Goal: Task Accomplishment & Management: Complete application form

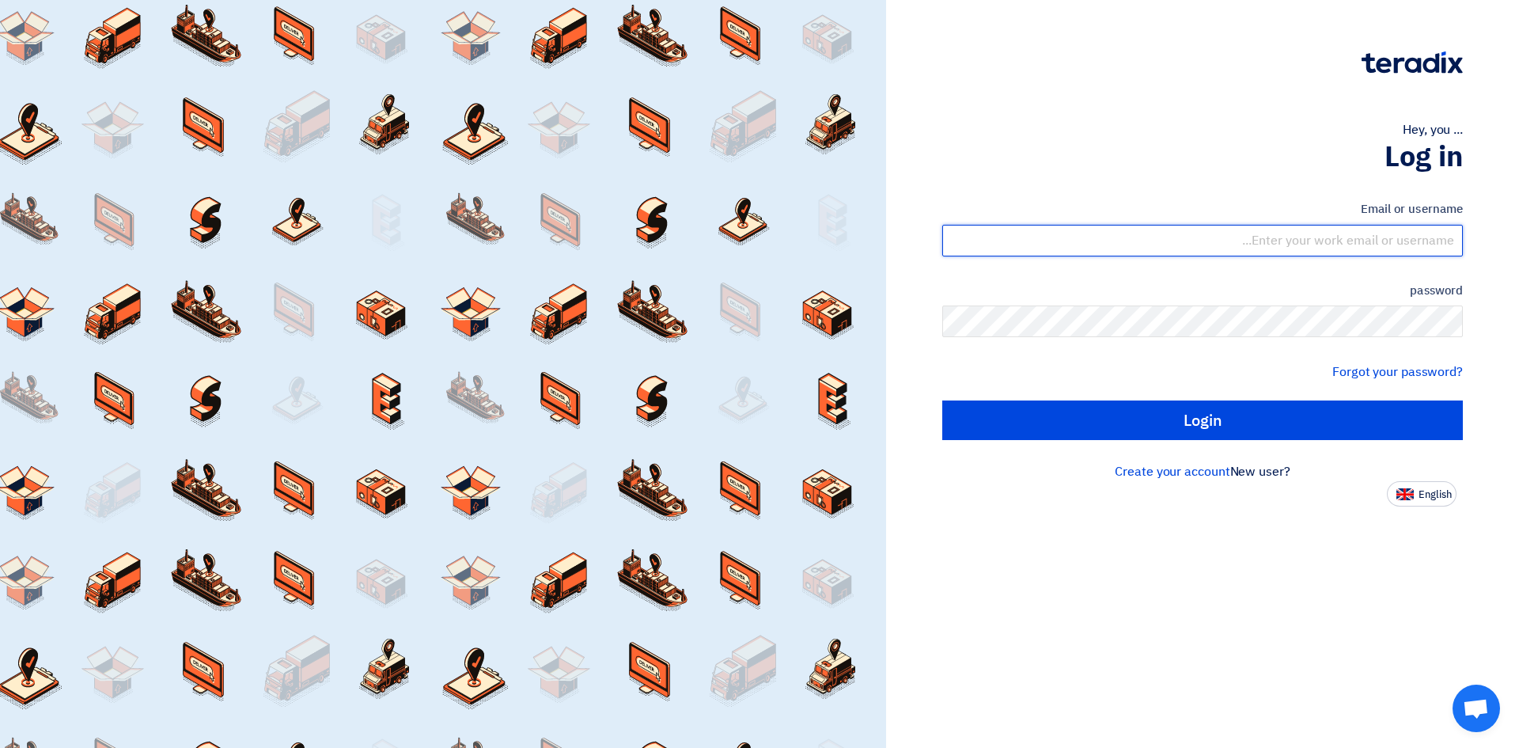
type input "[EMAIL_ADDRESS][DOMAIN_NAME]"
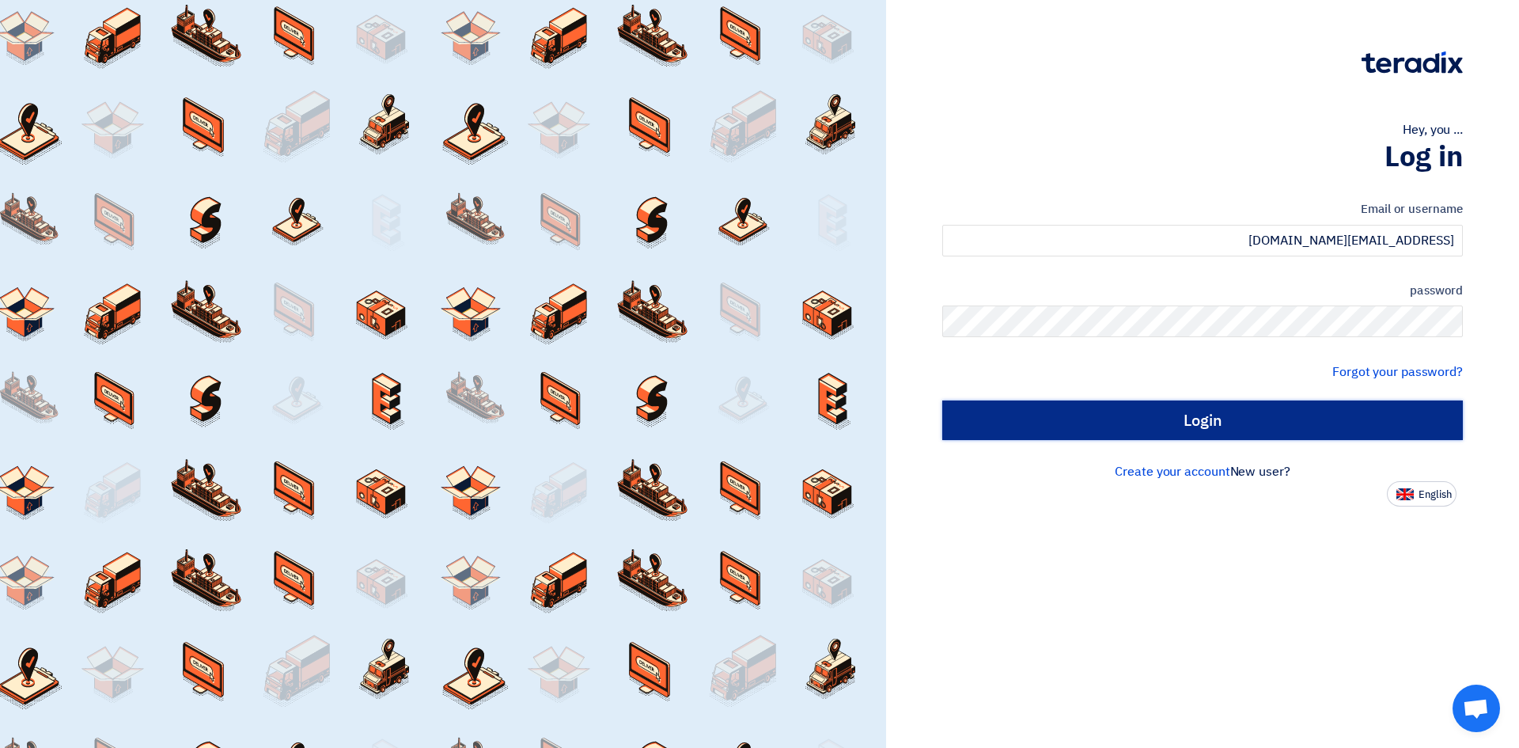
click at [1183, 421] on input "Login" at bounding box center [1203, 420] width 521 height 40
type input "Sign in"
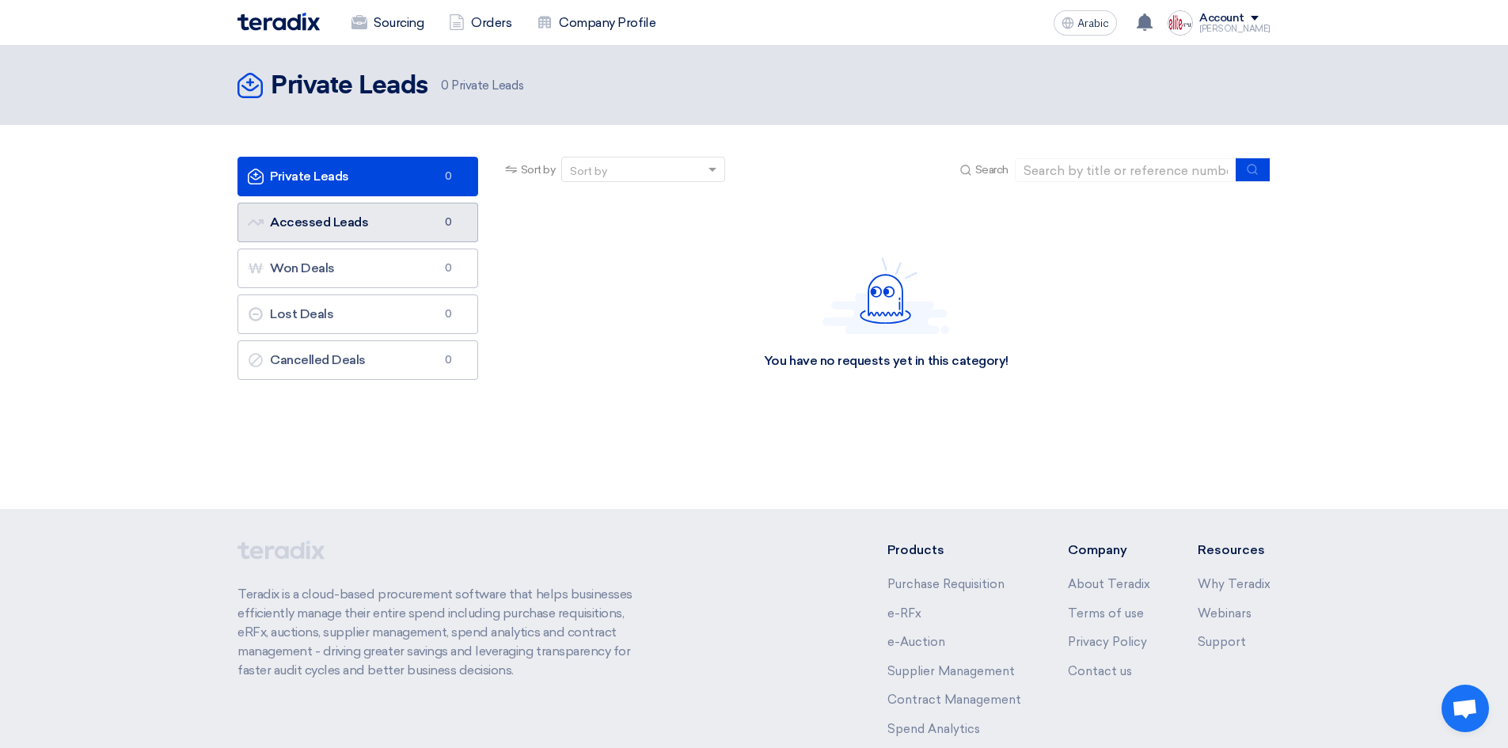
click at [391, 203] on link "Accessed Leads Accessed Leads 0" at bounding box center [357, 223] width 241 height 40
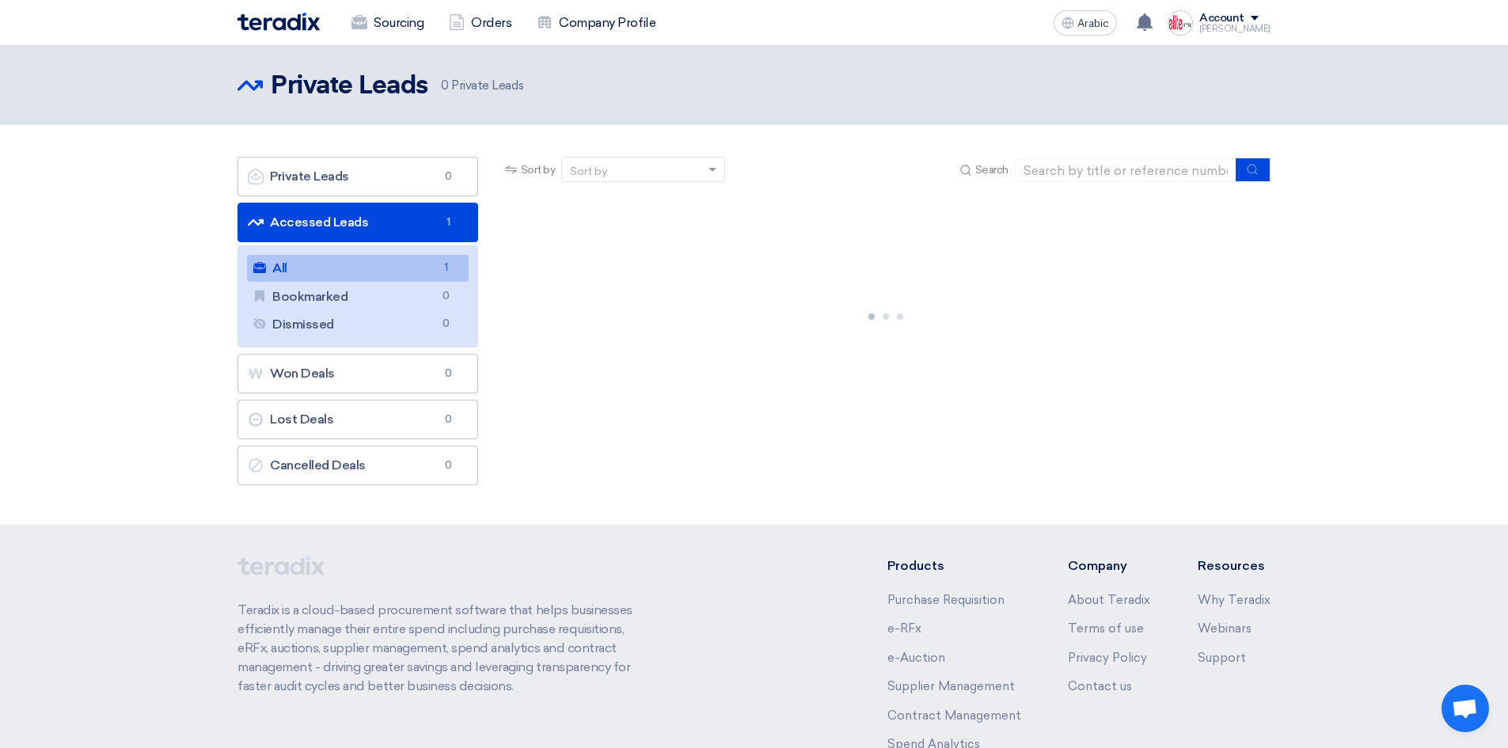
click at [434, 266] on link "All All 1" at bounding box center [358, 268] width 222 height 27
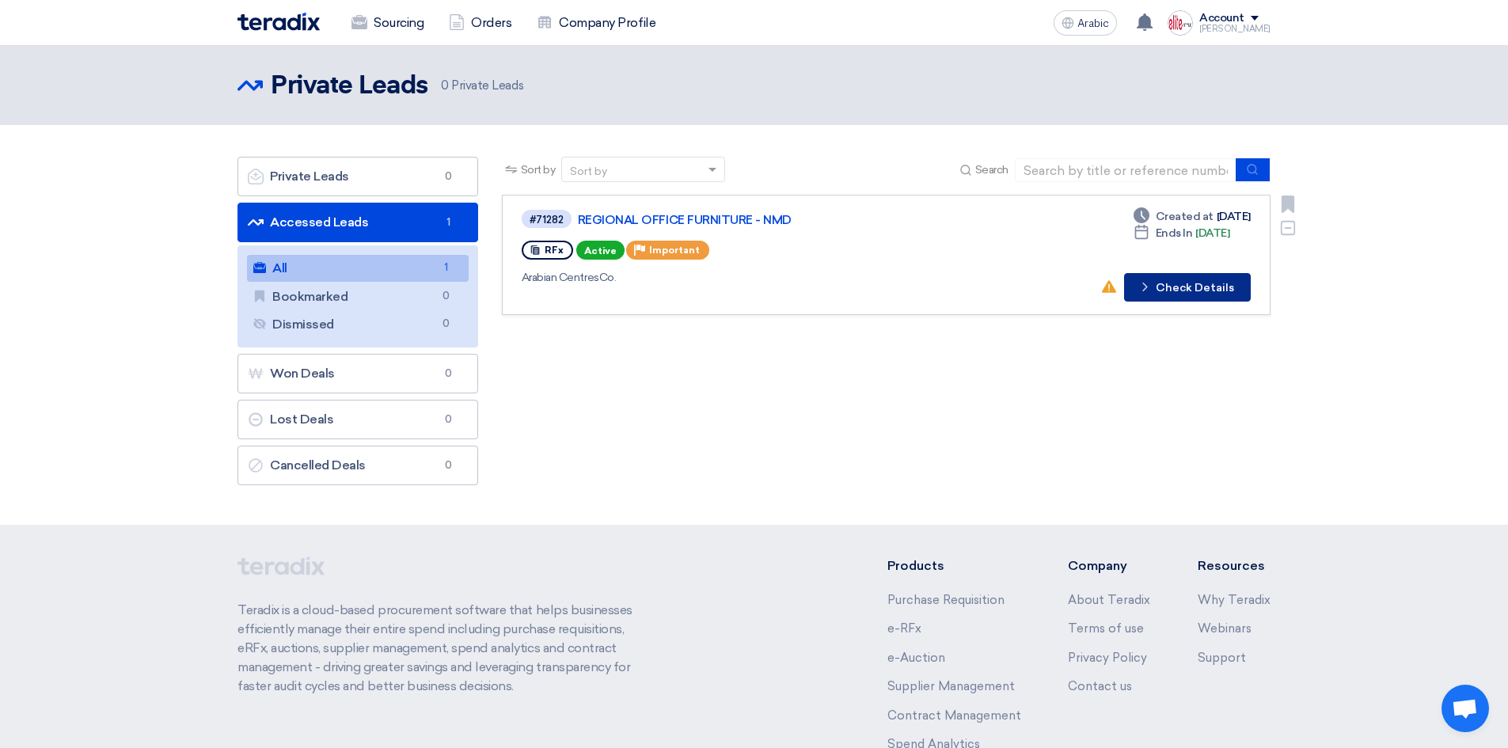
click at [1194, 292] on font "Check Details" at bounding box center [1194, 287] width 78 height 13
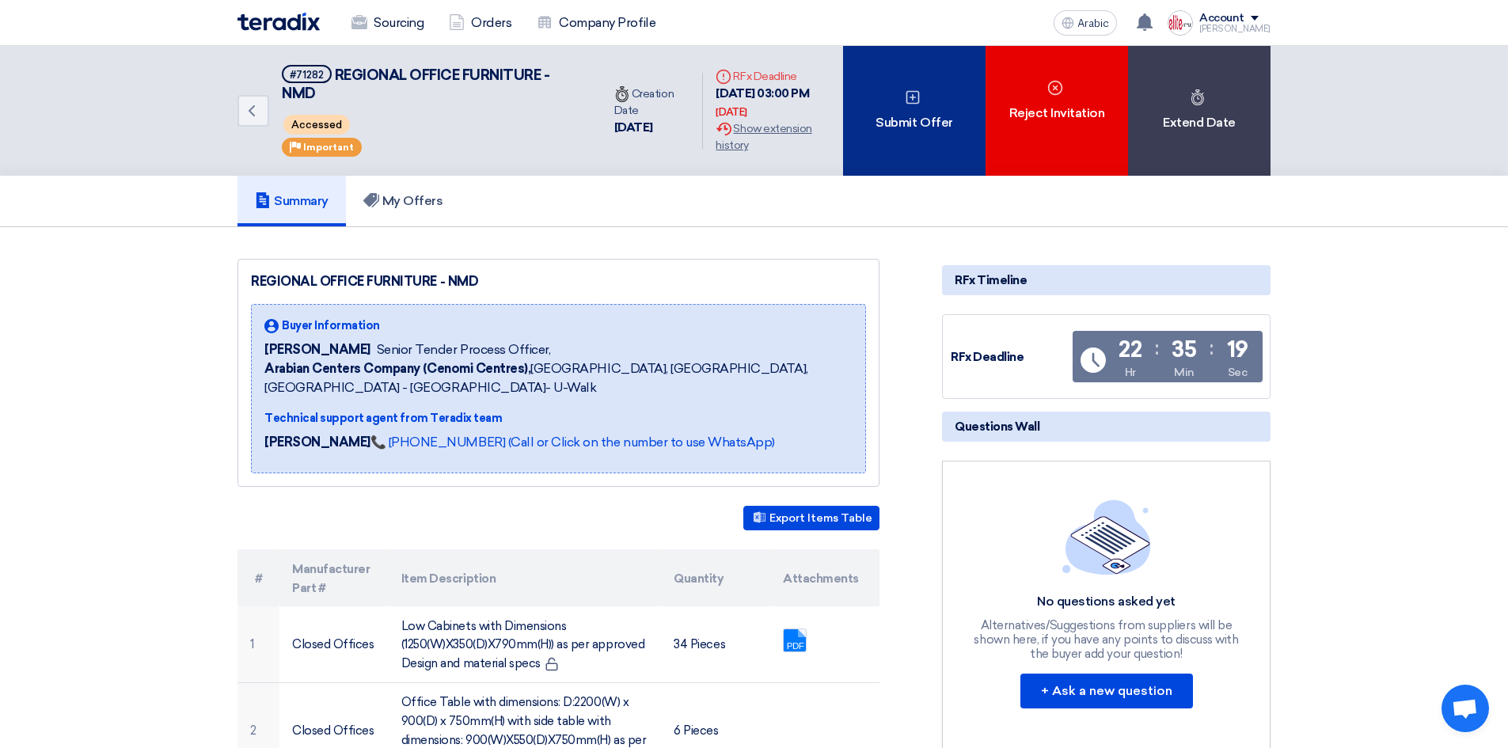
click at [895, 122] on font "Submit Offer" at bounding box center [913, 122] width 77 height 15
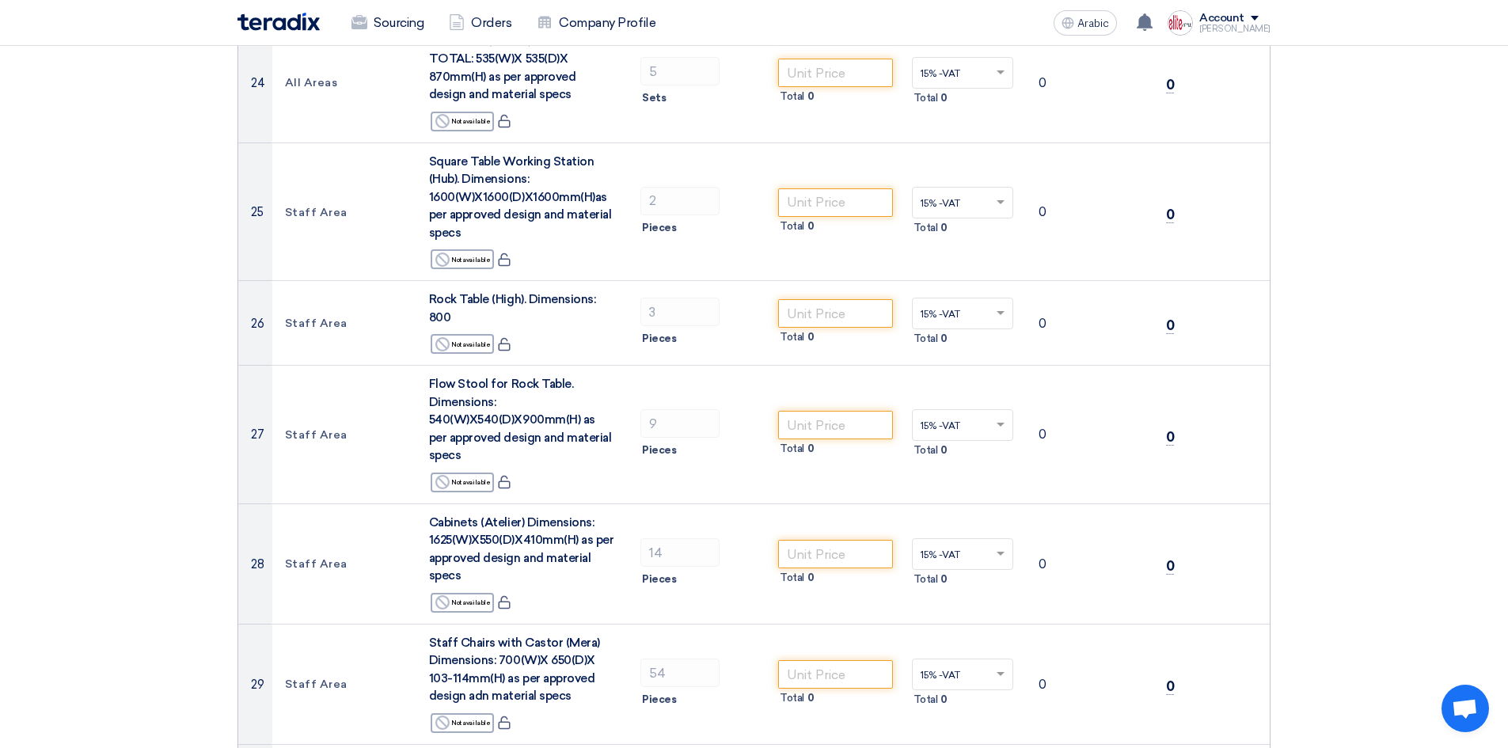
scroll to position [2944, 0]
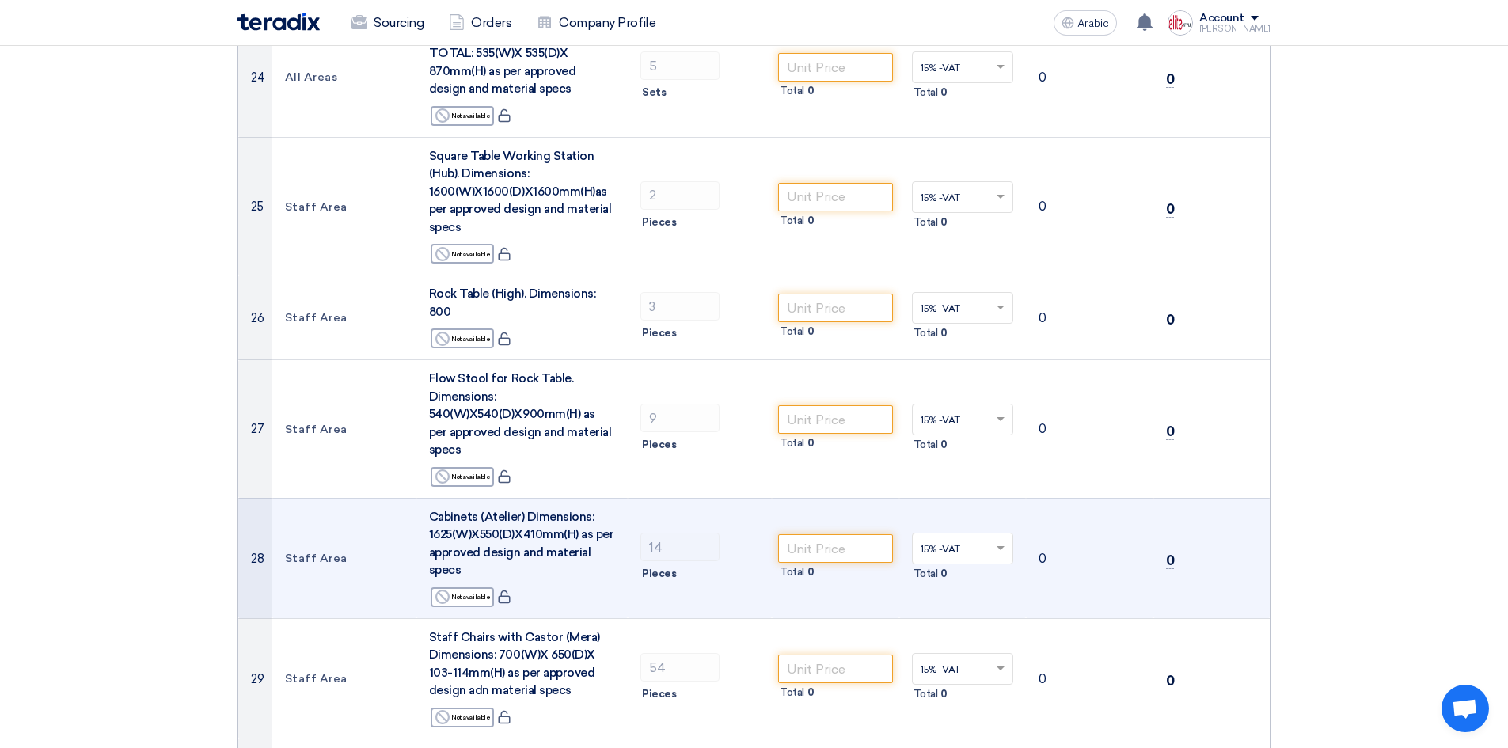
click at [996, 541] on span at bounding box center [1002, 548] width 20 height 14
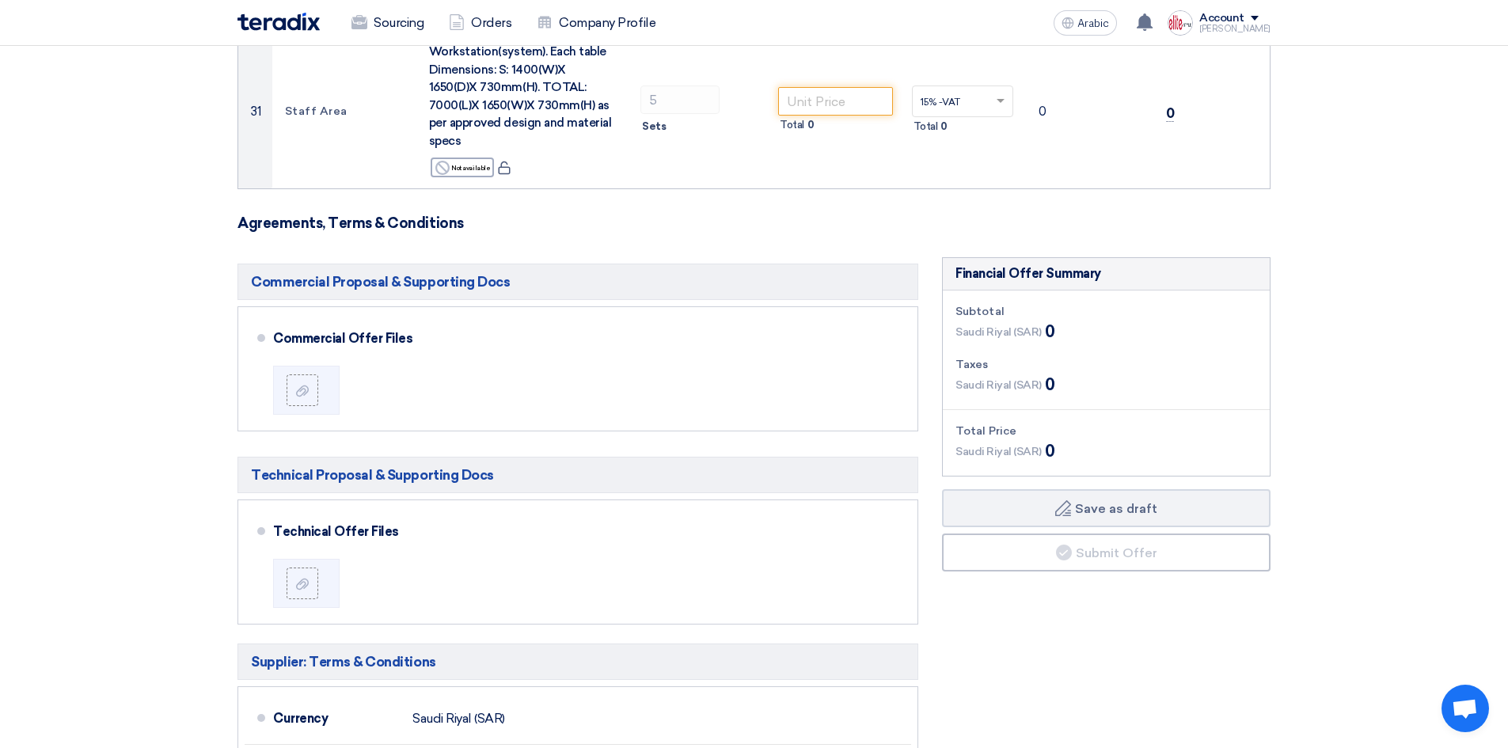
scroll to position [3741, 0]
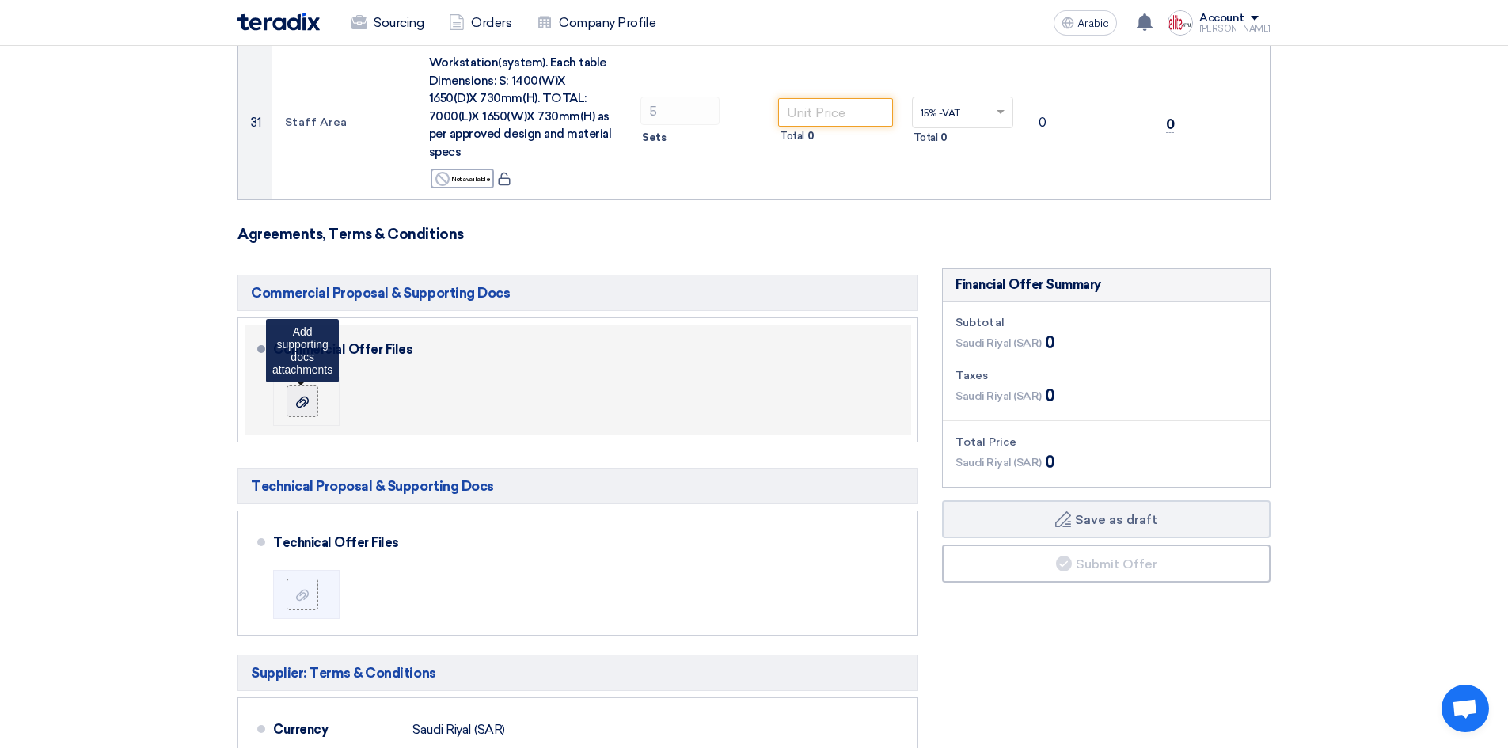
click at [295, 393] on div at bounding box center [302, 401] width 19 height 16
click at [0, 0] on input "file" at bounding box center [0, 0] width 0 height 0
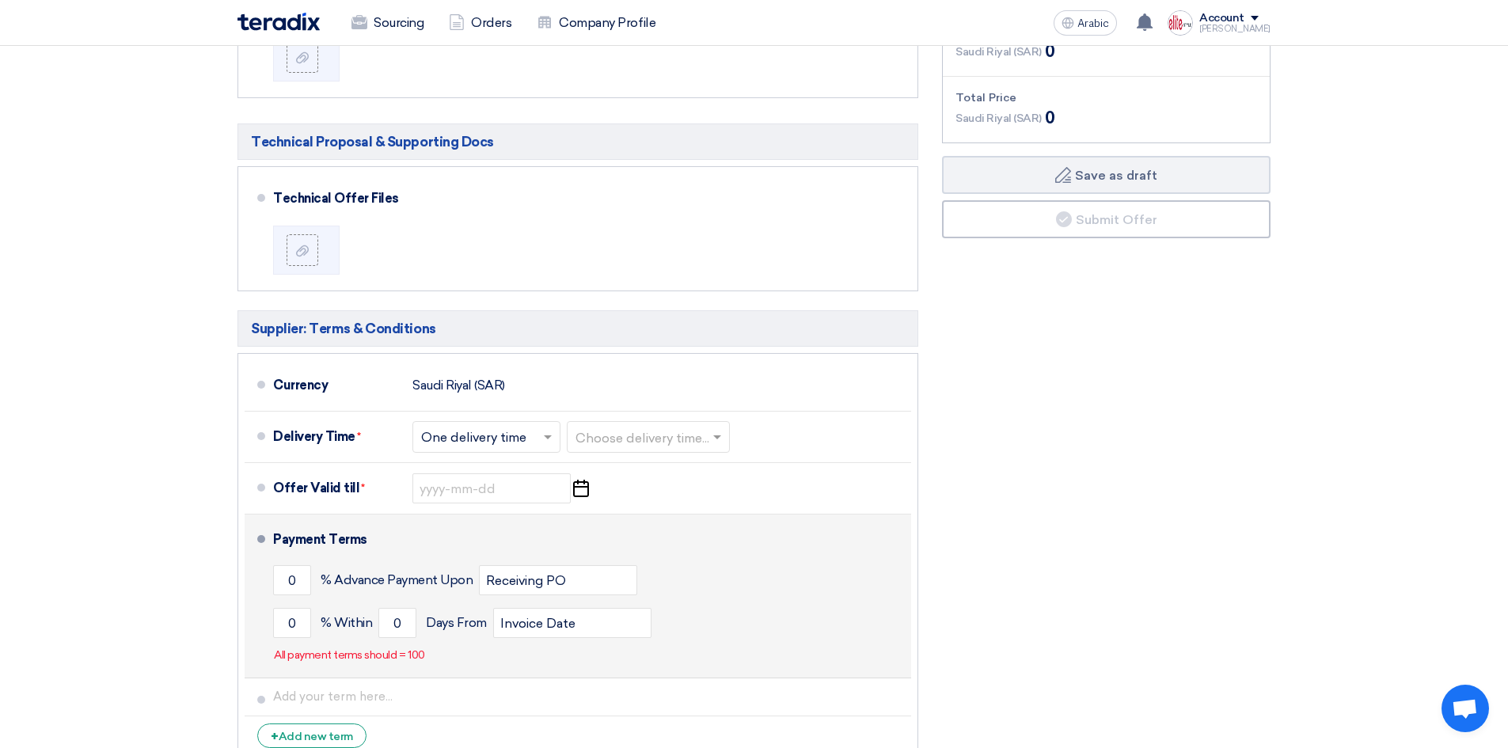
scroll to position [4137, 0]
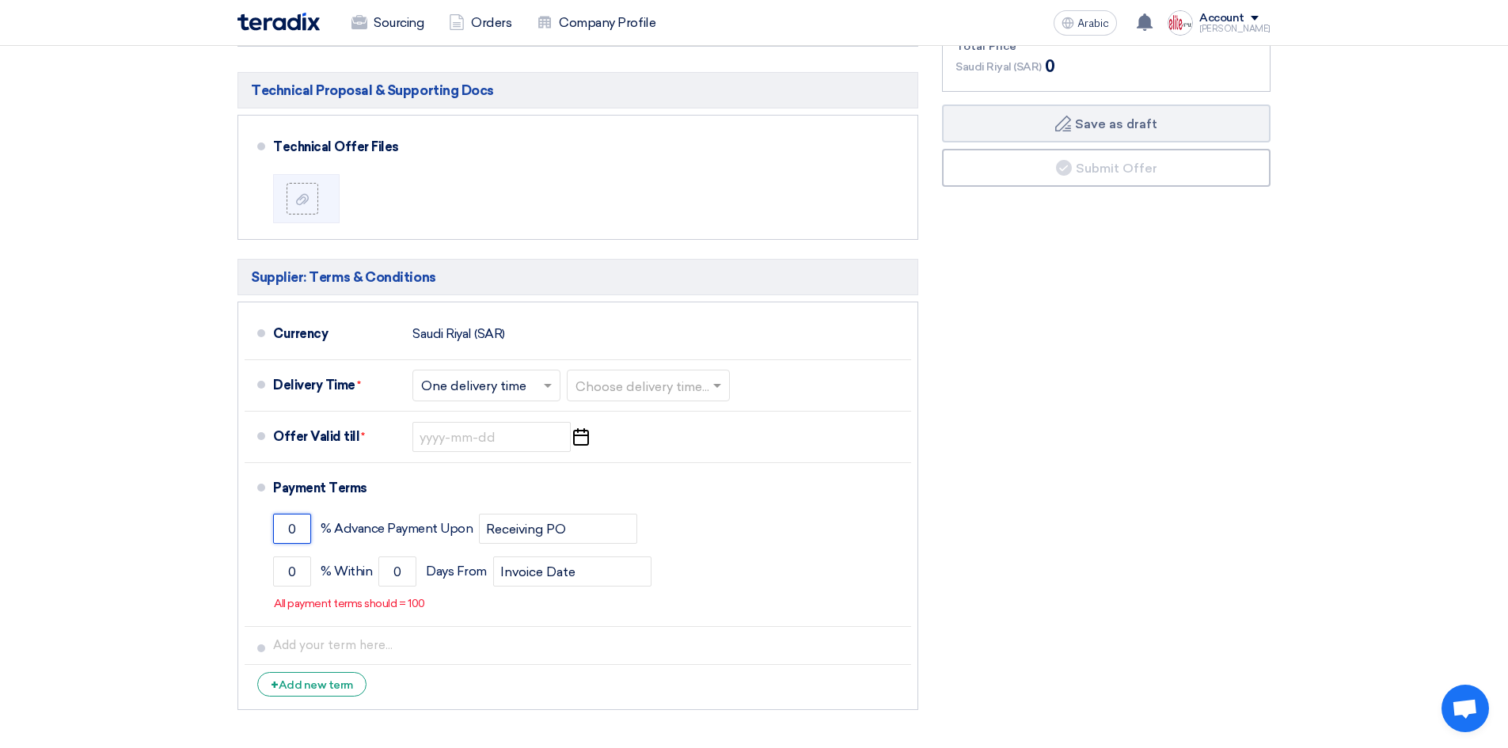
drag, startPoint x: 299, startPoint y: 396, endPoint x: 235, endPoint y: 393, distance: 64.1
click at [235, 393] on div "Commercial Proposal & Supporting Docs Commercial Offer Files" at bounding box center [578, 295] width 704 height 845
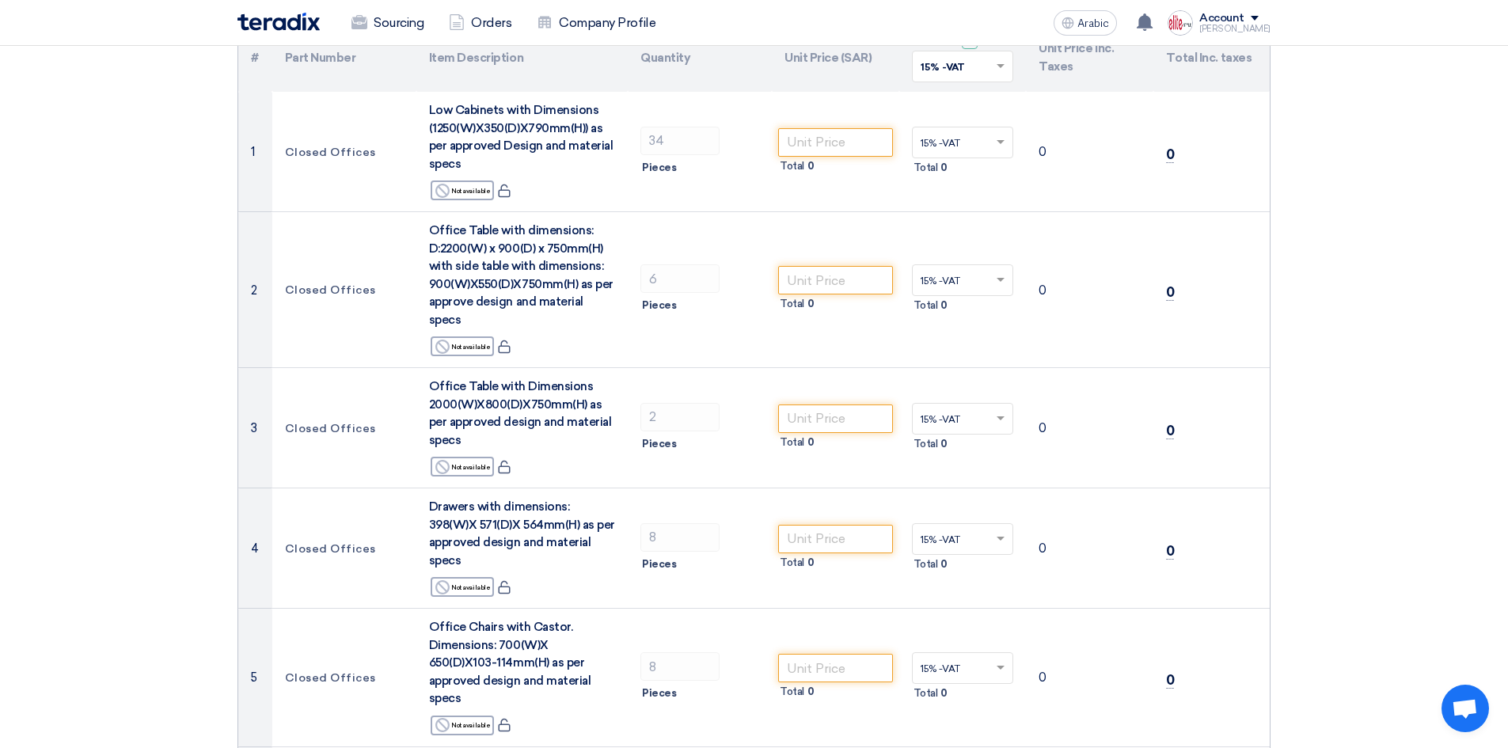
scroll to position [0, 0]
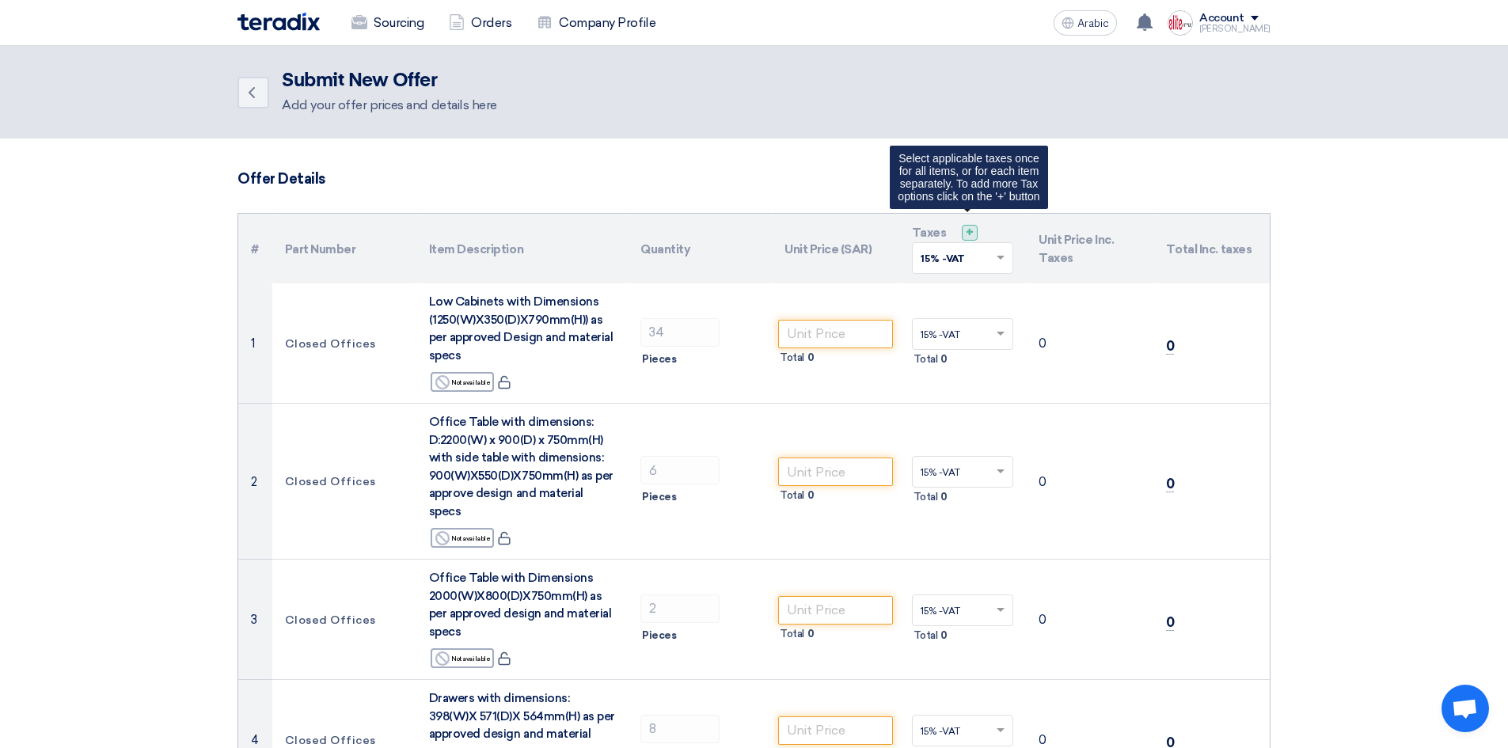
click at [972, 233] on div "+" at bounding box center [970, 233] width 16 height 16
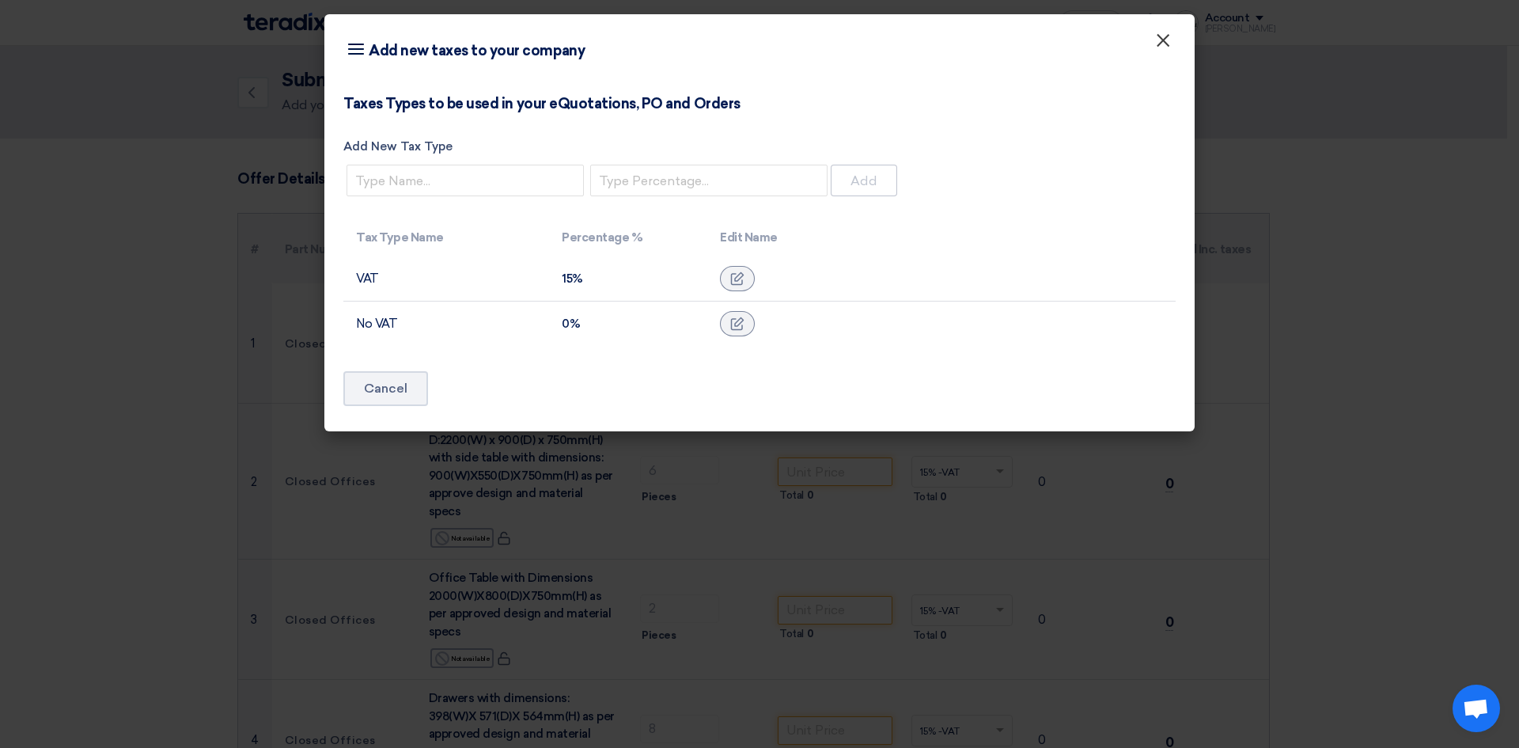
click at [1171, 35] on button "×" at bounding box center [1163, 41] width 41 height 32
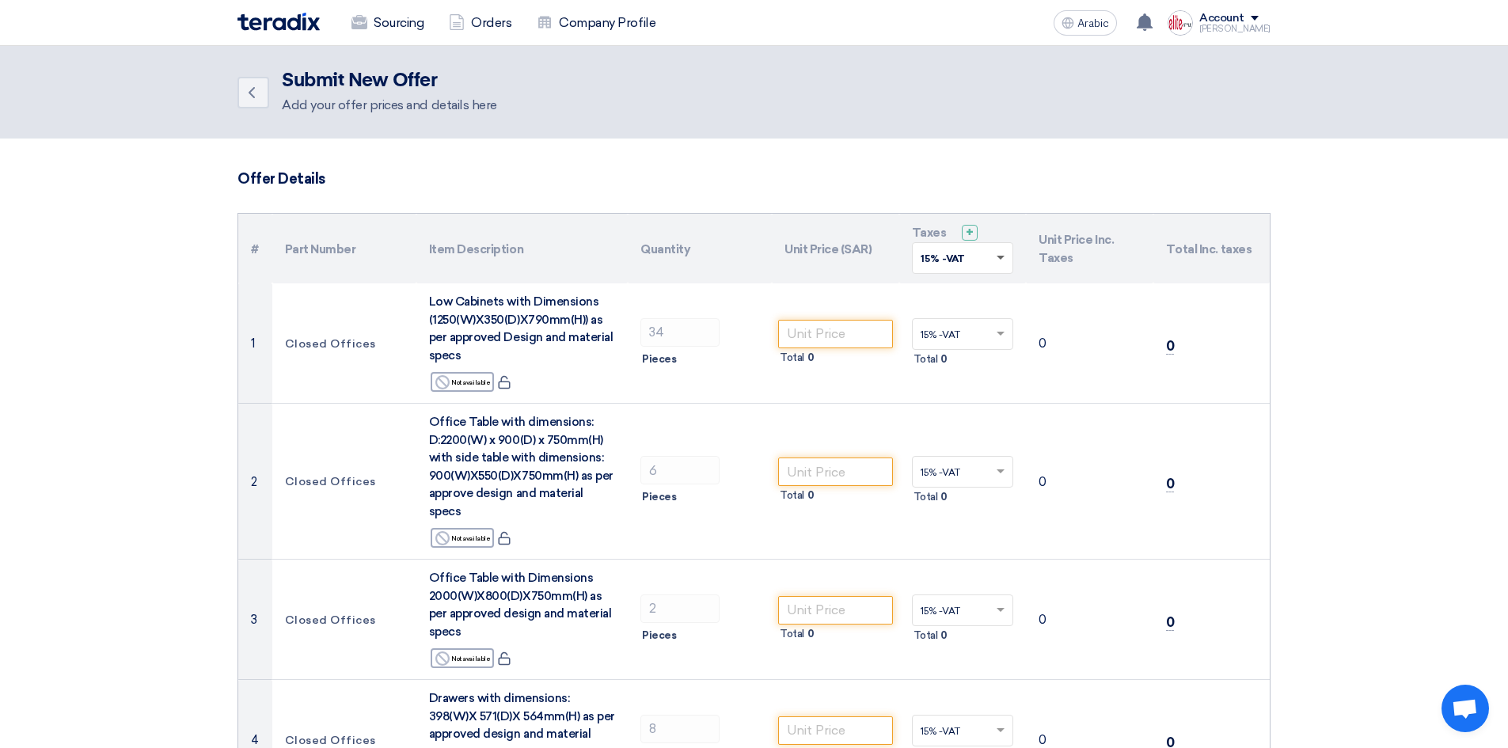
click at [1000, 259] on span at bounding box center [1000, 259] width 8 height 6
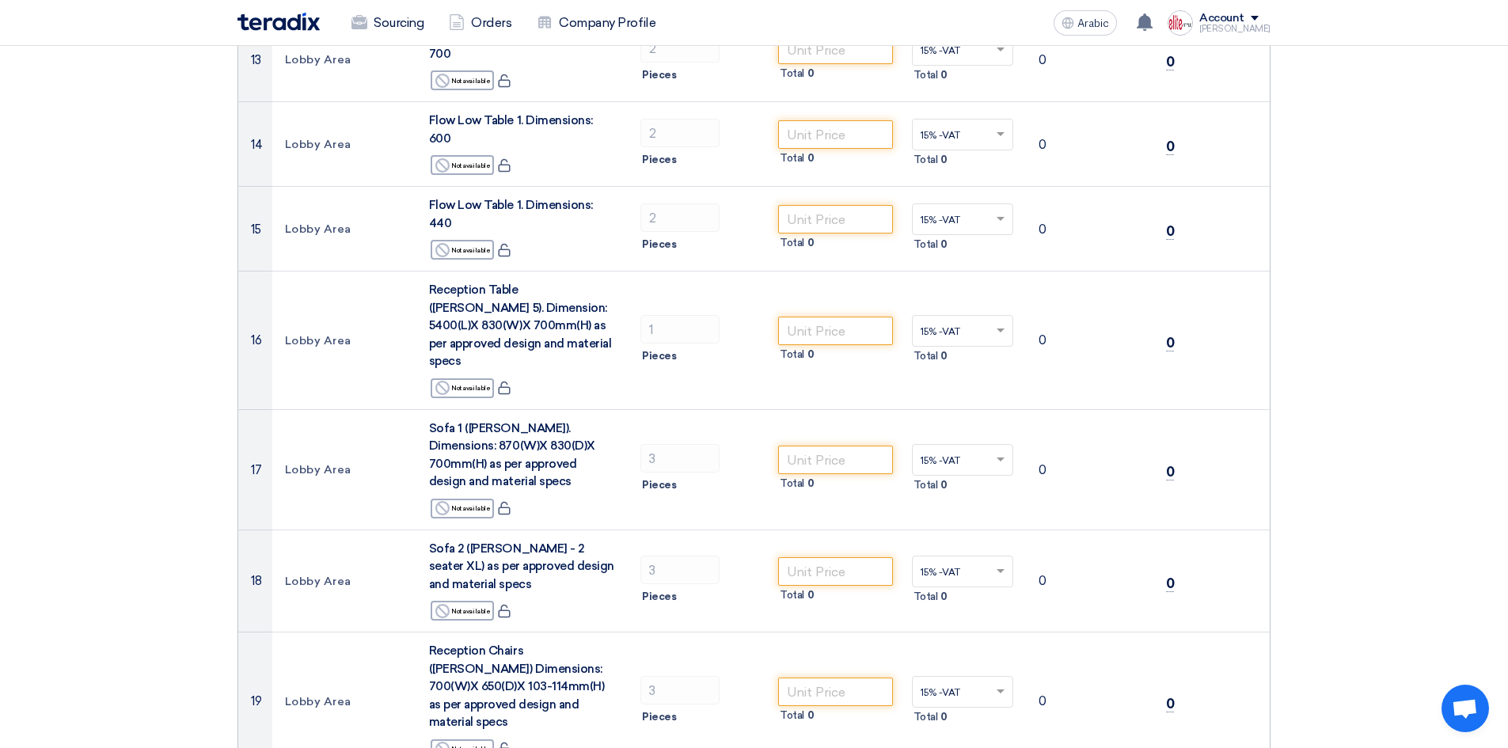
scroll to position [1662, 0]
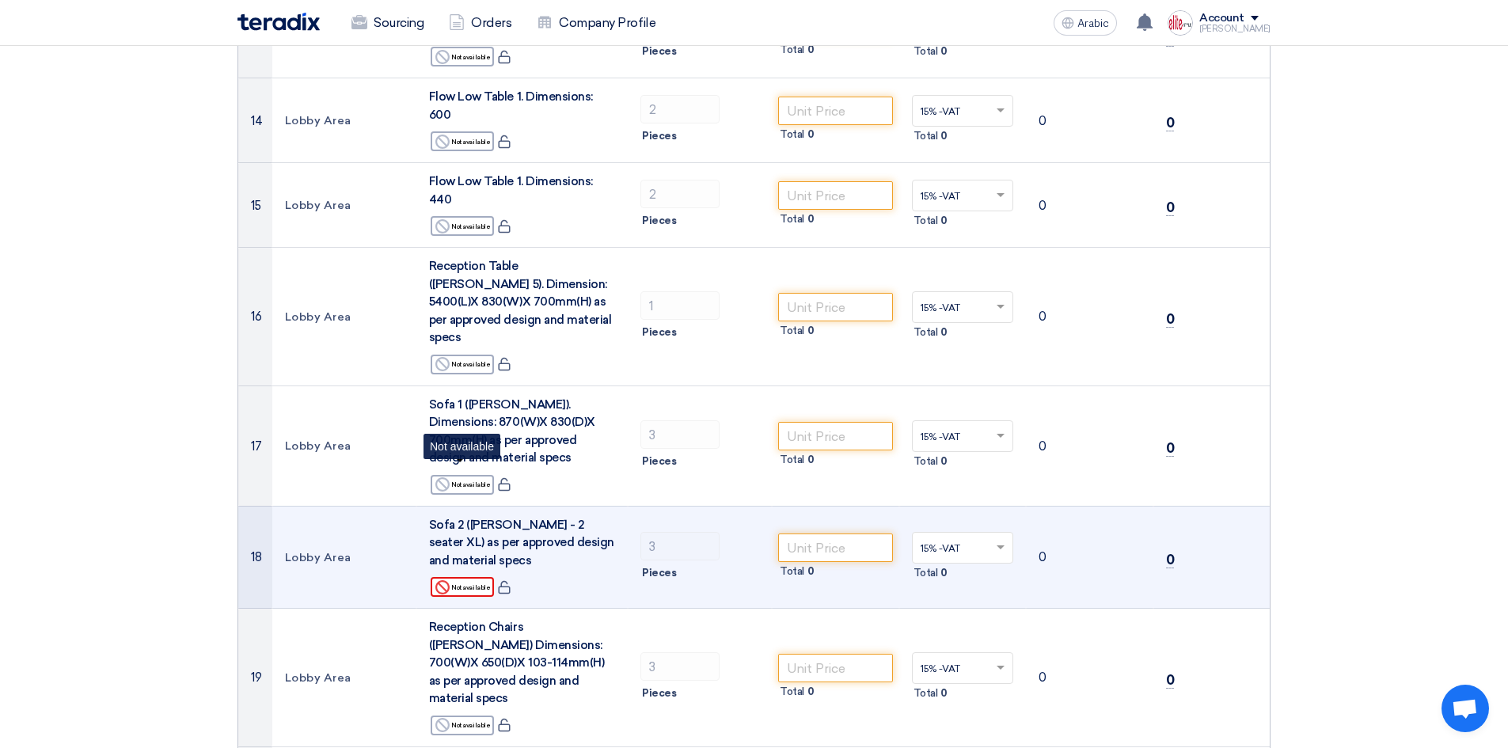
click at [470, 583] on font "Not available" at bounding box center [470, 587] width 39 height 8
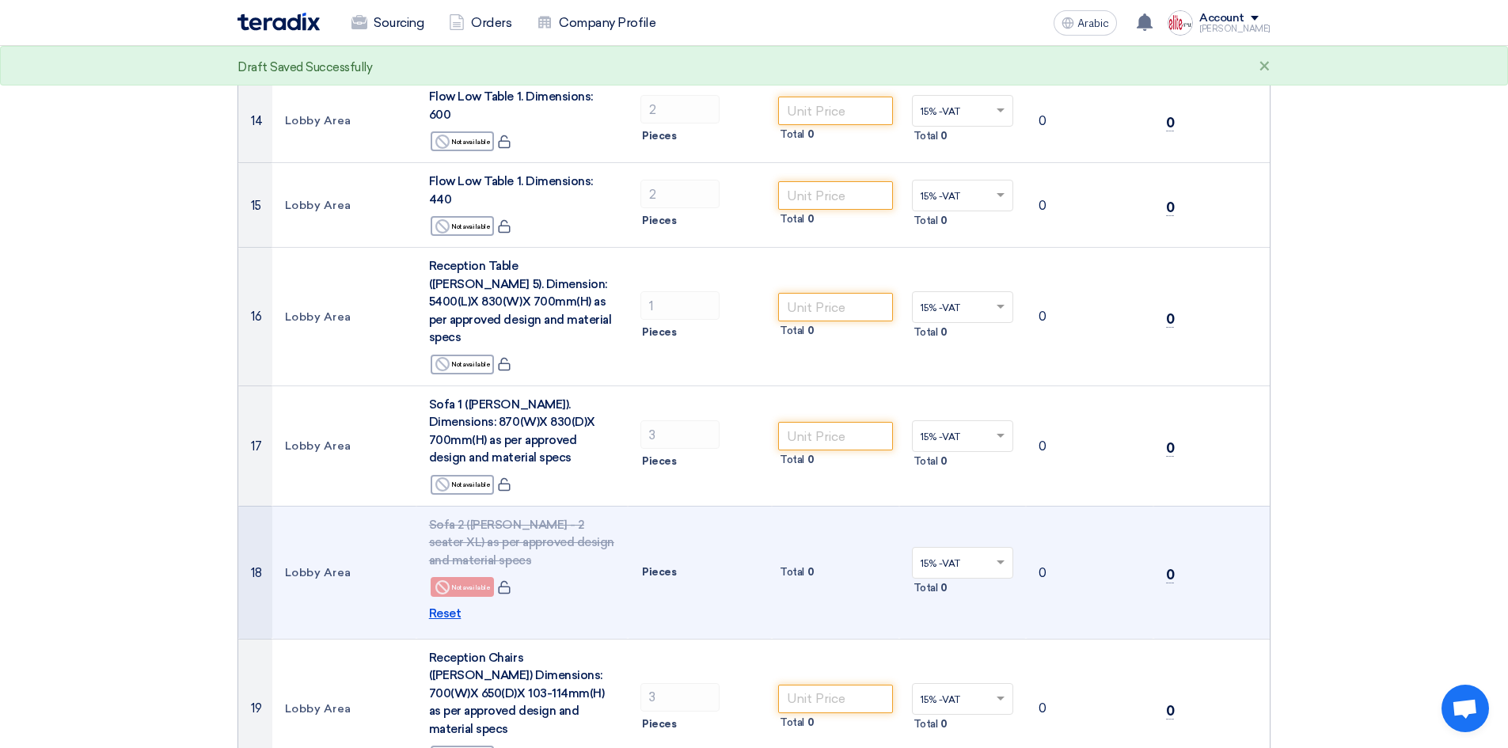
click at [453, 606] on font "Reset" at bounding box center [445, 613] width 32 height 14
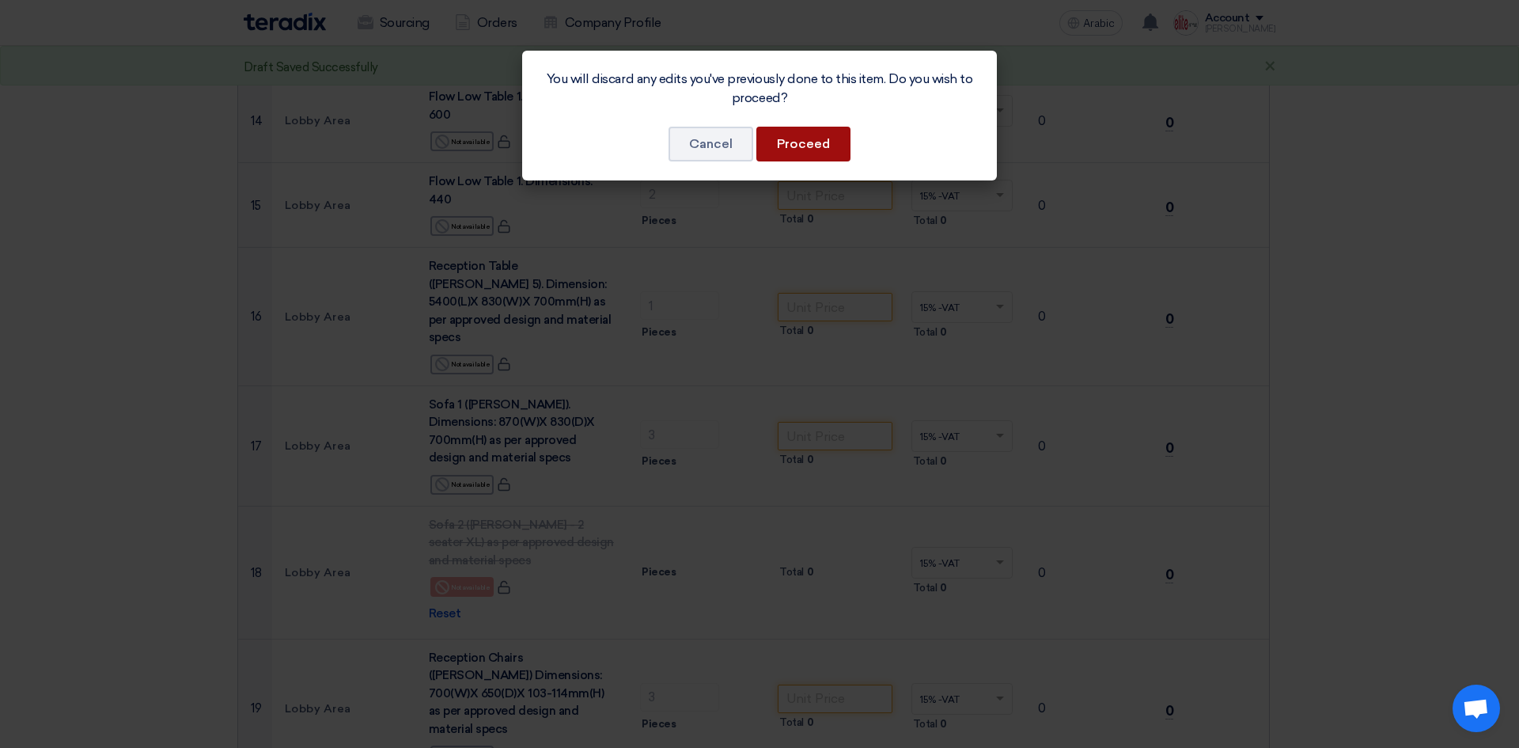
click at [806, 157] on button "Proceed" at bounding box center [804, 144] width 94 height 35
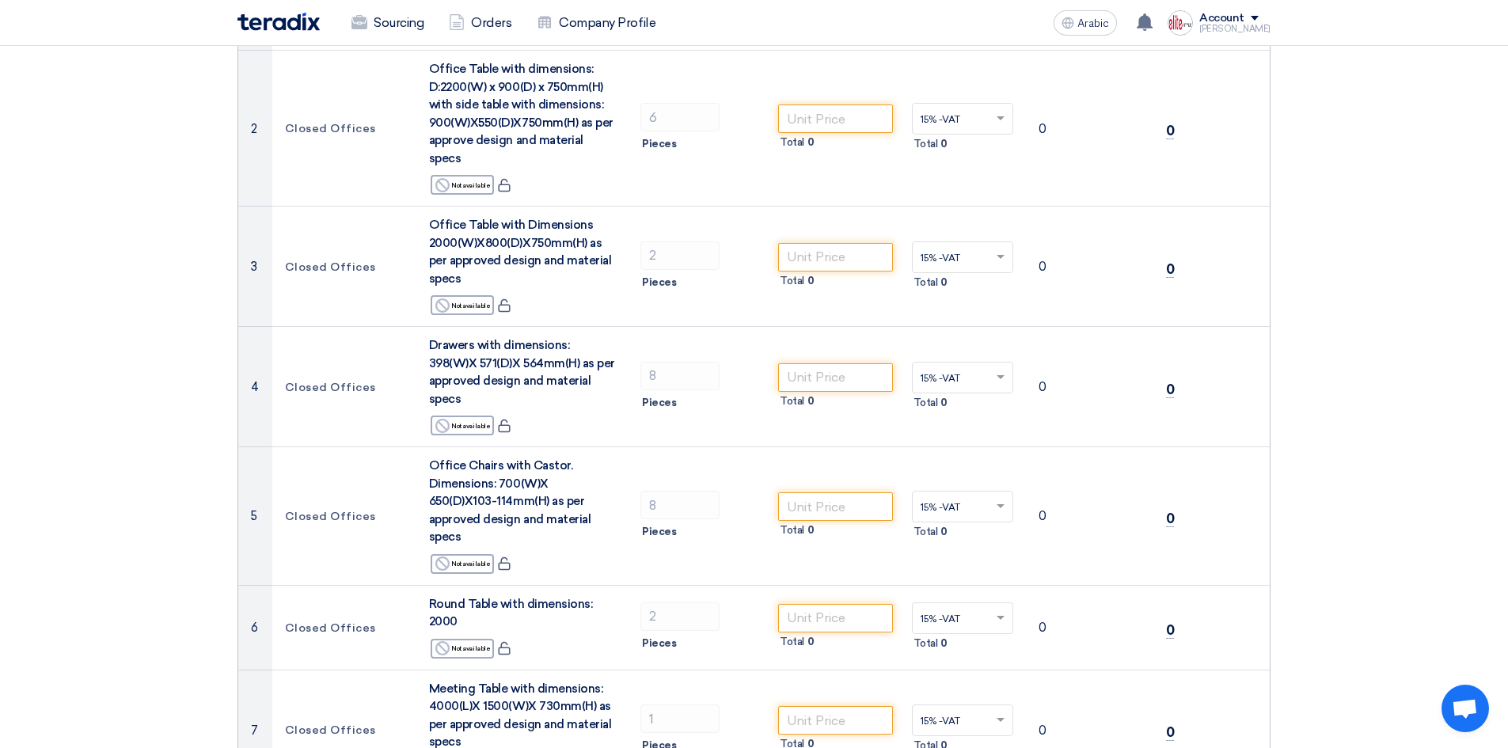
scroll to position [0, 0]
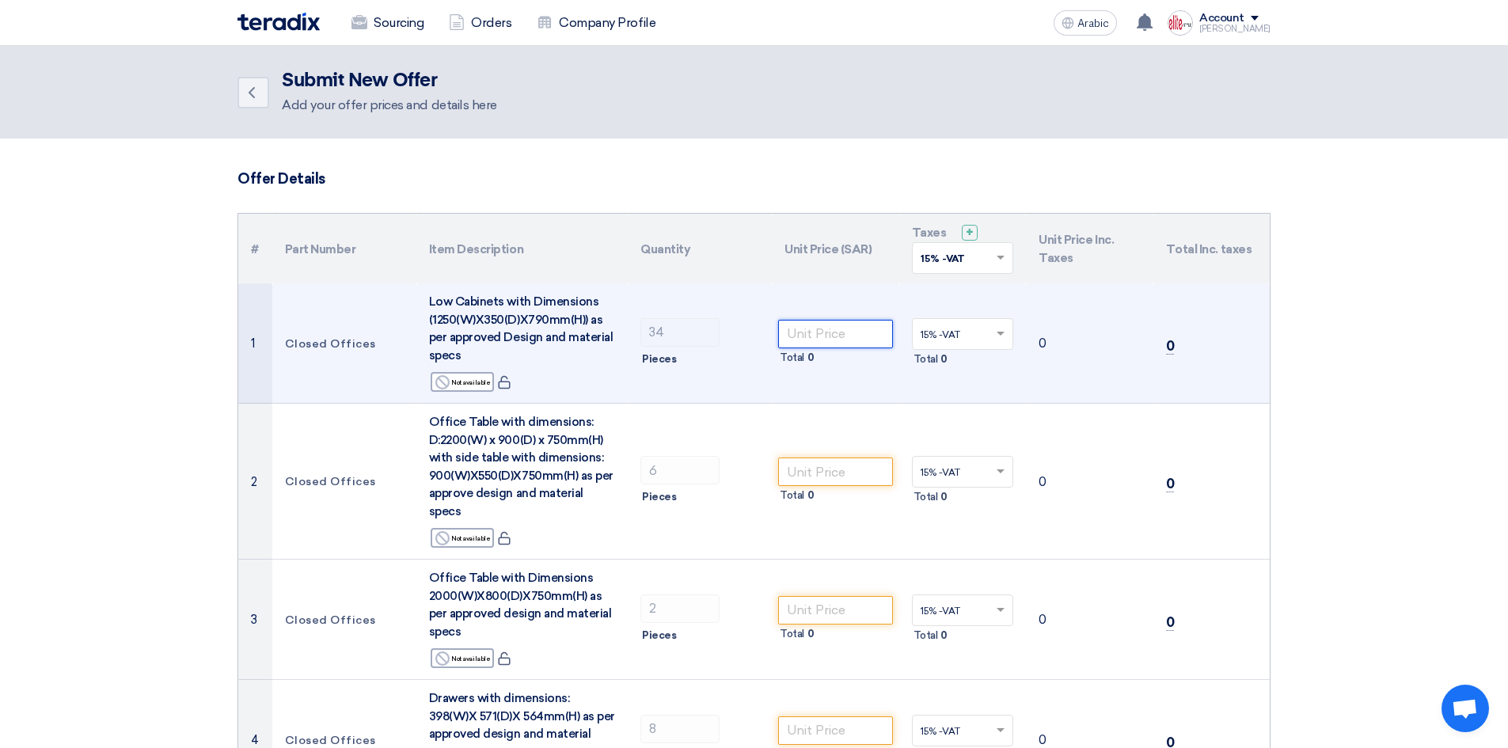
click at [857, 341] on input "number" at bounding box center [835, 334] width 115 height 28
type input "1100"
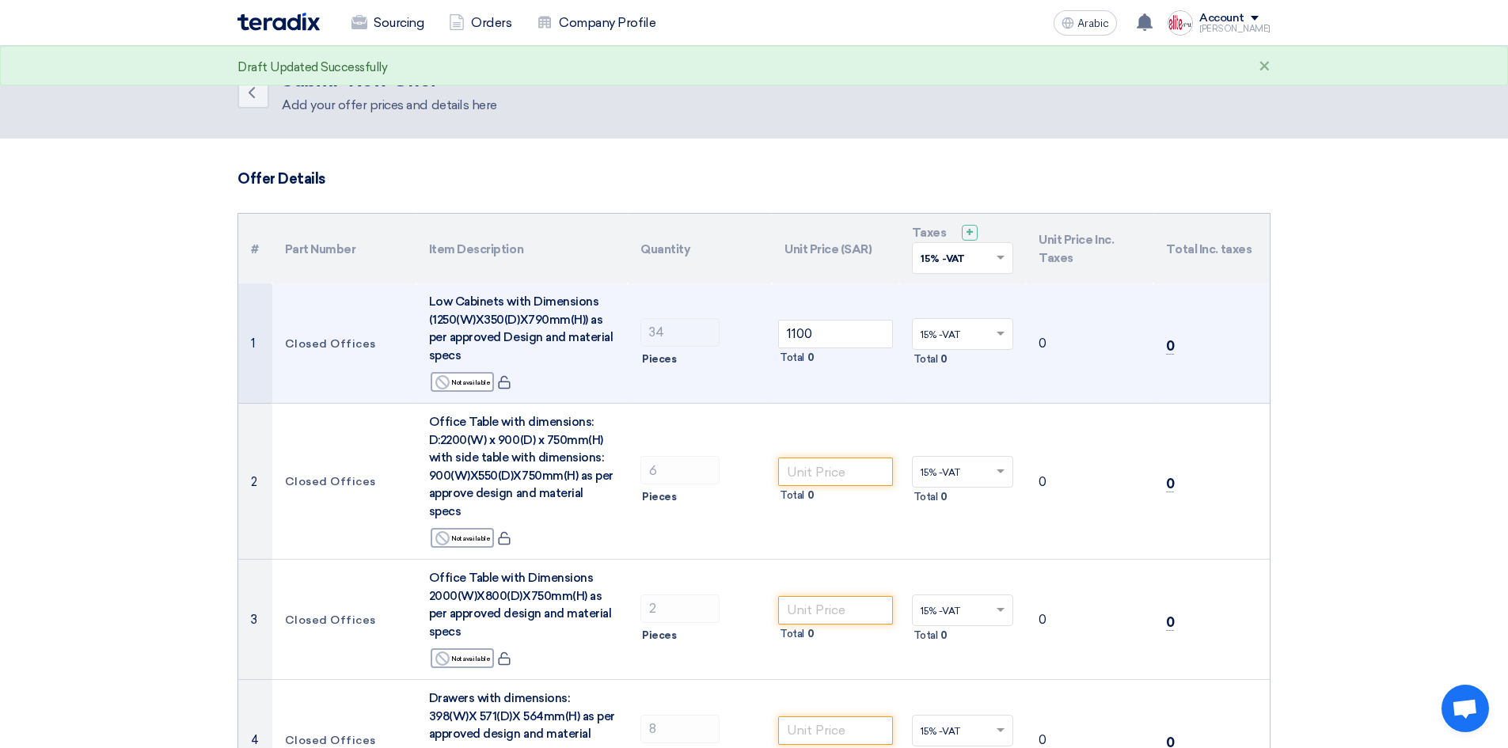
click at [1033, 366] on td "0" at bounding box center [1089, 343] width 127 height 120
click at [1059, 334] on td "0" at bounding box center [1089, 343] width 127 height 120
click at [1047, 336] on td "0" at bounding box center [1089, 343] width 127 height 120
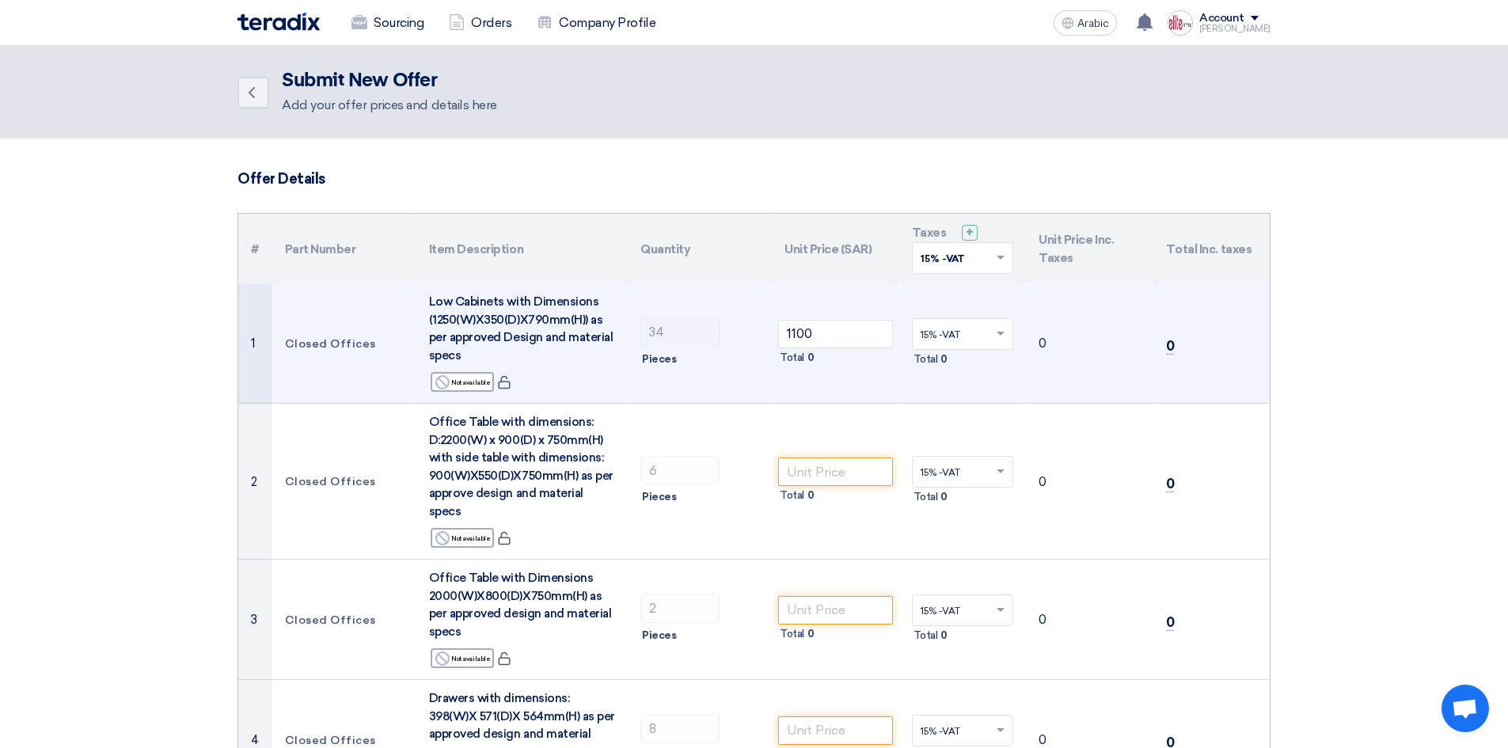
click at [1047, 340] on td "0" at bounding box center [1089, 343] width 127 height 120
click at [996, 340] on span at bounding box center [1002, 334] width 20 height 14
click at [981, 362] on div "15% -VAT" at bounding box center [962, 364] width 101 height 28
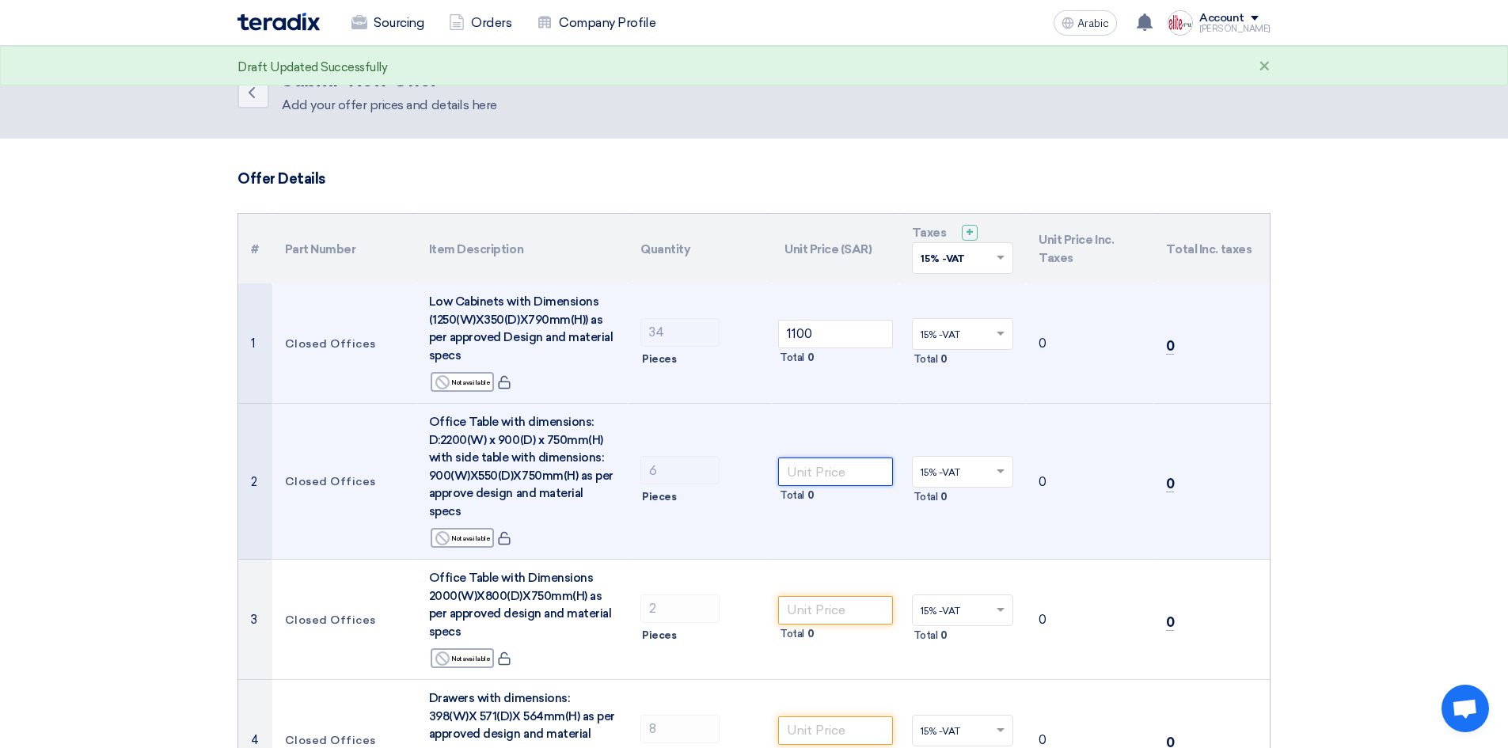
click at [834, 457] on input "number" at bounding box center [835, 471] width 115 height 28
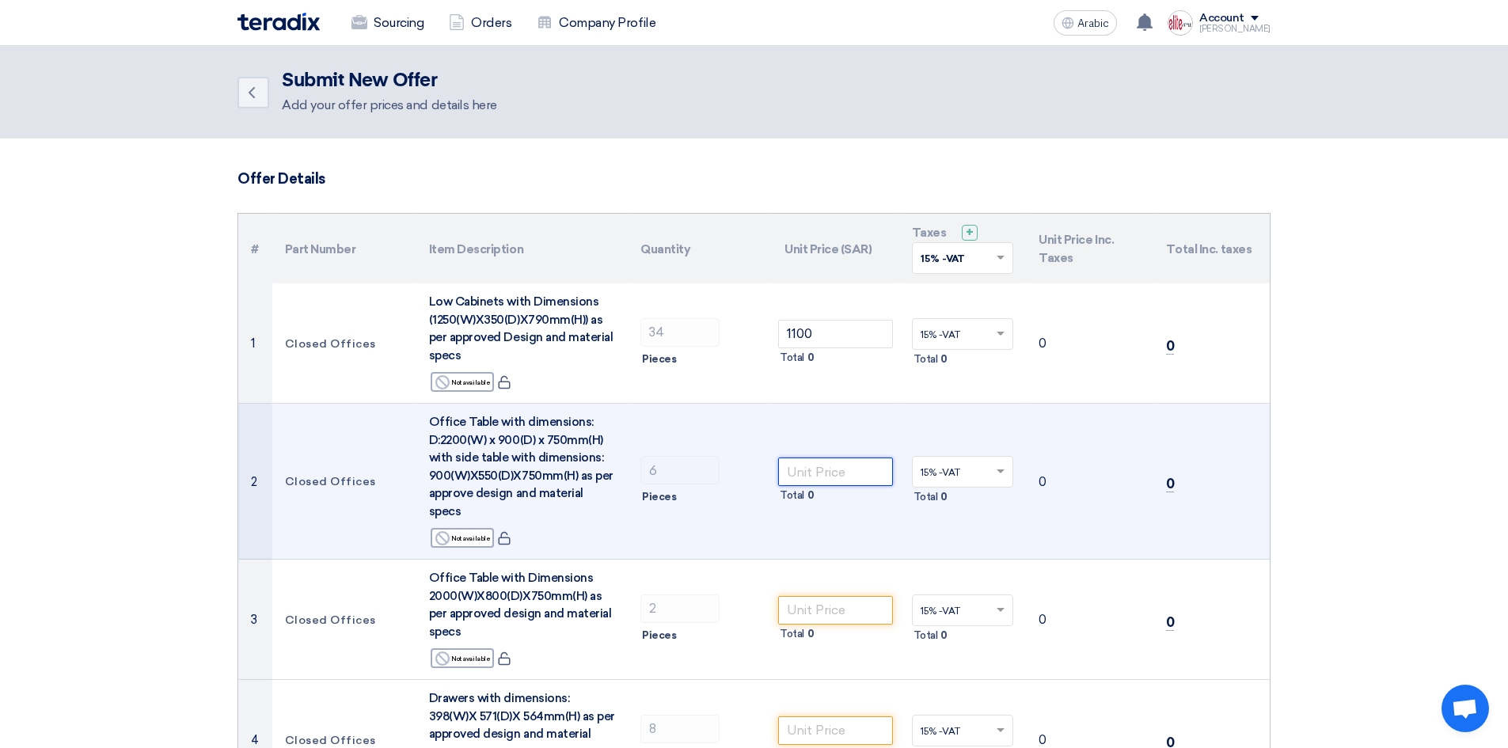
click at [821, 463] on input "number" at bounding box center [835, 471] width 115 height 28
paste input "2439.36"
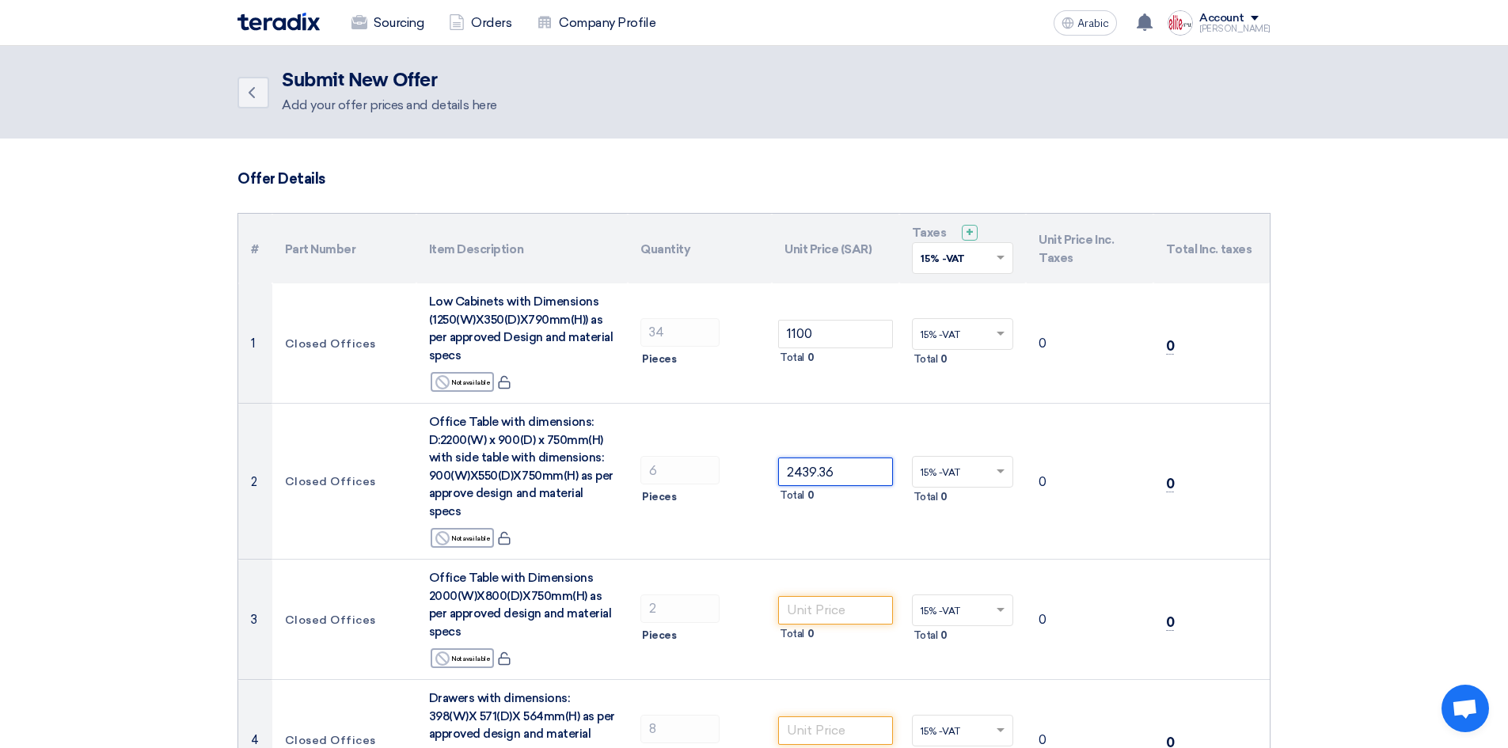
type input "2439.36"
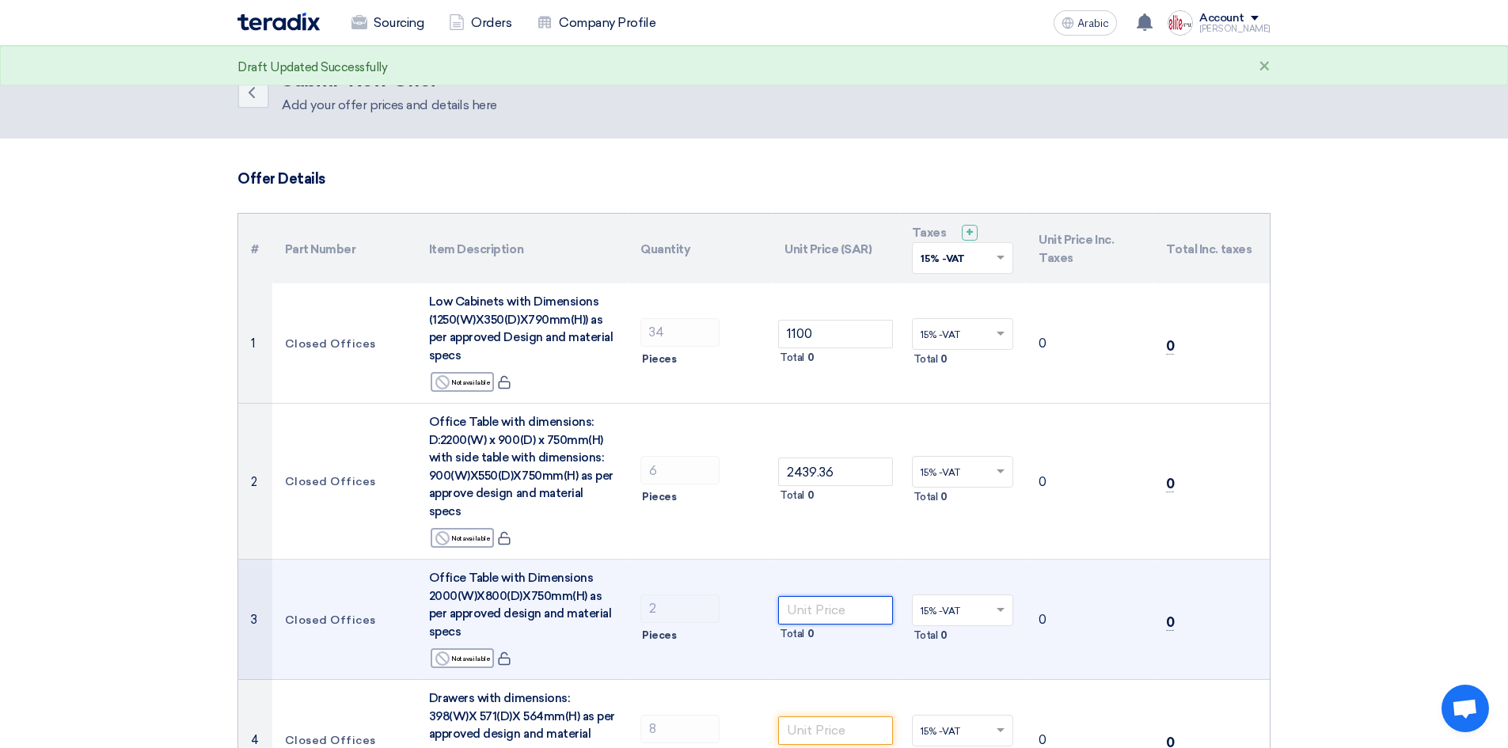
click at [848, 596] on input "number" at bounding box center [835, 610] width 115 height 28
paste input "1268.19"
type input "1268.19"
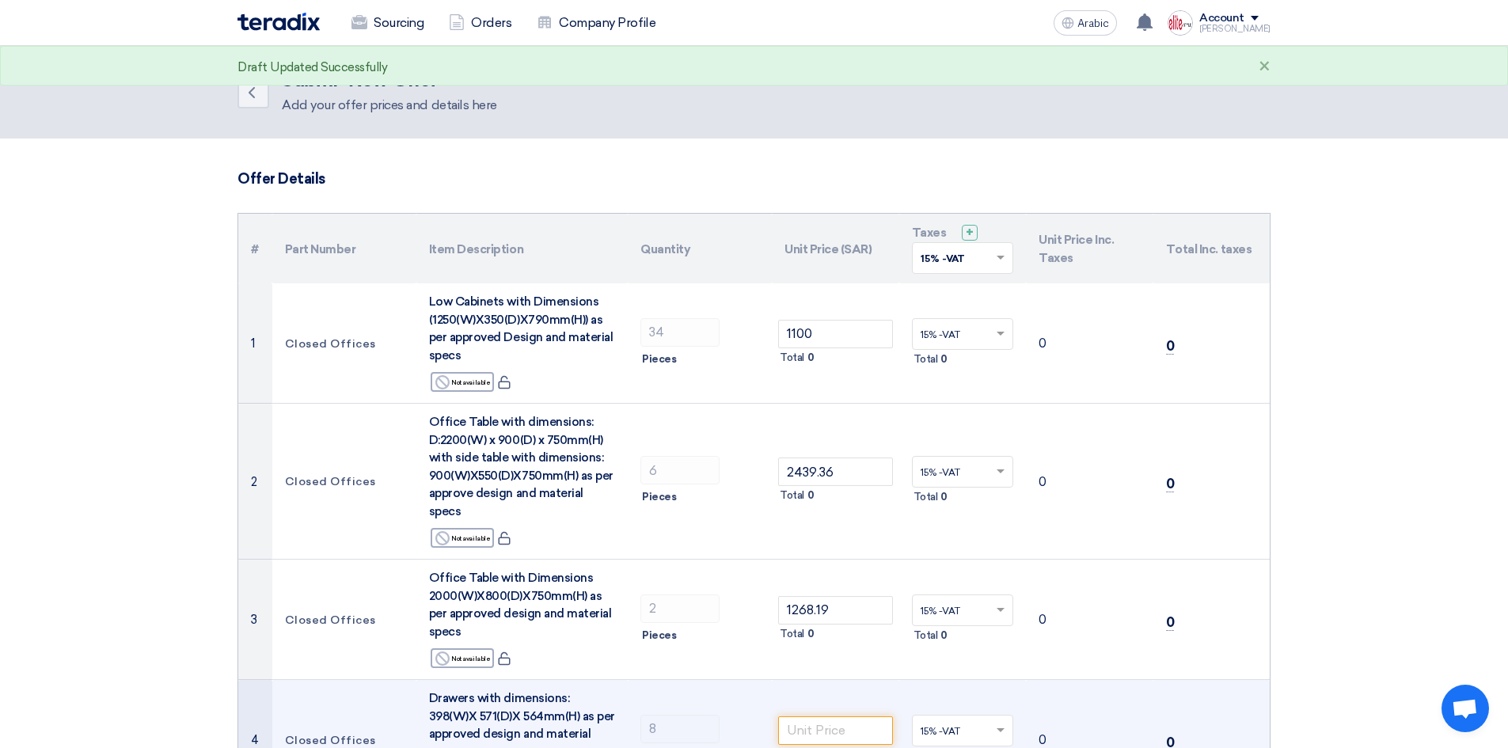
click at [867, 685] on td "Total 0" at bounding box center [835, 740] width 127 height 120
click at [867, 716] on input "number" at bounding box center [835, 730] width 115 height 28
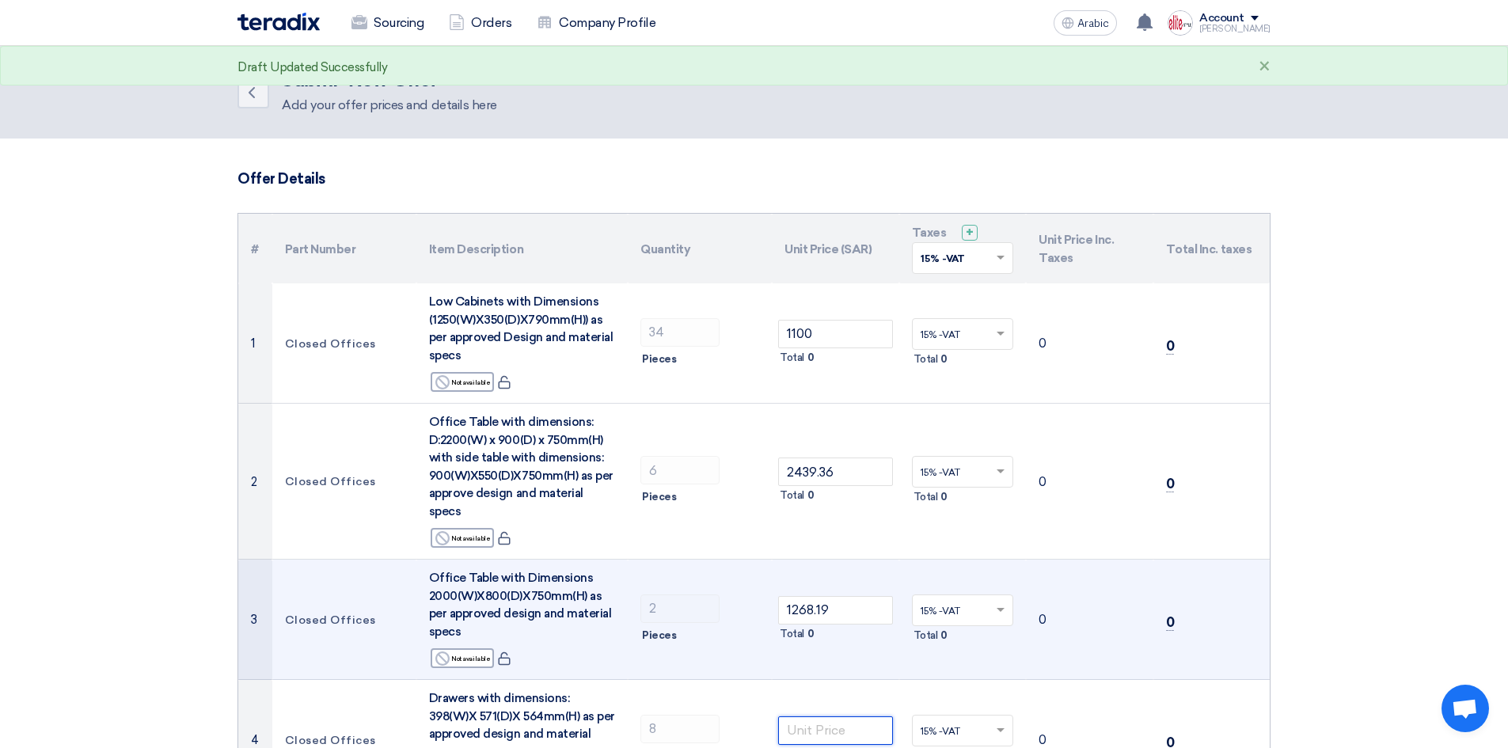
paste input "531.30"
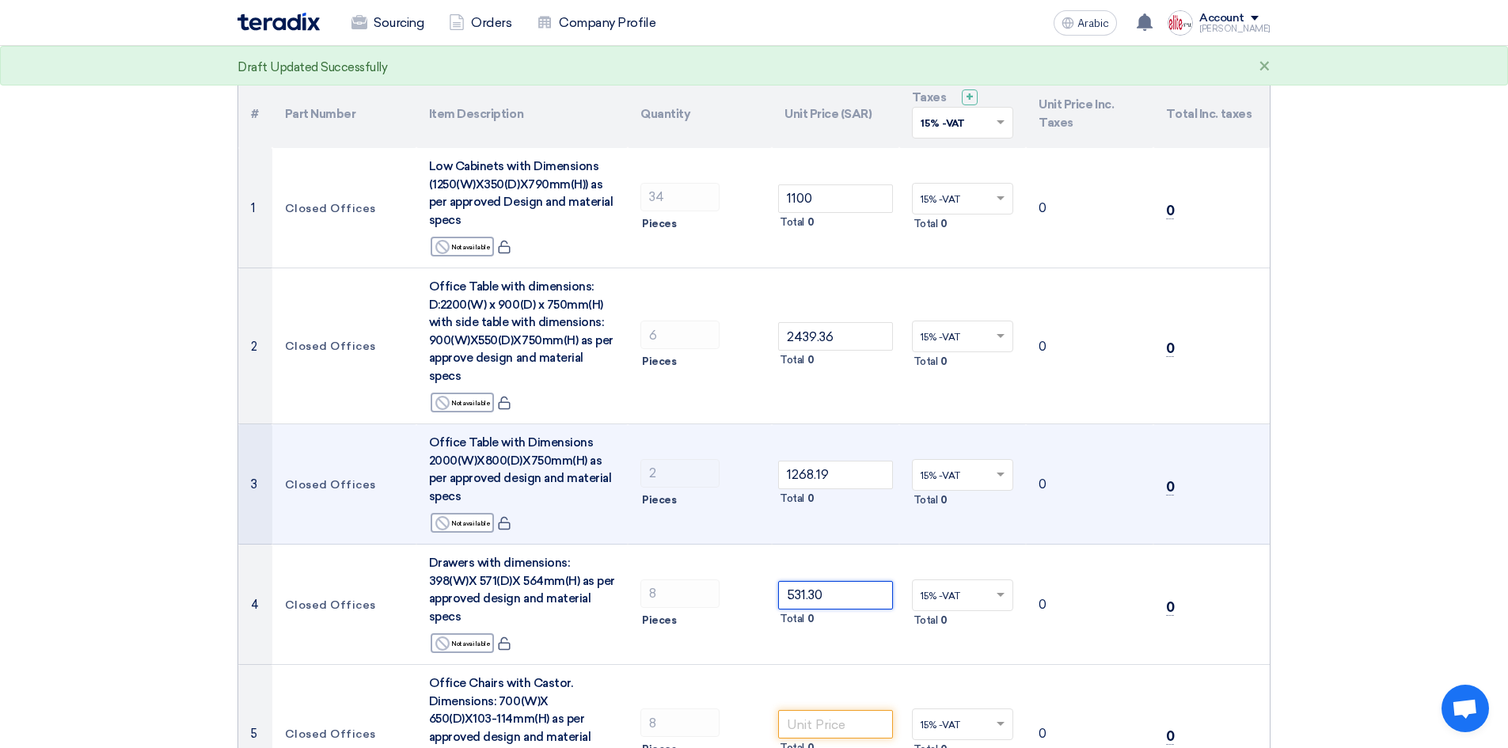
scroll to position [158, 0]
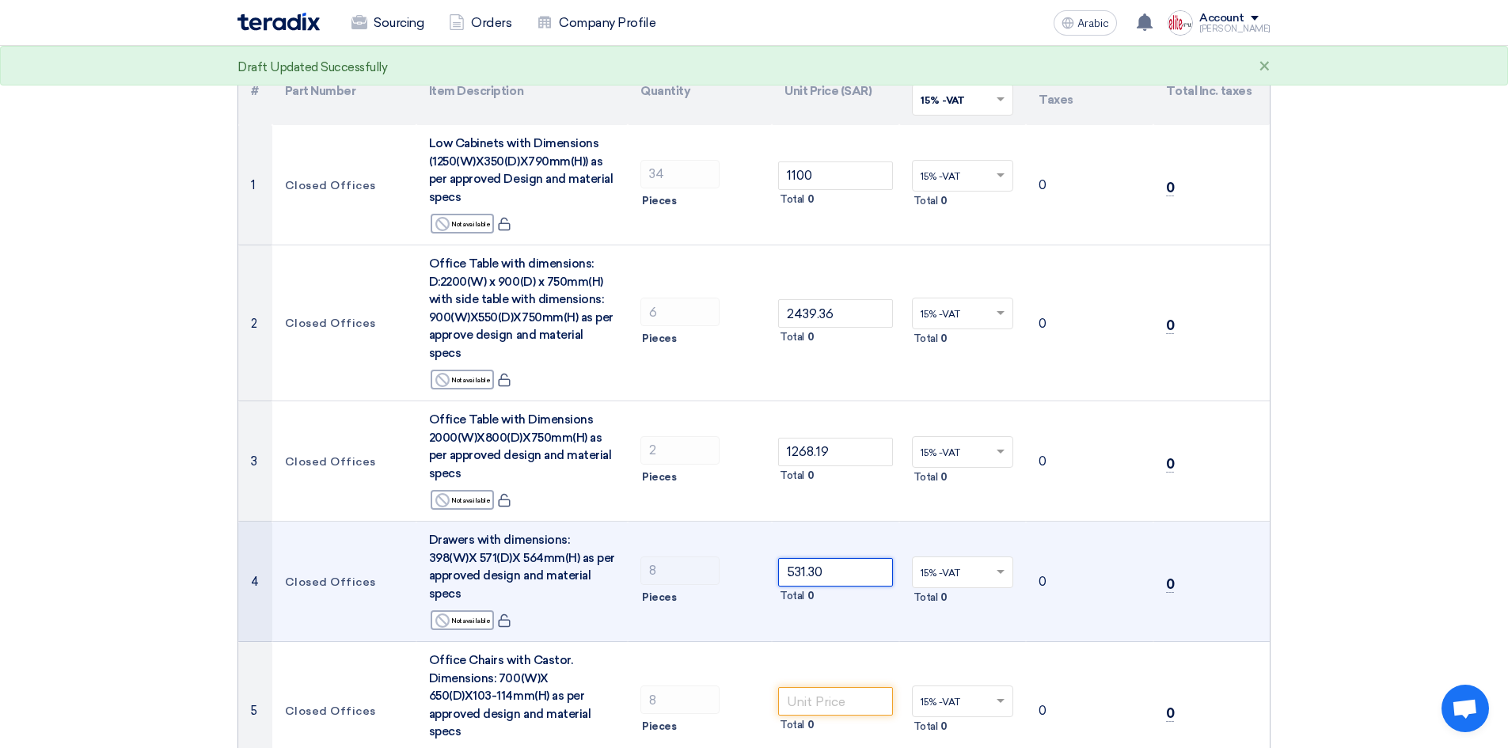
type input "531.30"
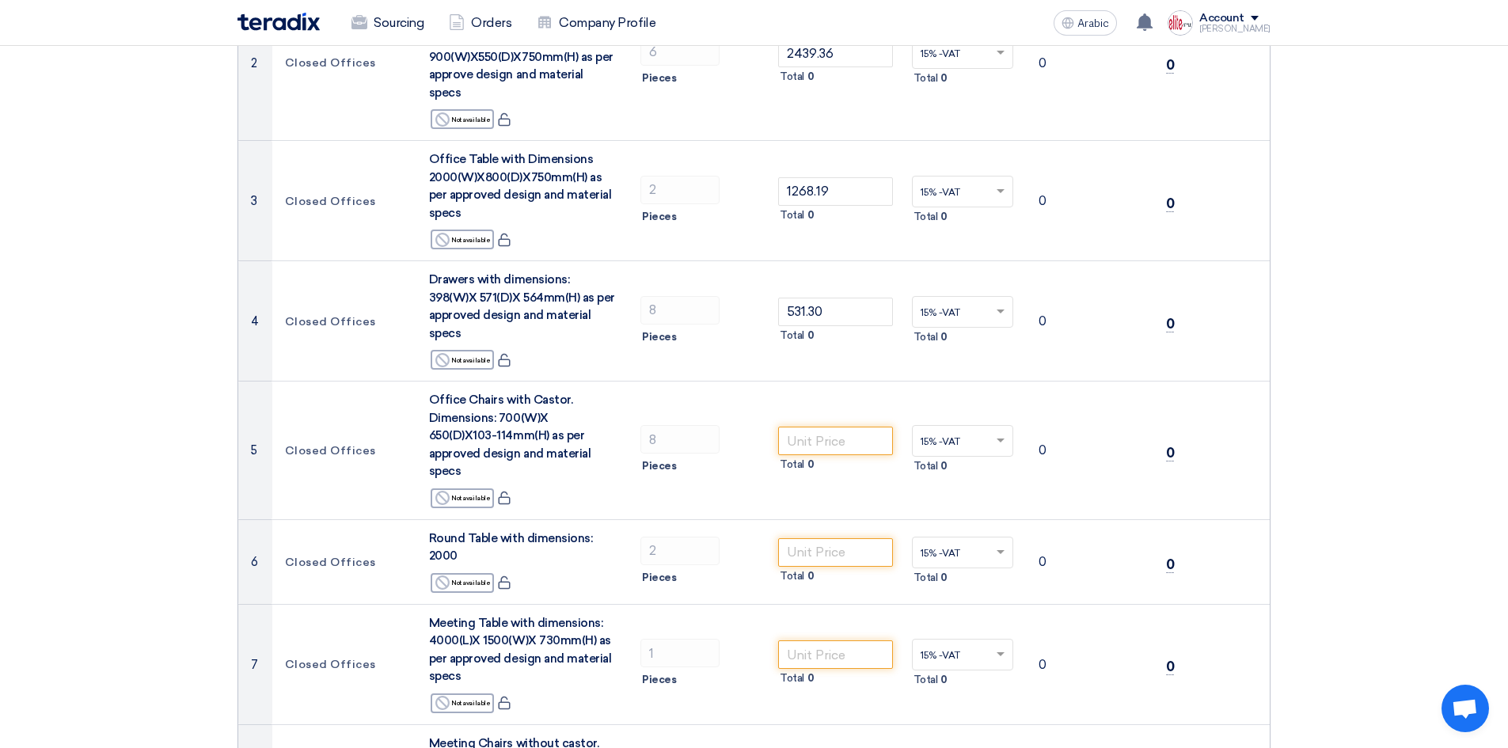
scroll to position [408, 0]
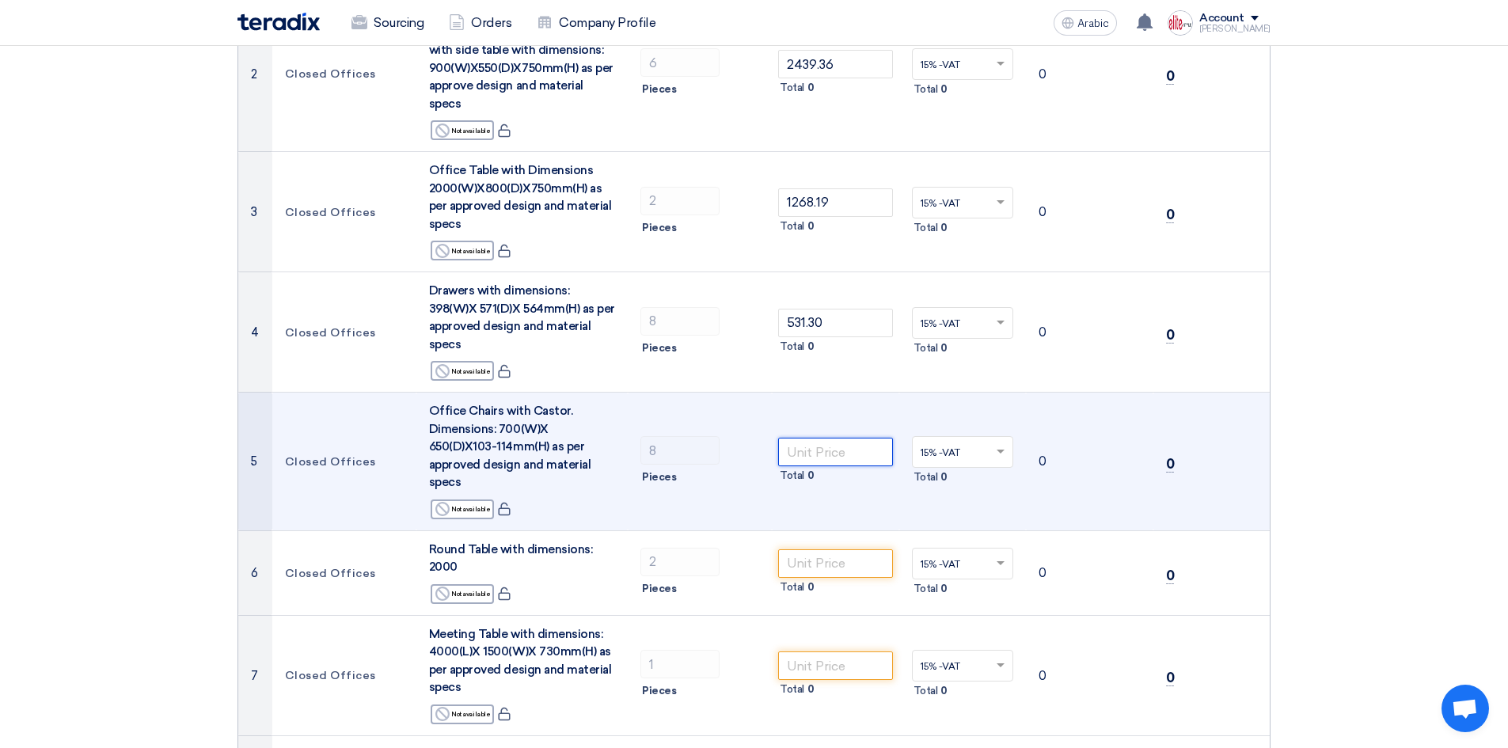
click at [870, 438] on input "number" at bounding box center [835, 452] width 115 height 28
paste input "1444.52"
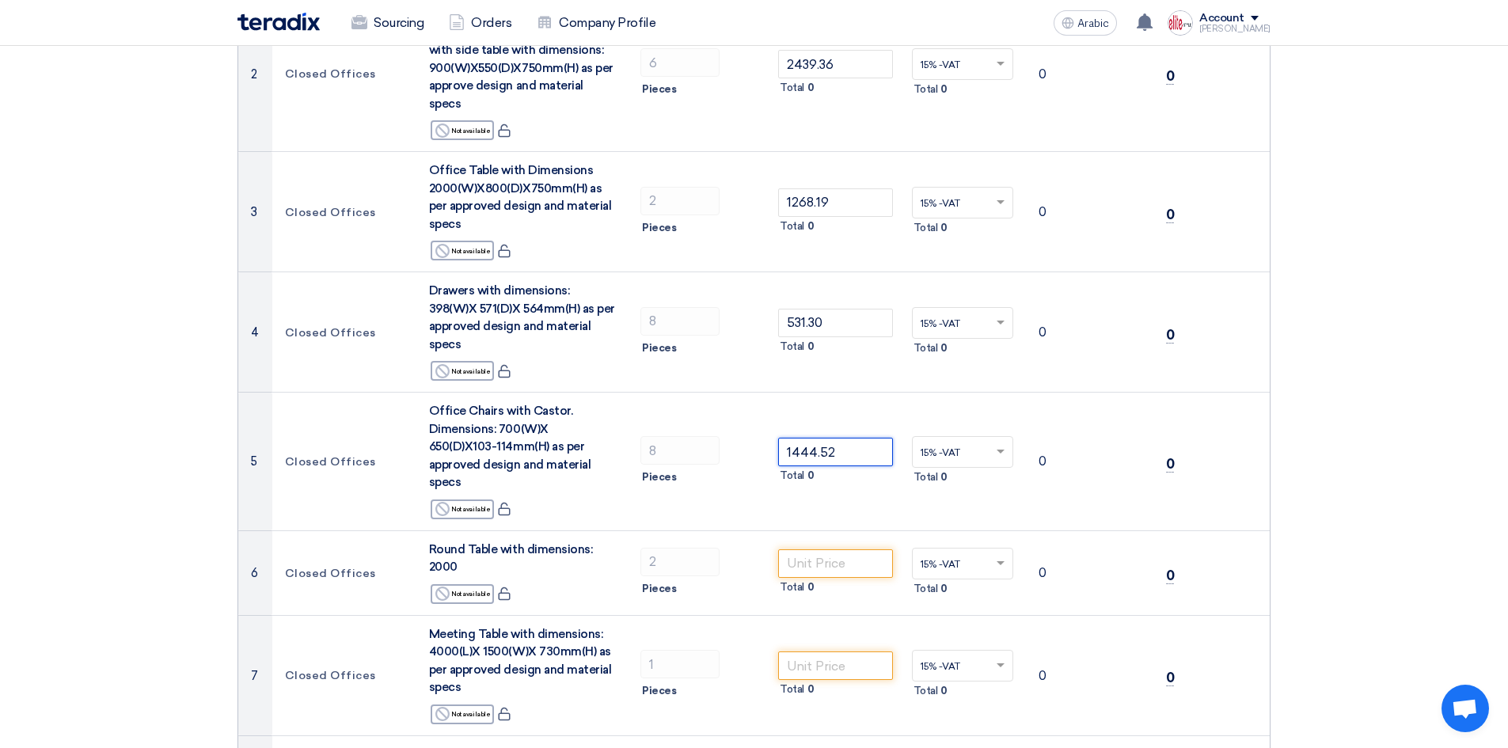
type input "1444.52"
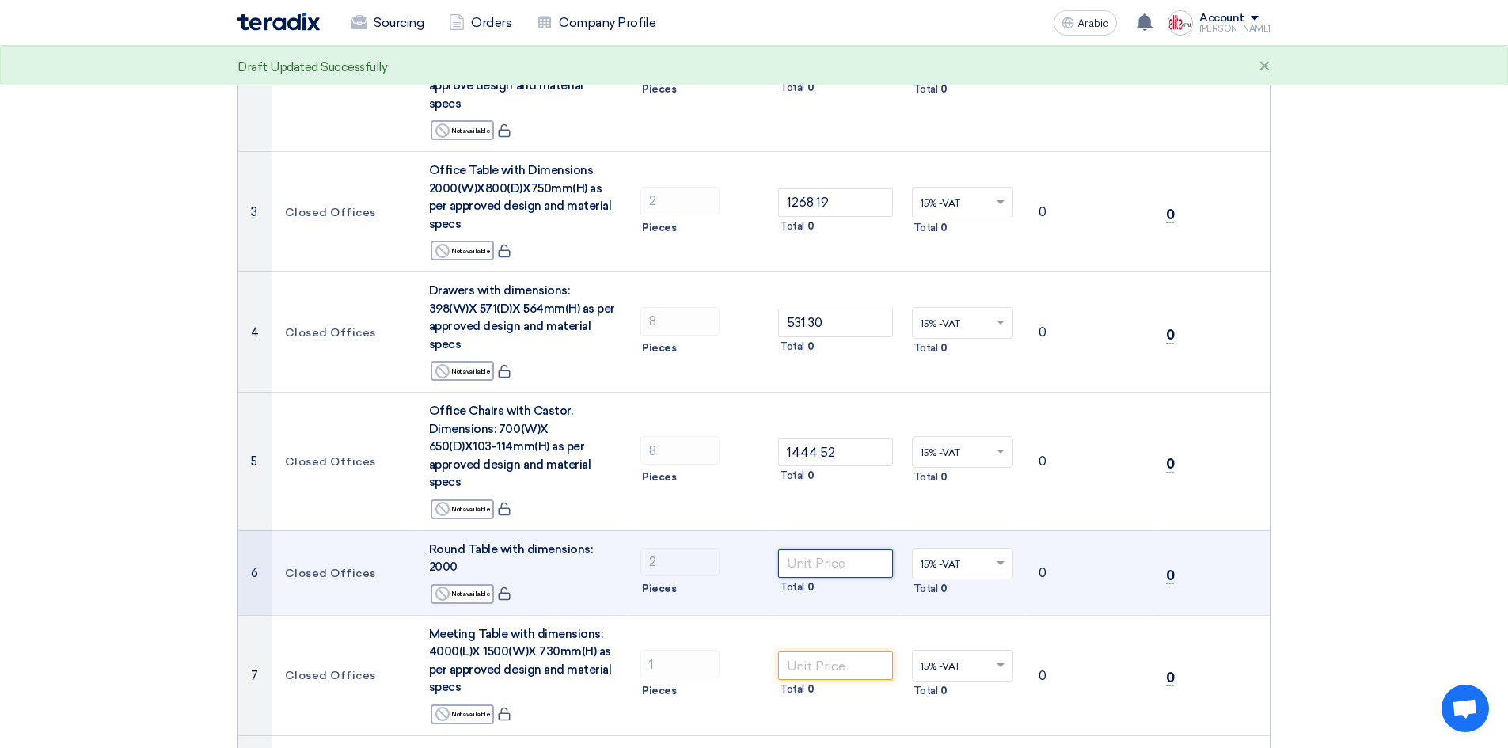
click at [829, 549] on input "number" at bounding box center [835, 563] width 115 height 28
paste input "1963.50"
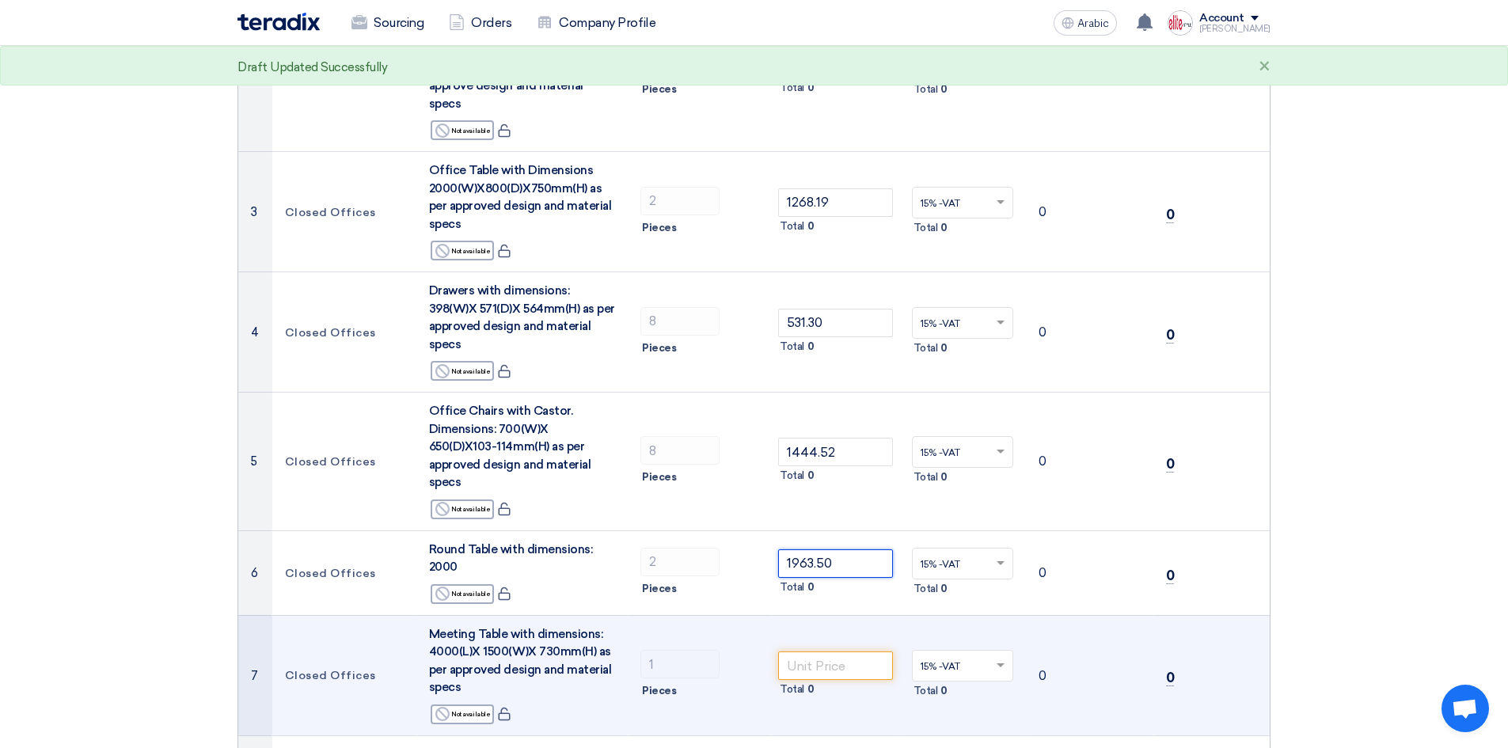
type input "1963.50"
click at [836, 651] on input "number" at bounding box center [835, 665] width 115 height 28
paste input "3046.89"
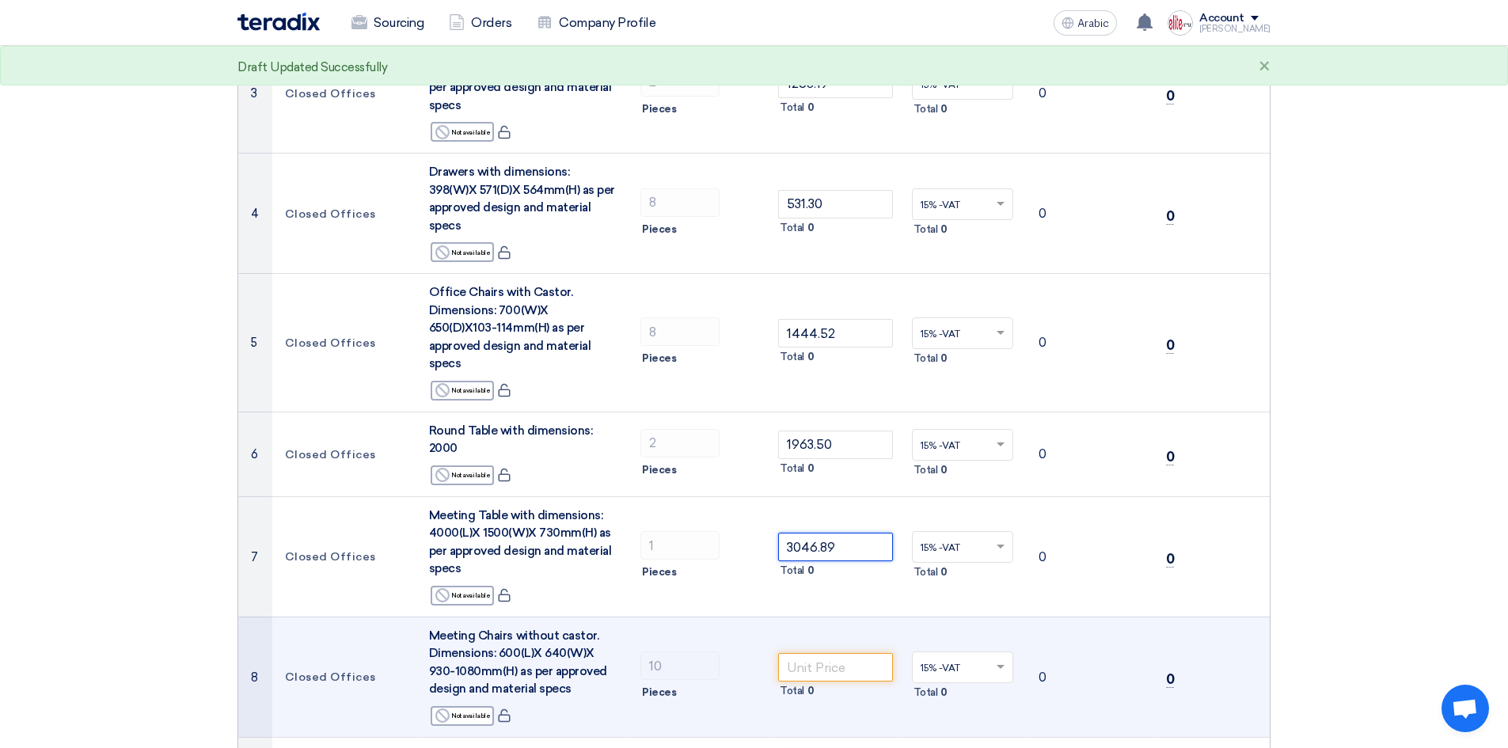
scroll to position [487, 0]
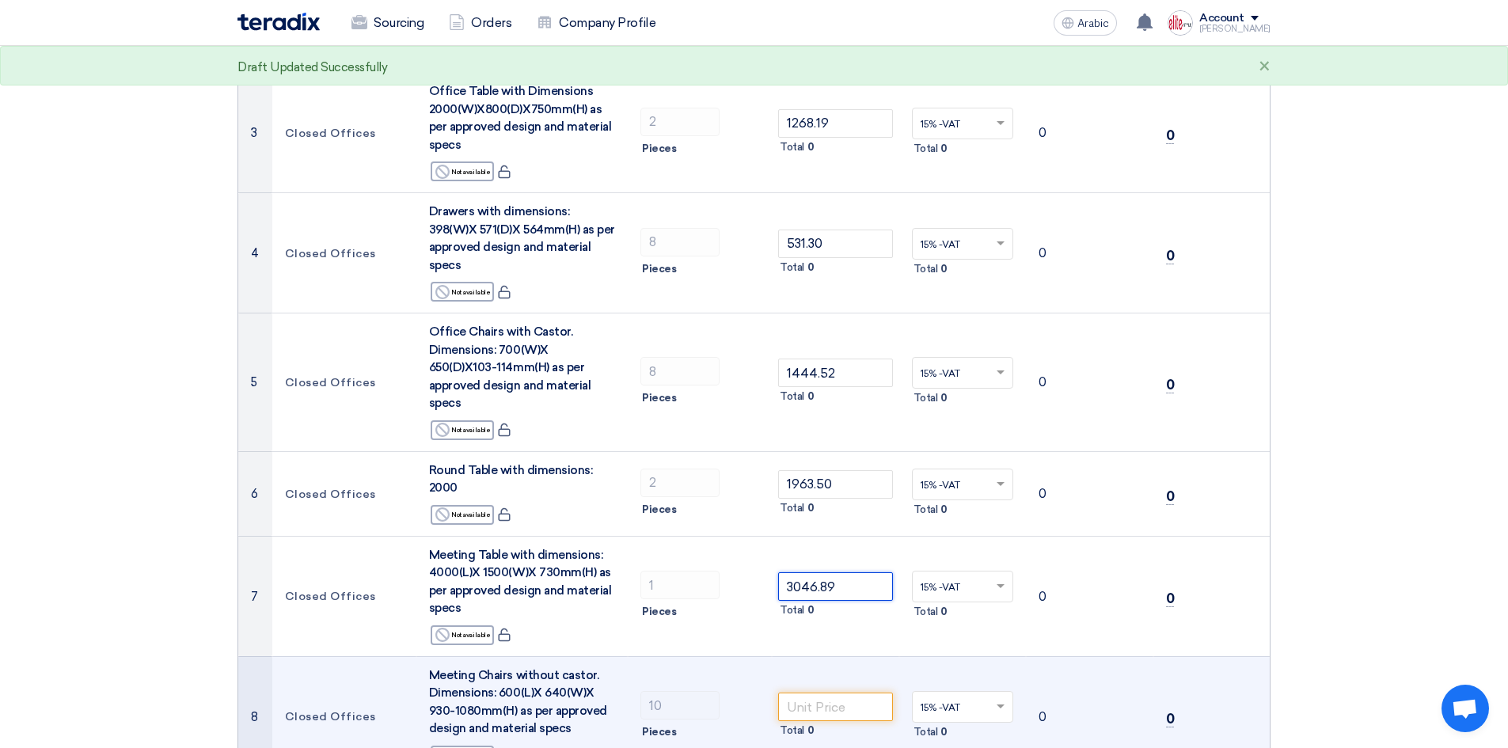
type input "3046.89"
click at [852, 692] on input "number" at bounding box center [835, 706] width 115 height 28
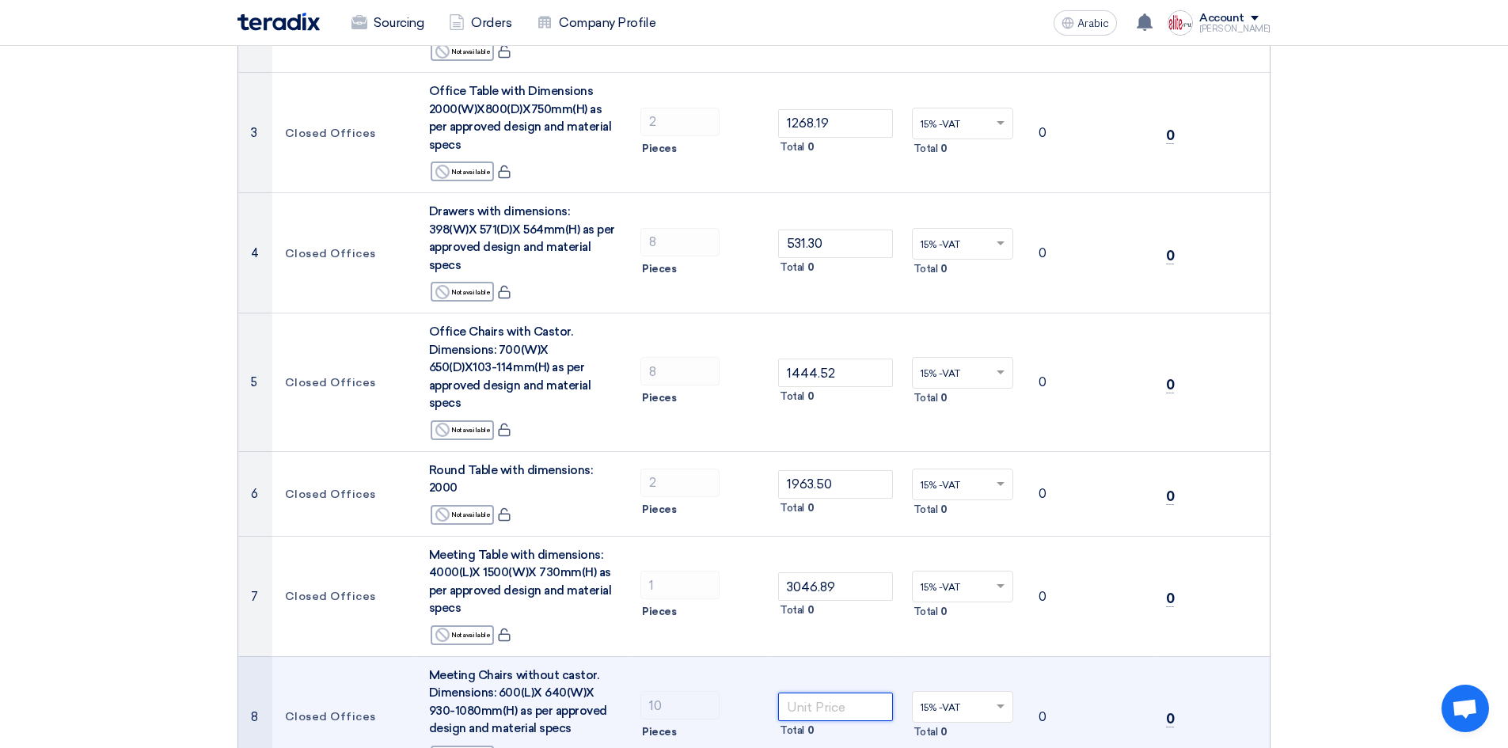
paste input "723.80"
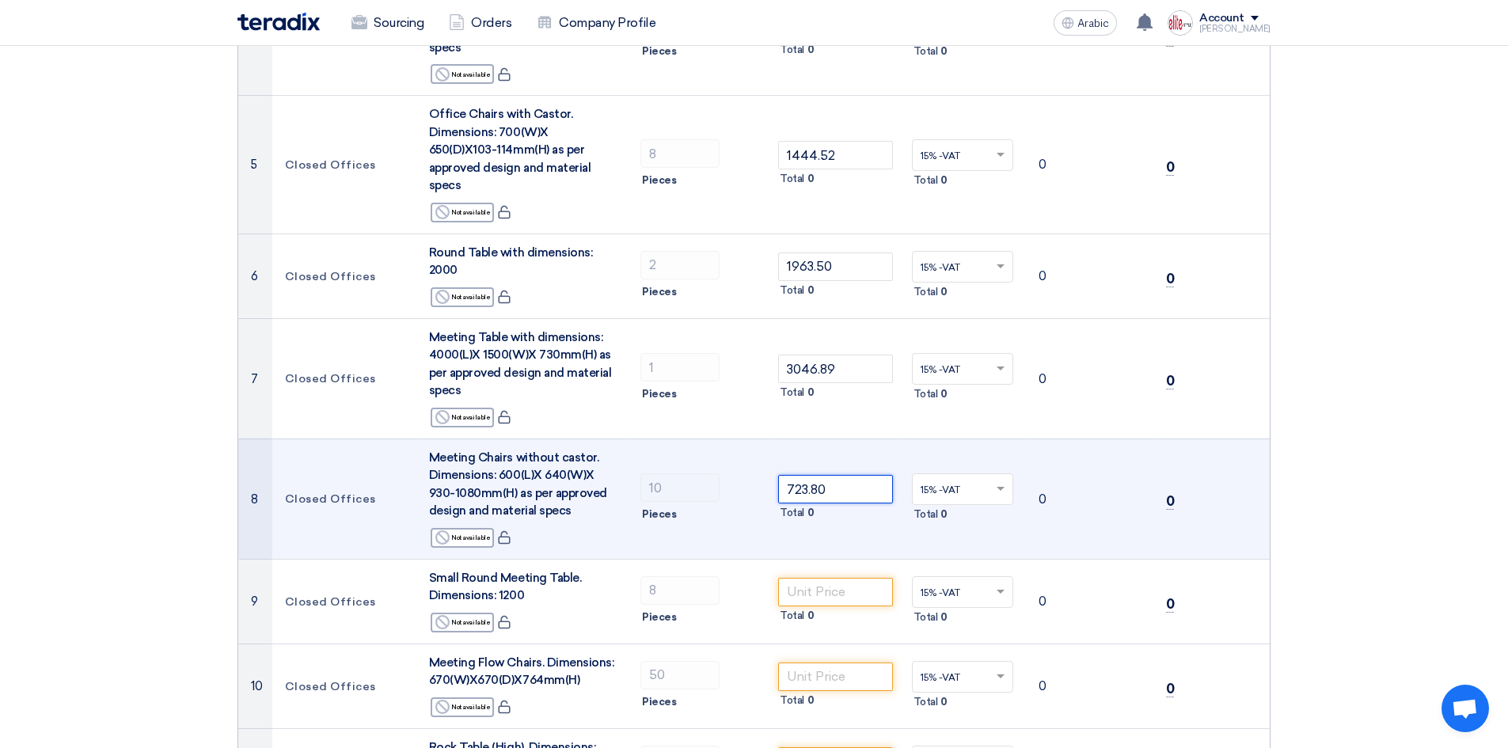
scroll to position [724, 0]
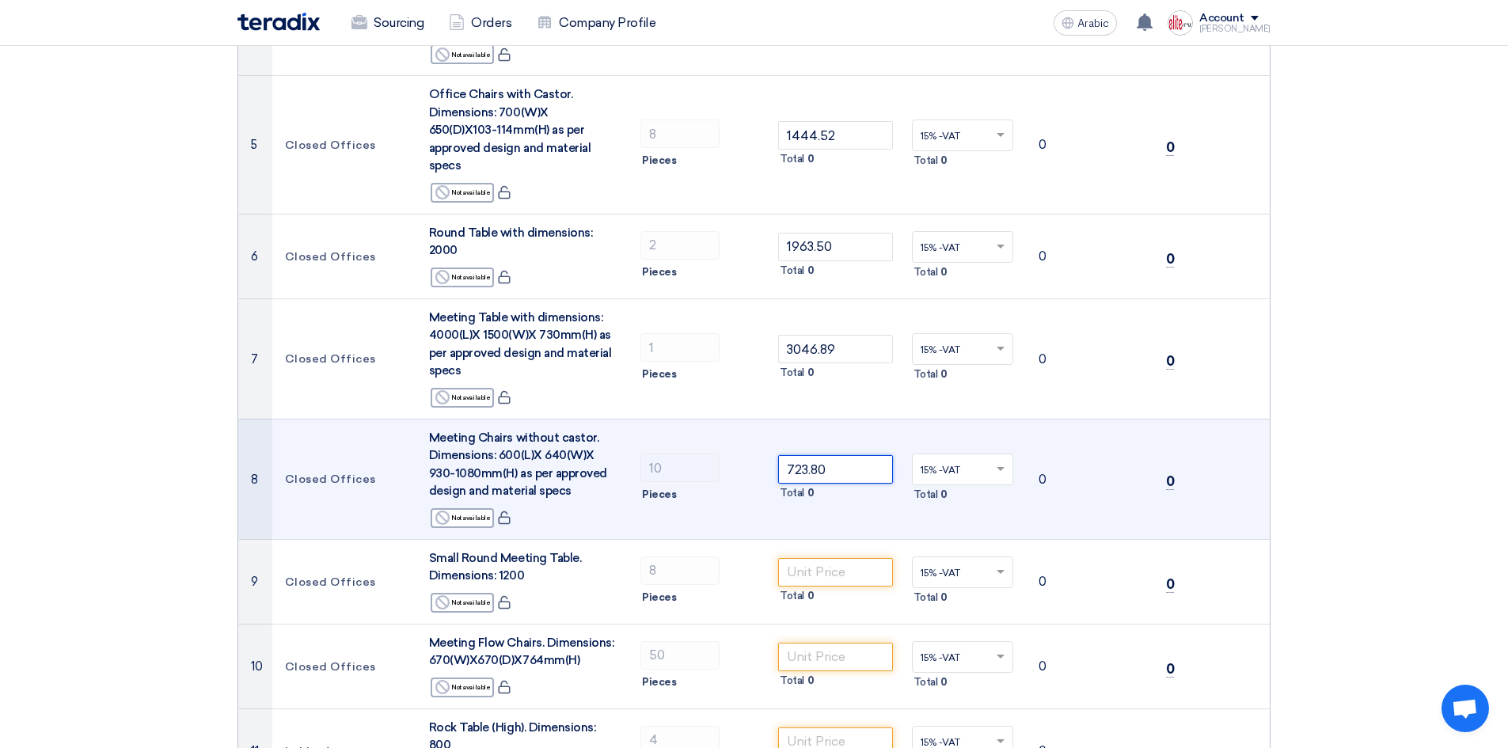
type input "723.80"
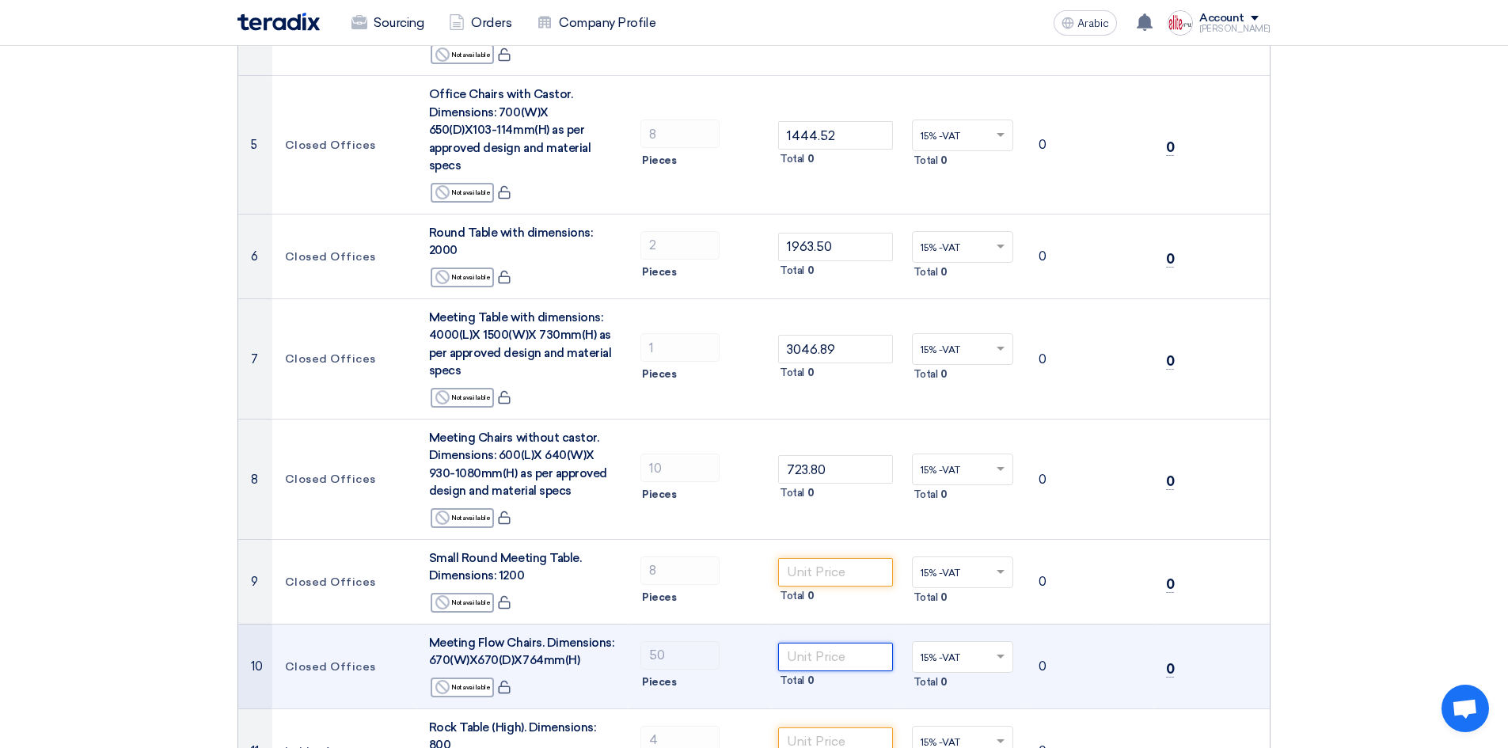
click at [830, 643] on input "number" at bounding box center [835, 657] width 115 height 28
paste input "663.74"
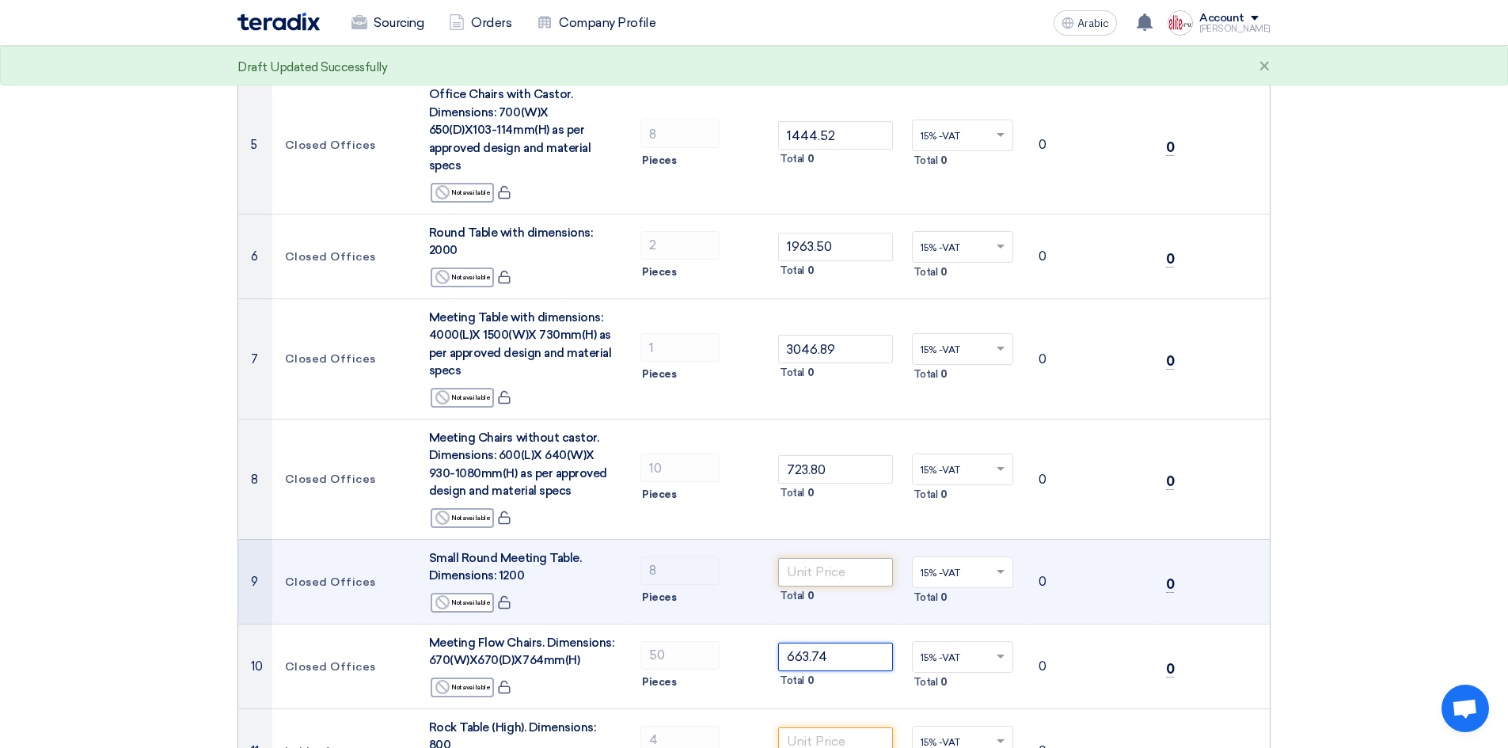
type input "663.74"
click at [874, 558] on input "number" at bounding box center [835, 572] width 115 height 28
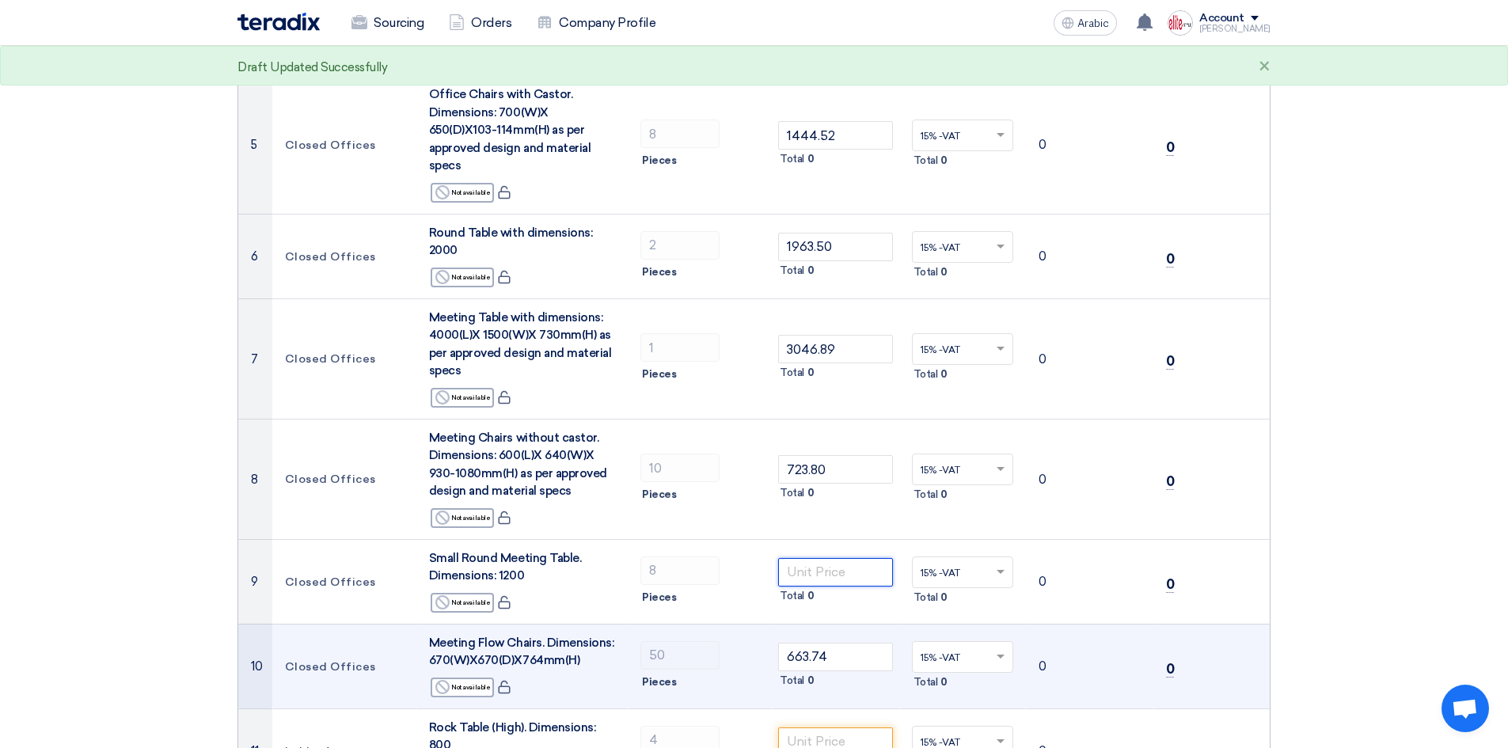
paste input "663.74"
type input "663.74"
drag, startPoint x: 851, startPoint y: 597, endPoint x: 724, endPoint y: 598, distance: 126.6
click at [724, 624] on tr "10 Closed Offices Meeting Flow Chairs. Dimensions: 670(W)X670(D)X764mm(H) Rejec…" at bounding box center [753, 666] width 1031 height 85
click at [835, 643] on input "number" at bounding box center [835, 657] width 115 height 28
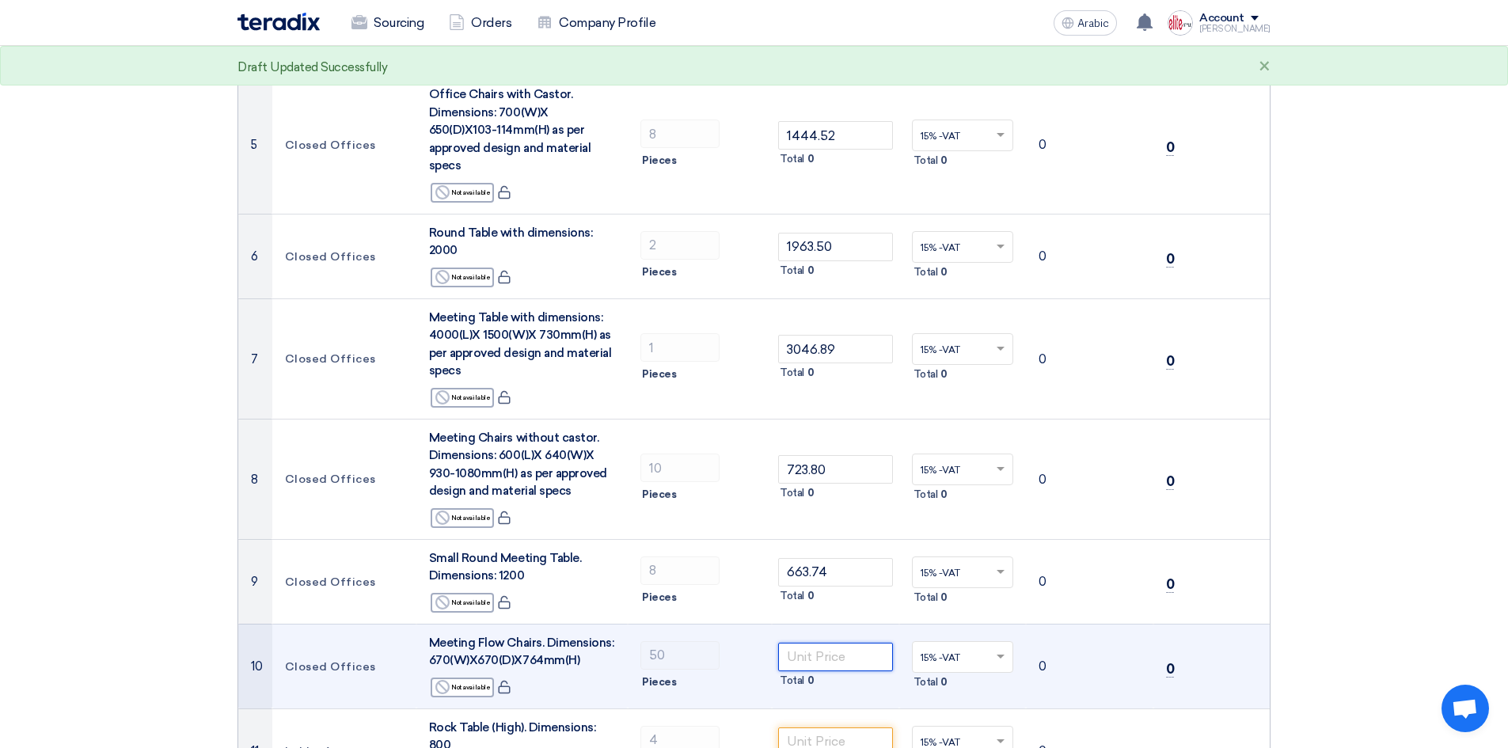
paste input "736.12"
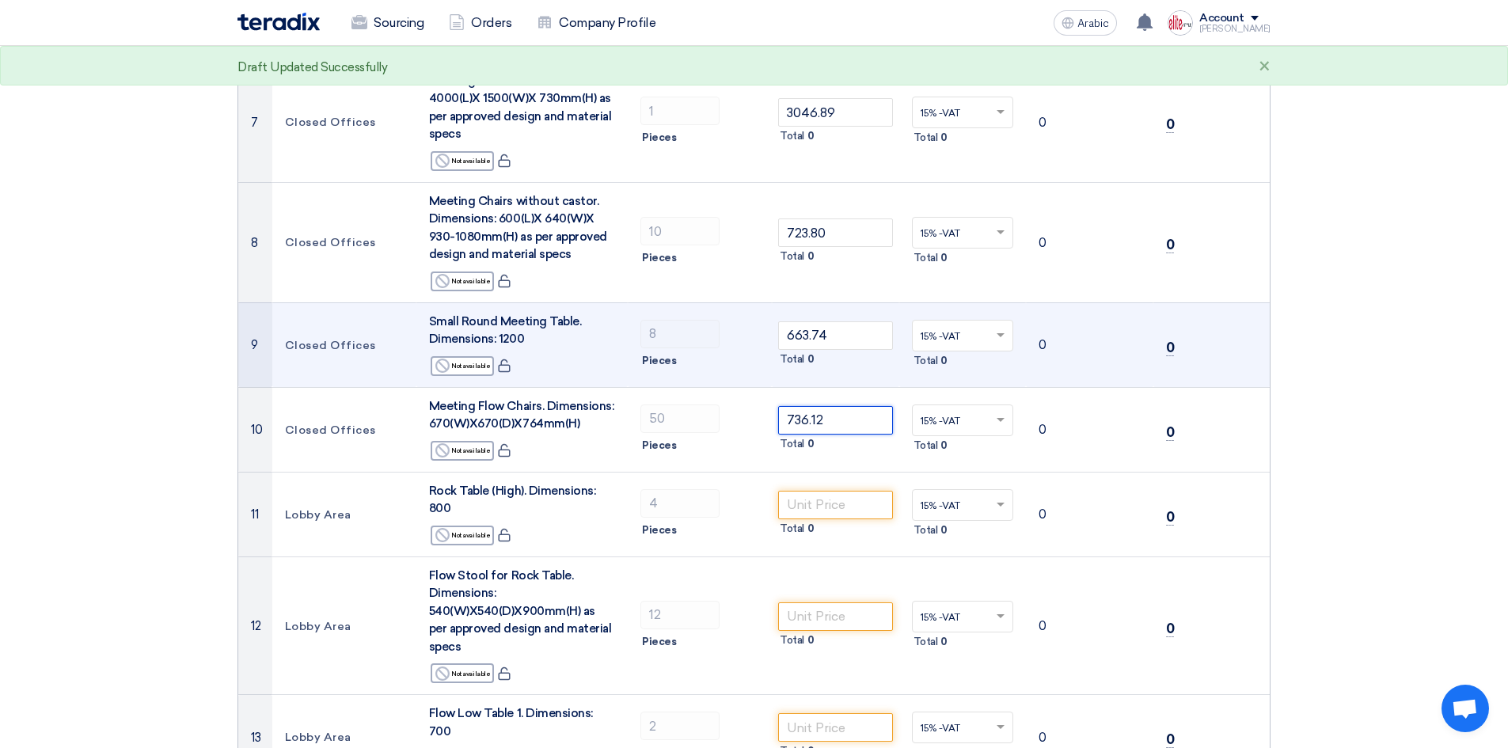
scroll to position [962, 0]
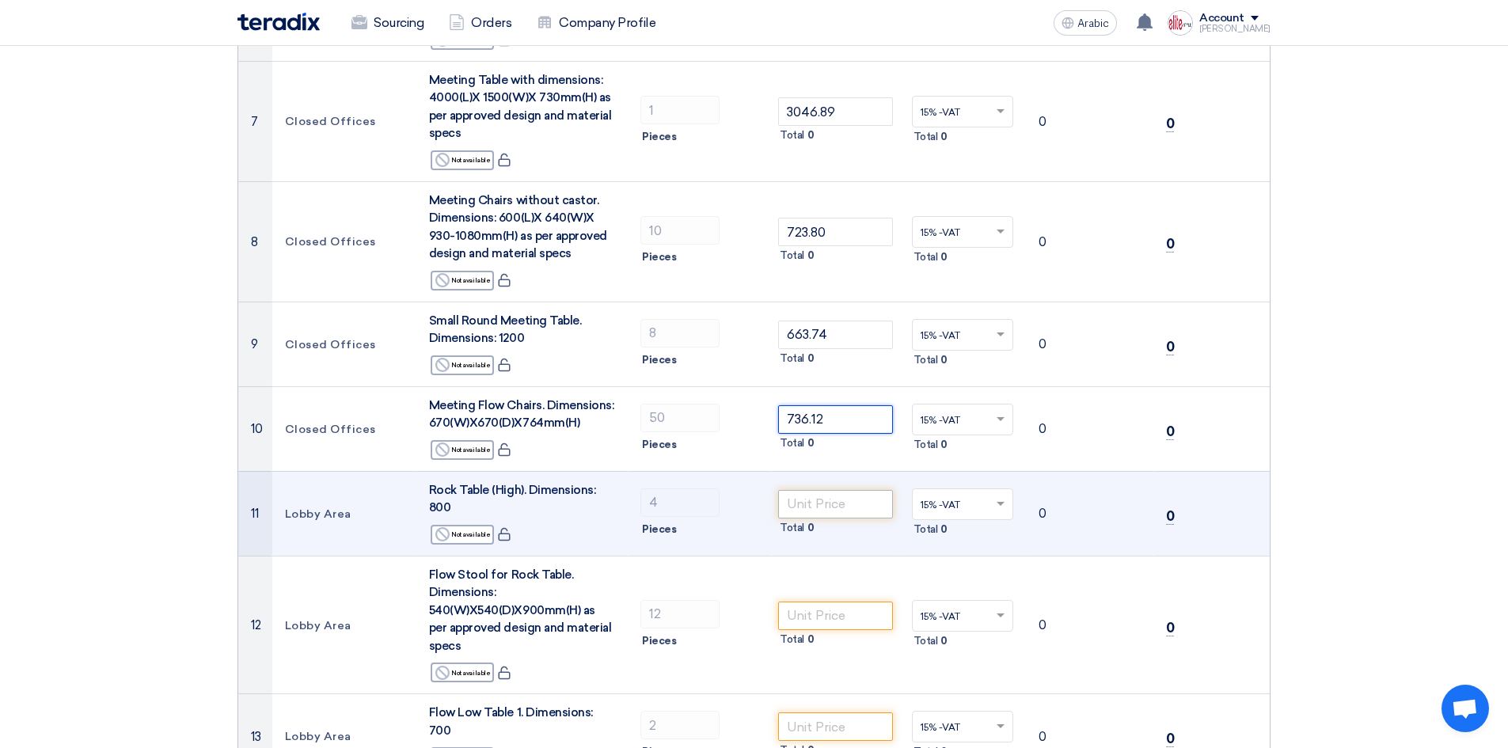
type input "736.12"
click at [863, 490] on input "number" at bounding box center [835, 504] width 115 height 28
paste input "1827.98"
type input "1827.98"
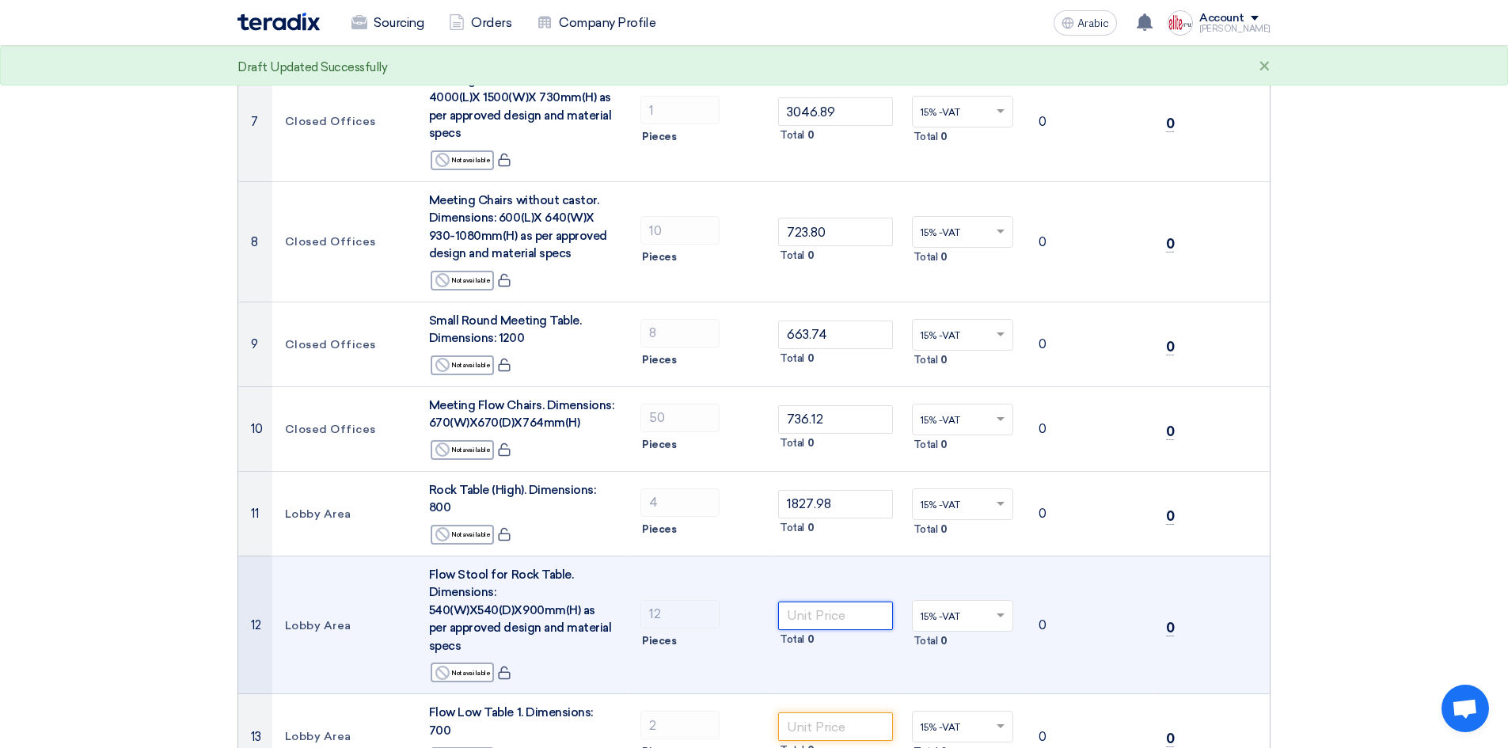
click at [821, 601] on input "number" at bounding box center [835, 615] width 115 height 28
paste input "1132.21"
type input "1132.21"
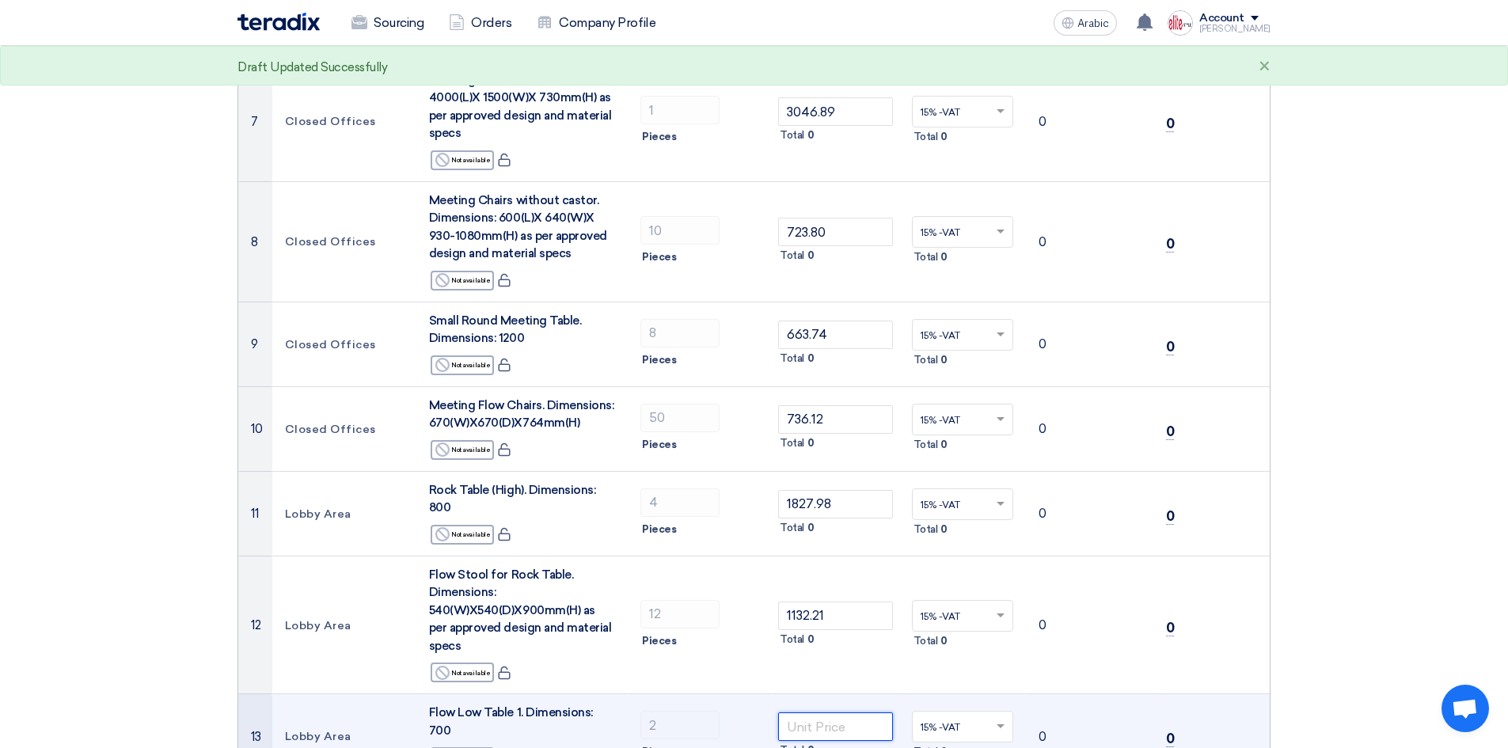
click at [846, 712] on input "number" at bounding box center [835, 726] width 115 height 28
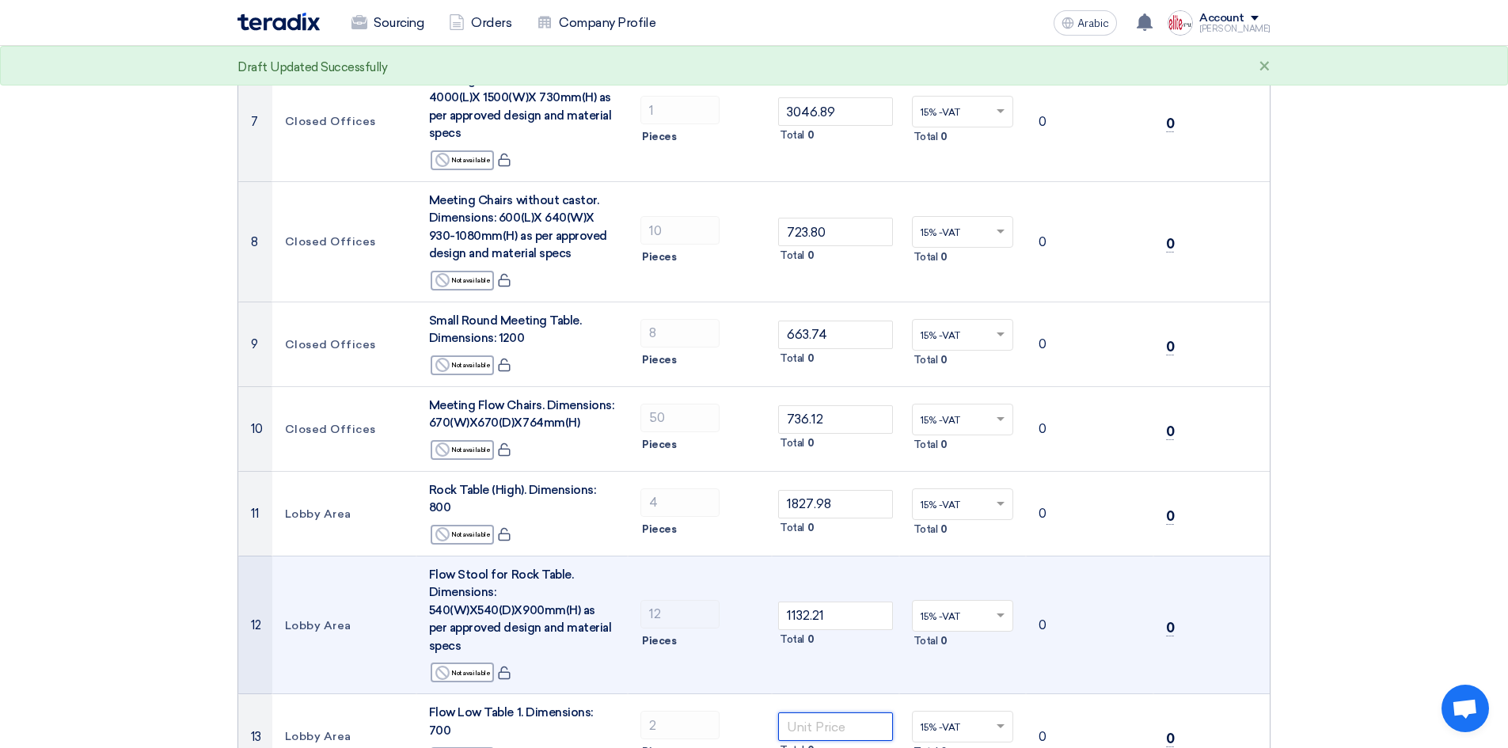
paste input "1650.00"
type input "1650.00"
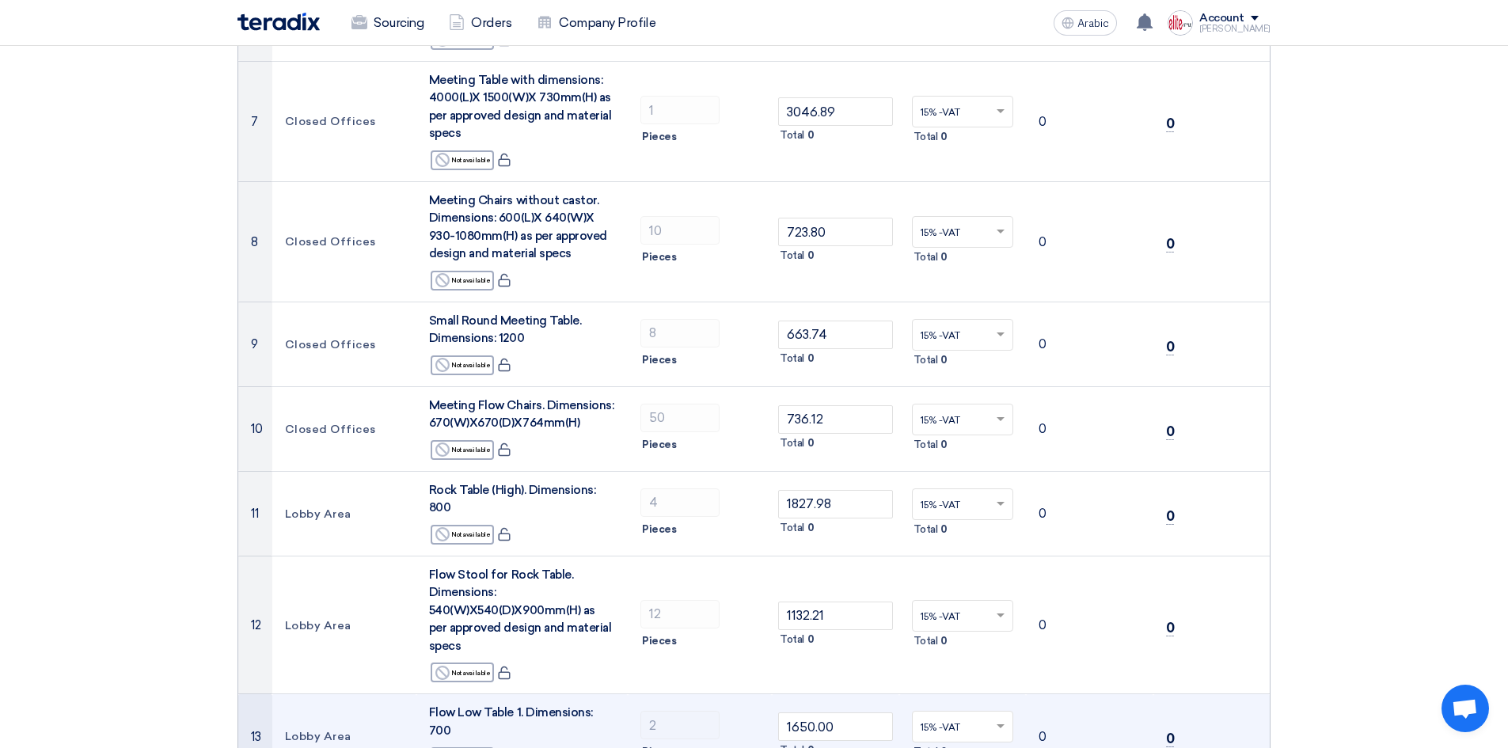
paste input "1500.00"
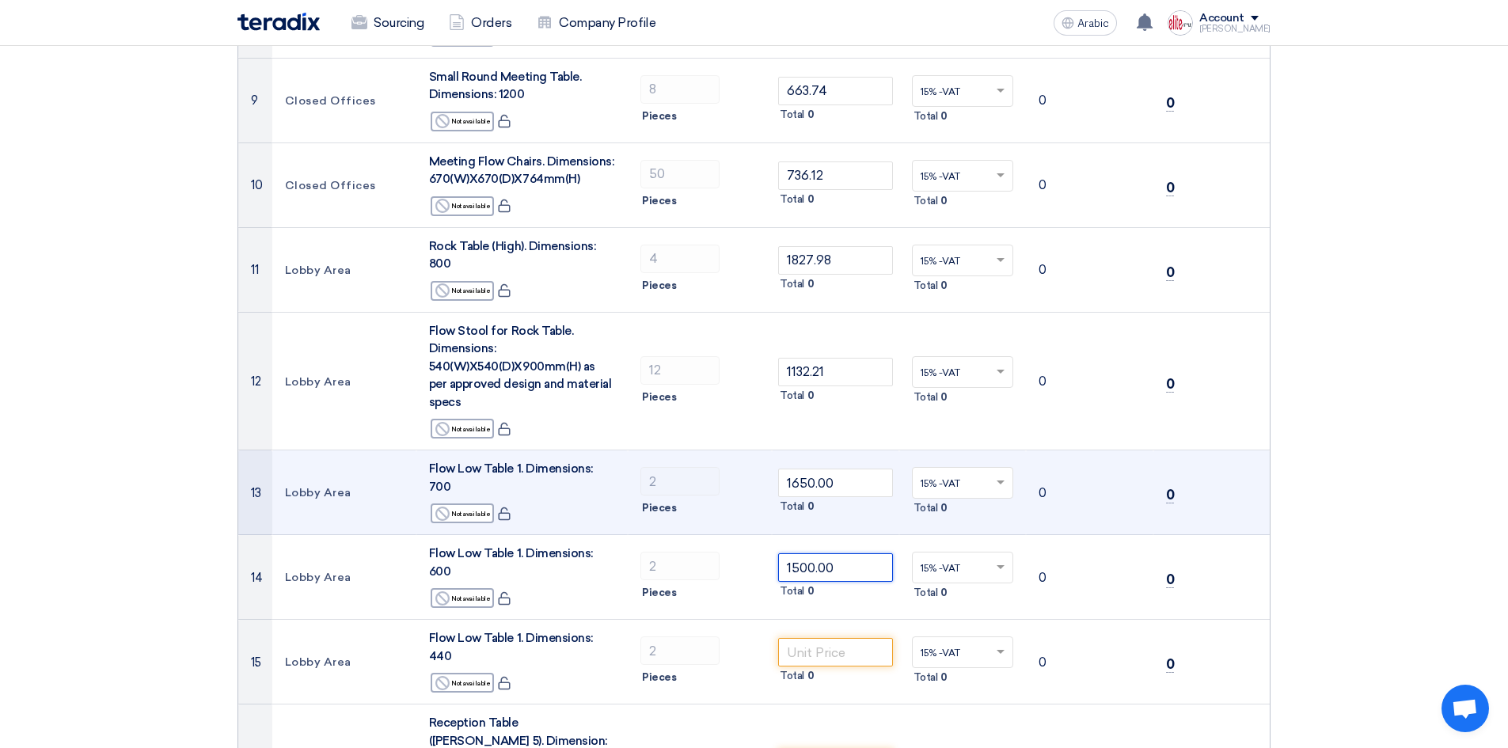
scroll to position [1357, 0]
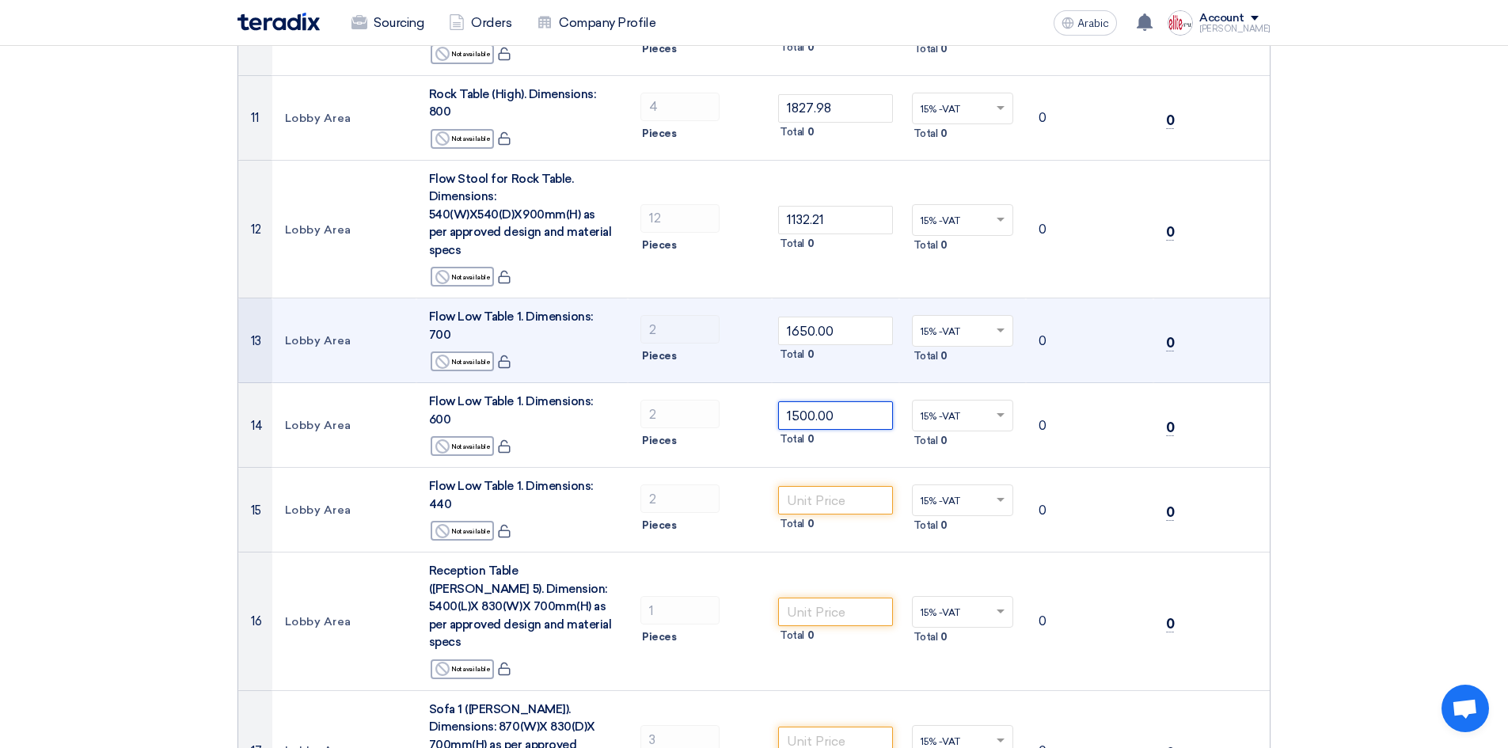
type input "1500.00"
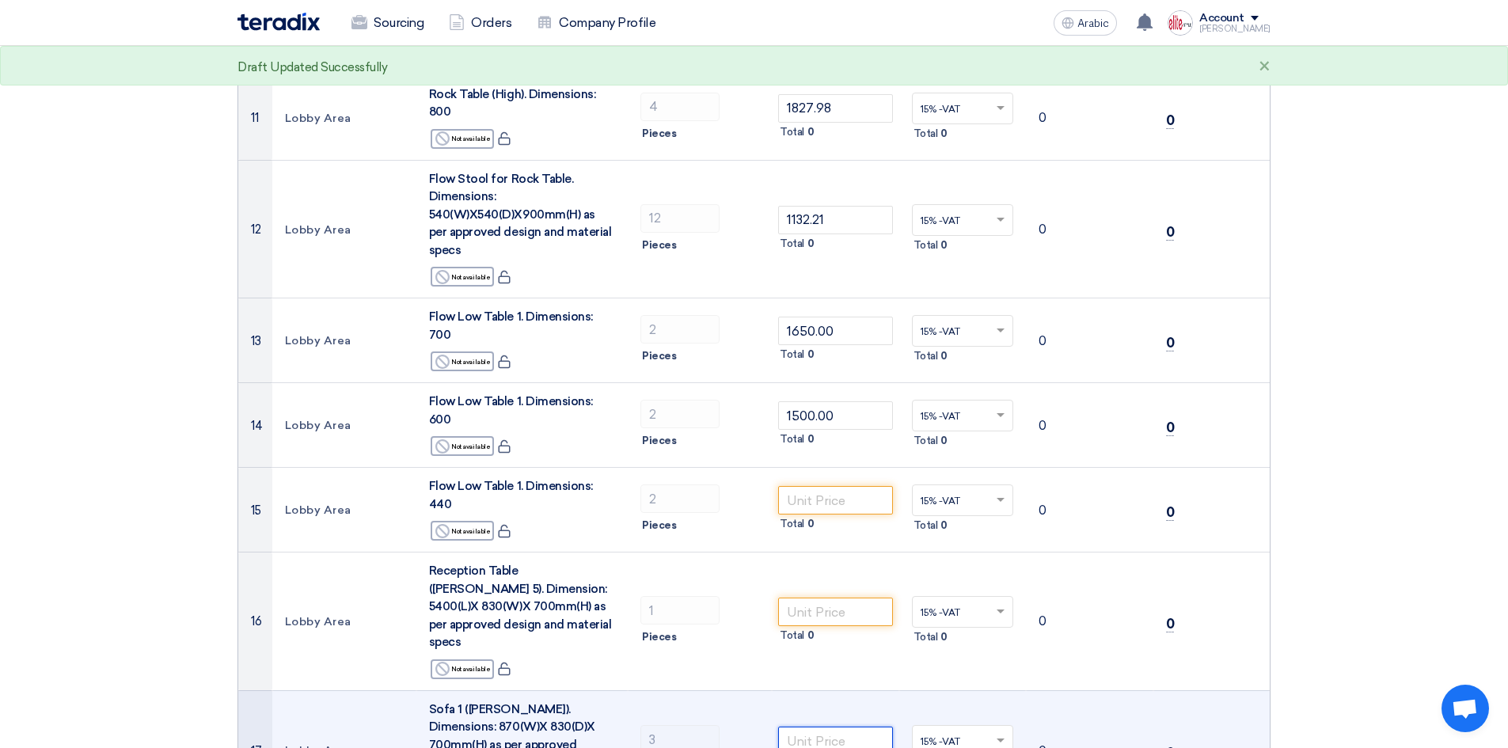
click at [826, 726] on input "number" at bounding box center [835, 740] width 115 height 28
paste input "1400.00"
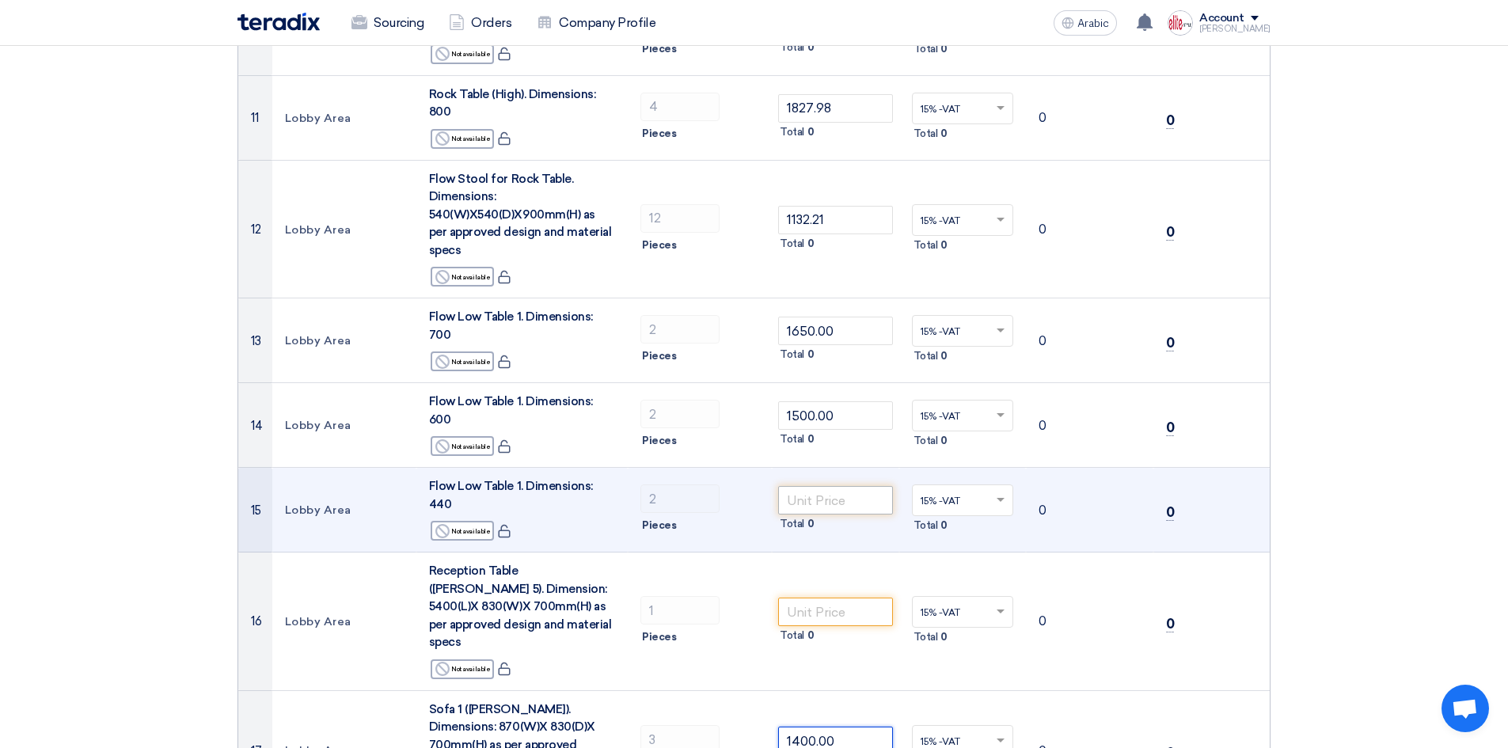
type input "1400.00"
click at [851, 486] on input "number" at bounding box center [835, 500] width 115 height 28
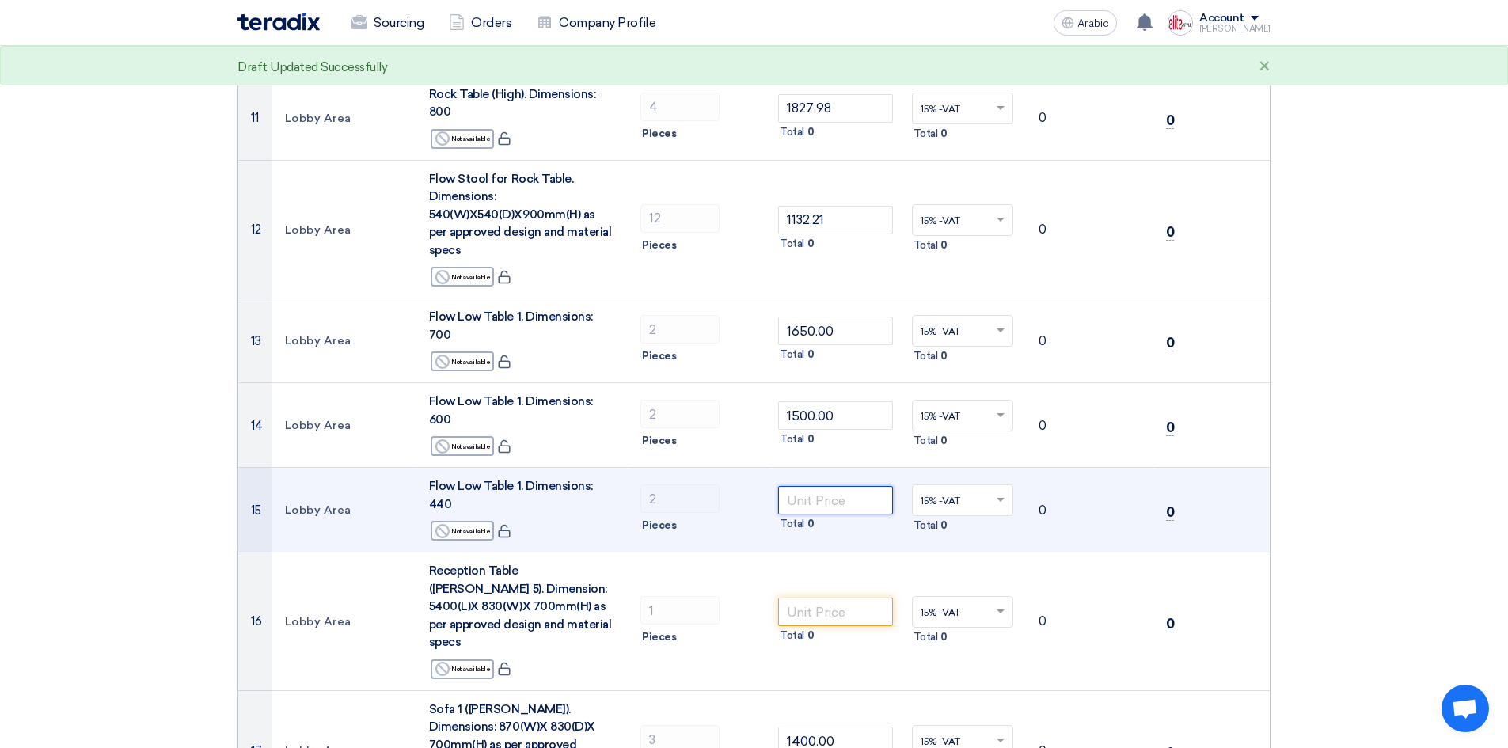
paste input "1400.00"
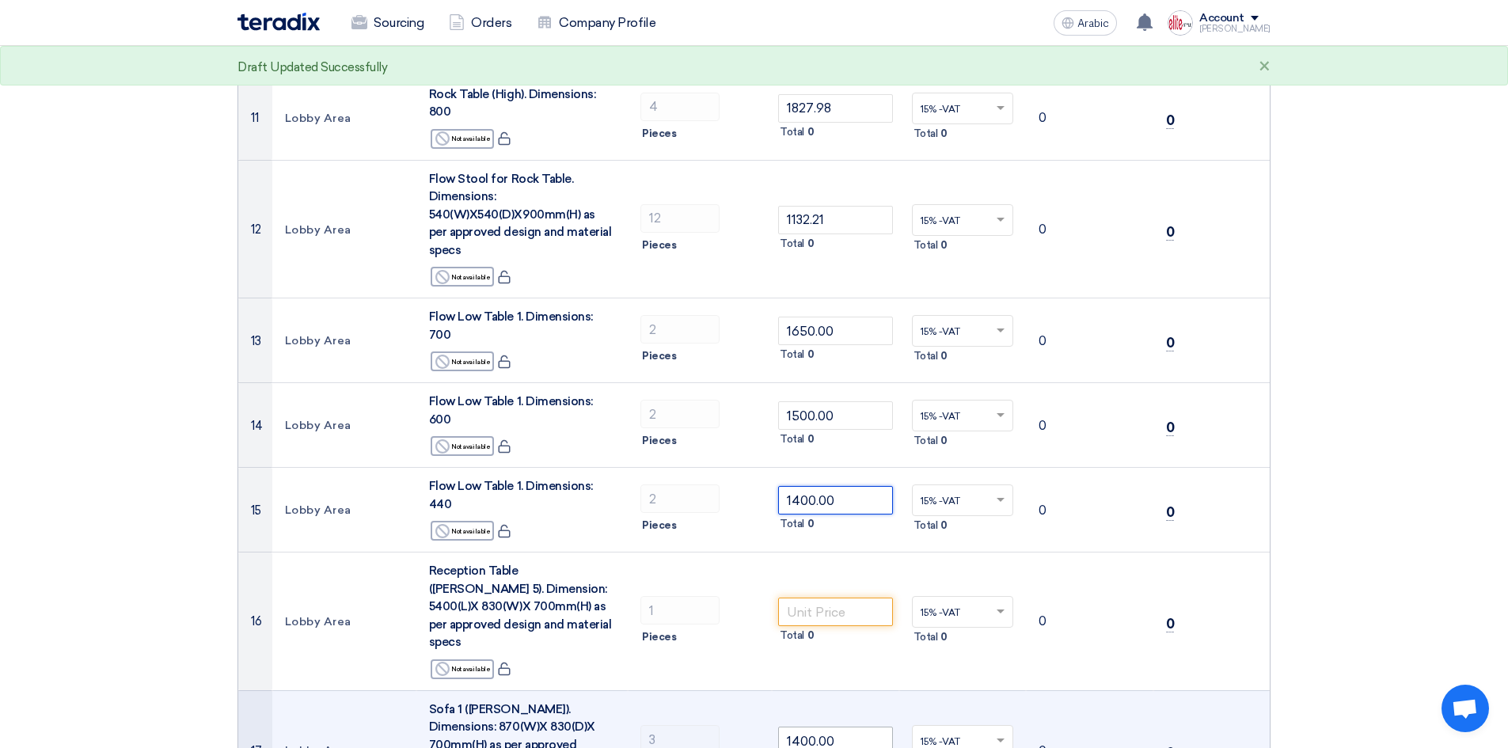
type input "1400.00"
click at [693, 690] on tr "17 Lobby Area Sofa 1 (Mia Armchair). Dimensions: 870(W)X 830(D)X 700mm(H) as pe…" at bounding box center [753, 750] width 1031 height 120
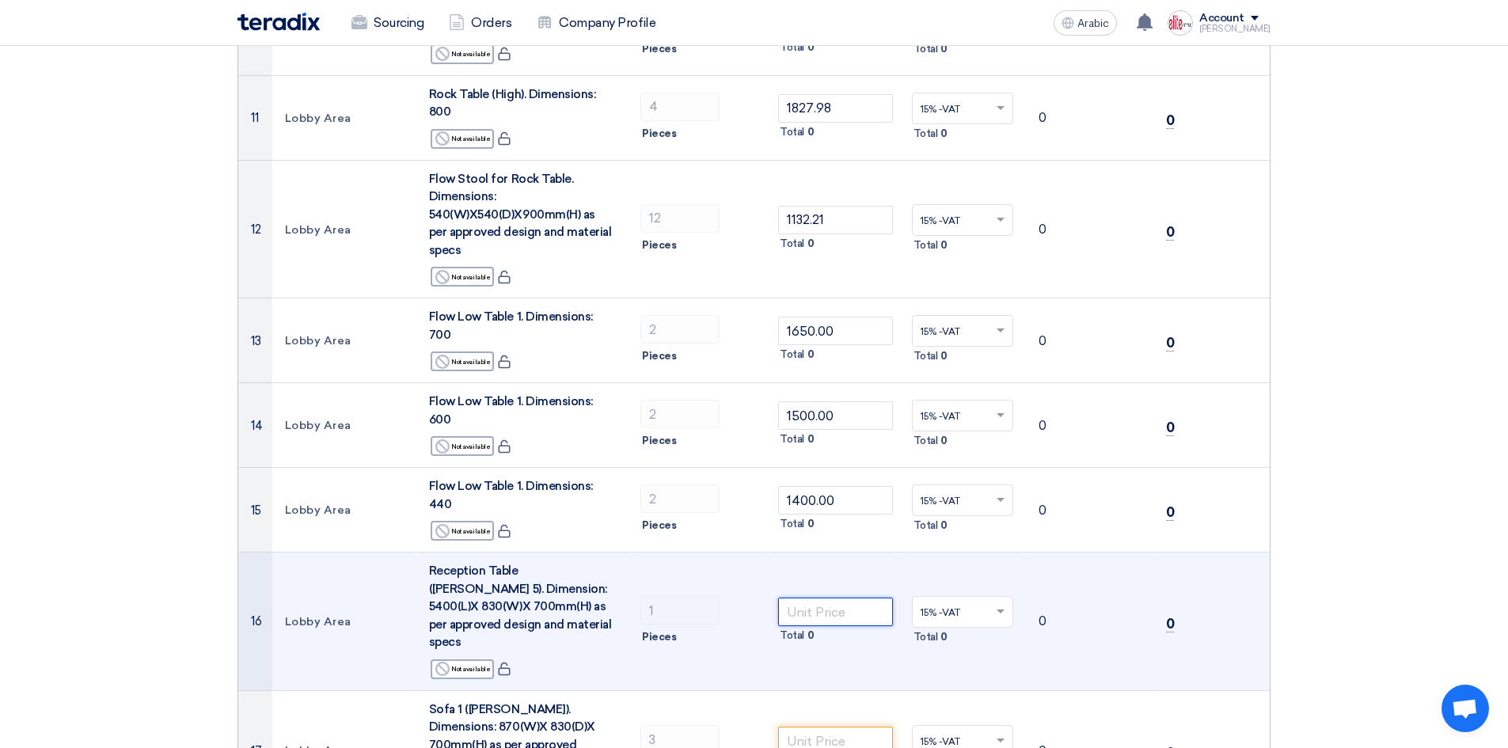
click at [814, 597] on input "number" at bounding box center [835, 611] width 115 height 28
paste input "27000.00"
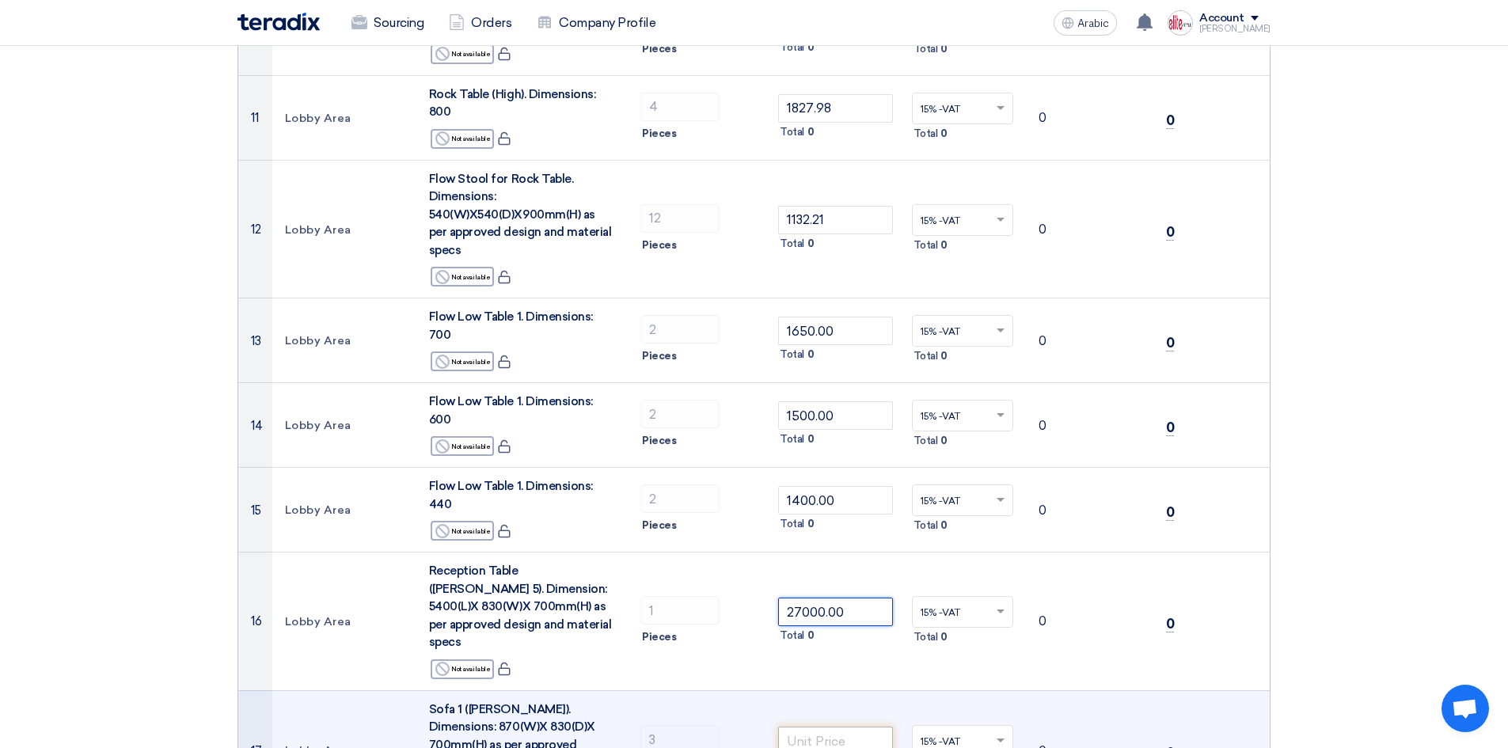
type input "27000.00"
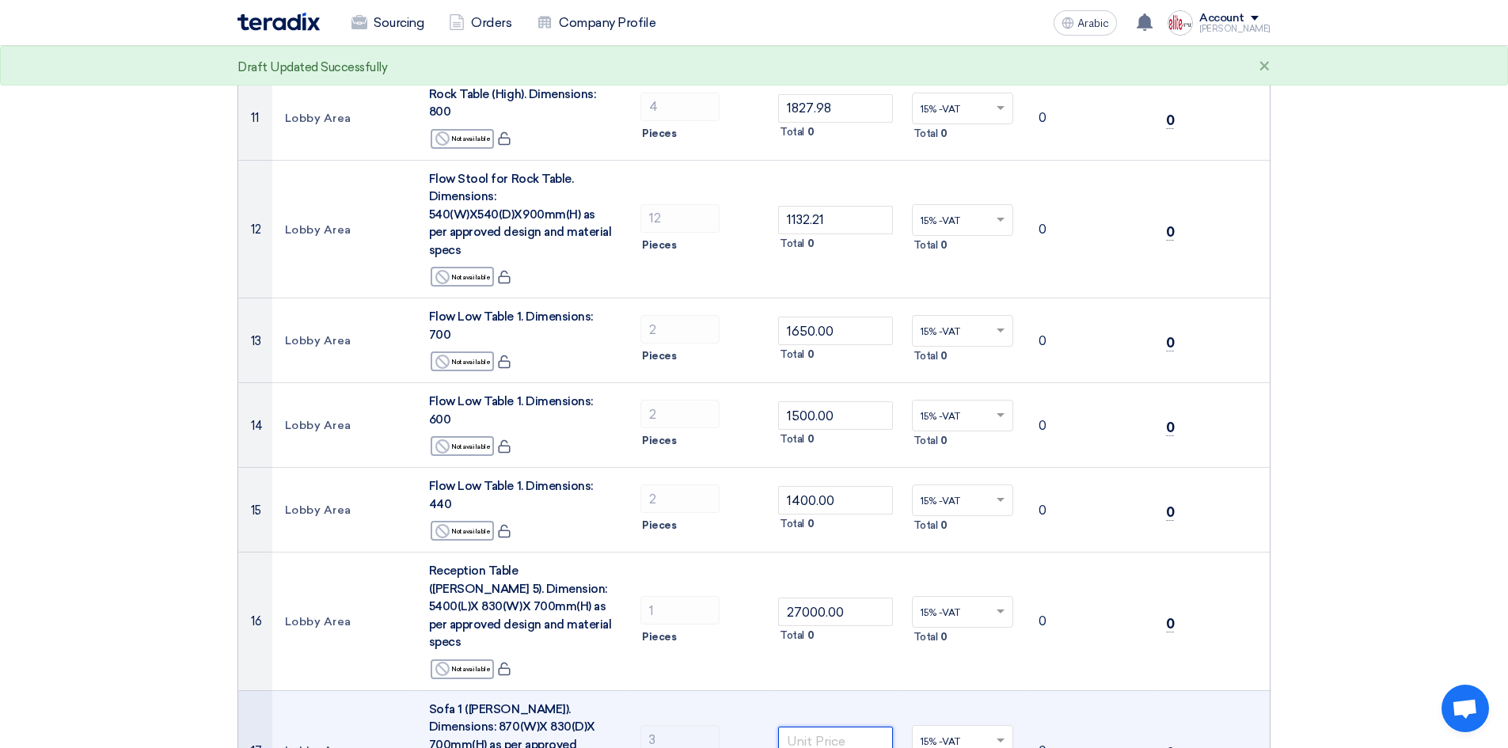
click at [848, 726] on input "number" at bounding box center [835, 740] width 115 height 28
paste input "1115.73"
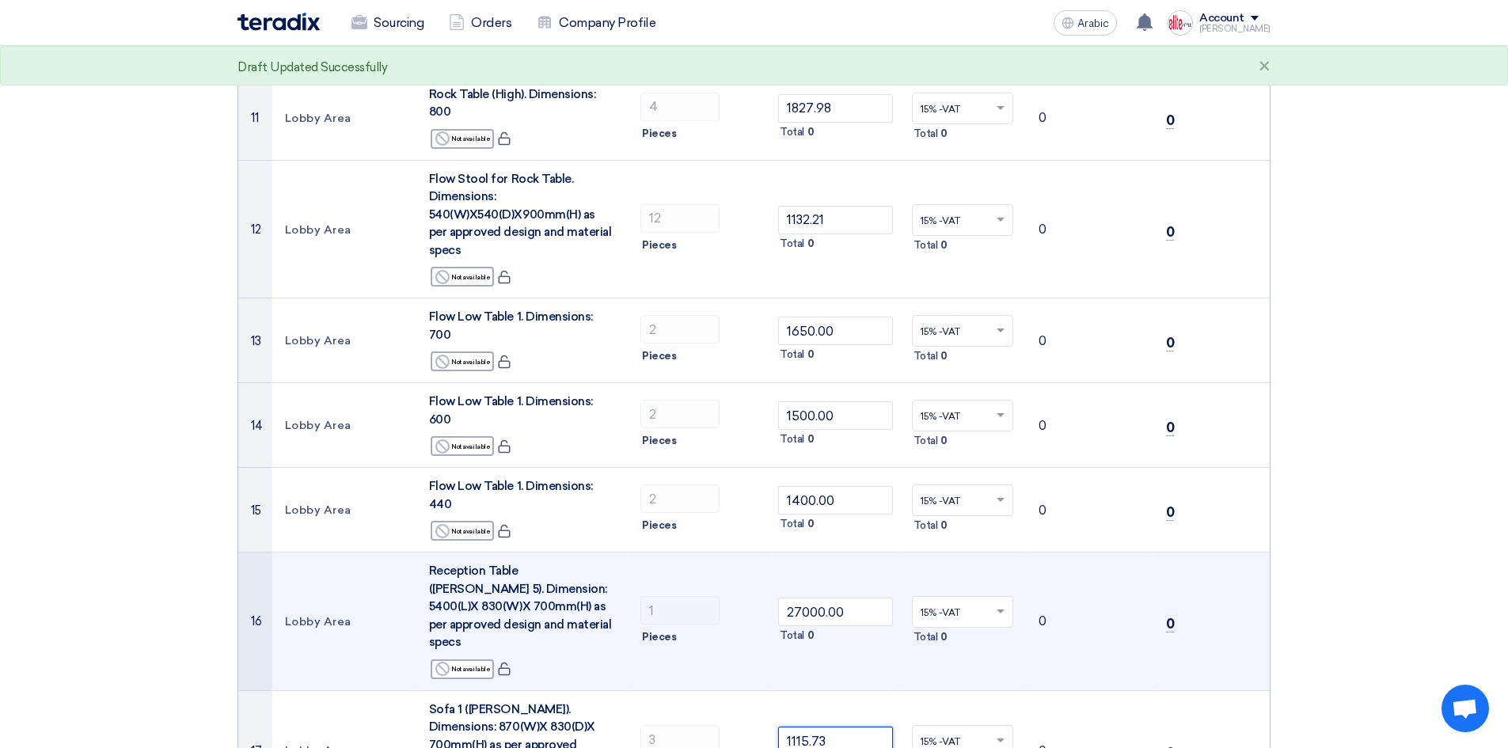
type input "1115.73"
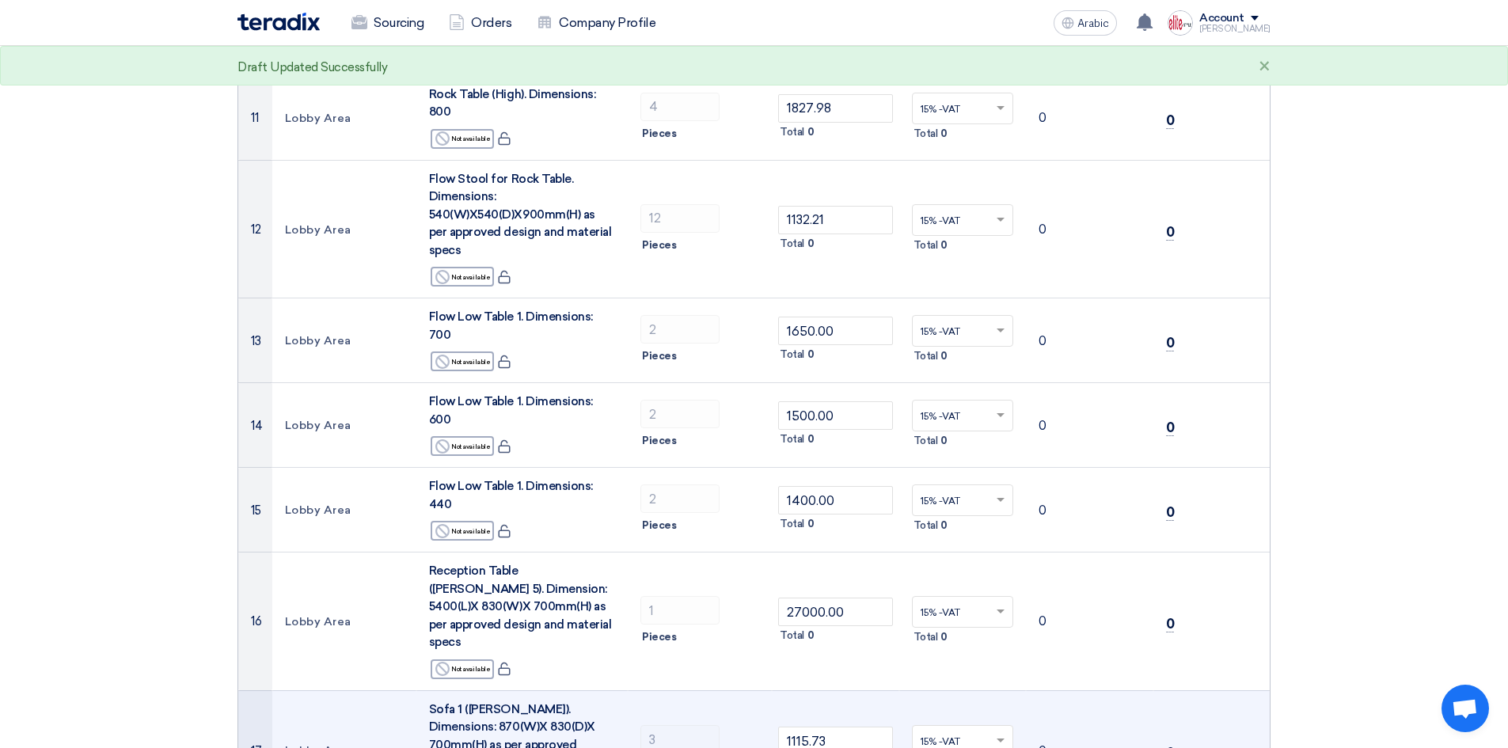
paste input "1486.87"
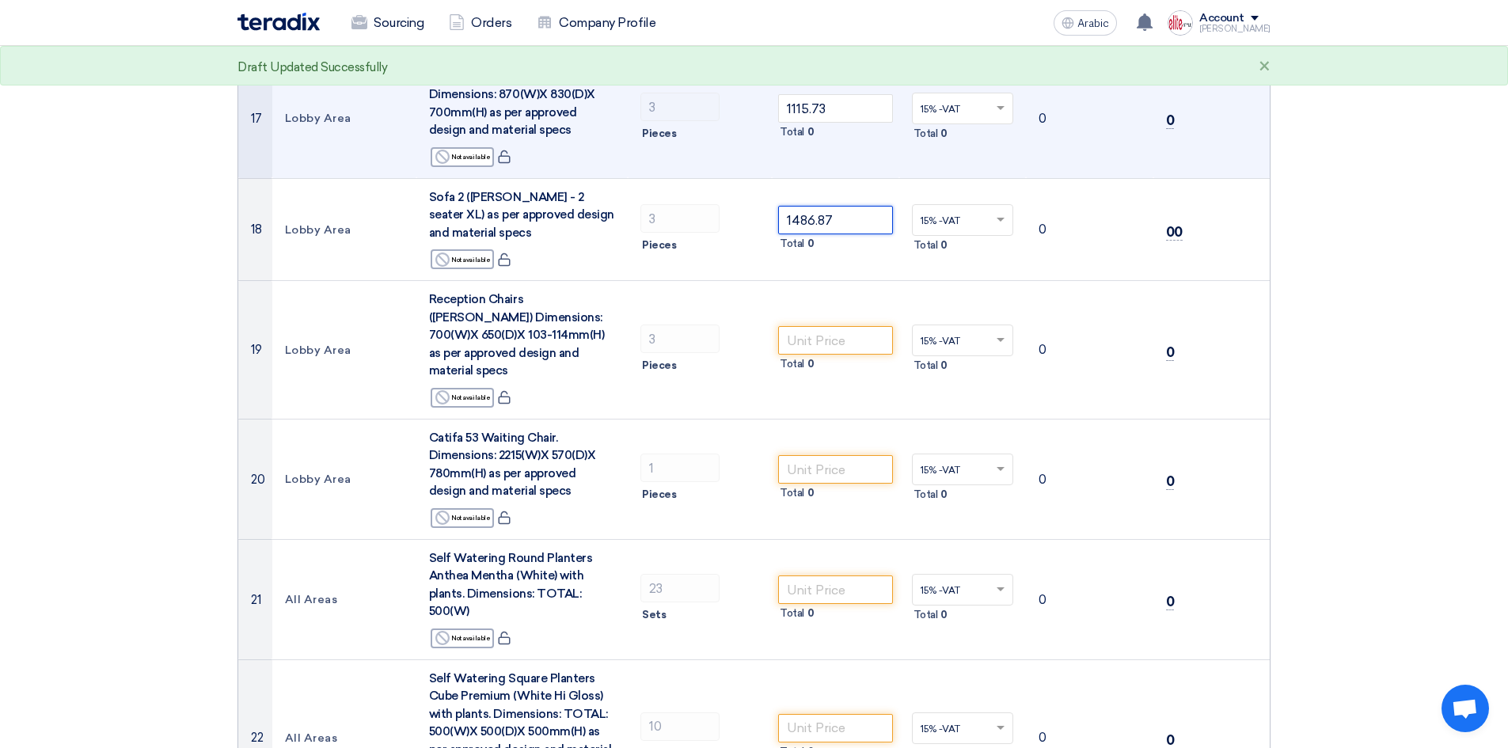
scroll to position [1990, 0]
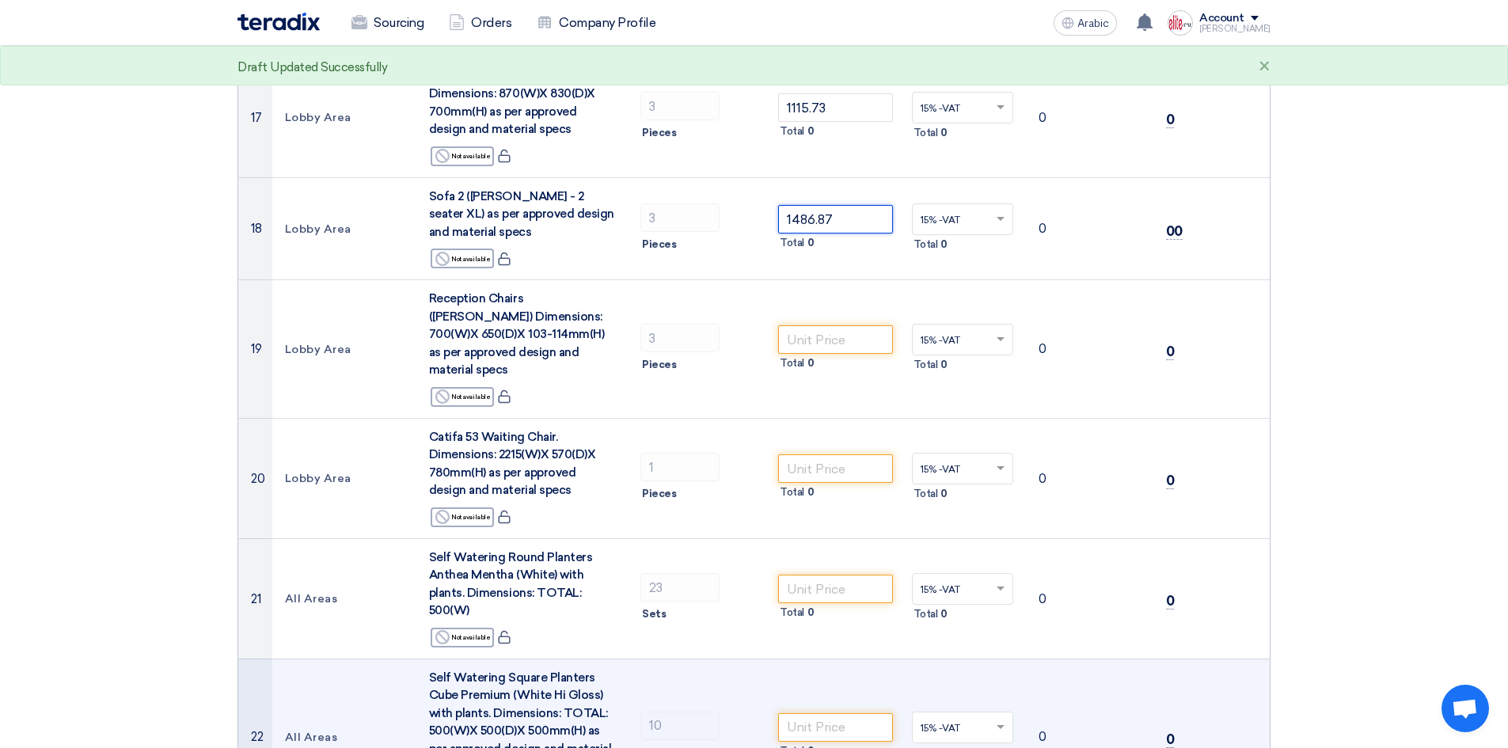
type input "1486.87"
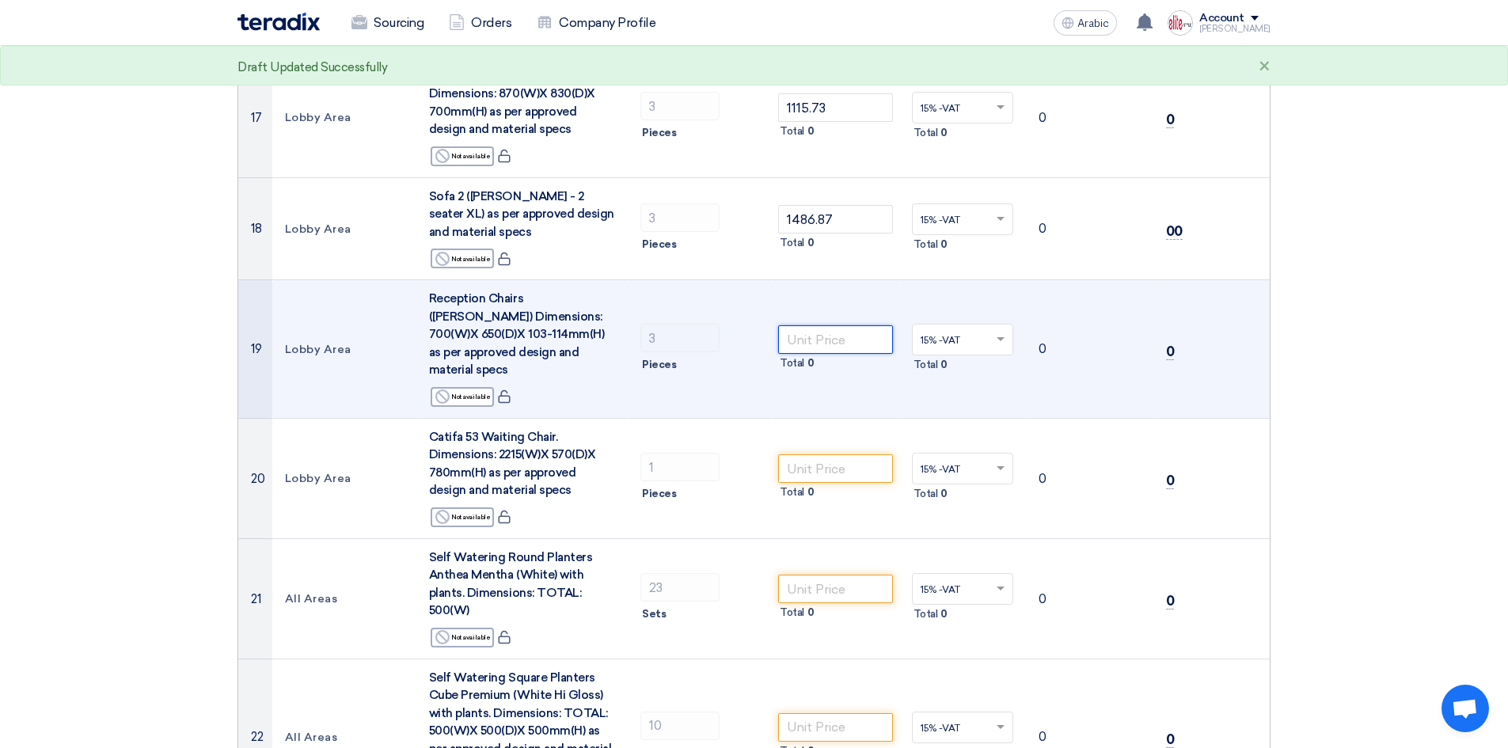
click at [842, 325] on input "number" at bounding box center [835, 339] width 115 height 28
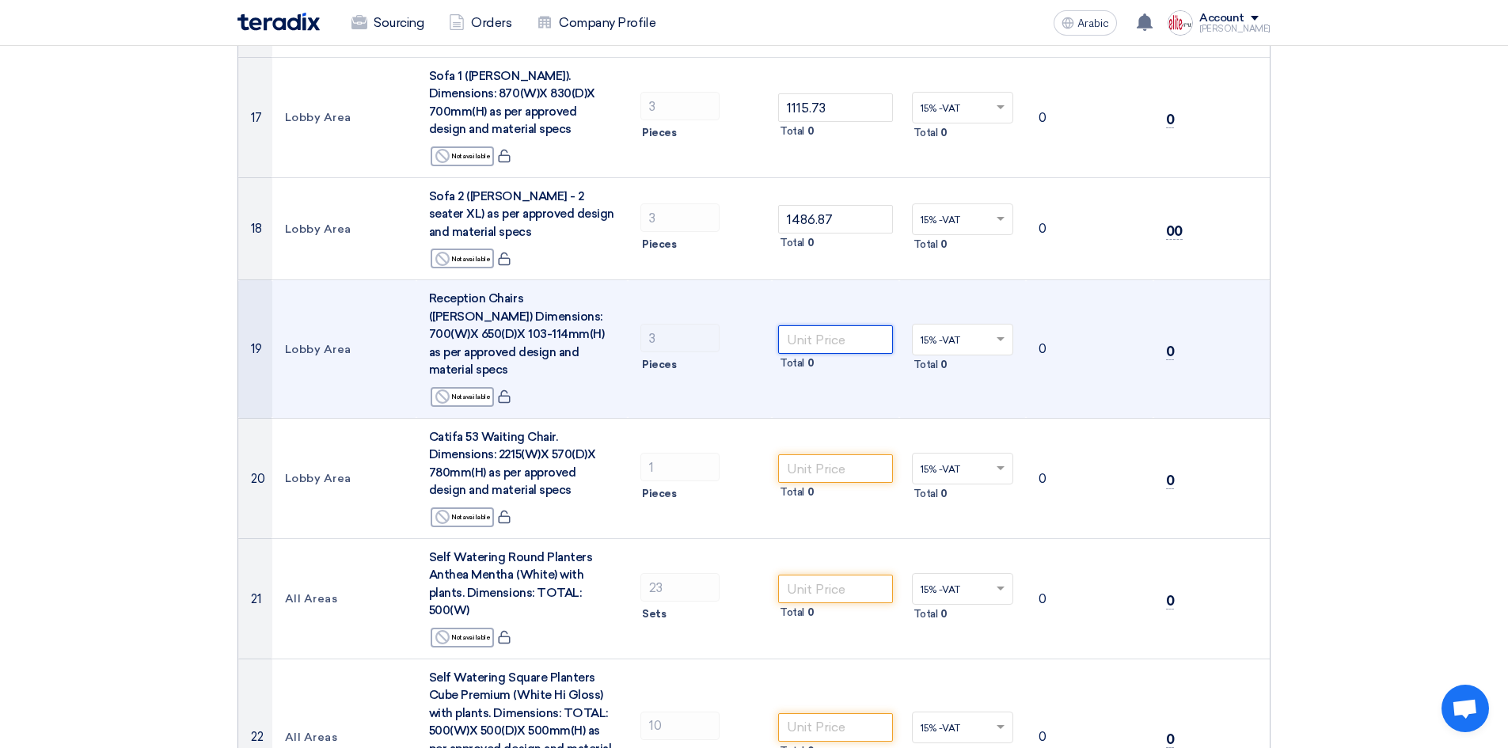
paste input "1243.09"
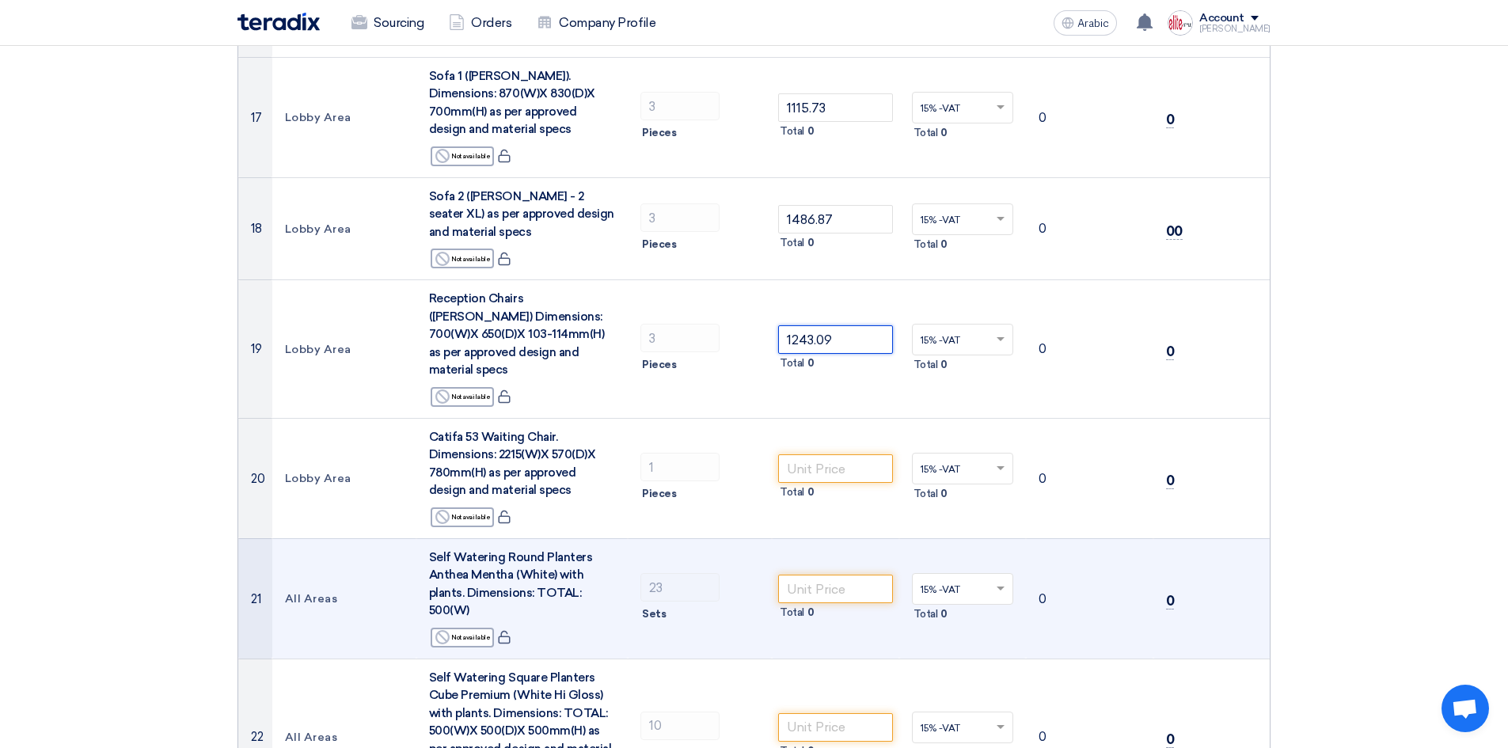
type input "1243.09"
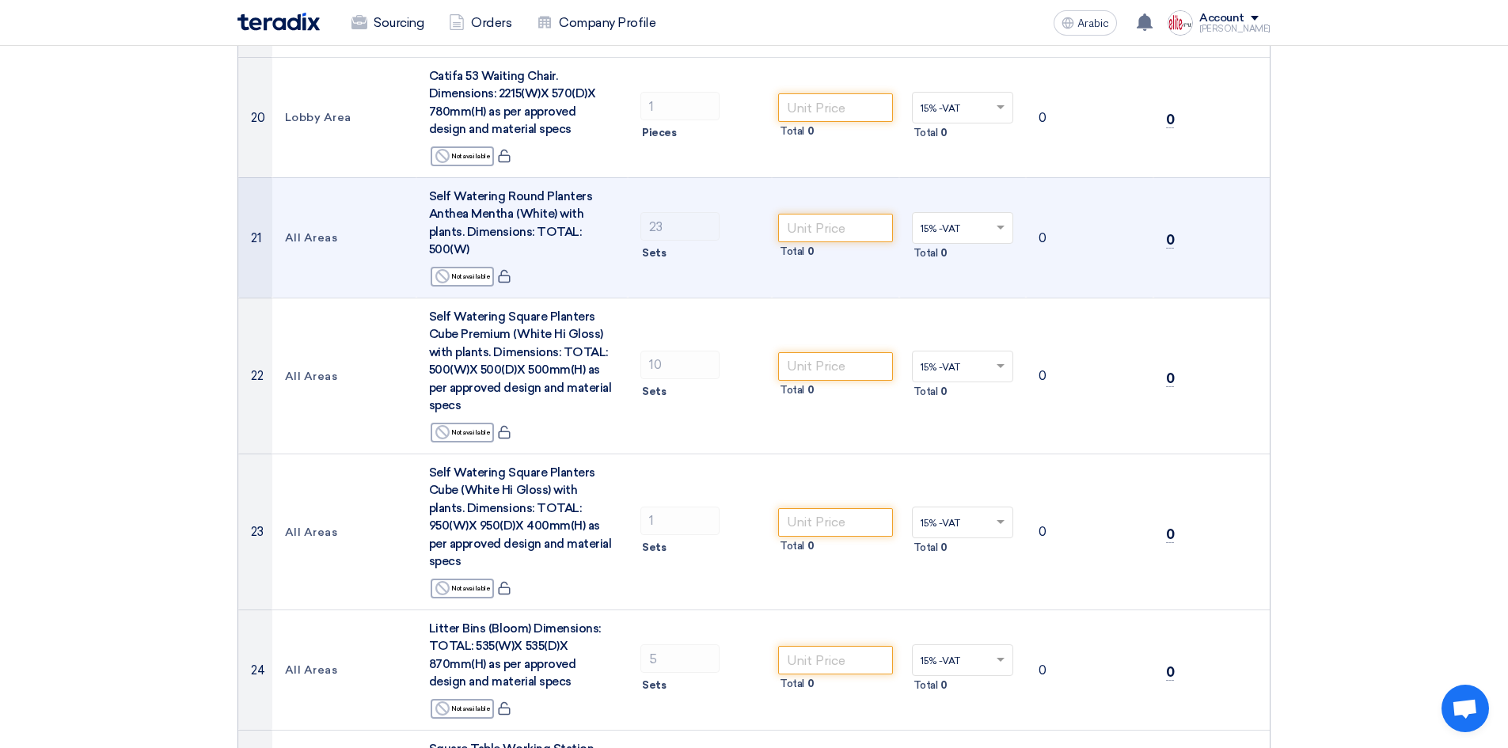
scroll to position [2386, 0]
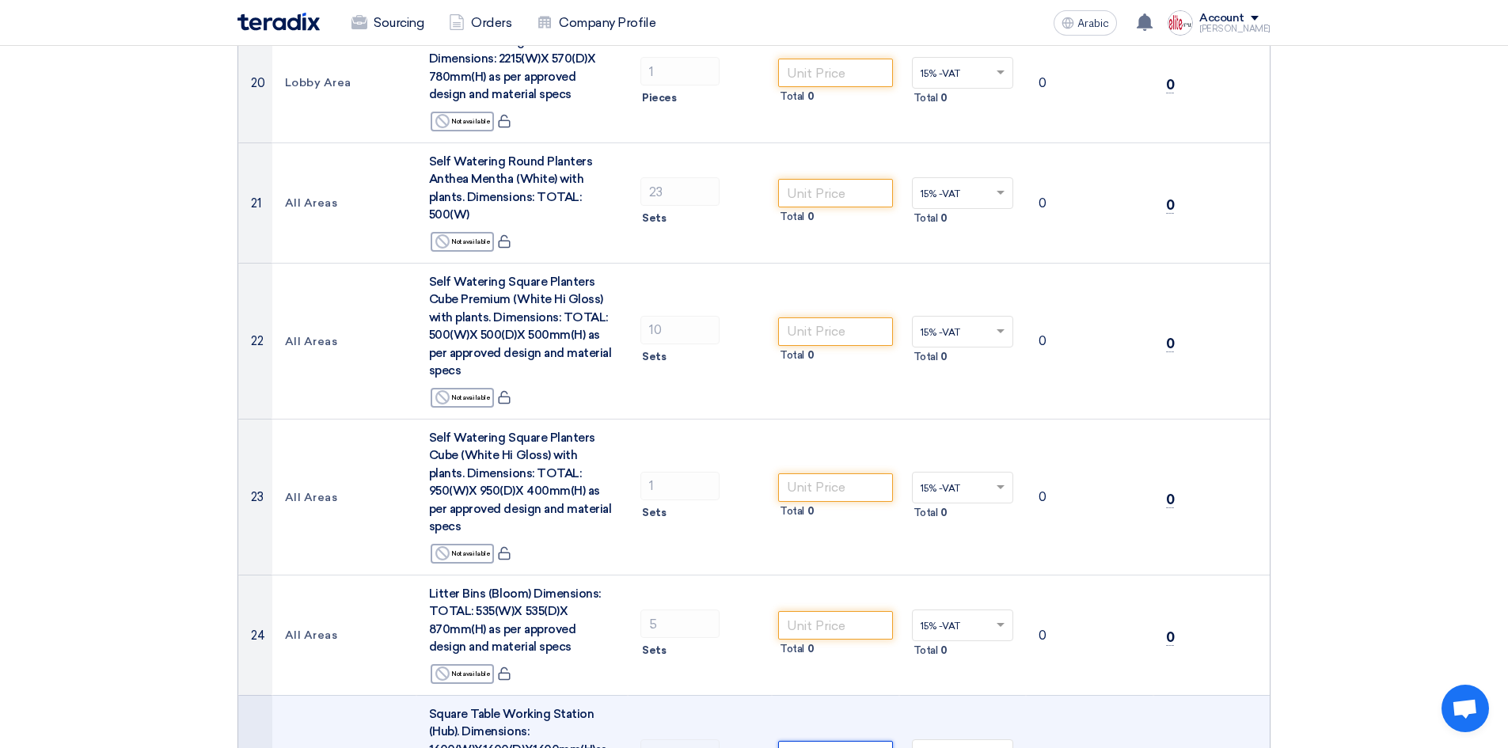
click at [847, 741] on input "number" at bounding box center [835, 755] width 115 height 28
paste input "1831.83"
type input "1831.83"
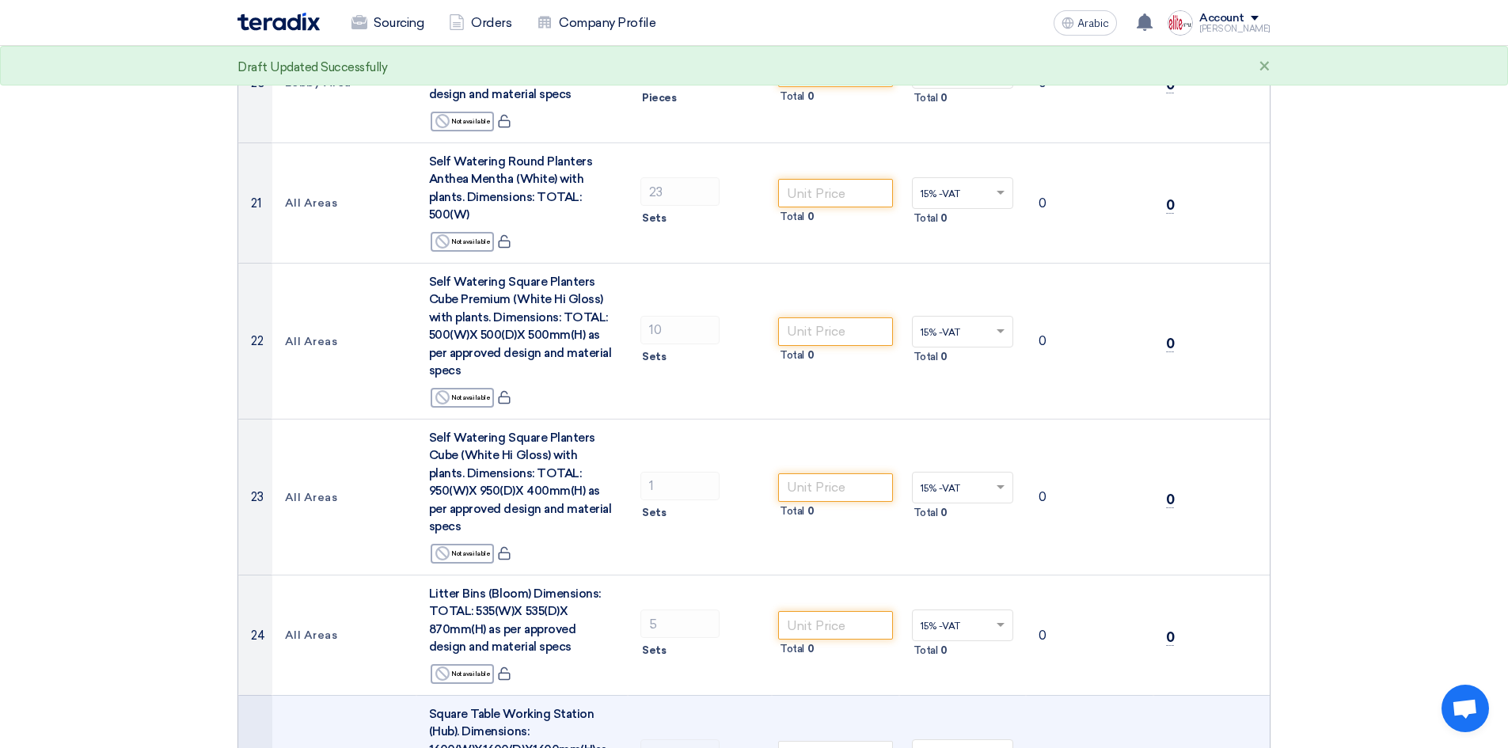
paste input "1827.98"
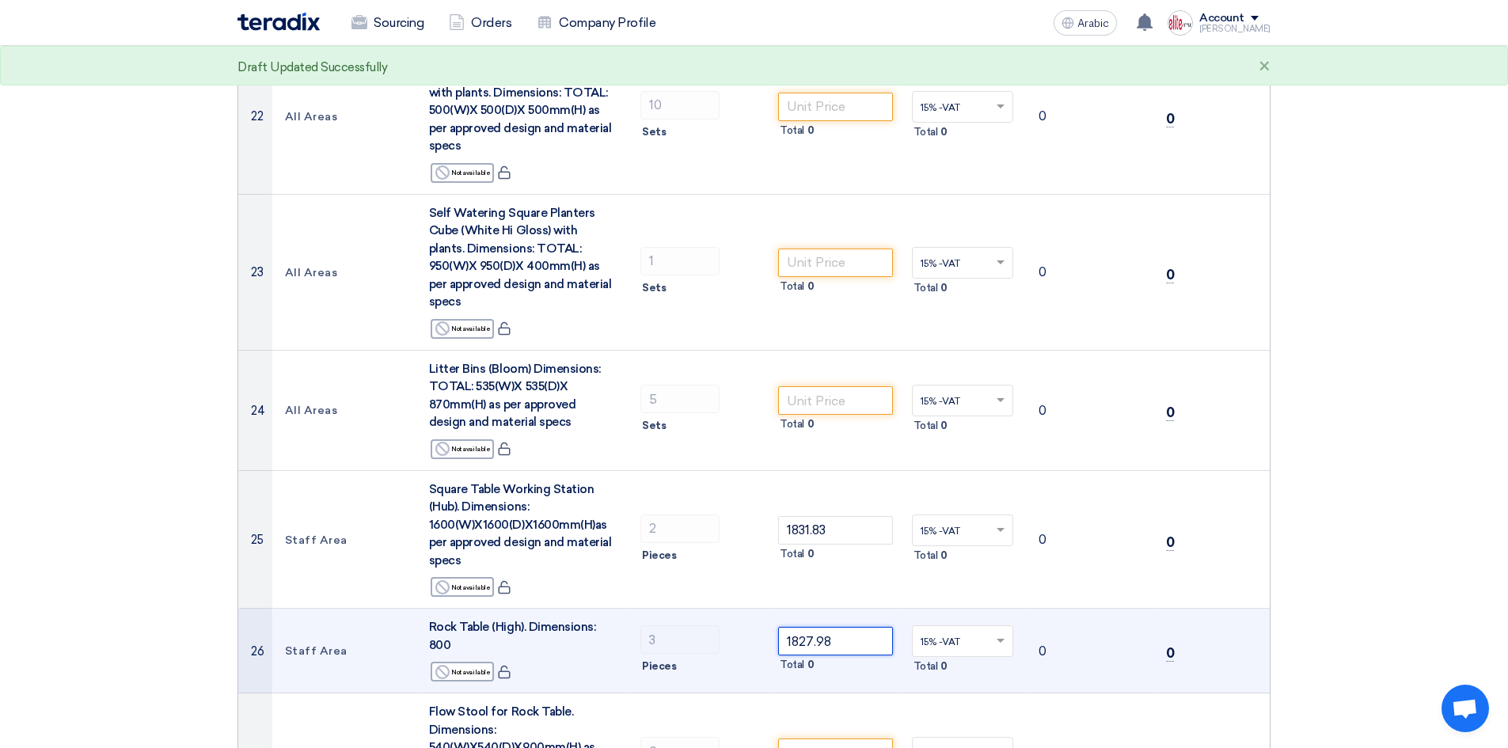
scroll to position [2703, 0]
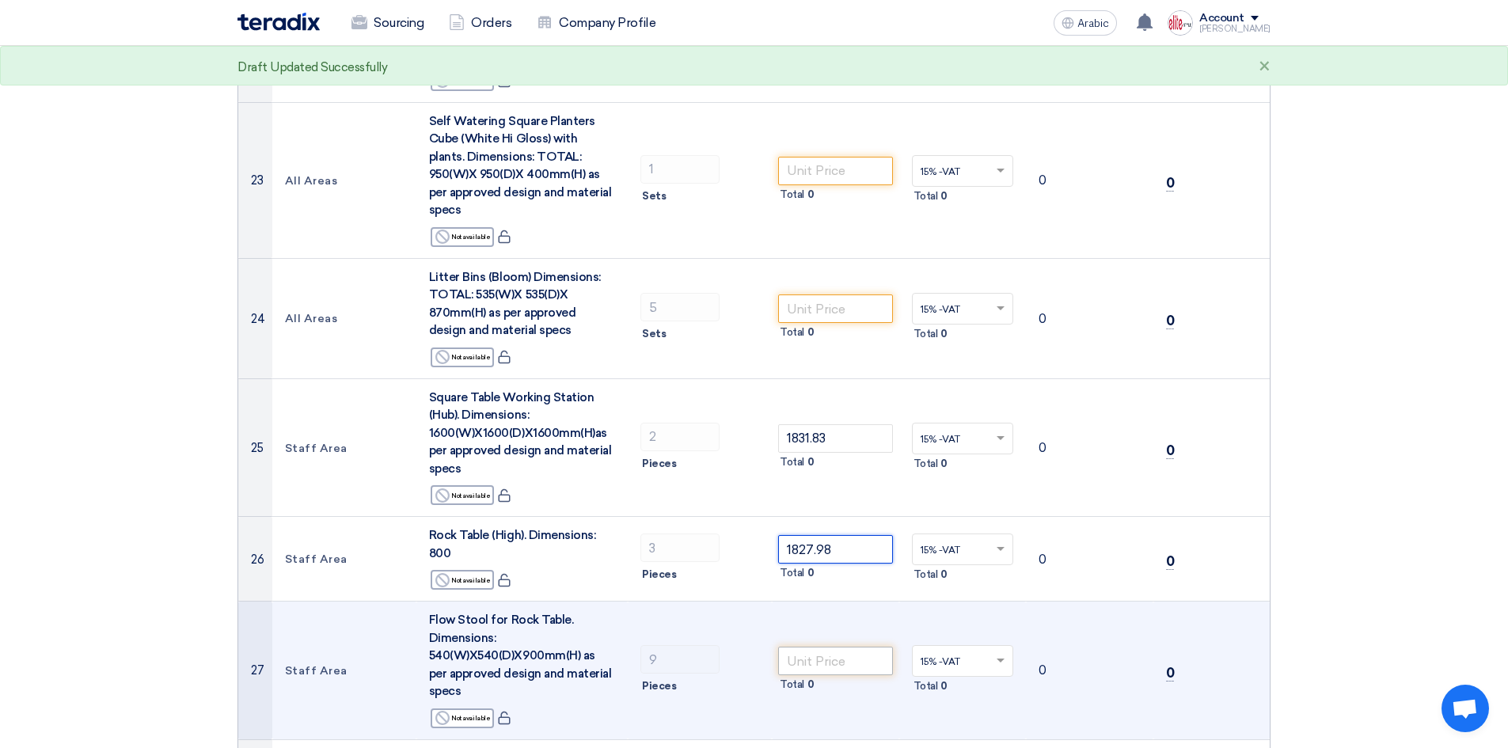
type input "1827.98"
click at [848, 647] on input "number" at bounding box center [835, 661] width 115 height 28
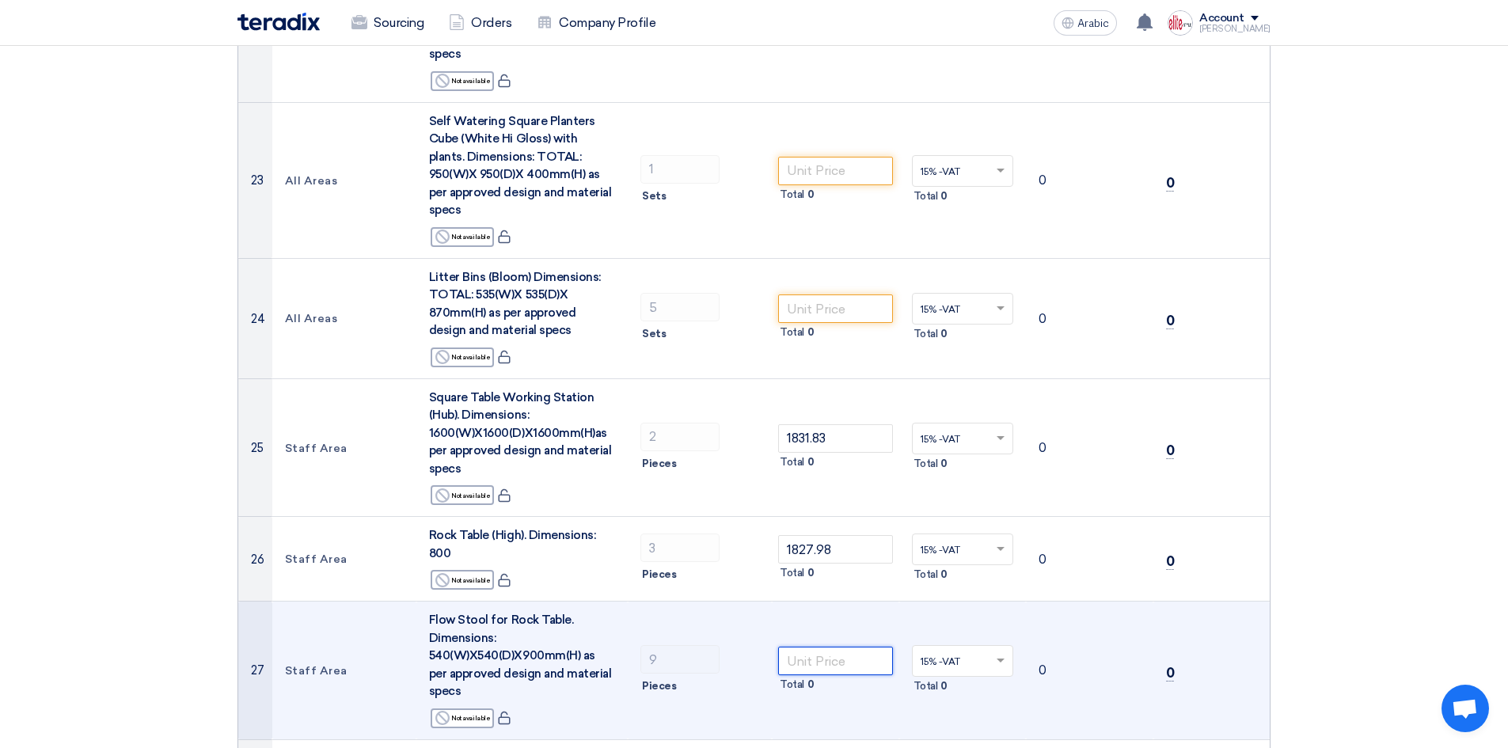
click at [833, 647] on input "number" at bounding box center [835, 661] width 115 height 28
click at [859, 647] on input "number" at bounding box center [835, 661] width 115 height 28
paste input "1132.21"
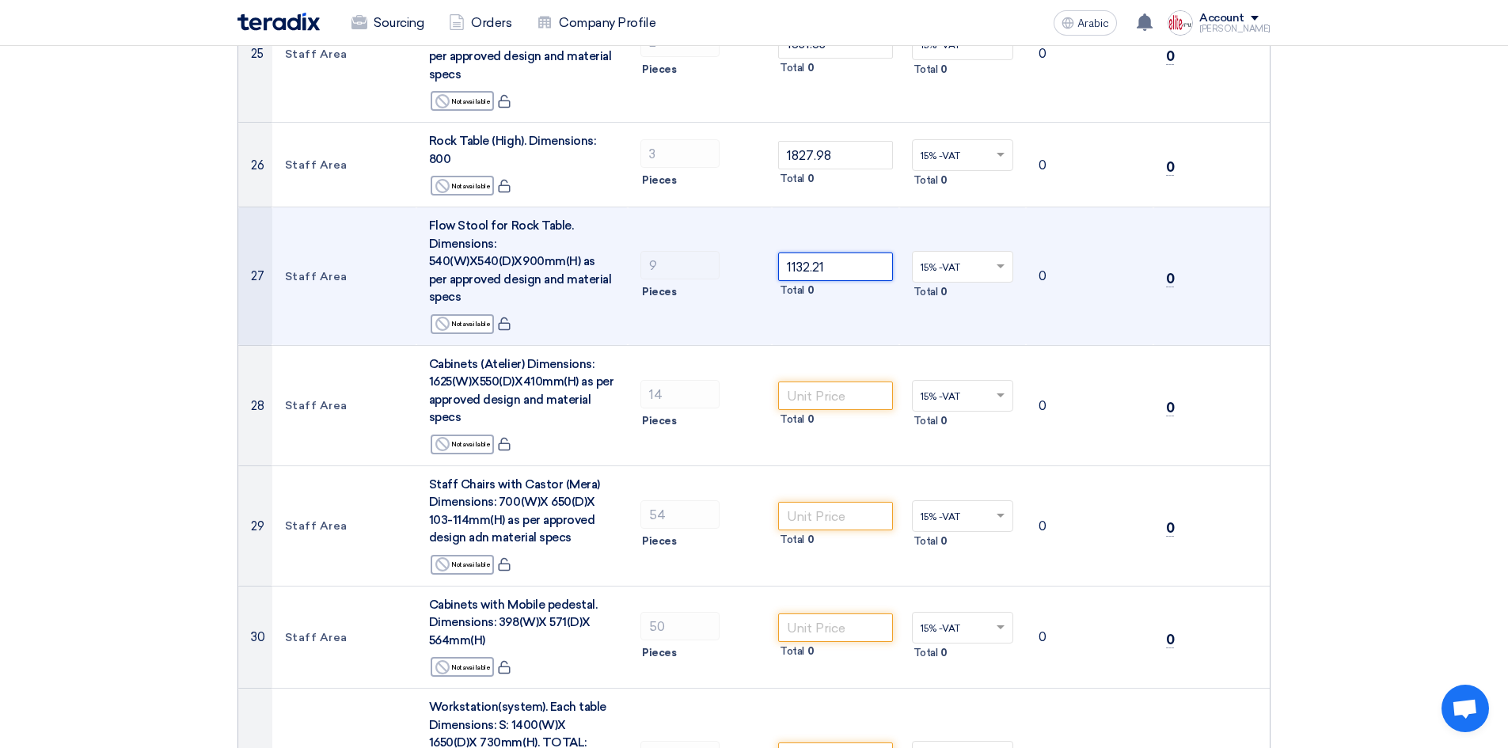
scroll to position [3098, 0]
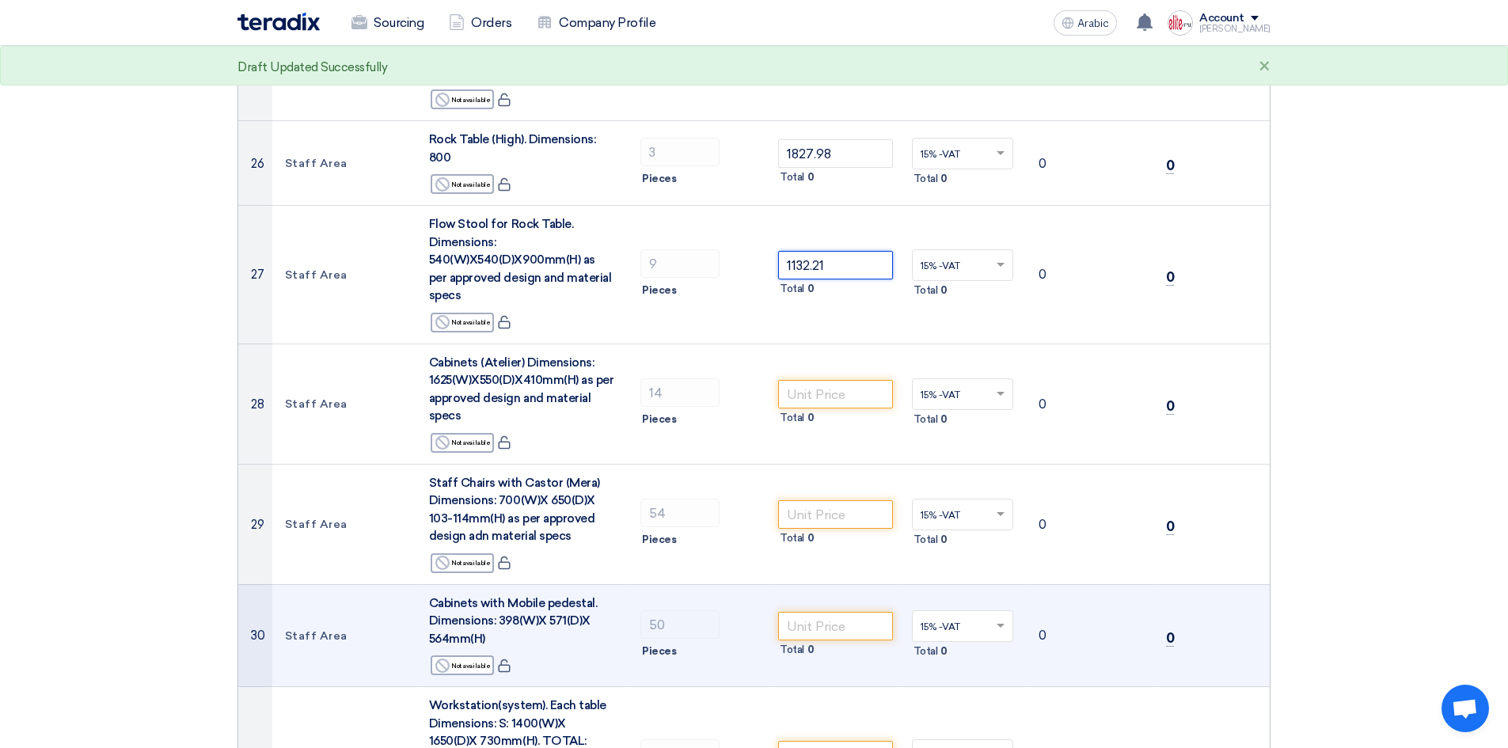
type input "1132.21"
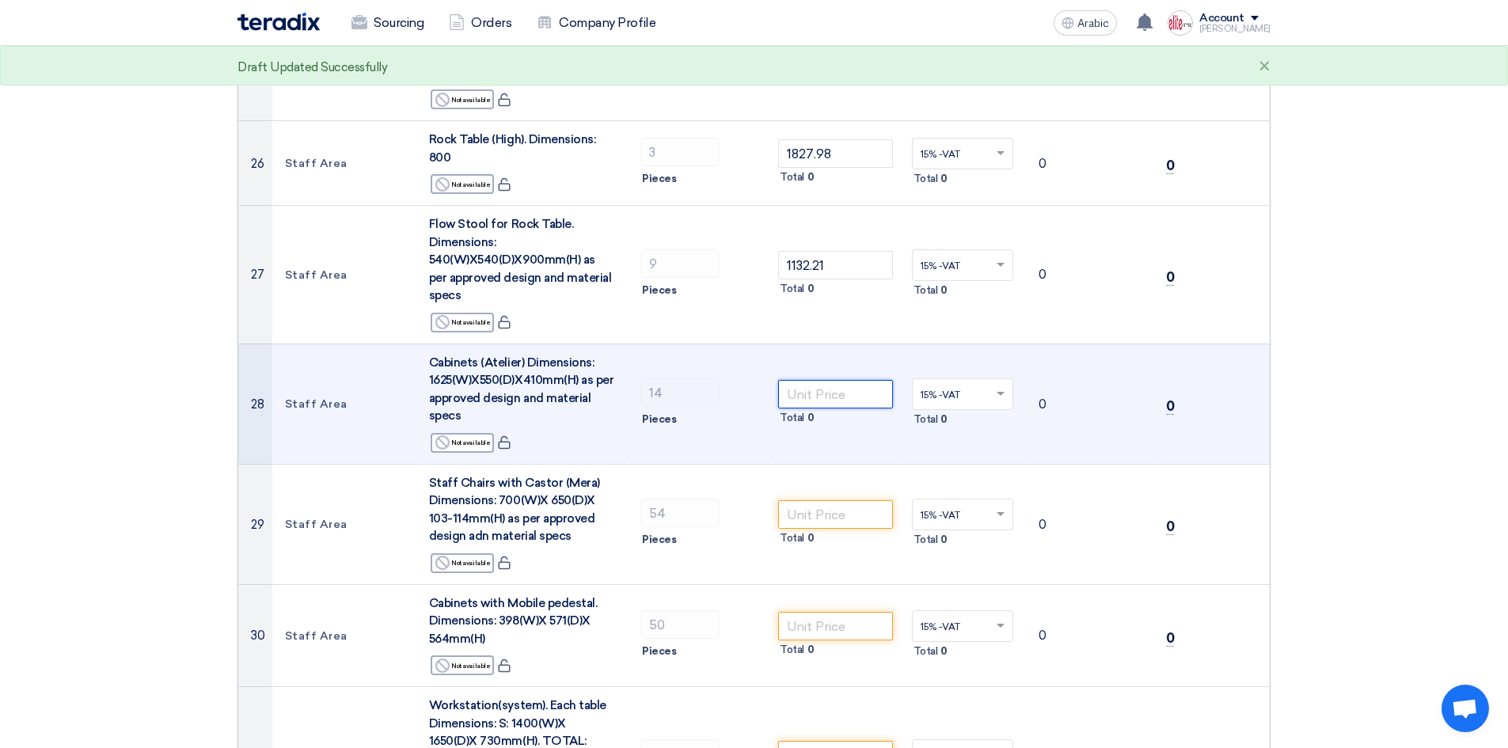
click at [843, 380] on input "number" at bounding box center [835, 394] width 115 height 28
paste input "1098.02"
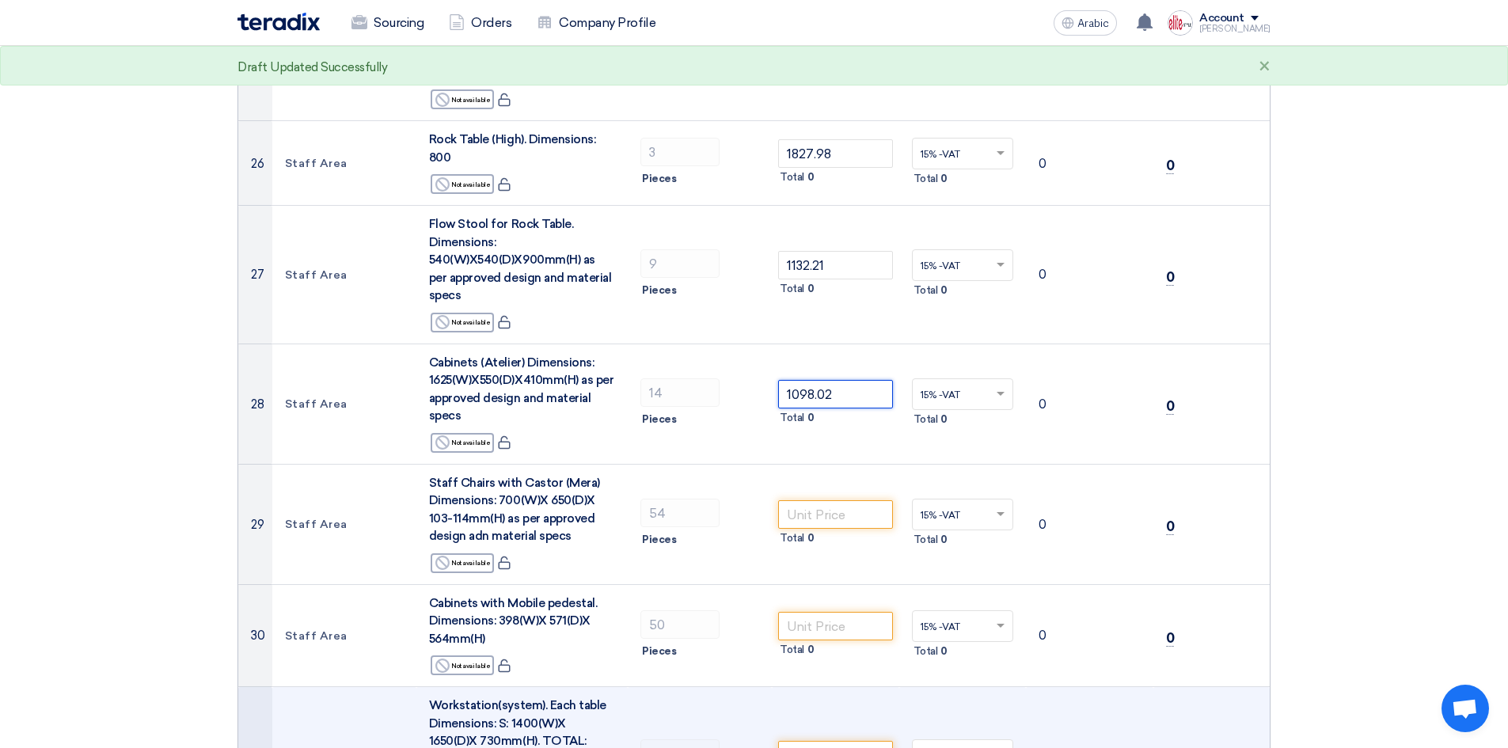
type input "1098.02"
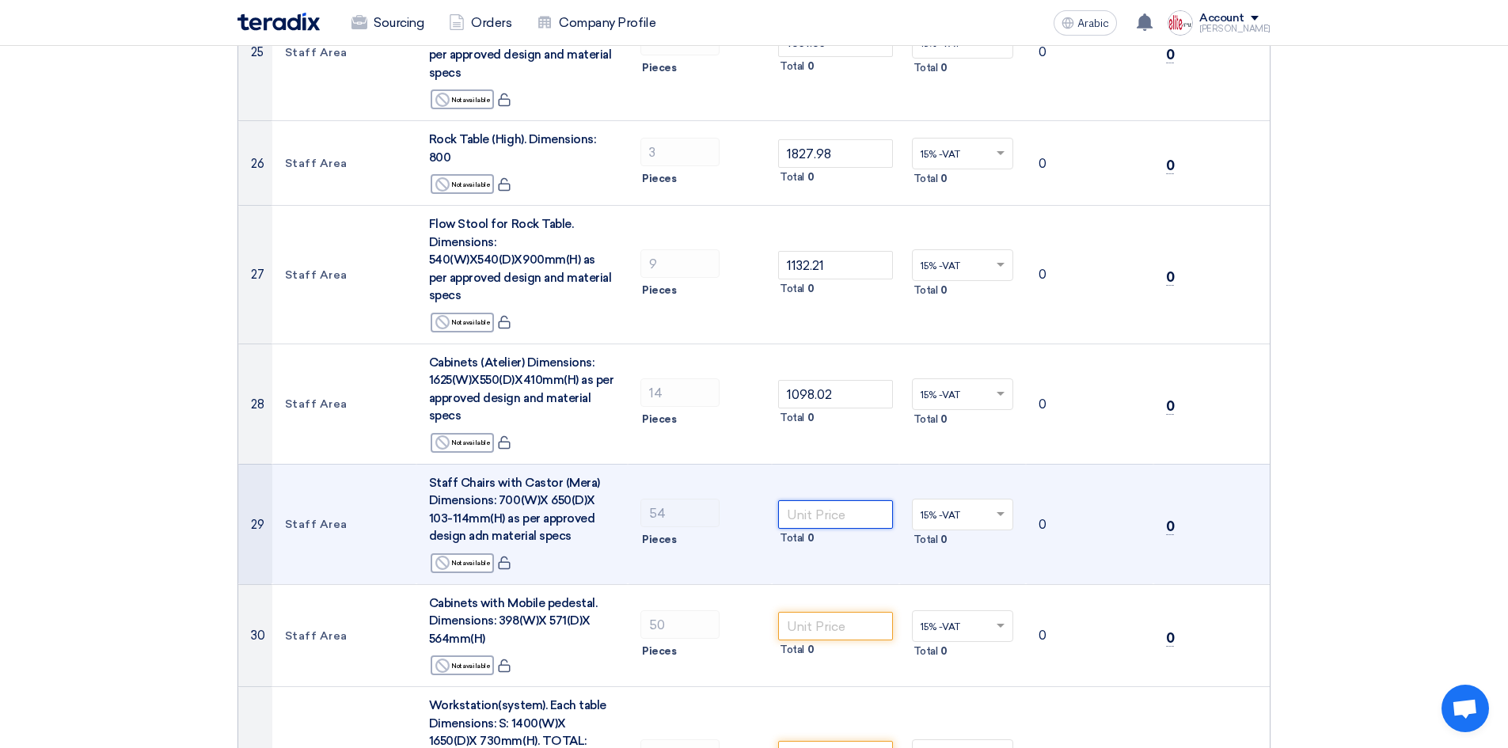
click at [844, 500] on input "number" at bounding box center [835, 514] width 115 height 28
paste input "1243.09"
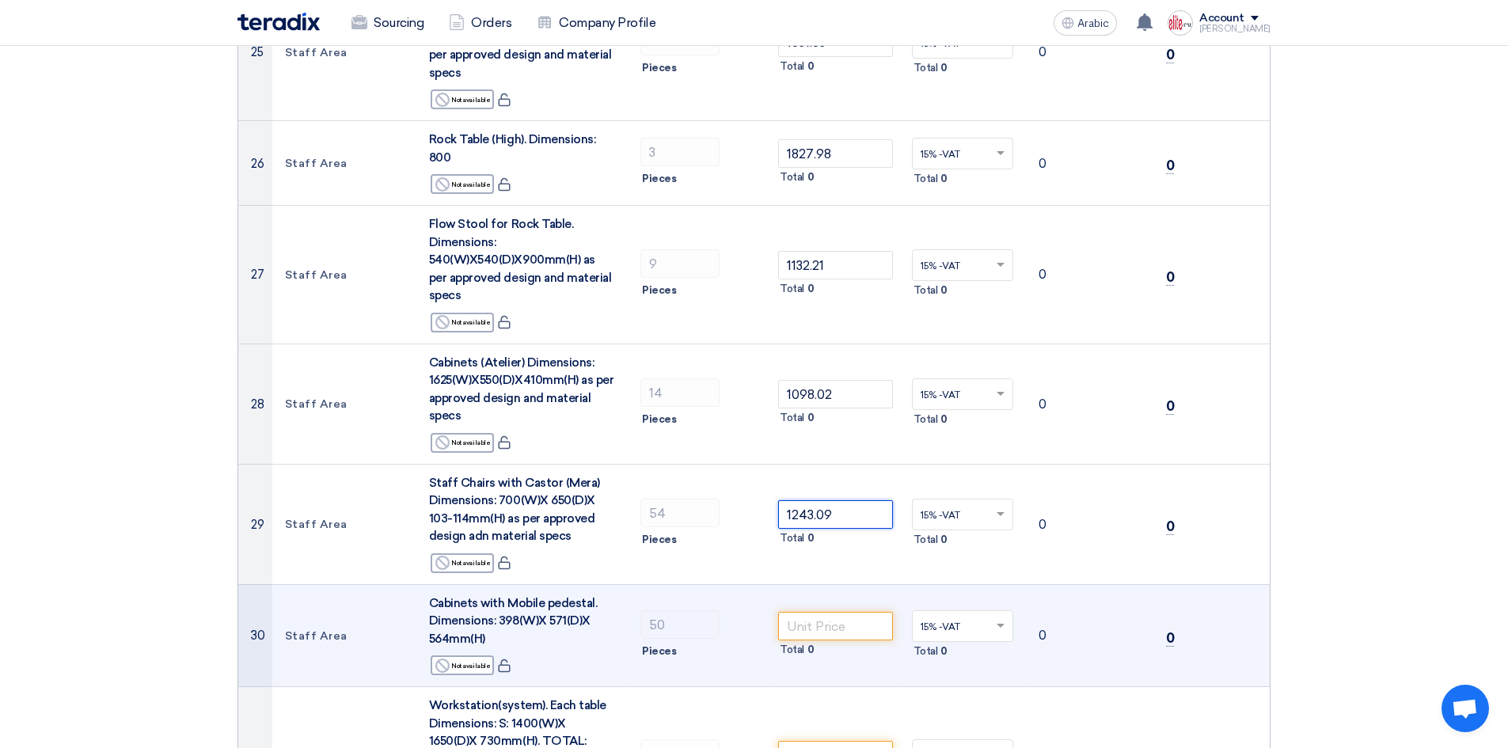
type input "1243.09"
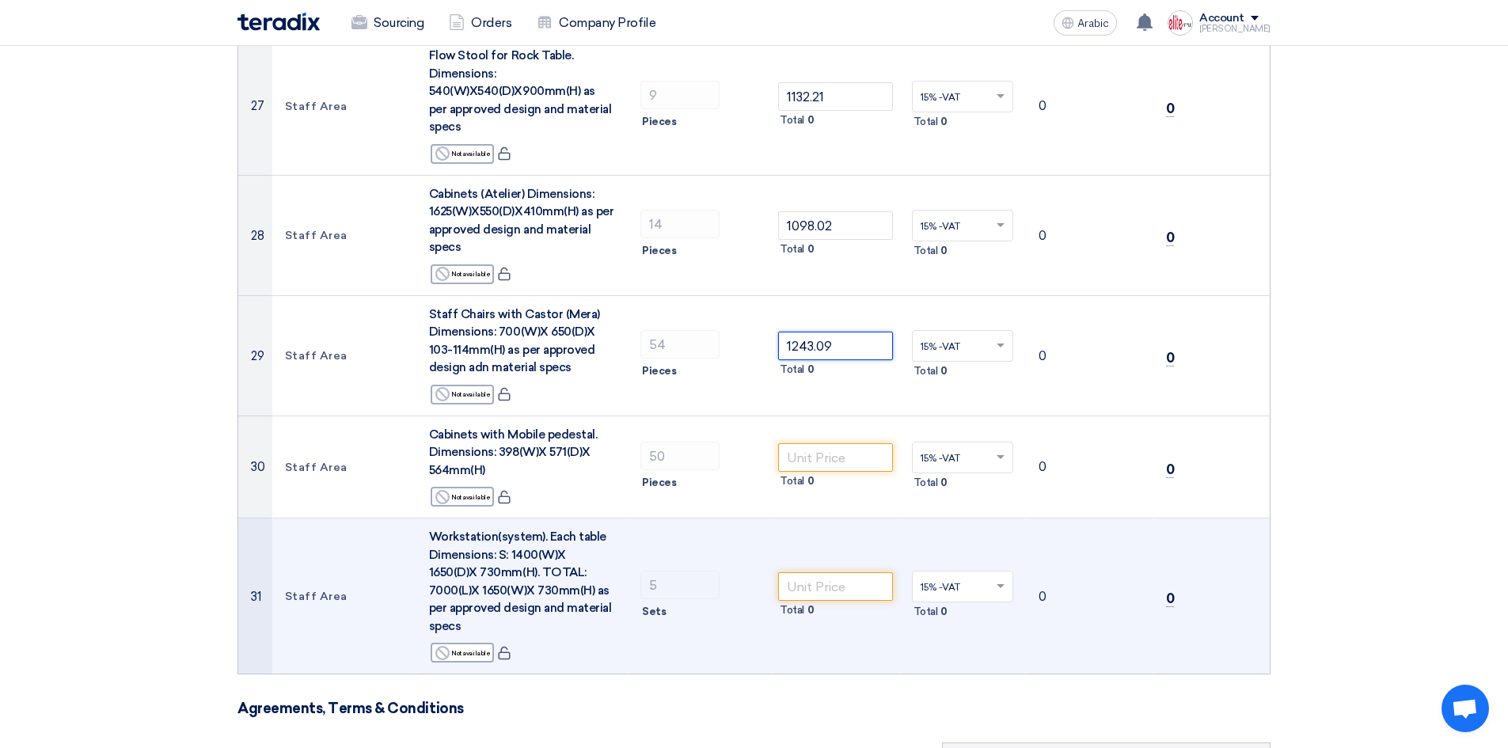
scroll to position [3336, 0]
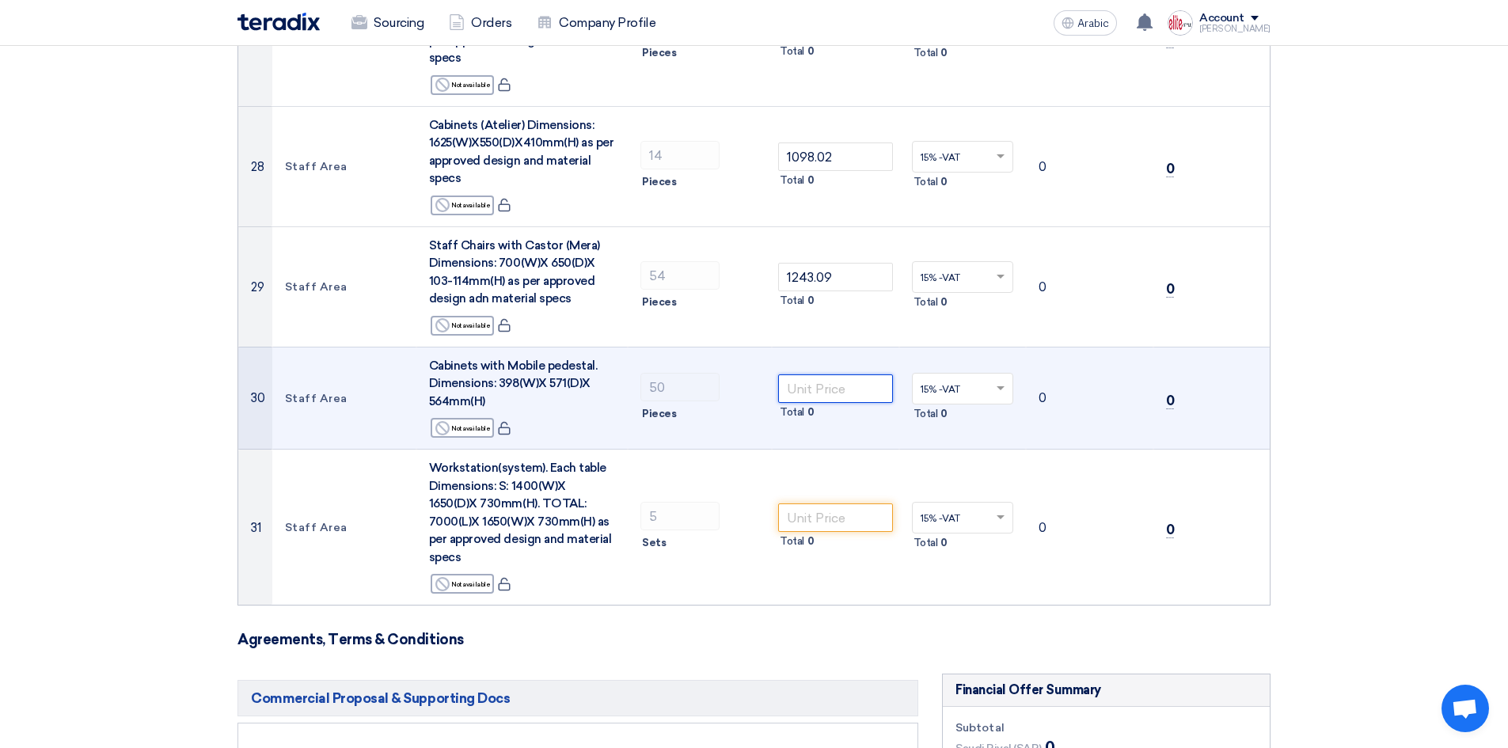
click at [842, 374] on input "number" at bounding box center [835, 388] width 115 height 28
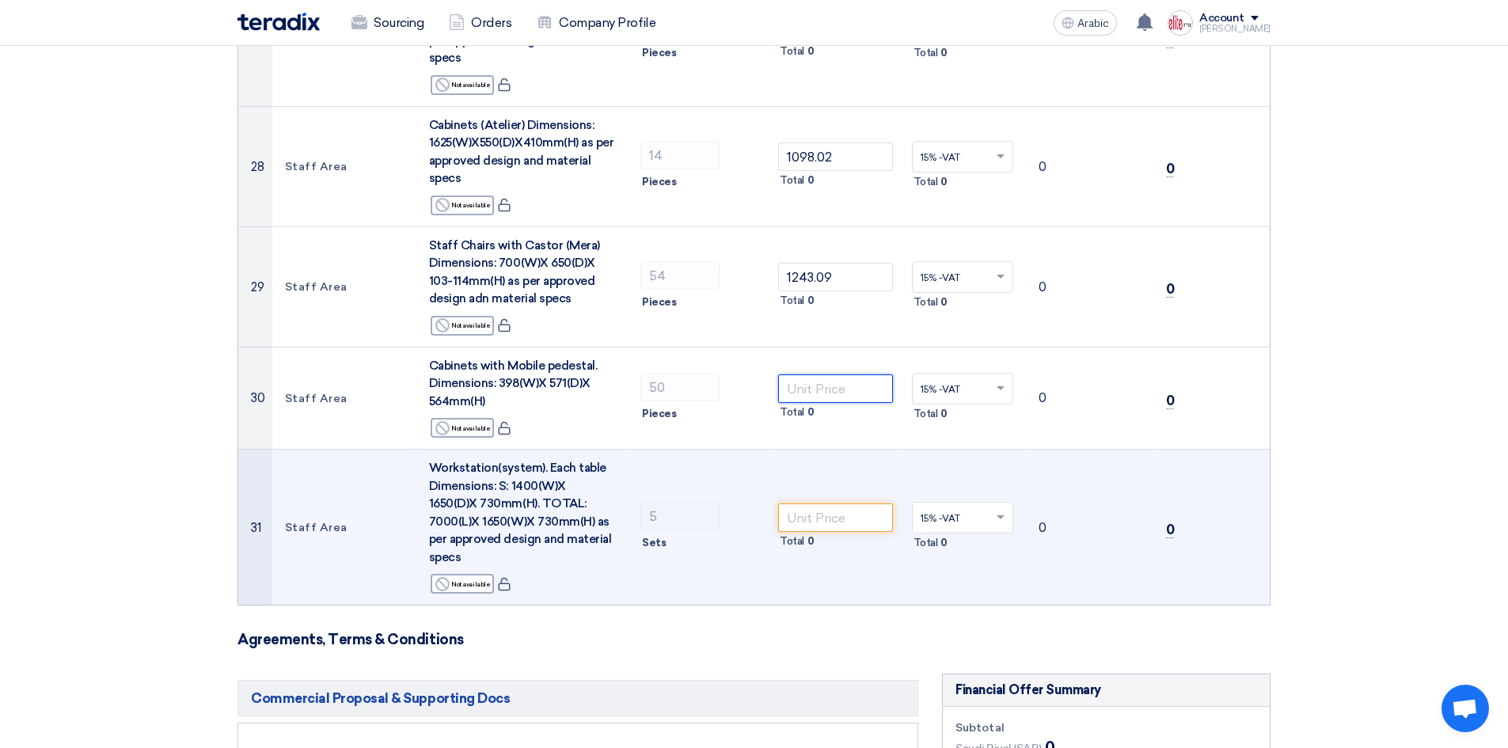
paste input "531.30"
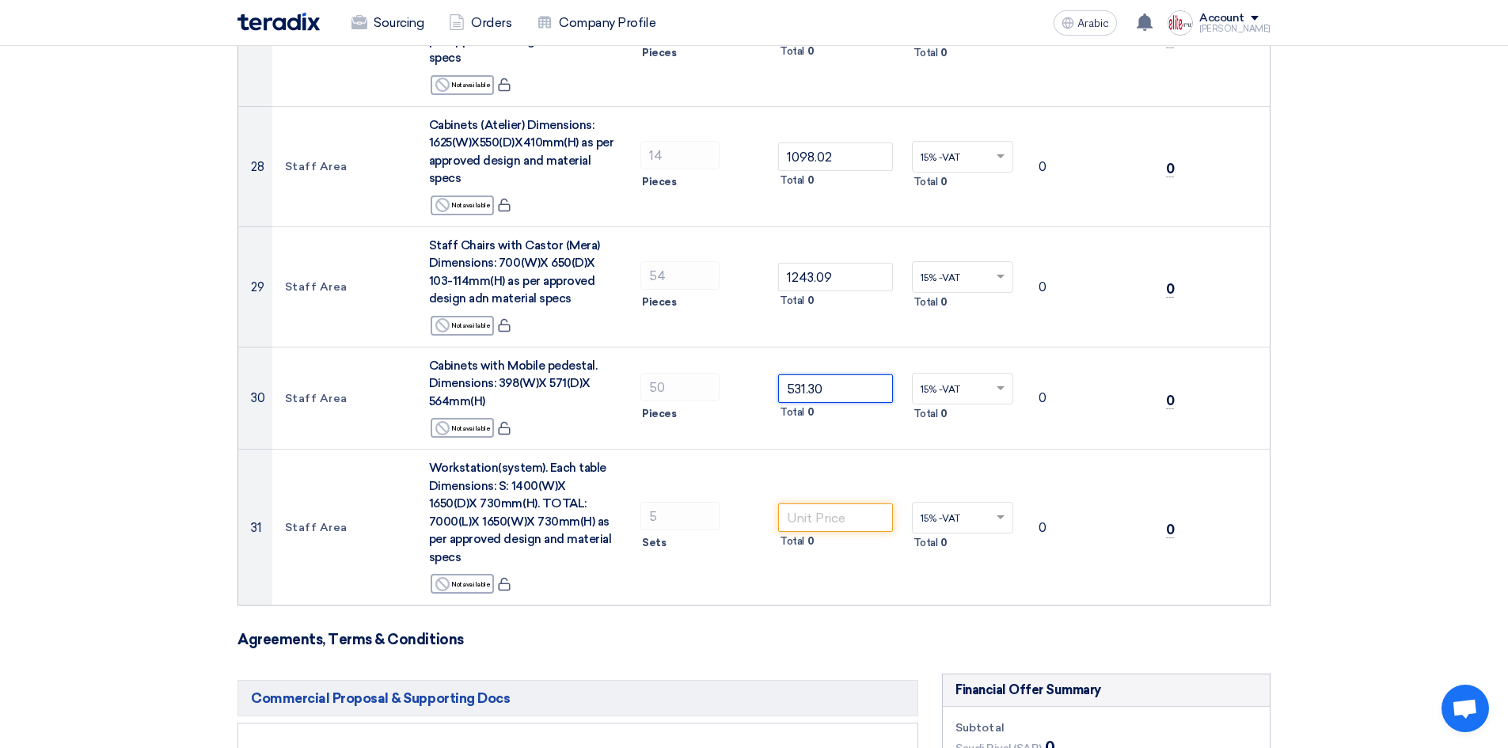
type input "531.30"
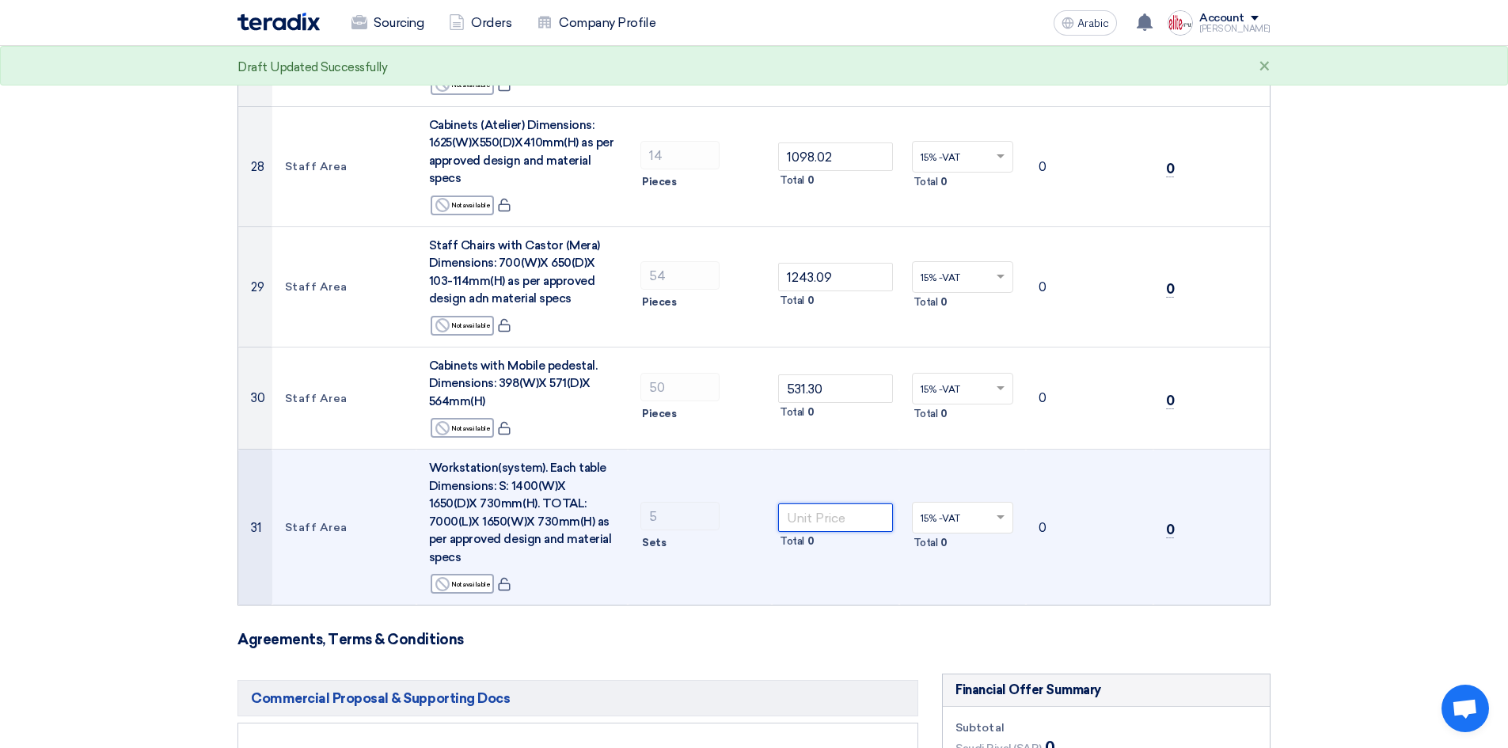
click at [828, 503] on input "number" at bounding box center [835, 517] width 115 height 28
paste input "7210.28"
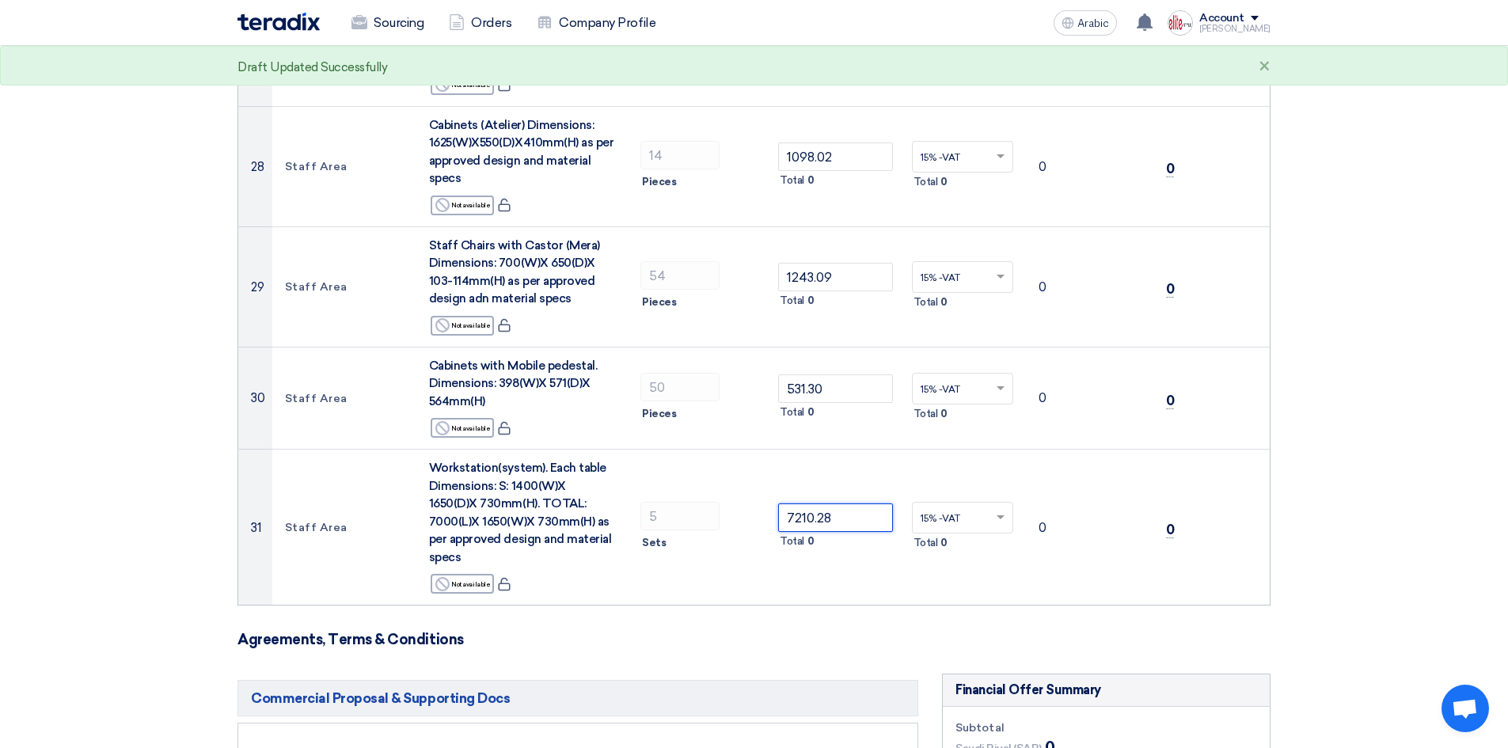
type input "7210.28"
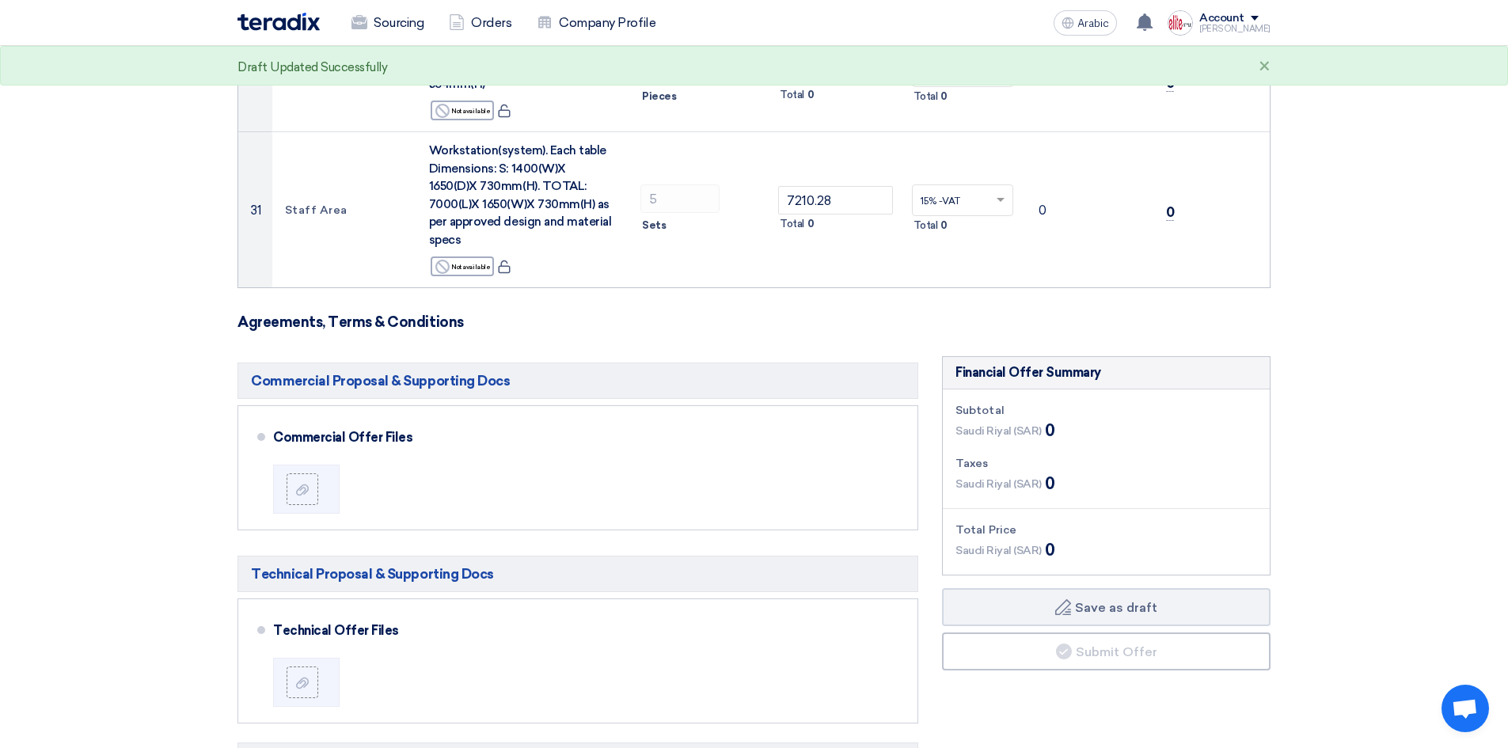
scroll to position [3731, 0]
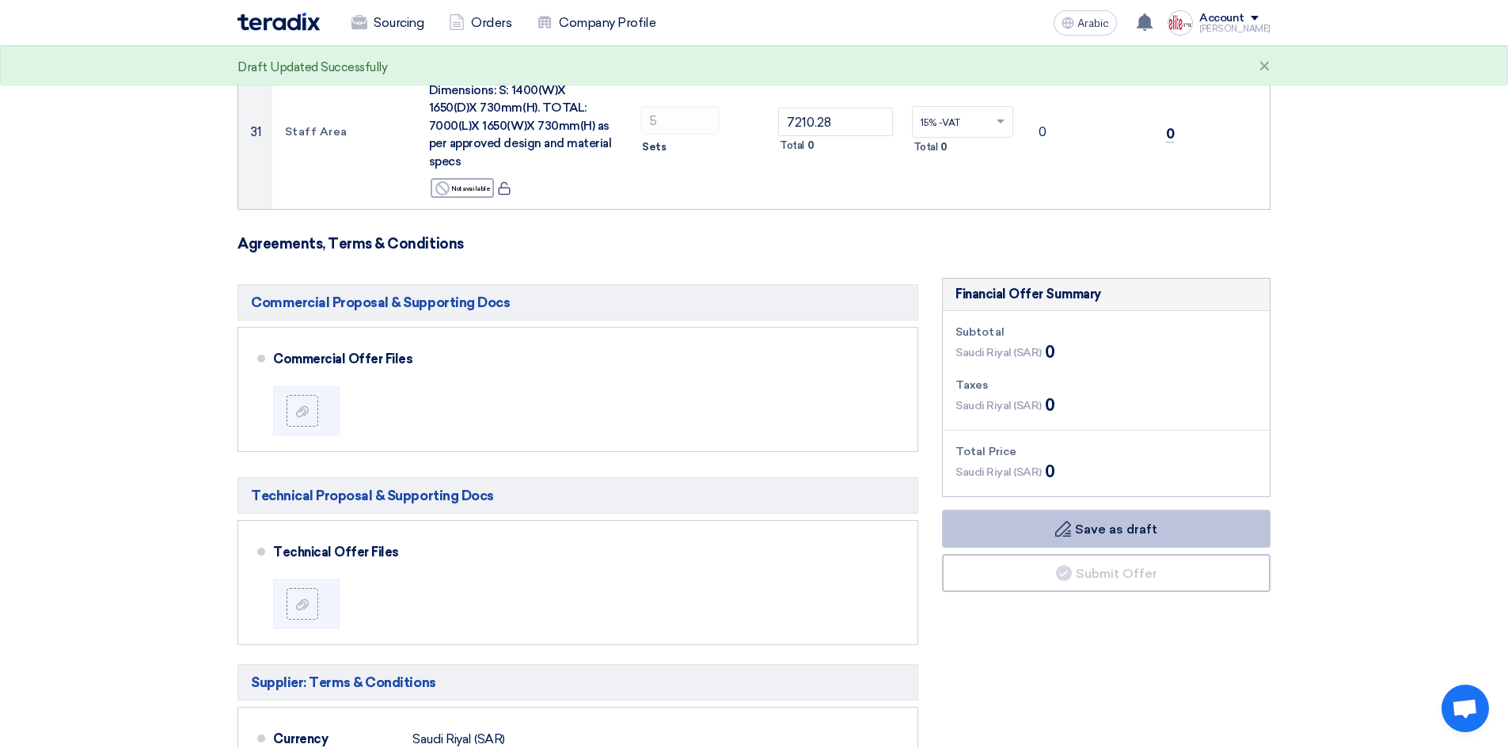
click at [1064, 521] on use at bounding box center [1063, 529] width 16 height 16
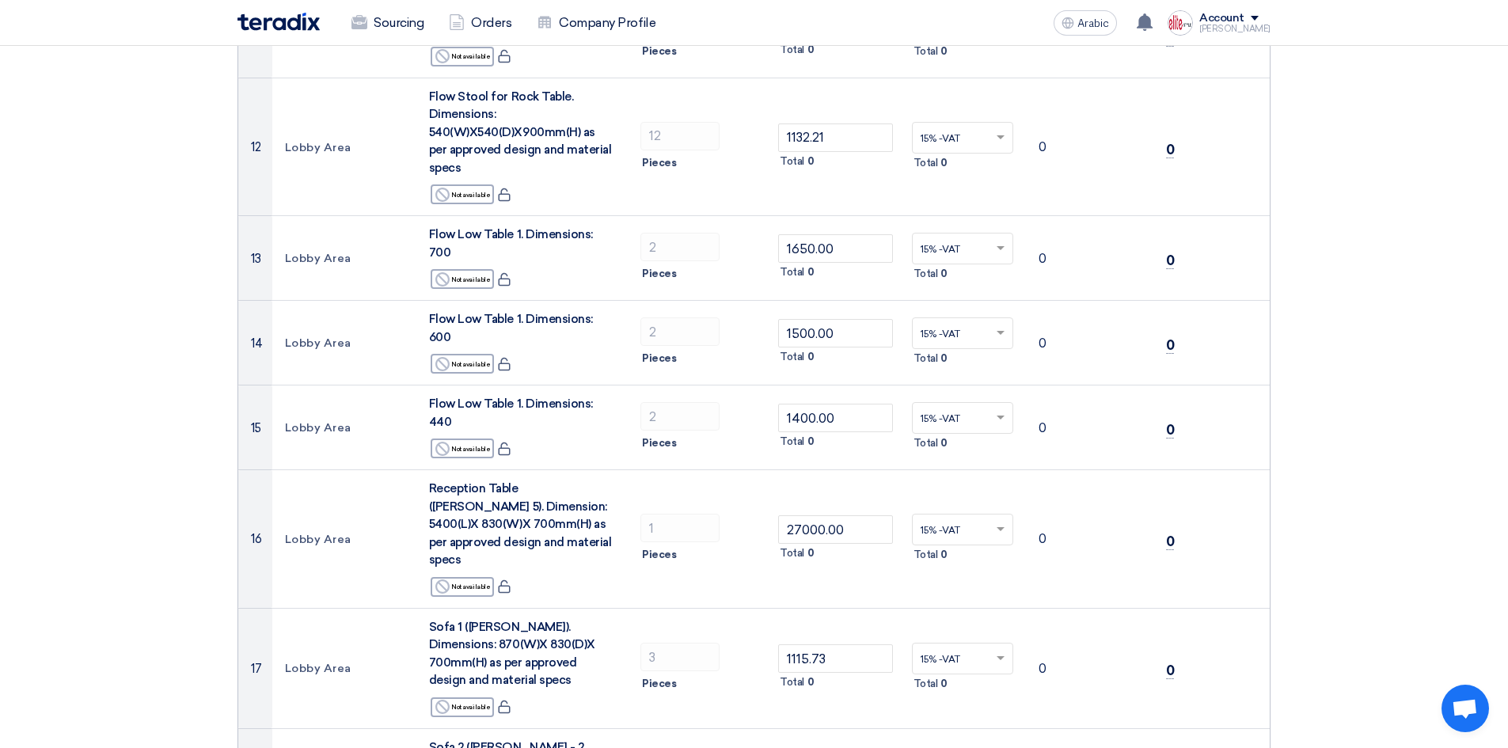
scroll to position [1595, 0]
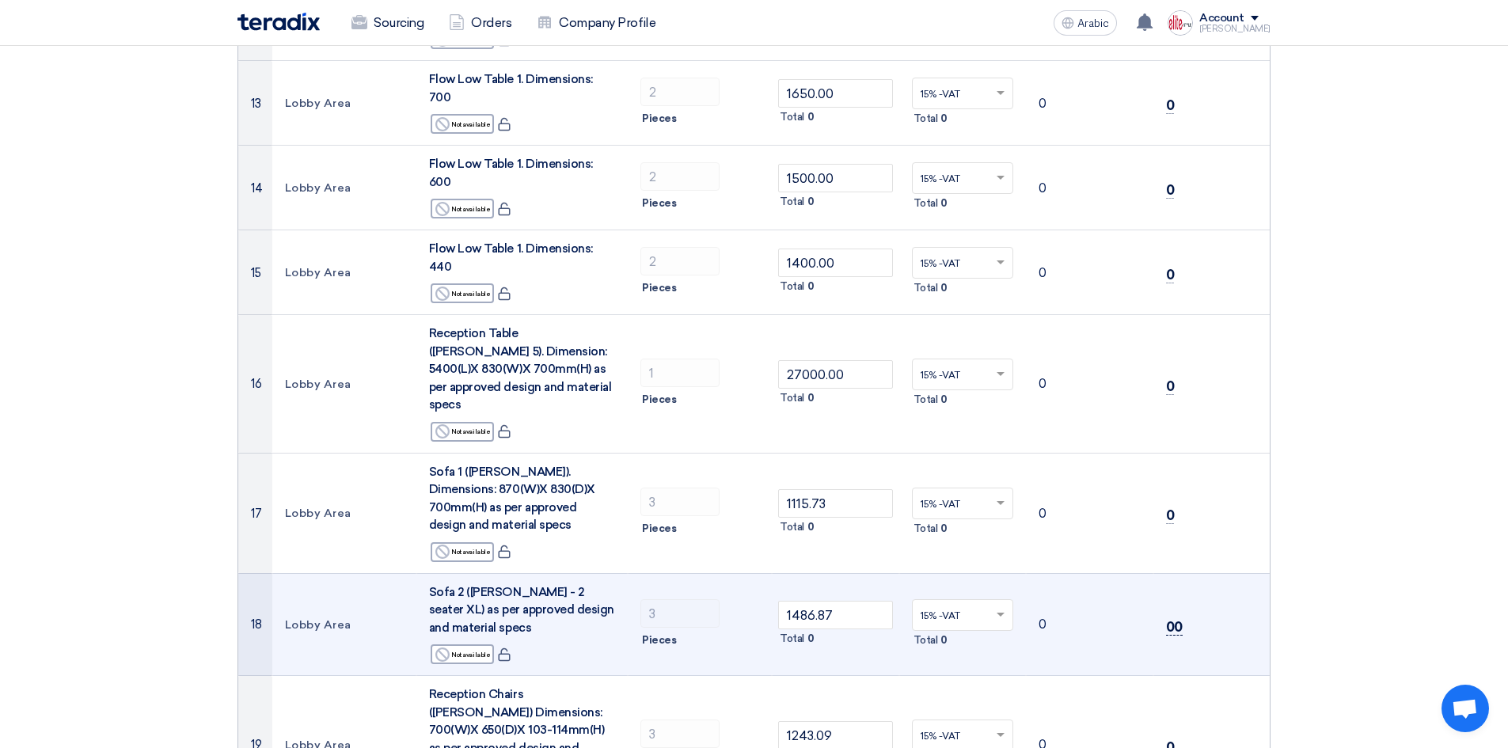
click at [1178, 619] on font "0" at bounding box center [1178, 627] width 9 height 16
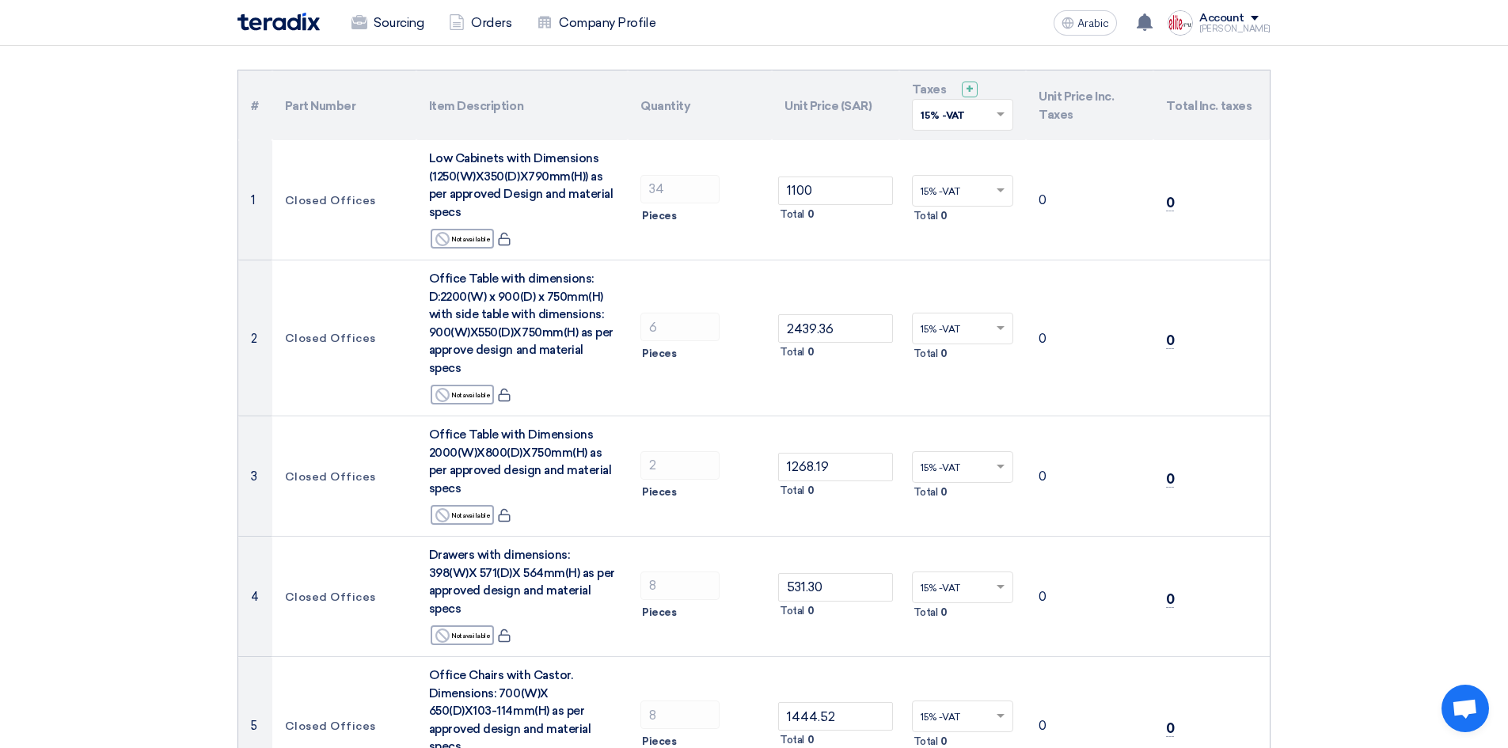
scroll to position [0, 0]
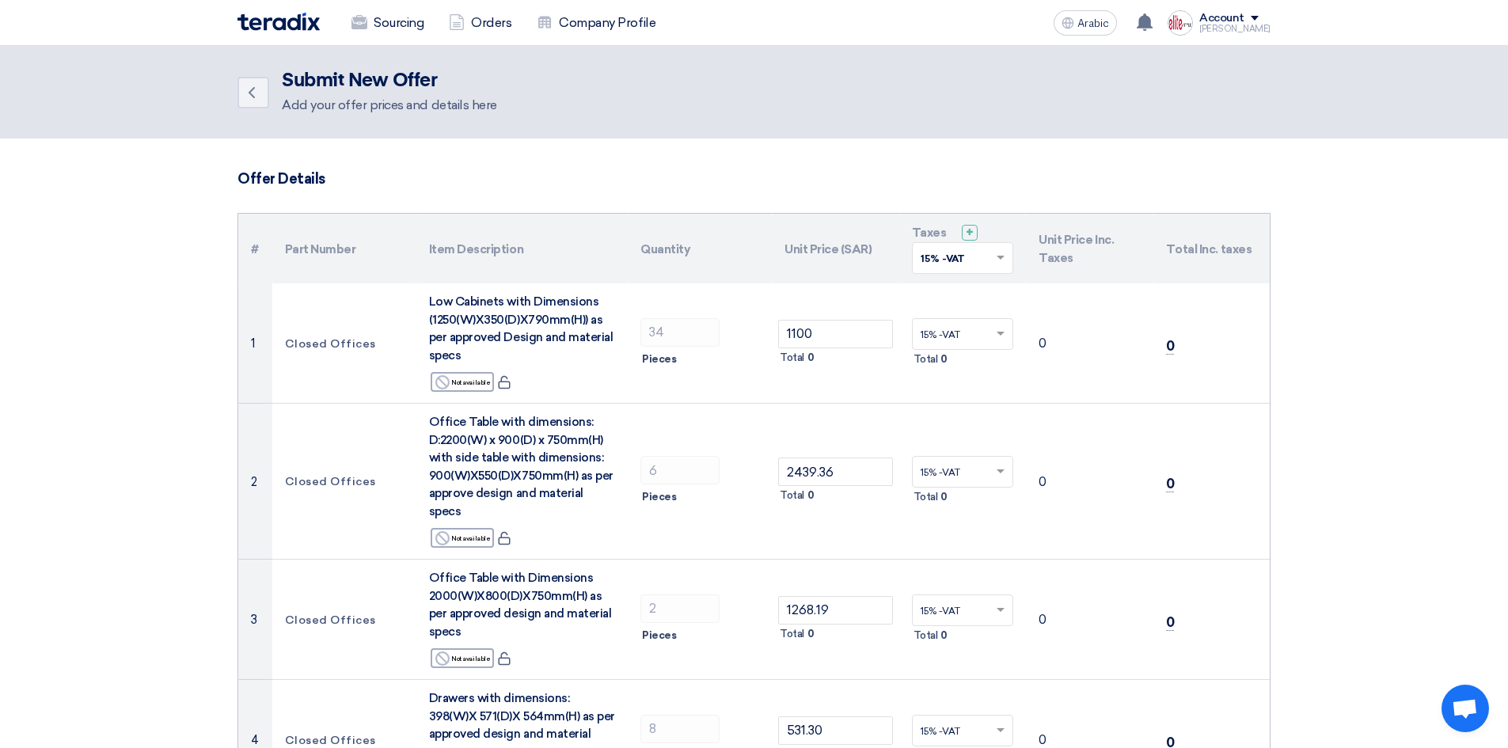
click at [1064, 260] on font "Unit Price Inc. Taxes" at bounding box center [1075, 249] width 75 height 33
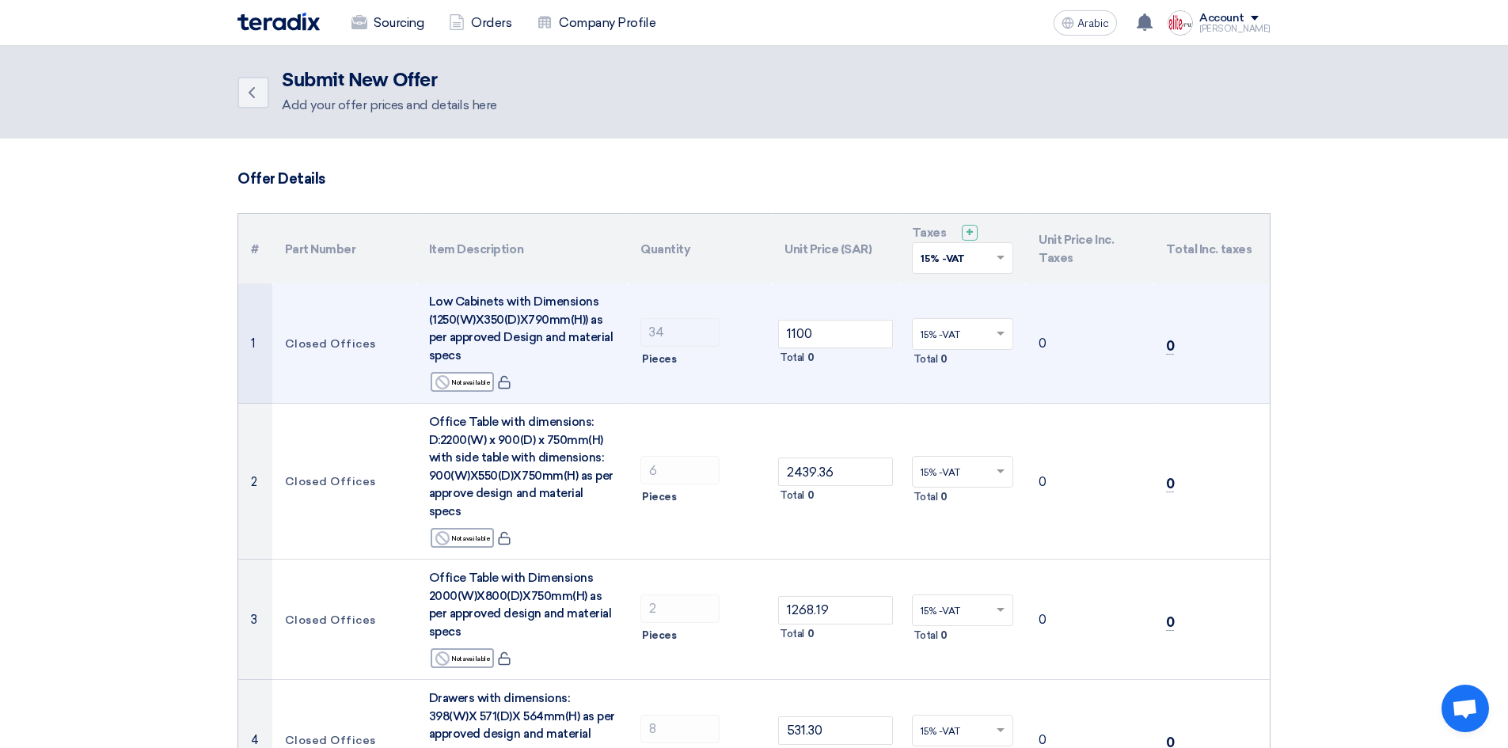
click at [1044, 341] on font "0" at bounding box center [1042, 343] width 8 height 14
drag, startPoint x: 1044, startPoint y: 342, endPoint x: 1032, endPoint y: 342, distance: 11.9
click at [1032, 342] on td "0" at bounding box center [1089, 343] width 127 height 120
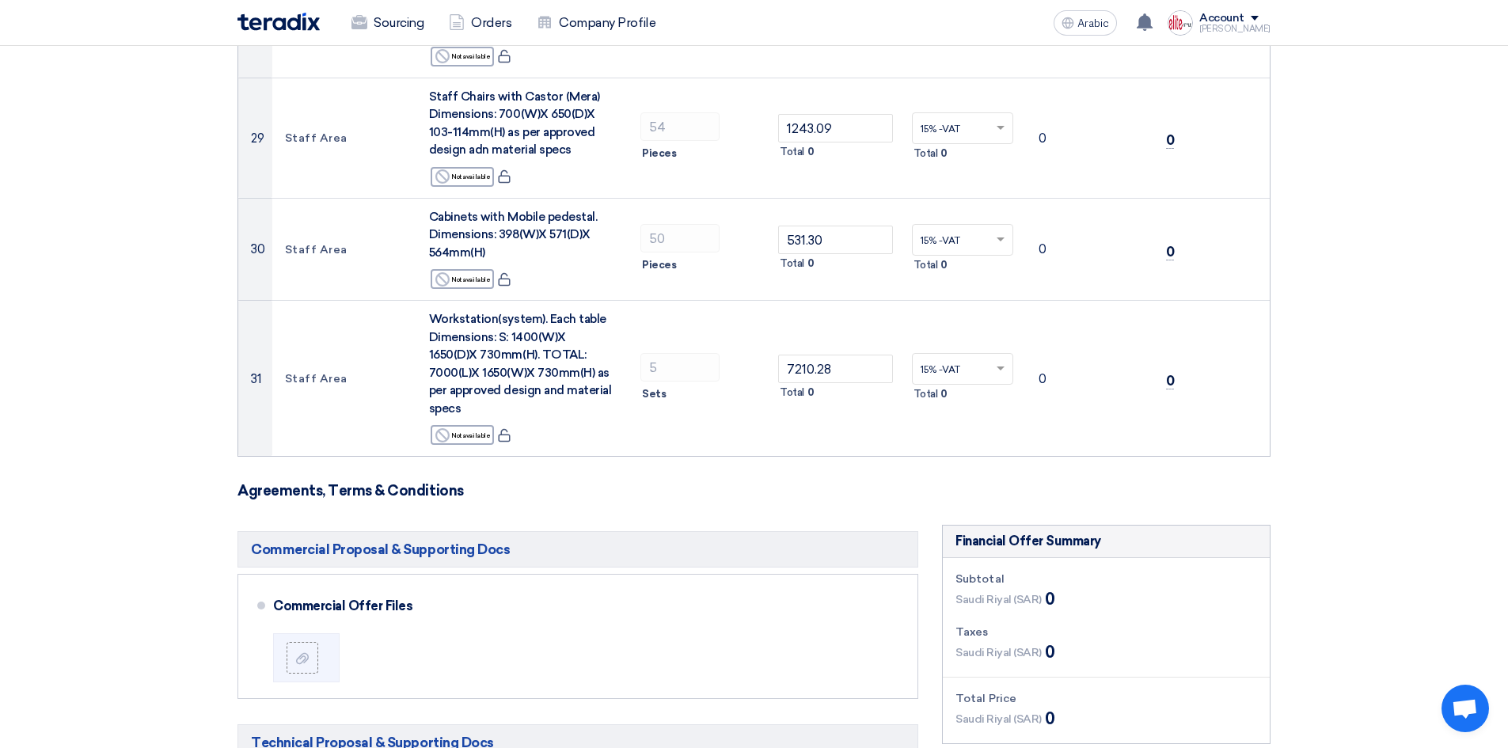
scroll to position [3536, 0]
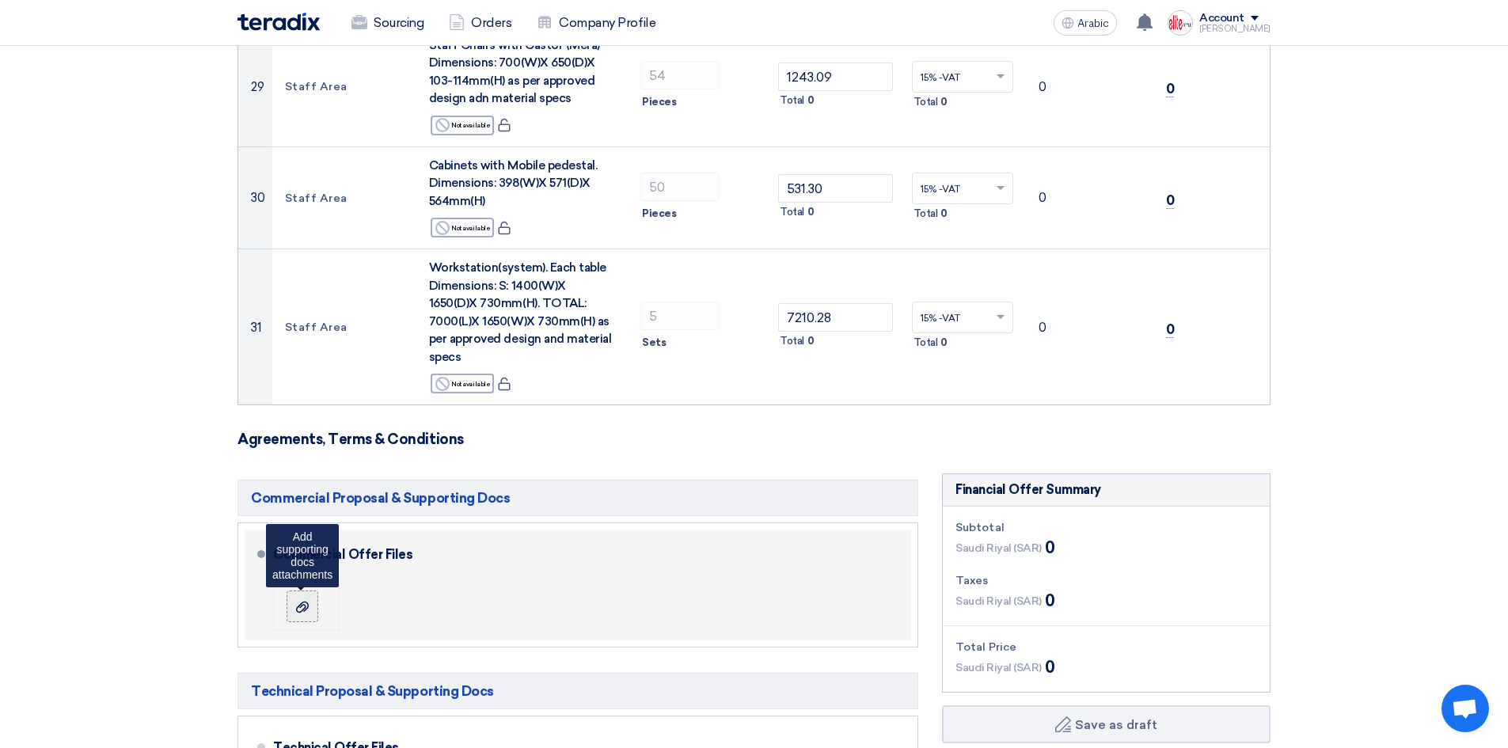
click at [293, 598] on div at bounding box center [302, 606] width 19 height 16
click at [0, 0] on input "file" at bounding box center [0, 0] width 0 height 0
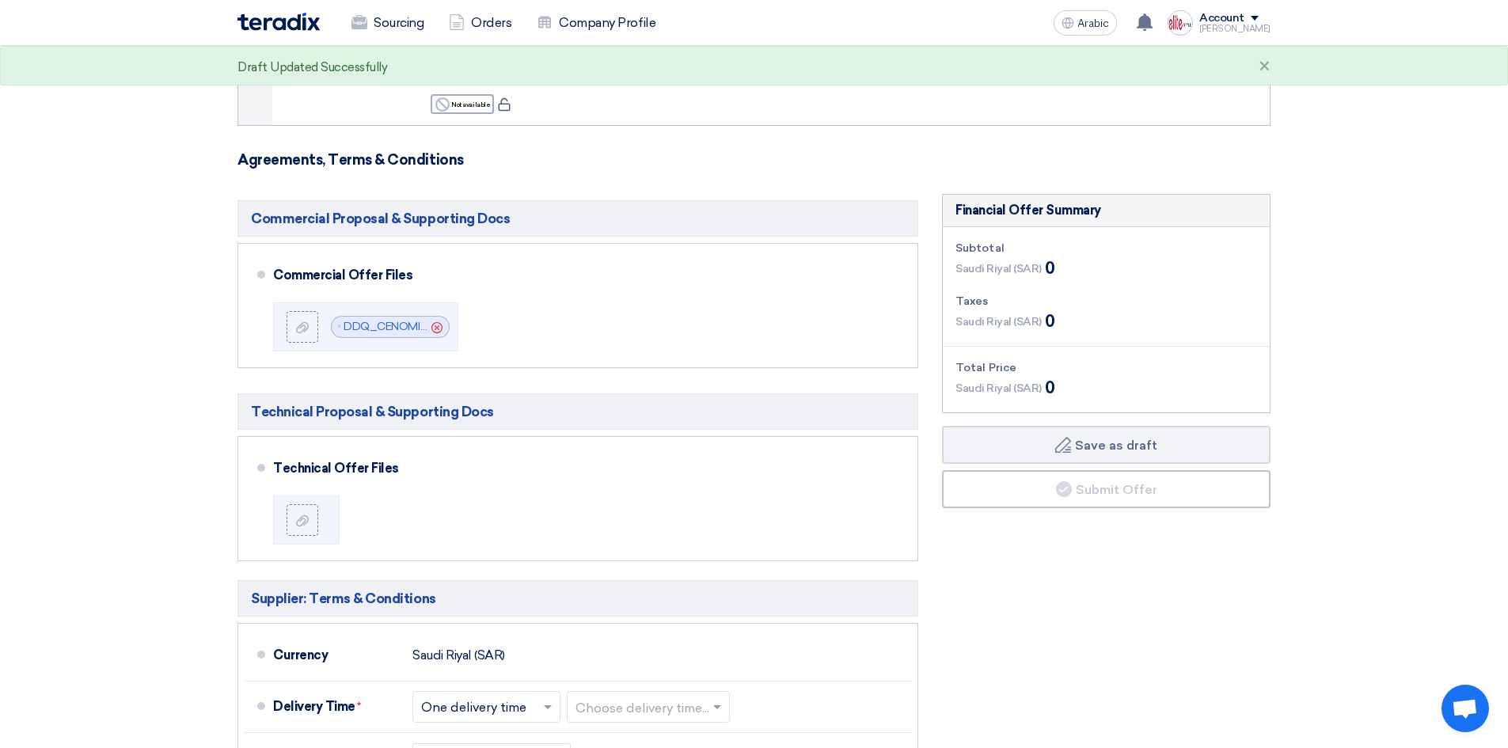
scroll to position [3932, 0]
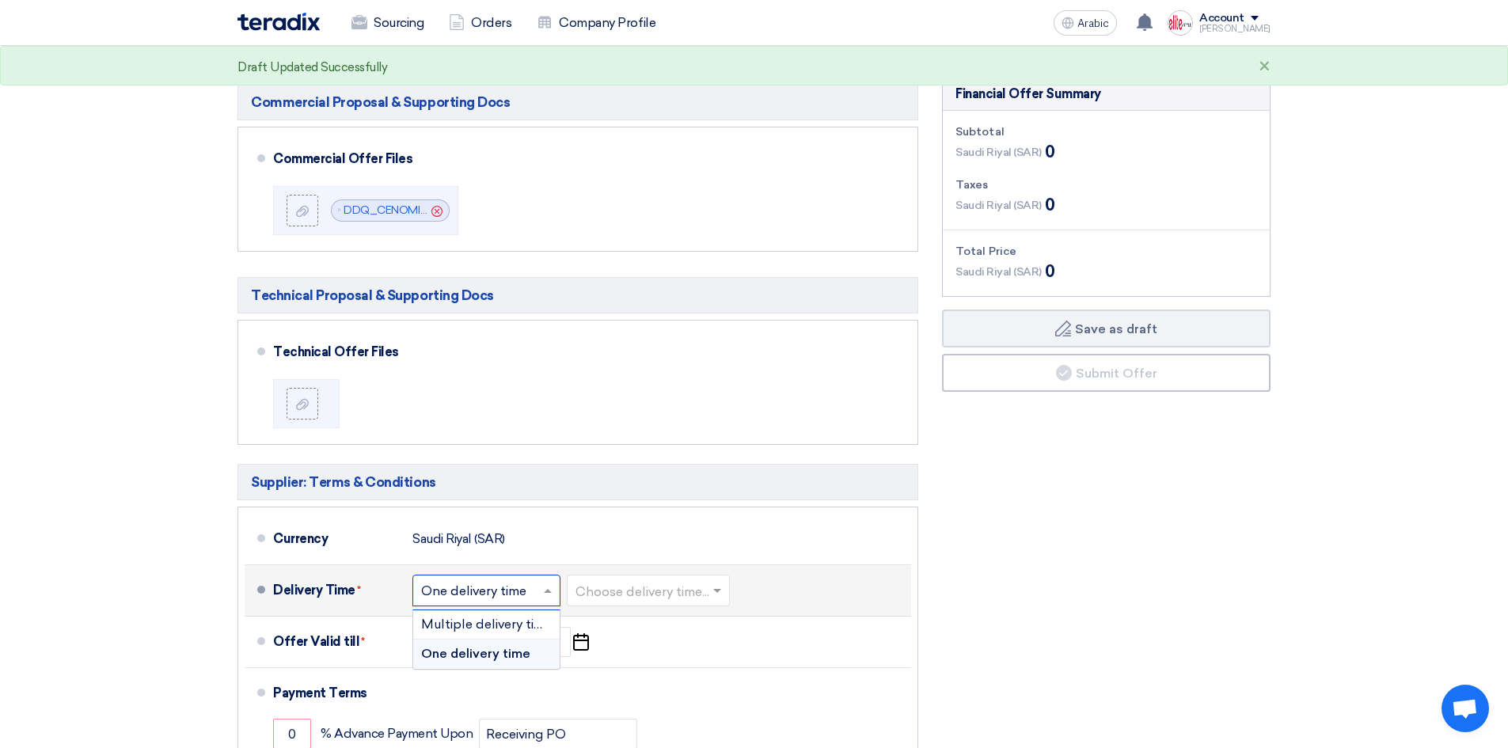
click at [546, 582] on span at bounding box center [550, 590] width 20 height 16
click at [608, 571] on div "Choose delivery time... × One delivery time × Choose delivery time..." at bounding box center [572, 590] width 321 height 38
click at [627, 581] on input "text" at bounding box center [648, 592] width 147 height 23
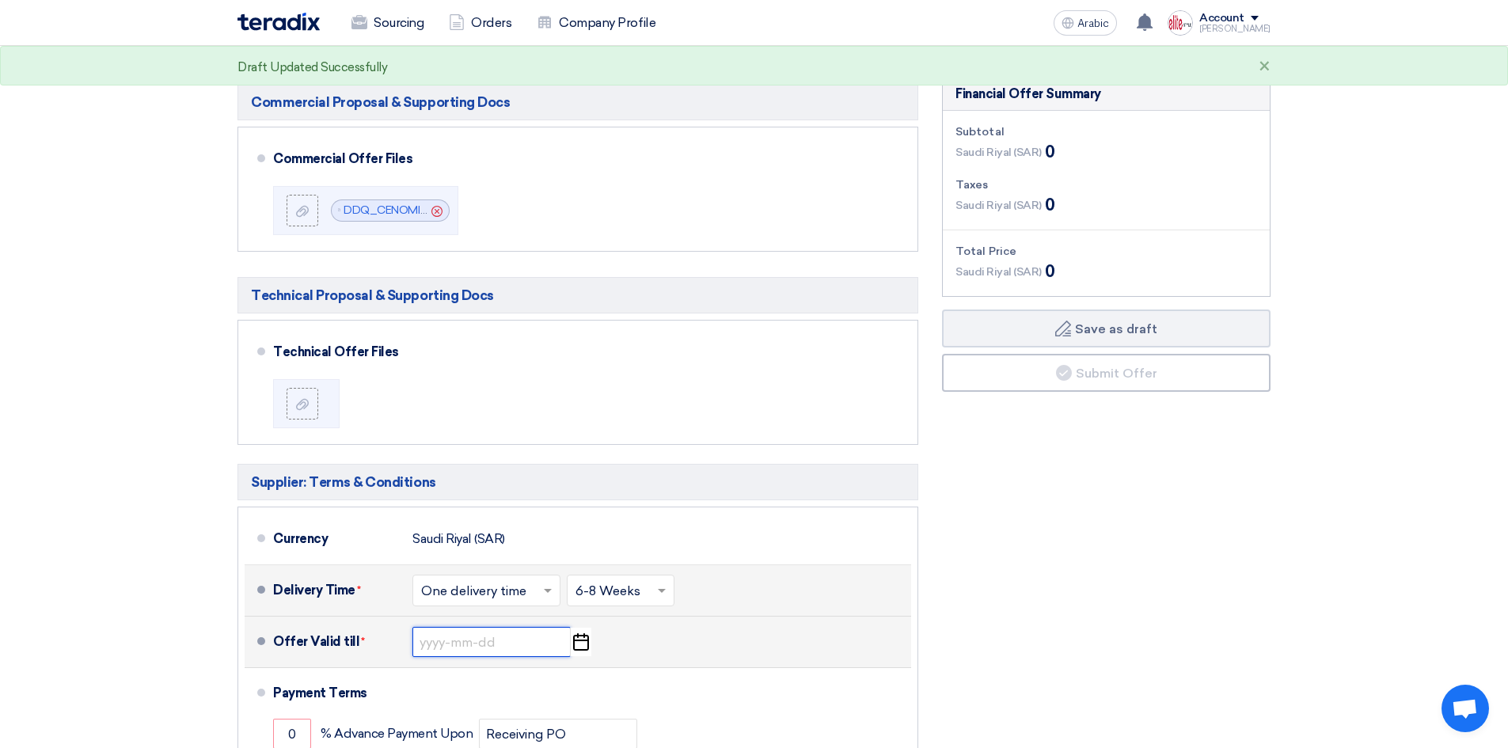
click at [505, 627] on input at bounding box center [491, 642] width 158 height 30
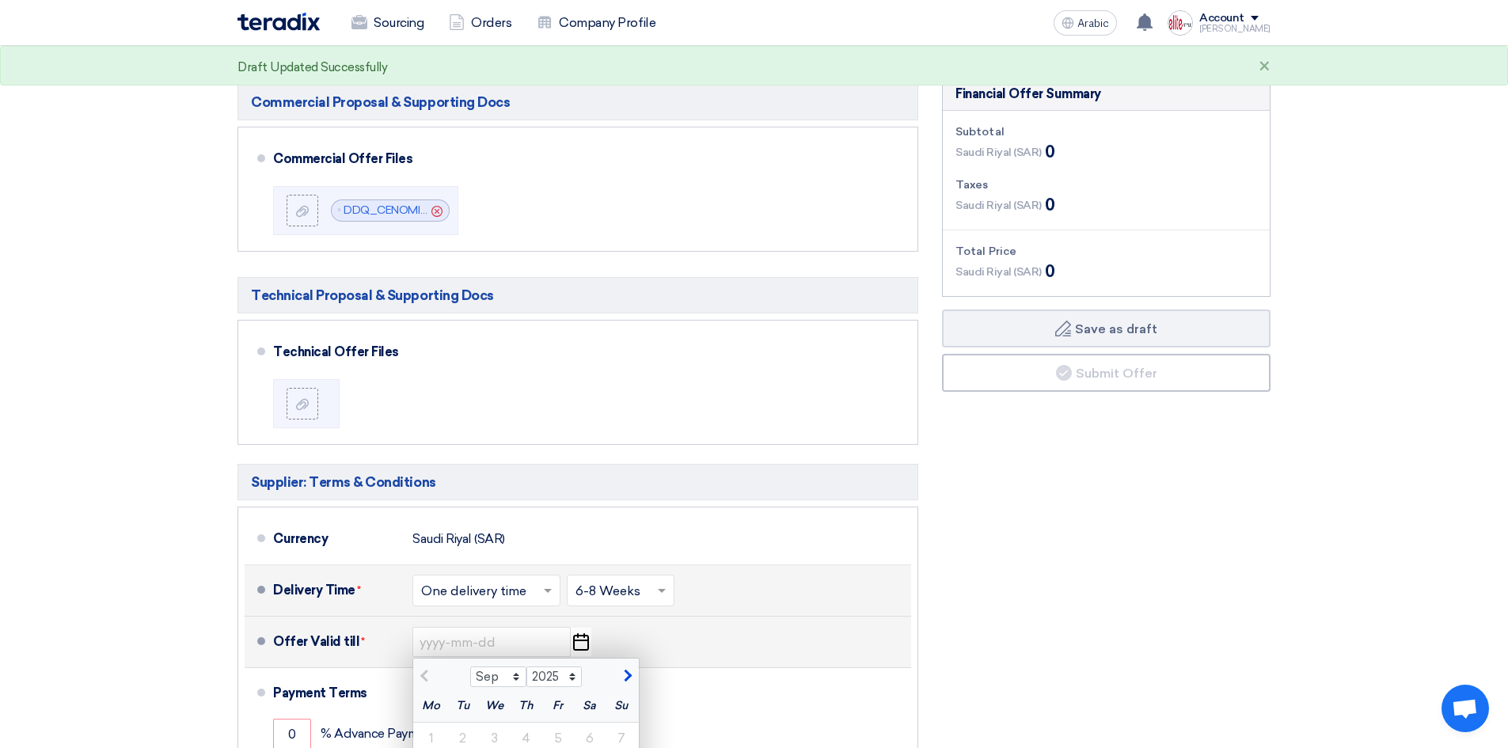
click at [629, 669] on span "button" at bounding box center [625, 676] width 9 height 14
select select "10"
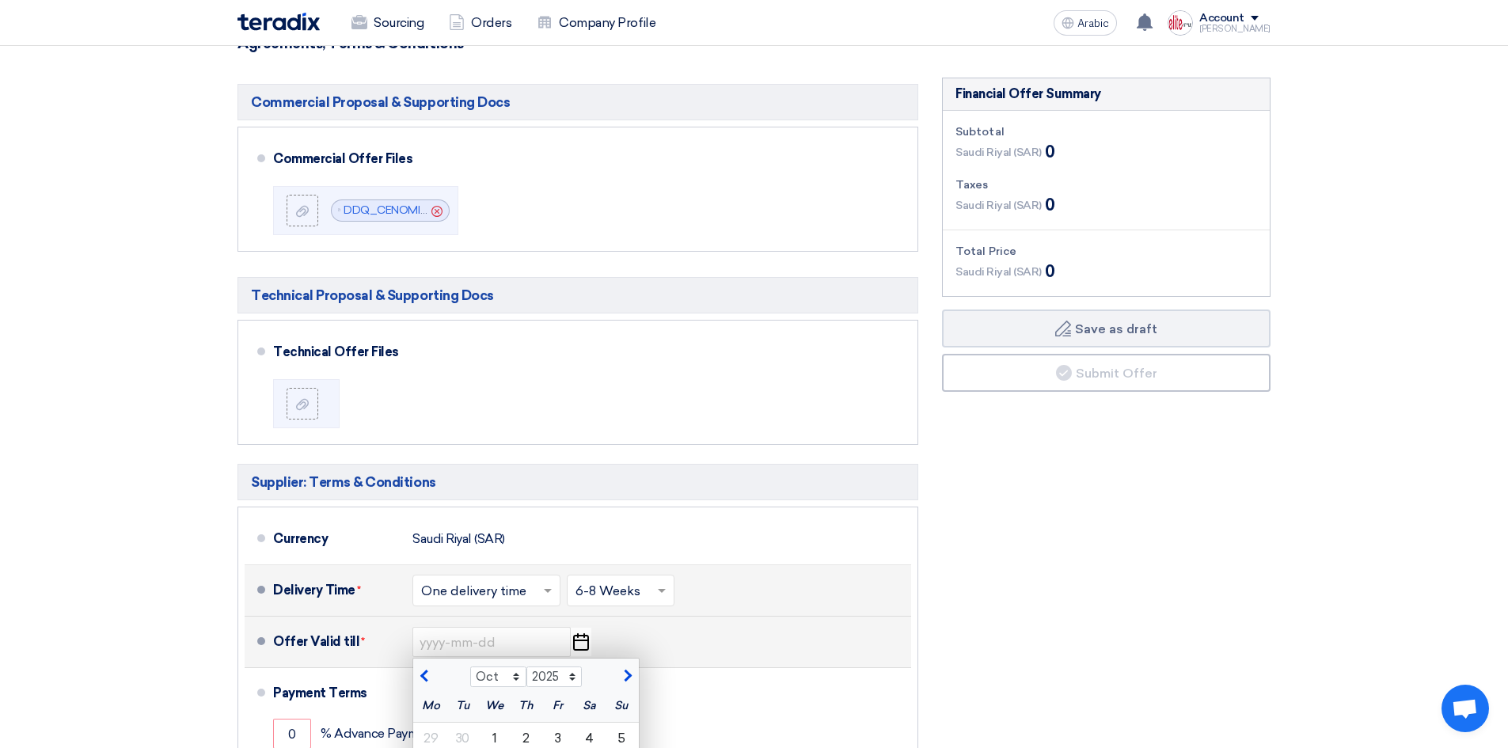
type input "10/10/2025"
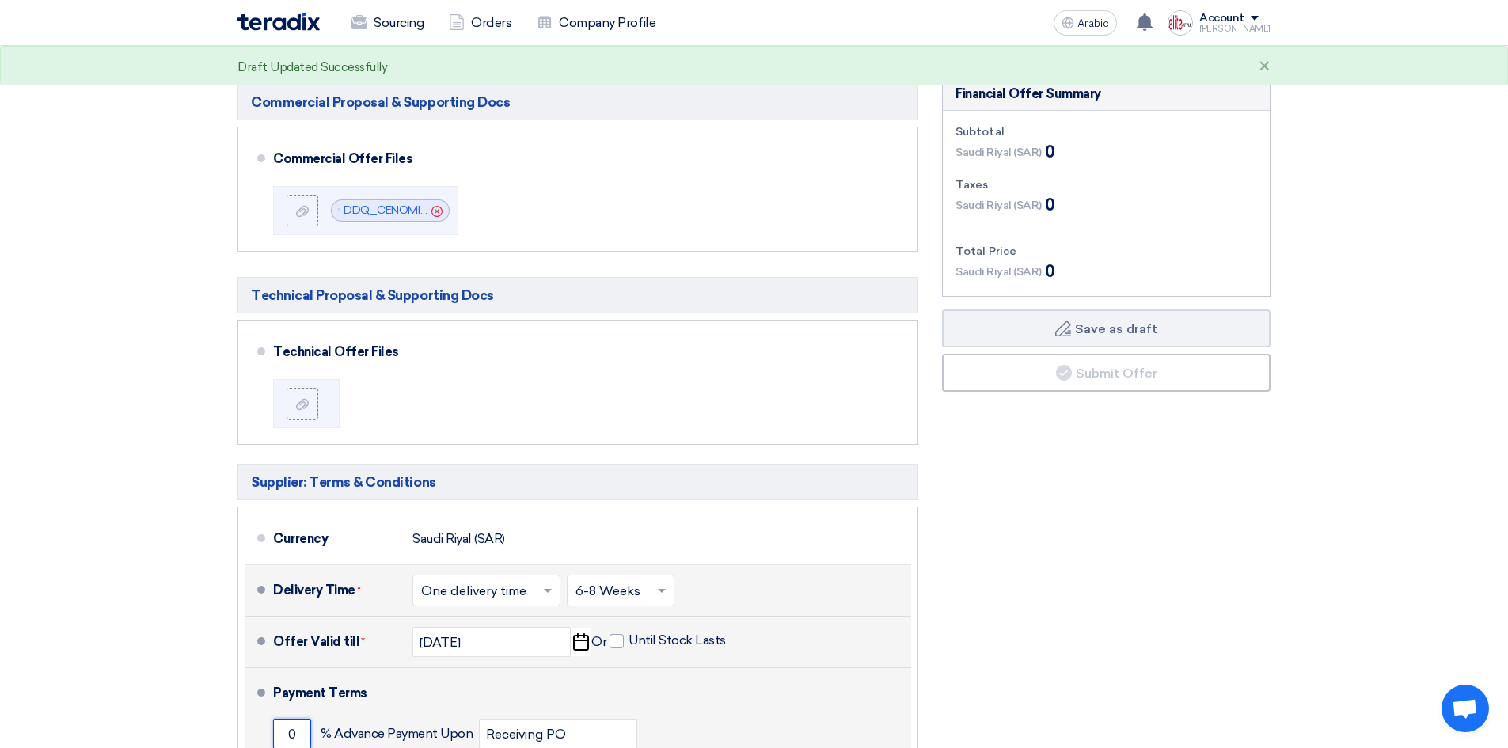
drag, startPoint x: 302, startPoint y: 593, endPoint x: 259, endPoint y: 594, distance: 42.7
click at [259, 668] on li "Payment Terms 0 % Advance Payment Upon Receiving PO 0 % Within 0" at bounding box center [578, 750] width 666 height 164
type input "70"
drag, startPoint x: 304, startPoint y: 643, endPoint x: 254, endPoint y: 644, distance: 49.9
click at [254, 668] on li "Payment Terms 70 % Advance Payment Upon Receiving PO 0 % Within 0" at bounding box center [578, 750] width 666 height 164
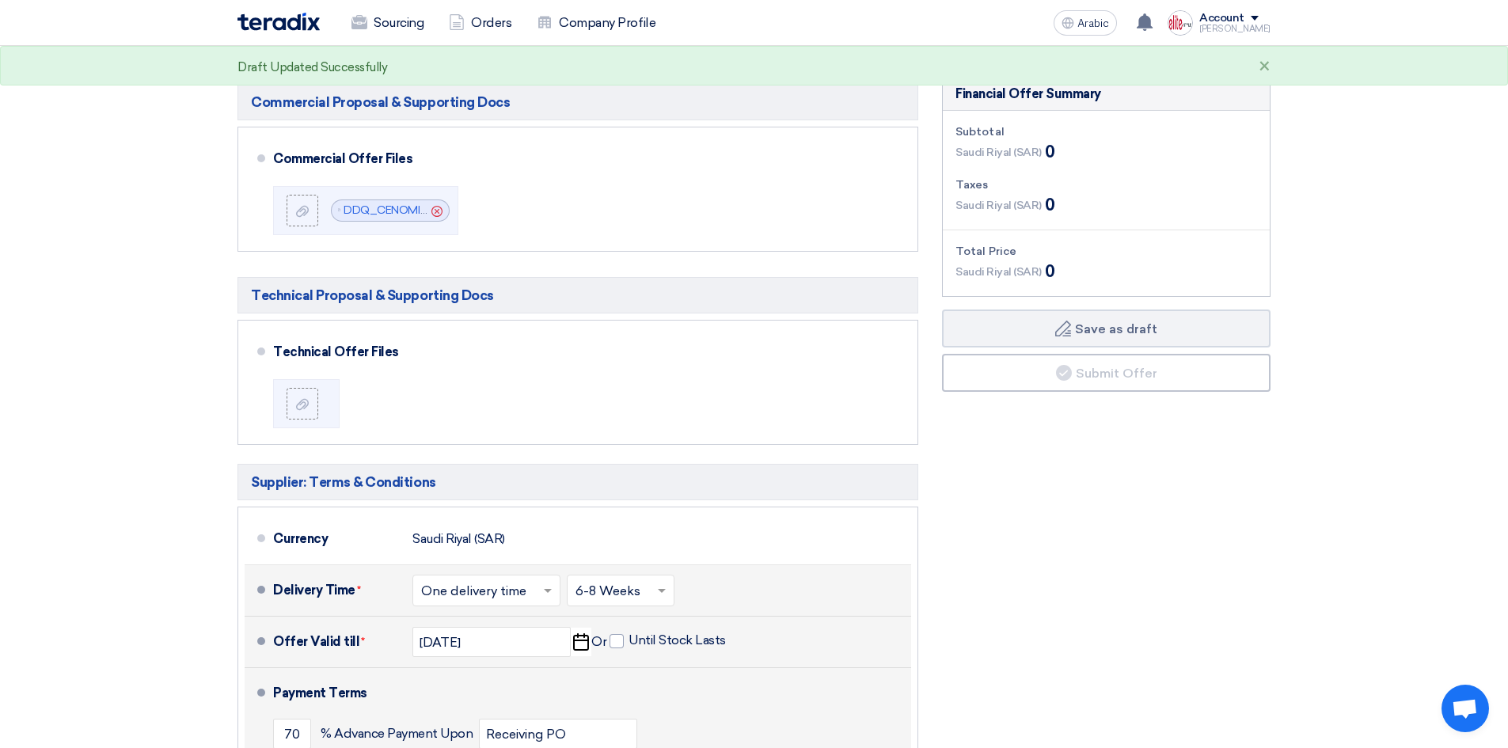
type input "30"
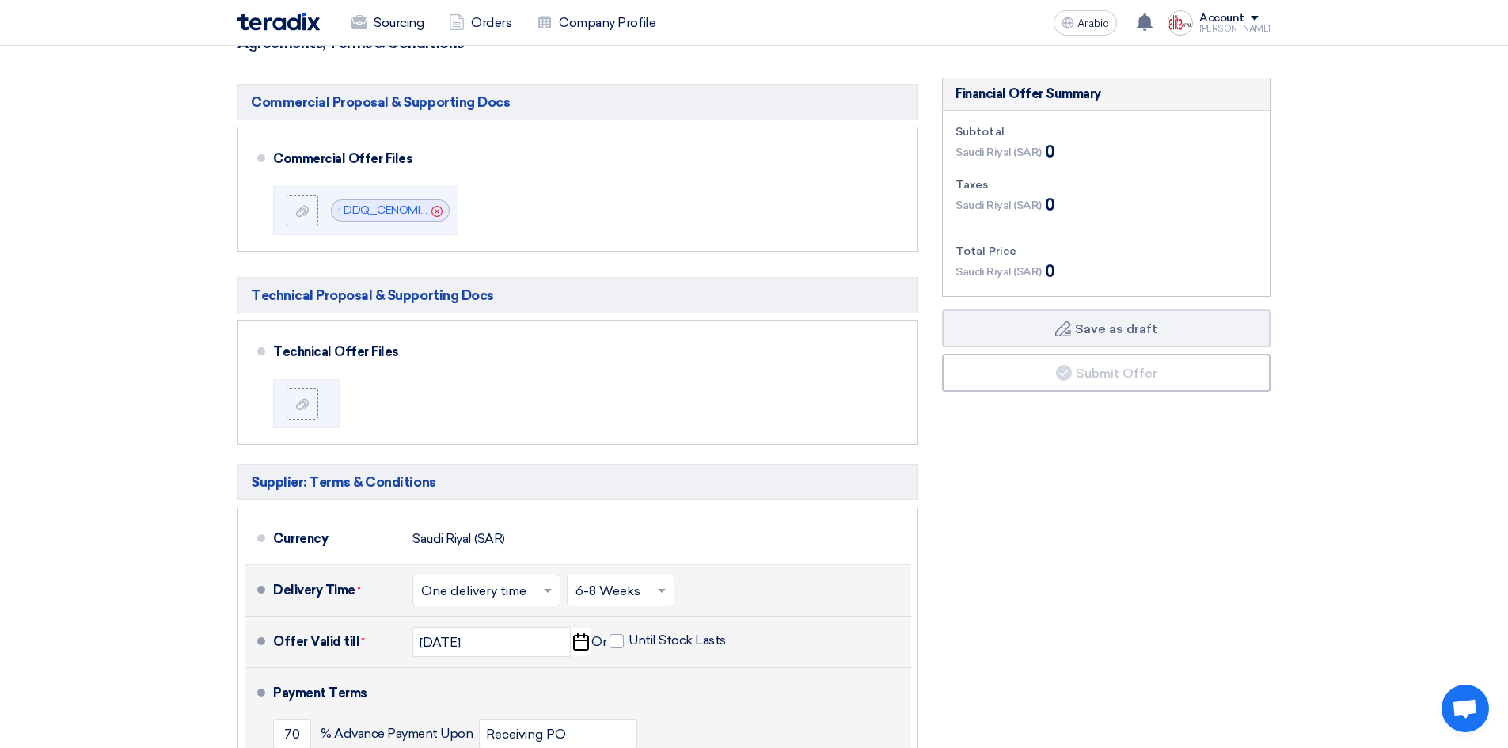
drag, startPoint x: 404, startPoint y: 645, endPoint x: 372, endPoint y: 646, distance: 32.5
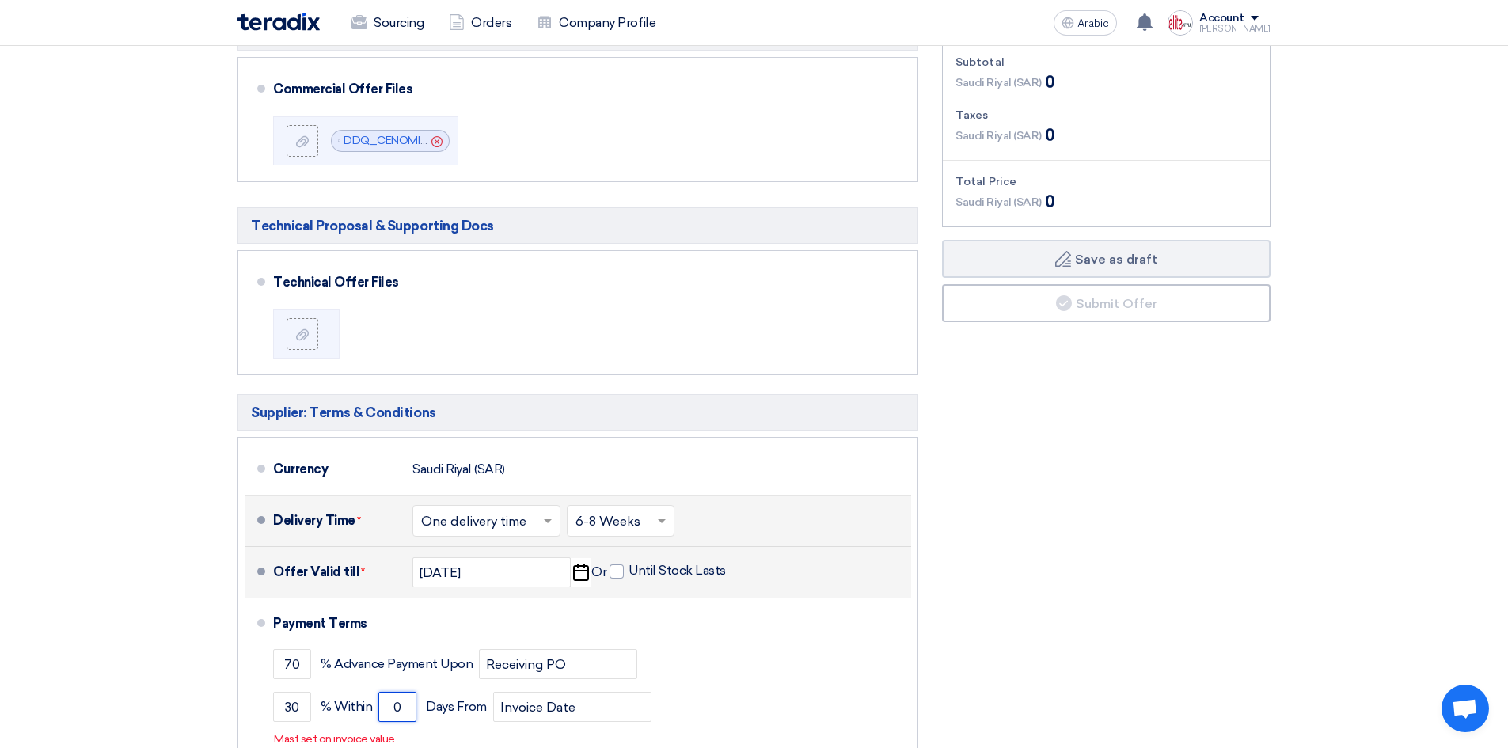
scroll to position [4169, 0]
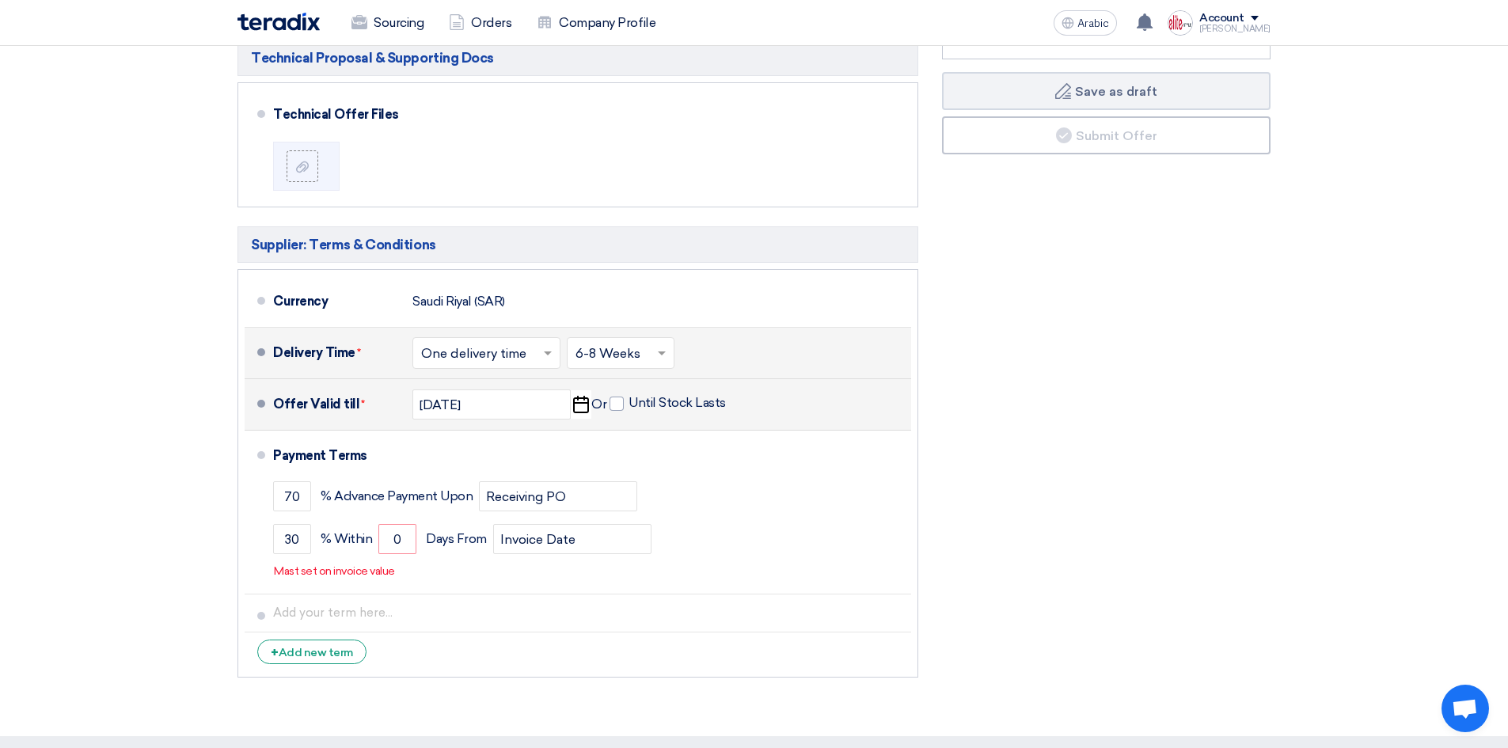
click at [1007, 374] on div "Financial Offer Summary Subtotal Saudi Riyal (SAR) 0 Taxes Saudi Riyal (SAR)" at bounding box center [1106, 262] width 352 height 845
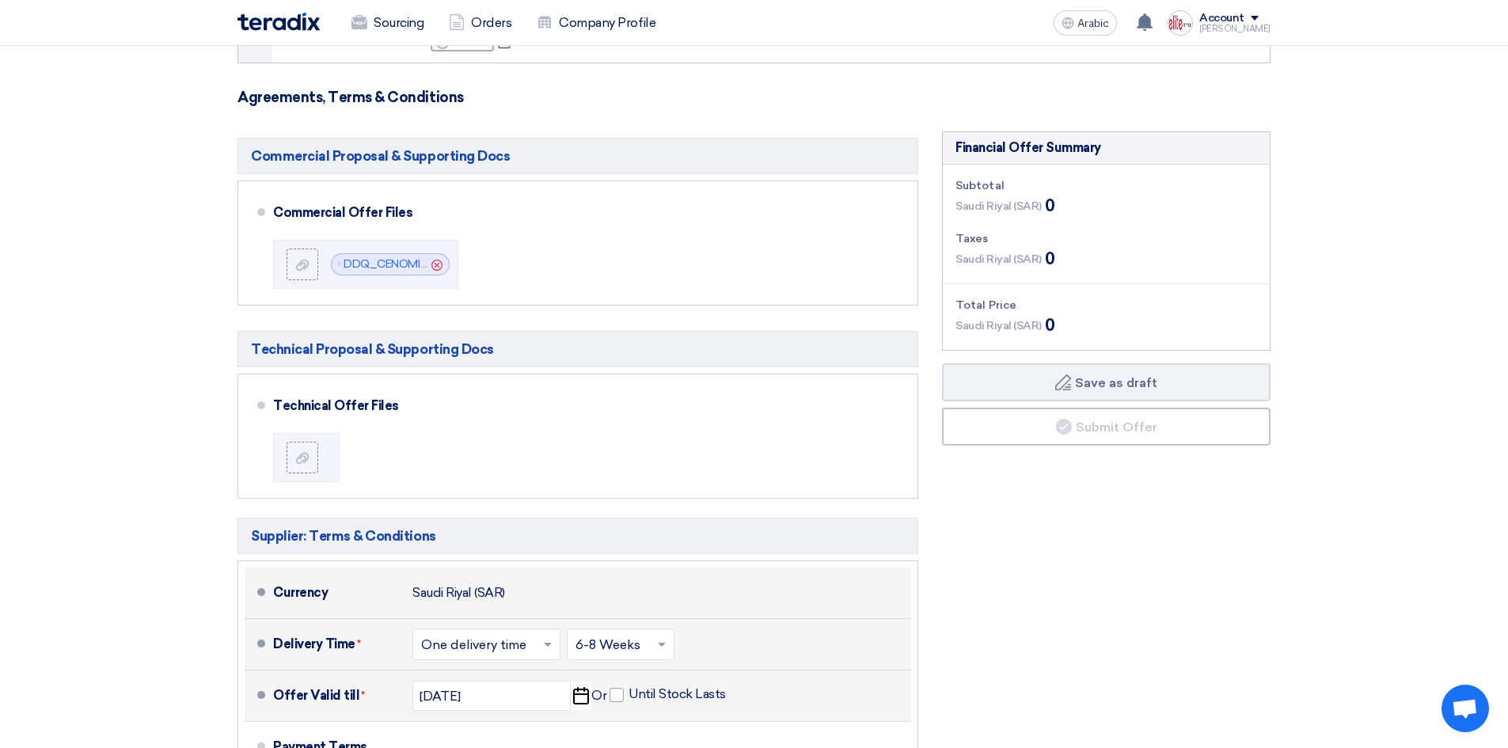
scroll to position [3987, 0]
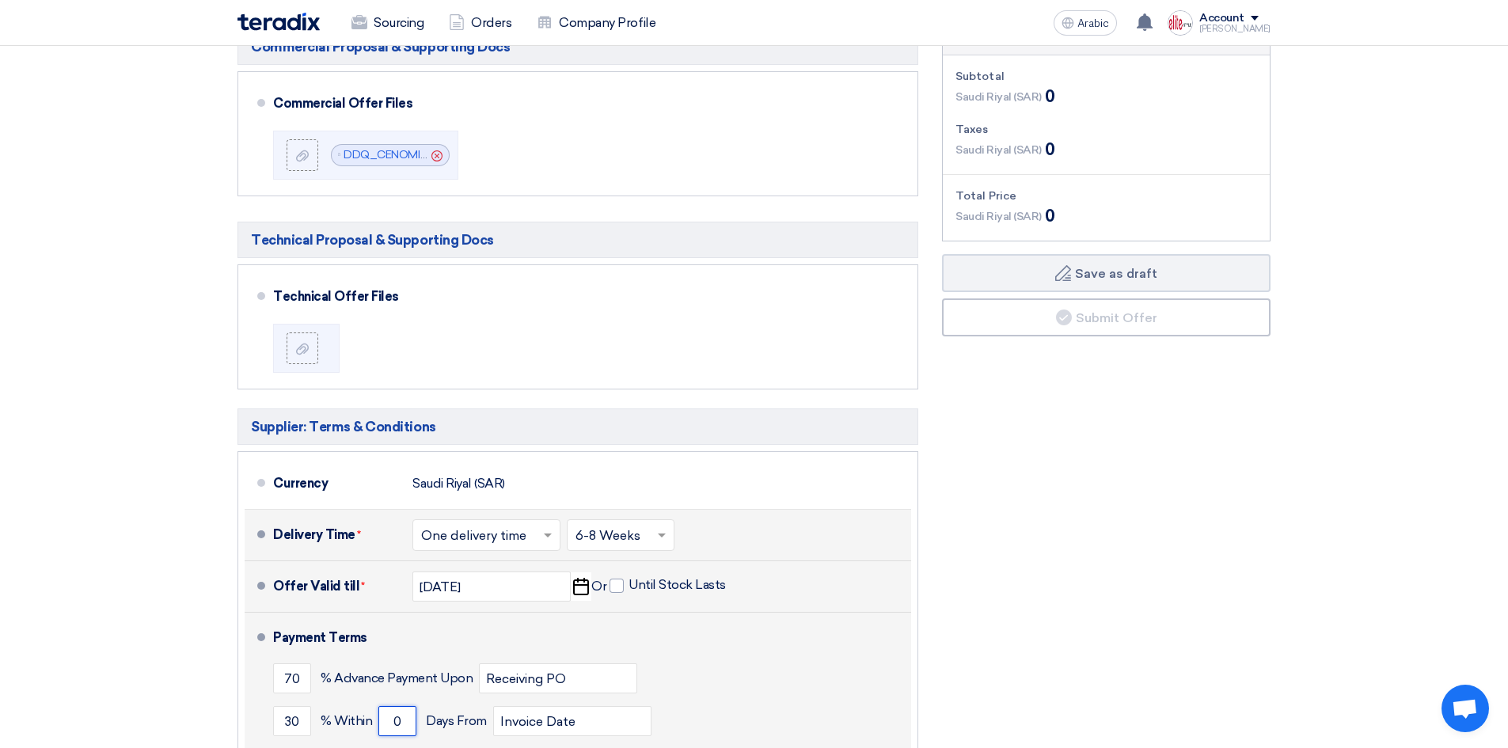
drag, startPoint x: 411, startPoint y: 586, endPoint x: 347, endPoint y: 589, distance: 64.1
click at [347, 700] on div "30 % Within 0 Days From Invoice Date" at bounding box center [589, 721] width 632 height 43
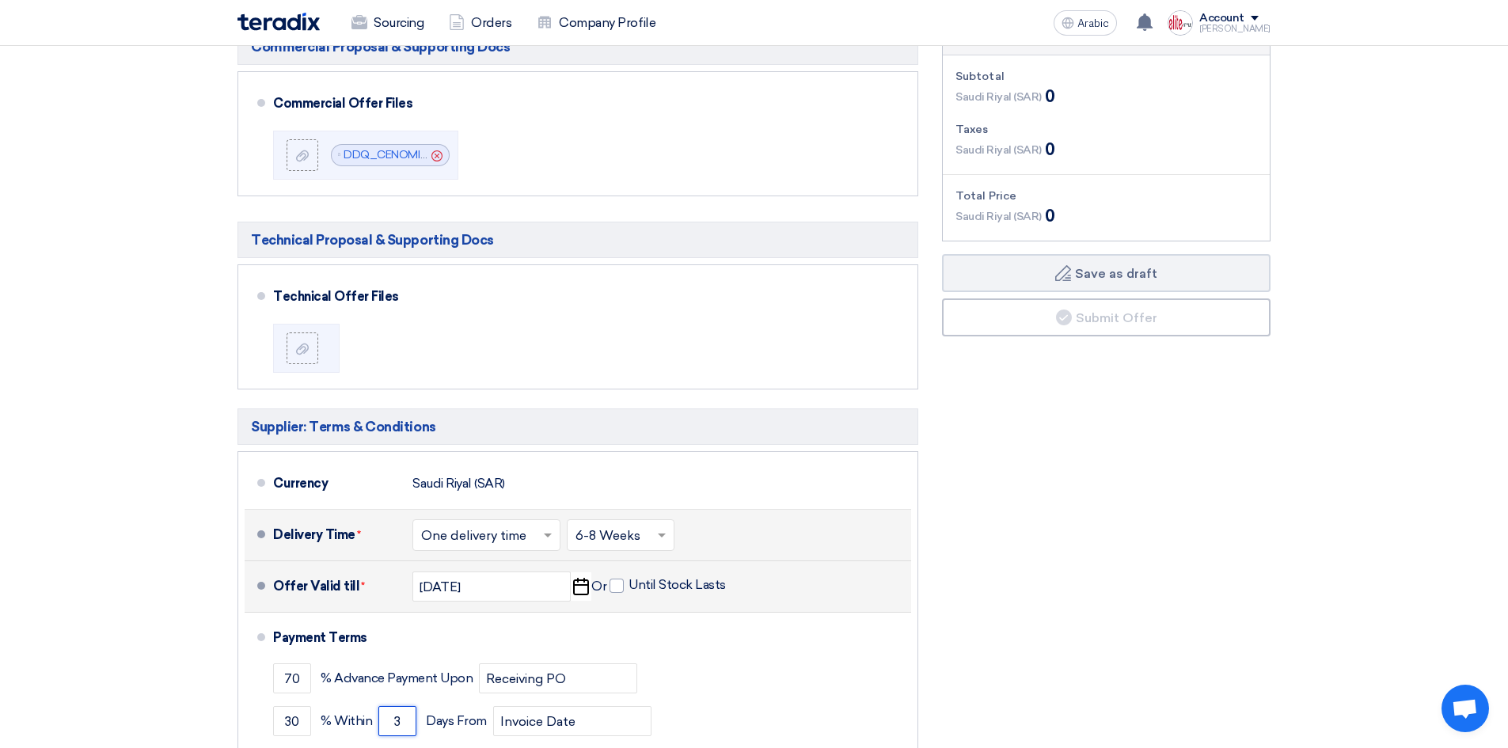
type input "3"
click at [1246, 362] on div "Financial Offer Summary Subtotal Saudi Riyal (SAR) 0 Taxes Saudi Riyal (SAR)" at bounding box center [1106, 431] width 352 height 818
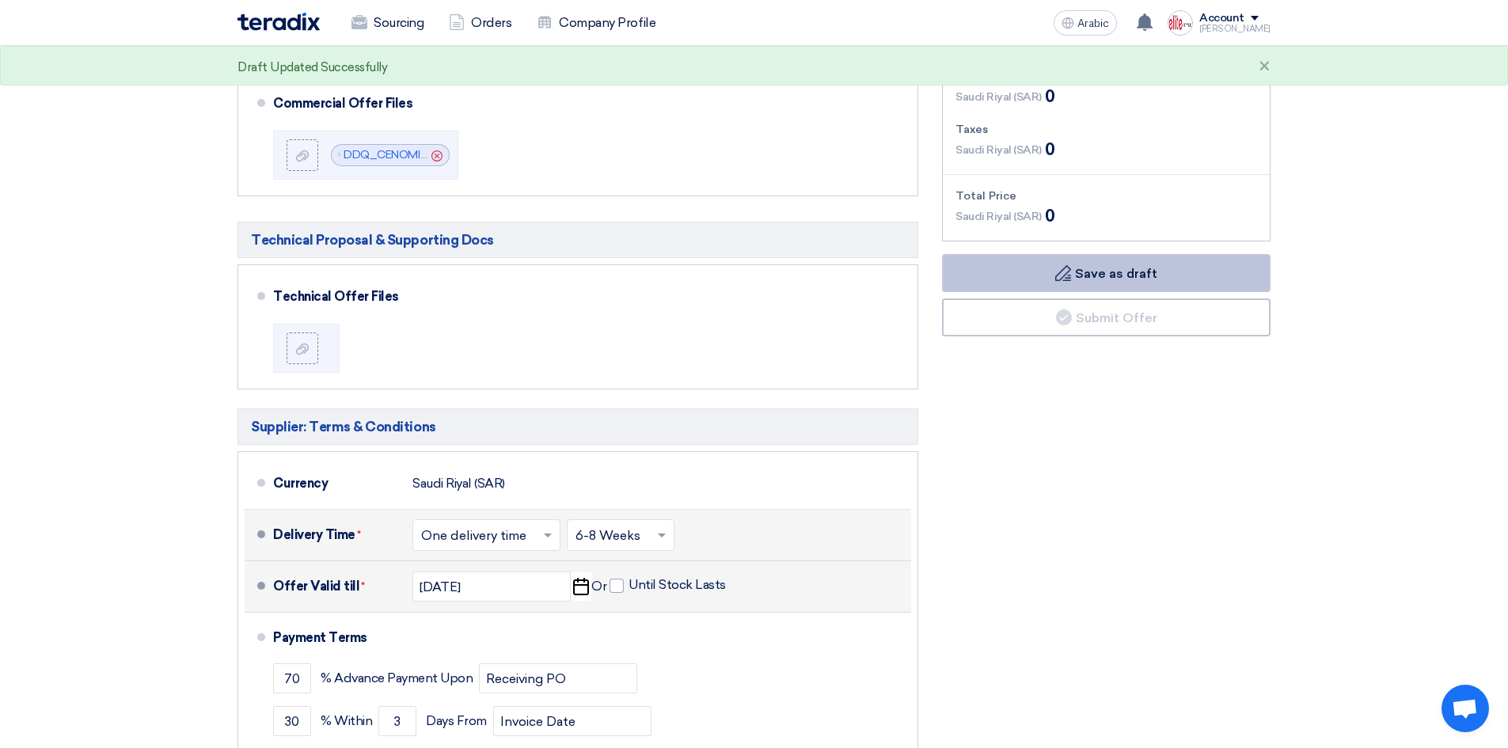
click at [1161, 254] on button "Draft Save as draft" at bounding box center [1106, 273] width 328 height 38
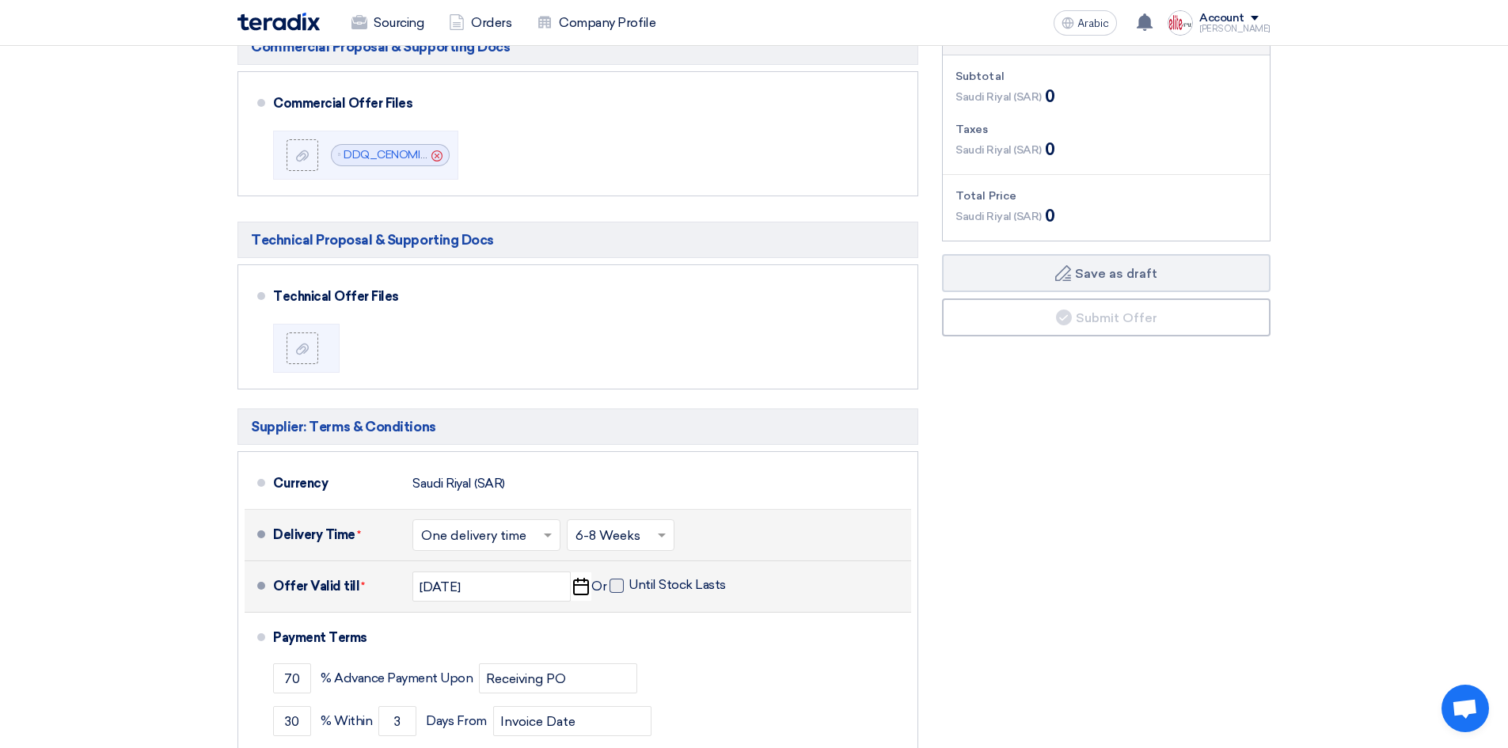
click at [615, 579] on span at bounding box center [616, 586] width 14 height 14
click at [628, 577] on input "Until Stock Lasts" at bounding box center [678, 592] width 101 height 30
checkbox input "true"
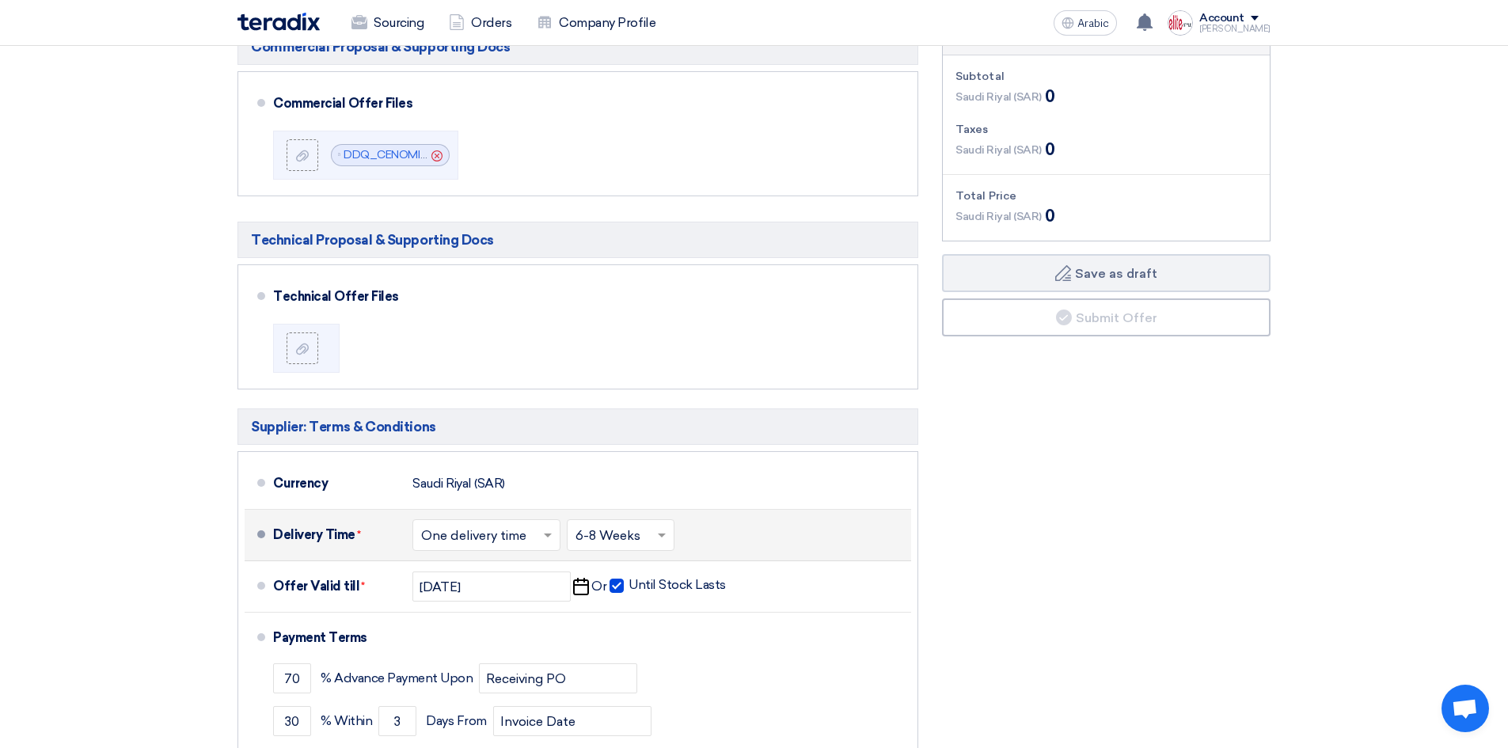
type input "70% advance payment upon receiving P.O. & 30% balance payment before delivery."
click at [1056, 538] on div "Financial Offer Summary Subtotal Saudi Riyal (SAR) 0 Taxes Saudi Riyal (SAR)" at bounding box center [1106, 431] width 352 height 818
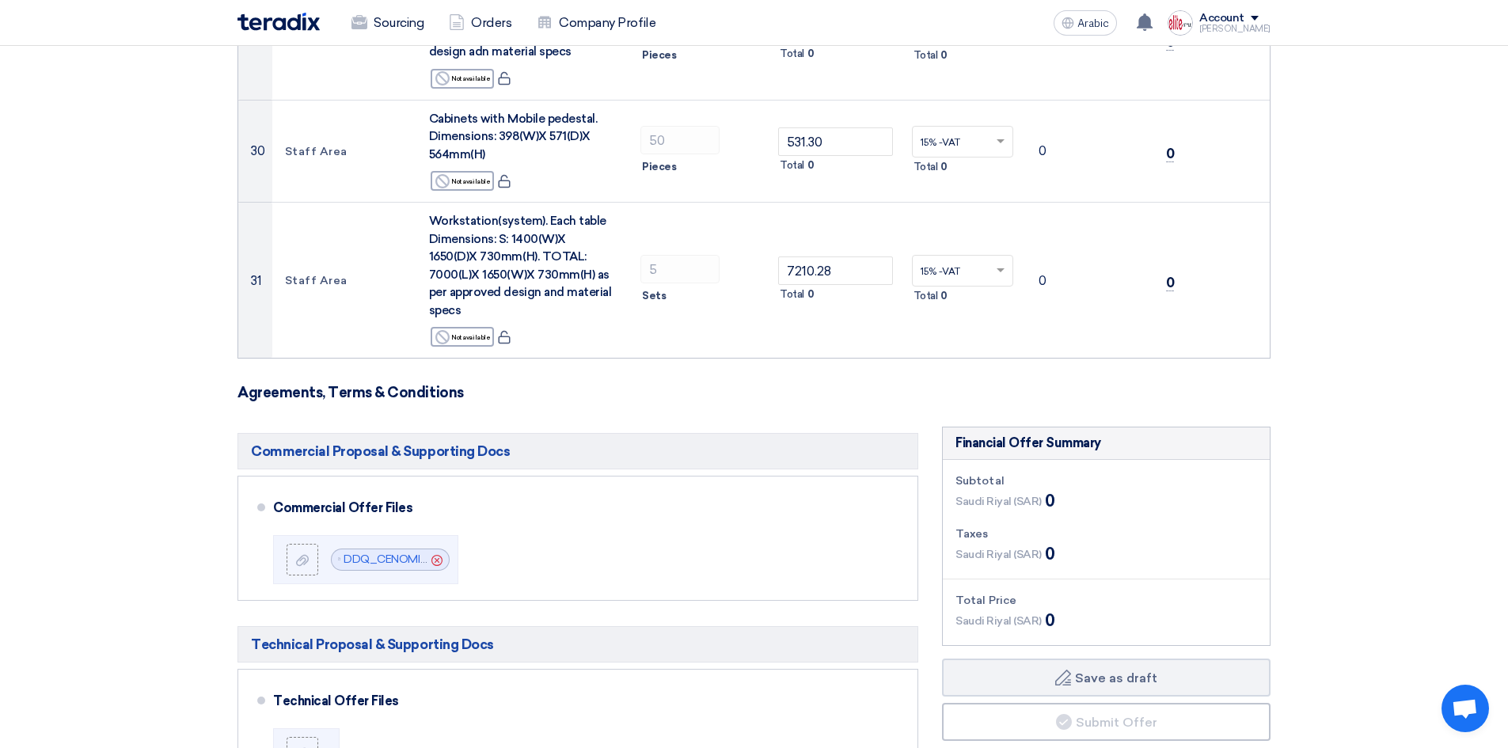
scroll to position [3600, 0]
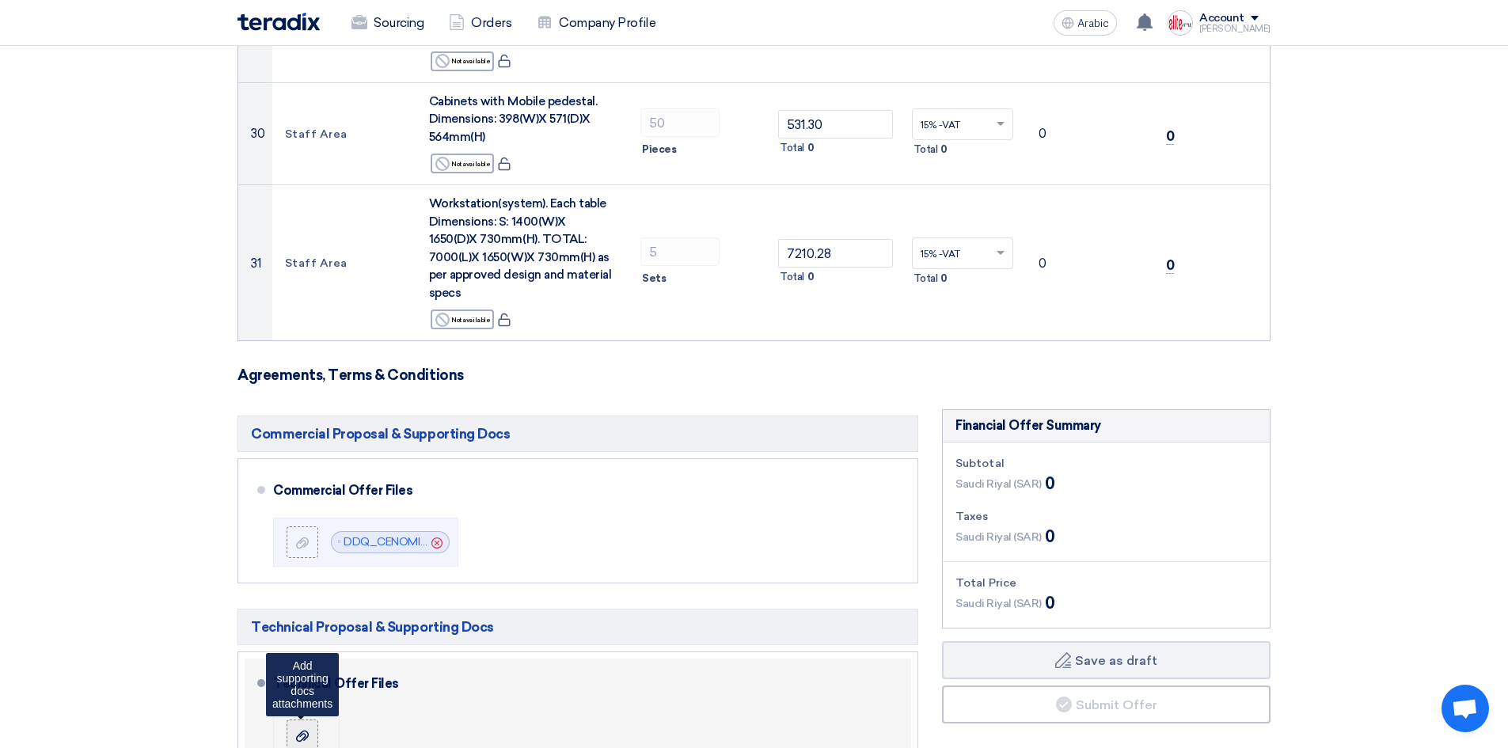
click at [308, 727] on div at bounding box center [302, 735] width 19 height 16
click at [0, 0] on input "file" at bounding box center [0, 0] width 0 height 0
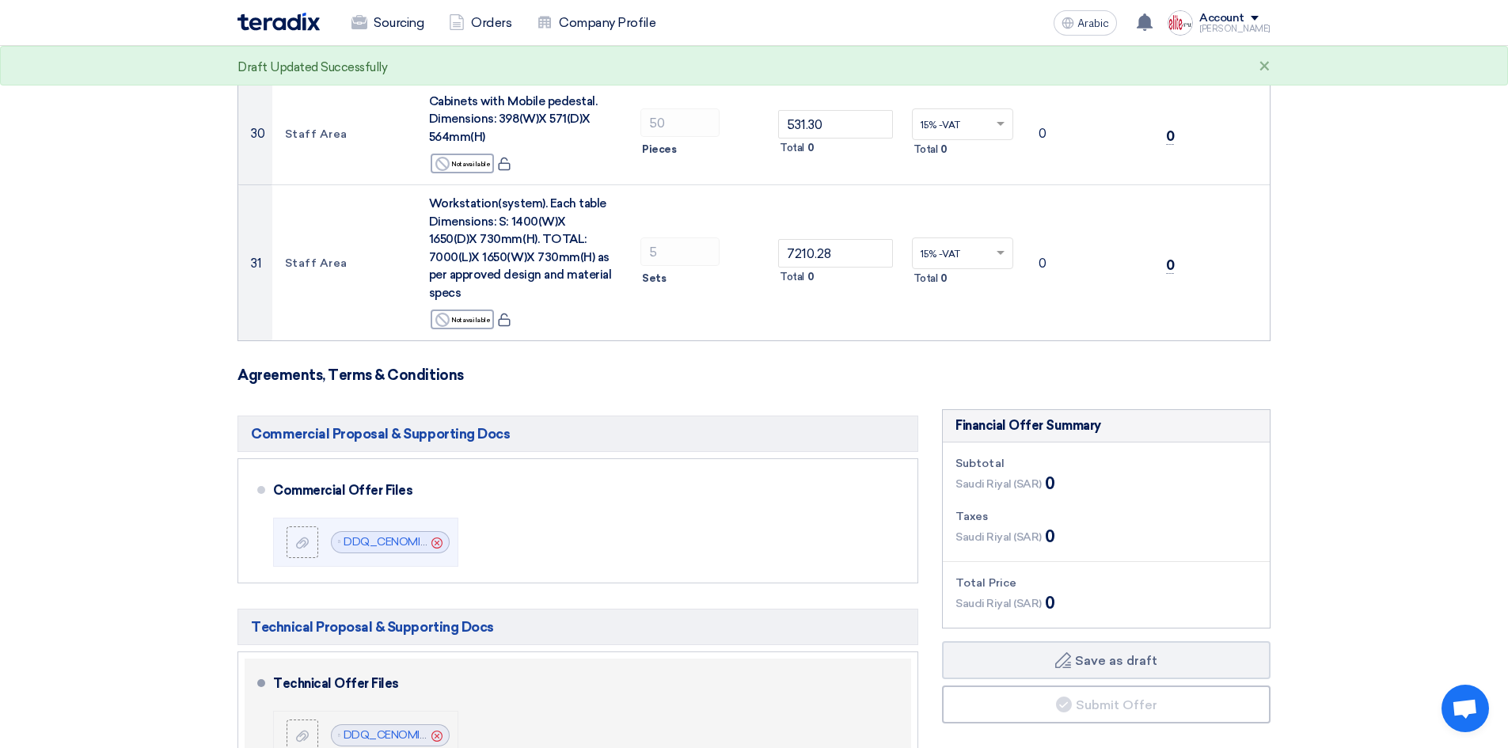
click at [432, 730] on use at bounding box center [436, 735] width 11 height 11
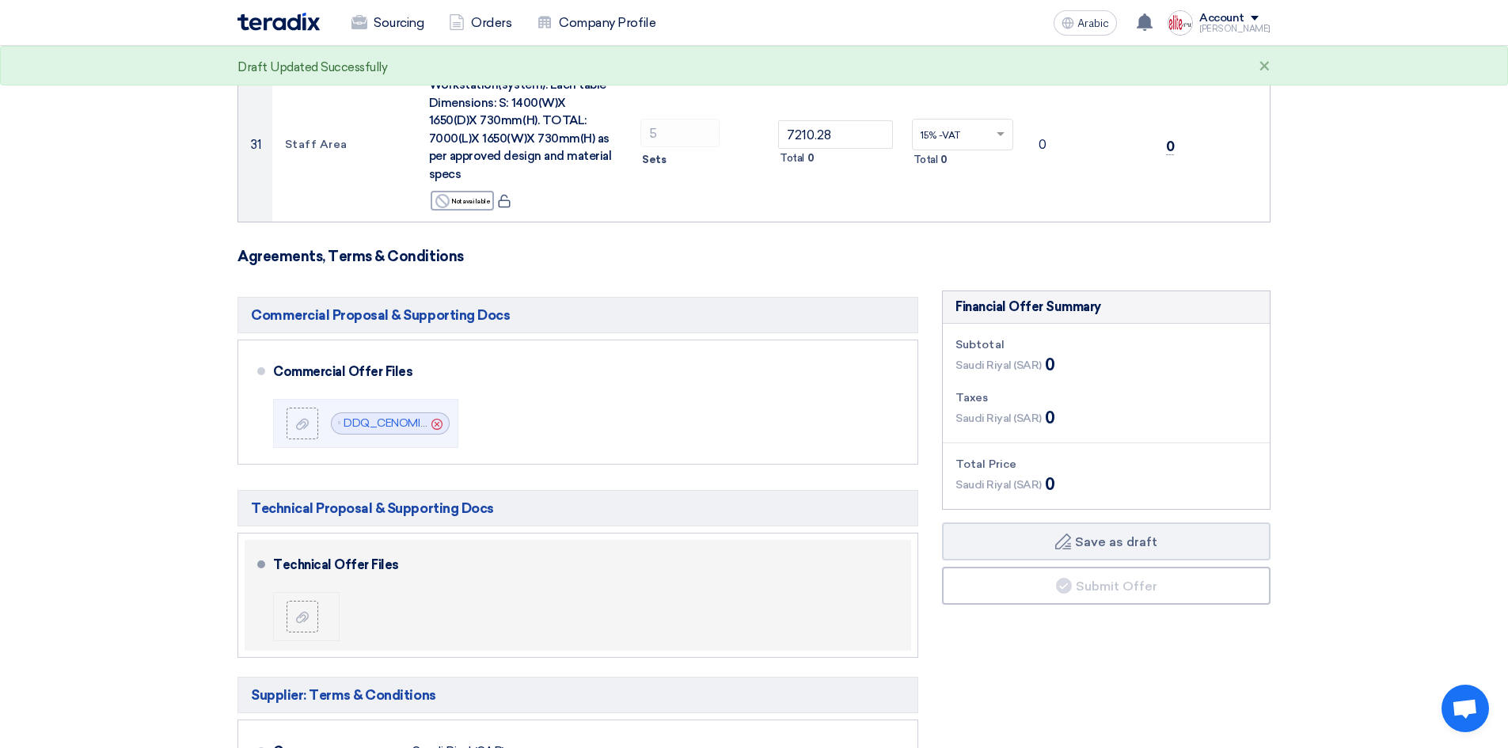
scroll to position [3917, 0]
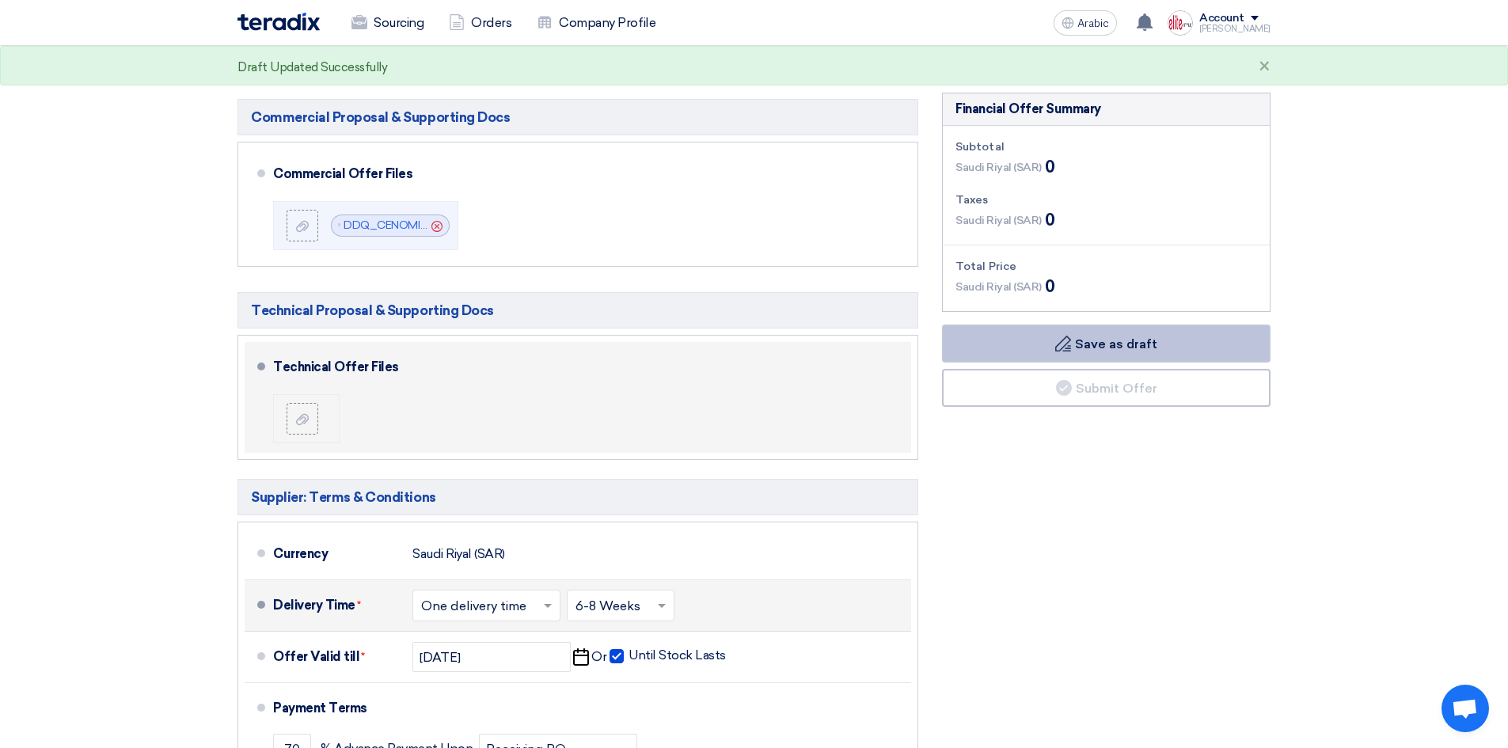
click at [1116, 336] on font "Save as draft" at bounding box center [1116, 343] width 82 height 15
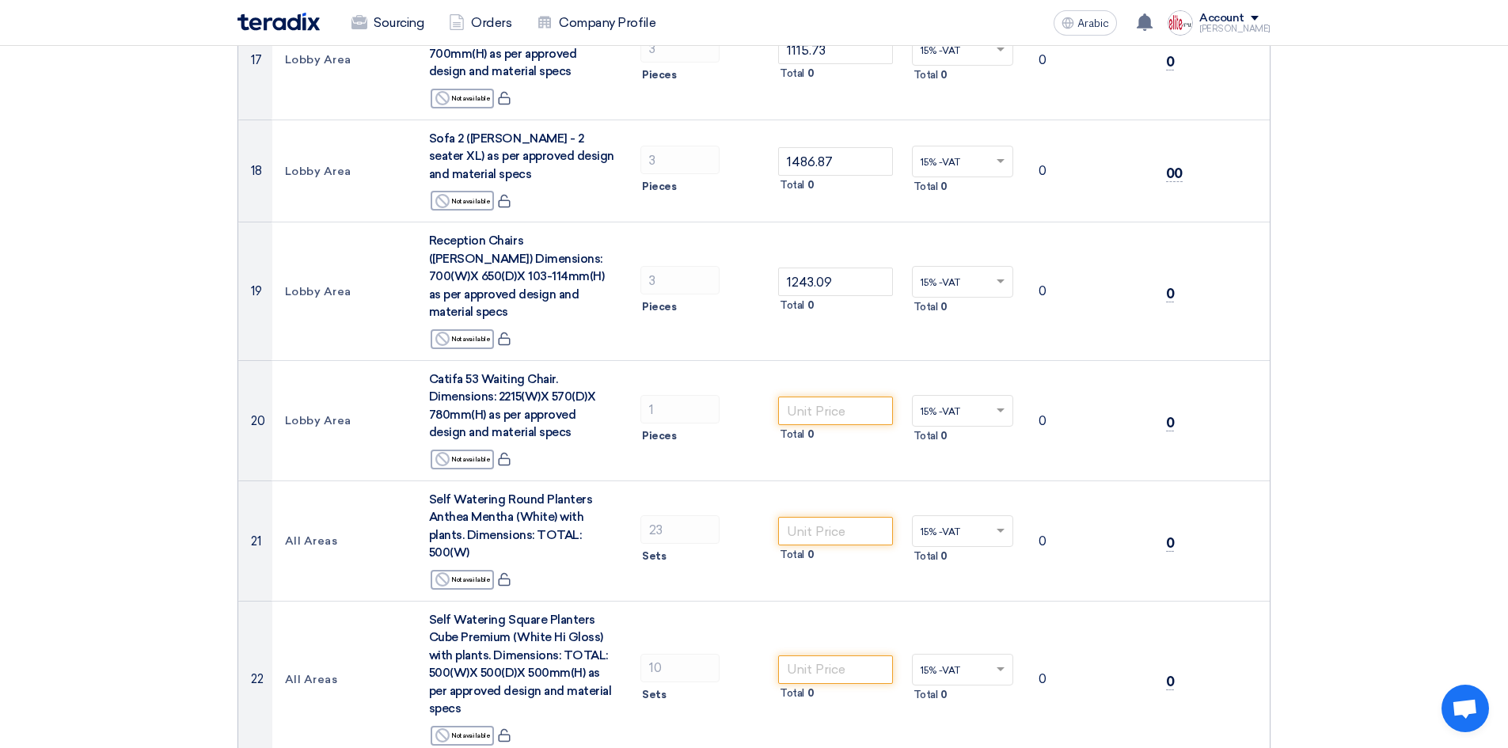
scroll to position [2017, 0]
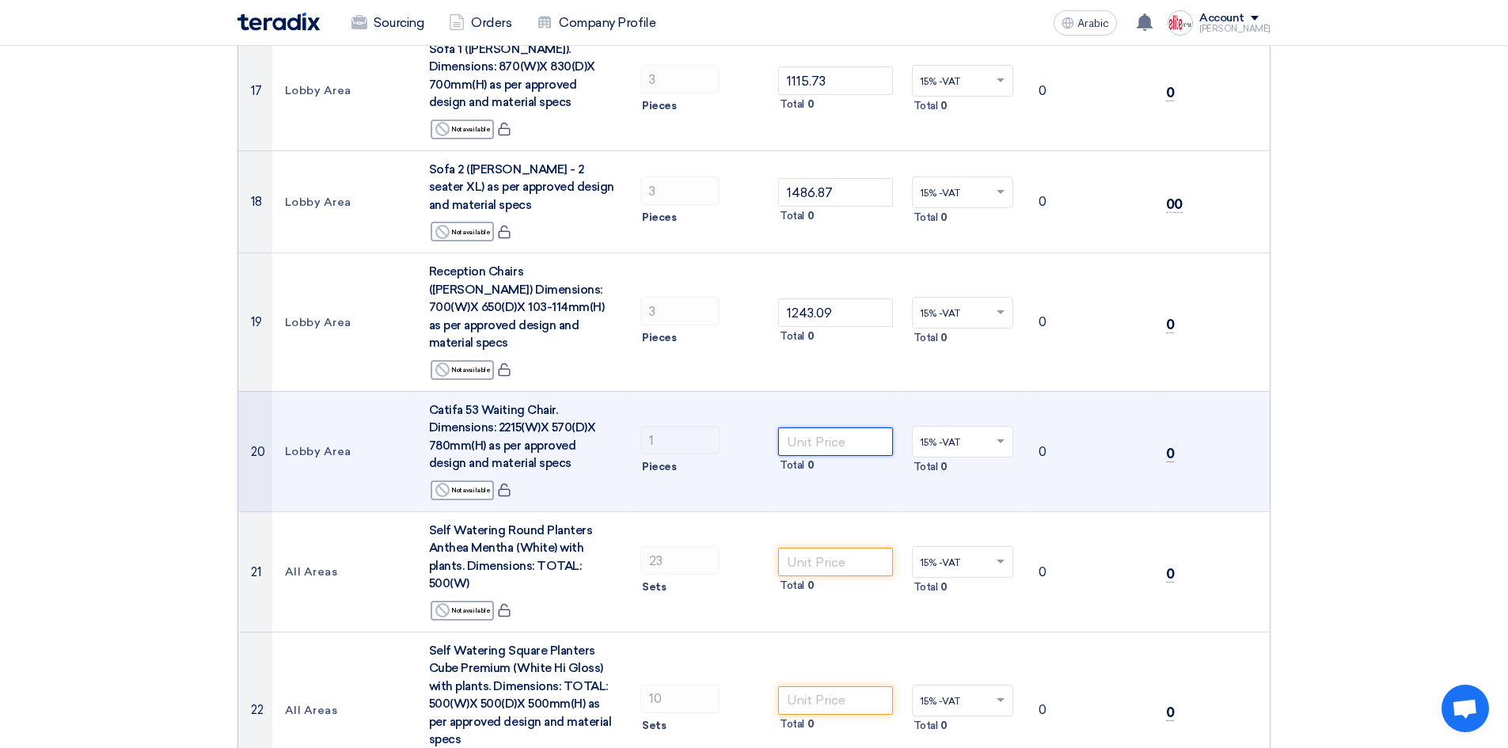
click at [836, 427] on input "number" at bounding box center [835, 441] width 115 height 28
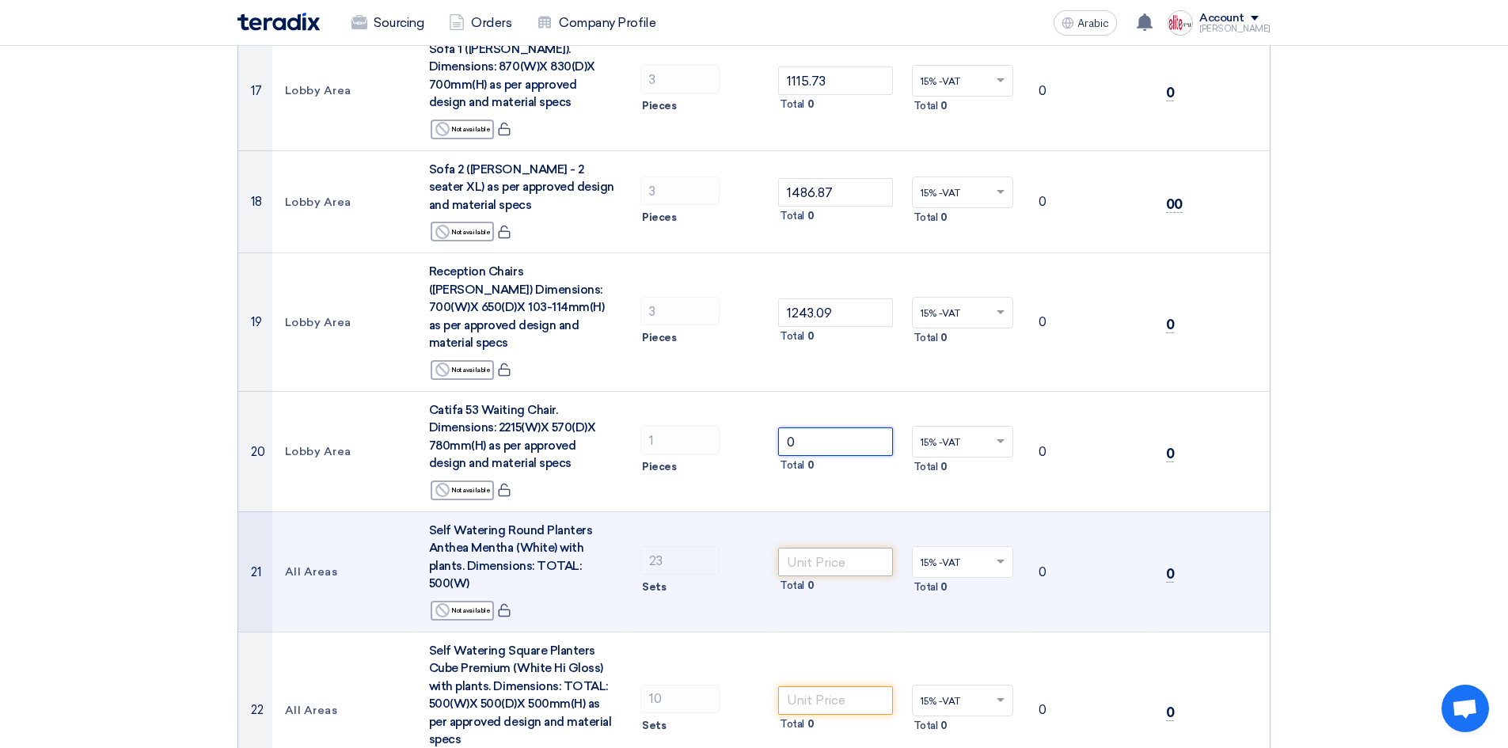
type input "0"
click at [858, 548] on input "number" at bounding box center [835, 562] width 115 height 28
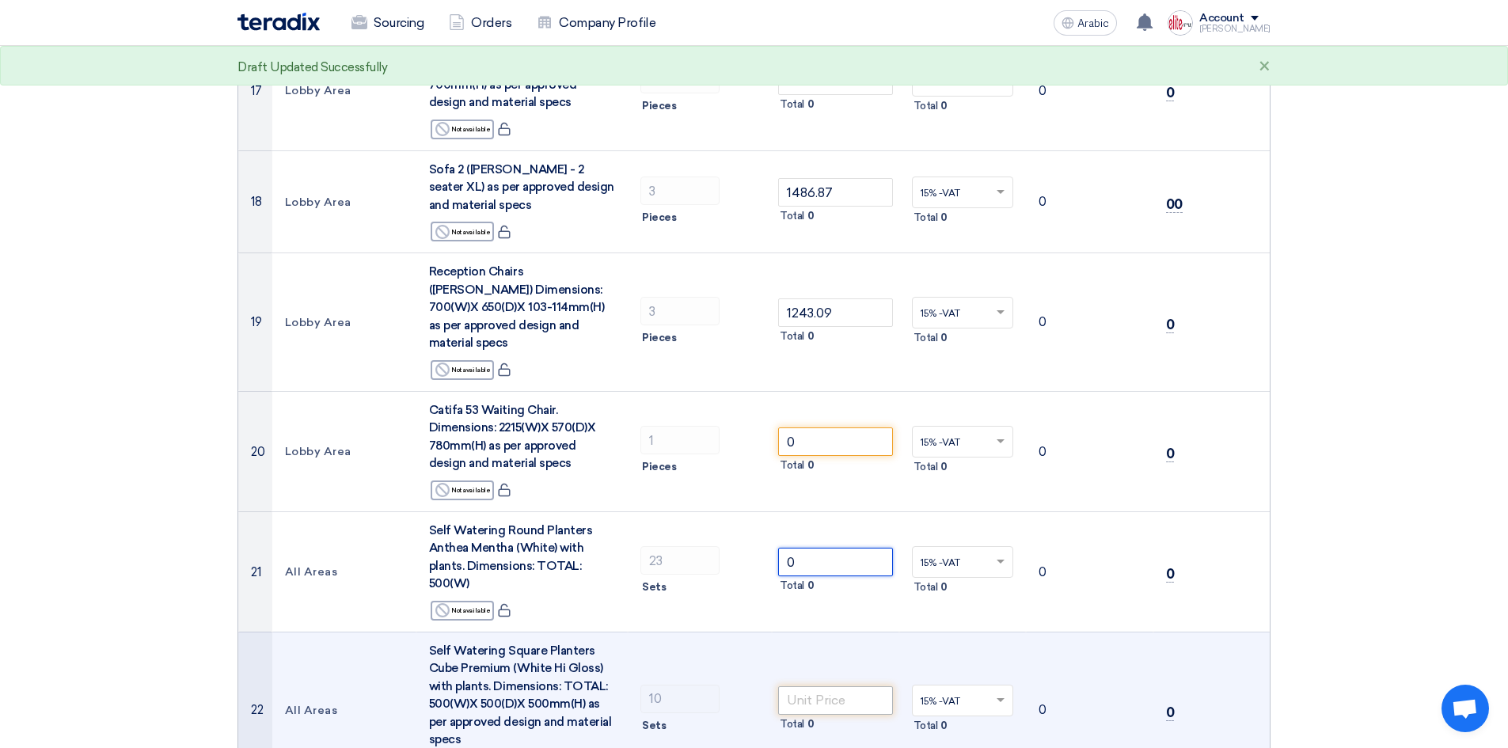
type input "0"
click at [833, 686] on input "number" at bounding box center [835, 700] width 115 height 28
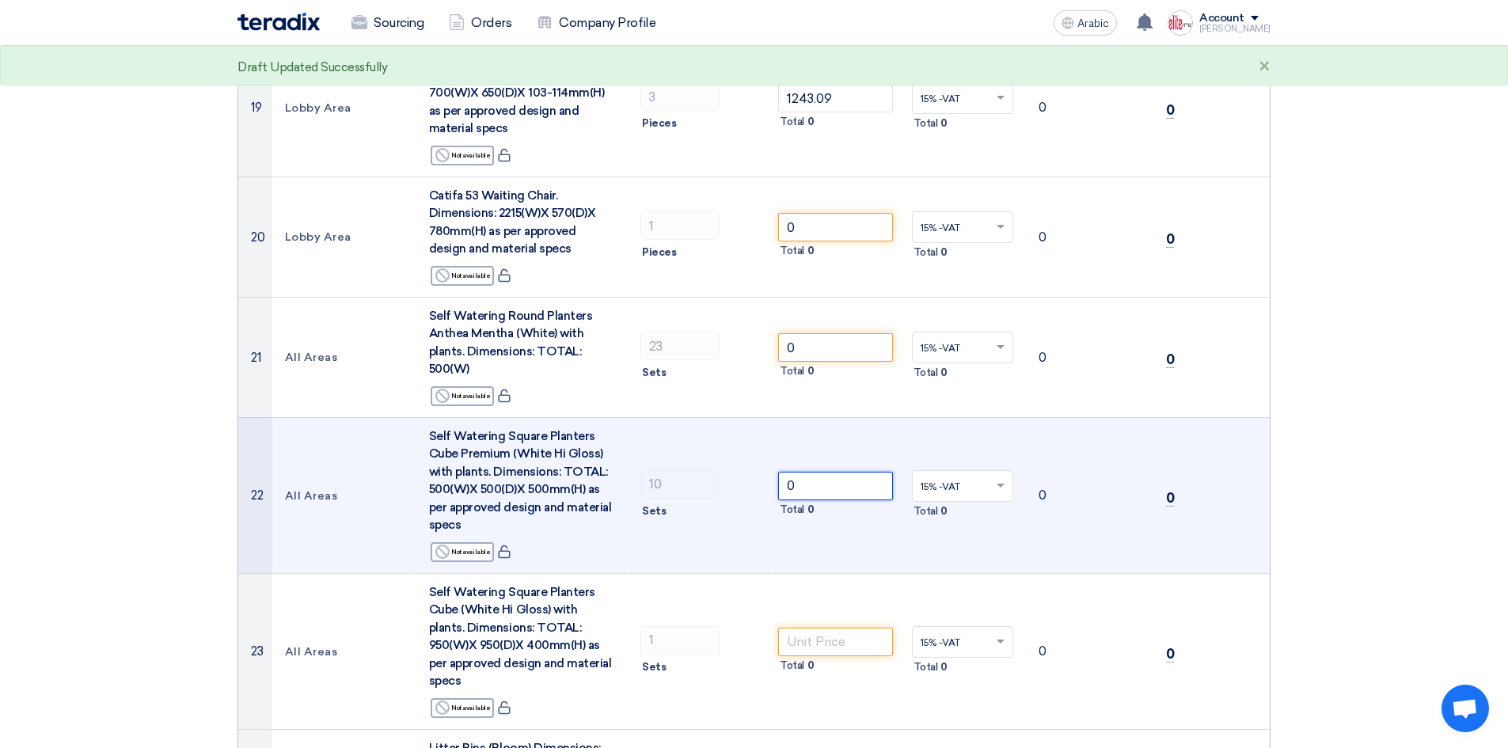
scroll to position [2255, 0]
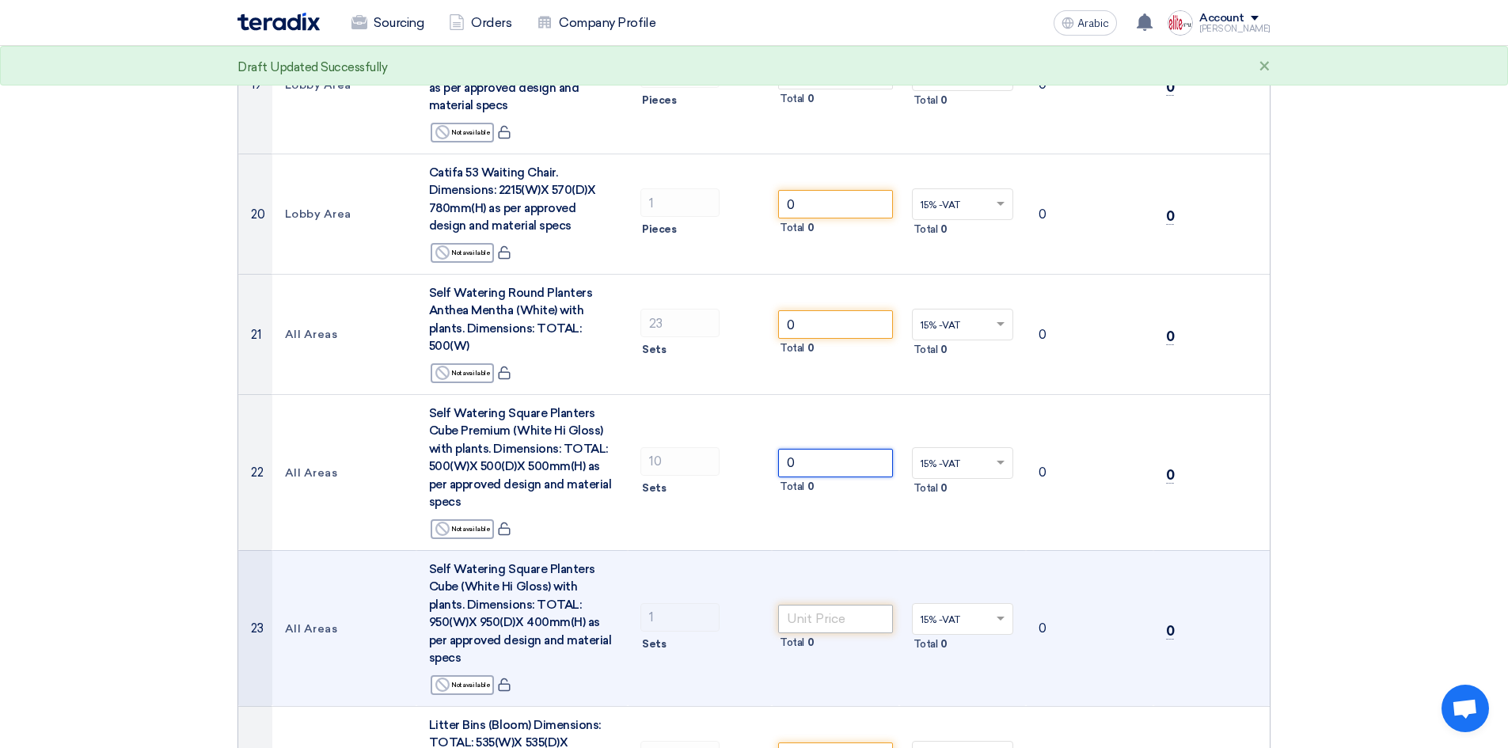
type input "0"
click at [855, 605] on input "number" at bounding box center [835, 619] width 115 height 28
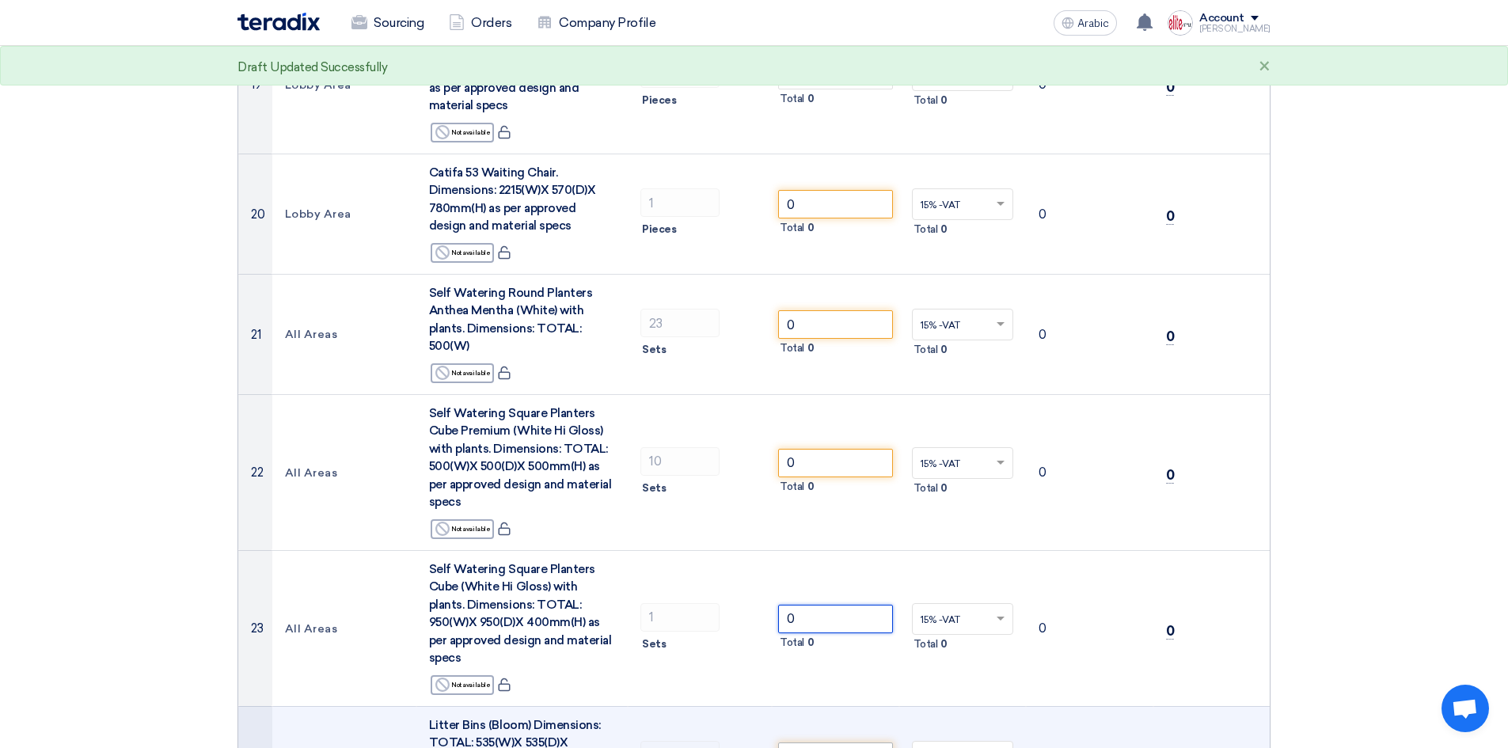
type input "0"
click at [814, 742] on input "number" at bounding box center [835, 756] width 115 height 28
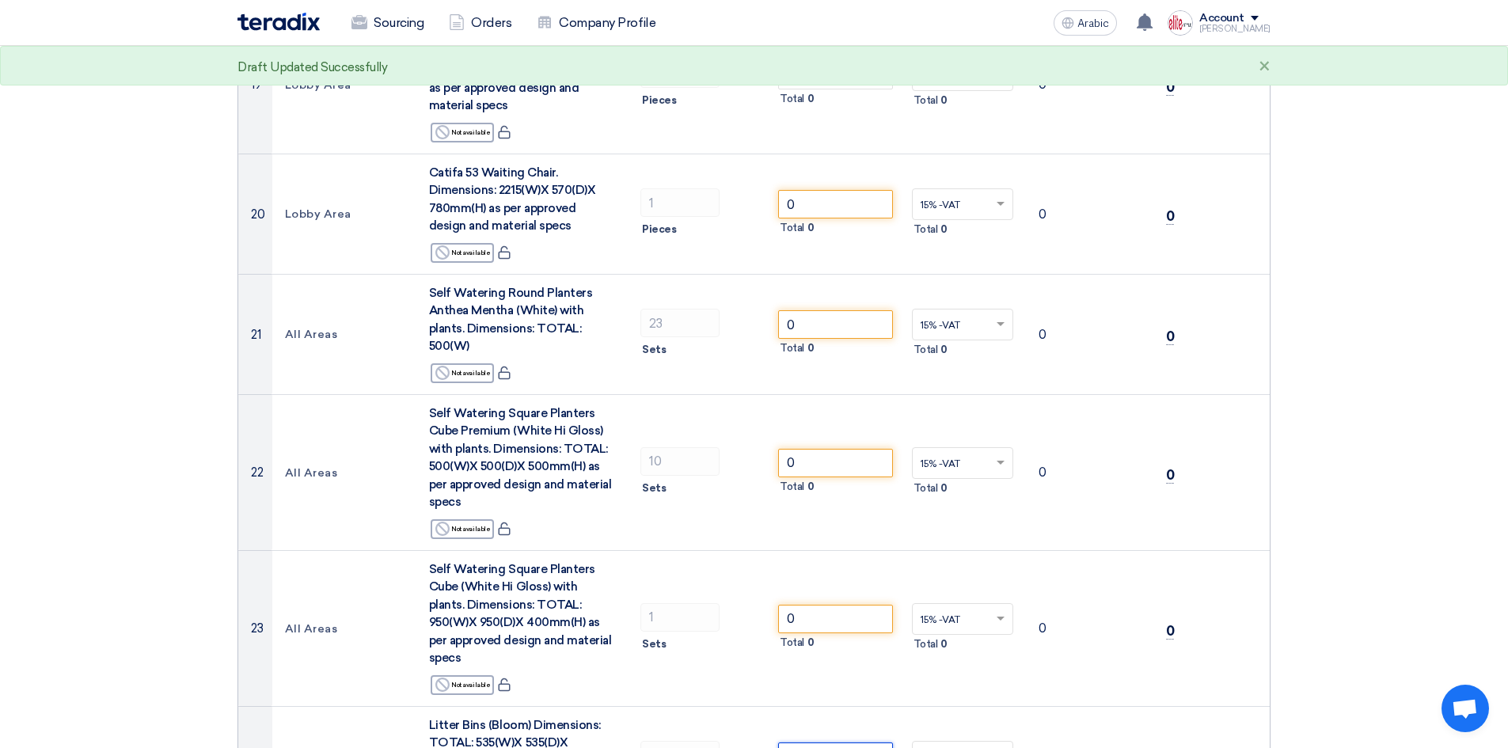
type input "0"
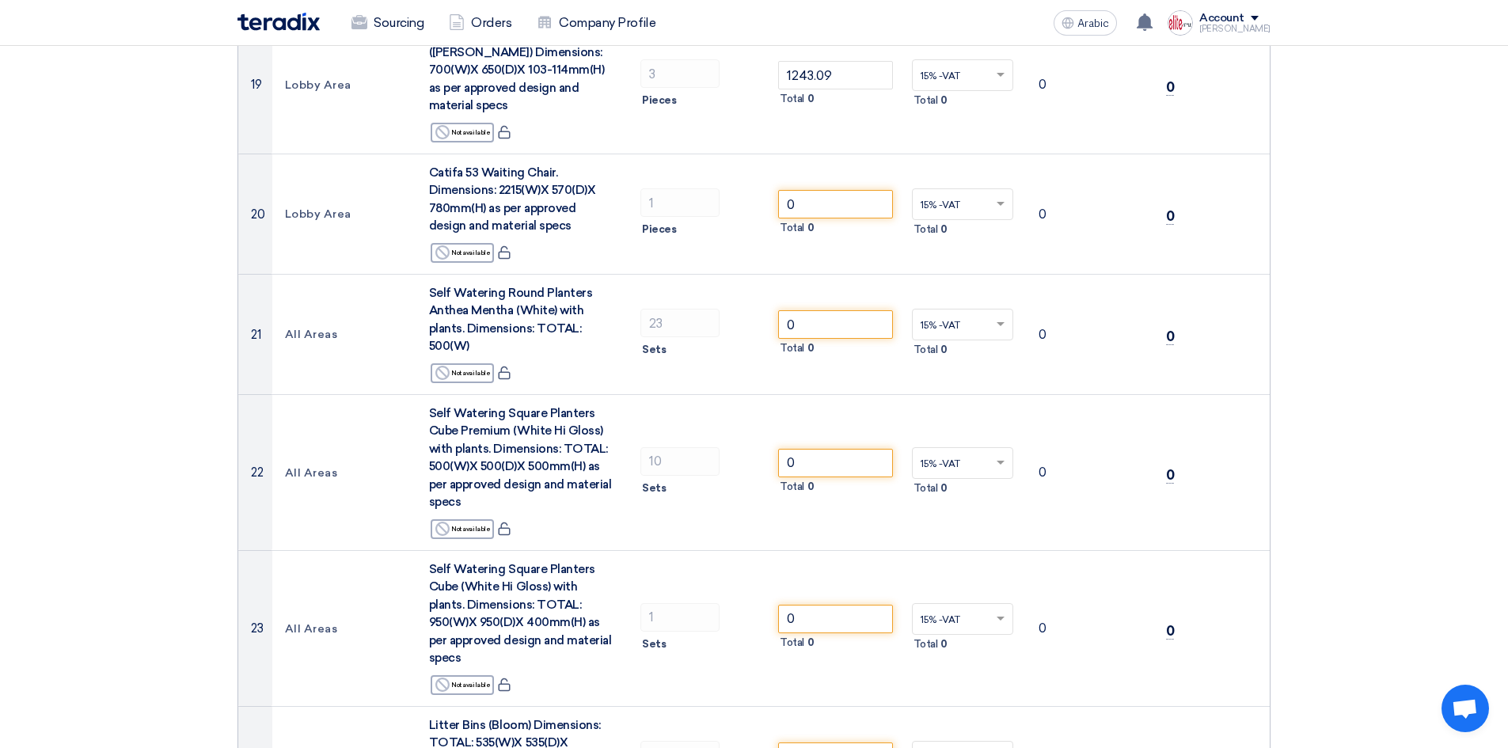
click at [1349, 432] on section "Offer Details # Part Number Item Description Quantity Unit Price (SAR) Taxes + …" at bounding box center [754, 254] width 1508 height 4740
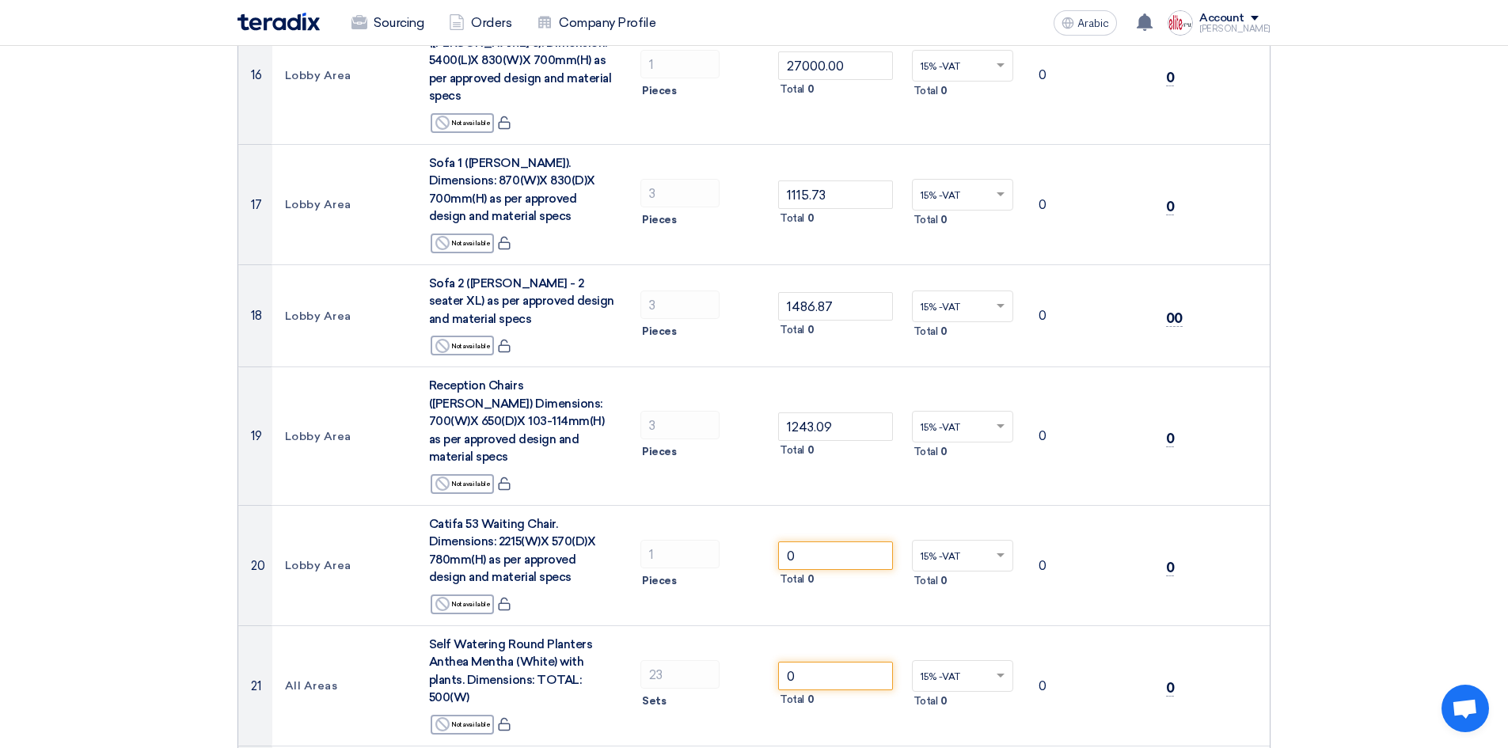
scroll to position [1898, 0]
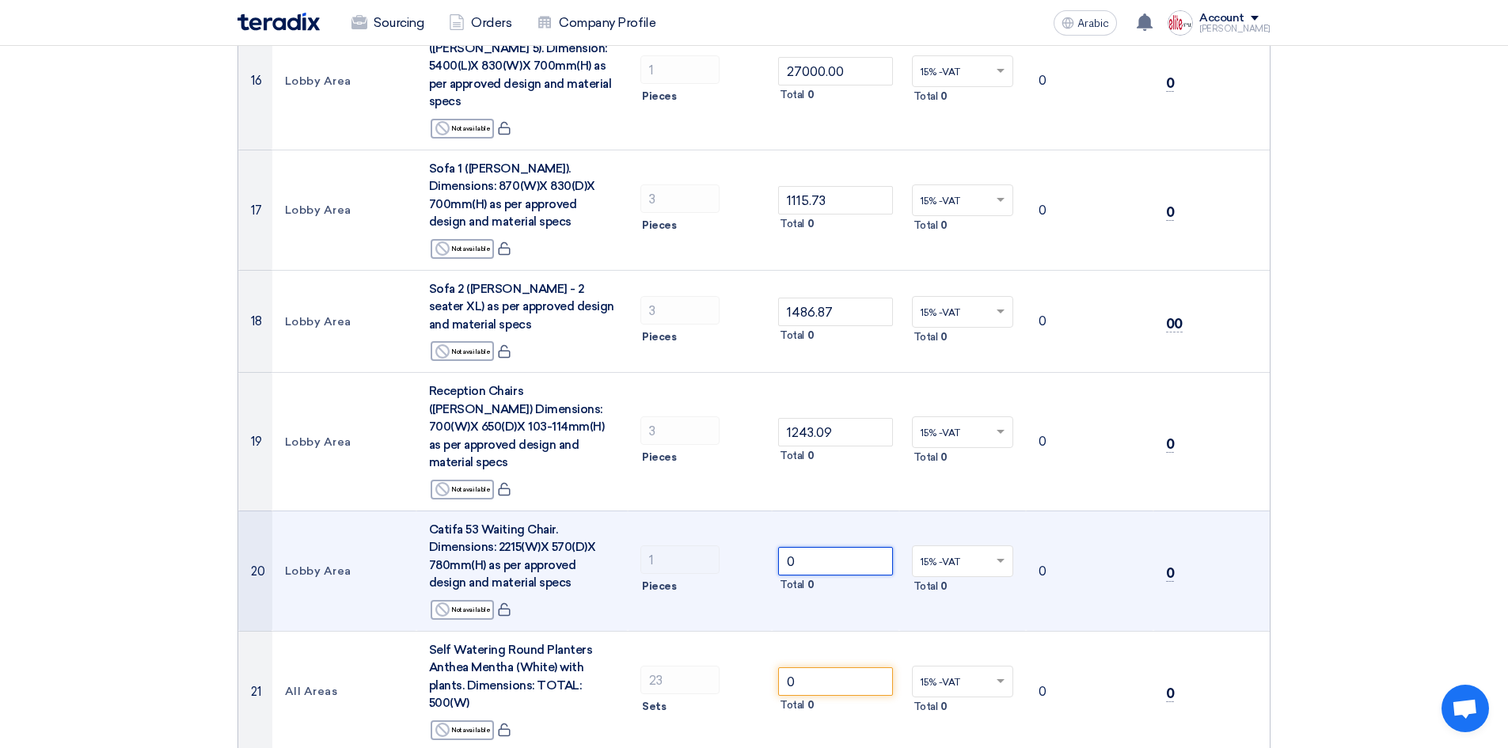
click at [694, 510] on tr "20 Lobby Area Catifa 53 Waiting Chair. Dimensions: 2215(W)X 570(D)X 780mm(H) as…" at bounding box center [753, 570] width 1031 height 120
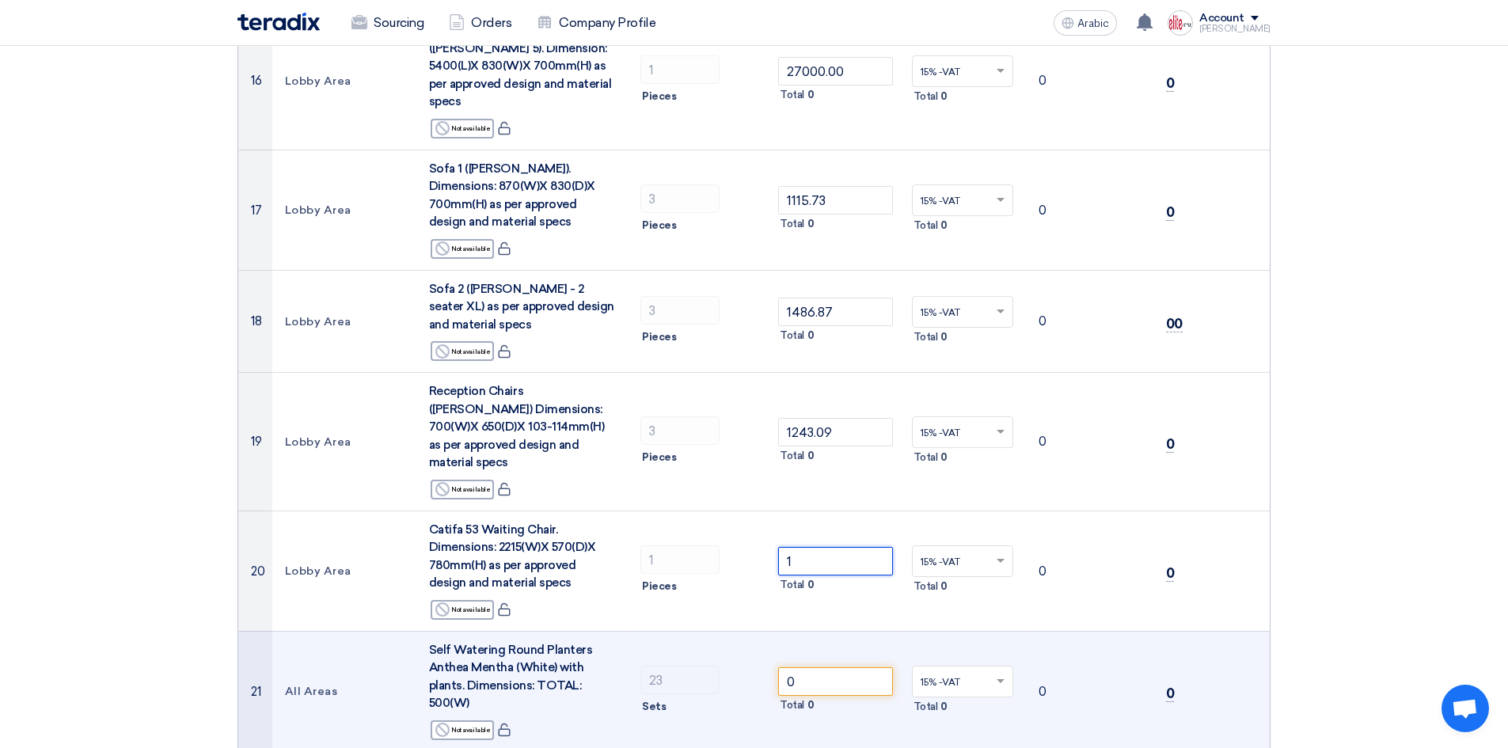
type input "1"
click at [768, 631] on tr "21 All Areas Self Watering Round Planters Anthea Mentha (White) with plants. Di…" at bounding box center [753, 691] width 1031 height 120
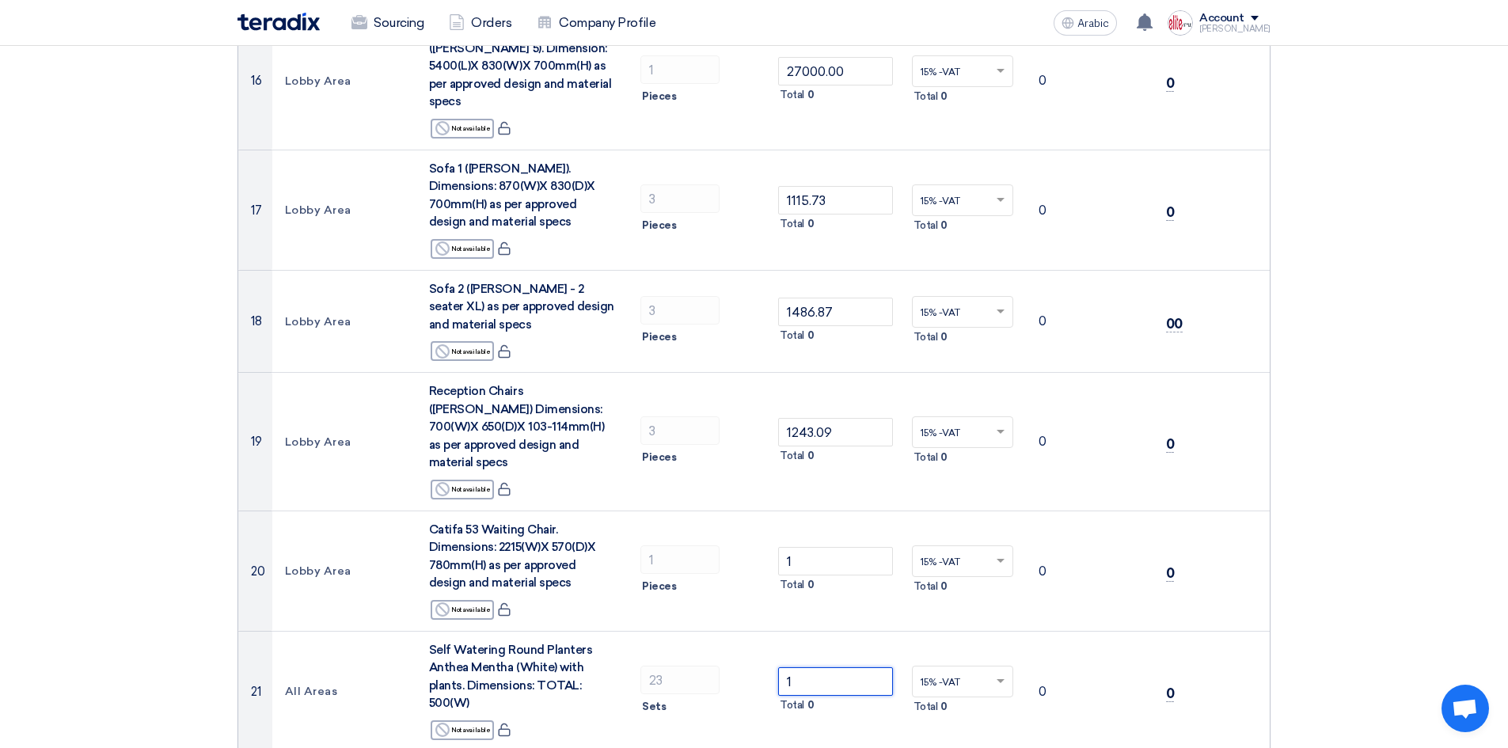
type input "1"
drag, startPoint x: 808, startPoint y: 688, endPoint x: 755, endPoint y: 699, distance: 54.2
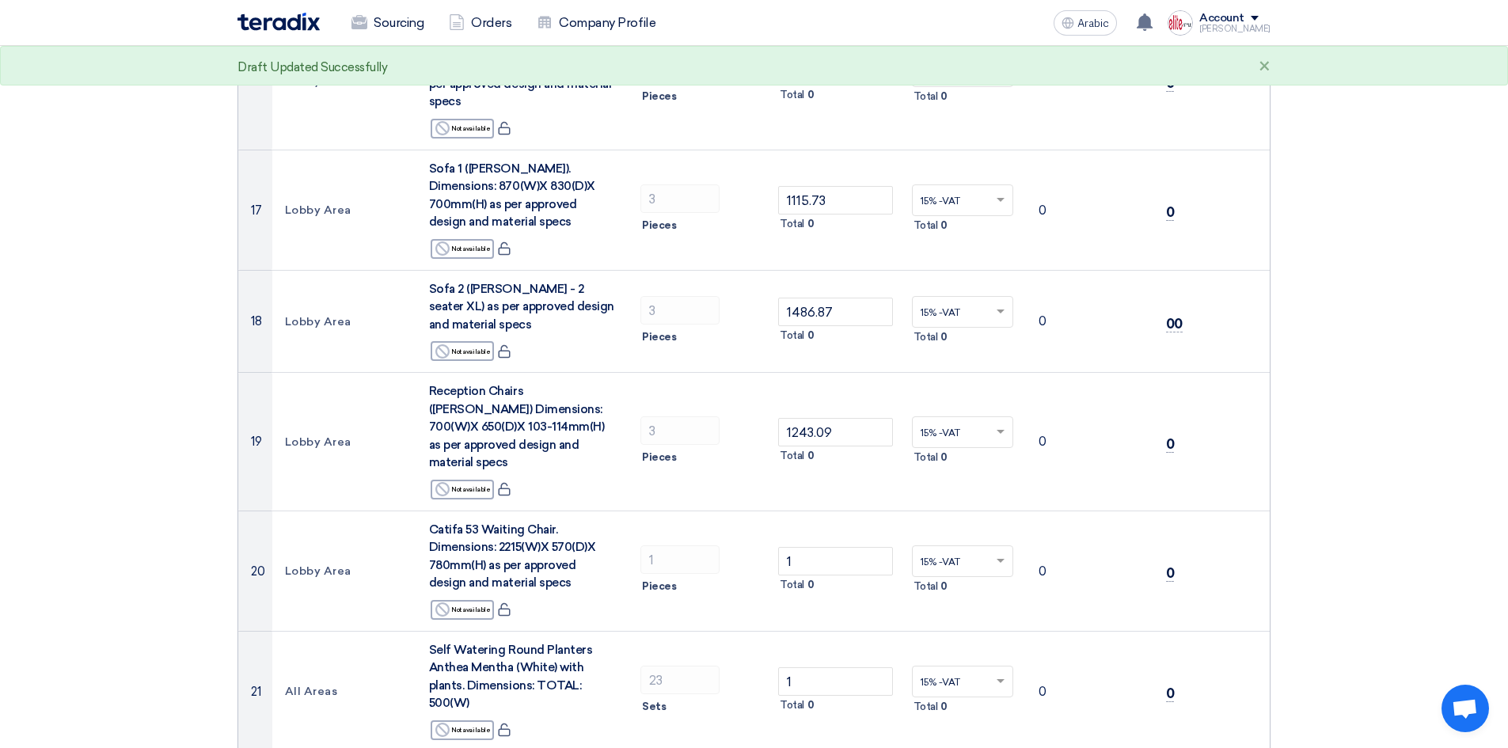
type input "2"
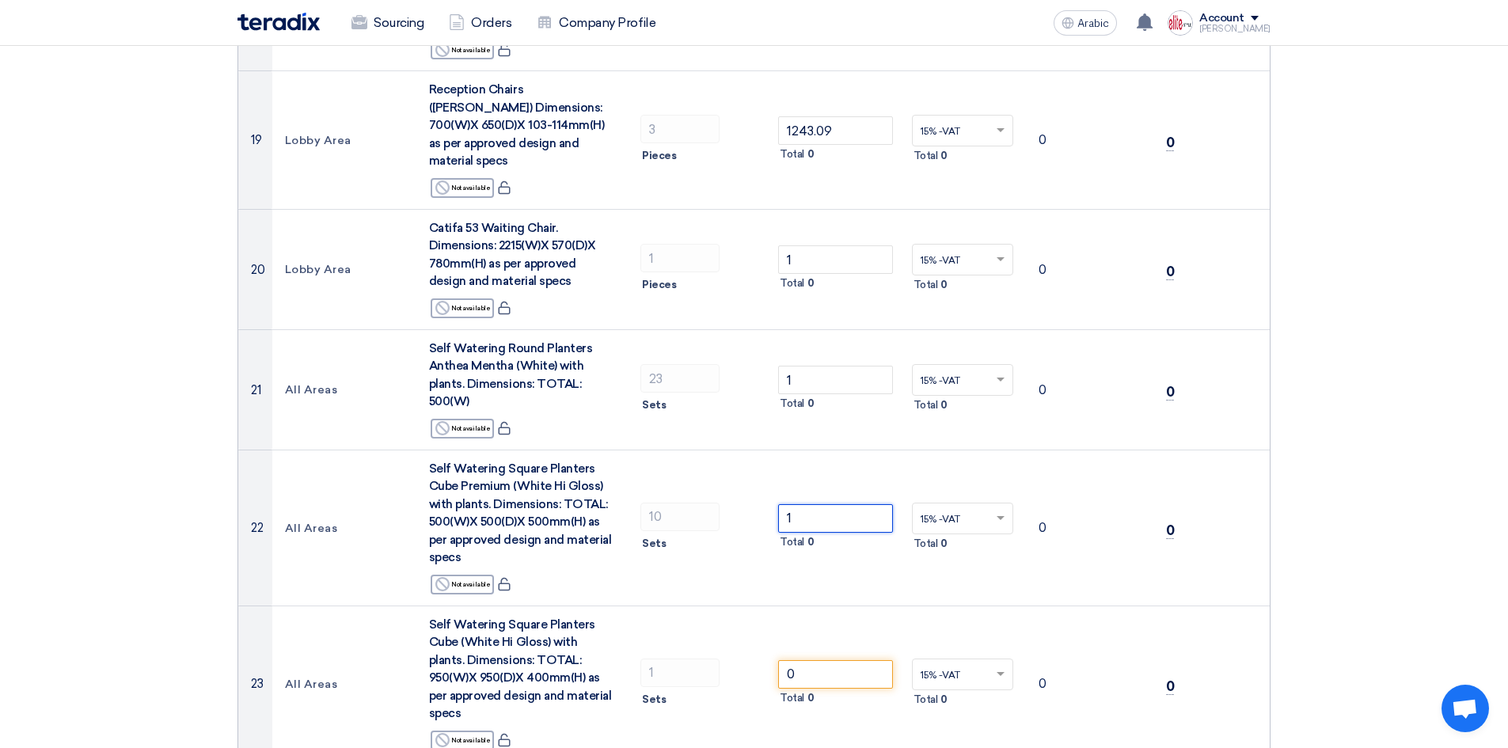
scroll to position [2214, 0]
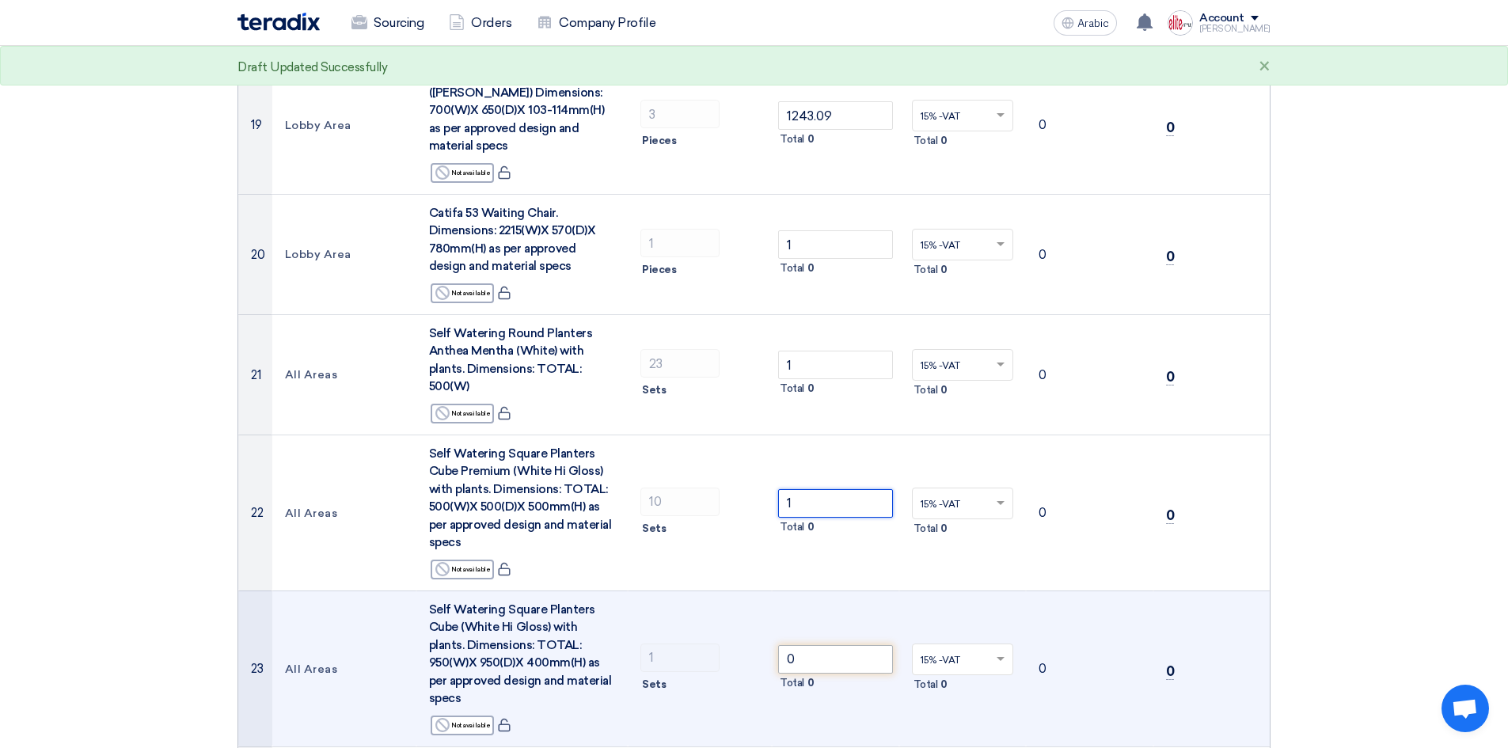
type input "1"
drag, startPoint x: 810, startPoint y: 531, endPoint x: 772, endPoint y: 527, distance: 38.2
click at [772, 590] on td "0 Total 0" at bounding box center [835, 668] width 127 height 156
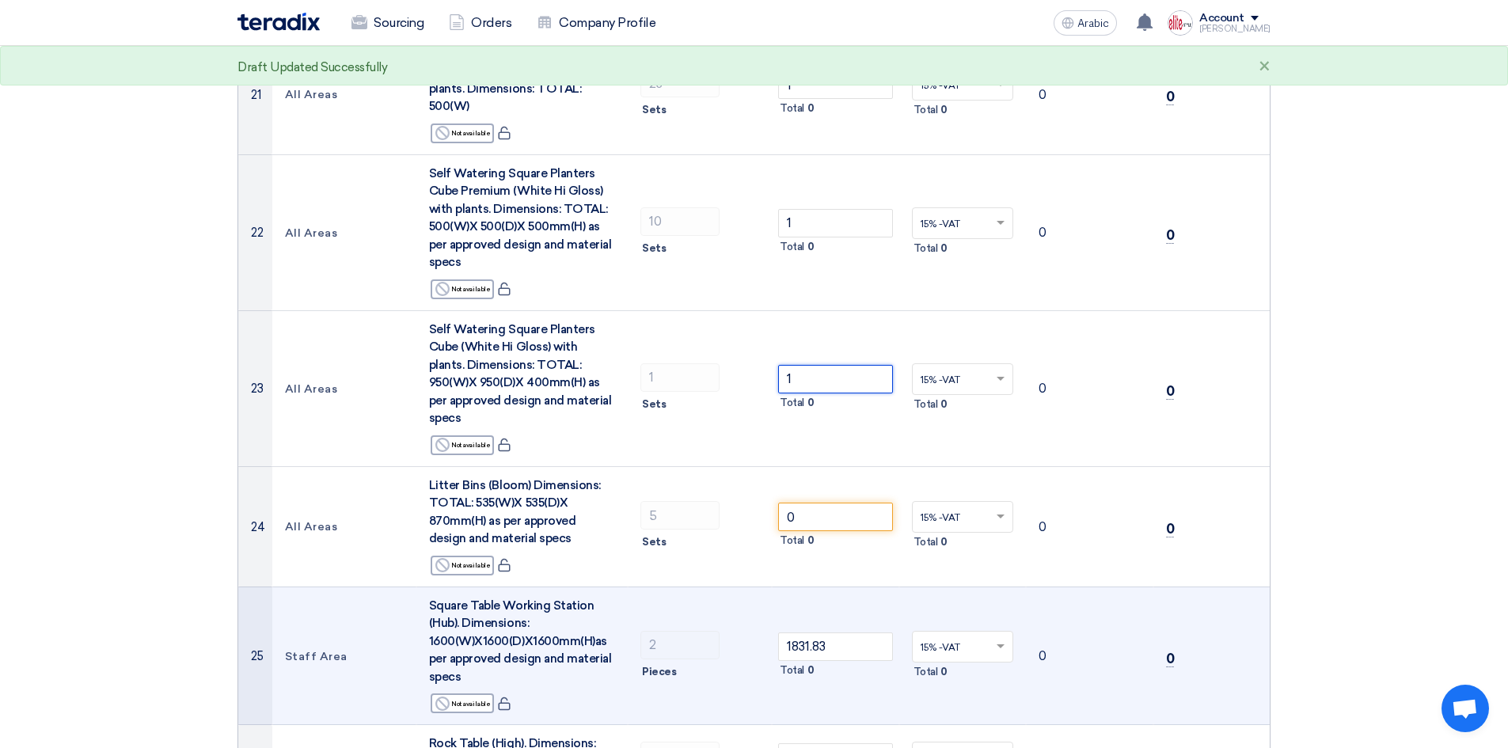
scroll to position [2531, 0]
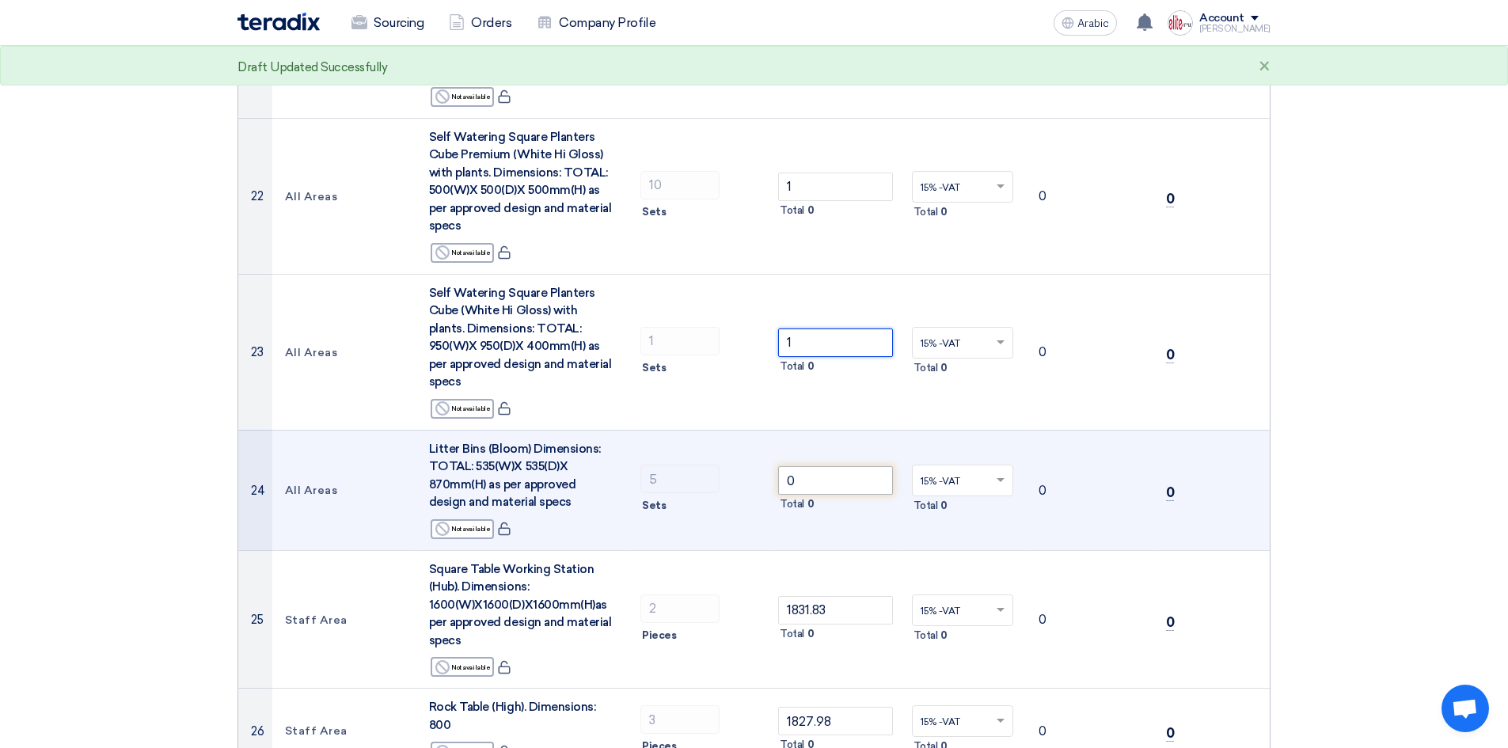
type input "1"
click at [672, 430] on tr "24 All Areas Litter Bins (Bloom) Dimensions: TOTAL: 535(W)X 535(D)X 870mm(H) as…" at bounding box center [753, 490] width 1031 height 120
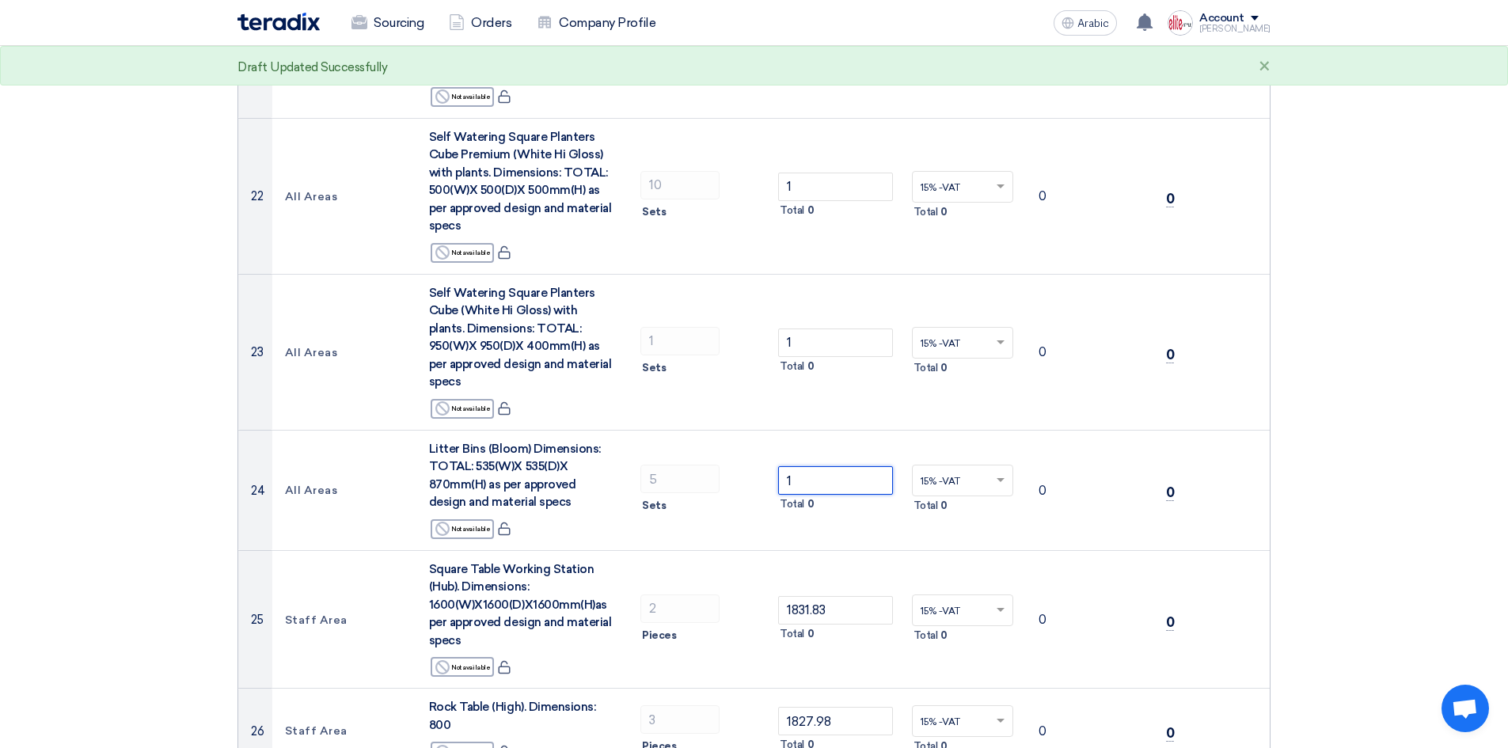
type input "1"
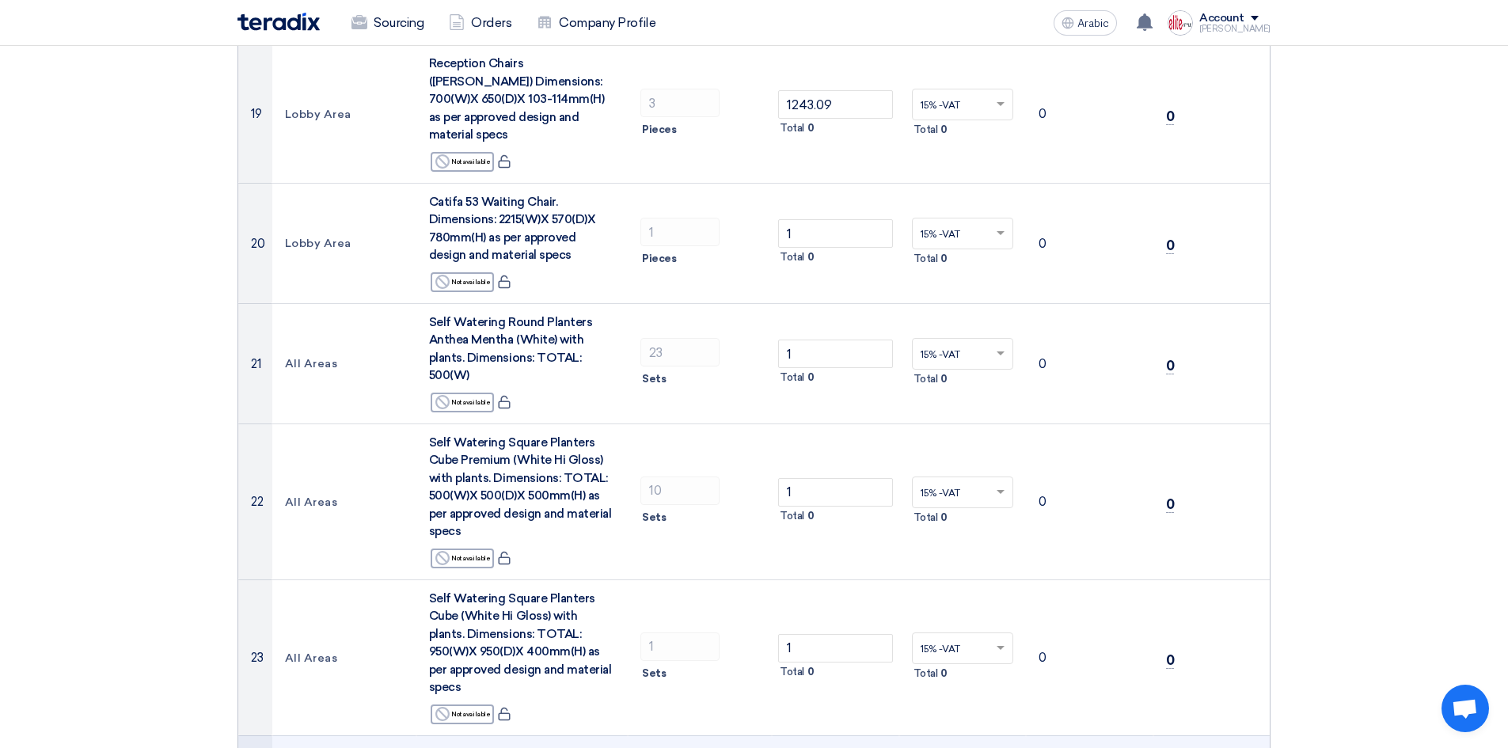
scroll to position [2235, 0]
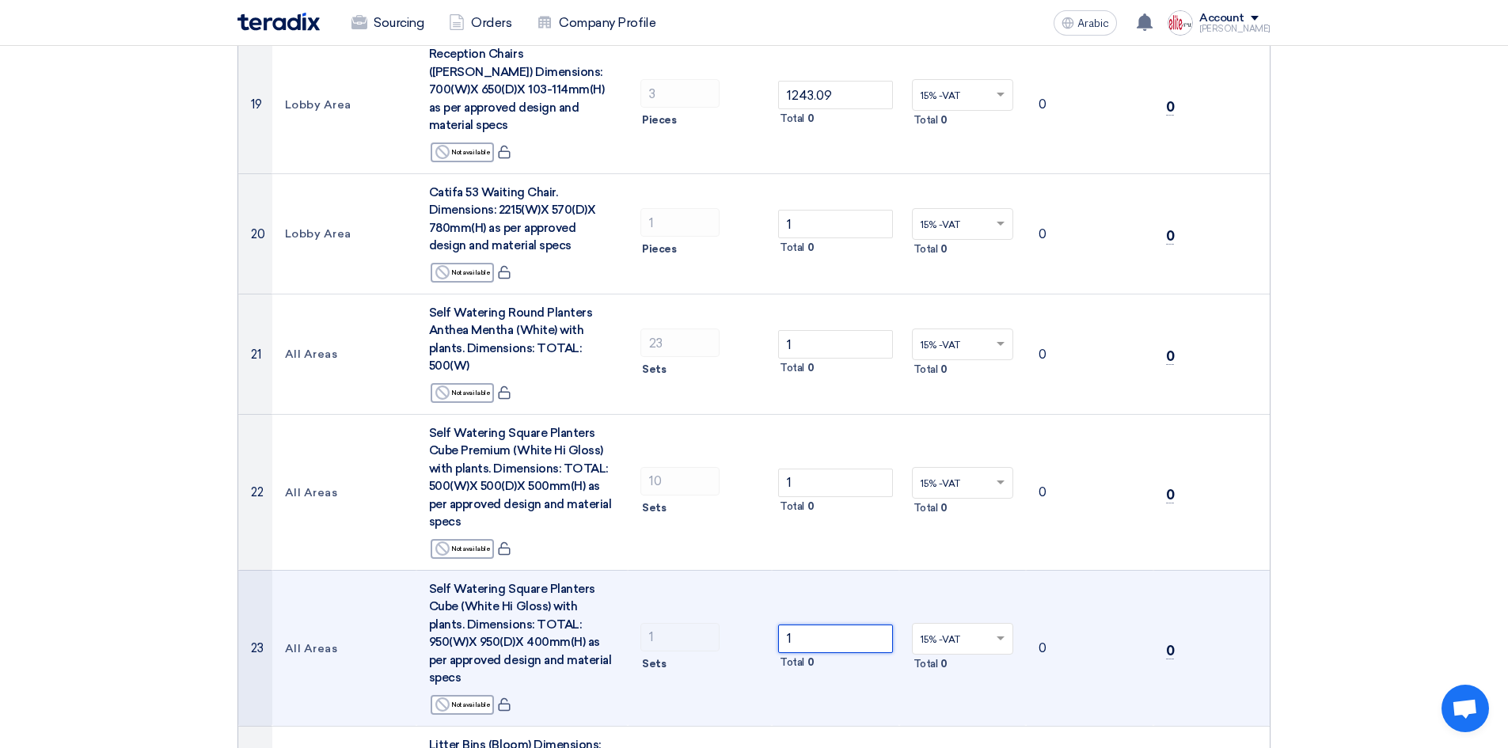
click at [705, 570] on tr "23 All Areas Self Watering Square Planters Cube (White Hi Gloss) with plants. D…" at bounding box center [753, 648] width 1031 height 156
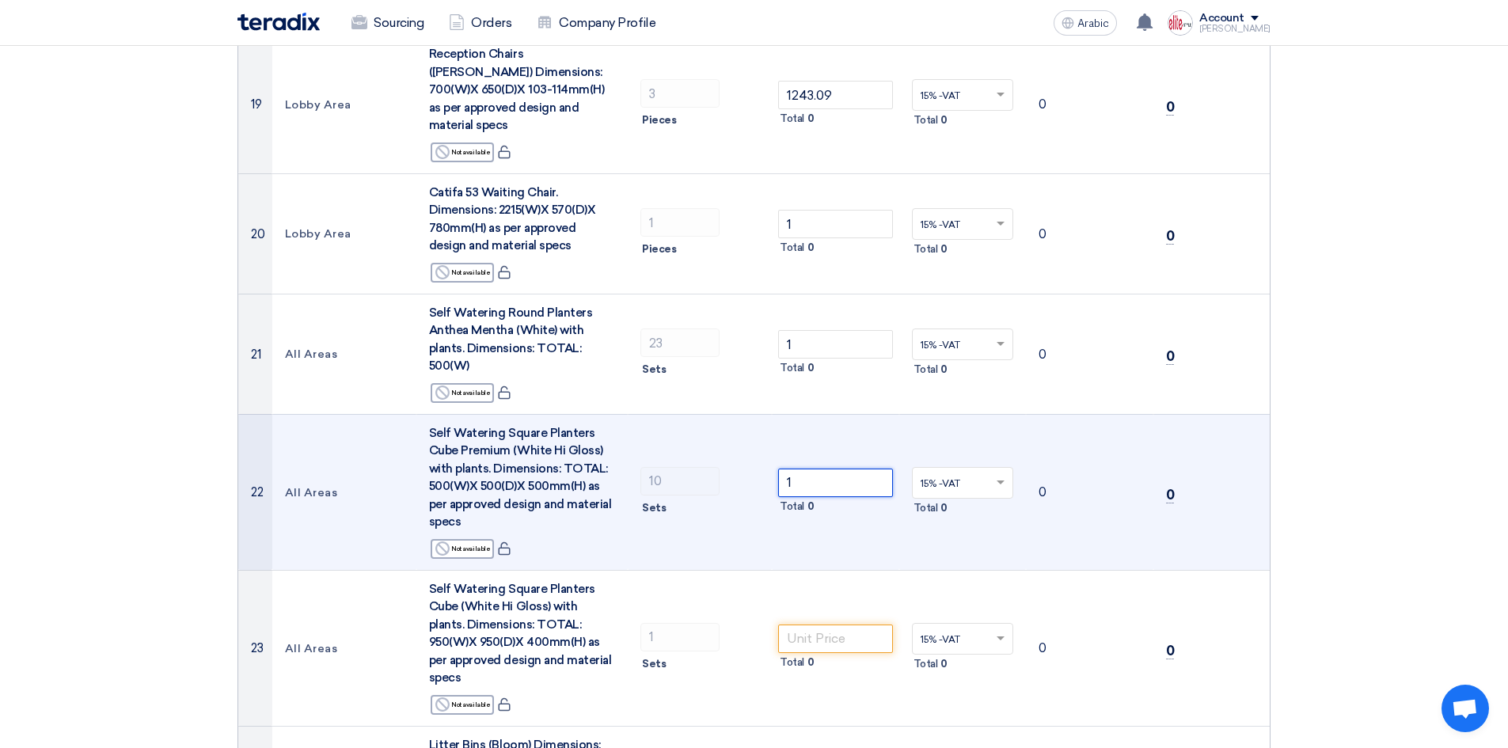
click at [708, 414] on tr "22 All Areas Self Watering Square Planters Cube Premium (White Hi Gloss) with p…" at bounding box center [753, 492] width 1031 height 156
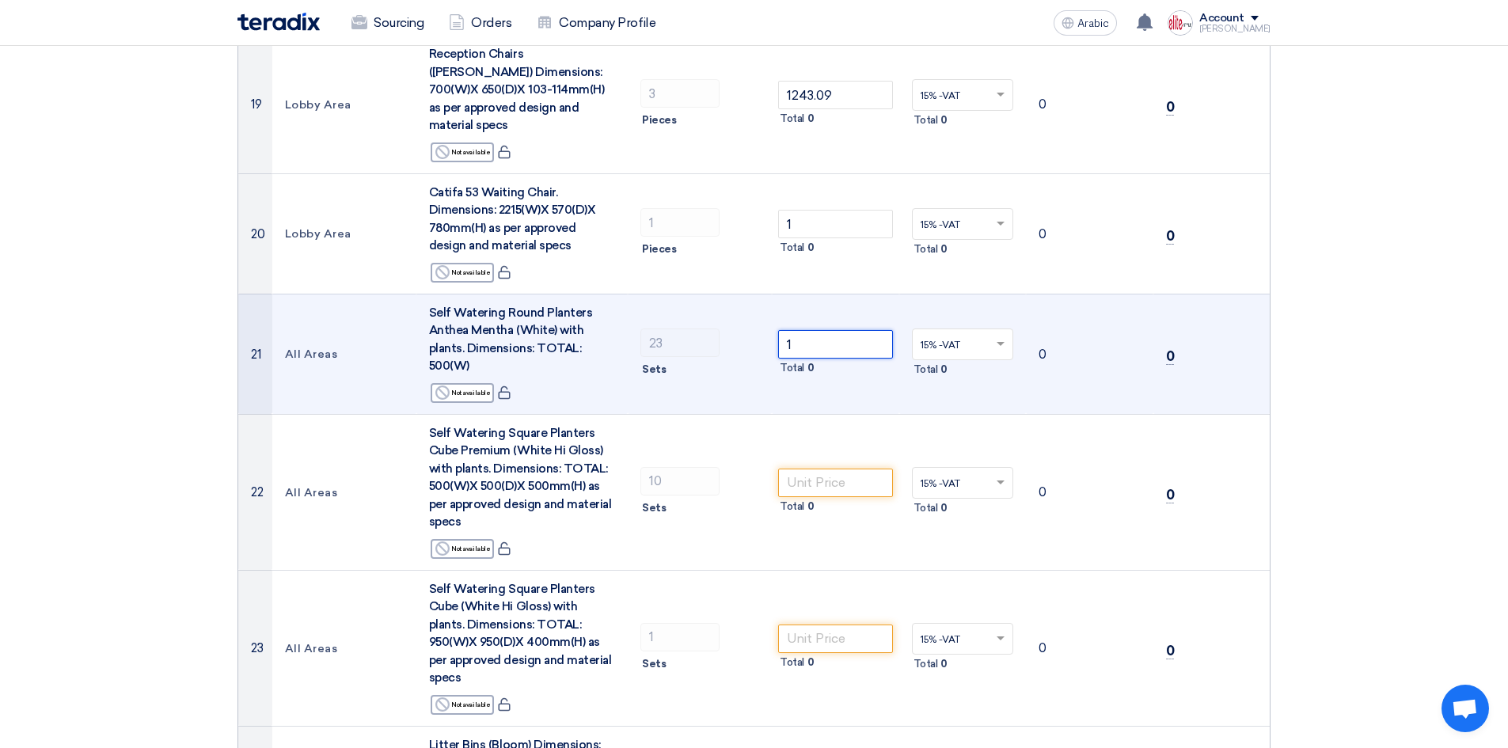
drag, startPoint x: 800, startPoint y: 216, endPoint x: 747, endPoint y: 201, distance: 55.1
click at [748, 294] on tr "21 All Areas Self Watering Round Planters Anthea Mentha (White) with plants. Di…" at bounding box center [753, 354] width 1031 height 120
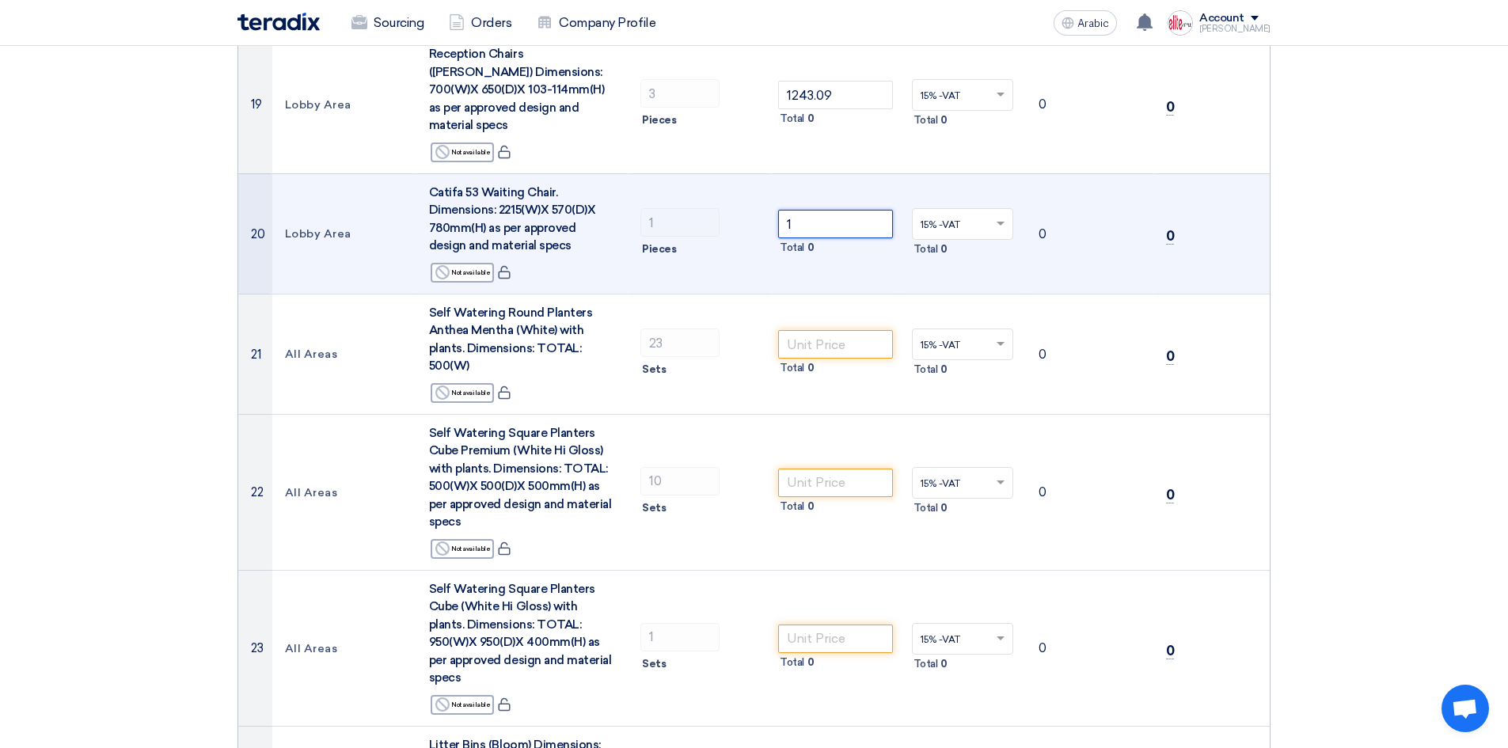
click at [677, 173] on tr "20 Lobby Area Catifa 53 Waiting Chair. Dimensions: 2215(W)X 570(D)X 780mm(H) as…" at bounding box center [753, 233] width 1031 height 120
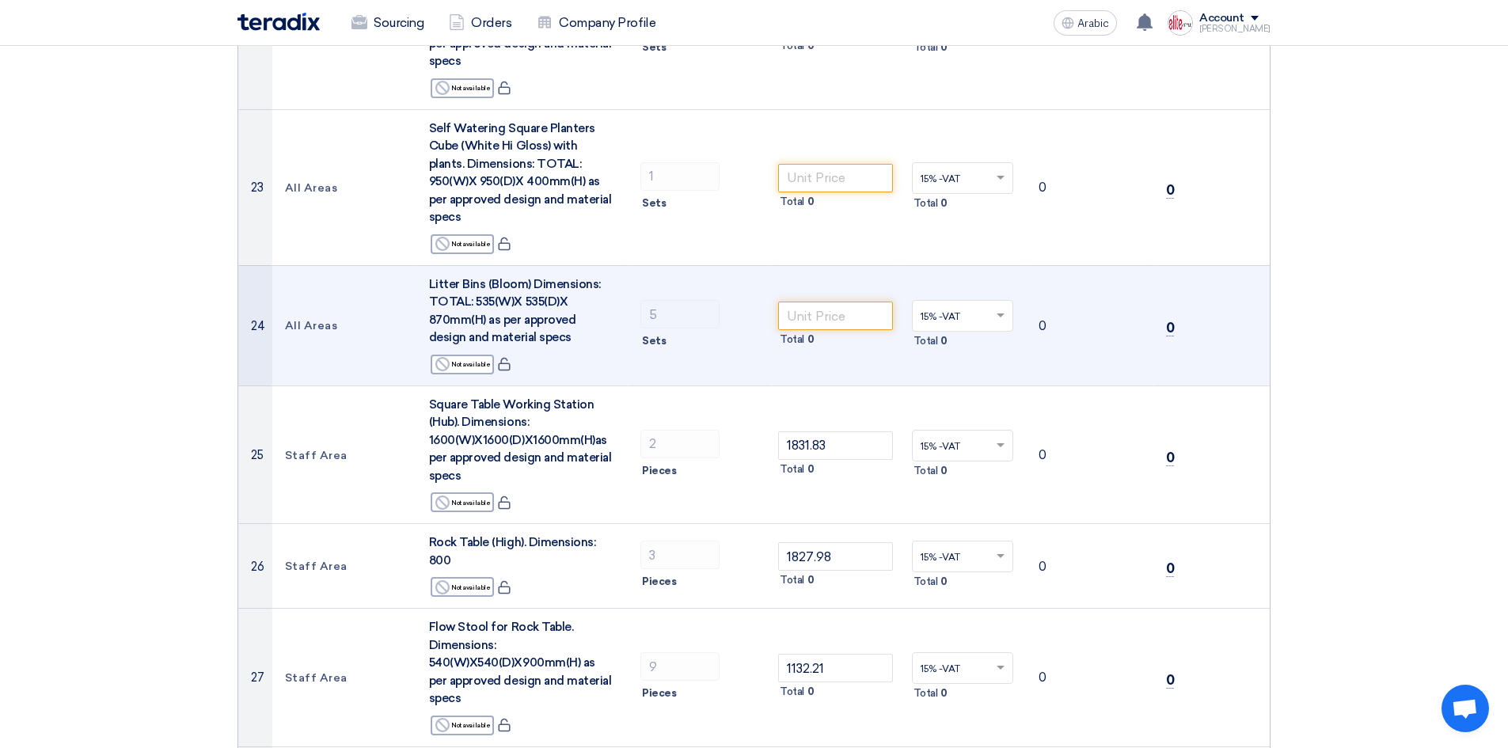
scroll to position [2710, 0]
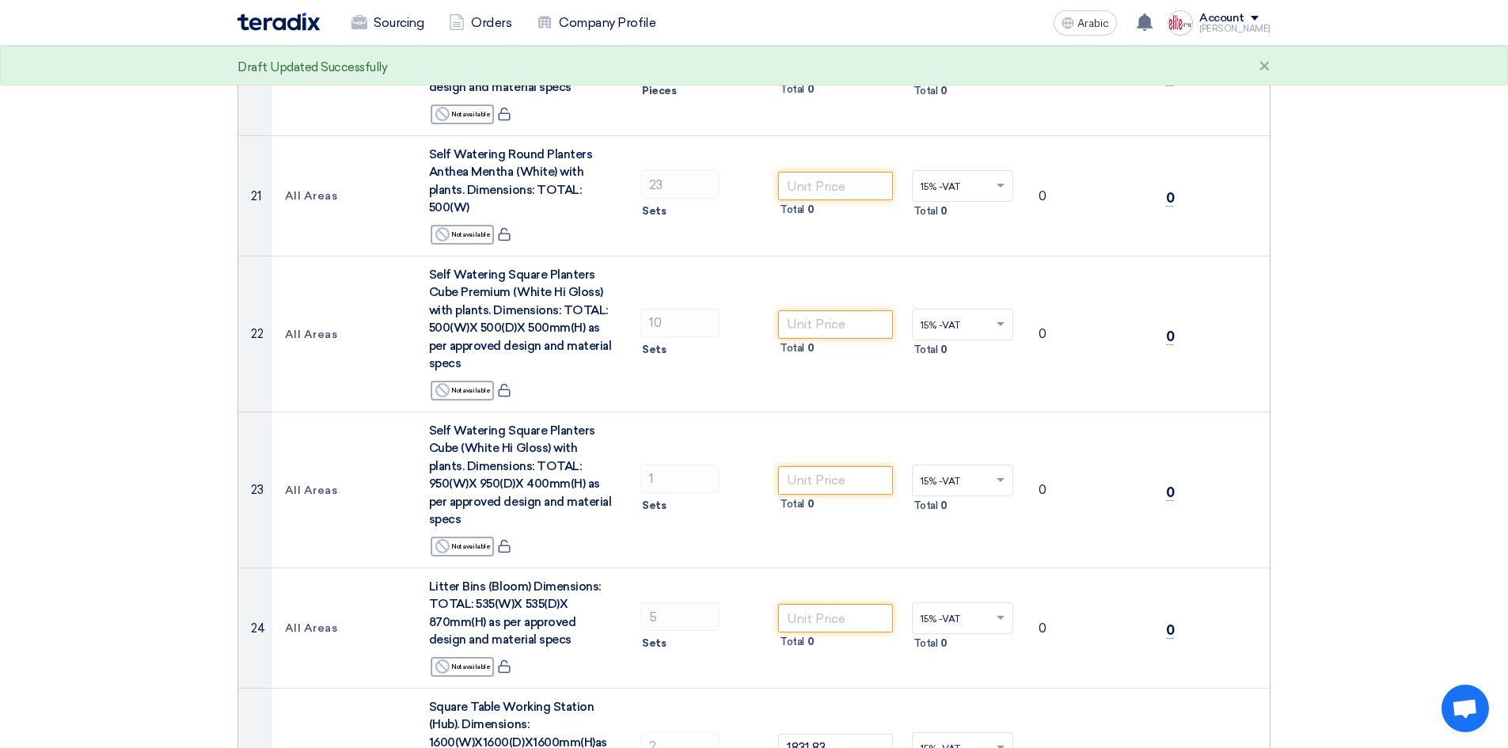
click at [1405, 336] on section "Offer Details # Part Number Item Description Quantity Unit Price (SAR) Taxes + …" at bounding box center [754, 115] width 1508 height 4740
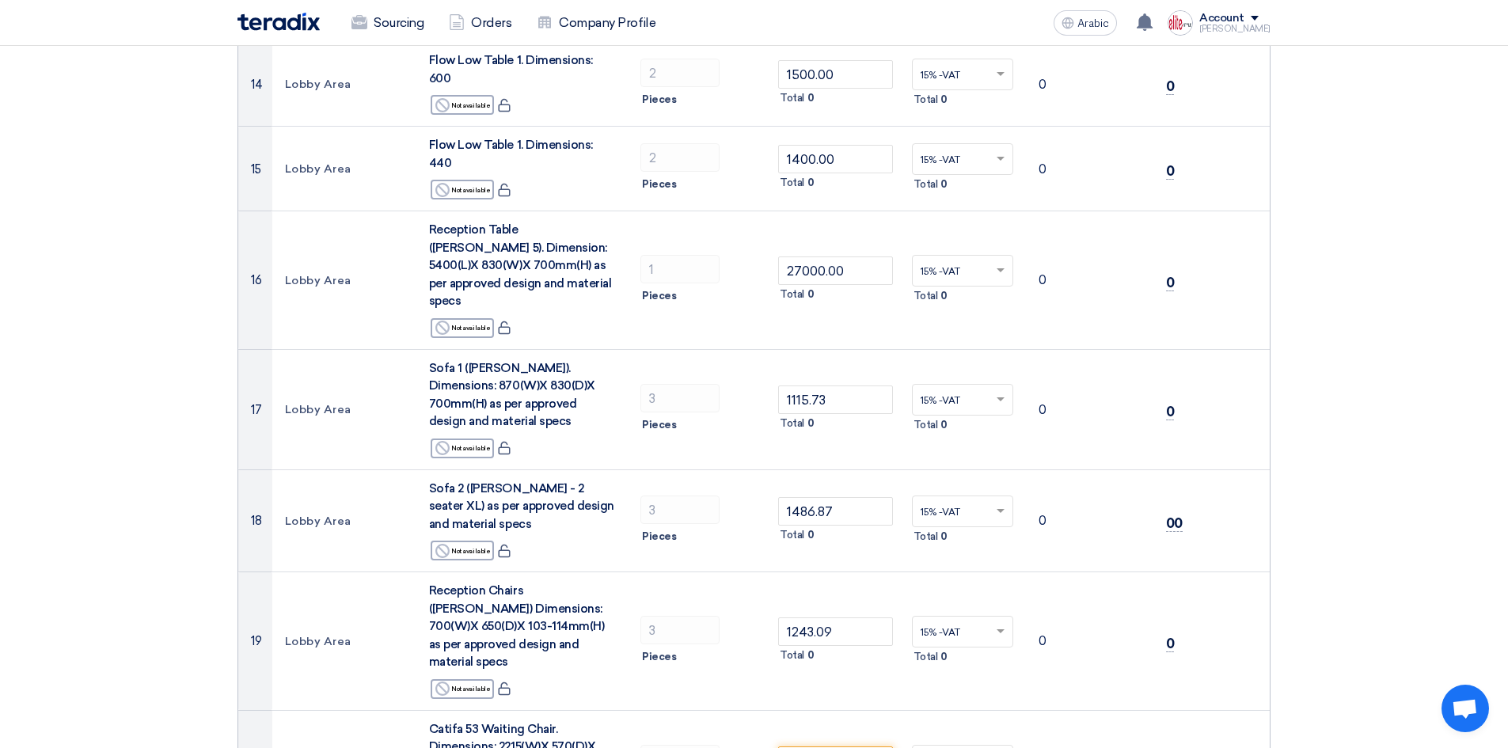
scroll to position [2221, 0]
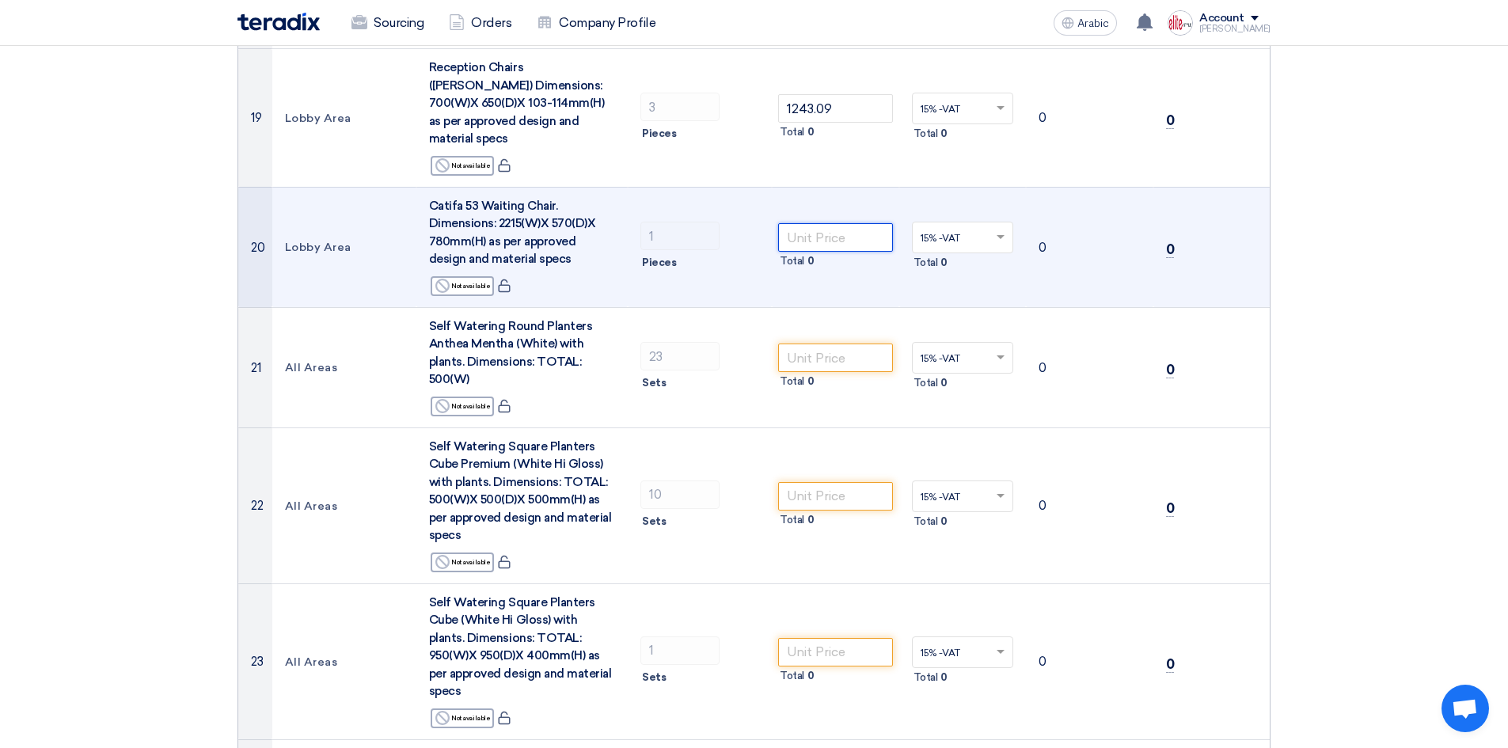
click at [804, 223] on input "number" at bounding box center [835, 237] width 115 height 28
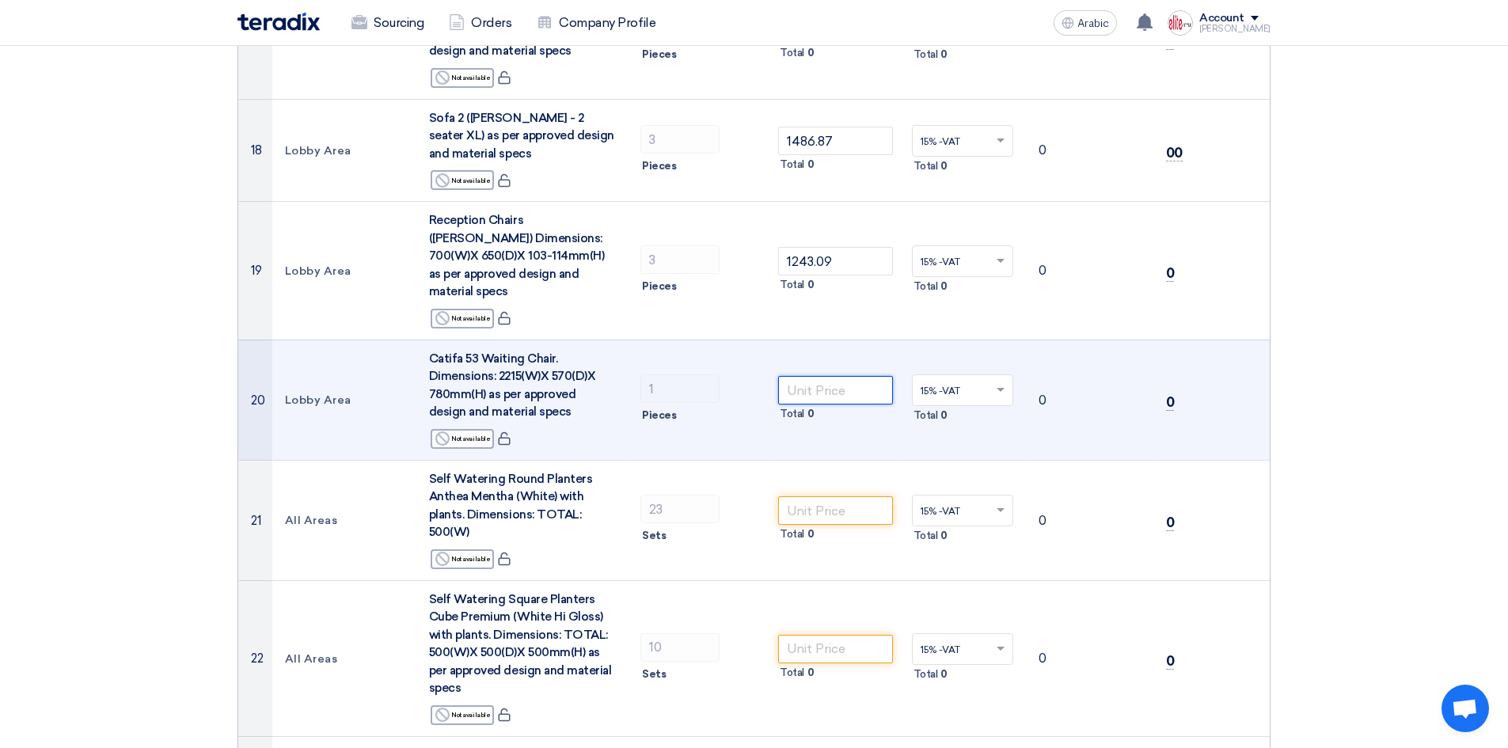
scroll to position [2063, 0]
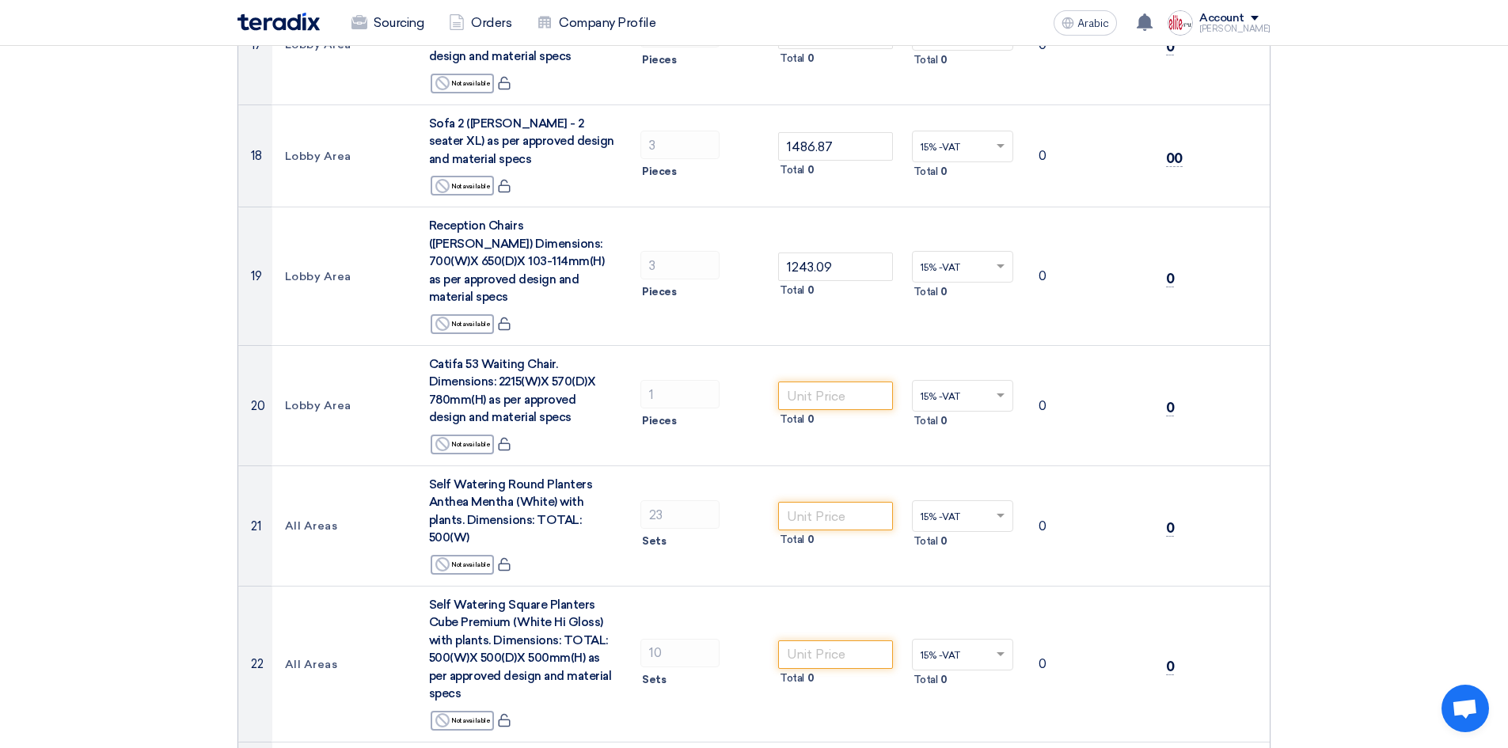
click at [1297, 345] on section "Offer Details # Part Number Item Description Quantity Unit Price (SAR) Taxes + …" at bounding box center [754, 445] width 1508 height 4740
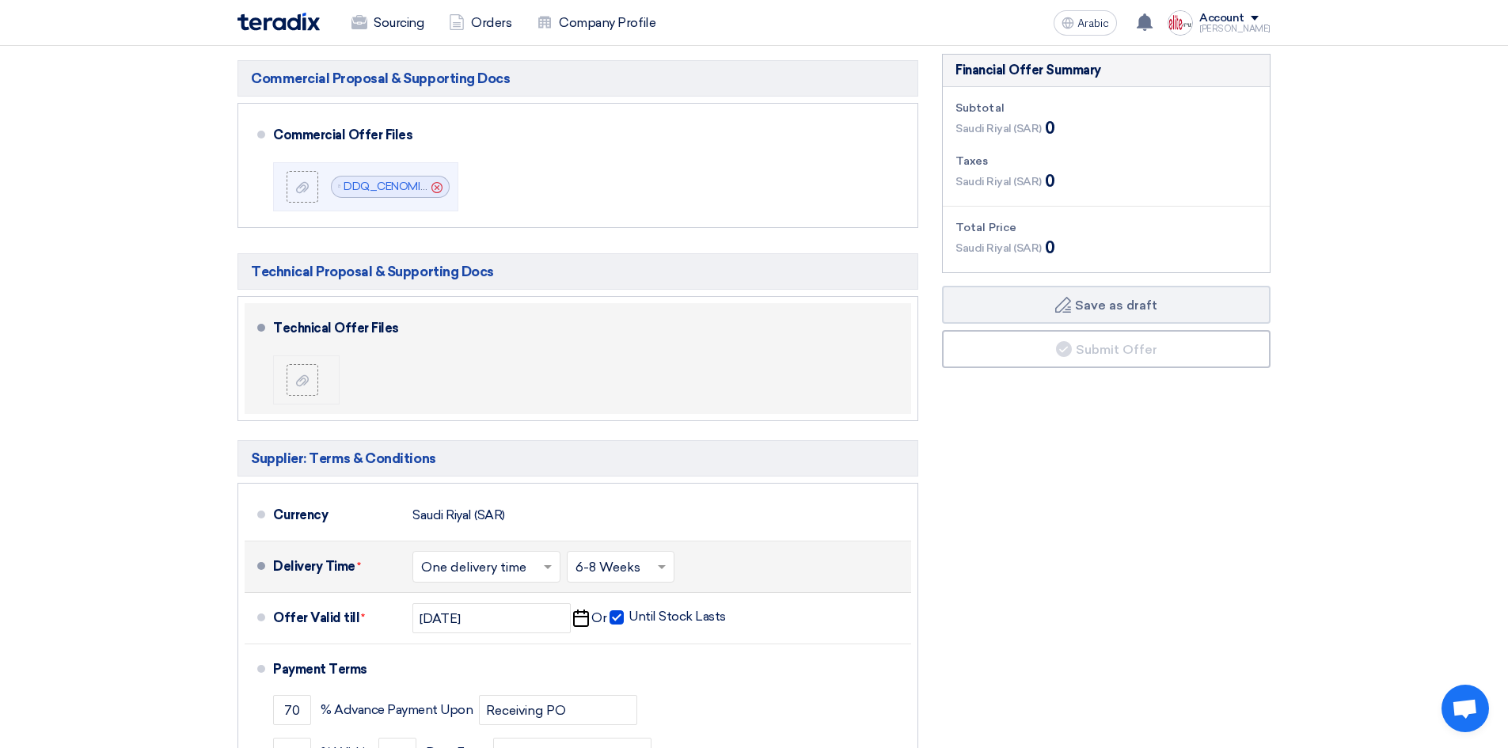
scroll to position [4042, 0]
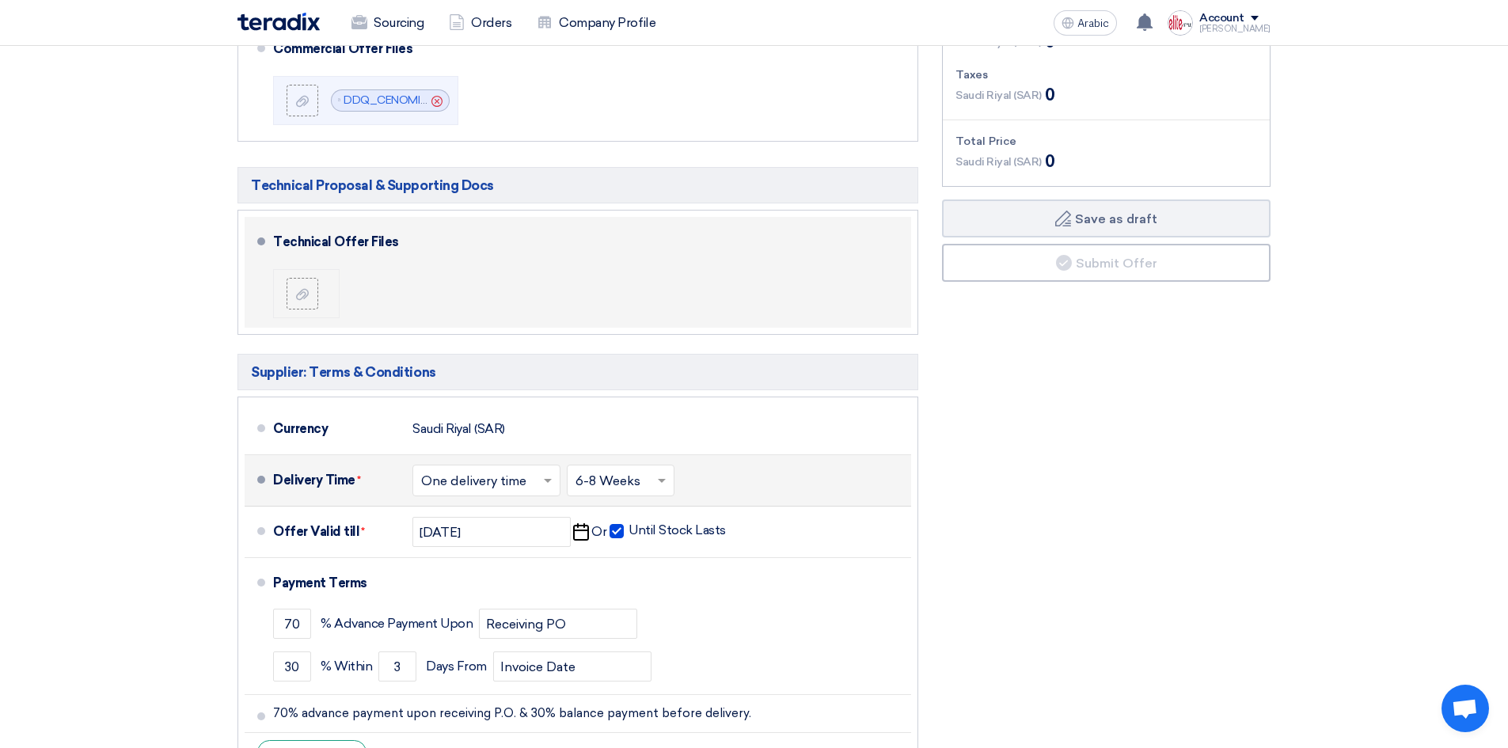
click at [1473, 694] on span "Open chat" at bounding box center [1464, 708] width 47 height 47
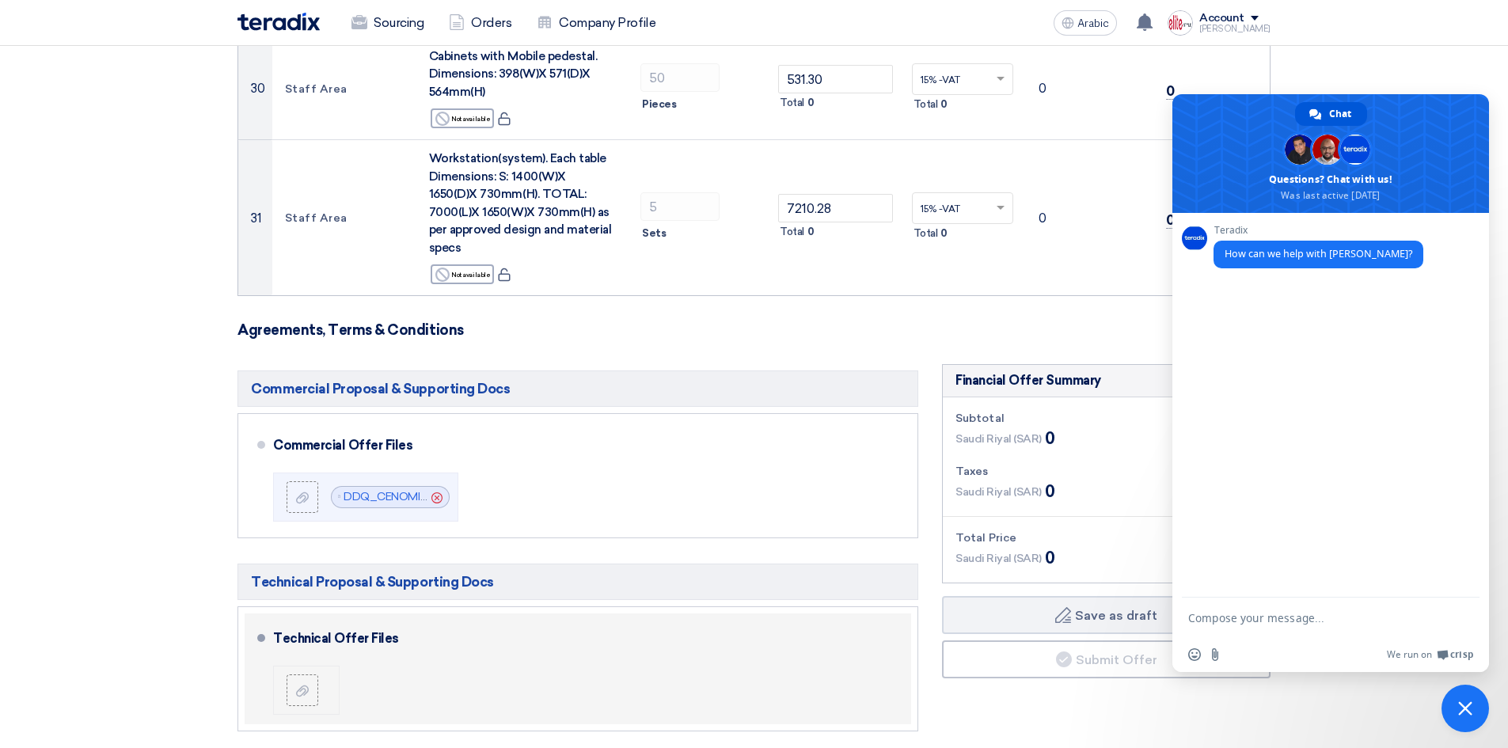
scroll to position [3567, 0]
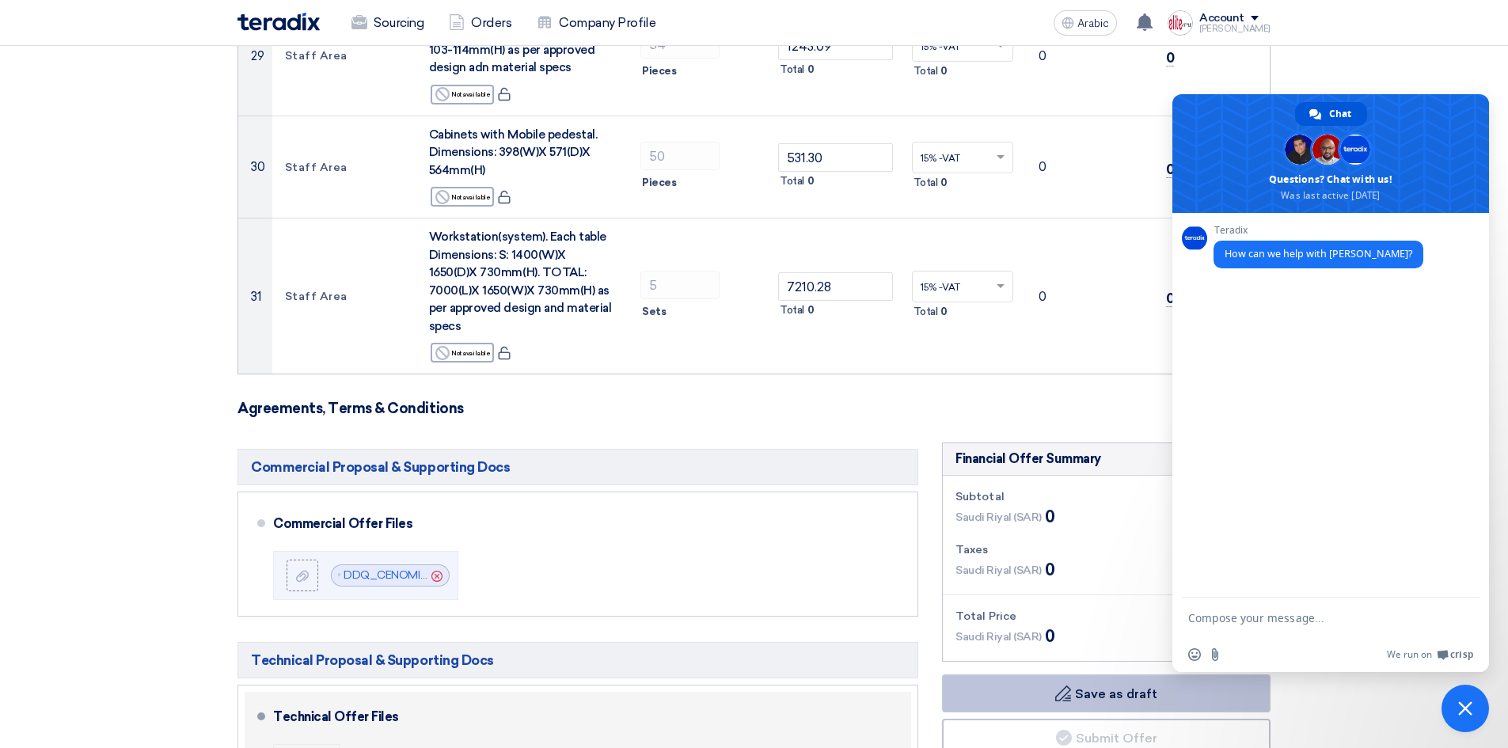
click at [1081, 686] on font "Save as draft" at bounding box center [1116, 693] width 82 height 15
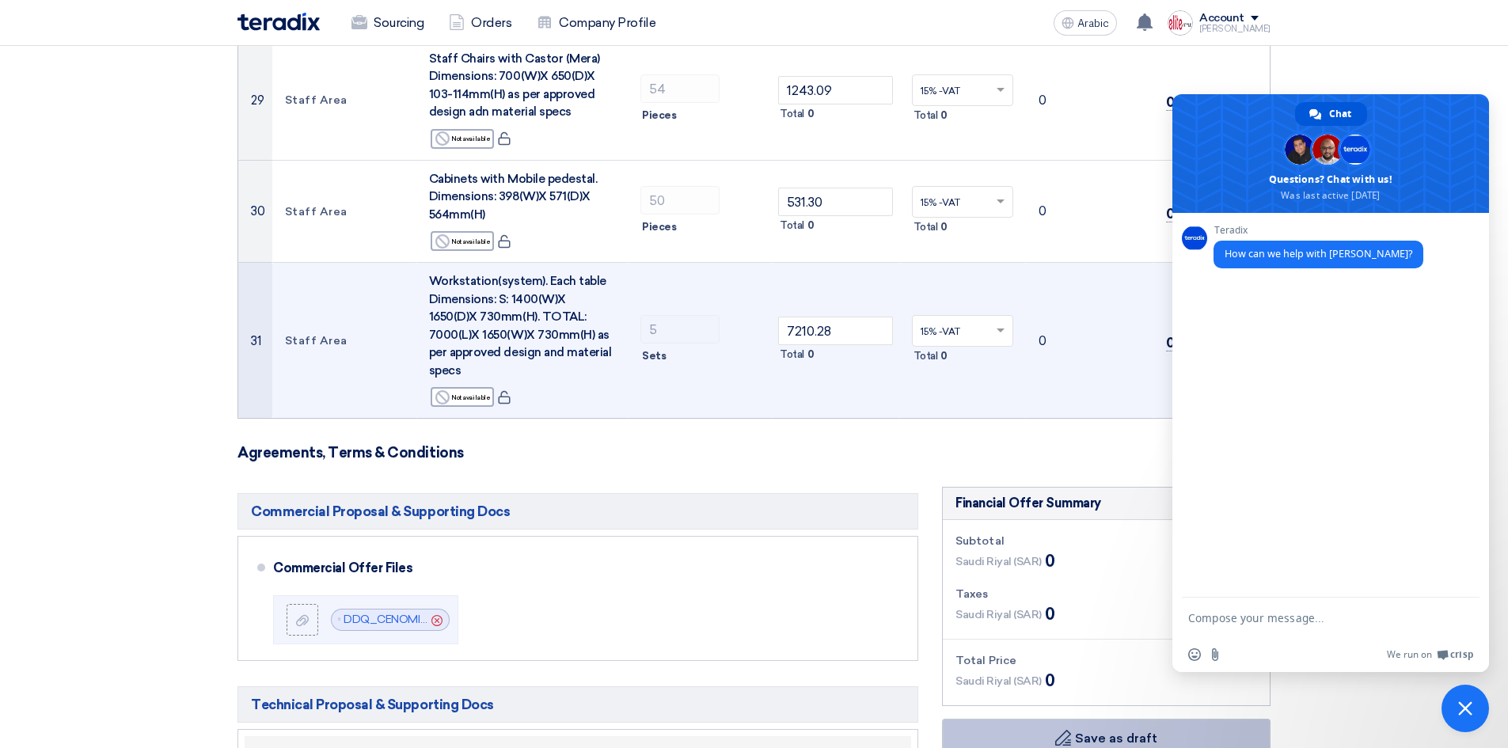
scroll to position [3488, 0]
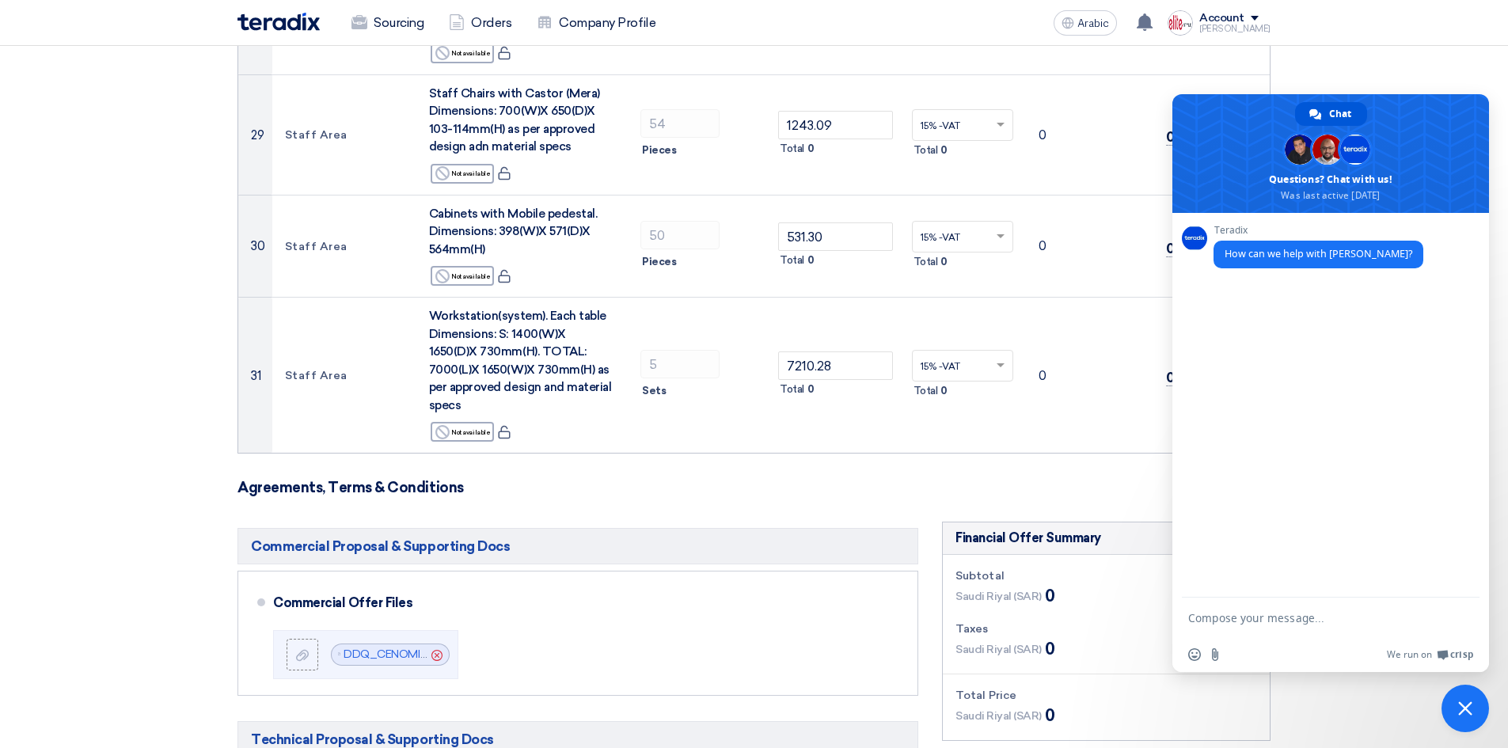
click at [1361, 612] on textarea "Compose your message..." at bounding box center [1313, 618] width 250 height 14
click at [1234, 632] on textarea "Hi, why cannot I proceed with the submital of our offeR?" at bounding box center [1313, 623] width 250 height 28
click at [1397, 613] on textarea "Hi, why cannot I proceed with the submital of our offer?" at bounding box center [1313, 623] width 250 height 28
type textarea "Hi, why cannot I proceed with the submittal of our offer?"
click at [1473, 613] on span "Send" at bounding box center [1460, 615] width 26 height 26
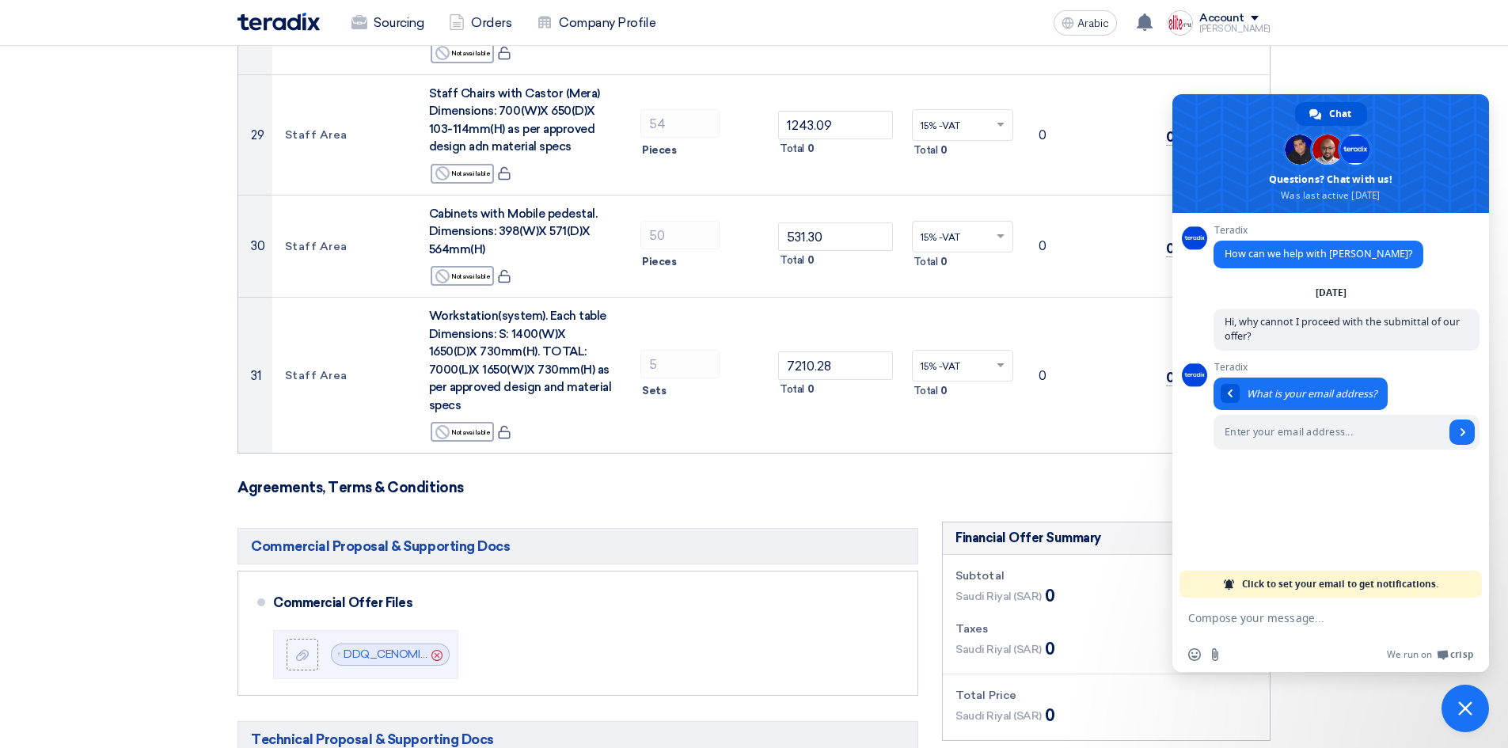
paste input "support@dezigndistrict.com.sa"
type input "support@dezigndistrict.com.sa"
click at [1457, 423] on span "Send" at bounding box center [1461, 431] width 25 height 25
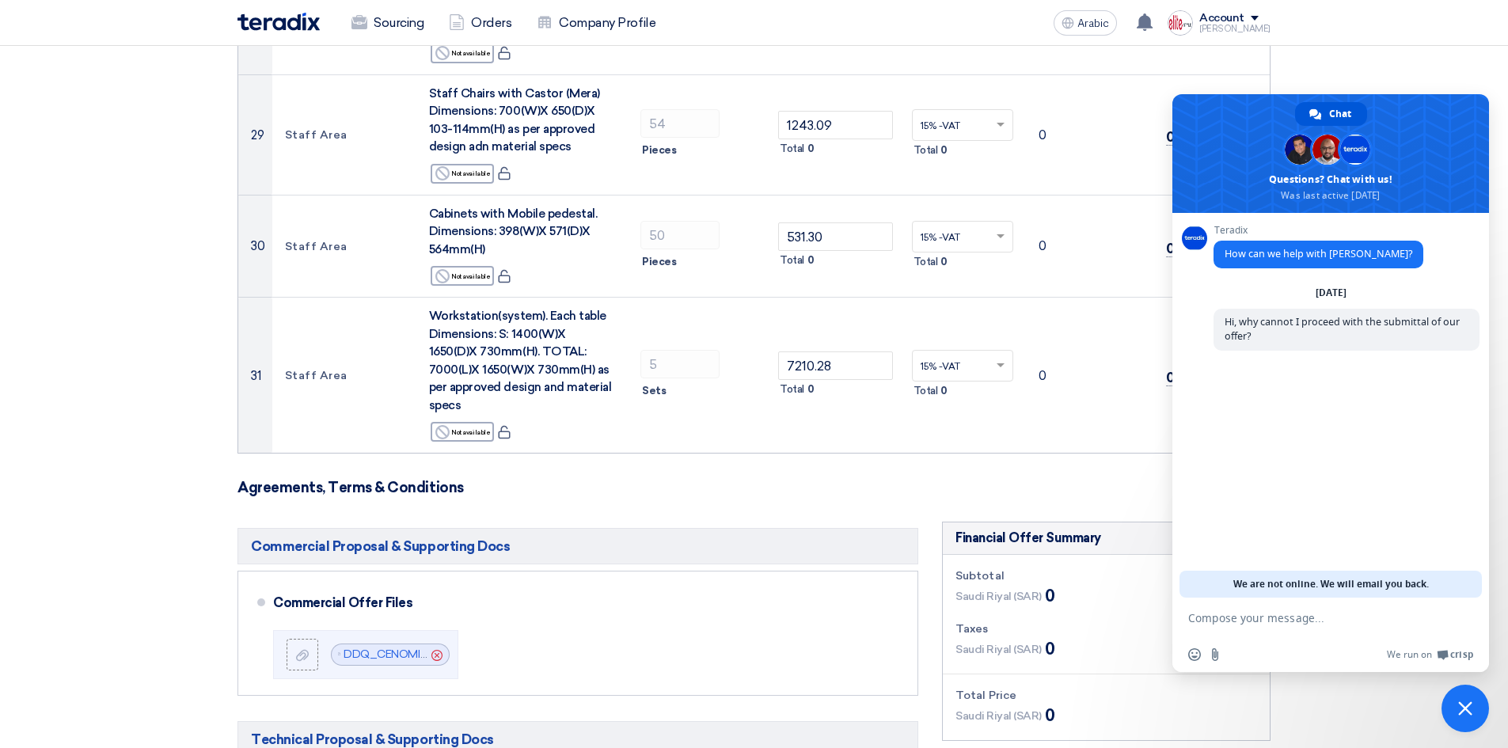
click at [1281, 383] on div "Teradix How can we help with Teradix? Wednesday, 10 September Hi, why cannot I …" at bounding box center [1346, 310] width 266 height 171
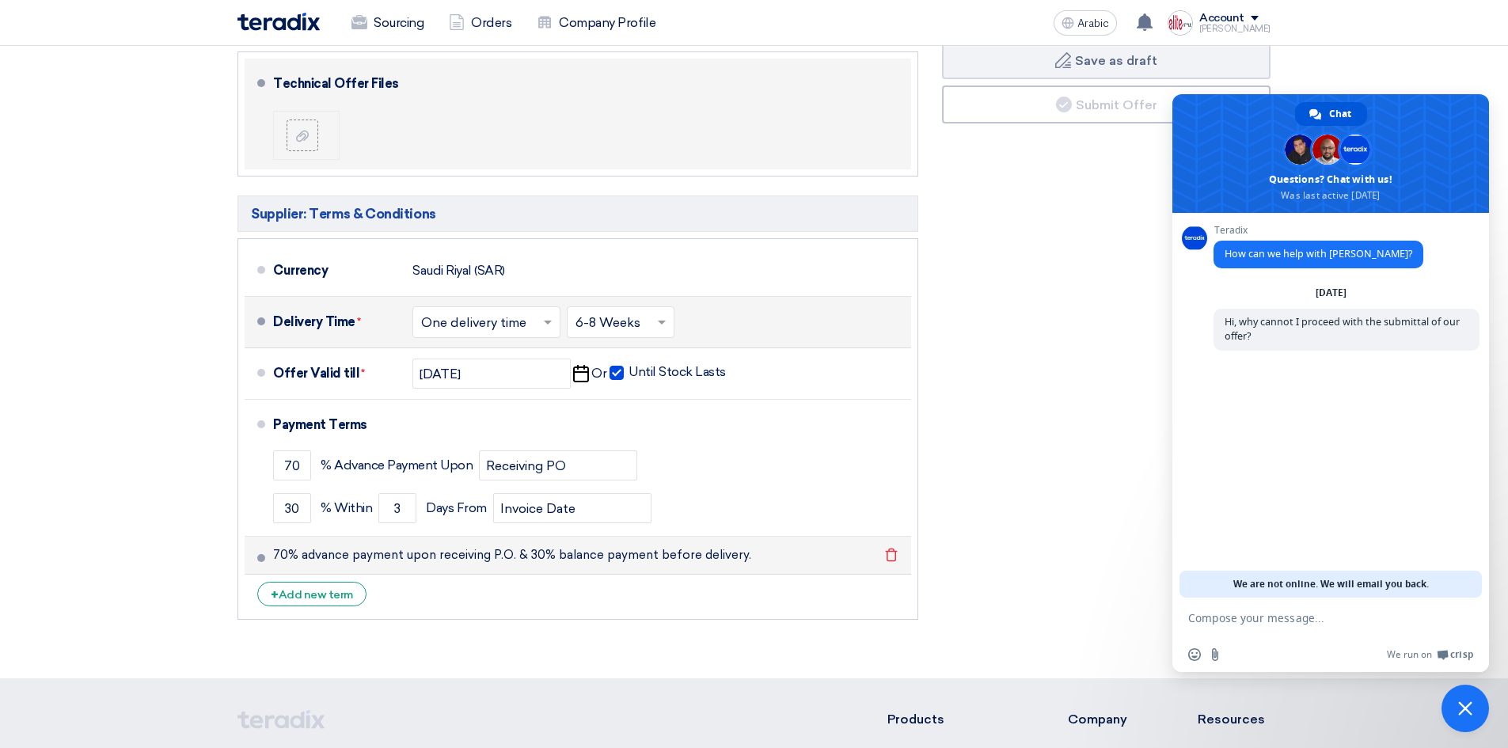
scroll to position [4121, 0]
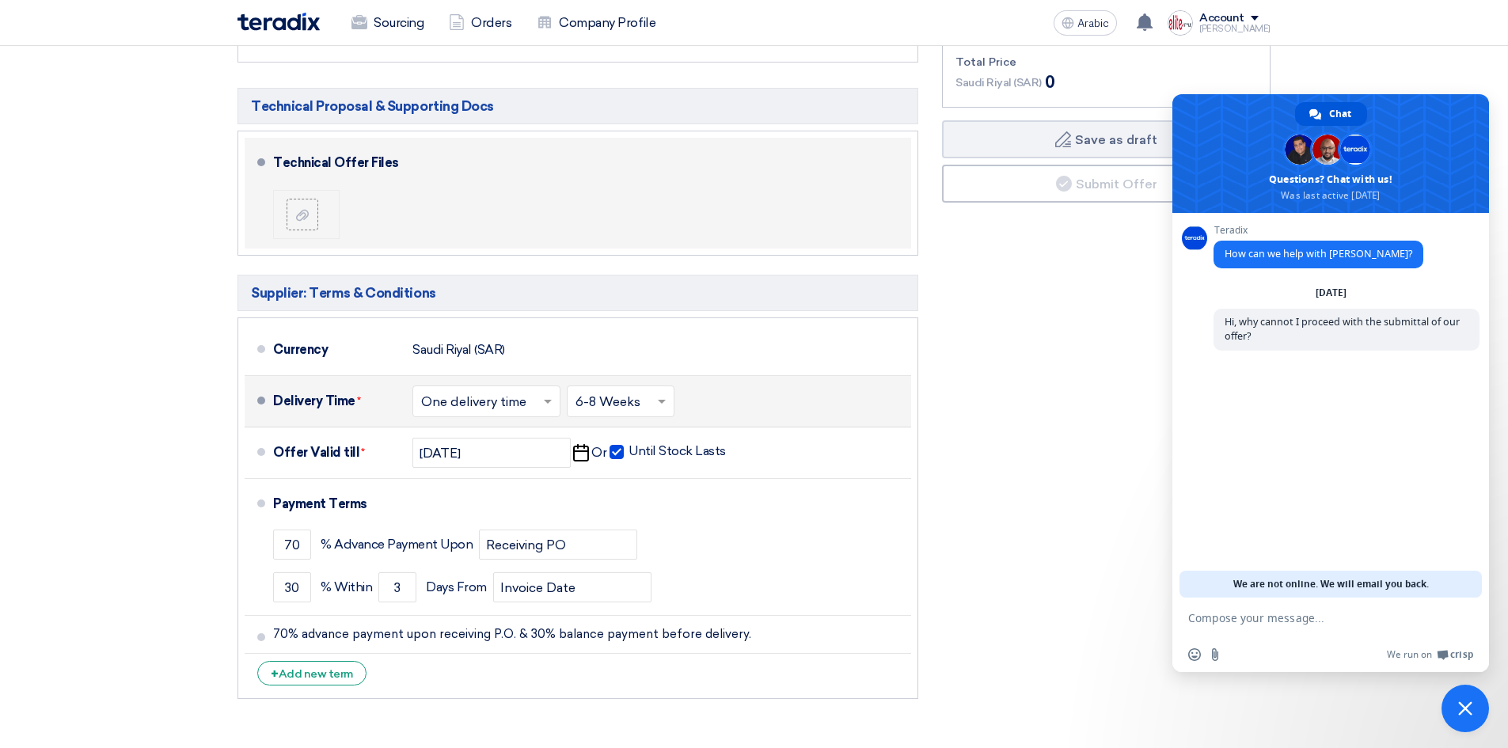
click at [1341, 582] on span "We are not online. We will email you back." at bounding box center [1330, 584] width 195 height 27
click at [1110, 484] on div "Financial Offer Summary Subtotal Saudi Riyal (SAR) 0 Taxes Saudi Riyal (SAR)" at bounding box center [1106, 297] width 352 height 818
click at [1455, 703] on span "Close chat" at bounding box center [1464, 708] width 47 height 47
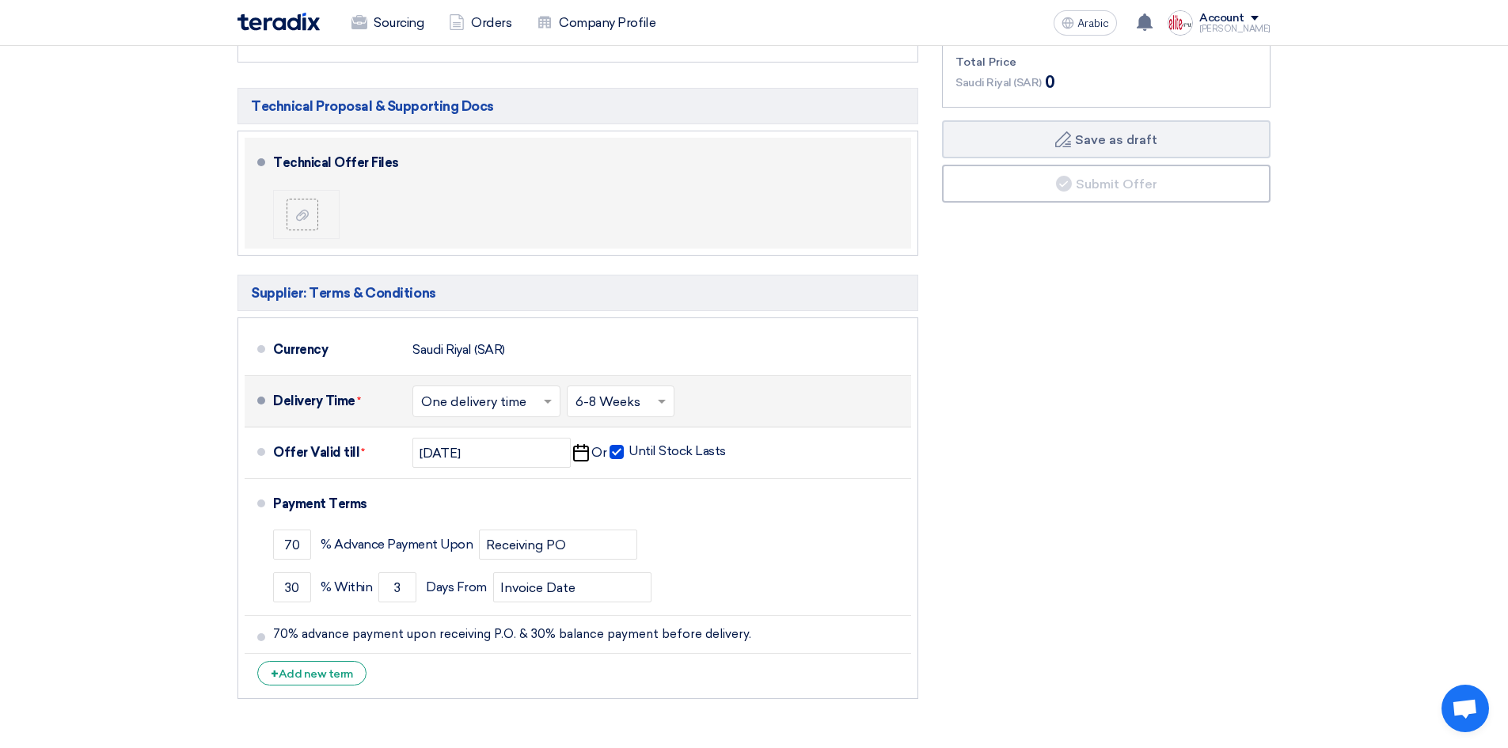
click at [1142, 440] on div "Financial Offer Summary Subtotal Saudi Riyal (SAR) 0 Taxes Saudi Riyal (SAR)" at bounding box center [1106, 297] width 352 height 818
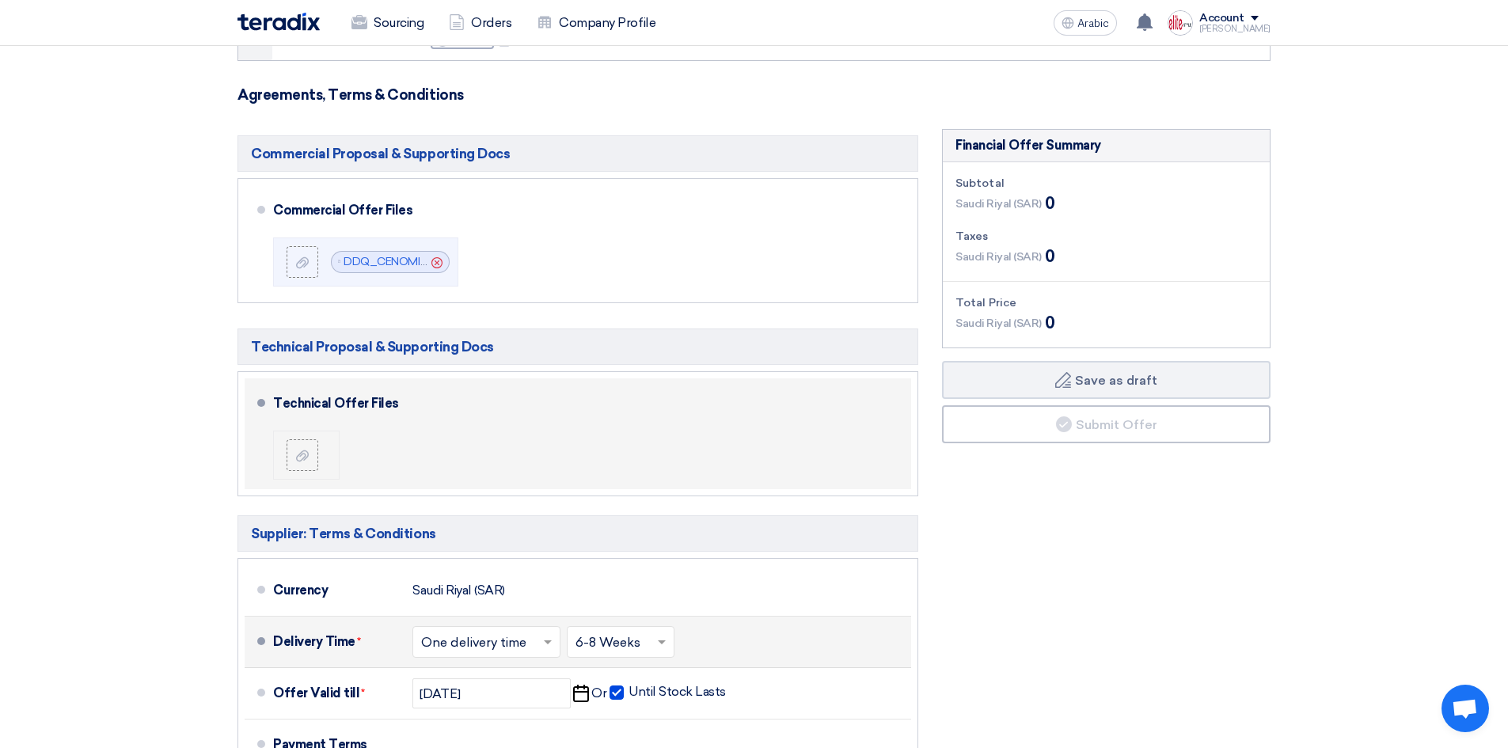
scroll to position [3804, 0]
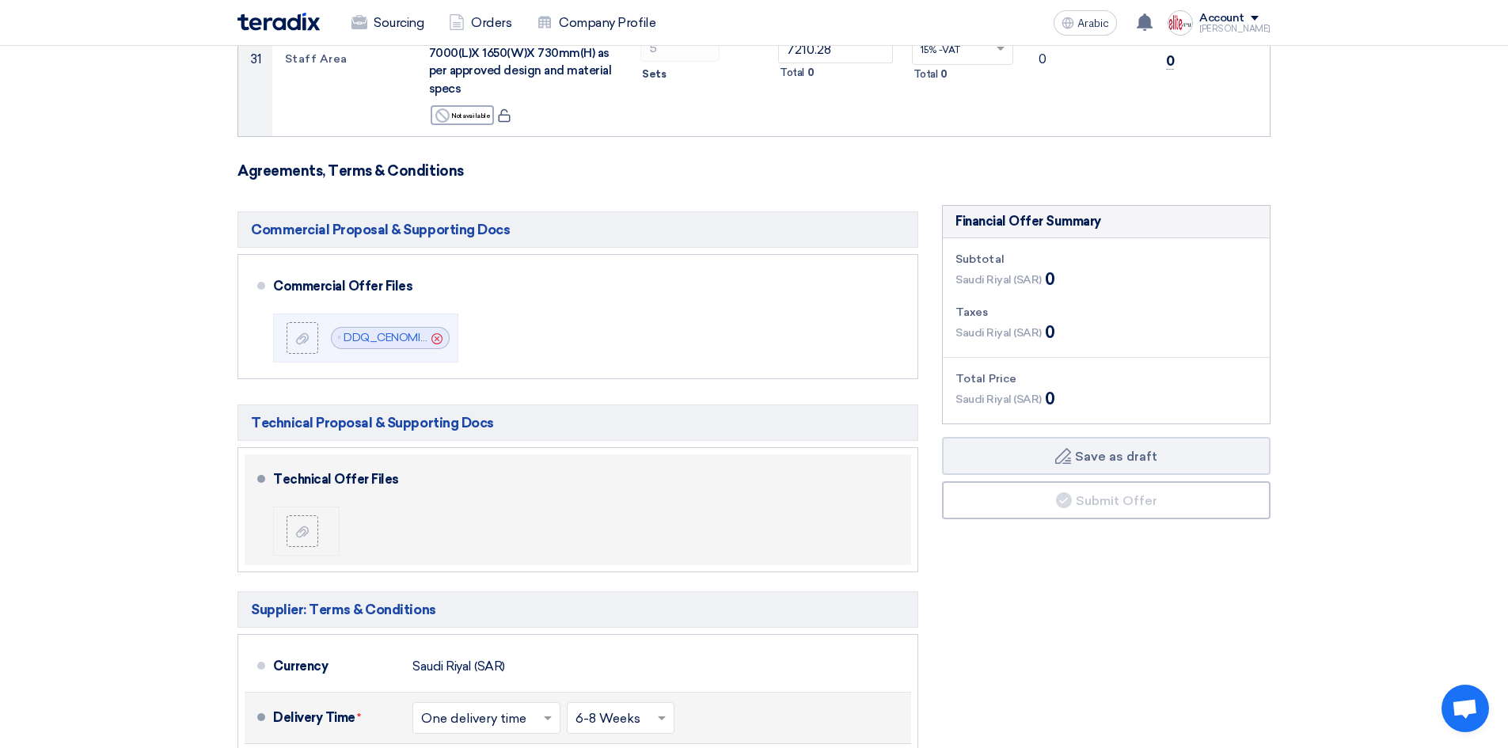
click at [1041, 267] on div "Saudi Riyal (SAR) 0" at bounding box center [1004, 279] width 99 height 24
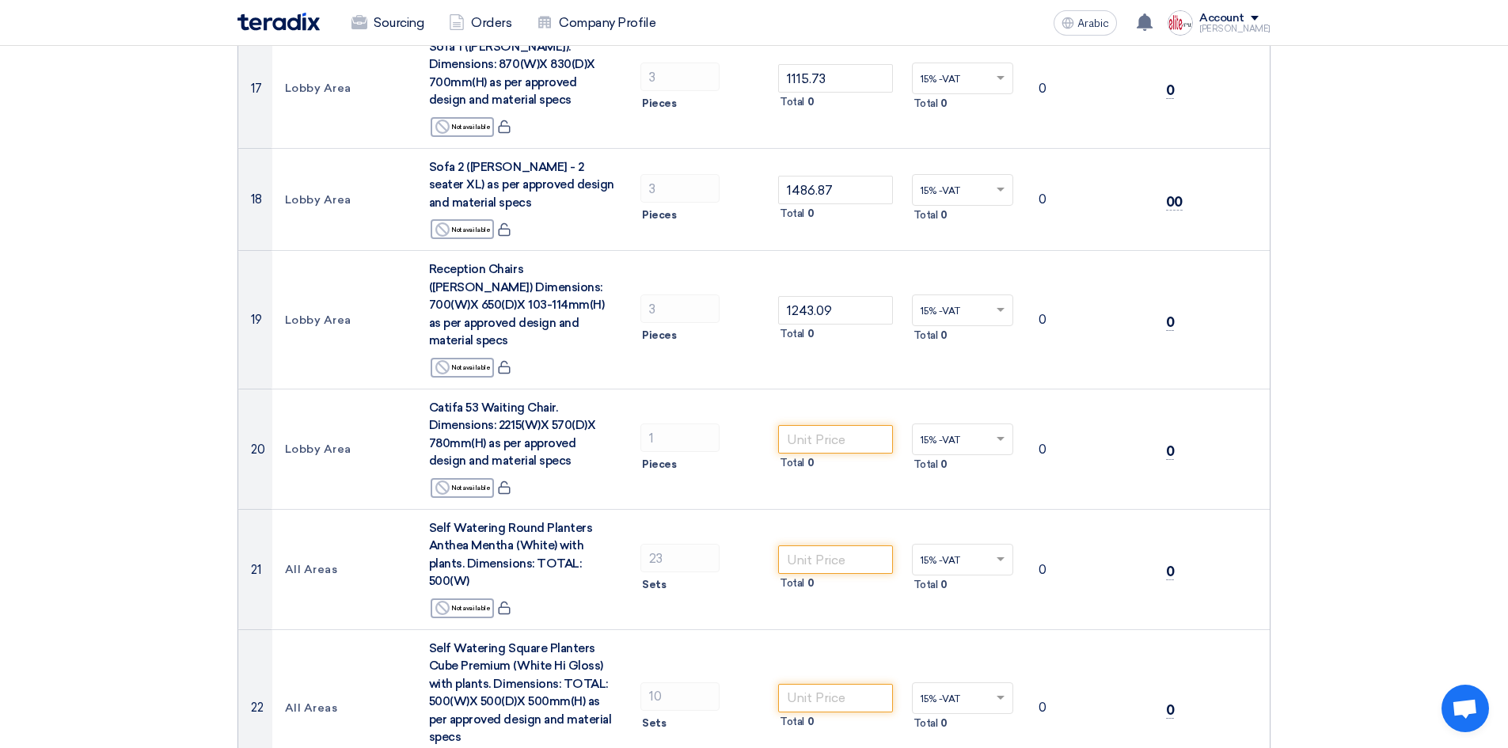
scroll to position [1984, 0]
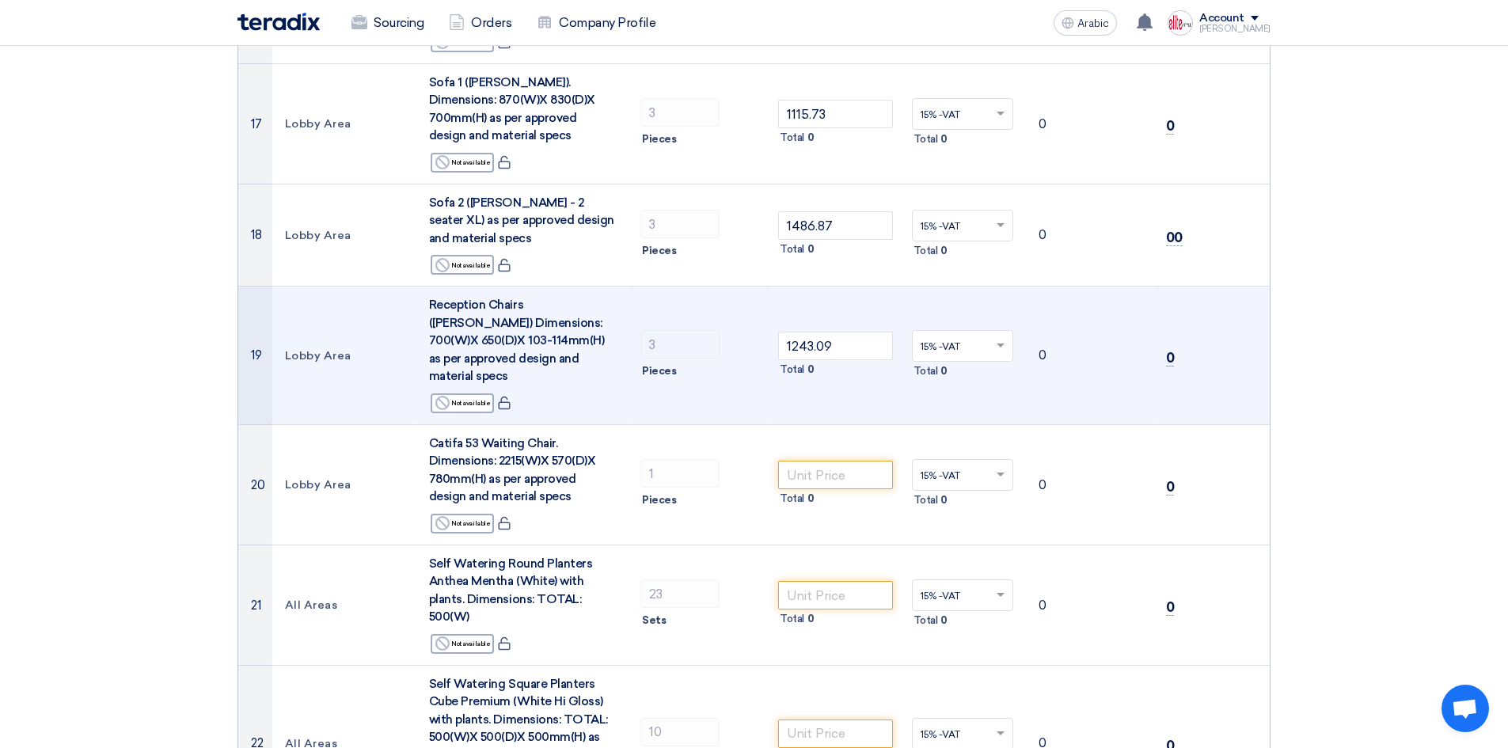
click at [627, 286] on tr "19 Lobby Area Reception Chairs (Mera Swivel) Dimensions: 700(W)X 650(D)X 103-11…" at bounding box center [753, 355] width 1031 height 138
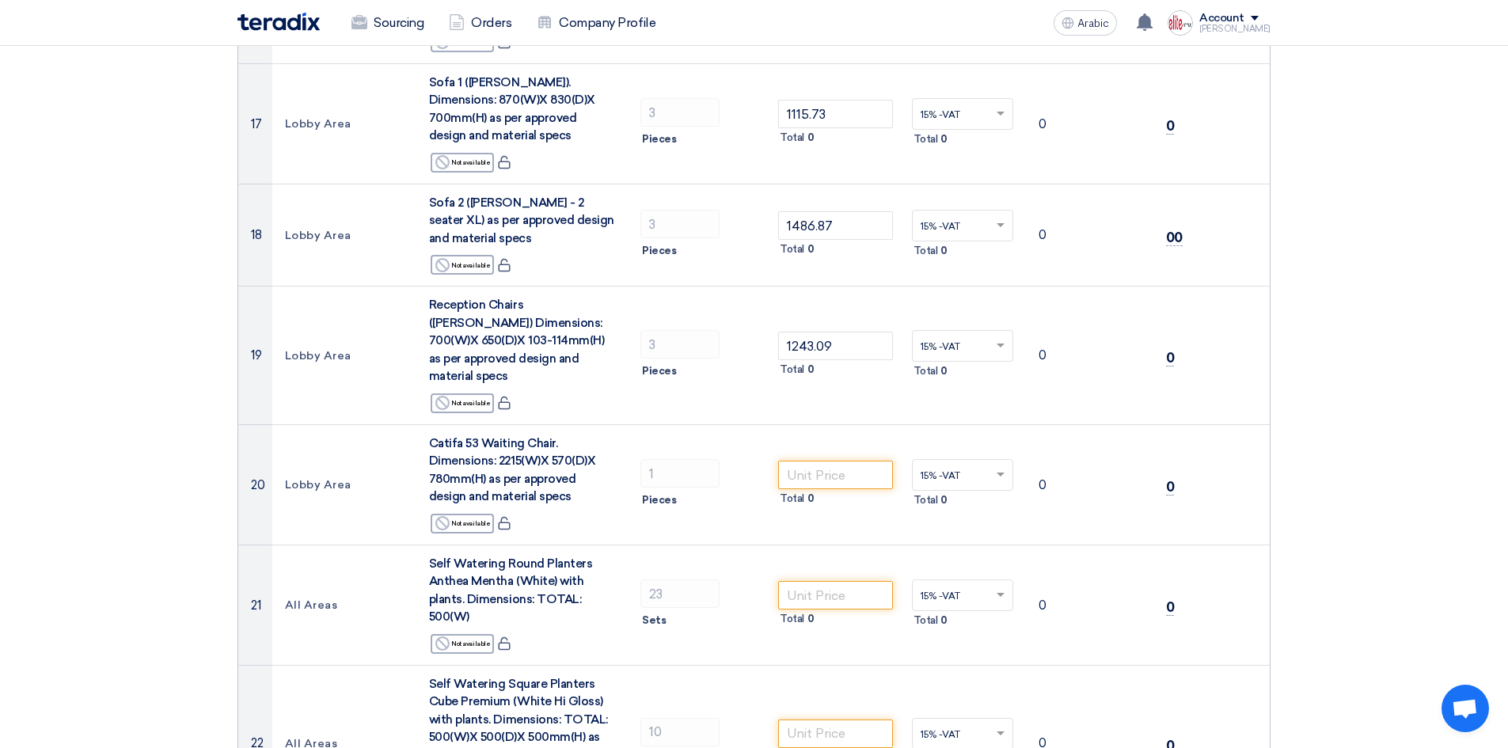
click at [1341, 304] on section "Offer Details # Part Number Item Description Quantity Unit Price (SAR) Taxes + …" at bounding box center [754, 524] width 1508 height 4740
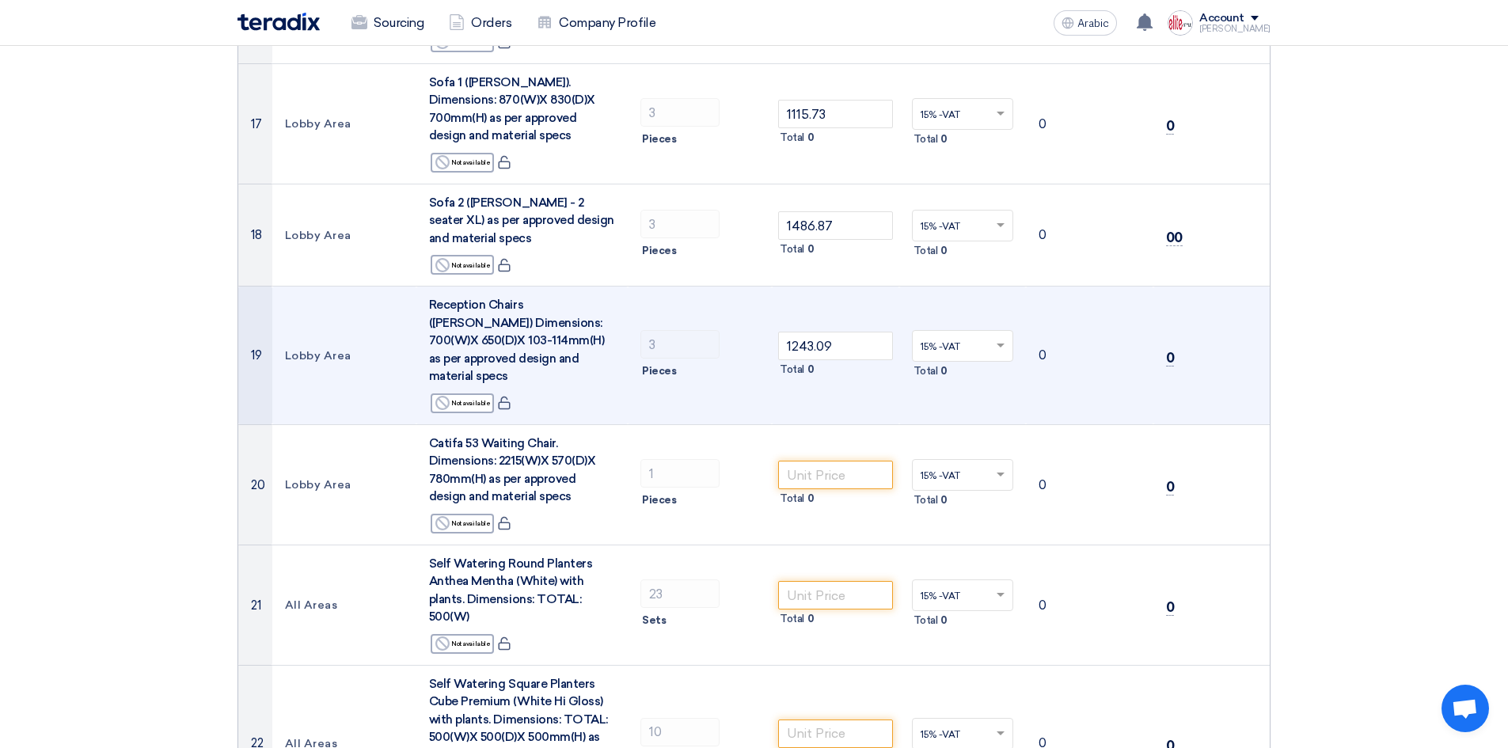
click at [1246, 286] on td "0" at bounding box center [1211, 355] width 116 height 138
click at [340, 349] on font "Lobby Area" at bounding box center [318, 355] width 66 height 13
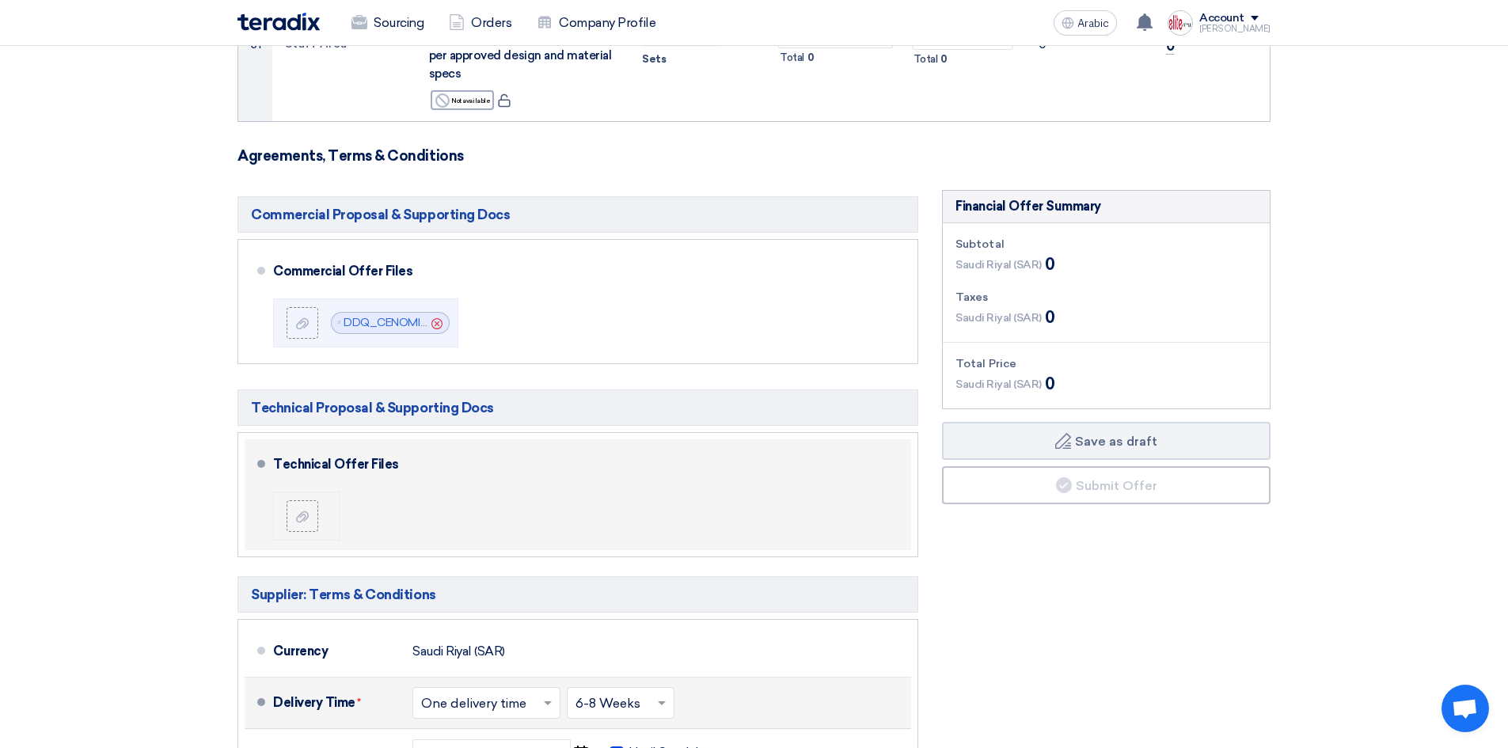
scroll to position [3600, 0]
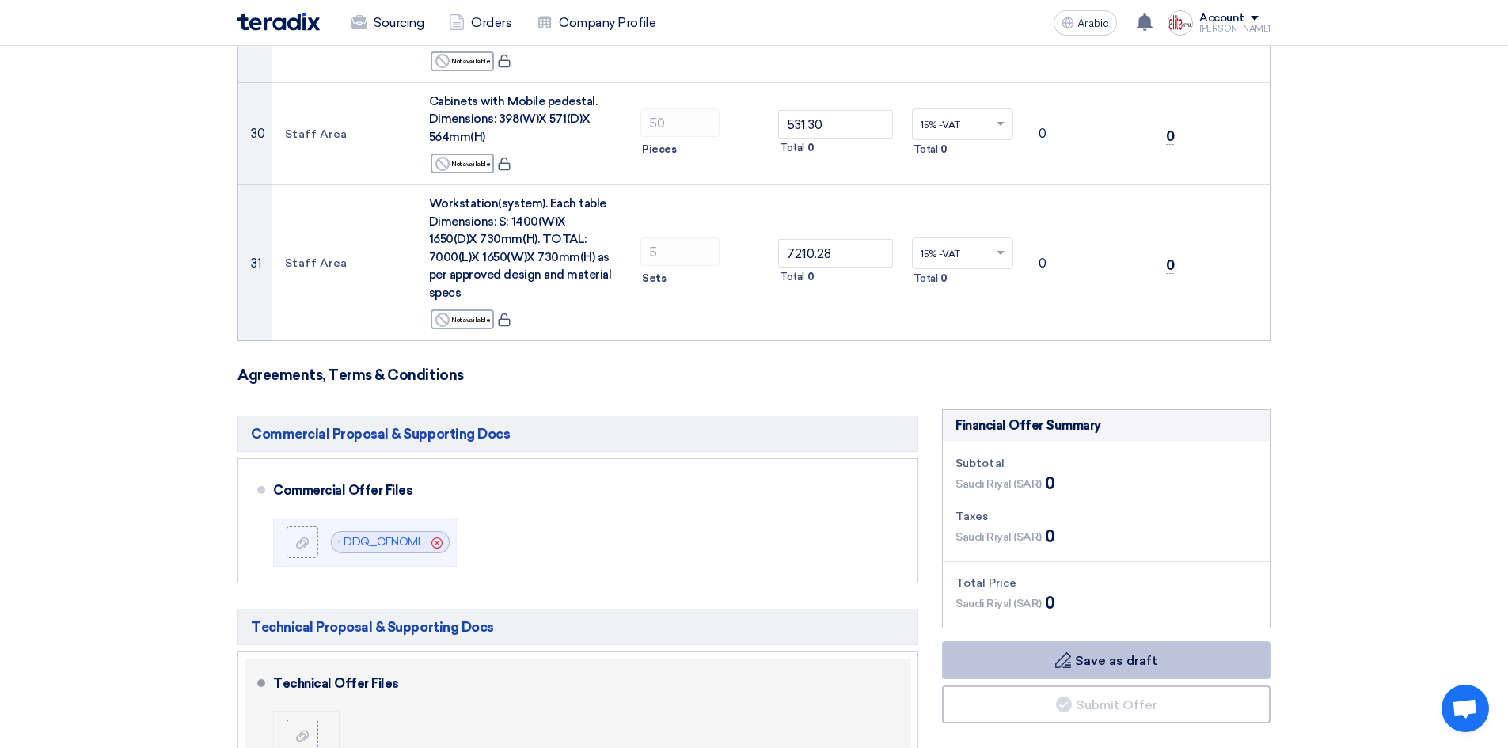
click at [1173, 641] on button "Draft Save as draft" at bounding box center [1106, 660] width 328 height 38
click at [1166, 641] on button "Draft Save as draft" at bounding box center [1106, 660] width 328 height 38
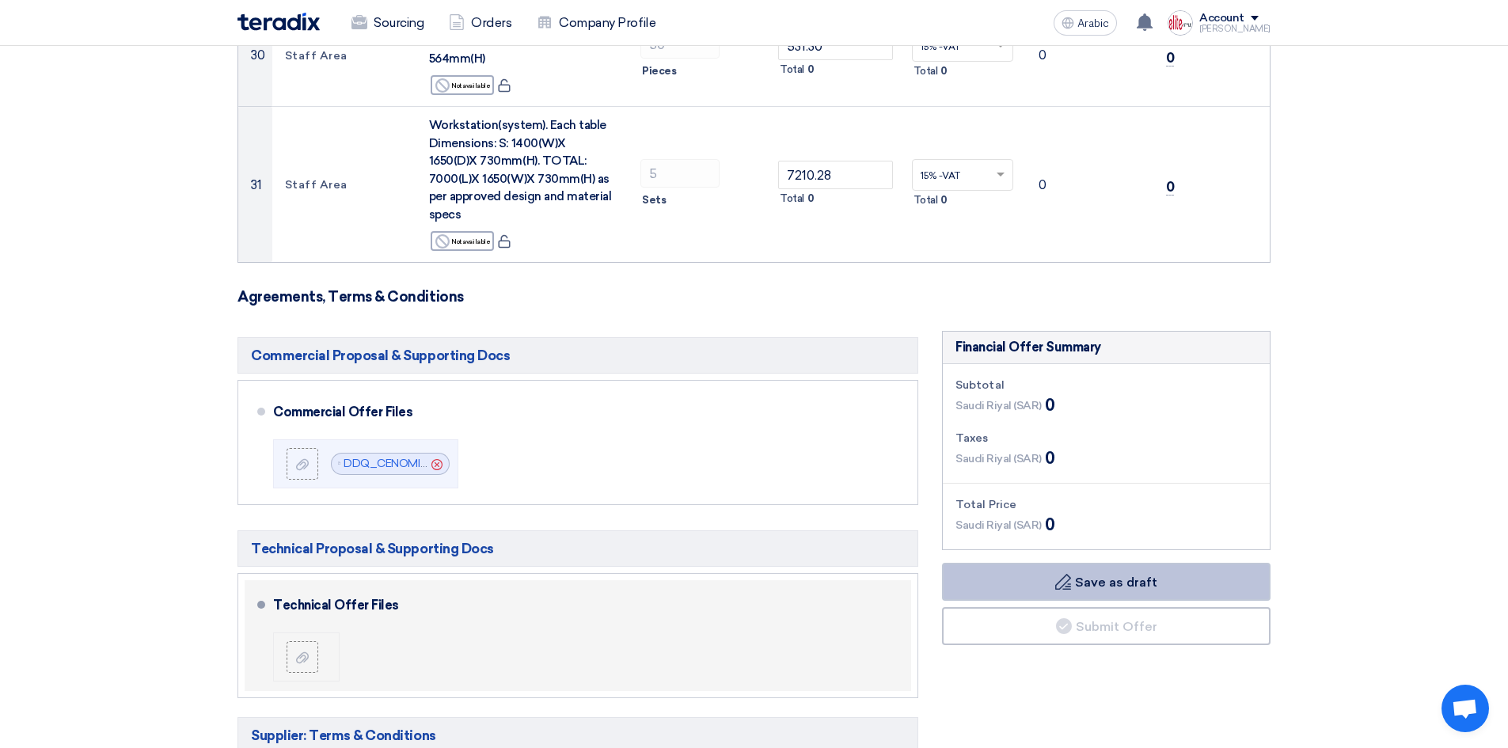
scroll to position [3679, 0]
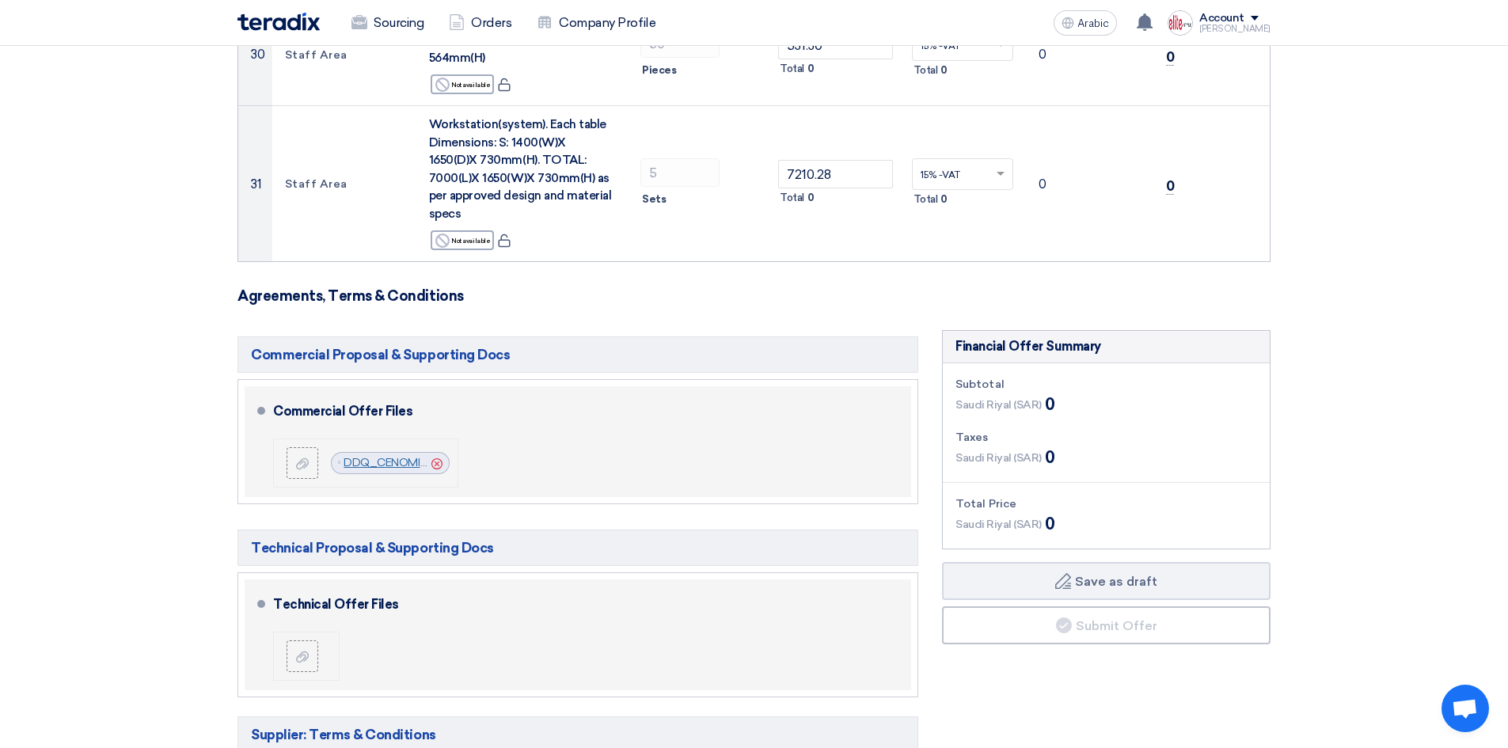
click at [392, 456] on font "DDQ_CENOMI_CENTERS__Arabian_Centers_Co_1757511108867.pdf" at bounding box center [520, 462] width 355 height 13
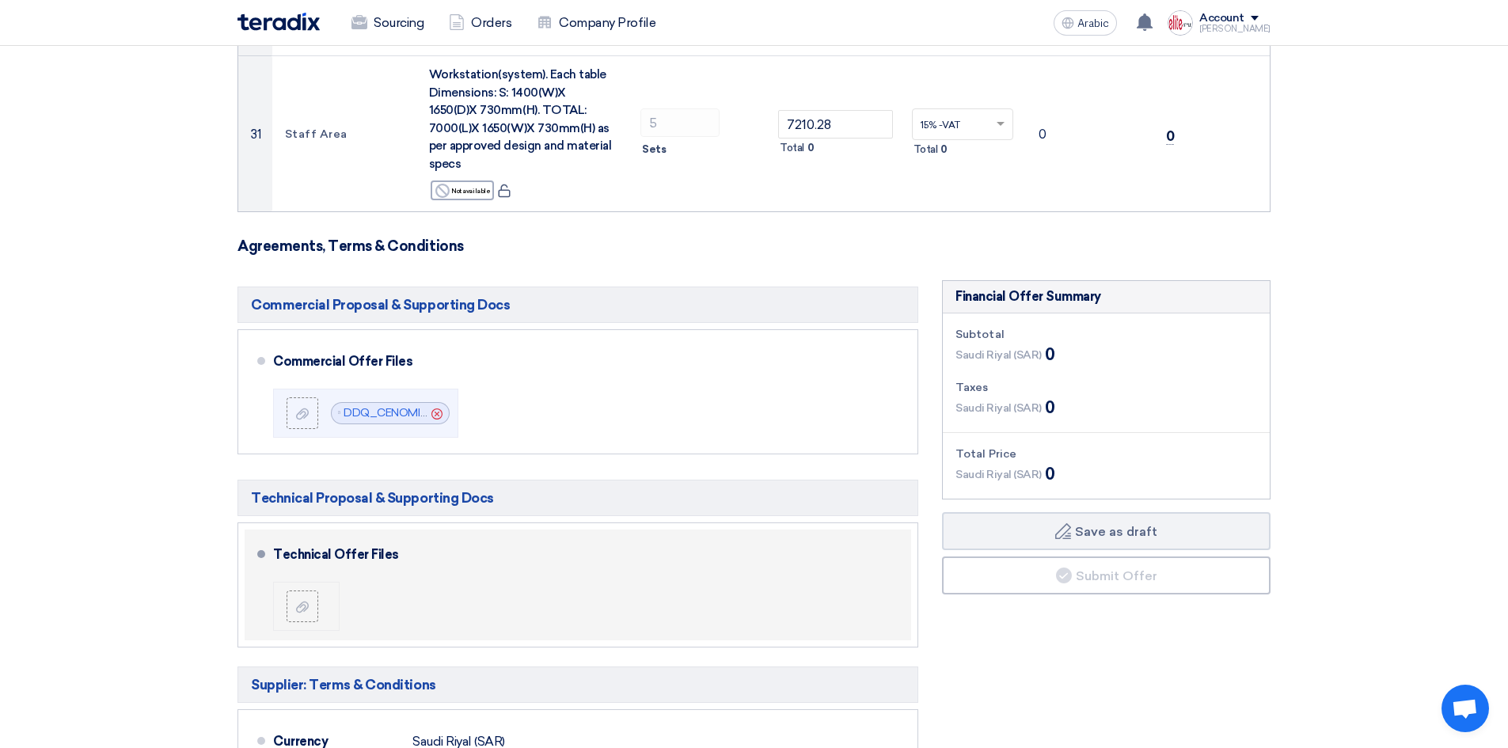
scroll to position [3996, 0]
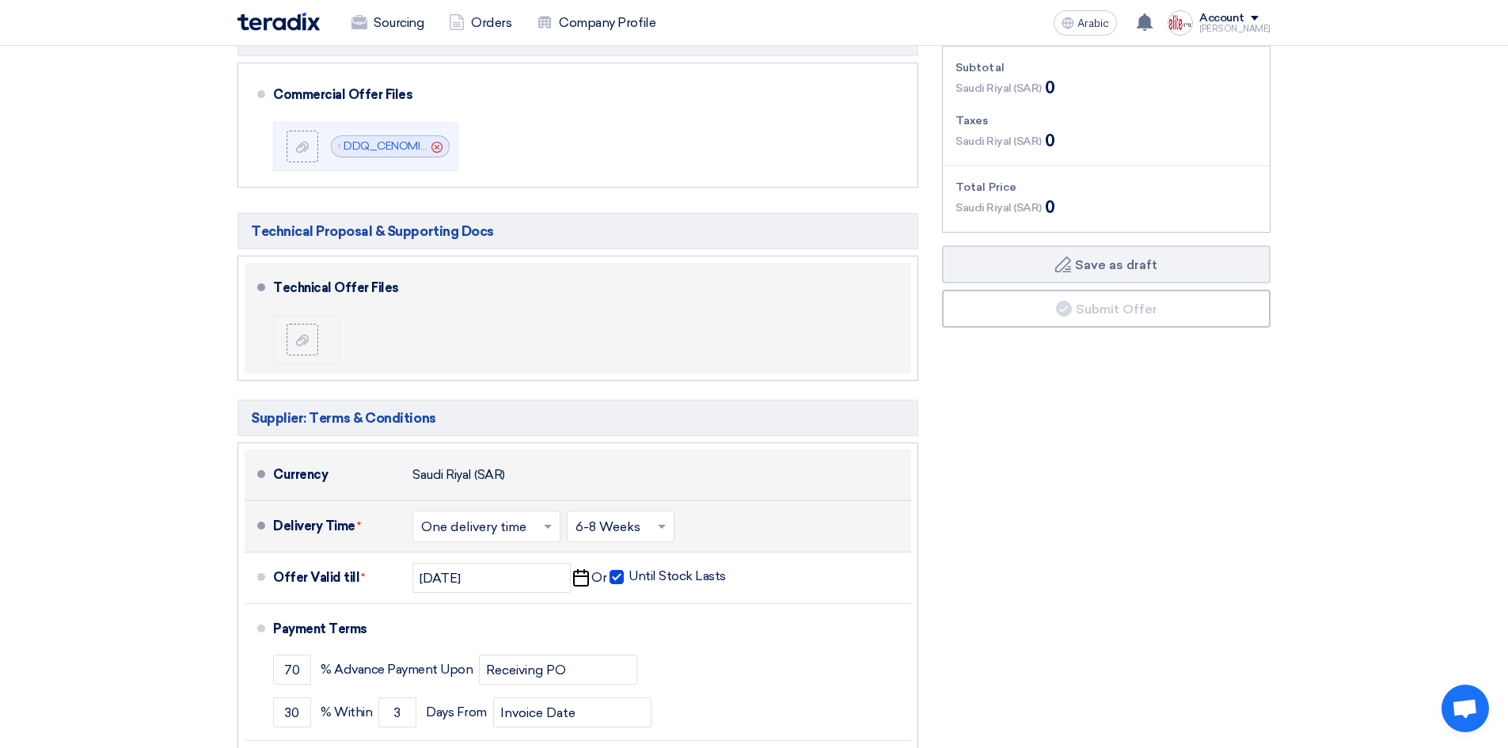
click at [262, 450] on li "Currency Saudi Riyal (SAR)" at bounding box center [578, 475] width 666 height 51
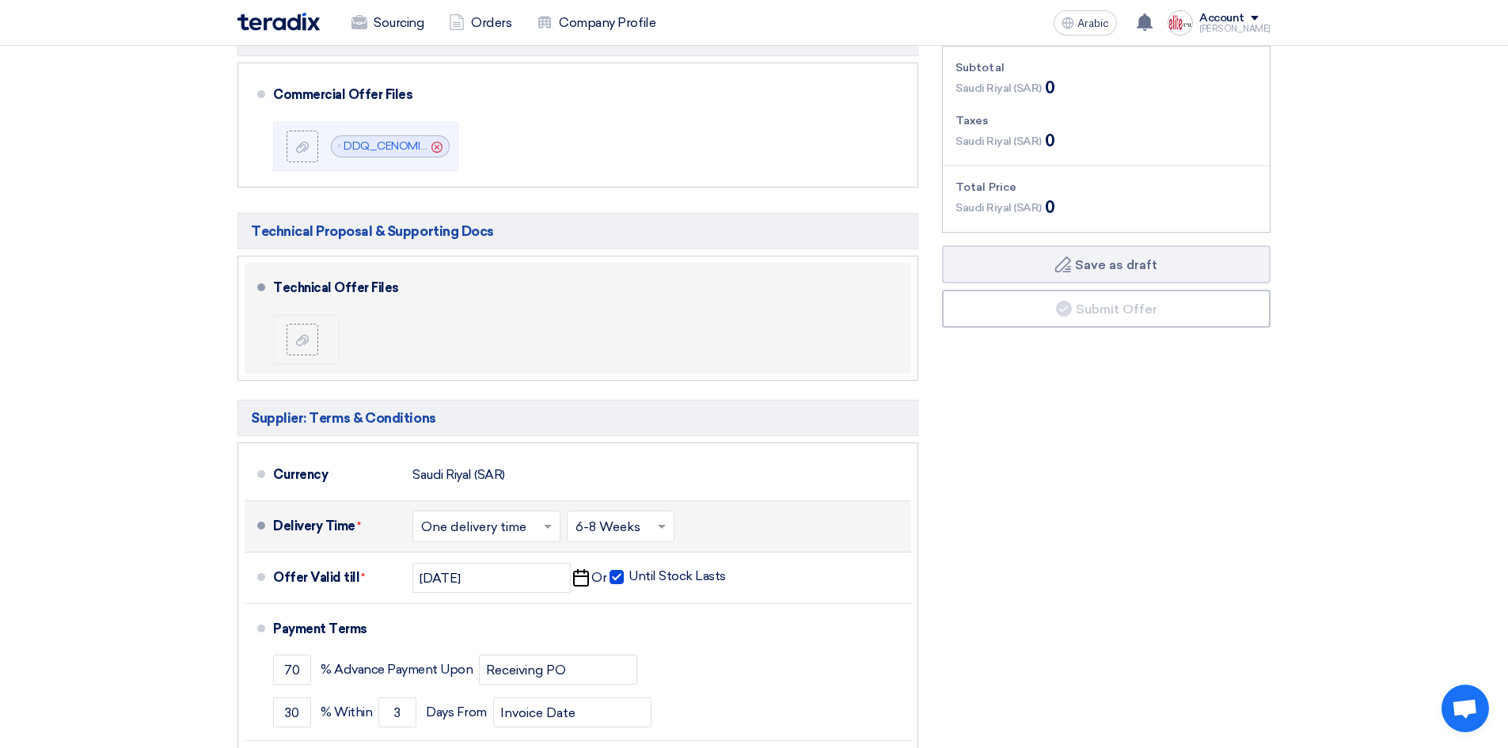
click at [261, 522] on span at bounding box center [261, 526] width 8 height 8
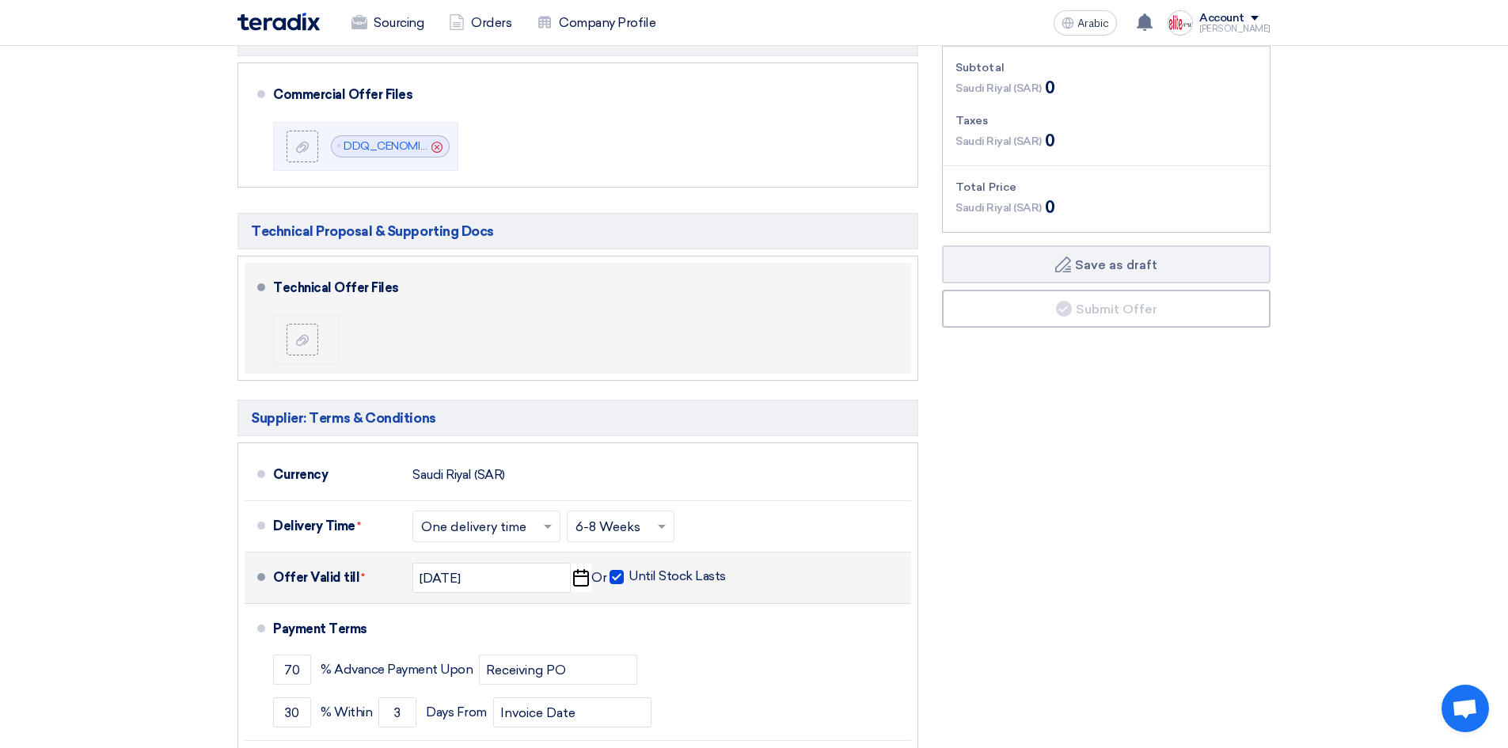
click at [259, 573] on span at bounding box center [261, 577] width 8 height 8
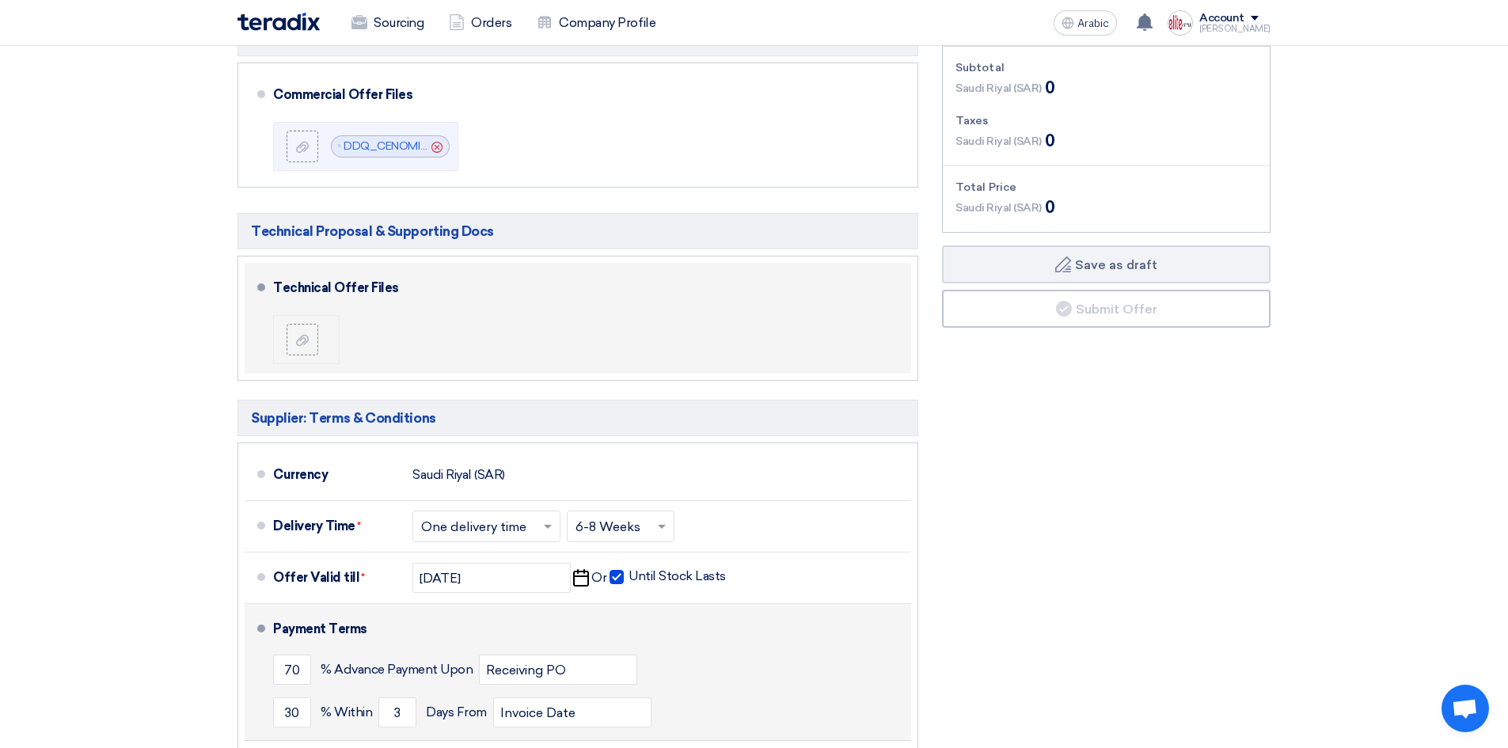
click at [260, 624] on span at bounding box center [261, 628] width 8 height 8
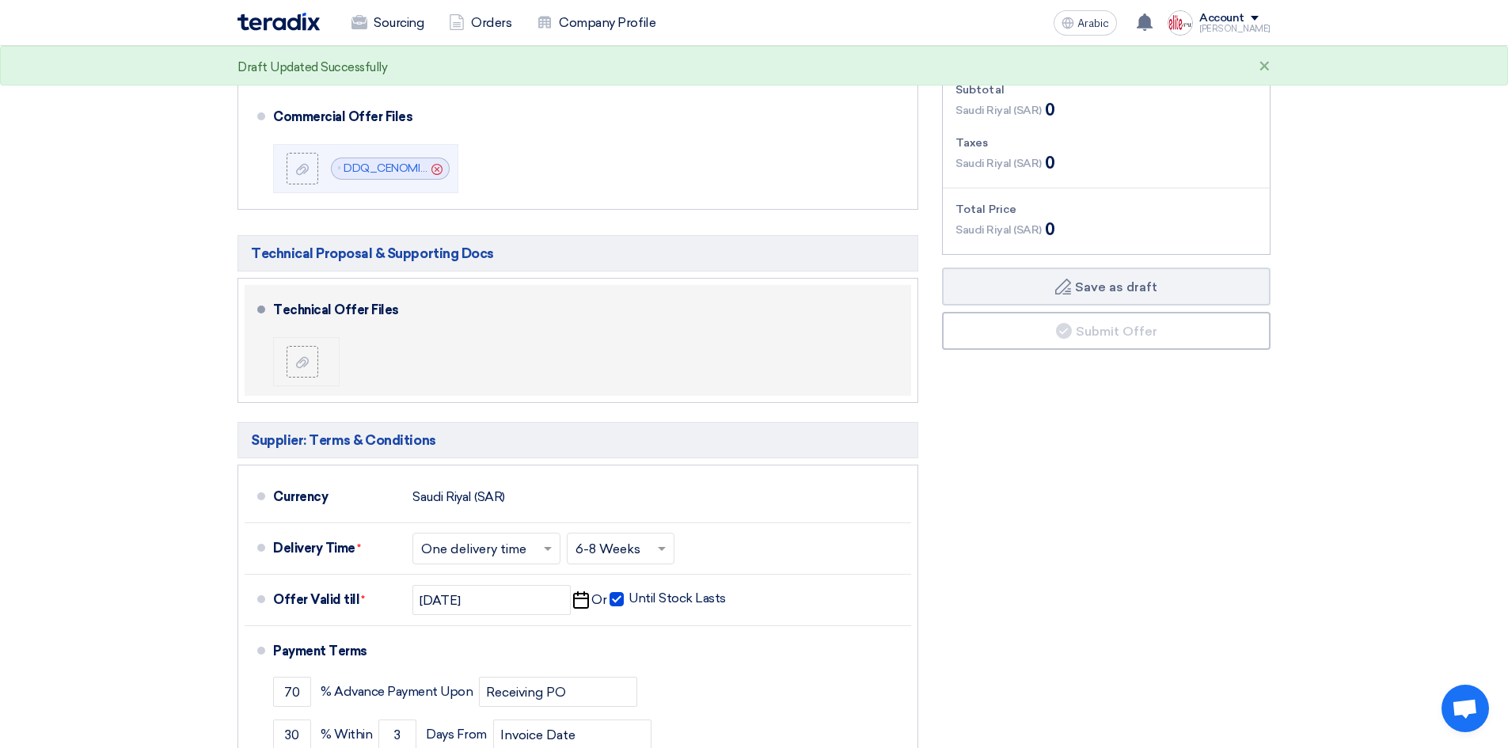
scroll to position [3570, 0]
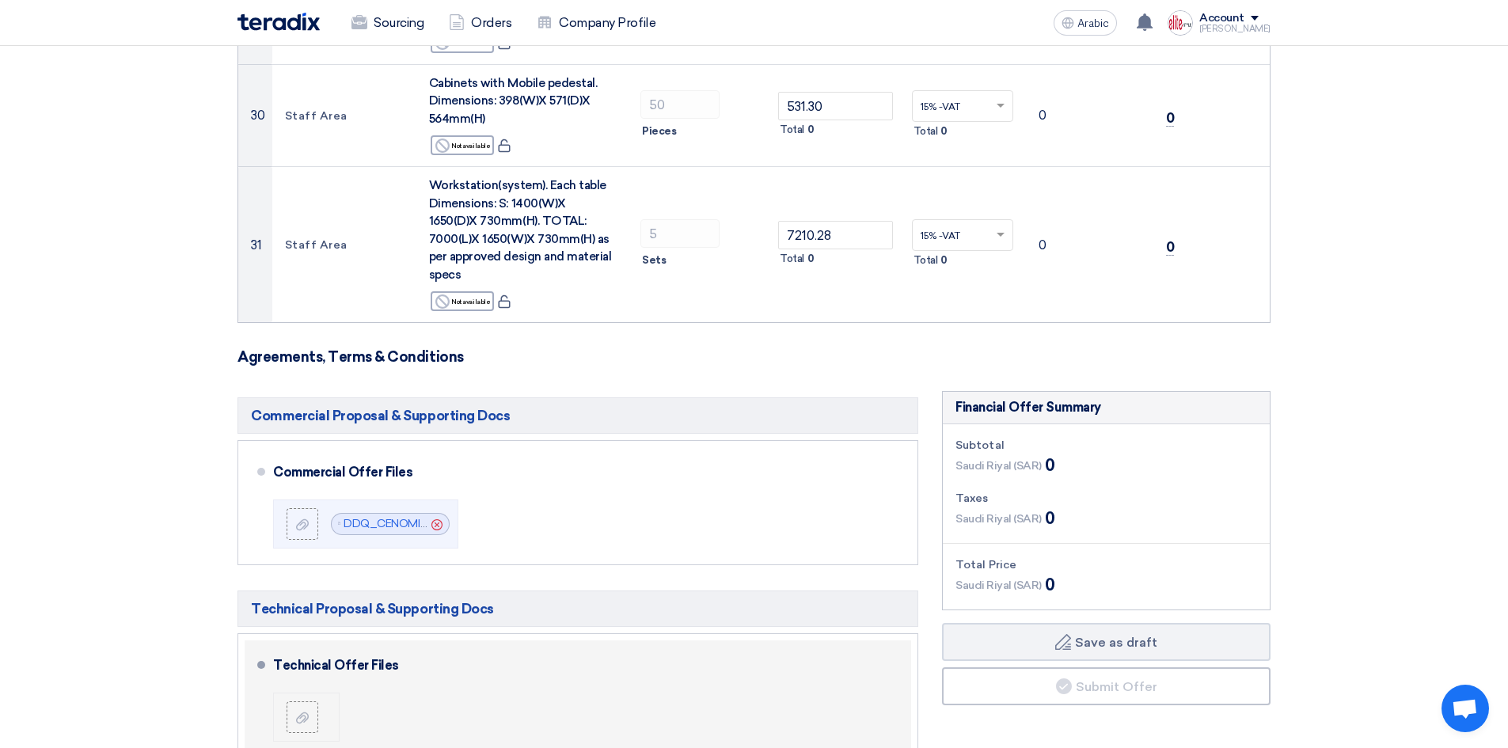
scroll to position [3728, 0]
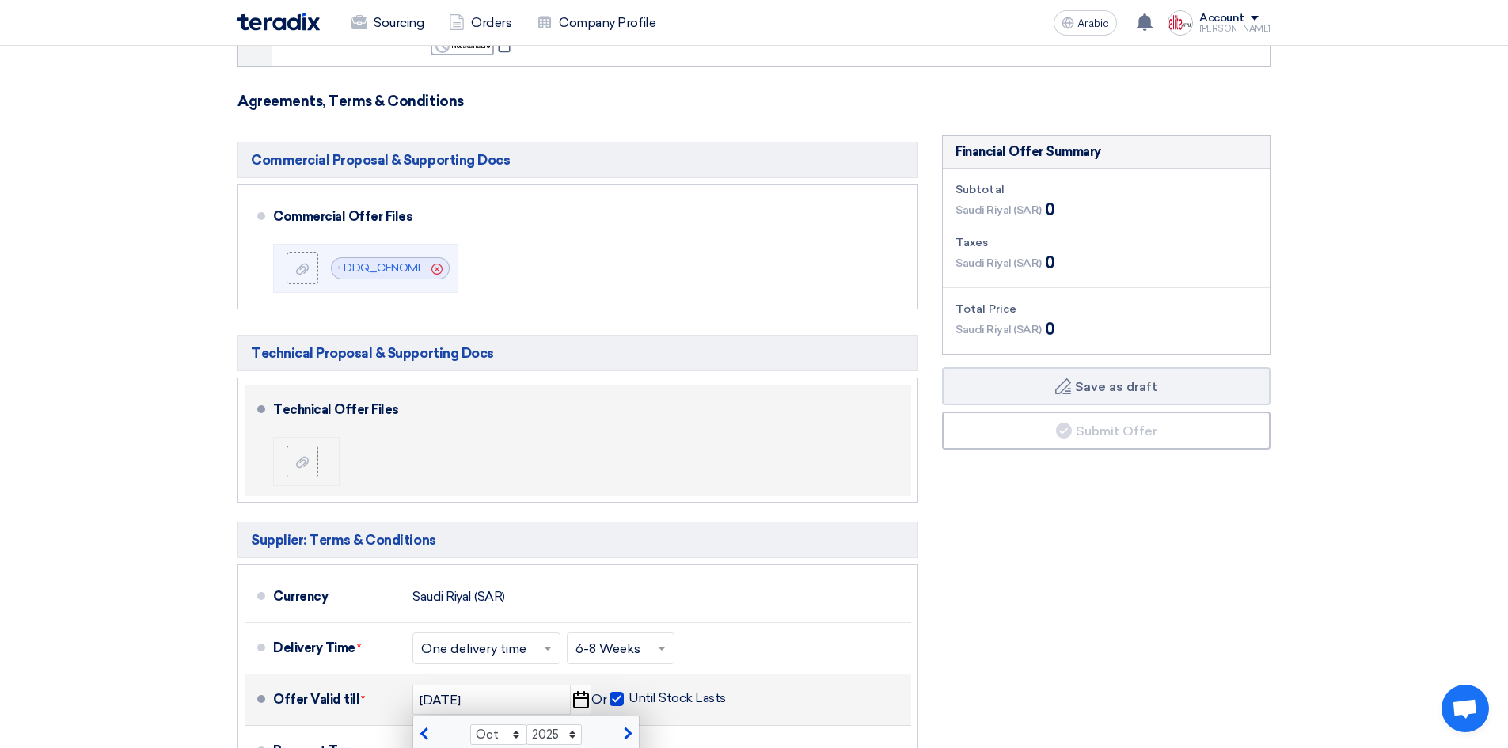
scroll to position [3894, 0]
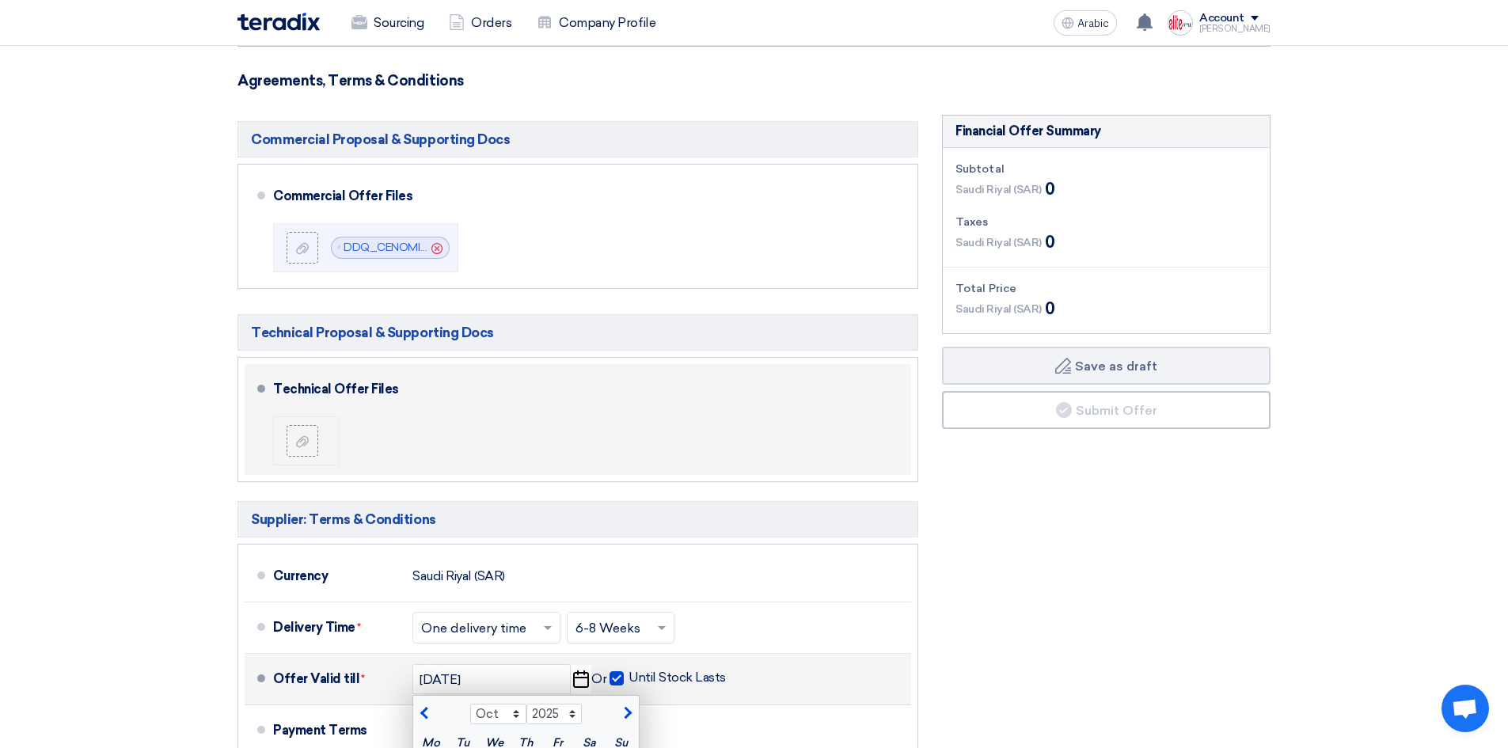
click at [425, 706] on span "button" at bounding box center [426, 713] width 9 height 14
select select "9"
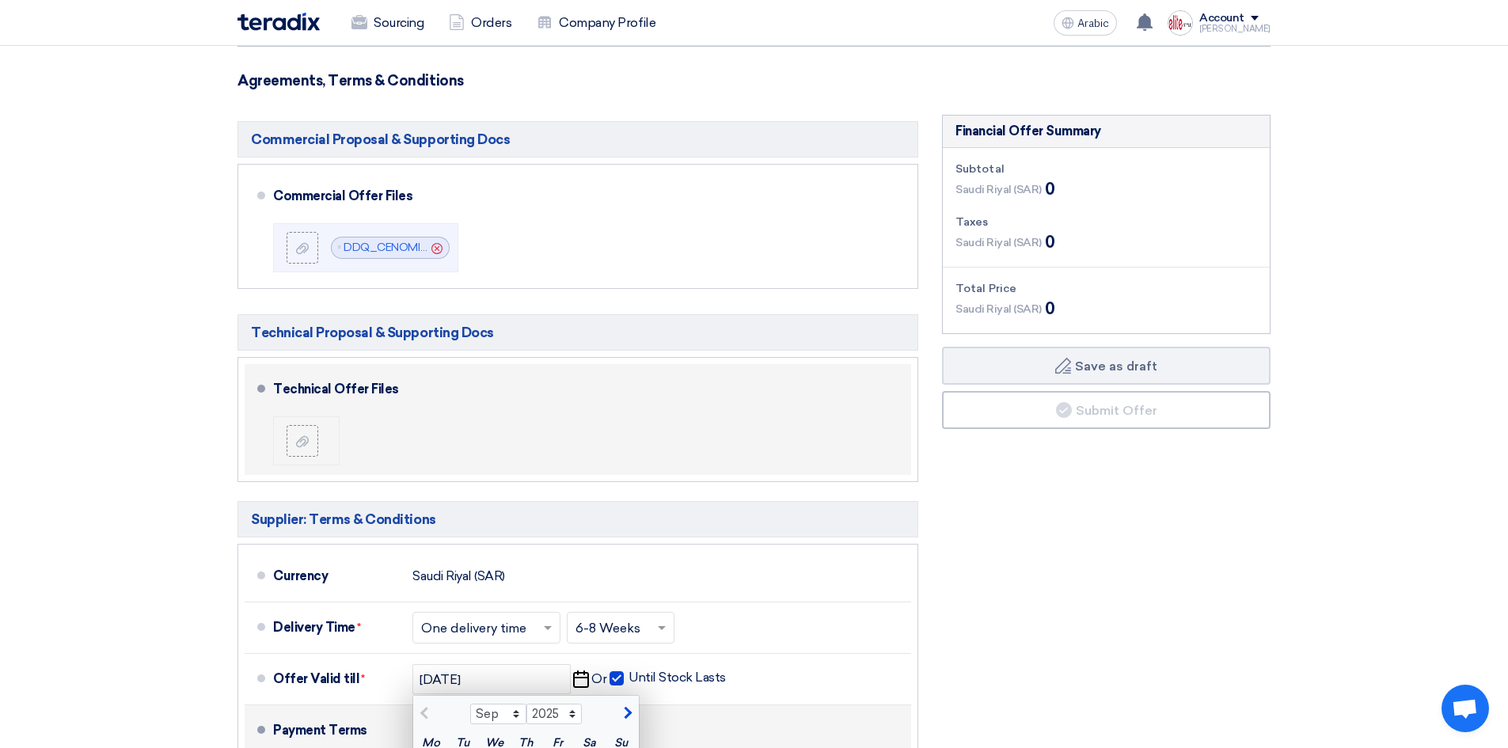
type input "9/20/2025"
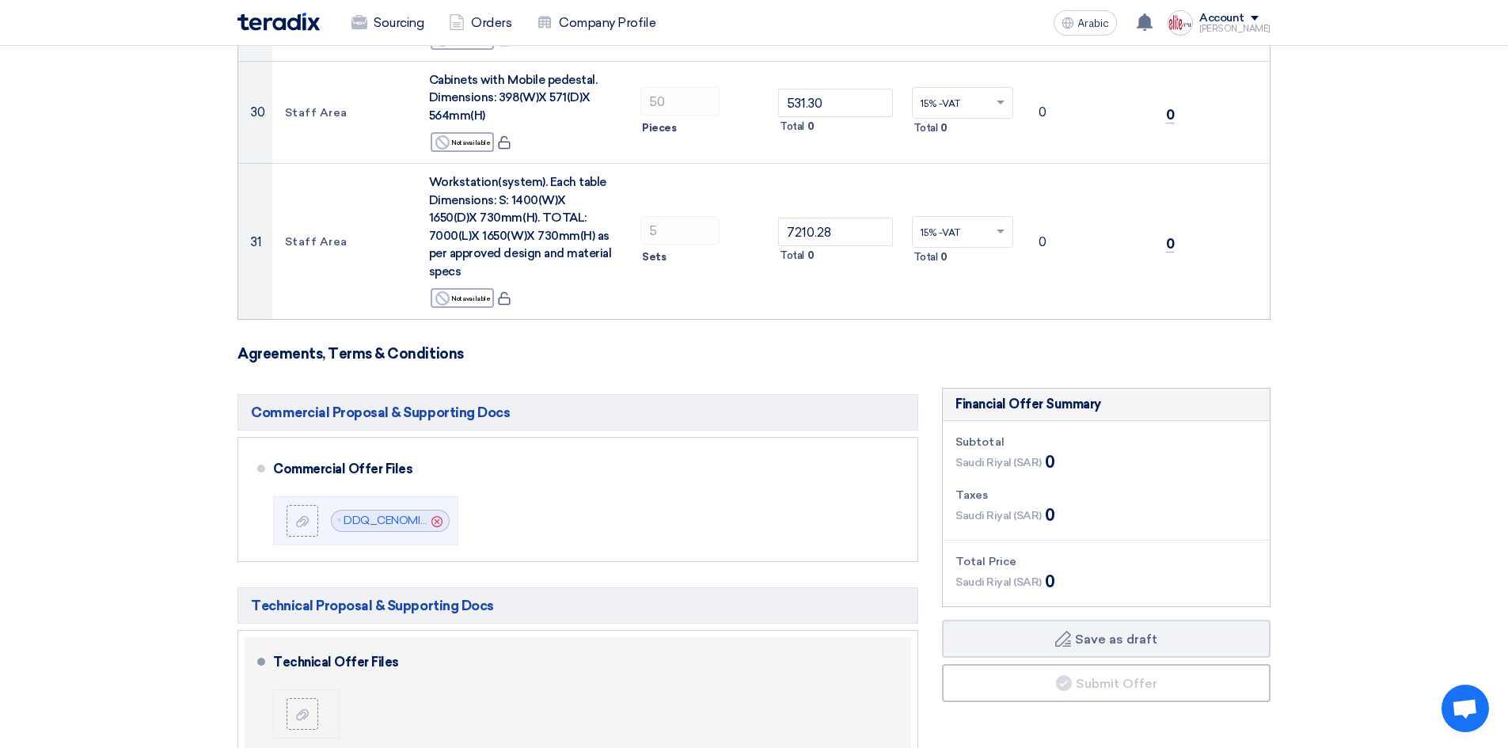
scroll to position [3627, 0]
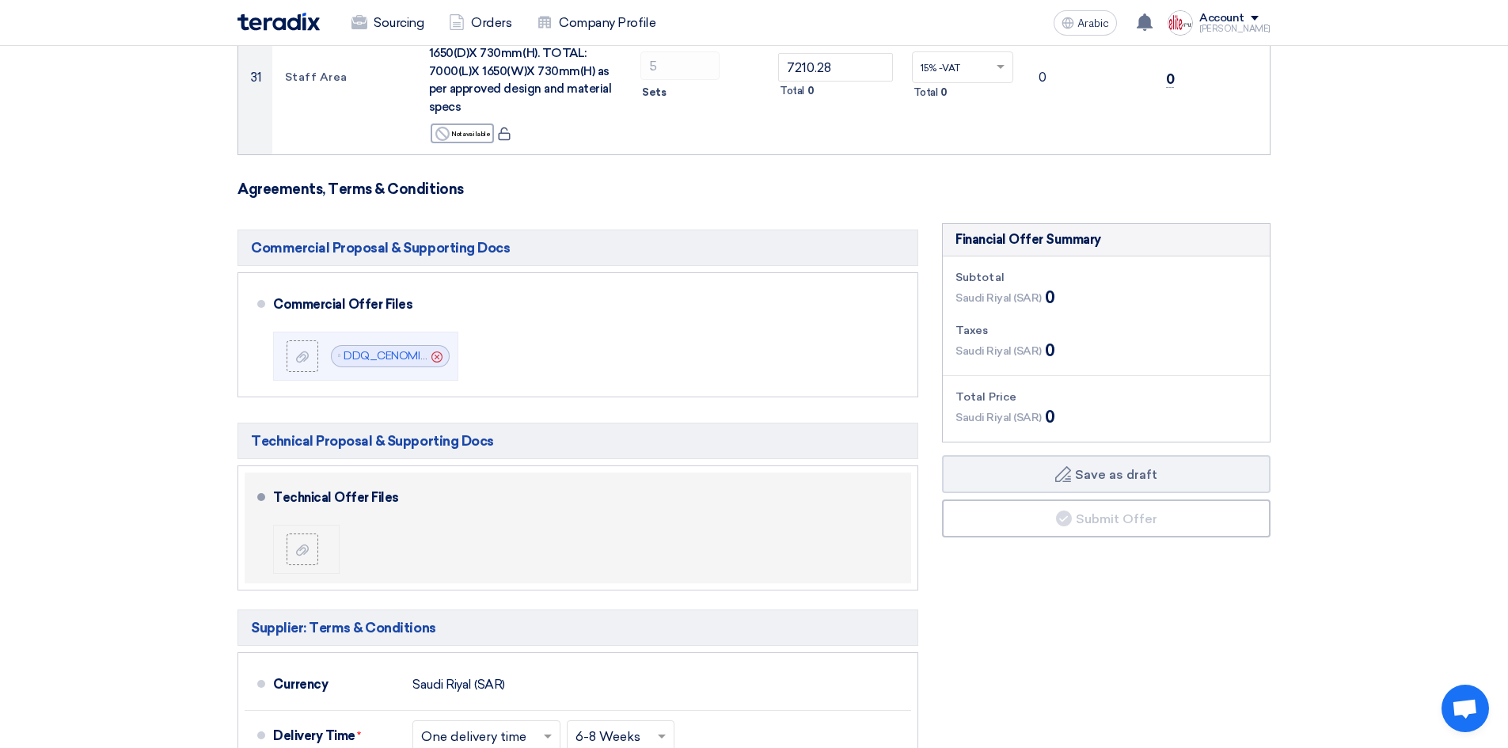
scroll to position [3785, 0]
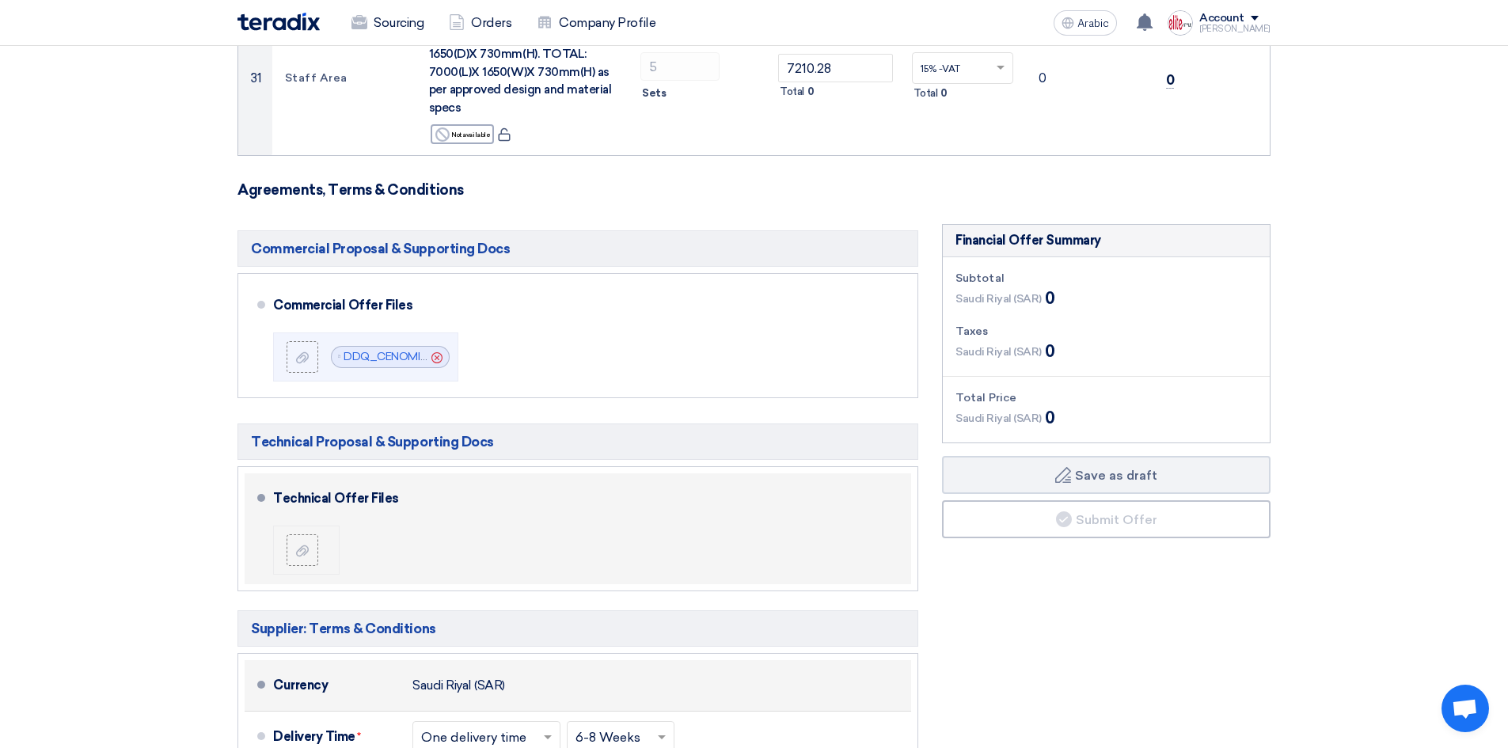
click at [513, 666] on div "Currency Saudi Riyal (SAR)" at bounding box center [589, 685] width 632 height 38
click at [495, 677] on font "Saudi Riyal (SAR)" at bounding box center [458, 684] width 93 height 15
click at [259, 681] on span at bounding box center [261, 685] width 8 height 8
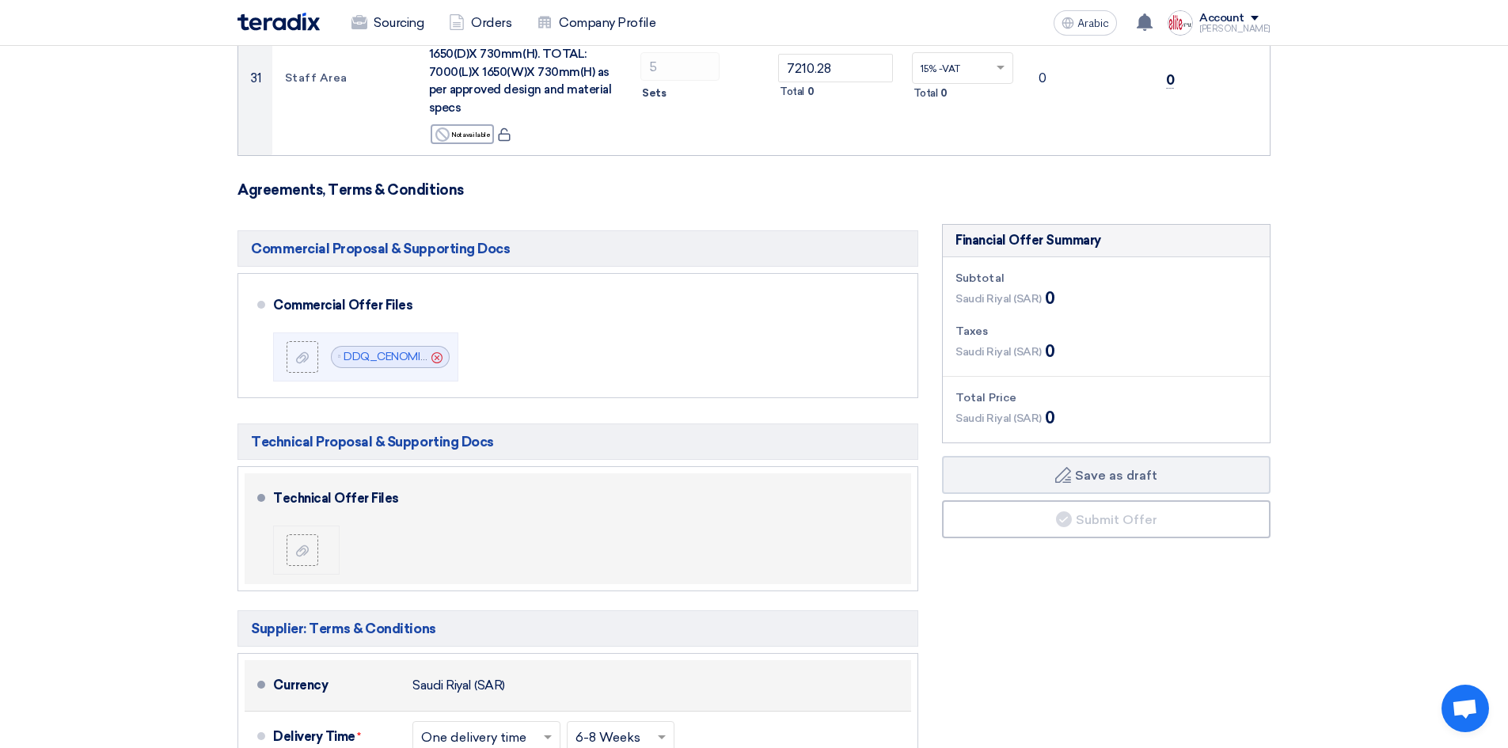
click at [260, 681] on span at bounding box center [261, 685] width 8 height 8
click at [551, 666] on div "Currency Saudi Riyal (SAR)" at bounding box center [589, 685] width 632 height 38
click at [684, 666] on div "Currency Saudi Riyal (SAR)" at bounding box center [589, 685] width 632 height 38
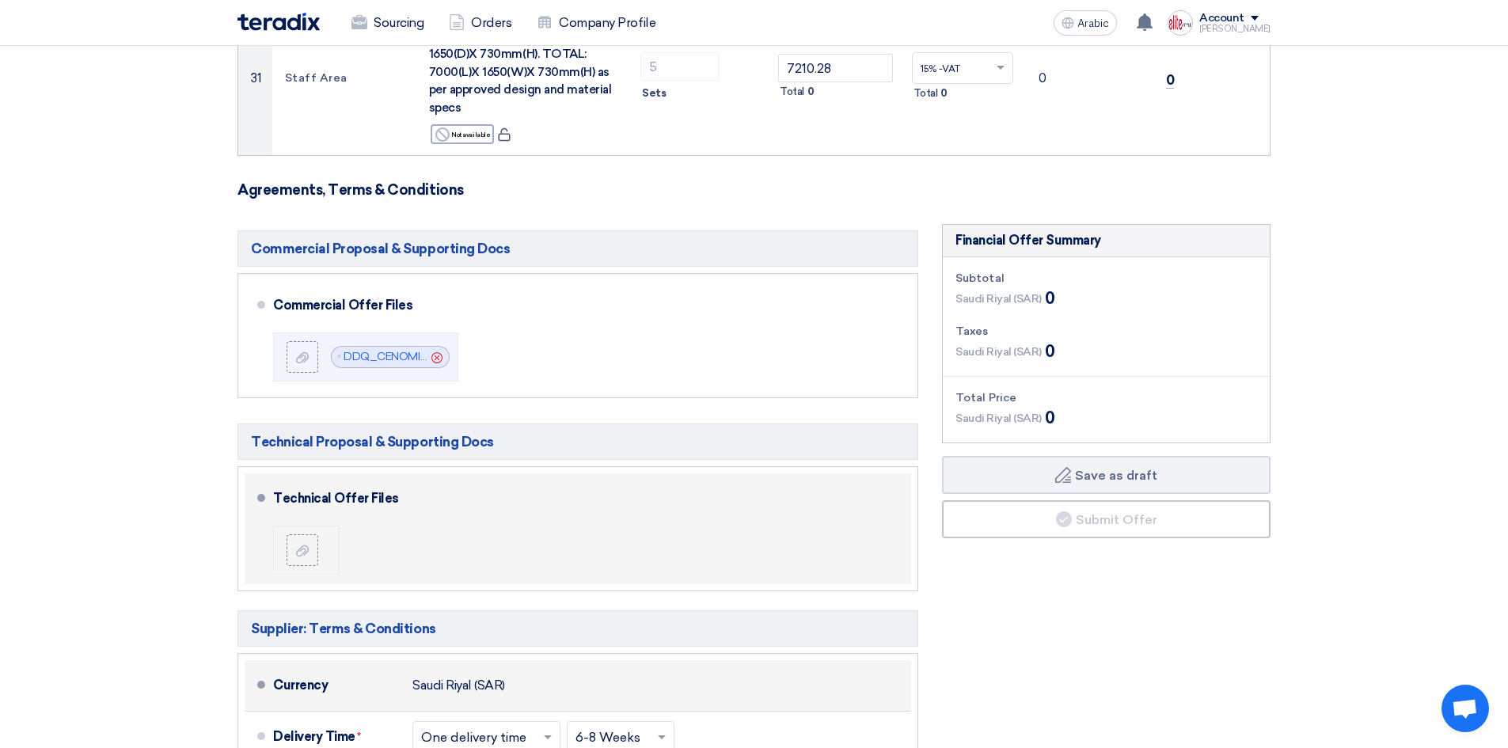
click at [684, 666] on div "Currency Saudi Riyal (SAR)" at bounding box center [589, 685] width 632 height 38
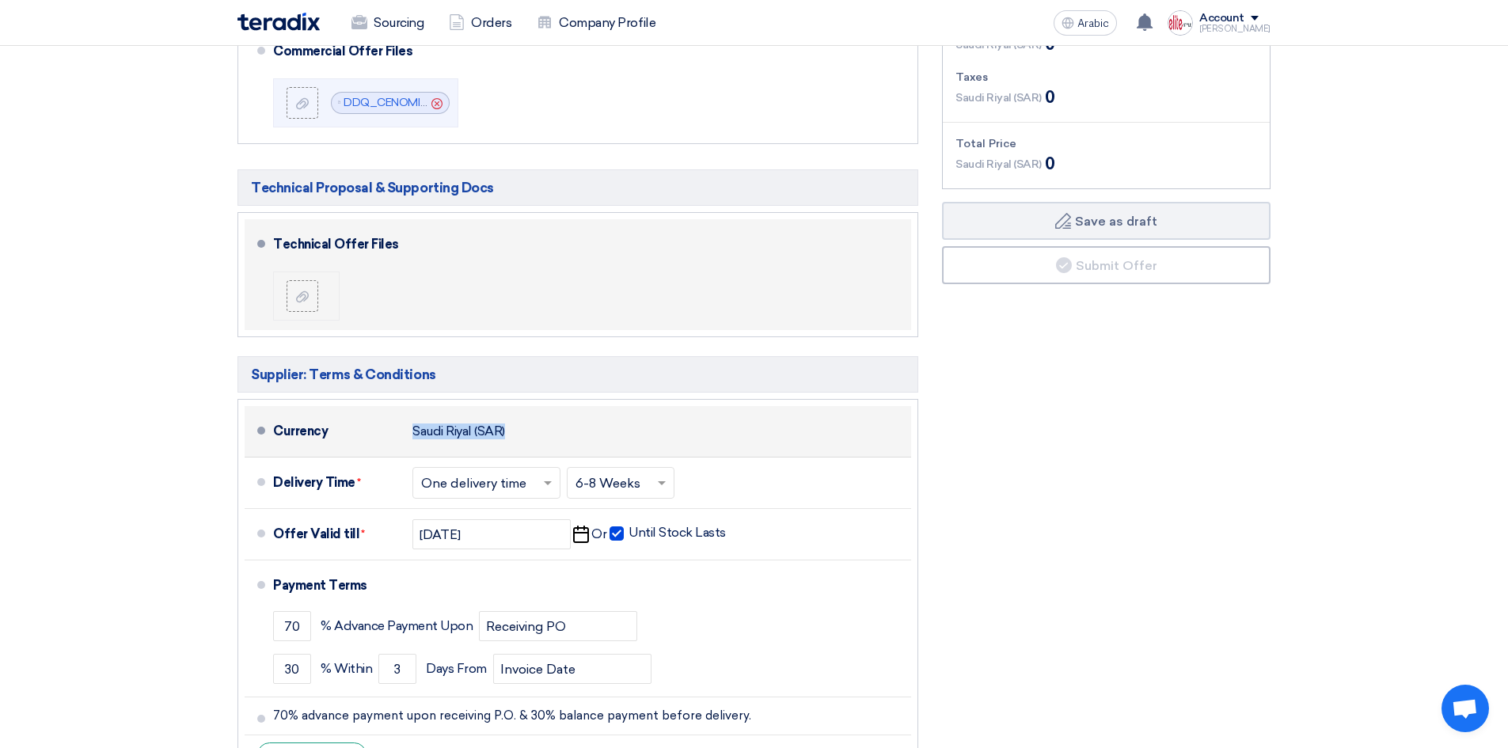
scroll to position [4102, 0]
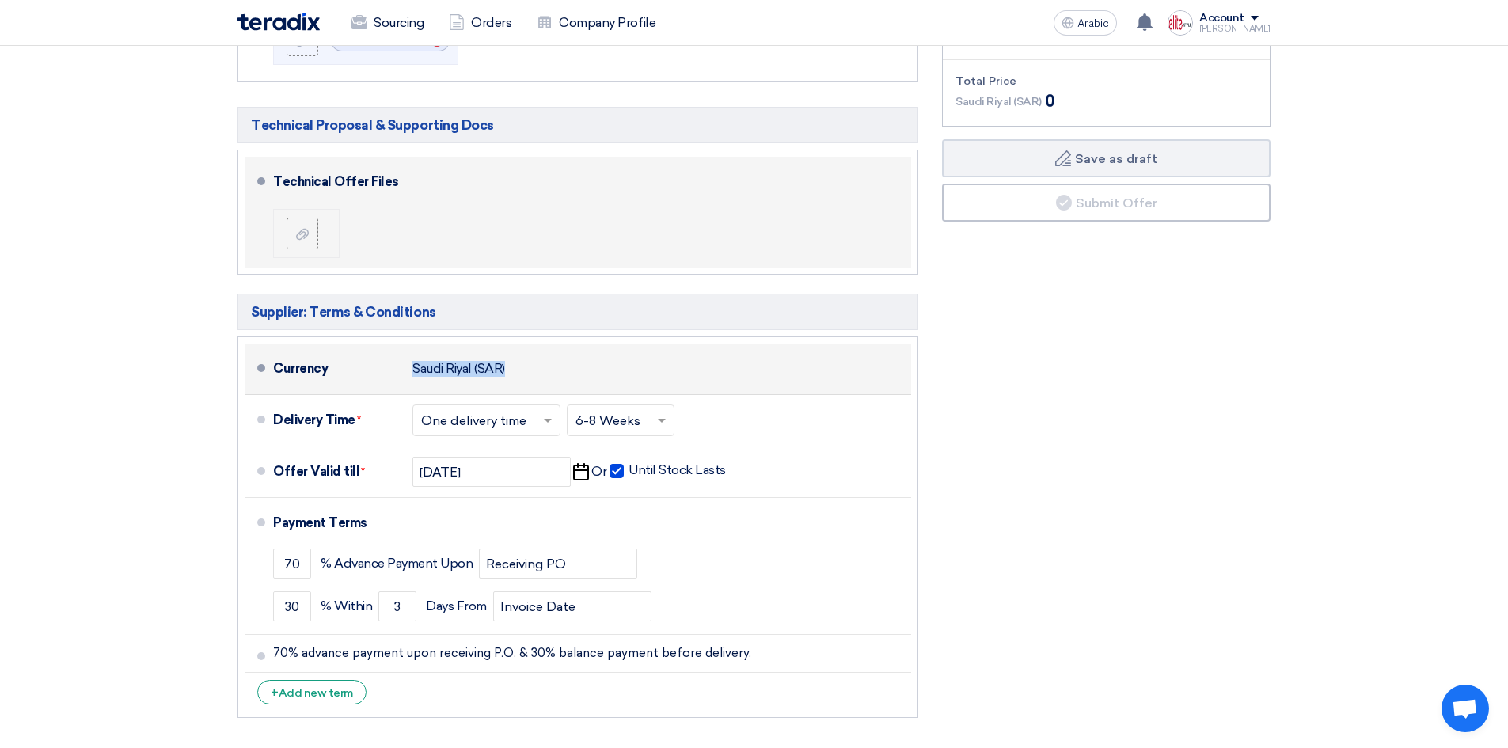
click at [650, 350] on div "Currency Saudi Riyal (SAR)" at bounding box center [589, 369] width 632 height 38
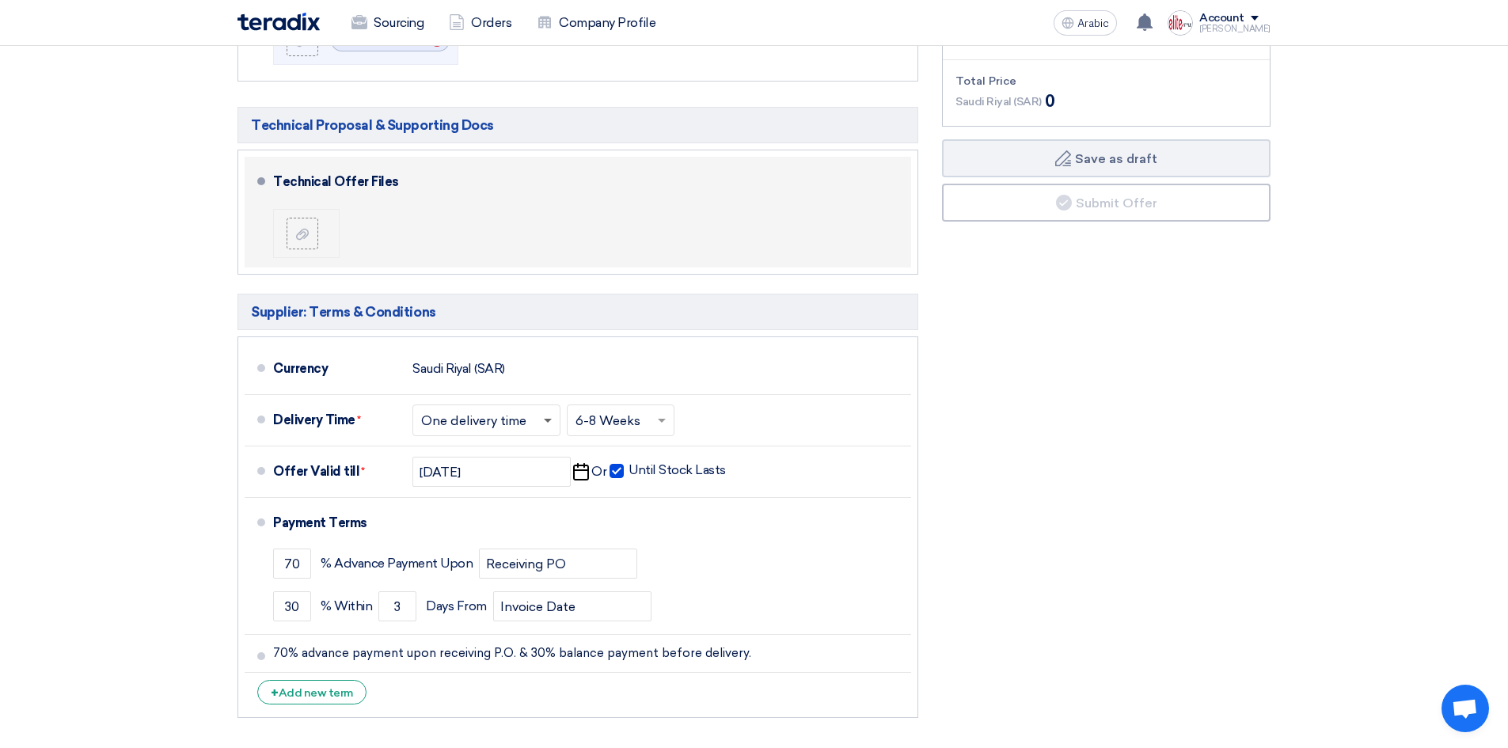
click at [551, 419] on span at bounding box center [548, 422] width 8 height 6
click at [518, 446] on font "Multiple delivery times" at bounding box center [489, 453] width 137 height 15
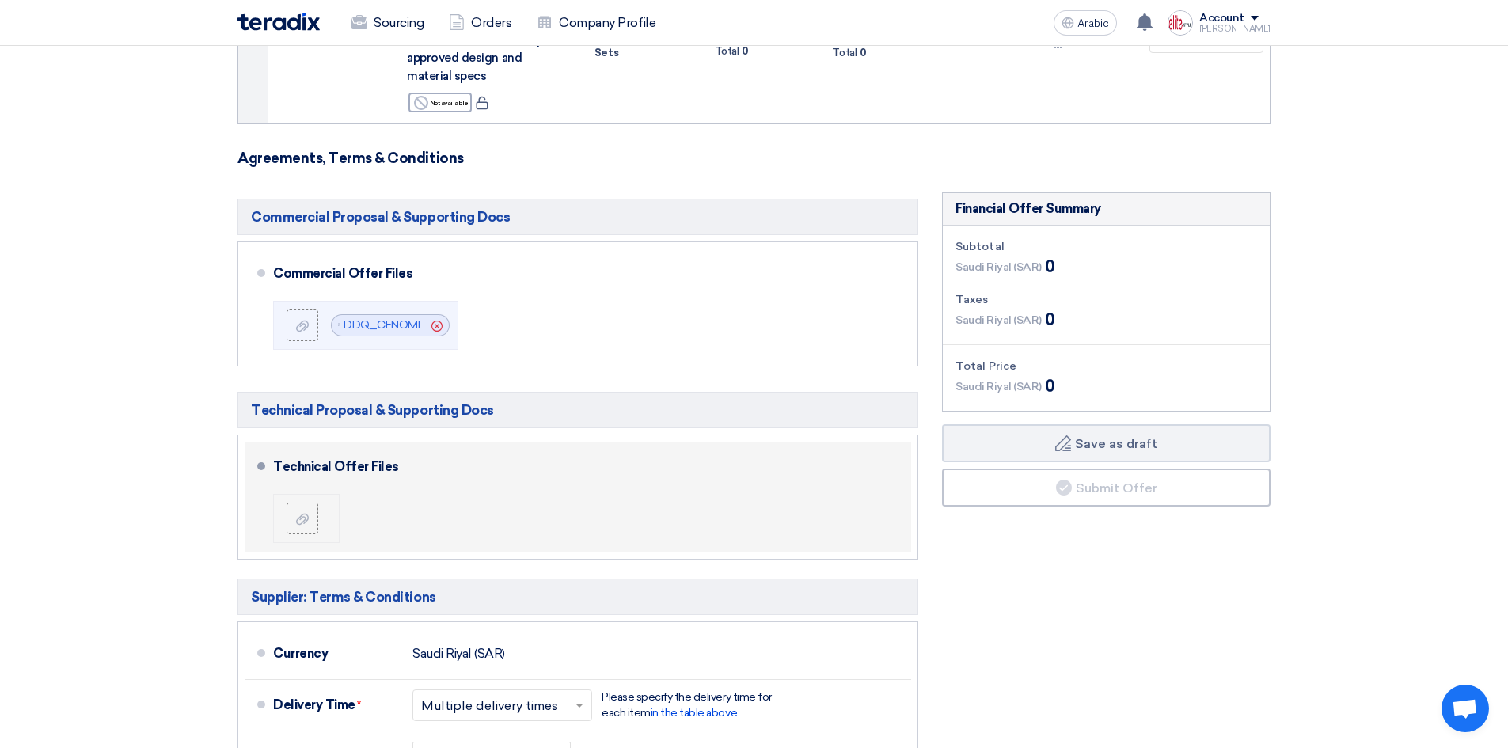
scroll to position [4448, 0]
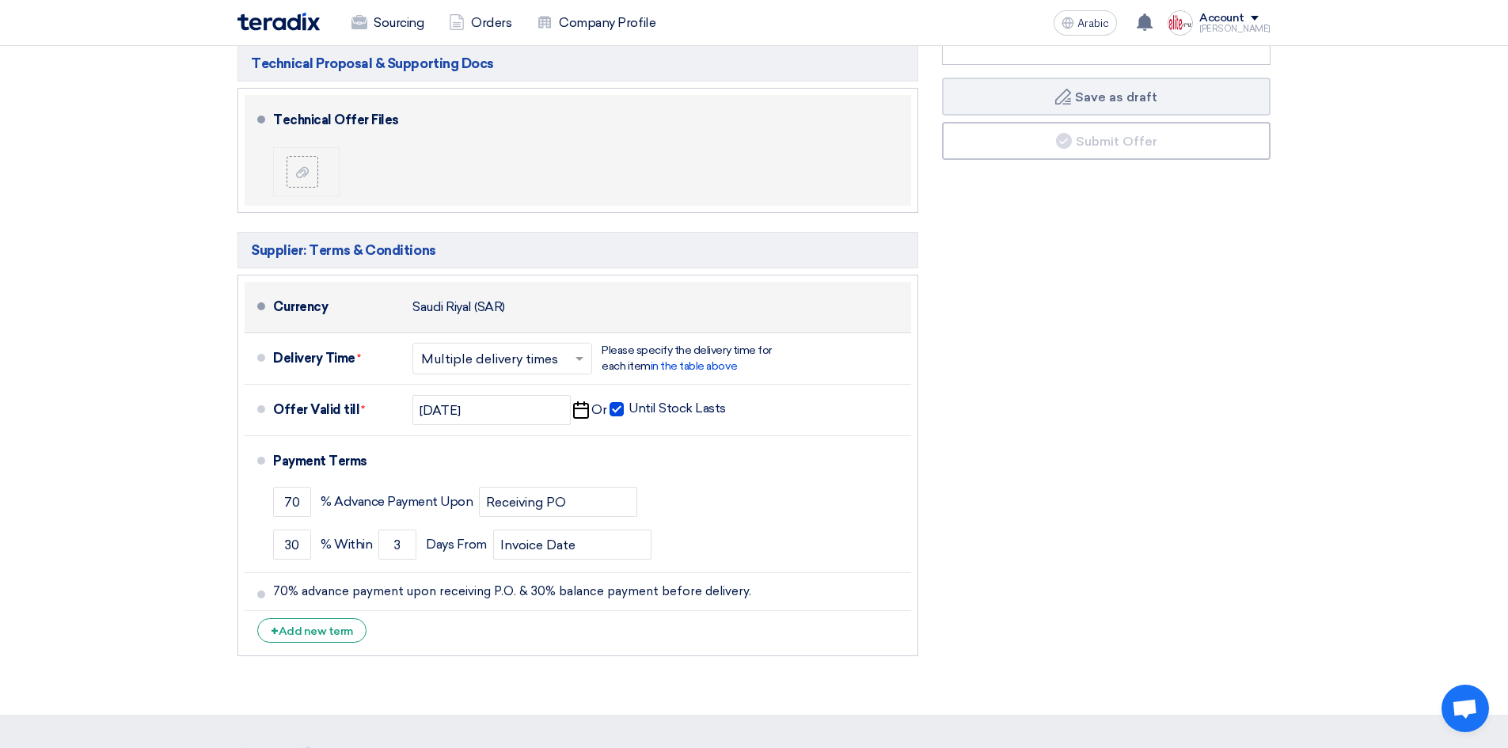
click at [651, 288] on div "Currency Saudi Riyal (SAR)" at bounding box center [589, 307] width 632 height 38
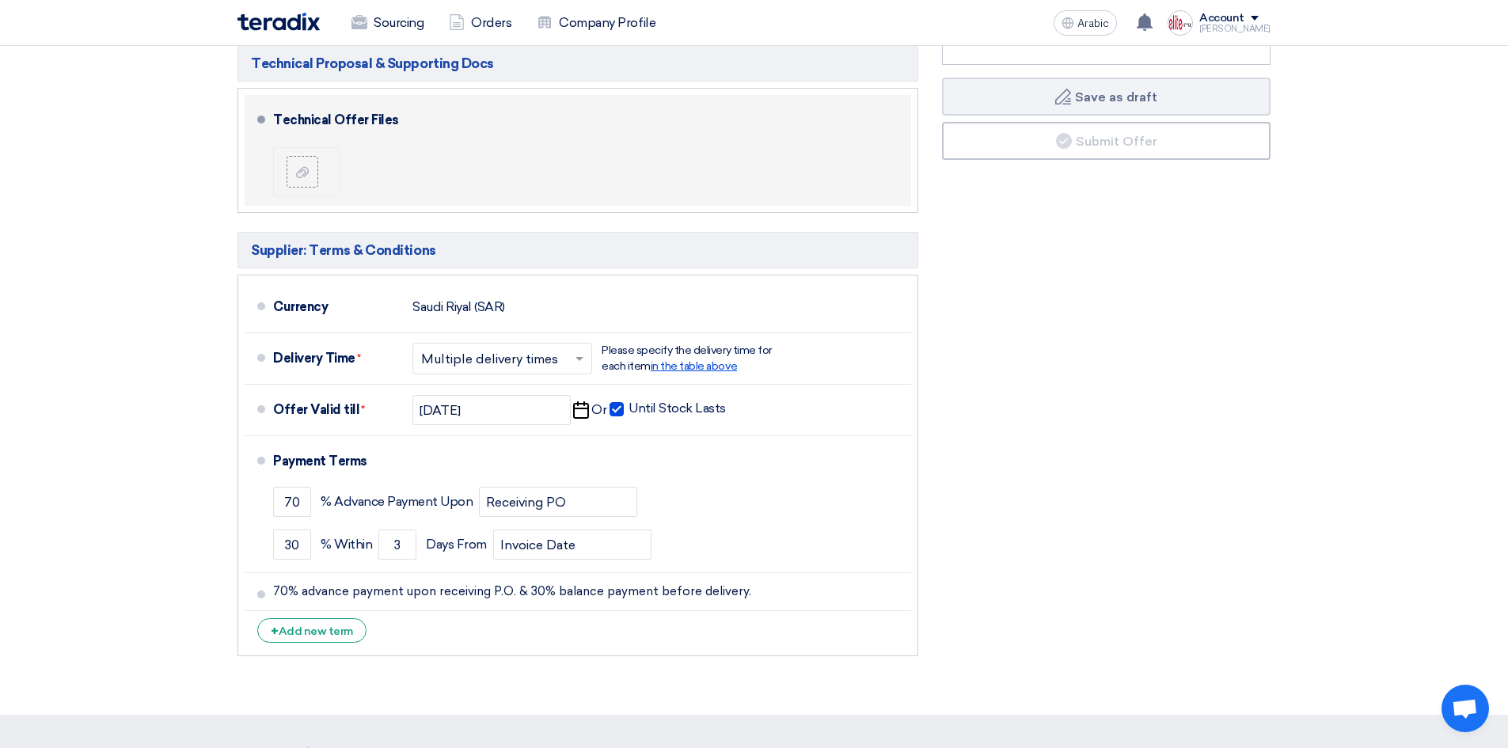
click at [662, 359] on font "in the table above" at bounding box center [694, 365] width 86 height 13
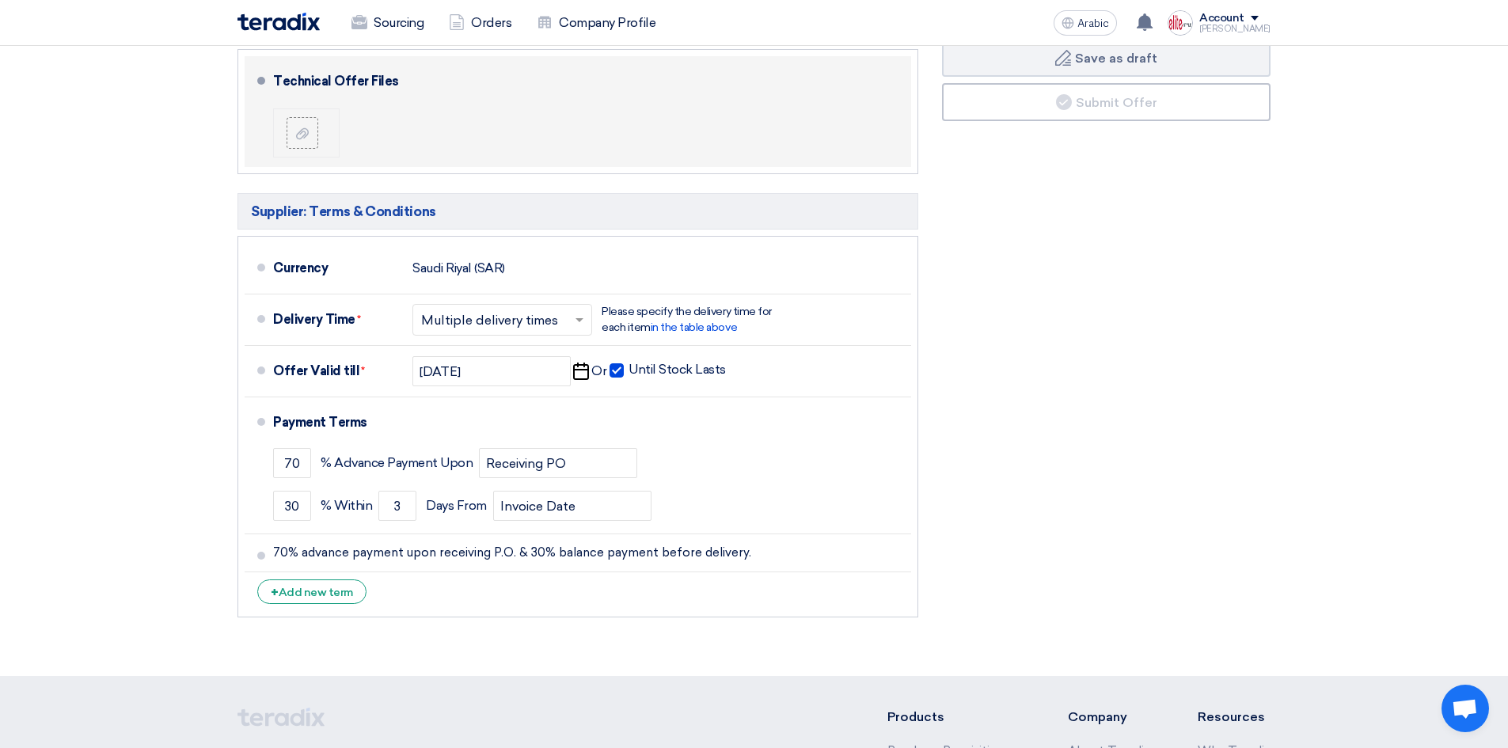
scroll to position [4529, 0]
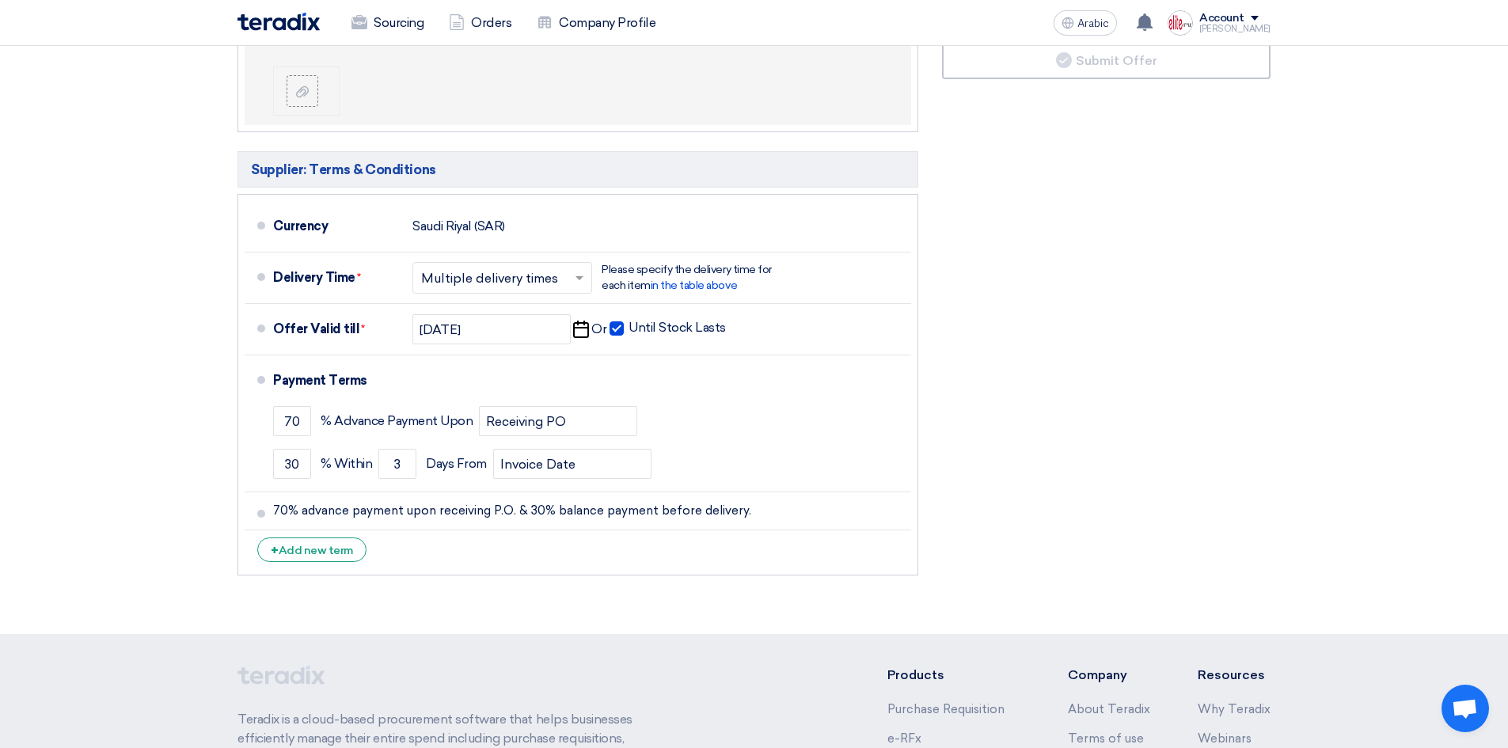
click at [573, 270] on span at bounding box center [581, 278] width 20 height 16
click at [516, 333] on font "One delivery time" at bounding box center [473, 340] width 105 height 15
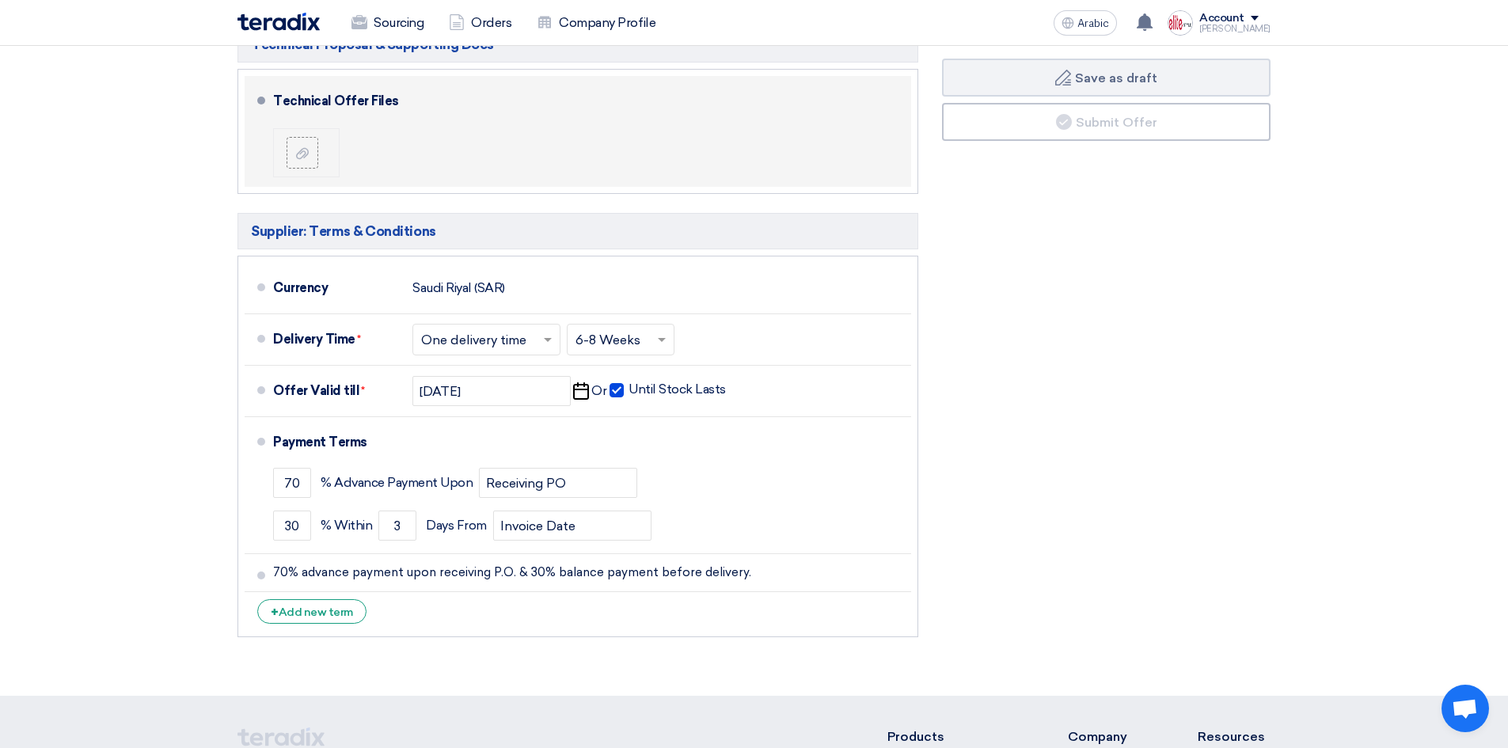
click at [934, 313] on div "Financial Offer Summary Subtotal Saudi Riyal (SAR) 0 Taxes Saudi Riyal (SAR)" at bounding box center [1106, 236] width 352 height 818
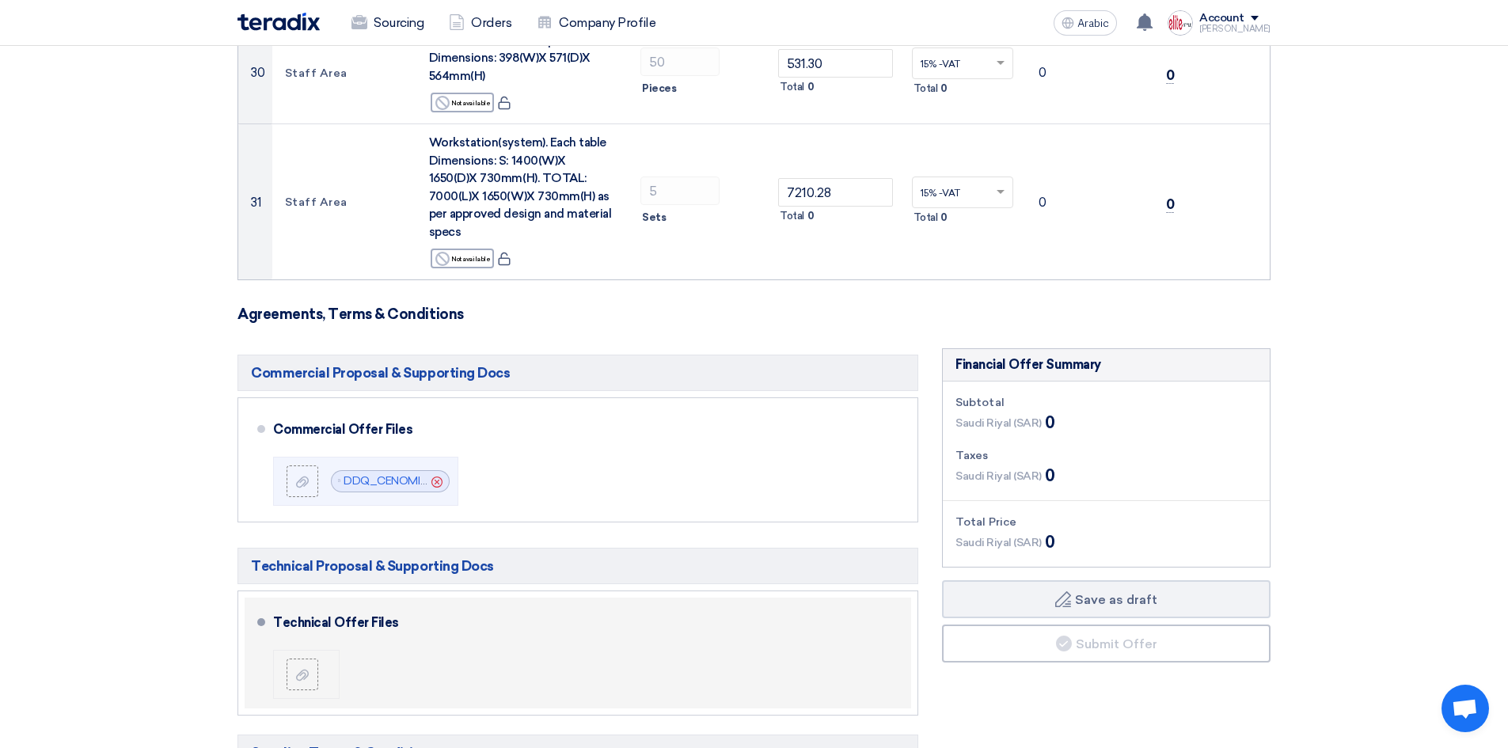
scroll to position [3750, 0]
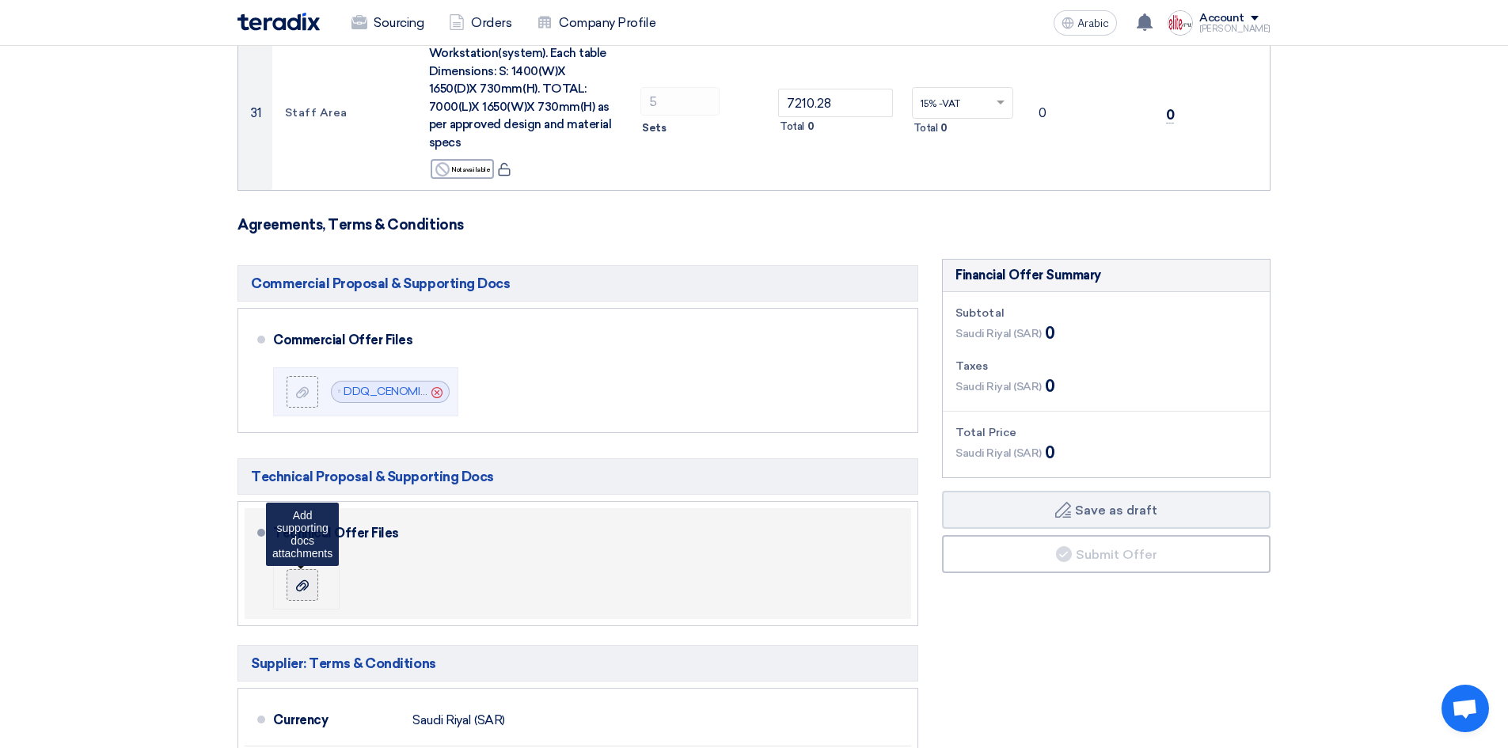
click at [294, 577] on div at bounding box center [302, 585] width 19 height 16
click at [0, 0] on input "file" at bounding box center [0, 0] width 0 height 0
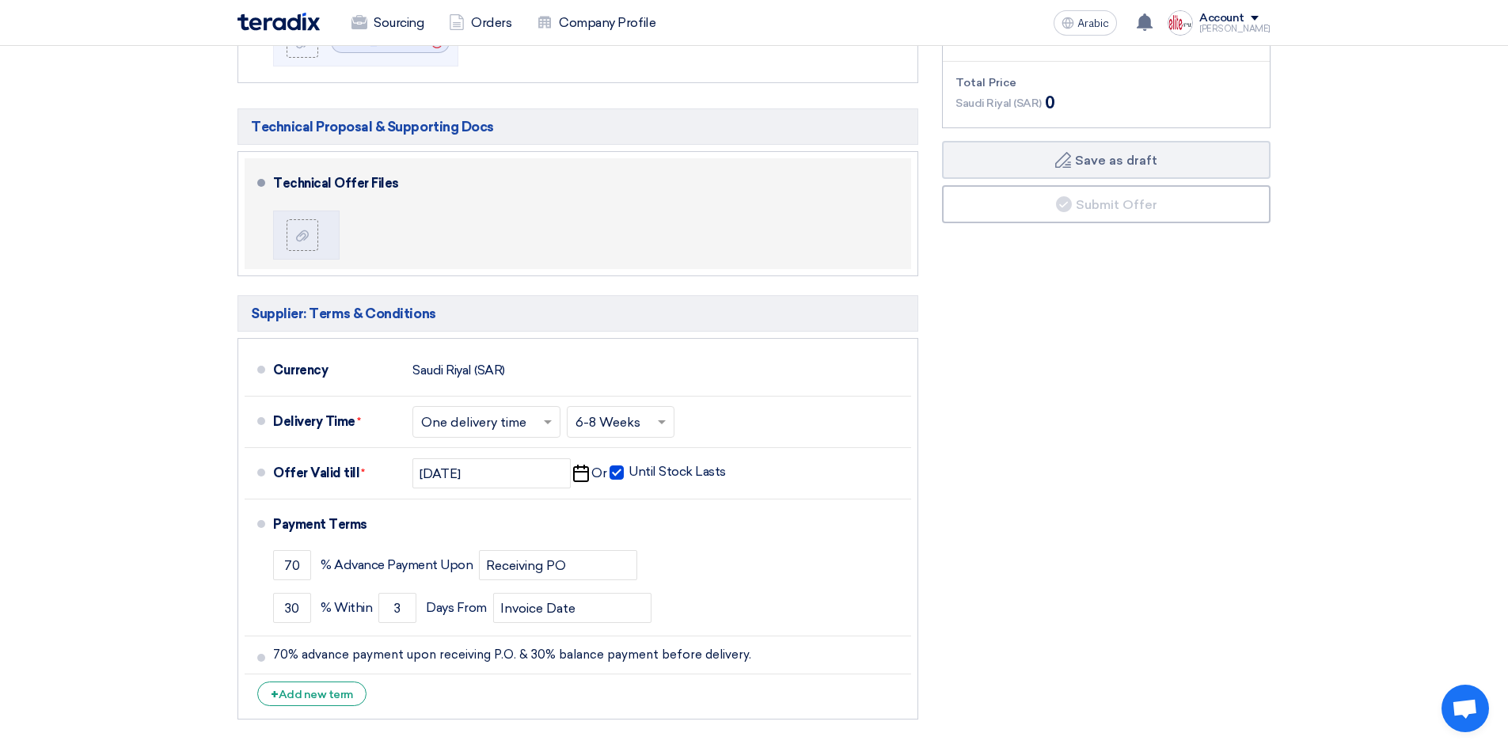
scroll to position [4146, 0]
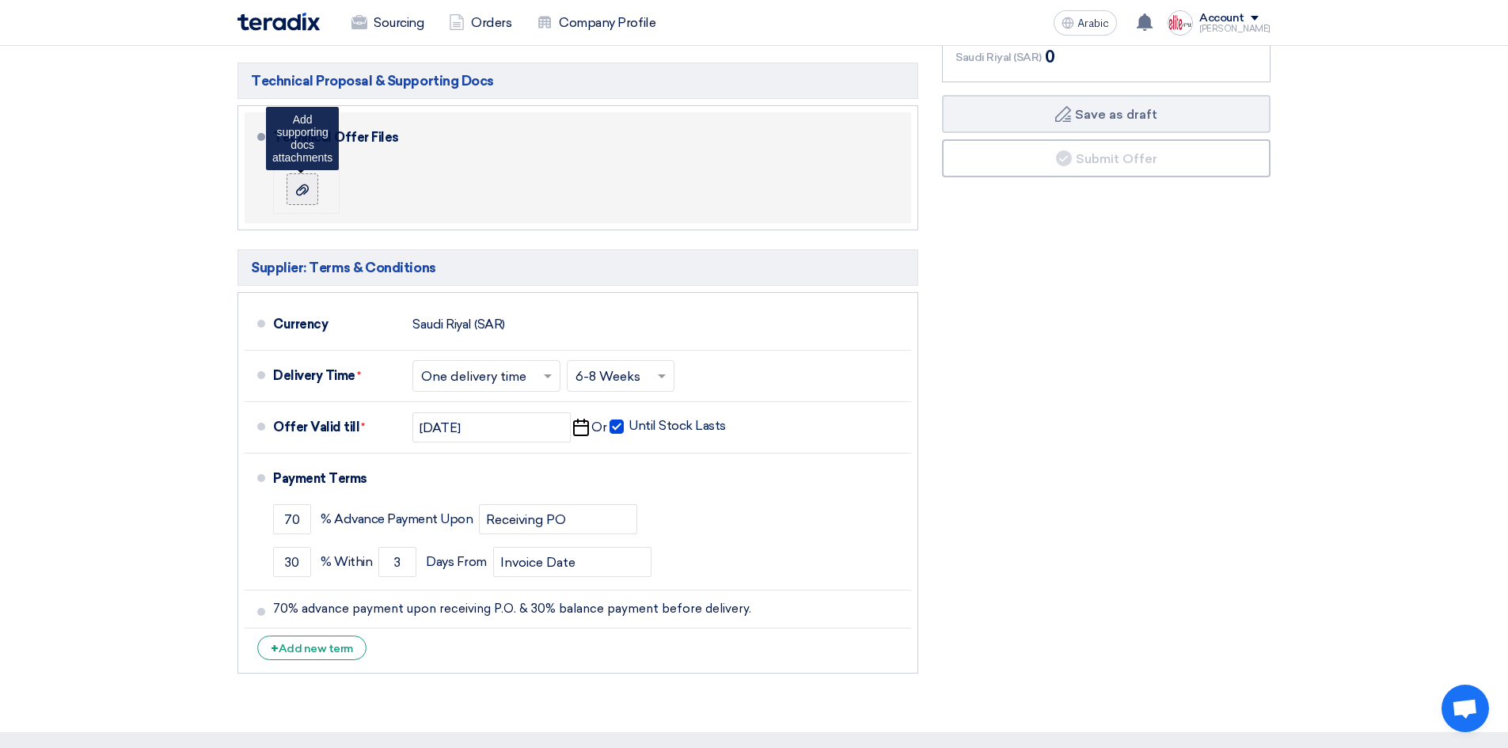
click at [290, 173] on label at bounding box center [302, 189] width 32 height 32
click at [0, 0] on input "file" at bounding box center [0, 0] width 0 height 0
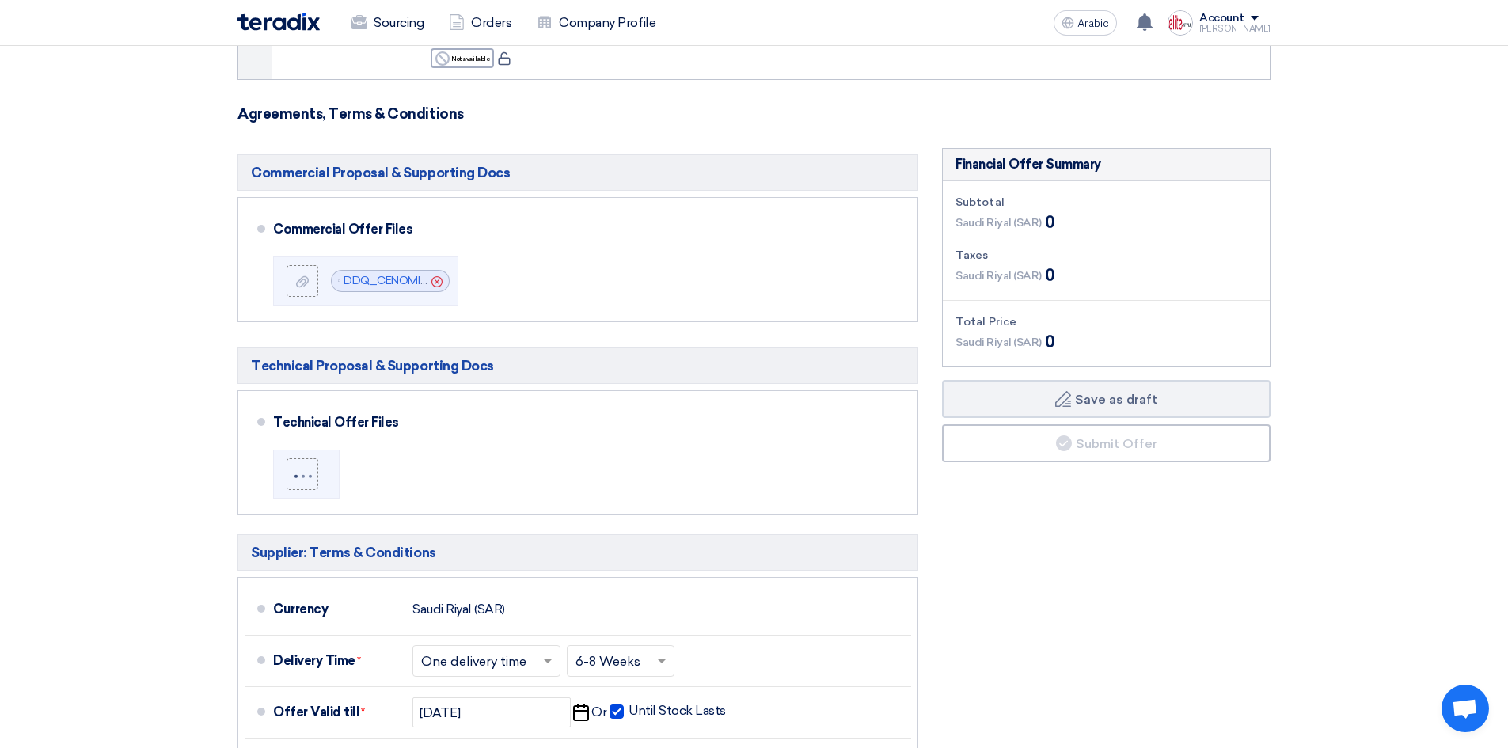
scroll to position [3830, 0]
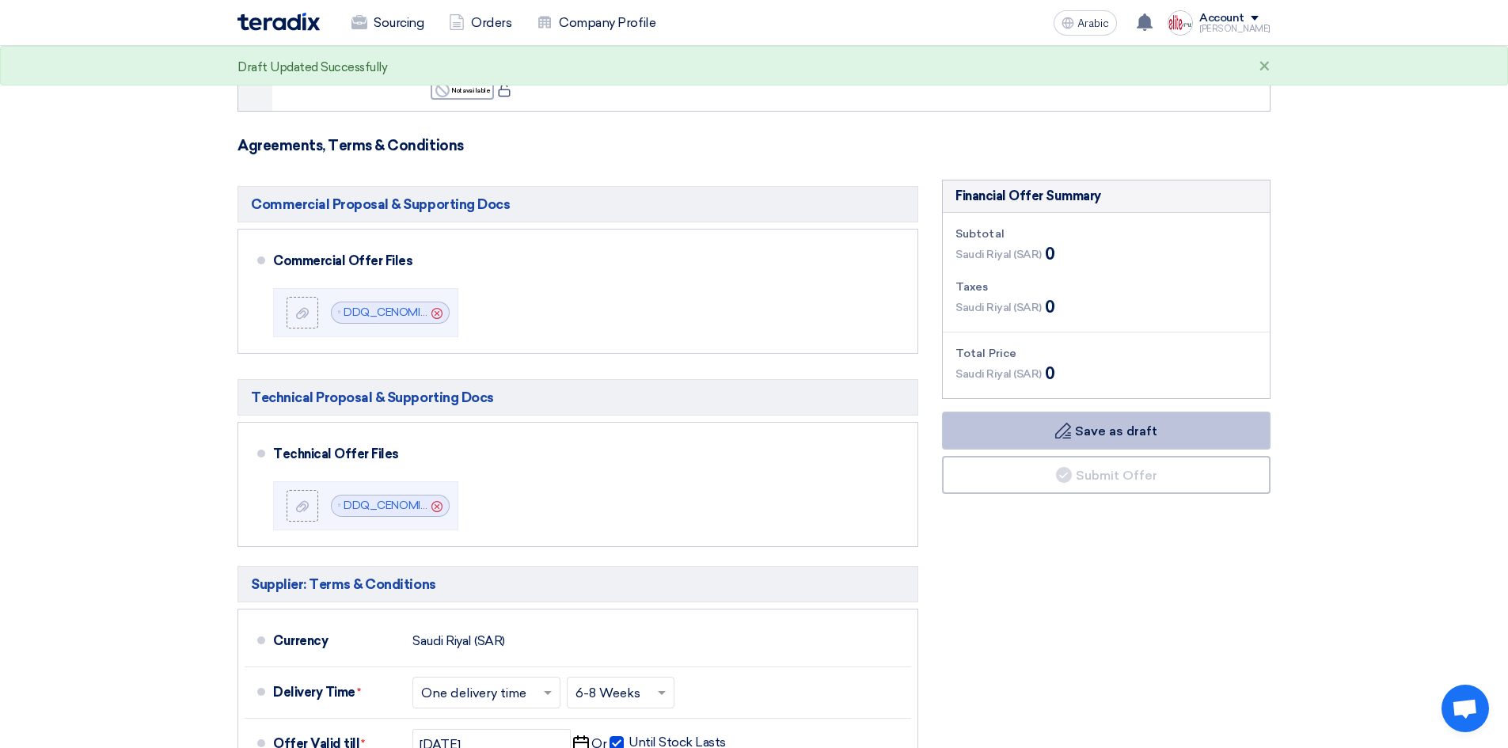
click at [1224, 412] on button "Draft Save as draft" at bounding box center [1106, 431] width 328 height 38
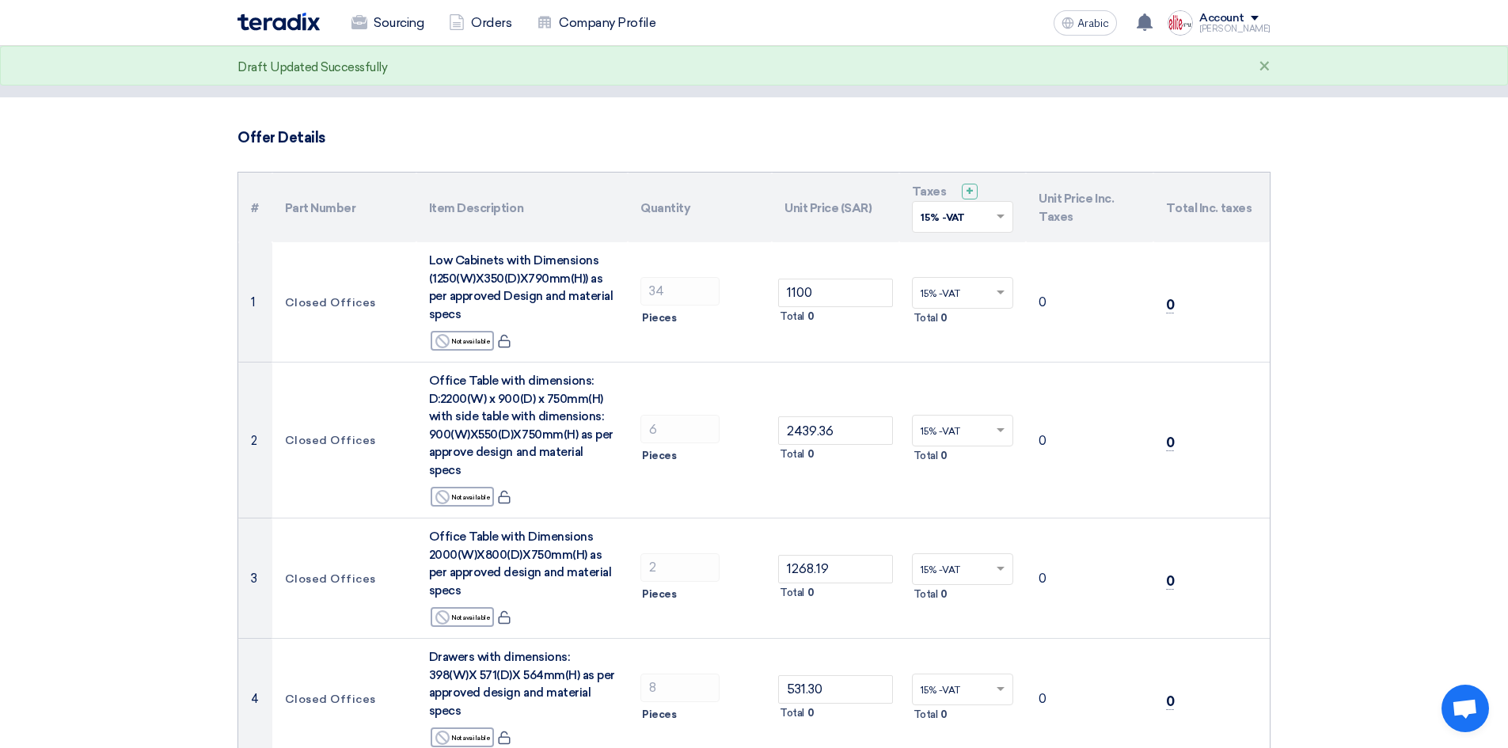
scroll to position [24, 0]
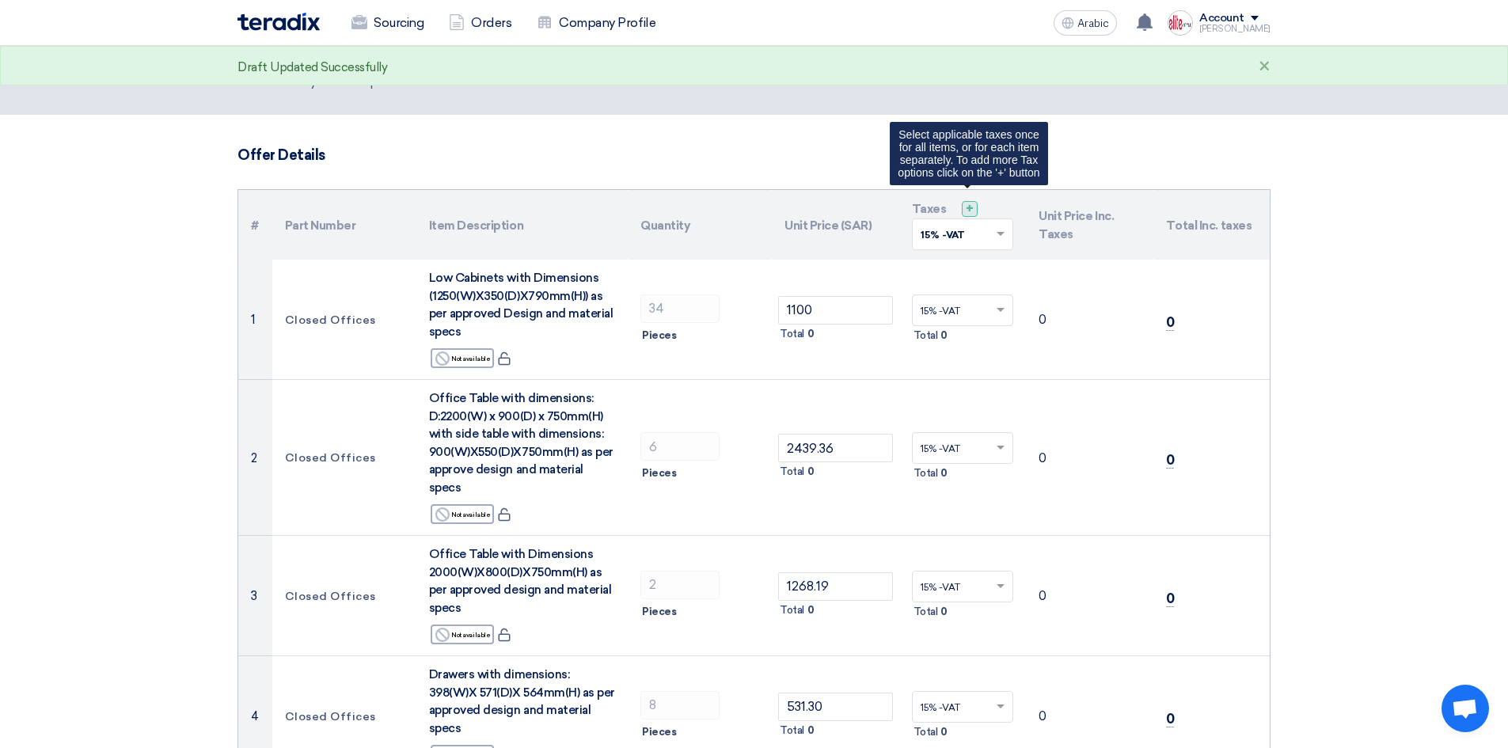
click at [973, 209] on div "+" at bounding box center [970, 209] width 16 height 16
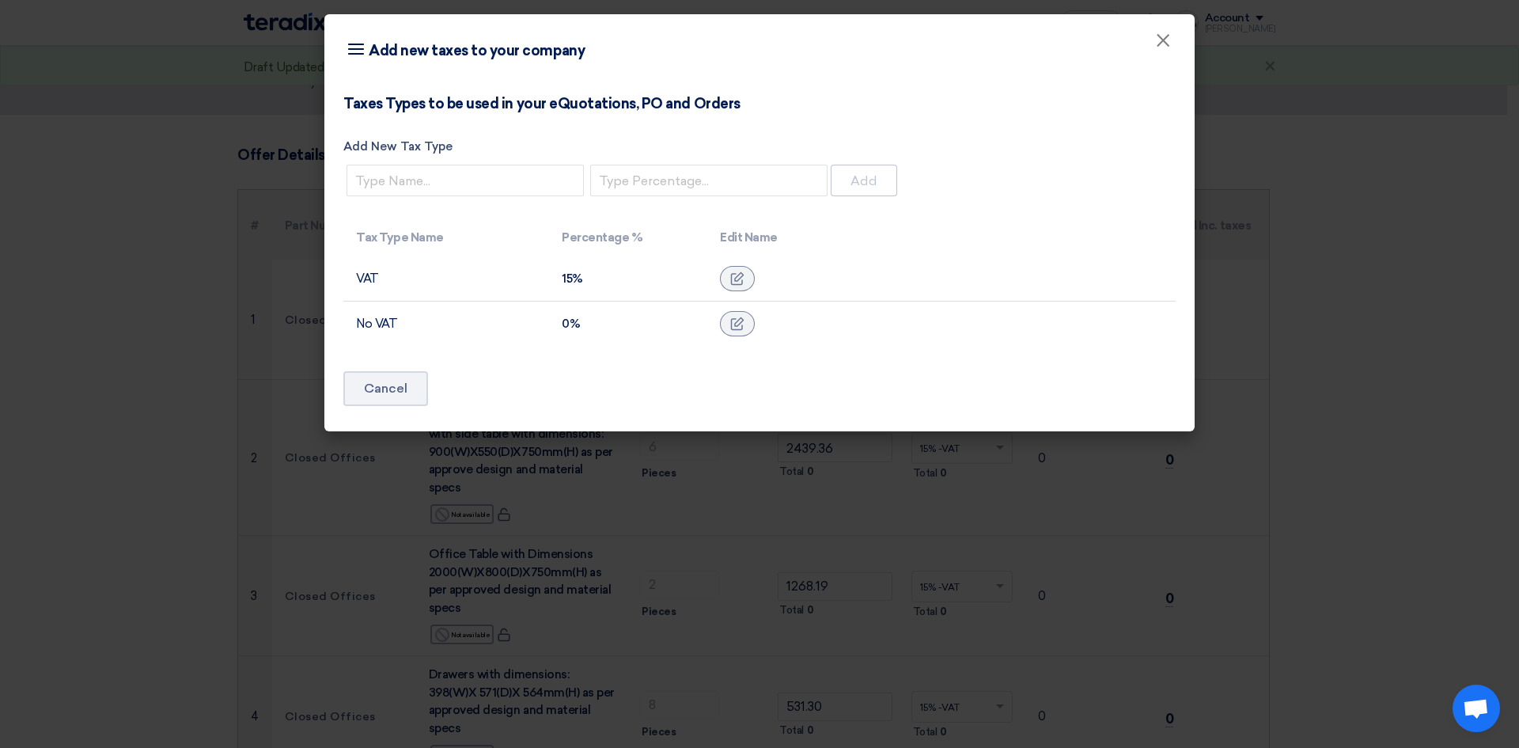
click at [576, 284] on font "15%" at bounding box center [572, 278] width 21 height 14
click at [520, 184] on input "Add New Tax Type" at bounding box center [465, 181] width 237 height 32
click at [657, 181] on input "number" at bounding box center [708, 181] width 237 height 32
click at [518, 181] on input "Add New Tax Type" at bounding box center [465, 181] width 237 height 32
type input "Dezign District"
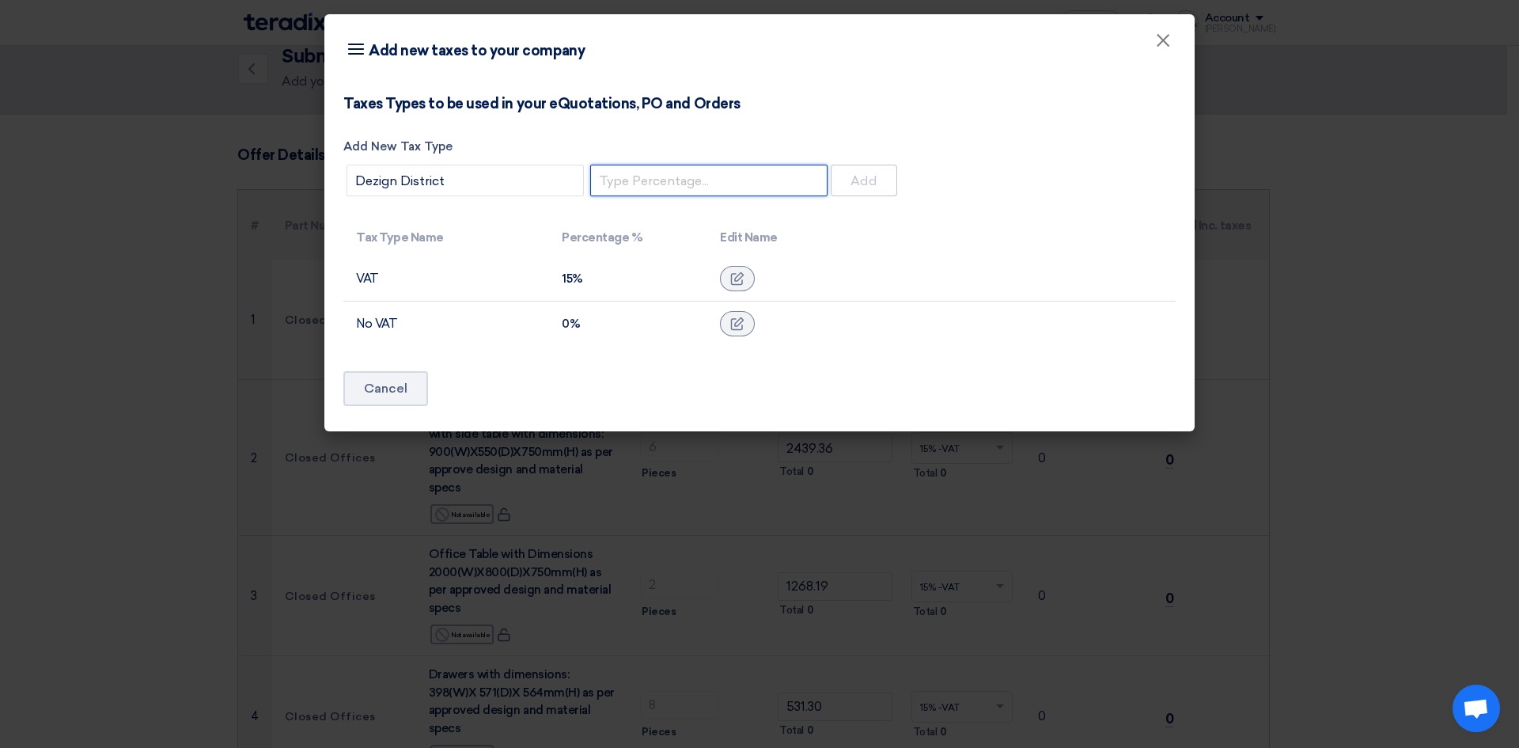
click at [653, 186] on input "number" at bounding box center [708, 181] width 237 height 32
type input "1"
click at [742, 279] on icon at bounding box center [737, 278] width 14 height 14
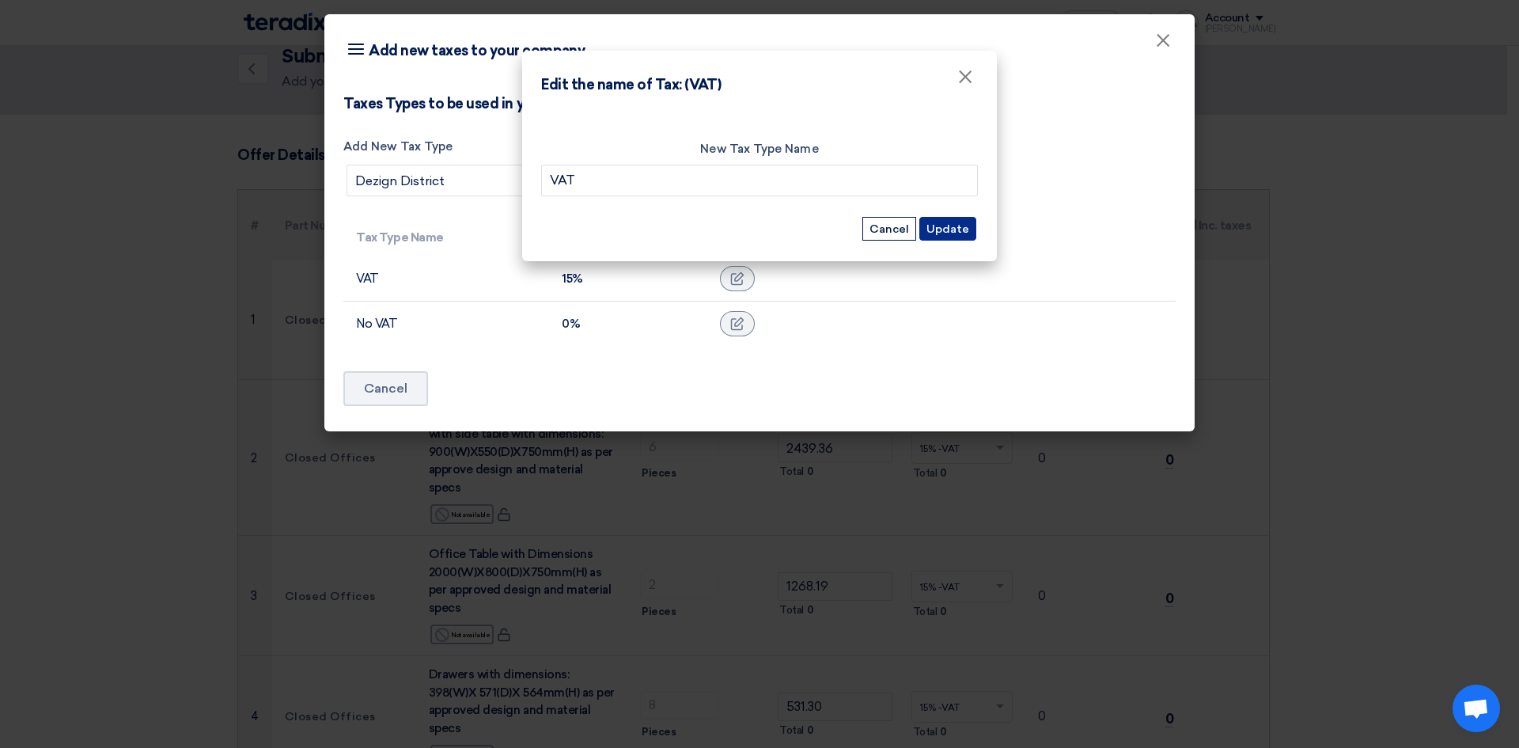
click at [958, 234] on font "Update" at bounding box center [948, 228] width 43 height 13
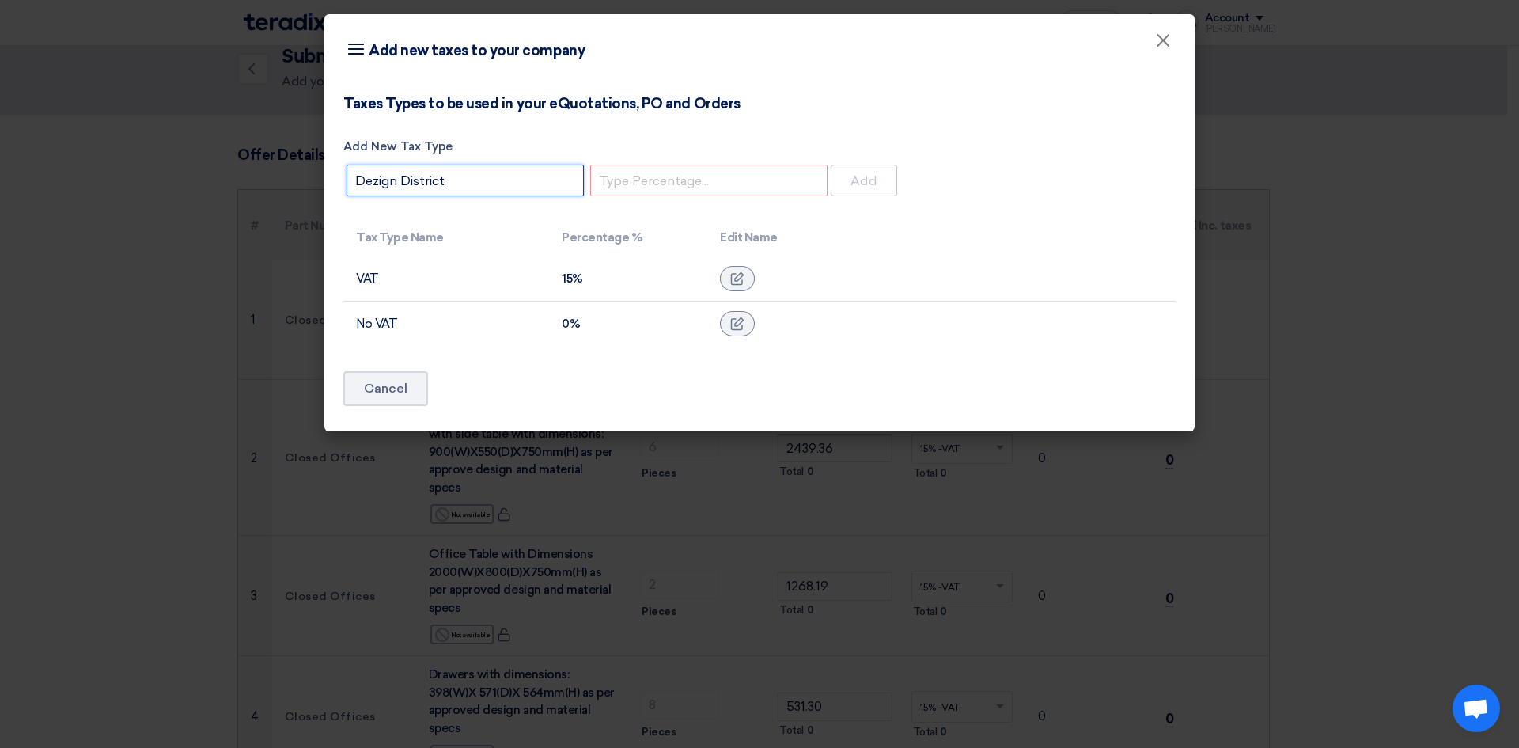
drag, startPoint x: 472, startPoint y: 184, endPoint x: 300, endPoint y: 154, distance: 175.1
click at [300, 154] on modal-container "Item breakdown Add new taxes to your company × Taxes Types to be used in your e…" at bounding box center [759, 374] width 1519 height 748
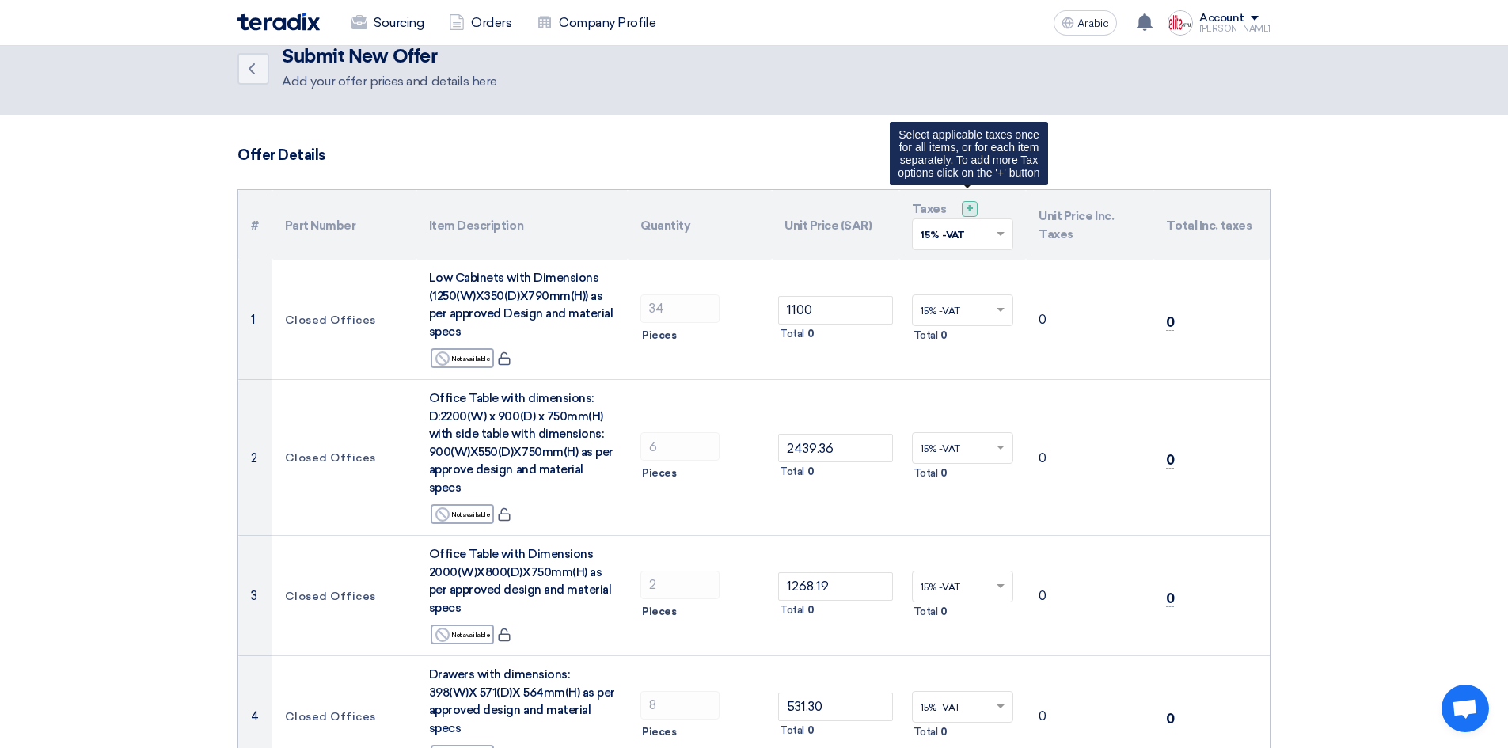
click at [969, 211] on font "+" at bounding box center [969, 208] width 8 height 15
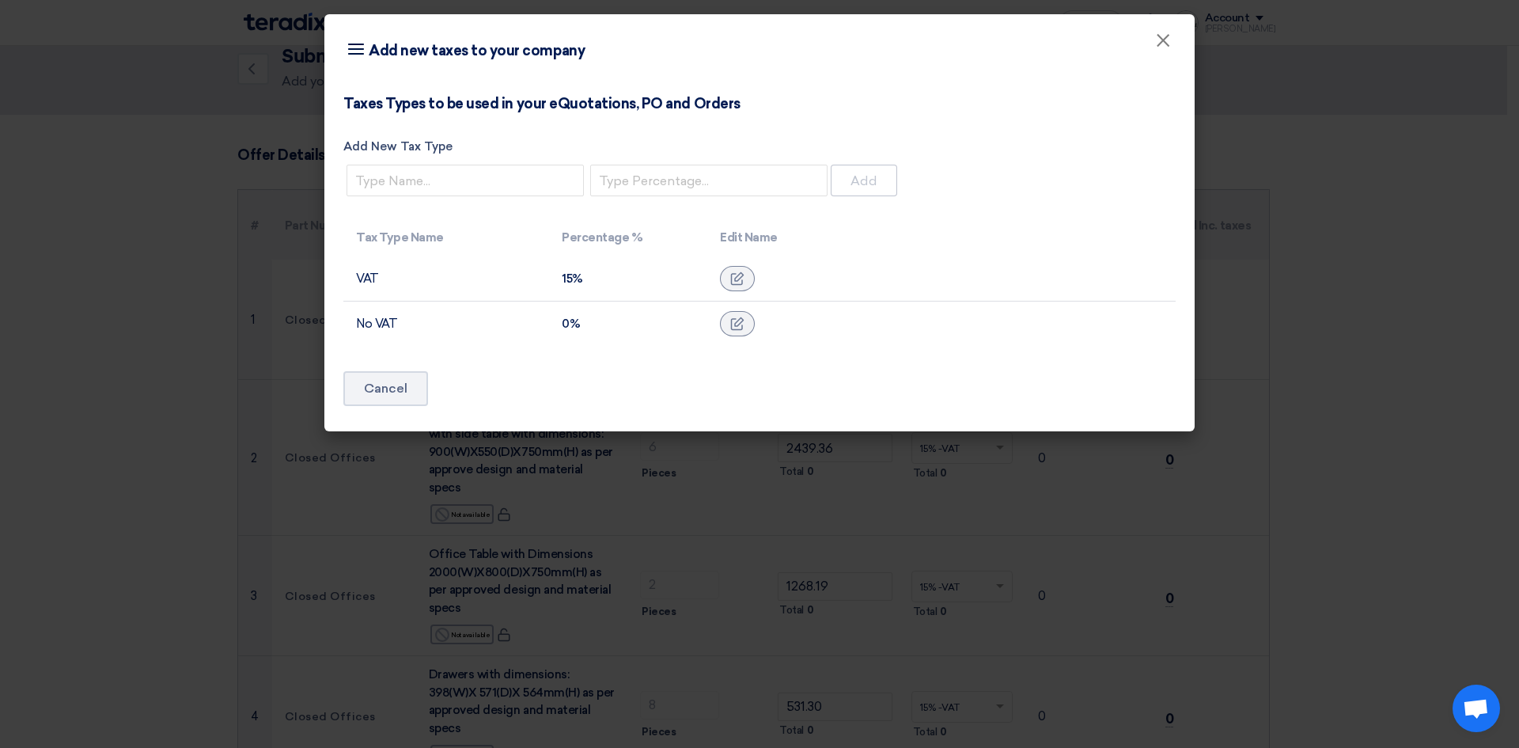
click at [358, 279] on font "VAT" at bounding box center [367, 278] width 23 height 14
click at [502, 185] on input "Add New Tax Type" at bounding box center [465, 181] width 237 height 32
type input "VAT"
click at [653, 182] on input "number" at bounding box center [708, 181] width 237 height 32
type input "1"
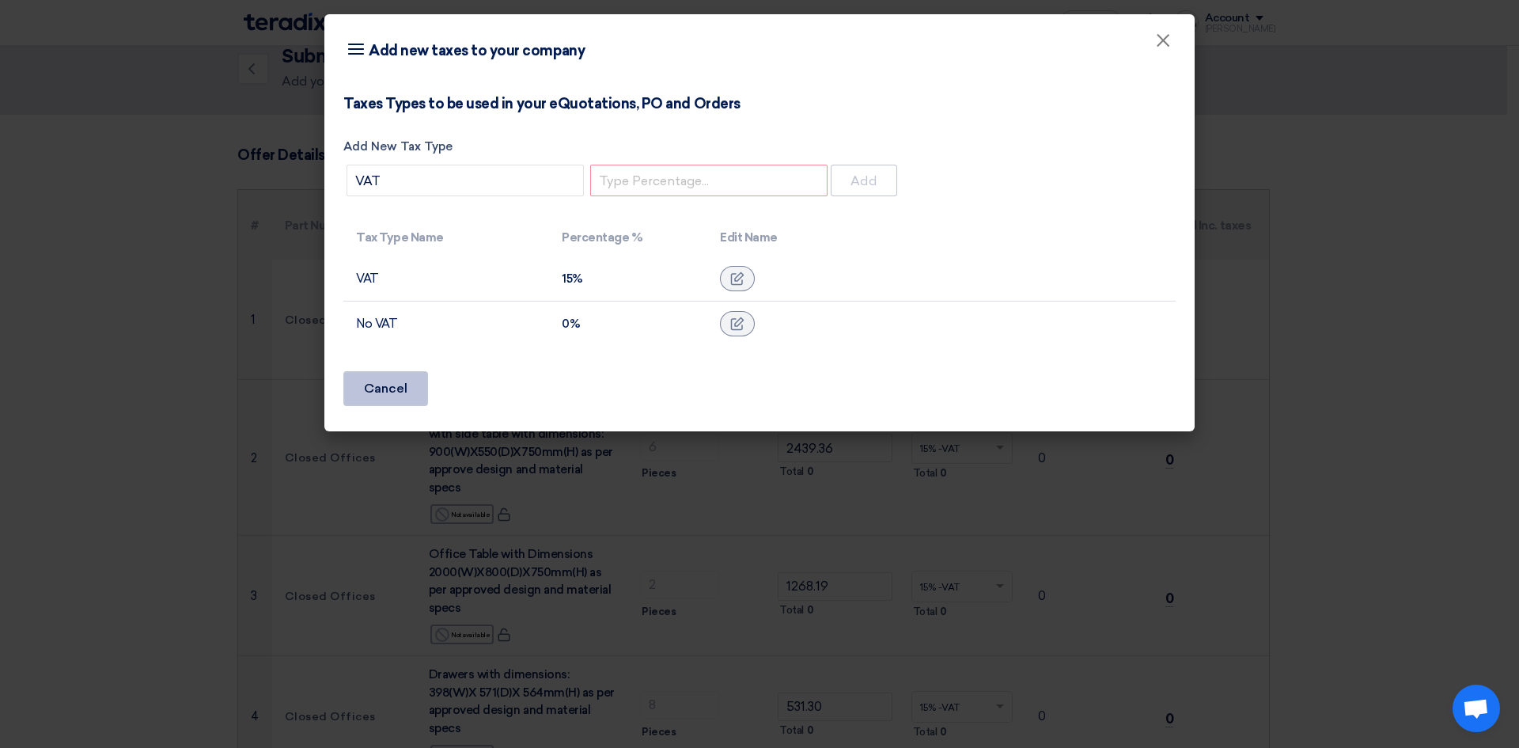
click at [403, 385] on font "Cancel" at bounding box center [386, 388] width 44 height 15
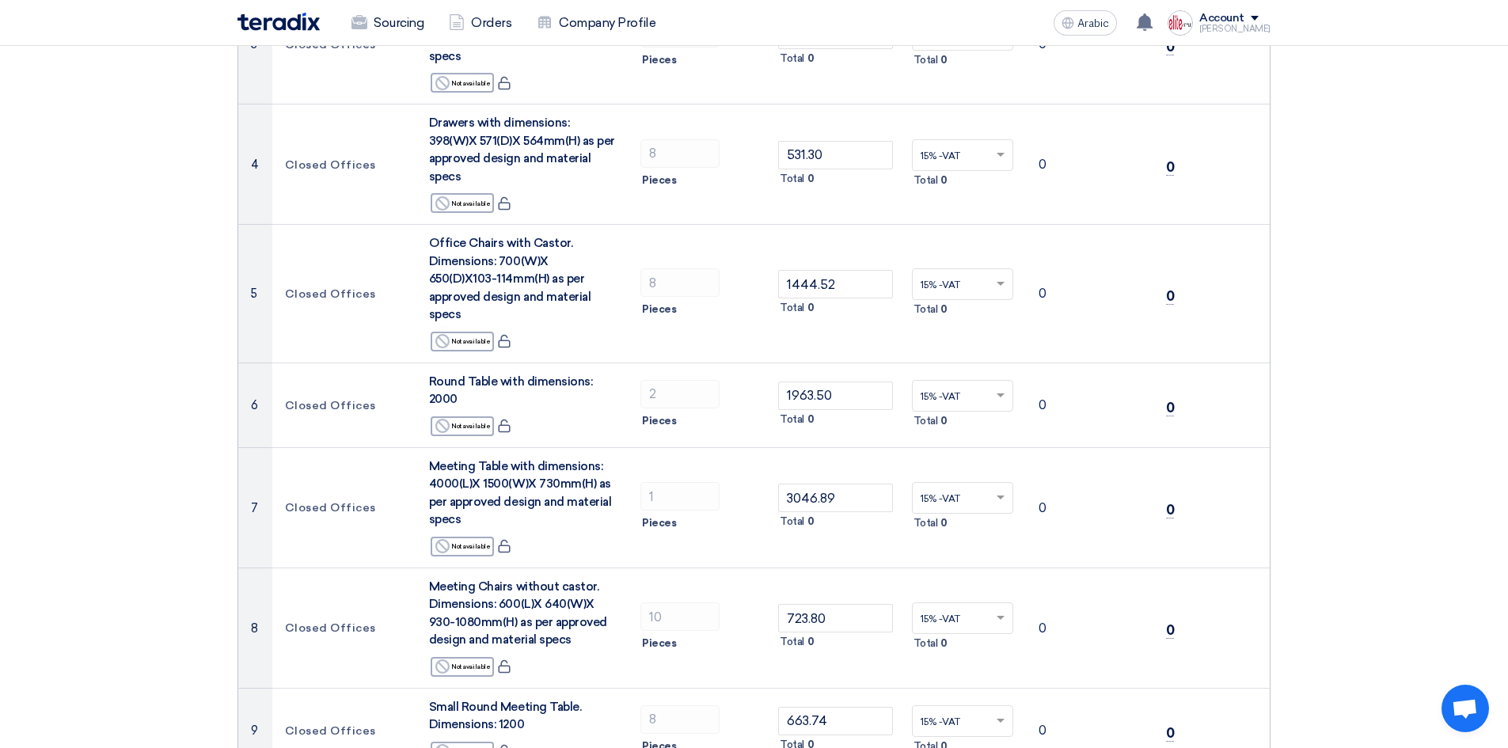
scroll to position [578, 0]
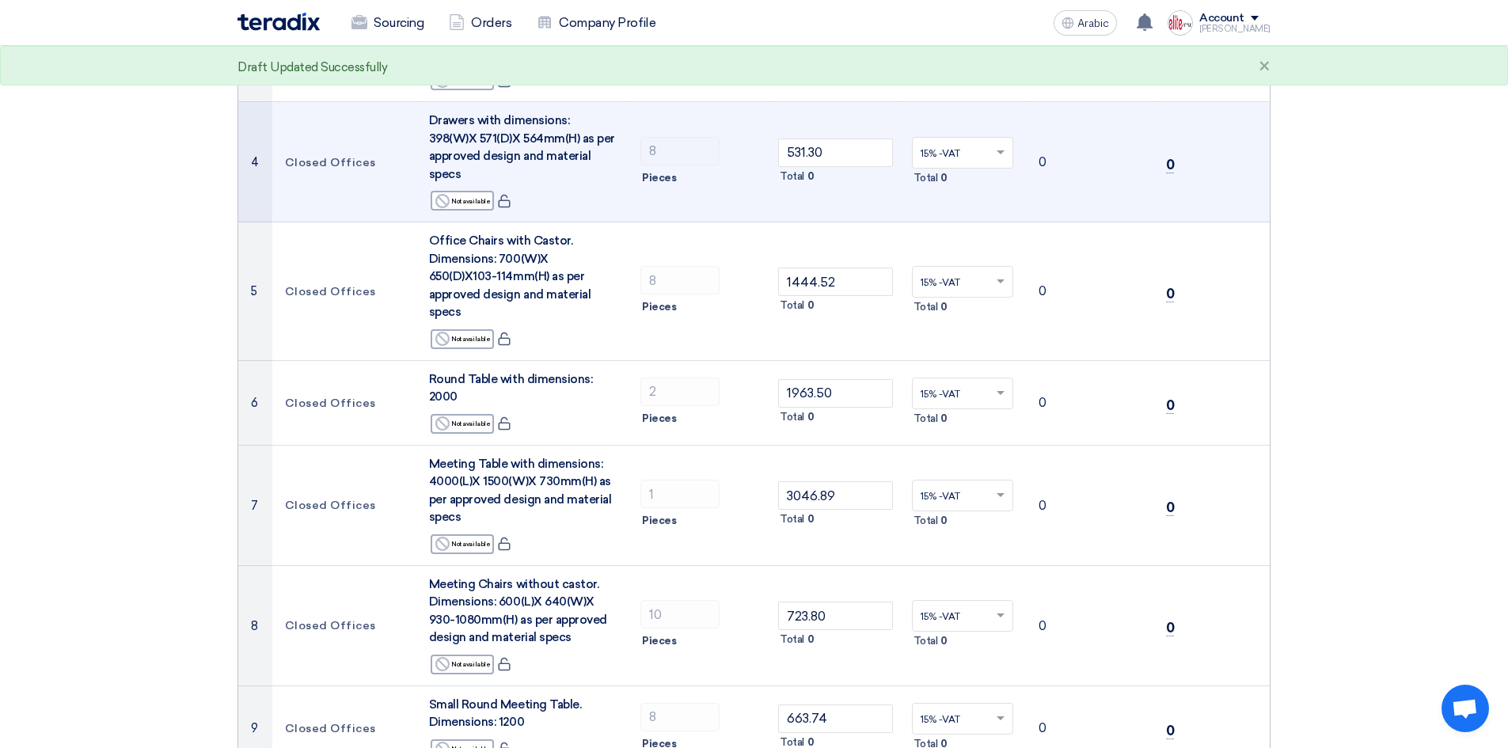
click at [807, 170] on font "0" at bounding box center [810, 176] width 7 height 12
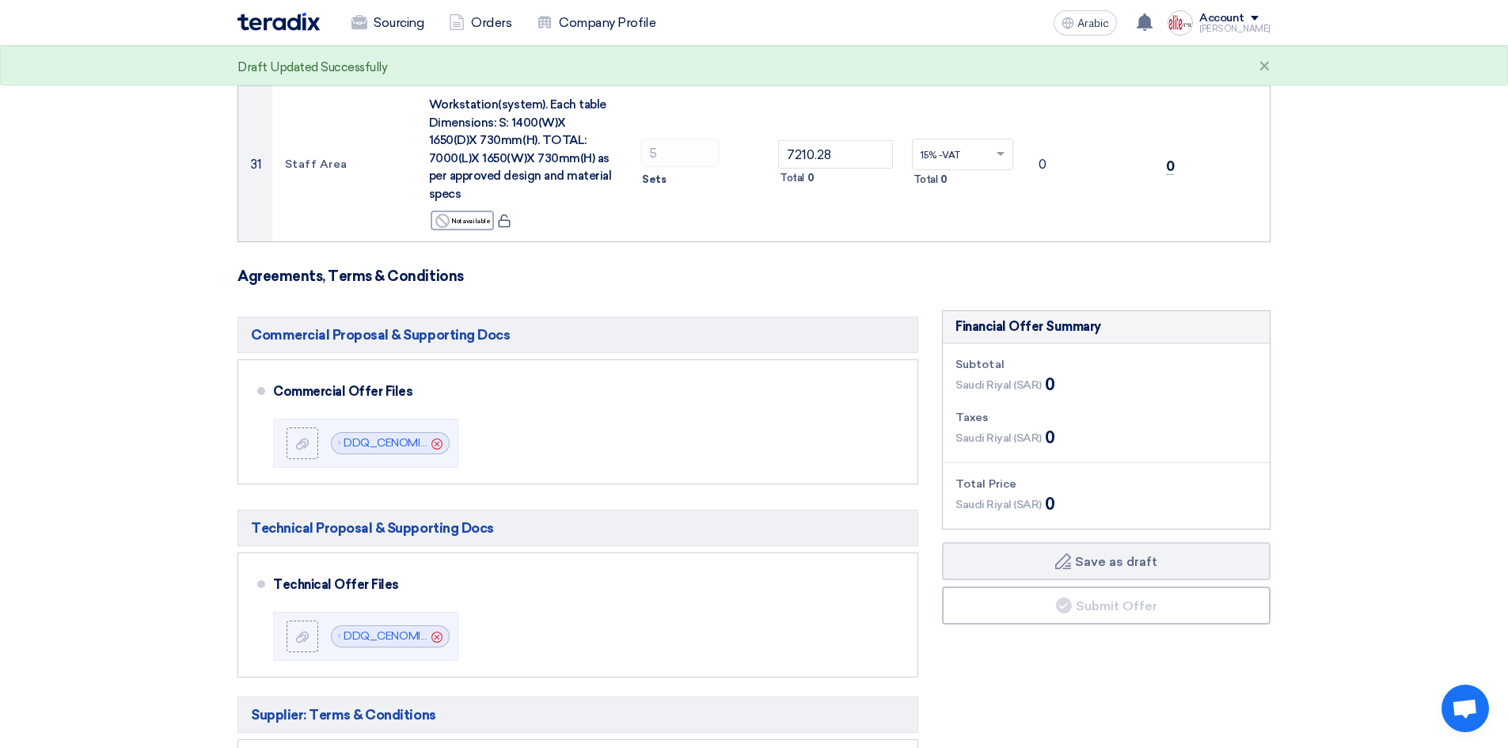
scroll to position [3721, 0]
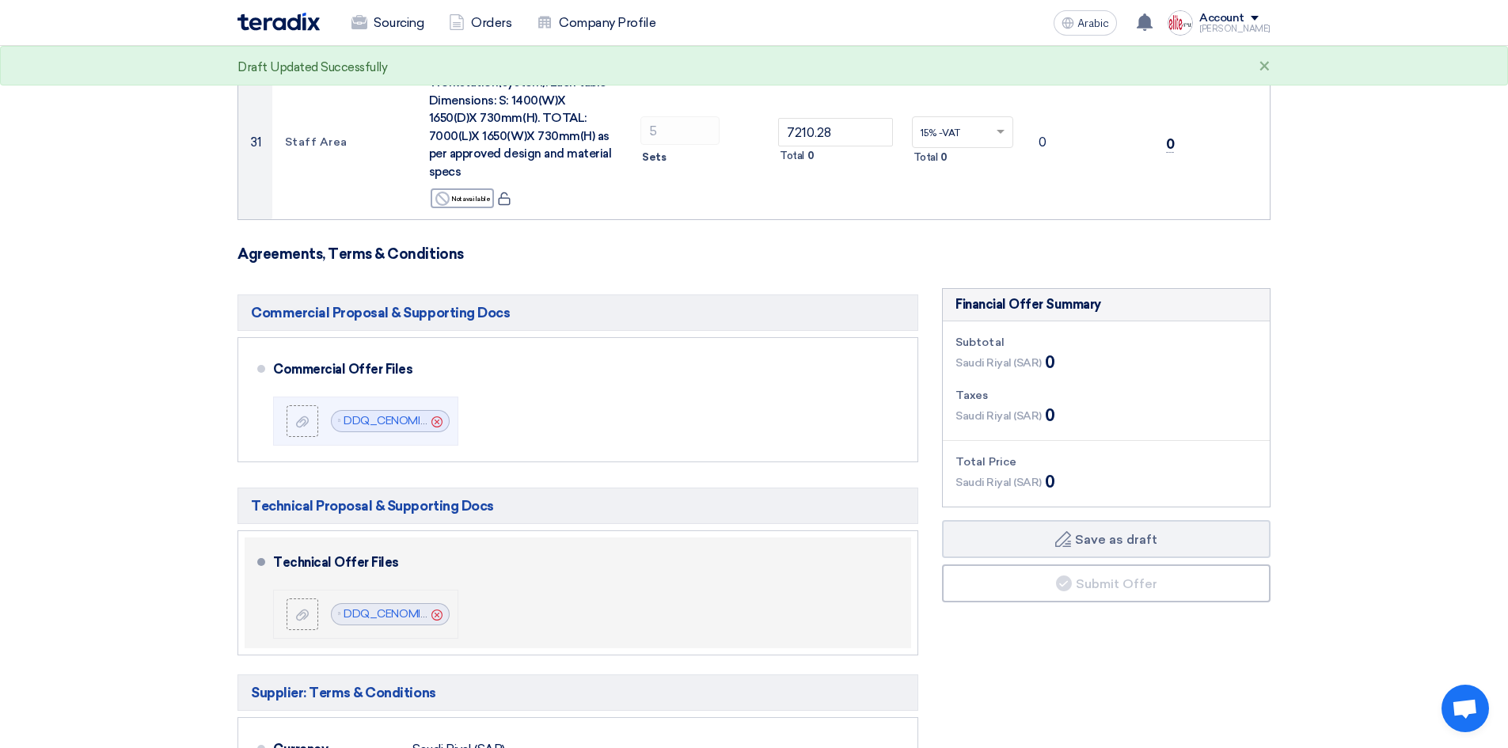
click at [438, 609] on icon "Cancel" at bounding box center [436, 614] width 11 height 11
click at [1279, 572] on div "Financial Offer Summary Subtotal Saudi Riyal (SAR) 0 Taxes Saudi Riyal (SAR)" at bounding box center [1106, 697] width 352 height 818
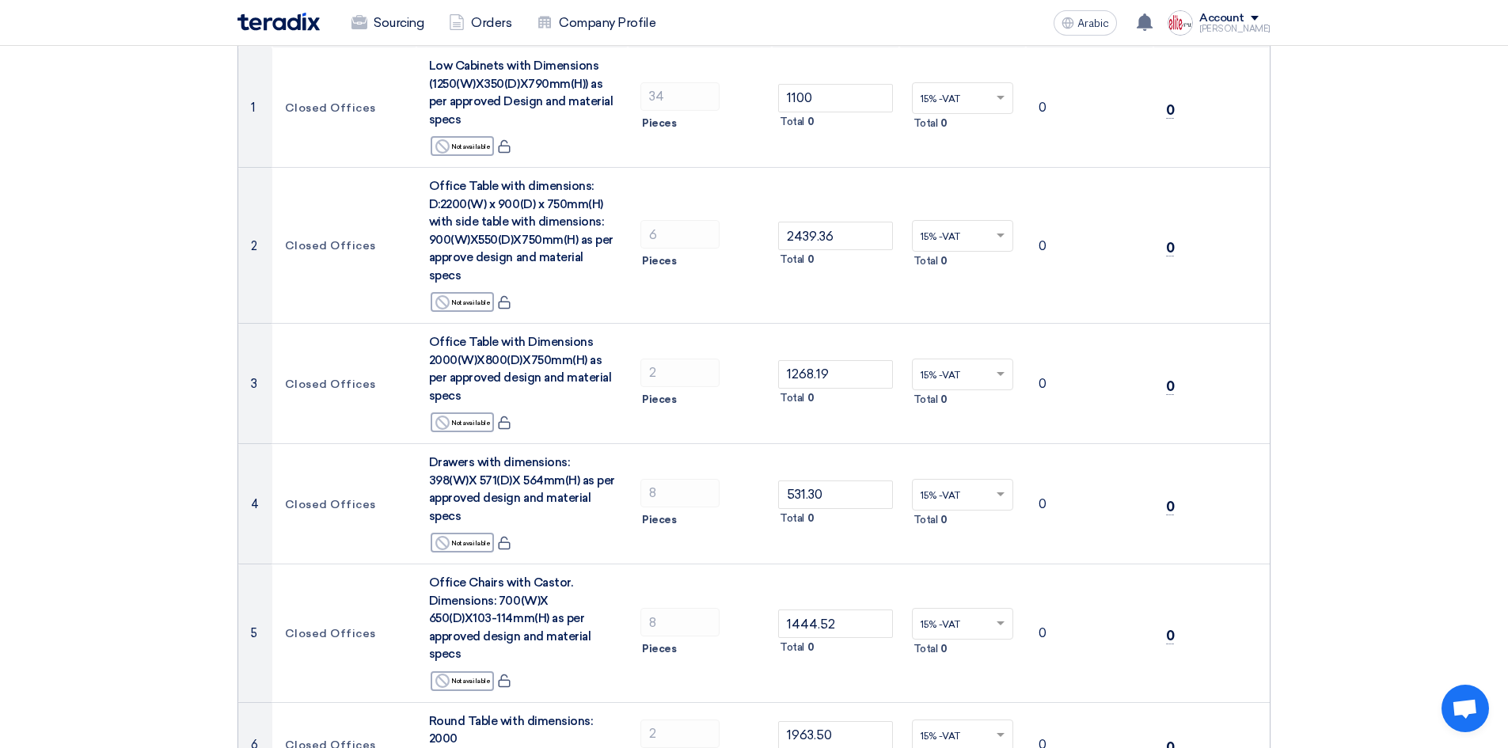
scroll to position [0, 0]
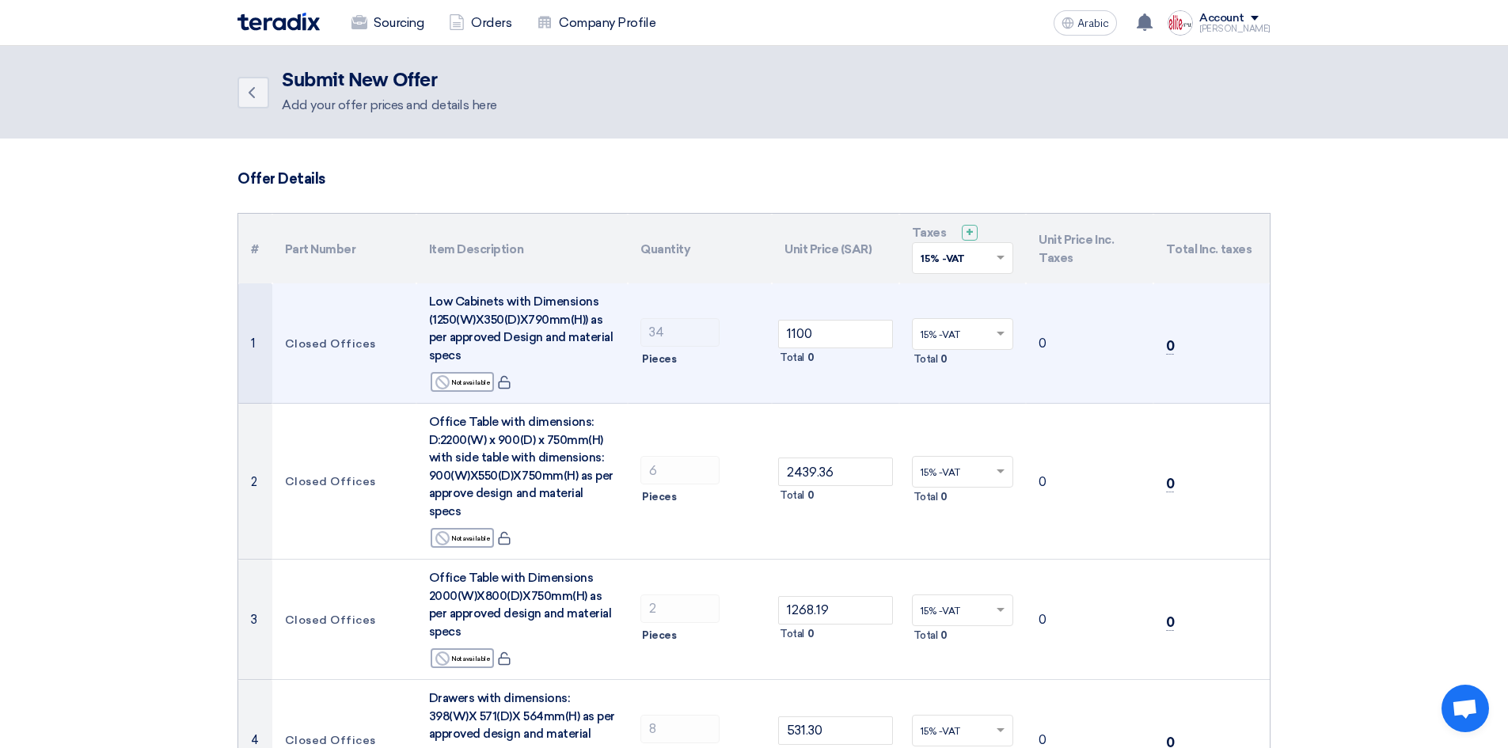
click at [1046, 349] on td "0" at bounding box center [1089, 343] width 127 height 120
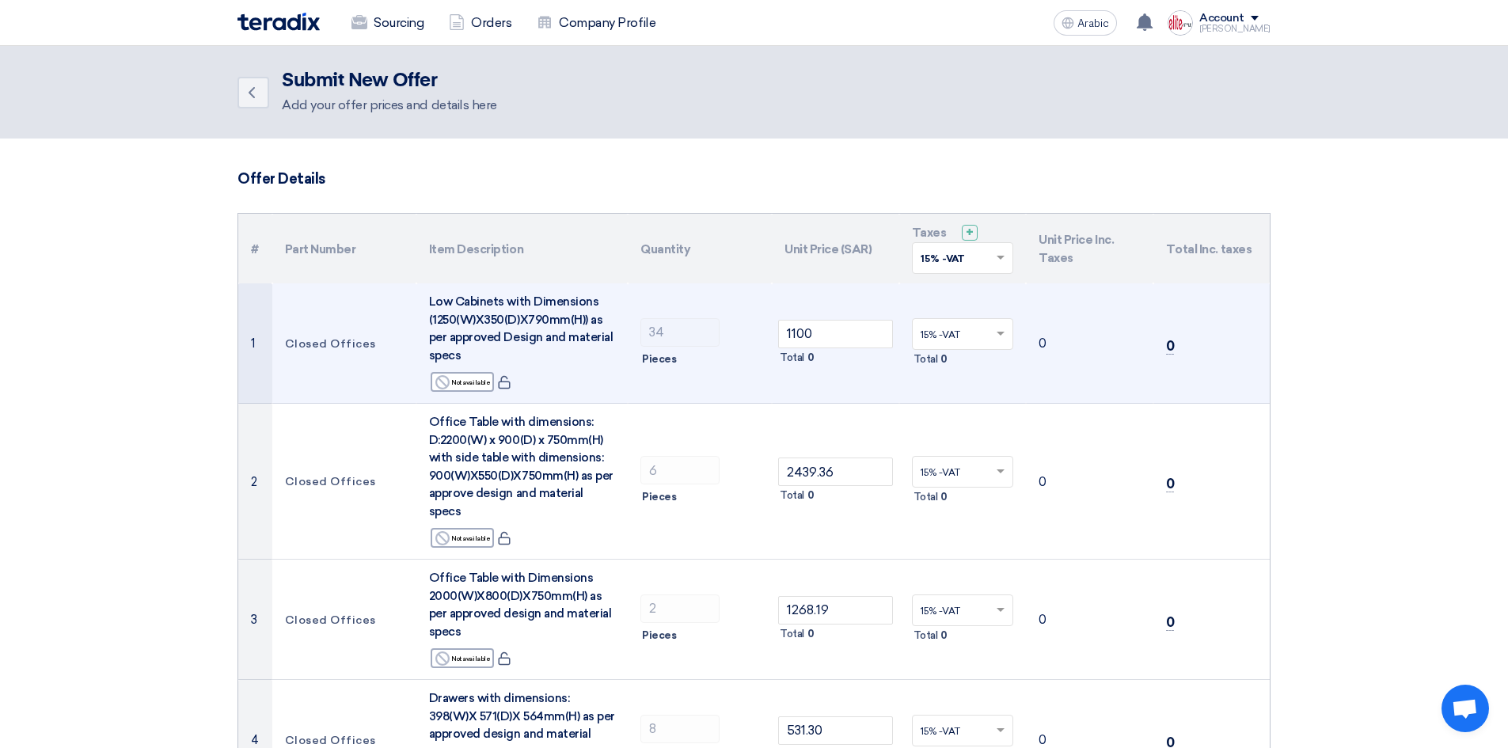
click at [1046, 347] on td "0" at bounding box center [1089, 343] width 127 height 120
click at [1159, 341] on td "0" at bounding box center [1211, 343] width 116 height 120
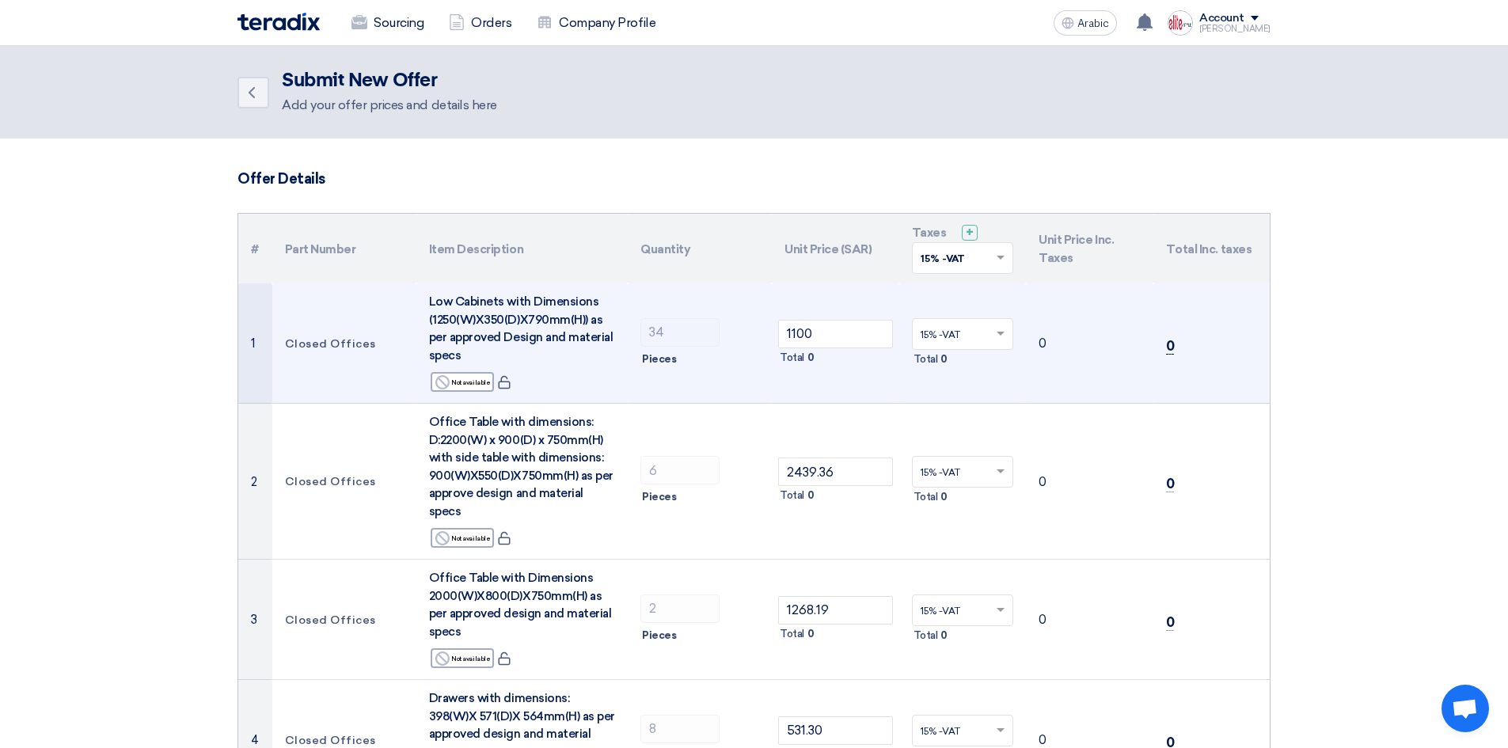
click at [1168, 347] on font "0" at bounding box center [1170, 346] width 9 height 16
drag, startPoint x: 1164, startPoint y: 343, endPoint x: 1187, endPoint y: 343, distance: 23.0
click at [1187, 343] on td "0" at bounding box center [1211, 343] width 116 height 120
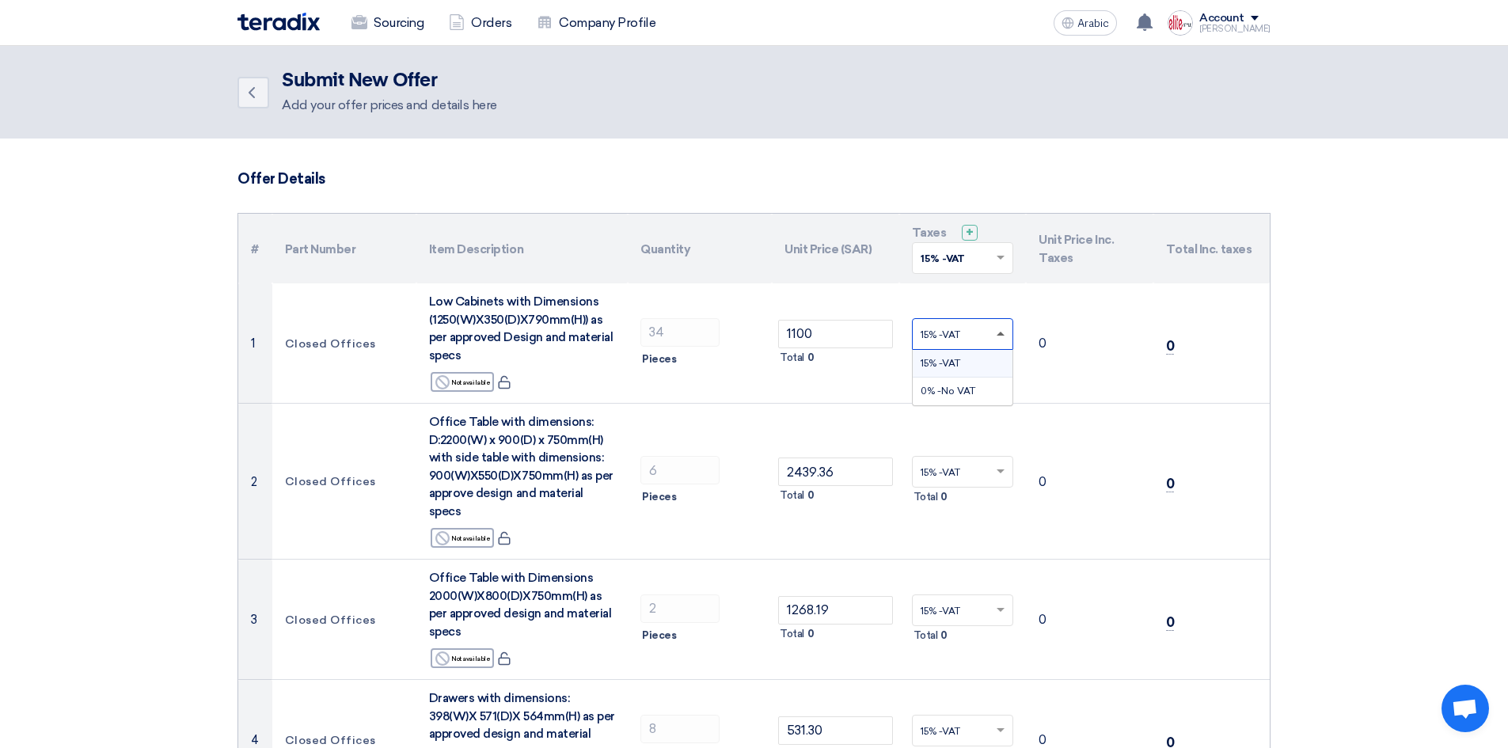
click at [999, 336] on span at bounding box center [1002, 334] width 20 height 14
click at [964, 370] on div "15% -VAT" at bounding box center [962, 364] width 101 height 28
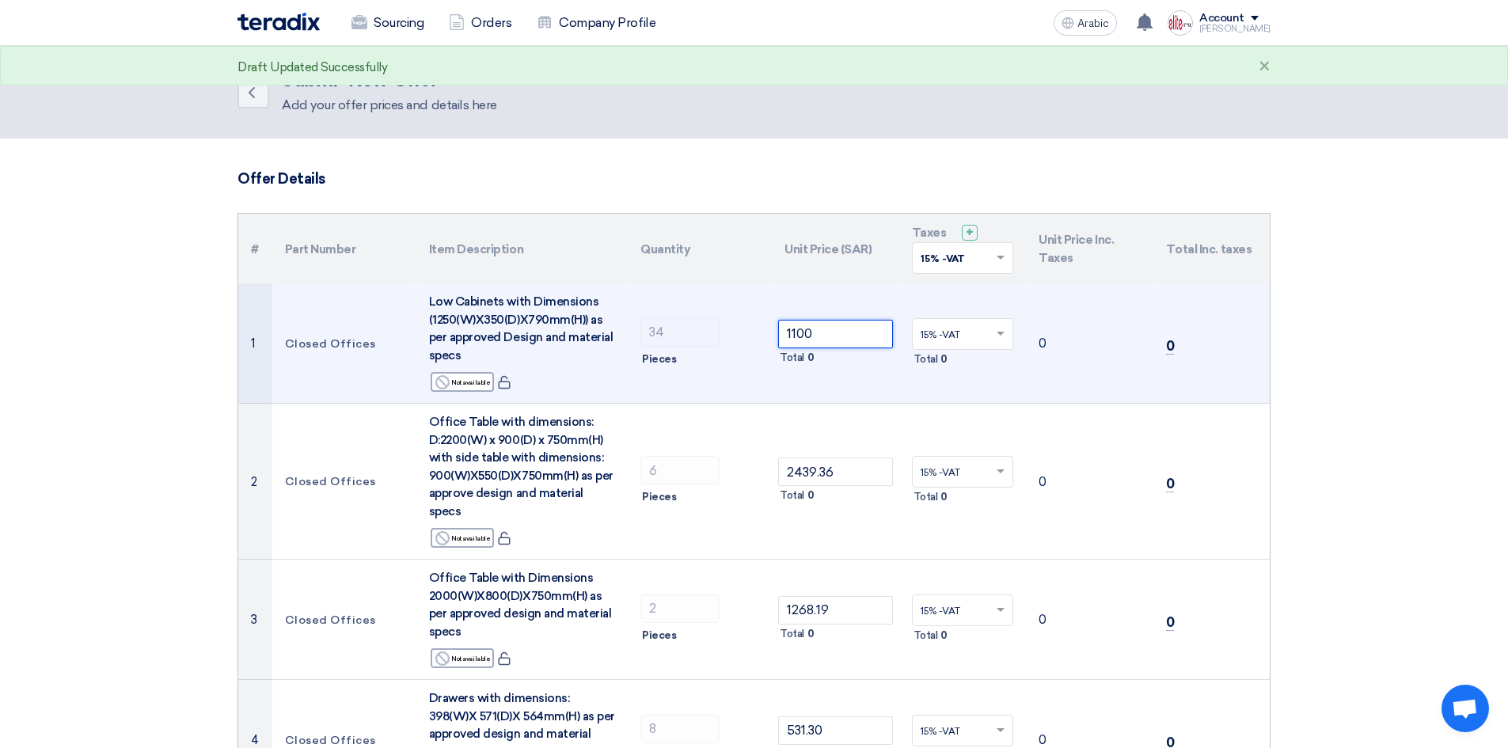
click at [830, 337] on input "1100" at bounding box center [835, 334] width 115 height 28
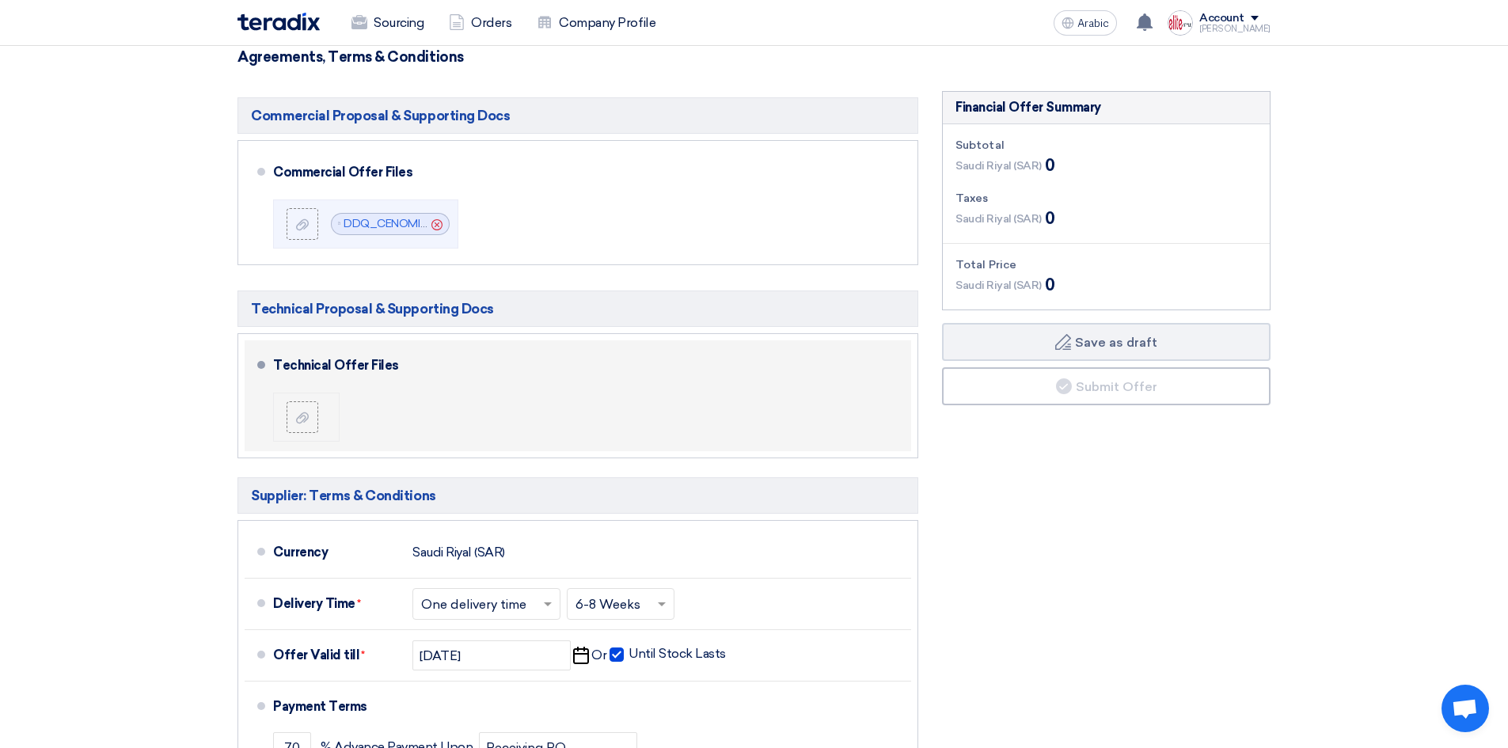
scroll to position [3940, 0]
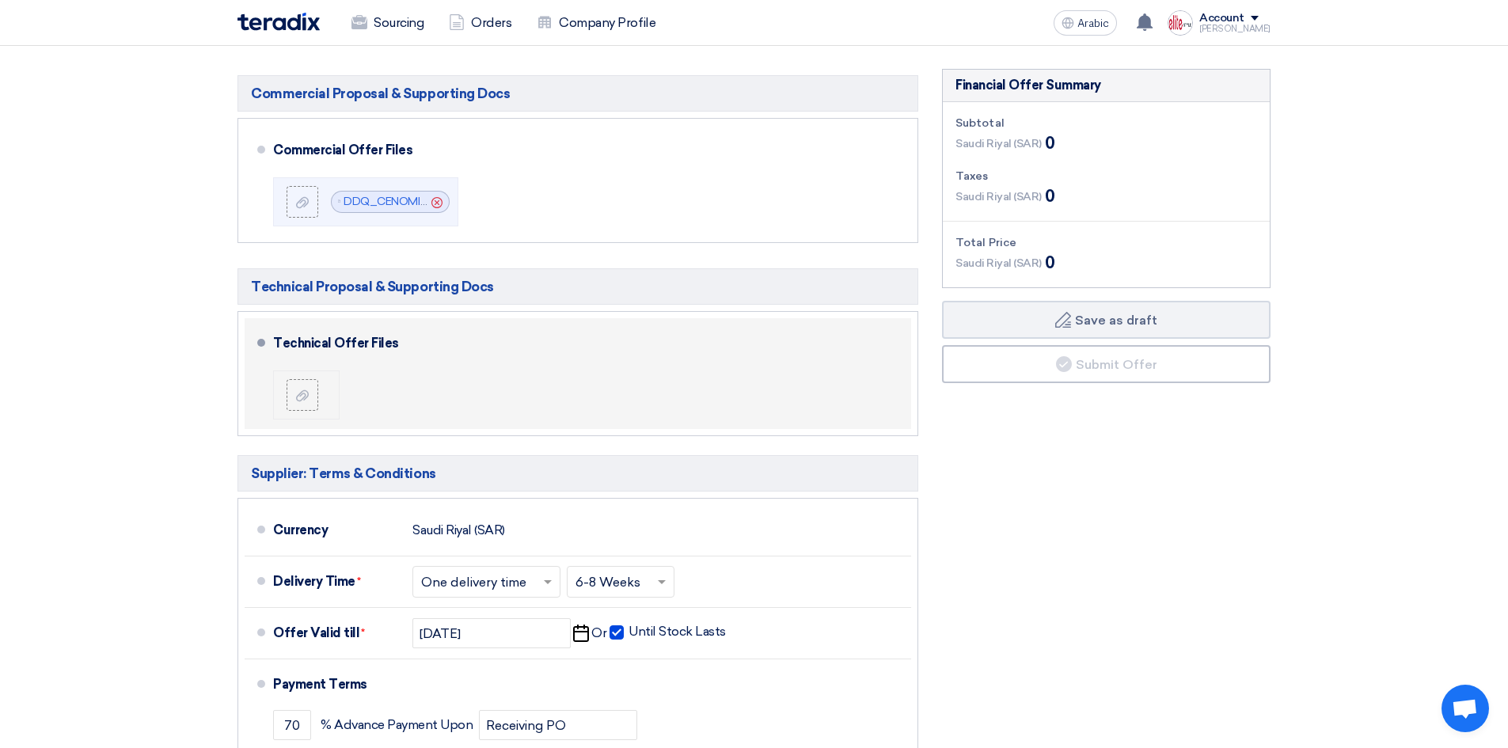
click at [554, 574] on span at bounding box center [550, 582] width 20 height 16
click at [643, 572] on input "text" at bounding box center [621, 583] width 92 height 23
click at [621, 637] on font "3-5 Days" at bounding box center [601, 644] width 52 height 15
click at [643, 574] on span at bounding box center [651, 582] width 20 height 16
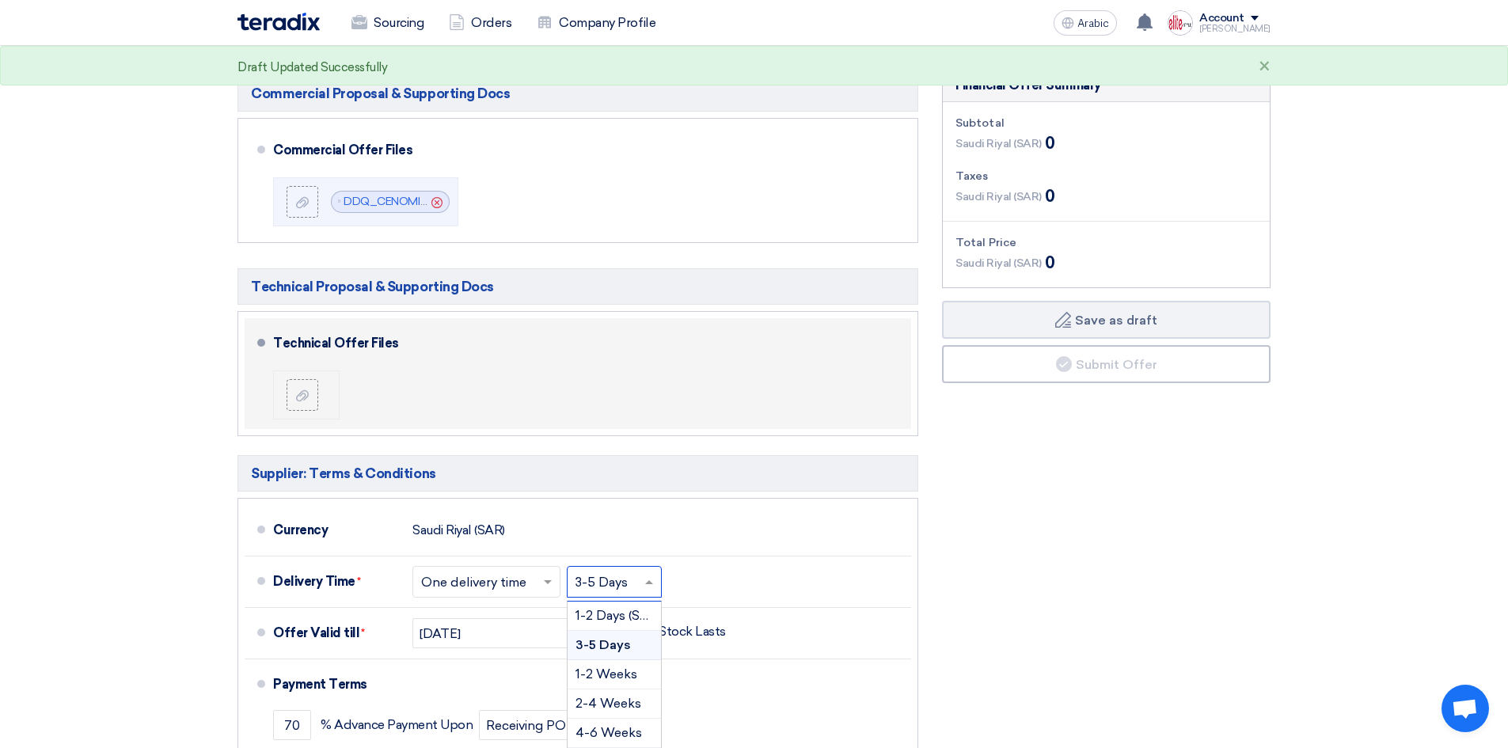
click at [615, 747] on font "6-8 Weeks" at bounding box center [607, 761] width 65 height 15
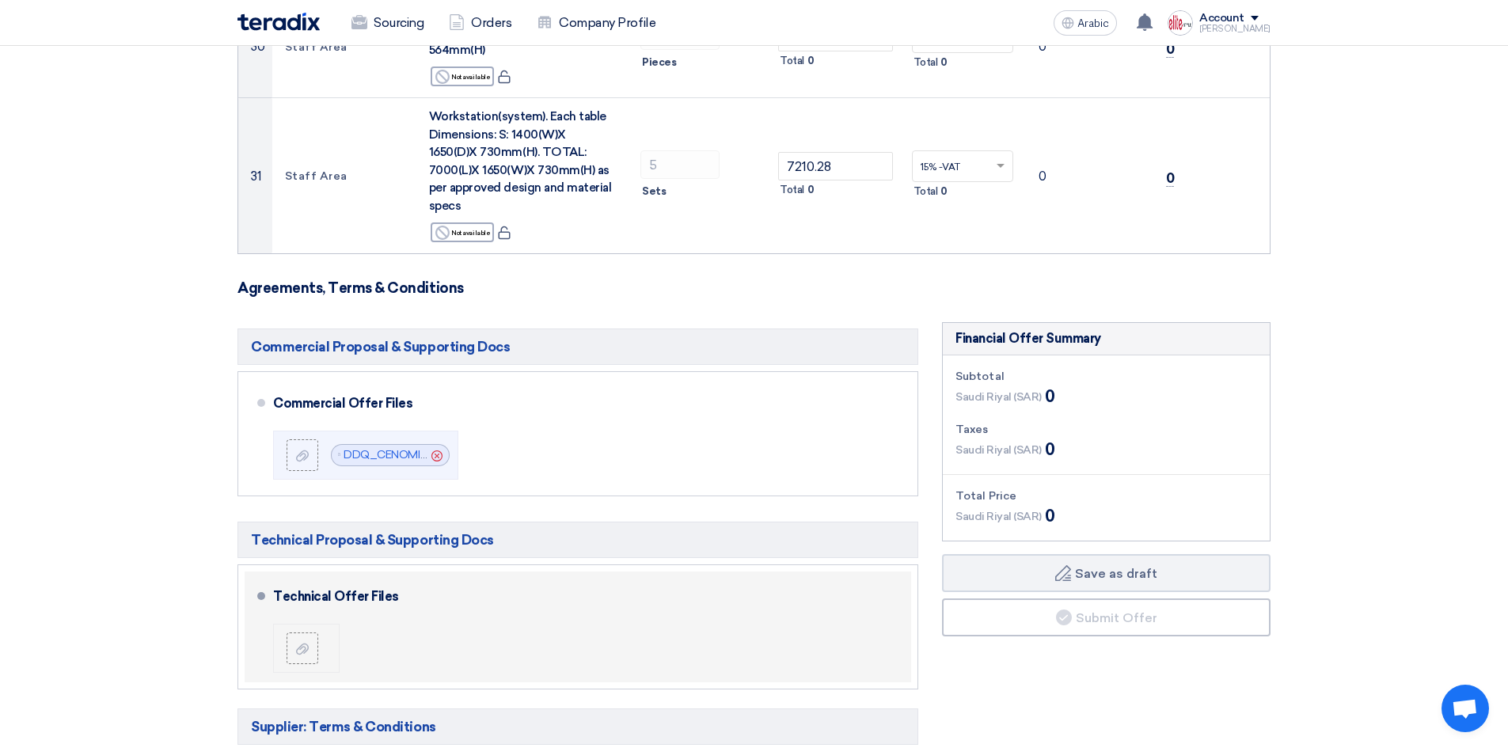
scroll to position [3698, 0]
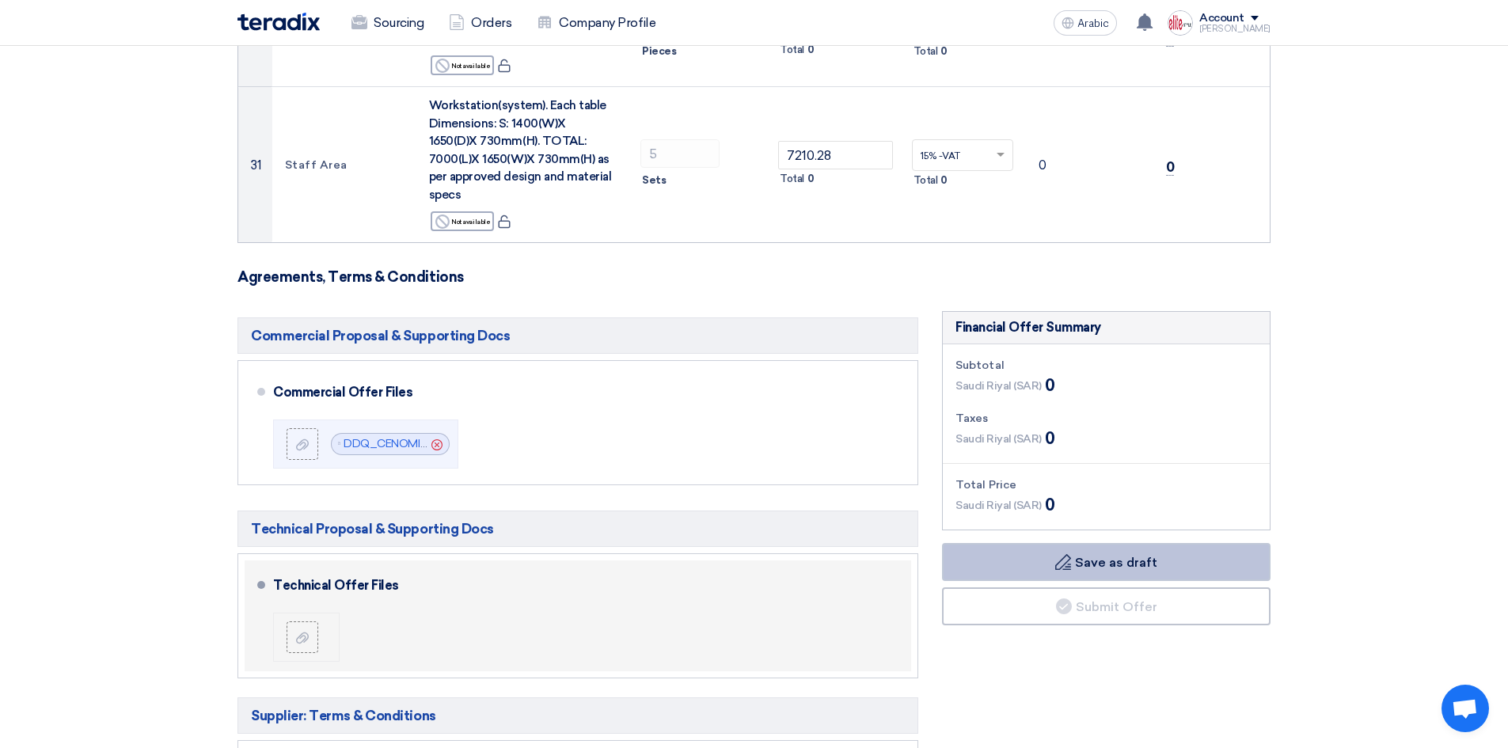
click at [1166, 543] on button "Draft Save as draft" at bounding box center [1106, 562] width 328 height 38
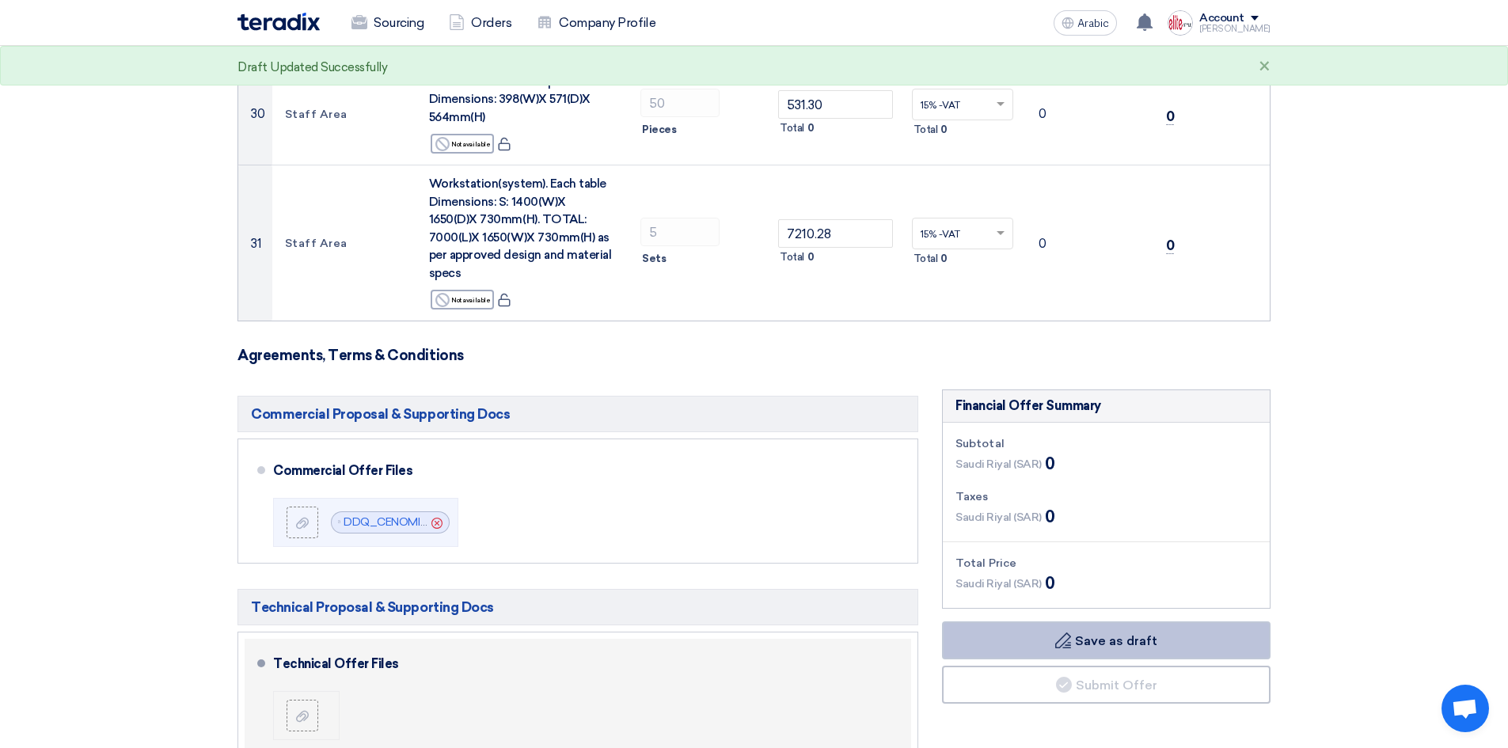
scroll to position [3619, 0]
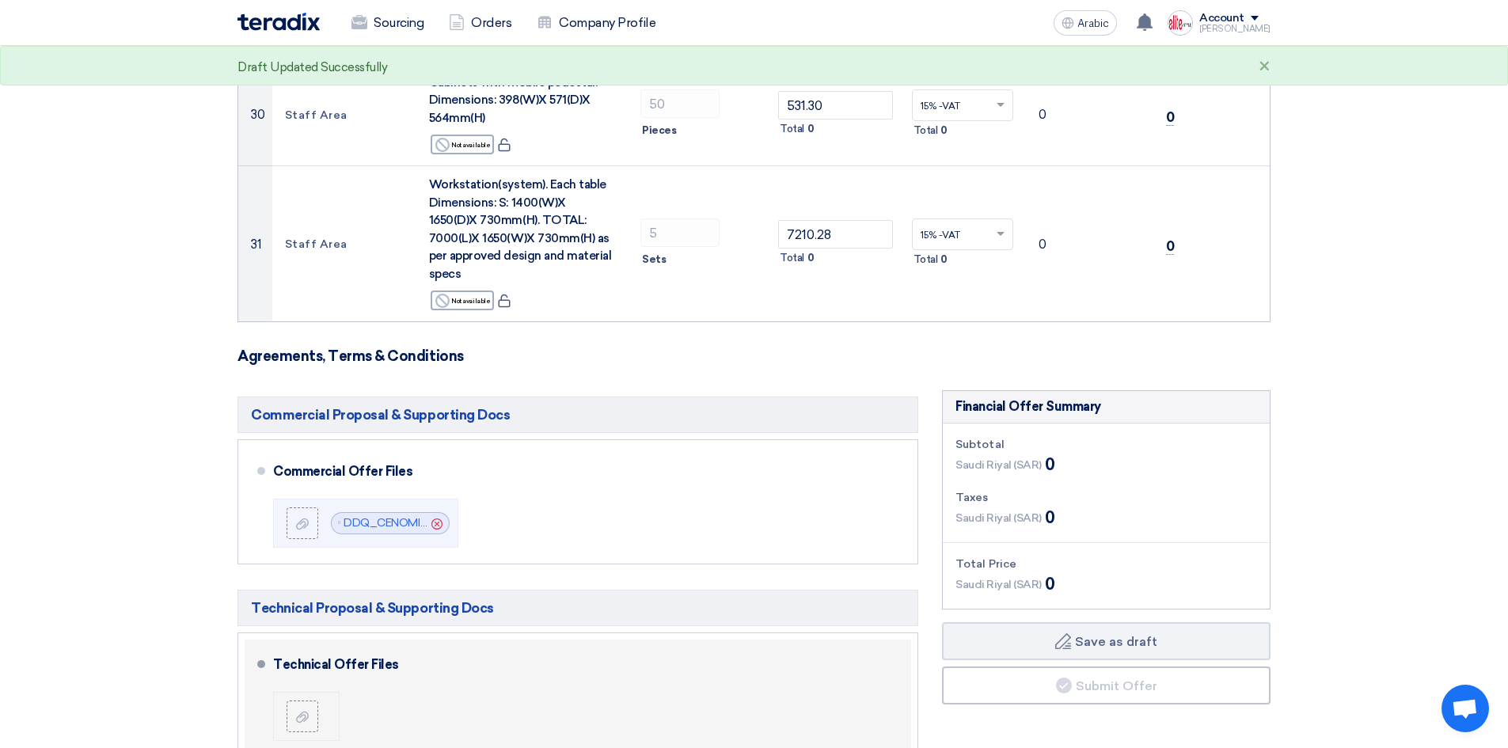
drag, startPoint x: 1507, startPoint y: 580, endPoint x: 1512, endPoint y: 562, distance: 19.0
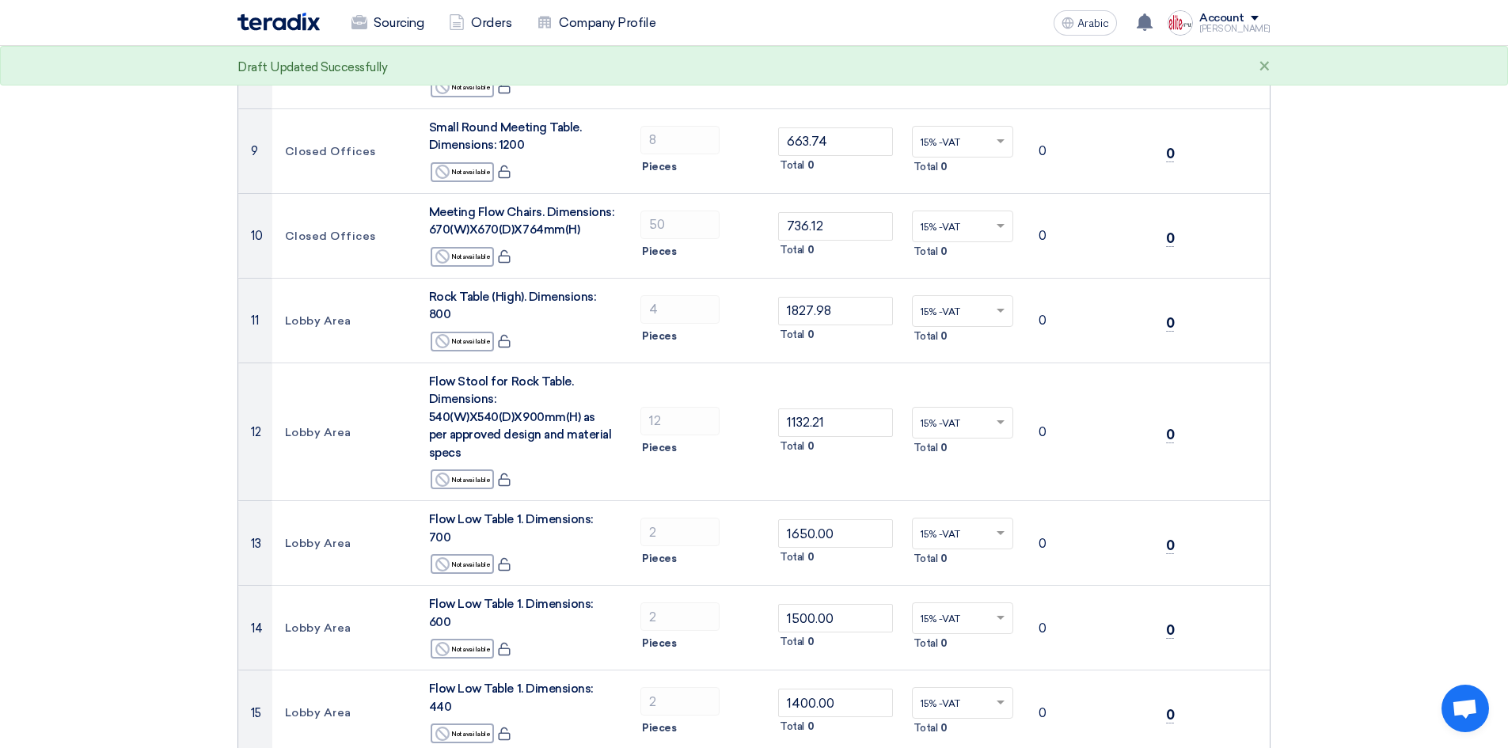
scroll to position [0, 0]
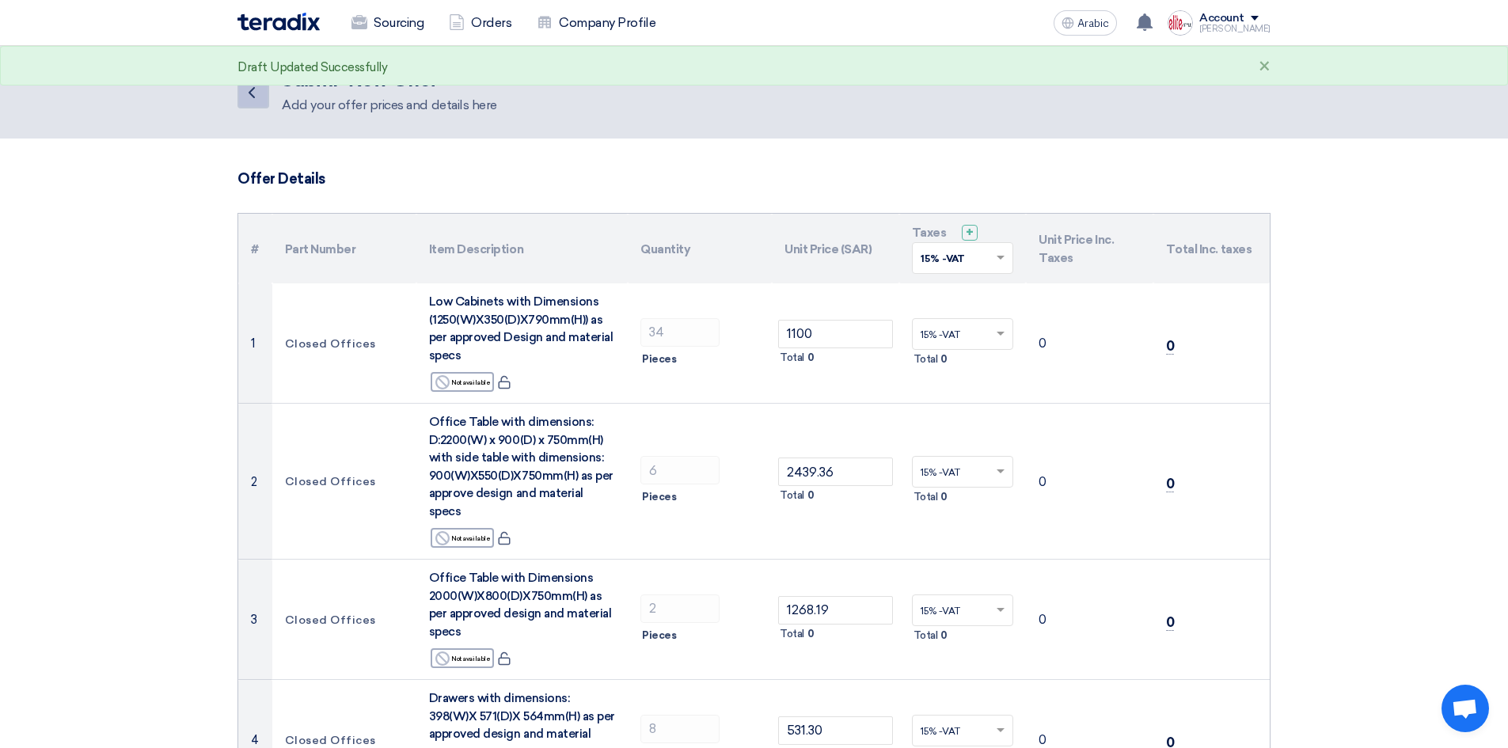
click at [252, 92] on icon "Back" at bounding box center [251, 92] width 19 height 19
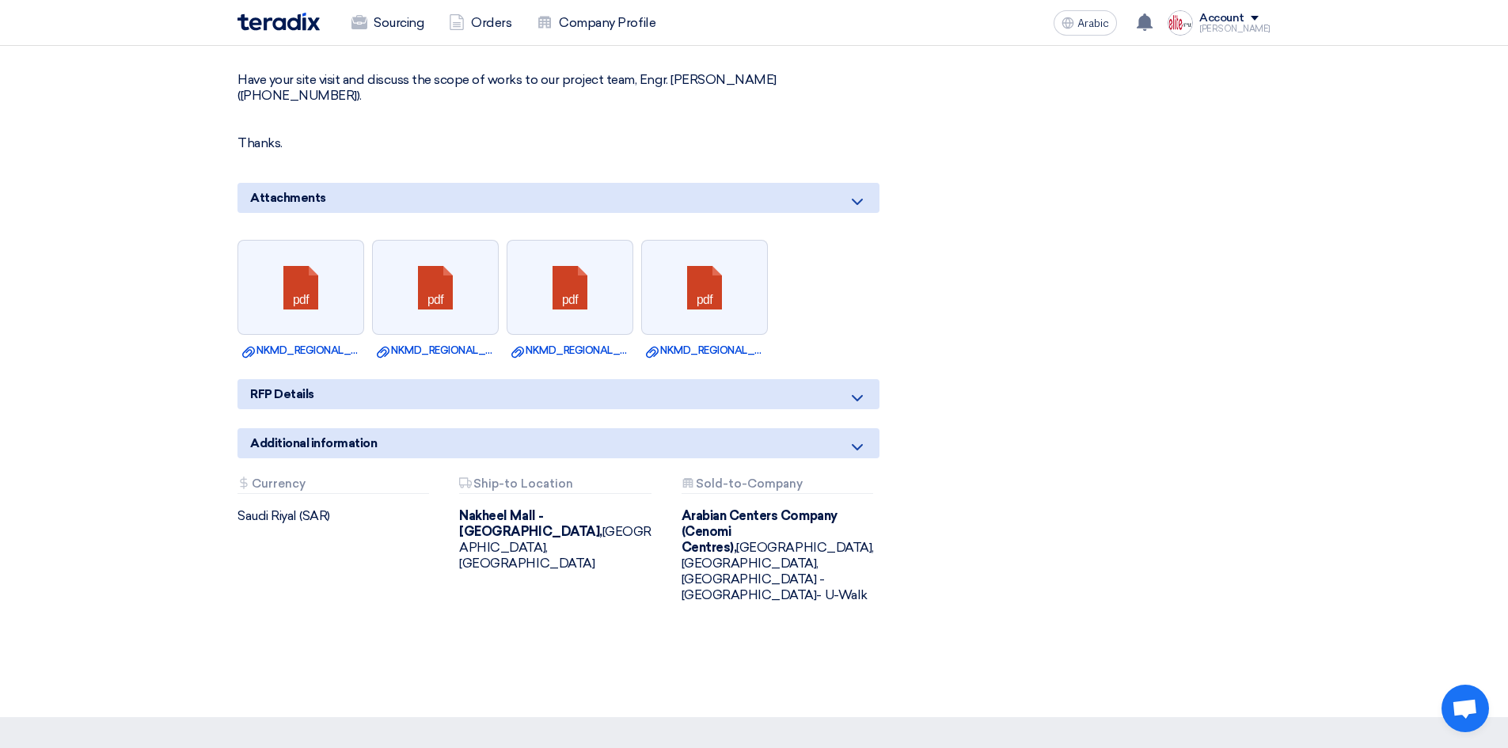
scroll to position [3075, 0]
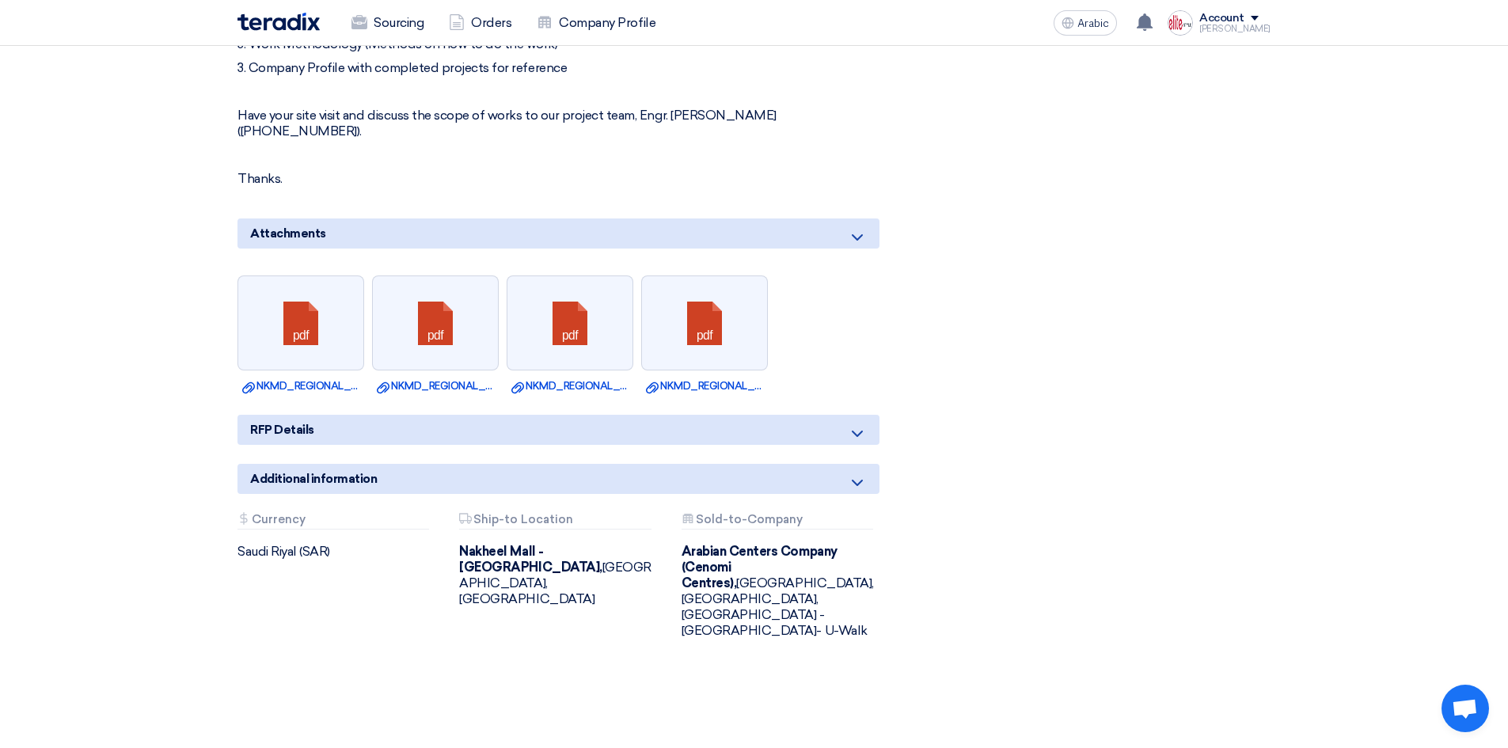
click at [866, 424] on icon at bounding box center [857, 433] width 19 height 19
click at [862, 424] on icon at bounding box center [857, 433] width 19 height 19
click at [851, 424] on icon at bounding box center [857, 433] width 19 height 19
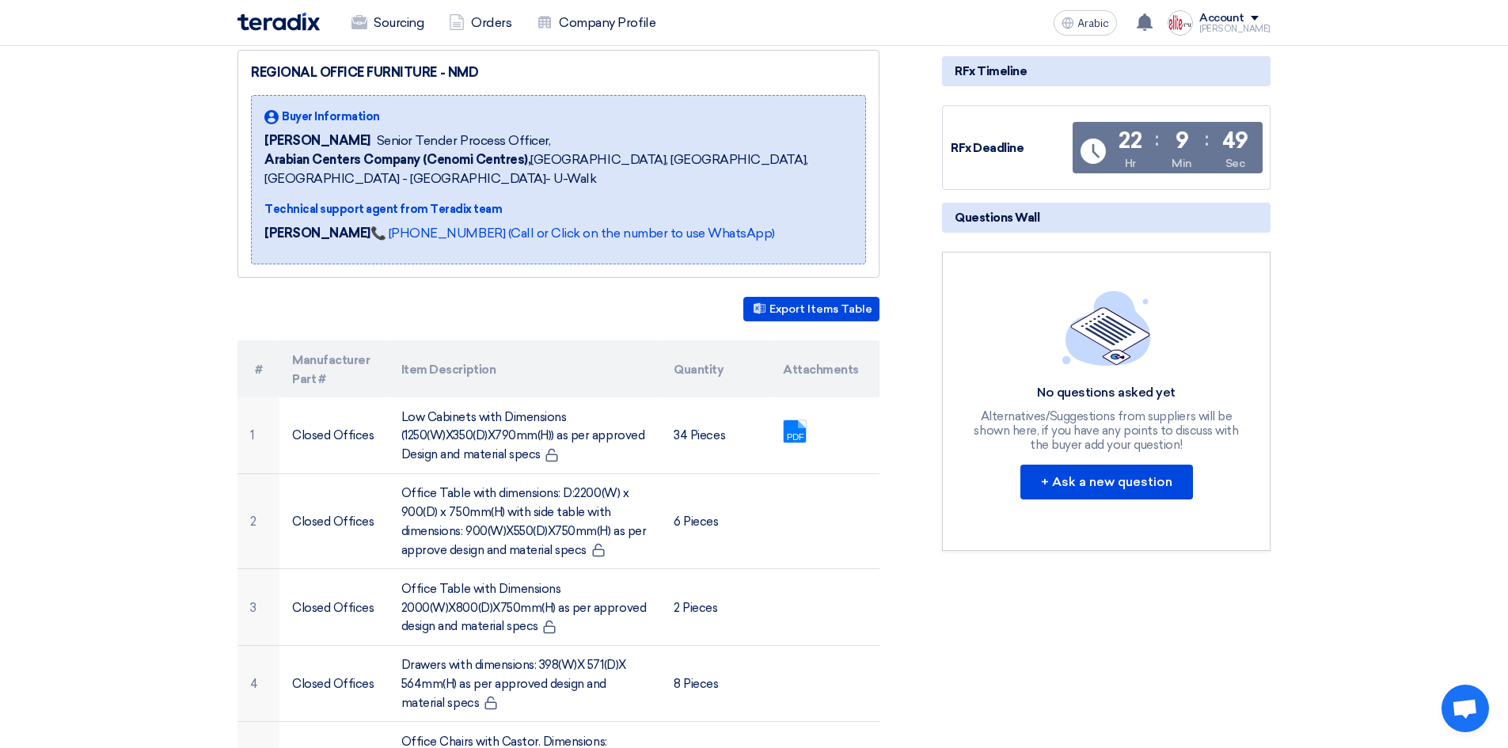
scroll to position [169, 0]
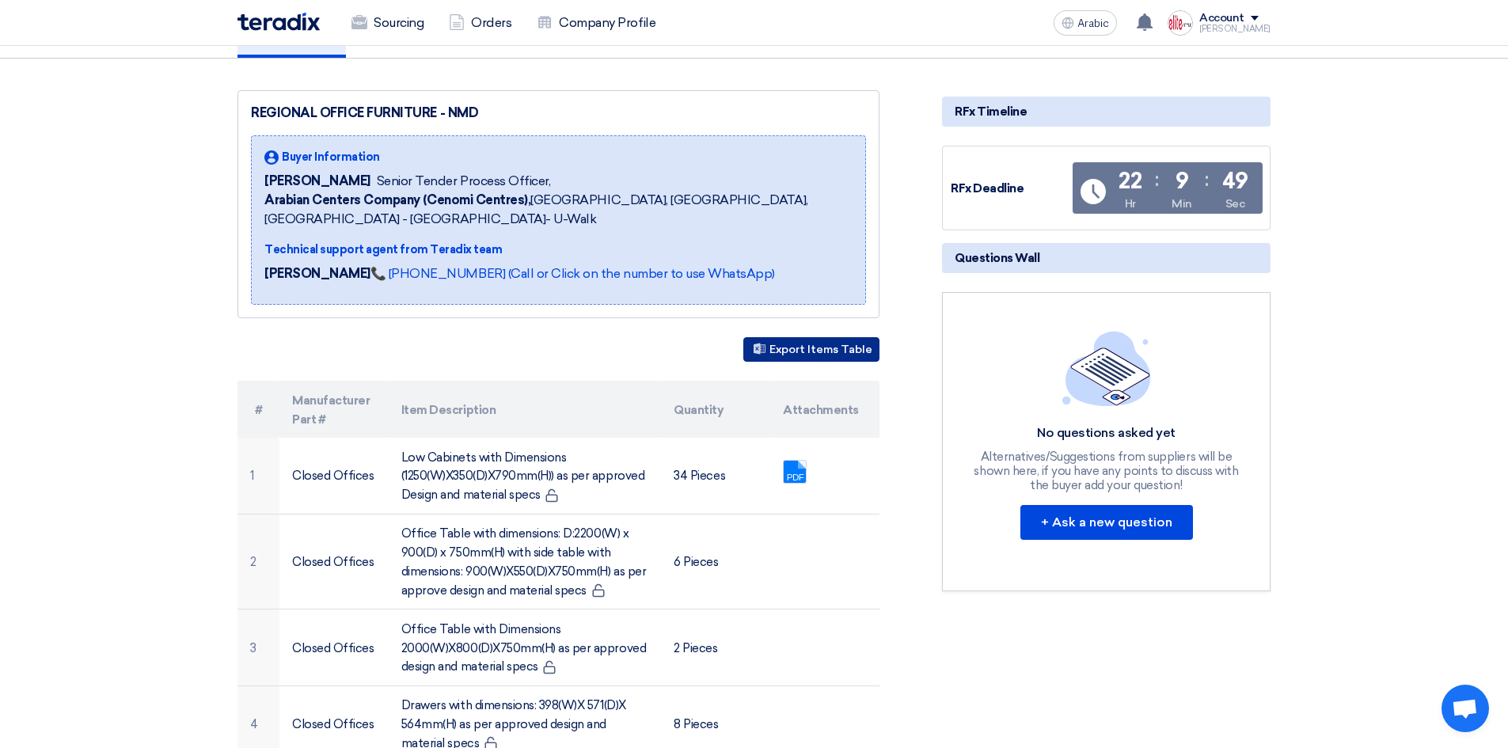
click at [819, 348] on font "Export Items Table" at bounding box center [820, 349] width 103 height 13
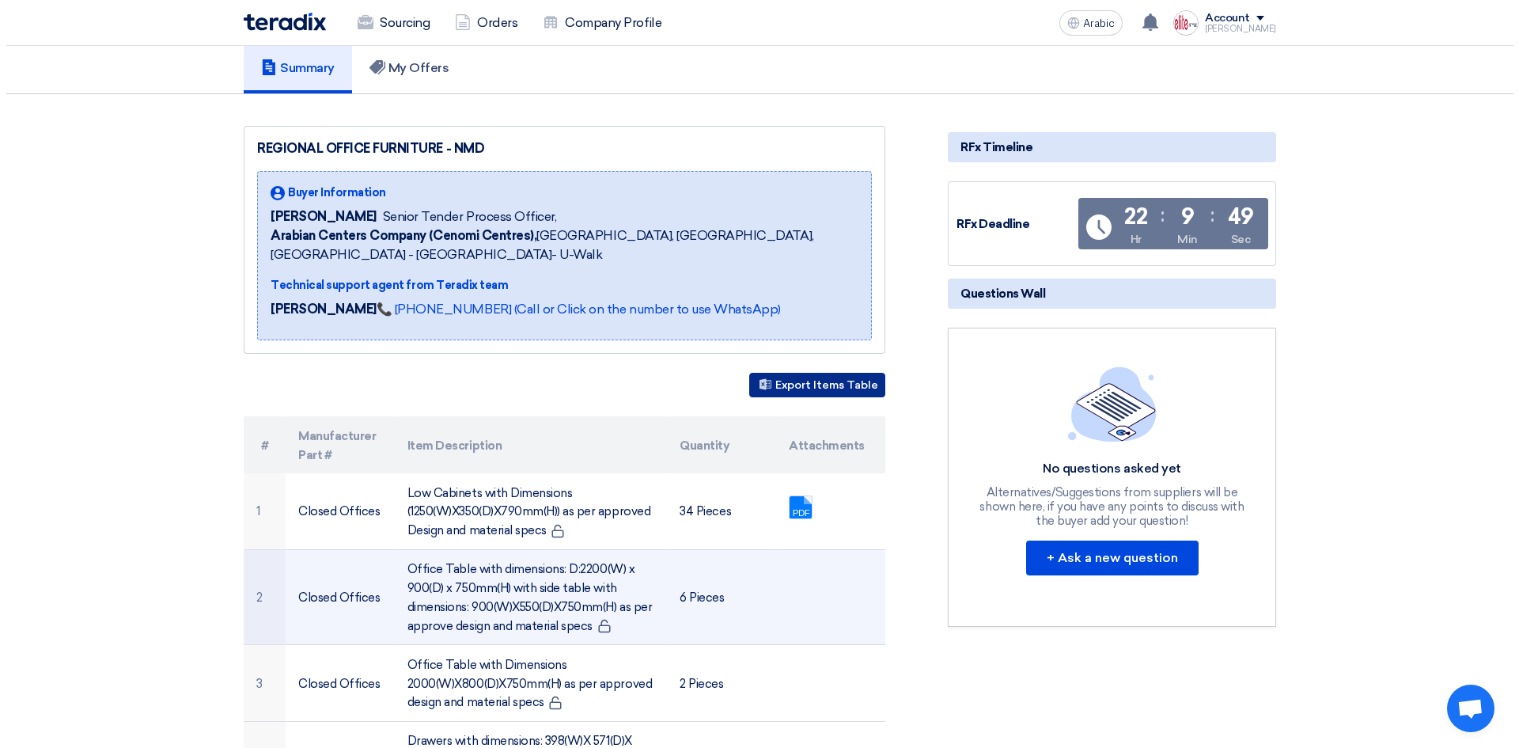
scroll to position [89, 0]
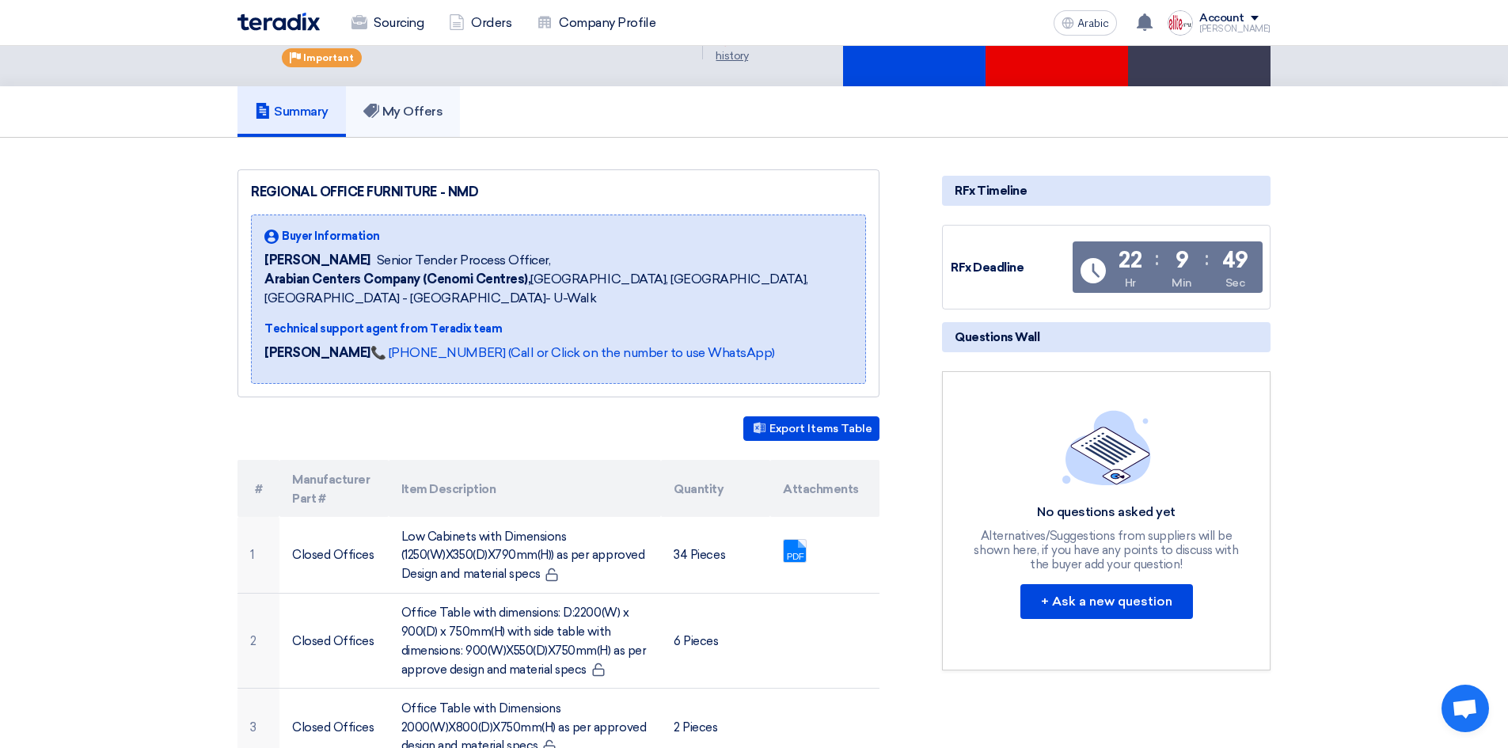
click at [403, 104] on font "My Offers" at bounding box center [412, 111] width 61 height 15
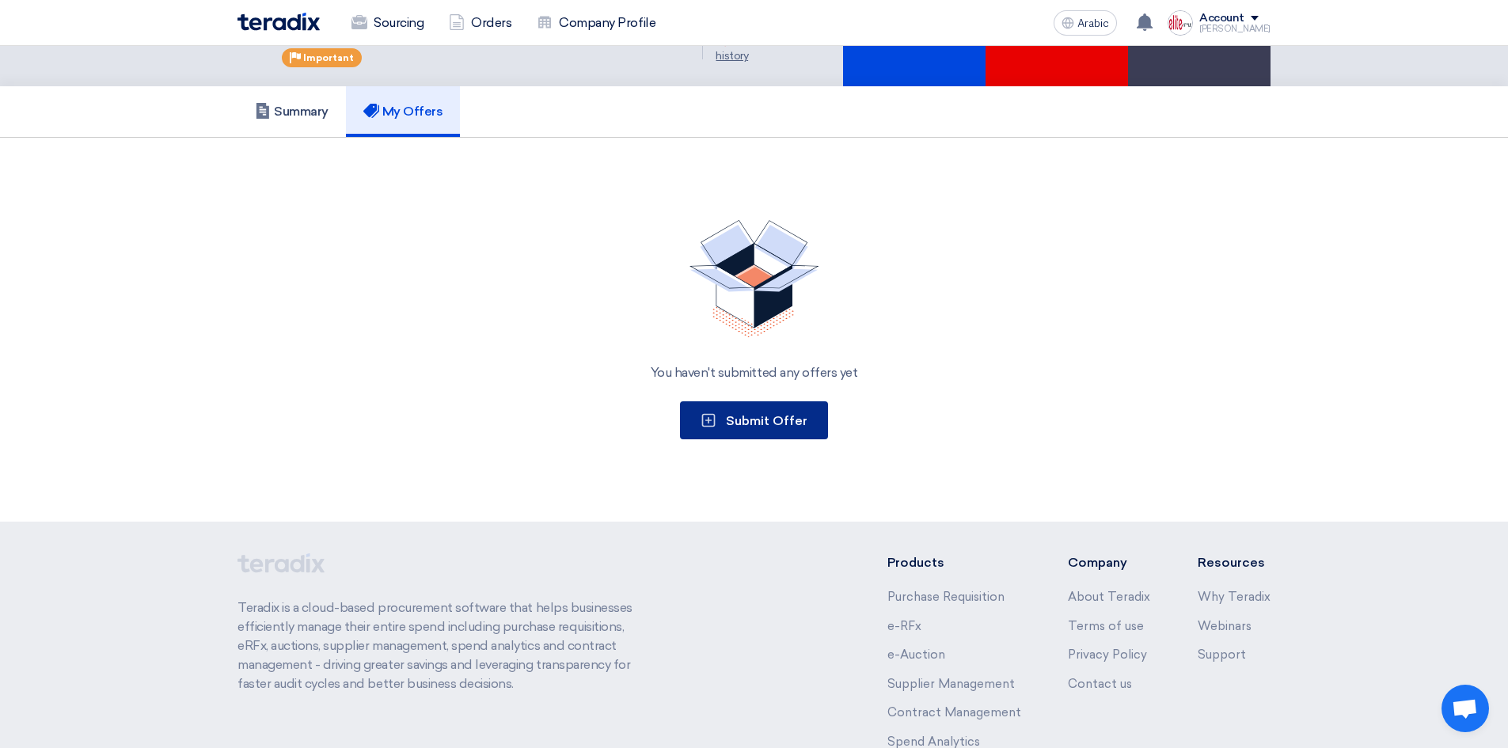
click at [756, 414] on font "Submit Offer" at bounding box center [767, 420] width 82 height 15
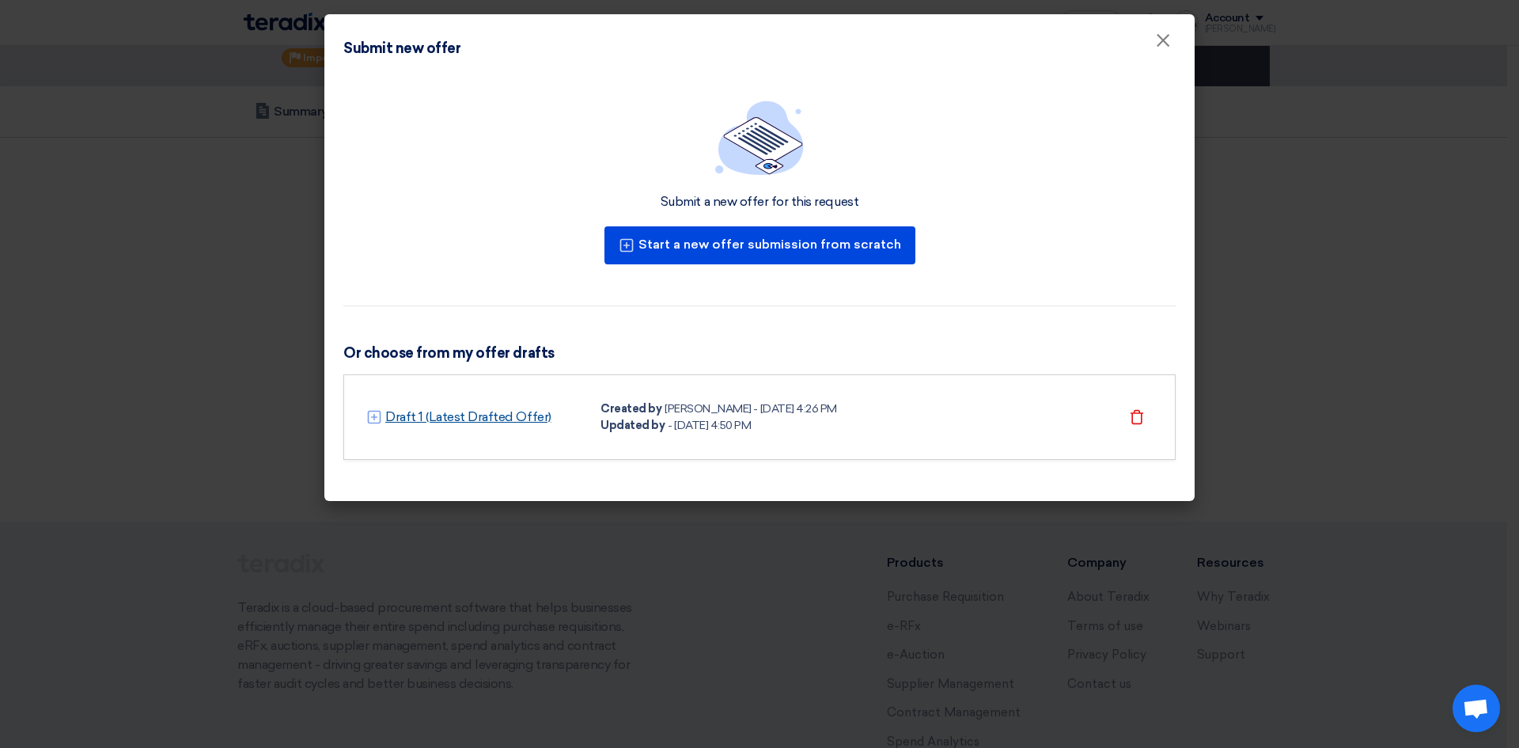
click at [464, 420] on font "Draft 1 (Latest Drafted Offer)" at bounding box center [468, 416] width 166 height 15
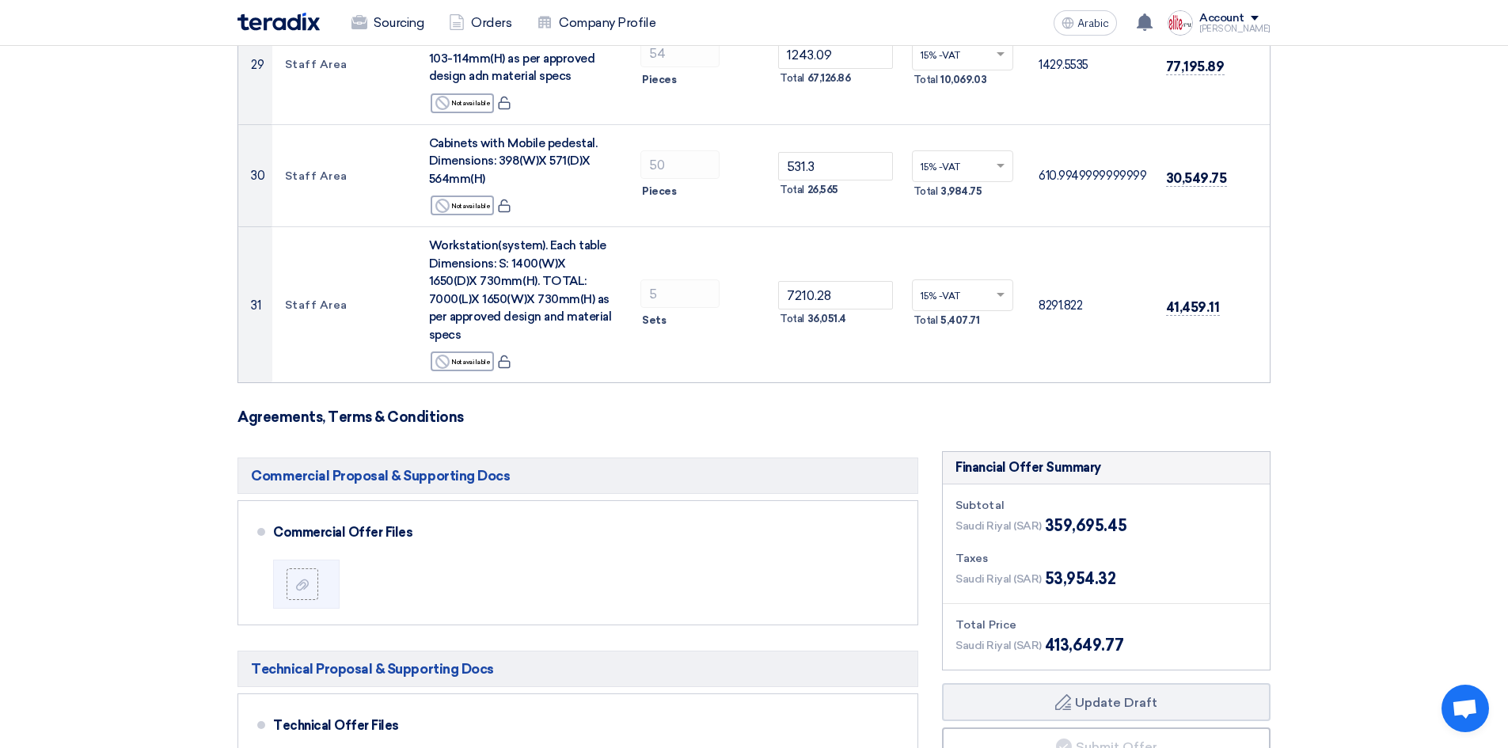
scroll to position [3602, 0]
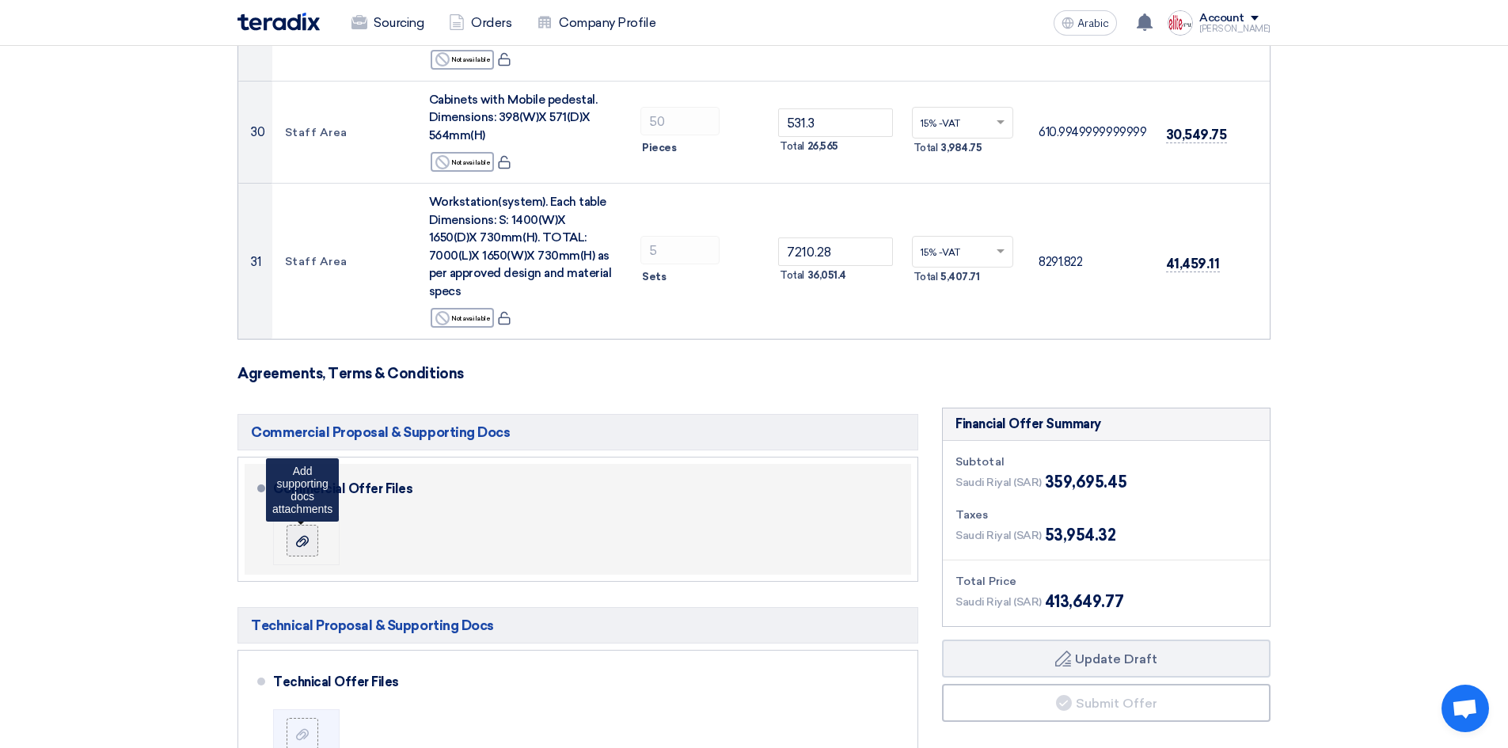
click at [302, 536] on use at bounding box center [302, 541] width 13 height 11
click at [0, 0] on input "file" at bounding box center [0, 0] width 0 height 0
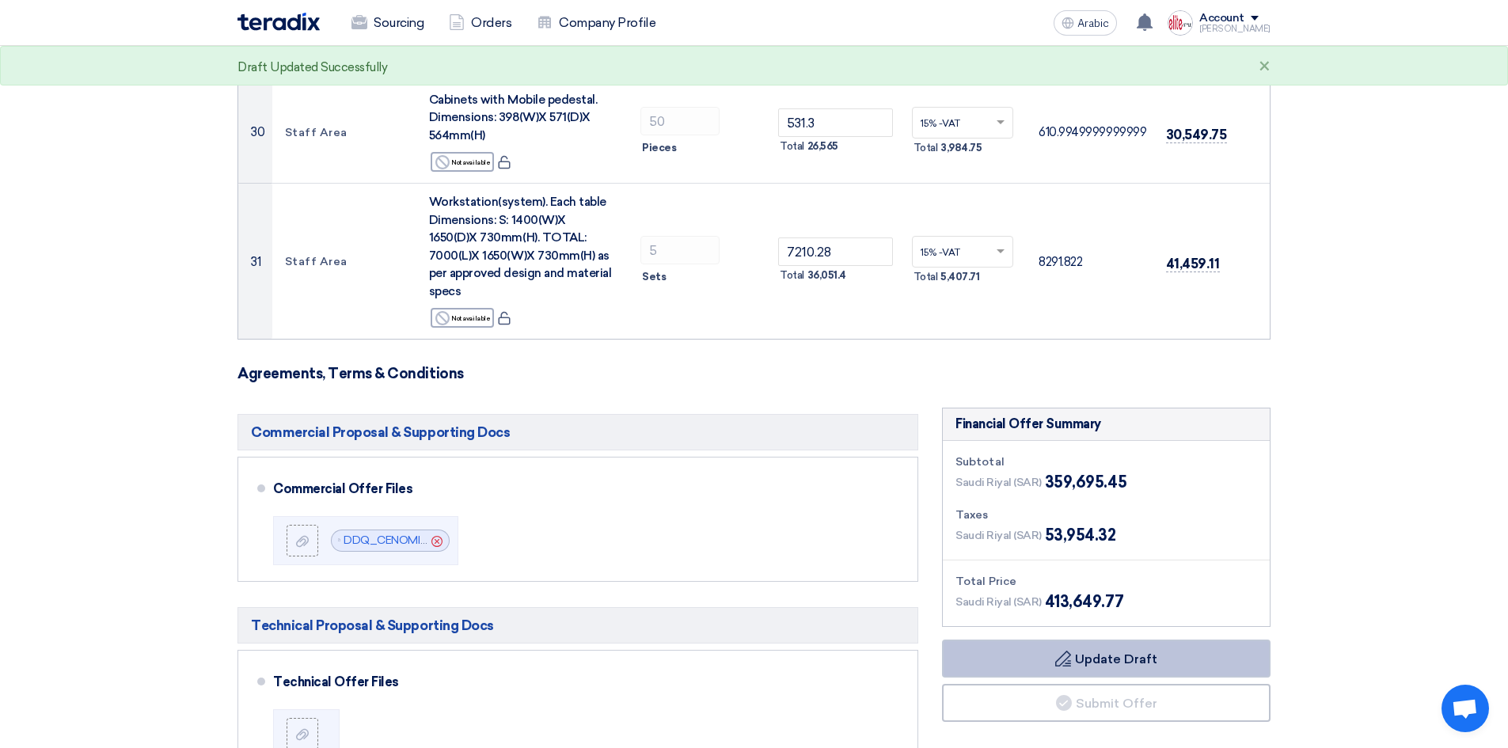
click at [1003, 639] on button "Draft Update Draft" at bounding box center [1106, 658] width 328 height 38
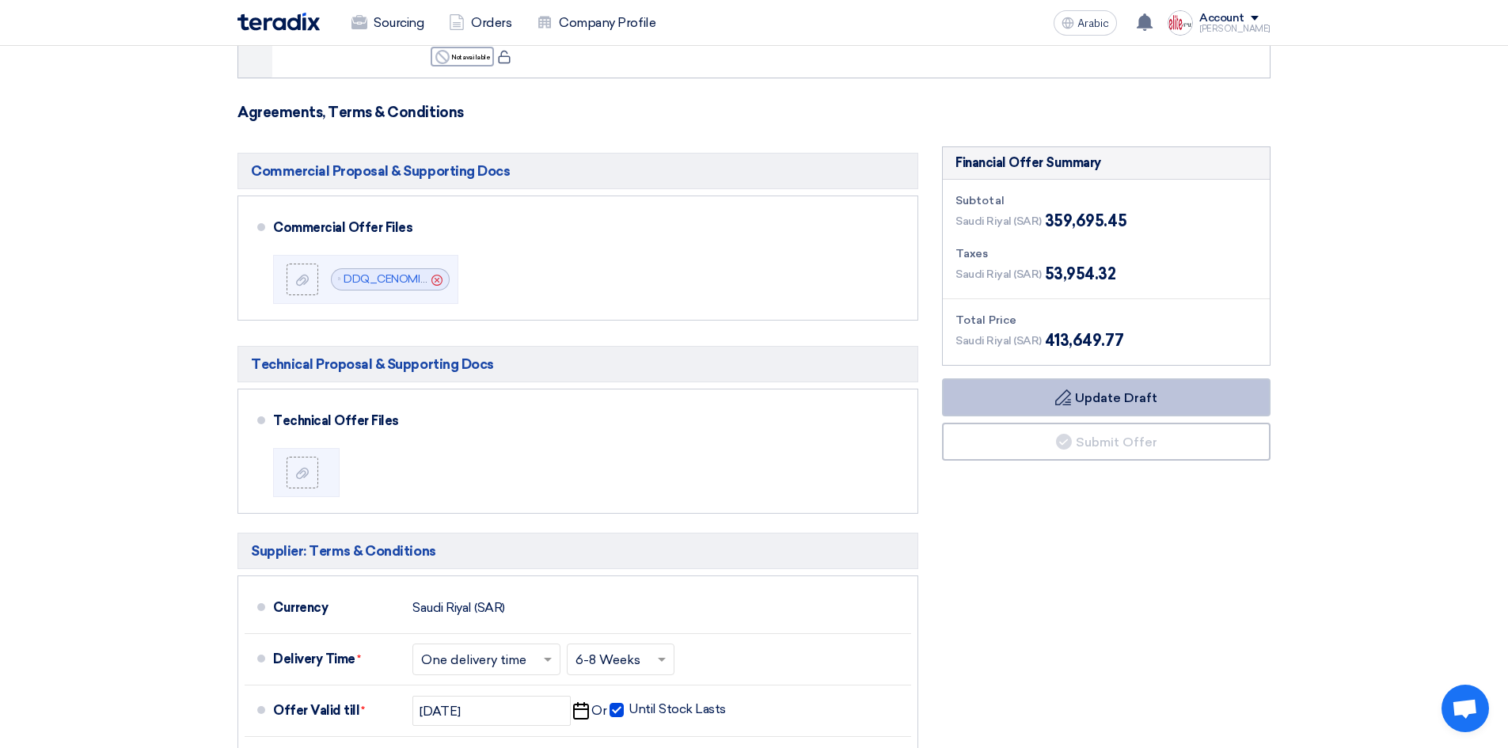
scroll to position [4025, 0]
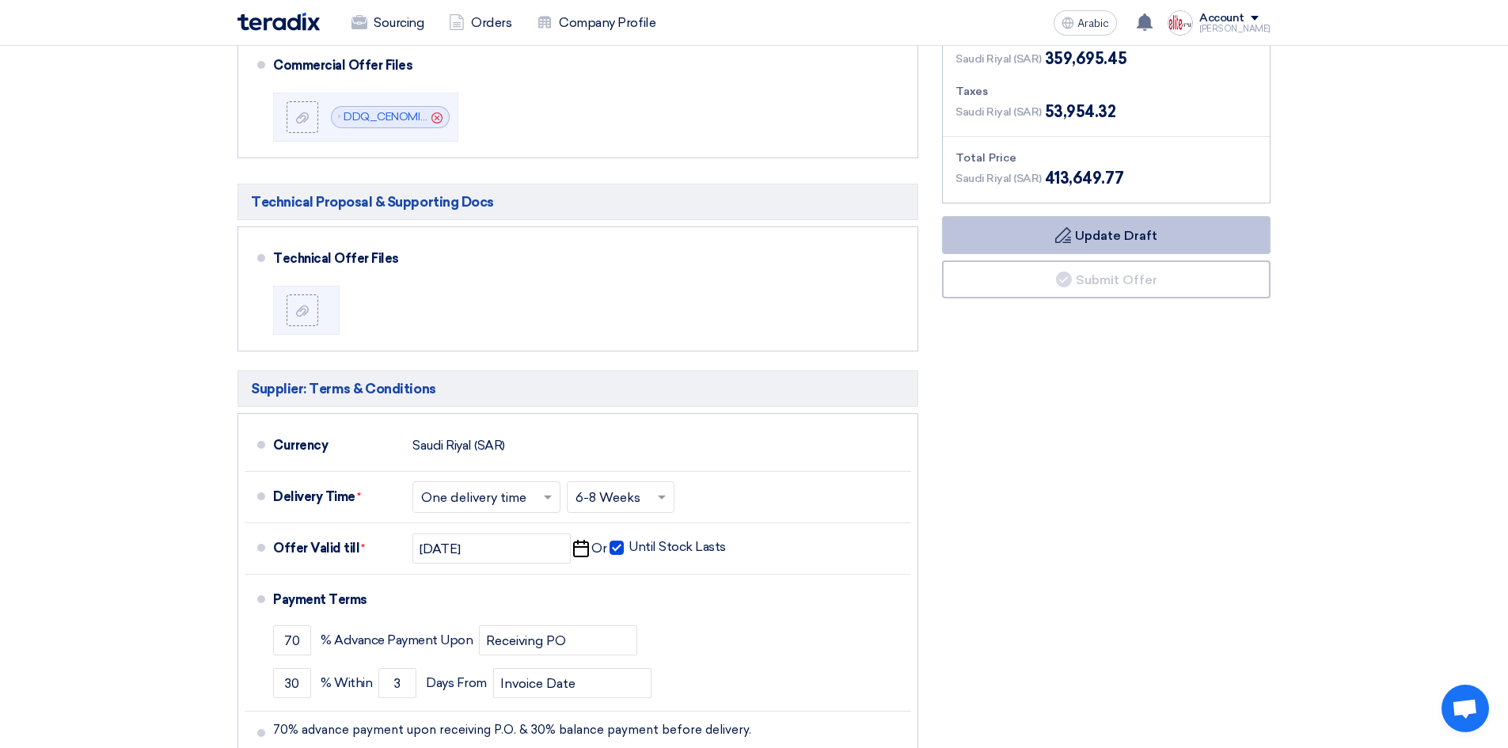
click at [1041, 216] on button "Draft Update Draft" at bounding box center [1106, 235] width 328 height 38
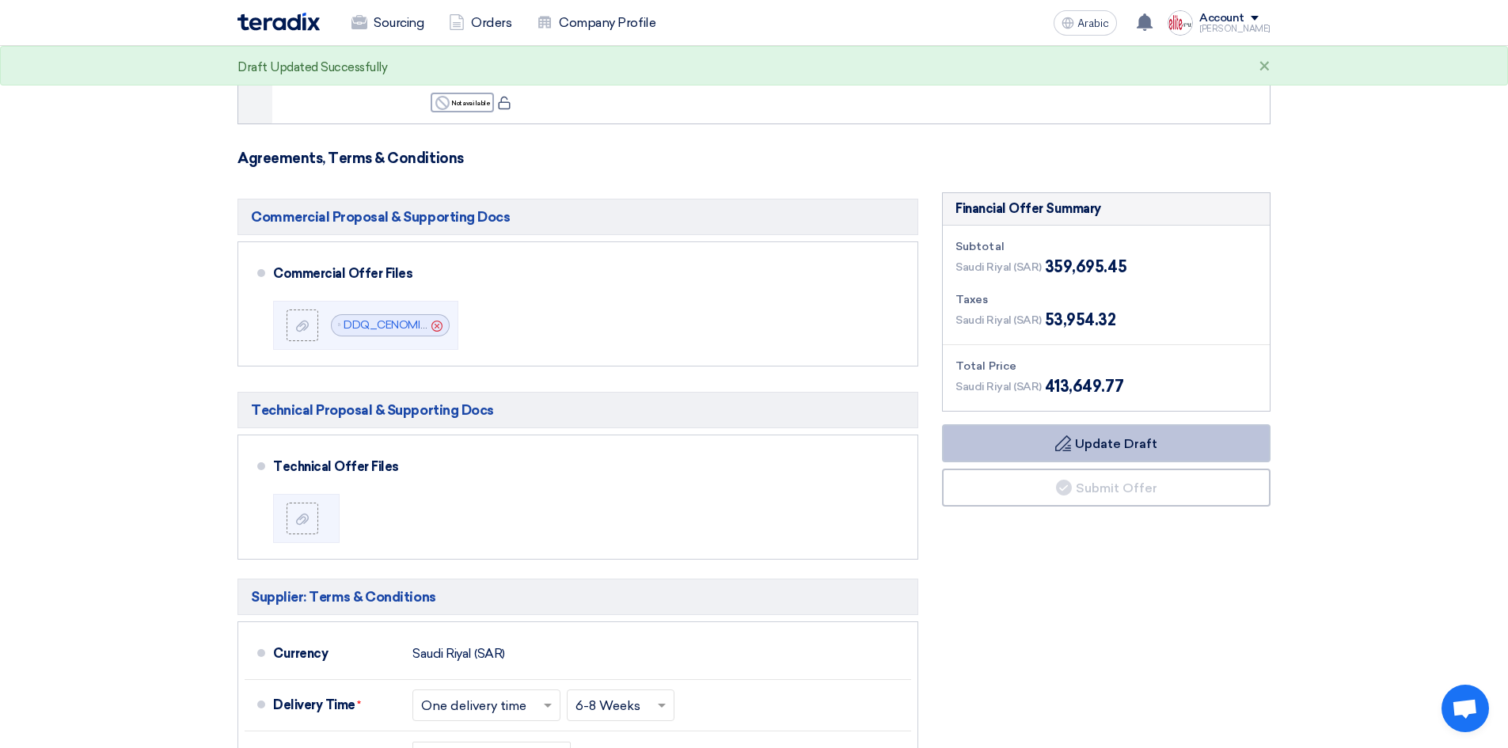
scroll to position [3708, 0]
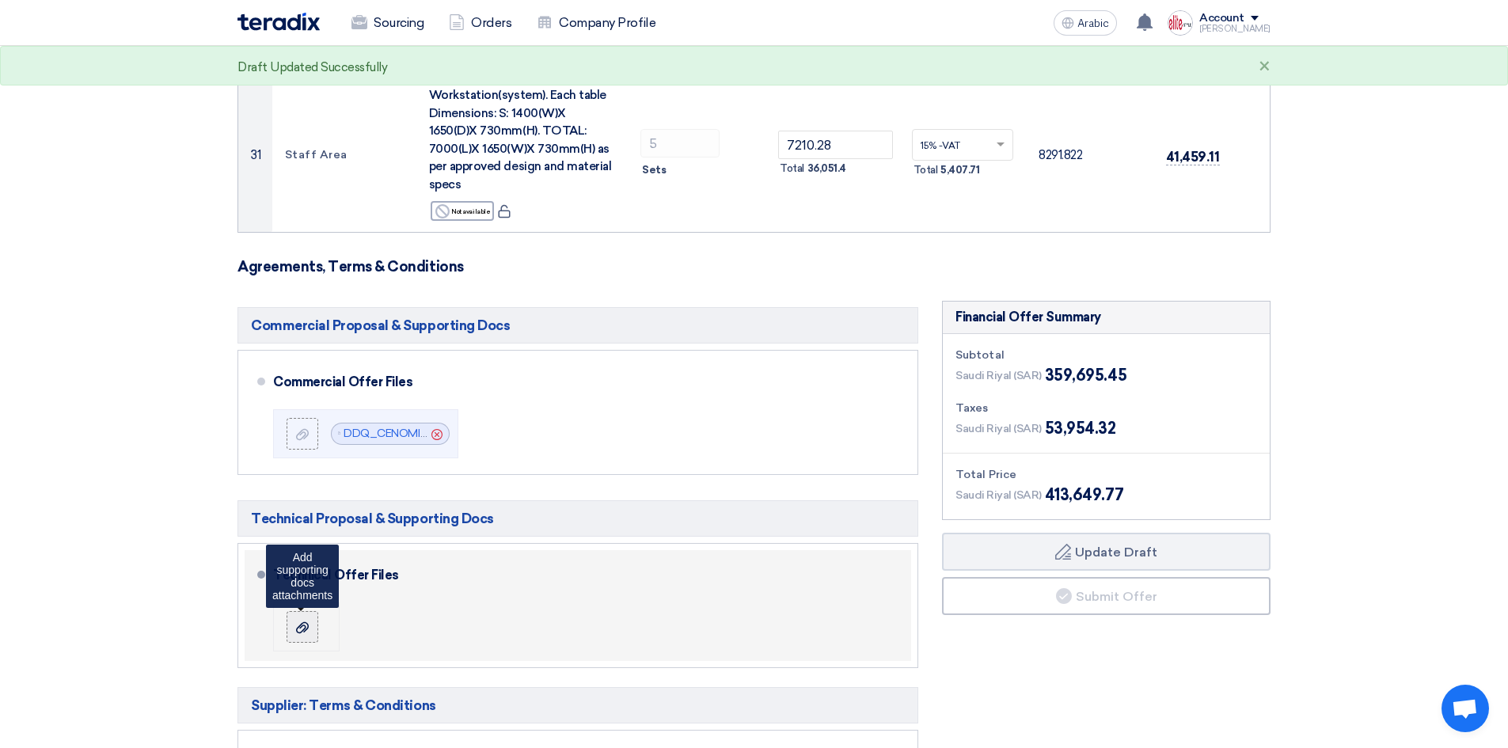
click at [305, 611] on label at bounding box center [302, 627] width 32 height 32
click at [0, 0] on input "file" at bounding box center [0, 0] width 0 height 0
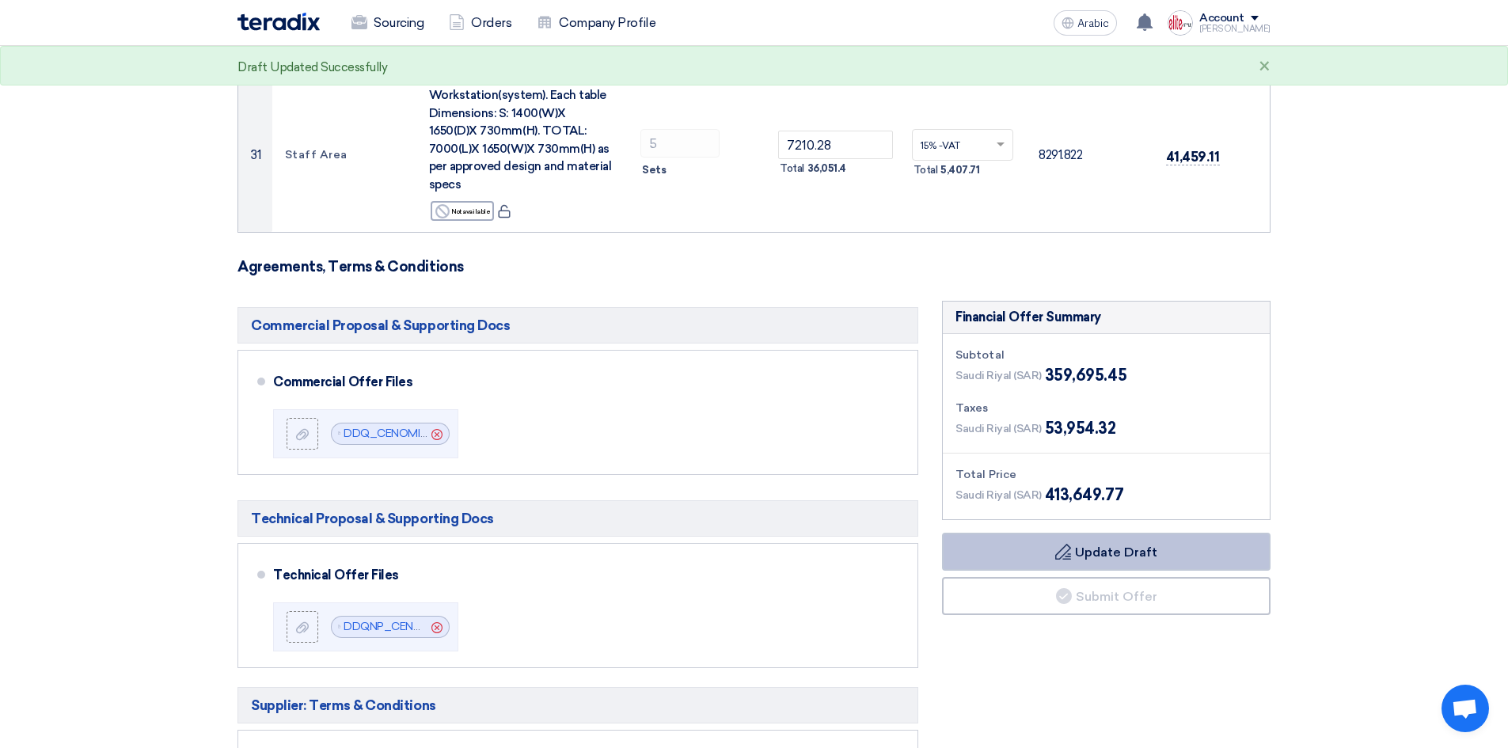
click at [1094, 533] on button "Draft Update Draft" at bounding box center [1106, 552] width 328 height 38
click at [290, 27] on img at bounding box center [278, 22] width 82 height 18
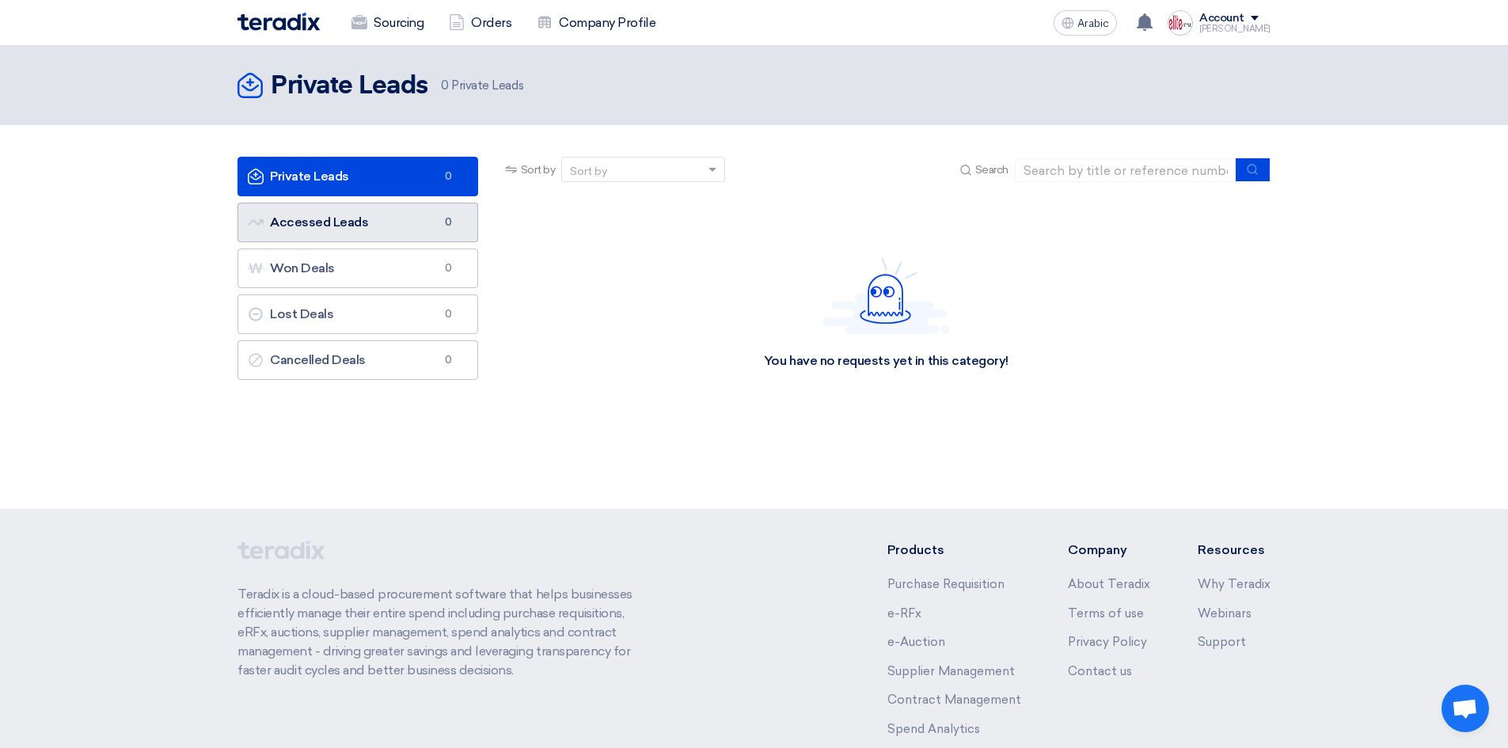
click at [377, 226] on link "Accessed Leads Accessed Leads 0" at bounding box center [357, 223] width 241 height 40
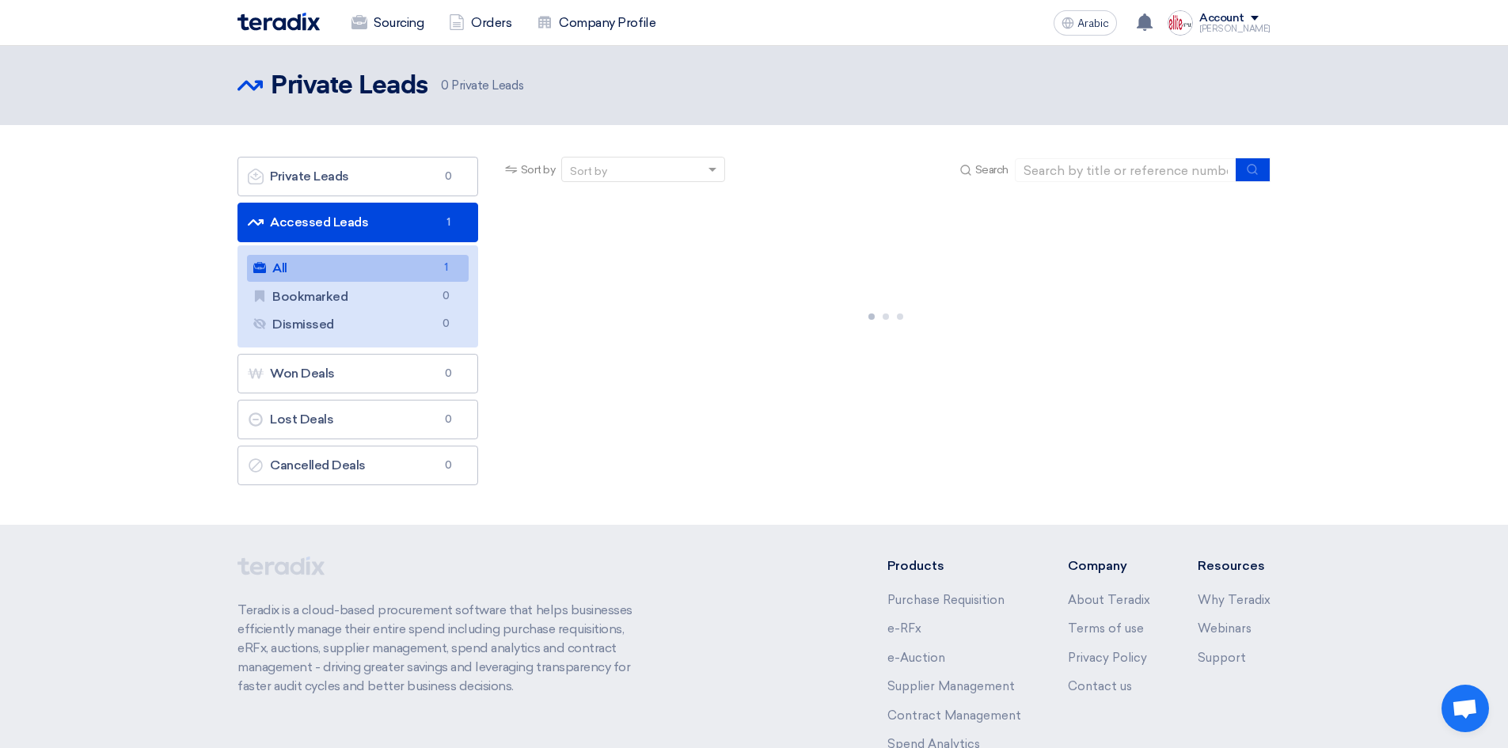
click at [399, 271] on link "All All 1" at bounding box center [358, 268] width 222 height 27
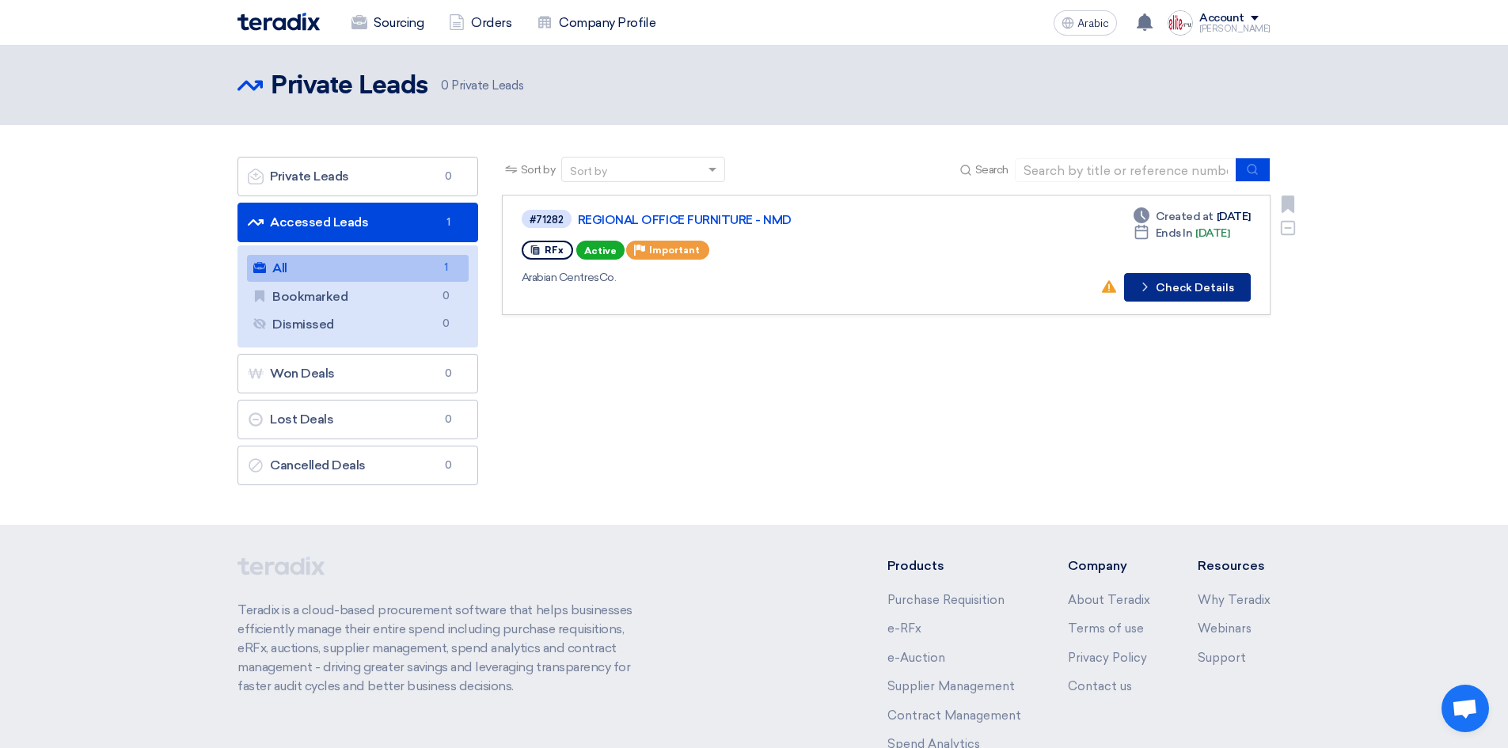
click at [1188, 283] on font "Check Details" at bounding box center [1194, 287] width 78 height 13
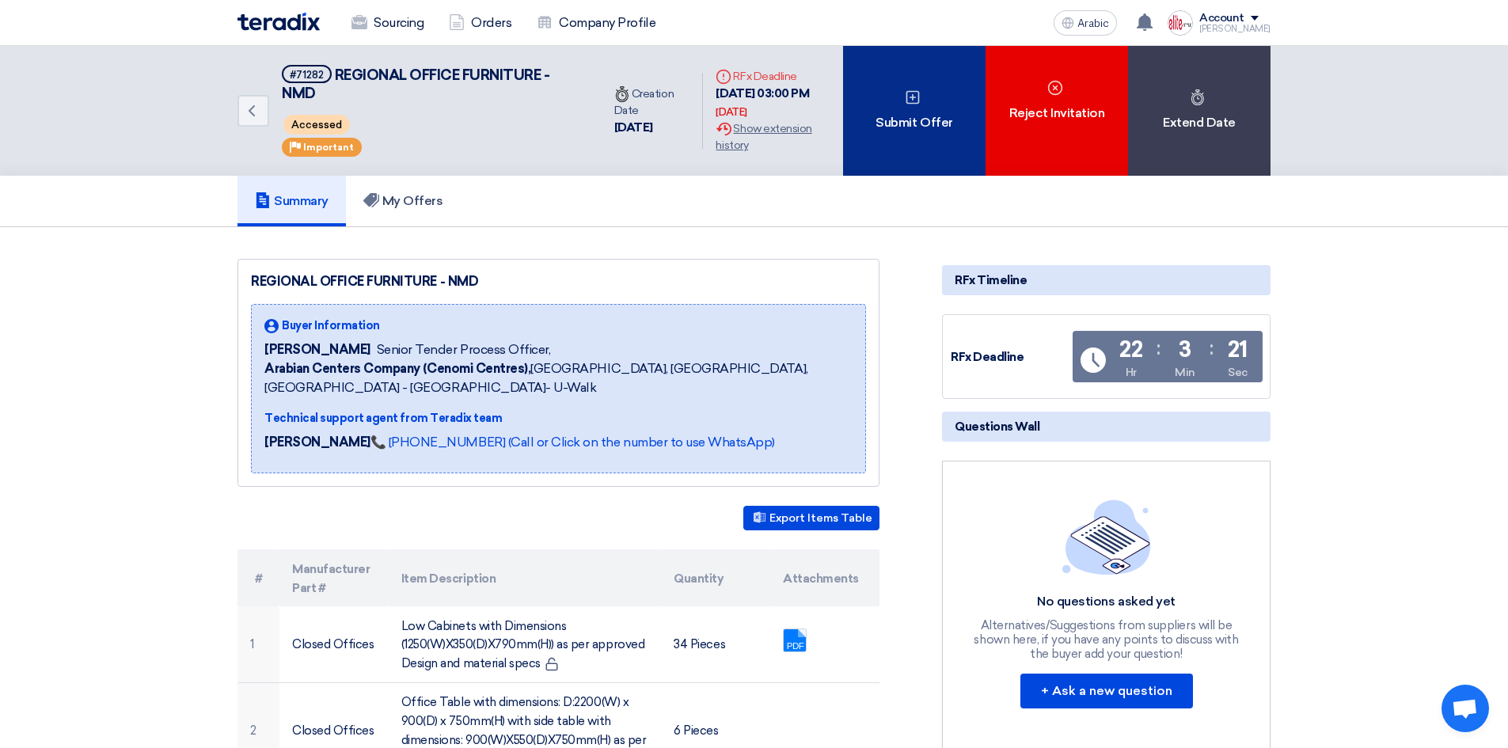
click at [912, 100] on use at bounding box center [911, 97] width 13 height 13
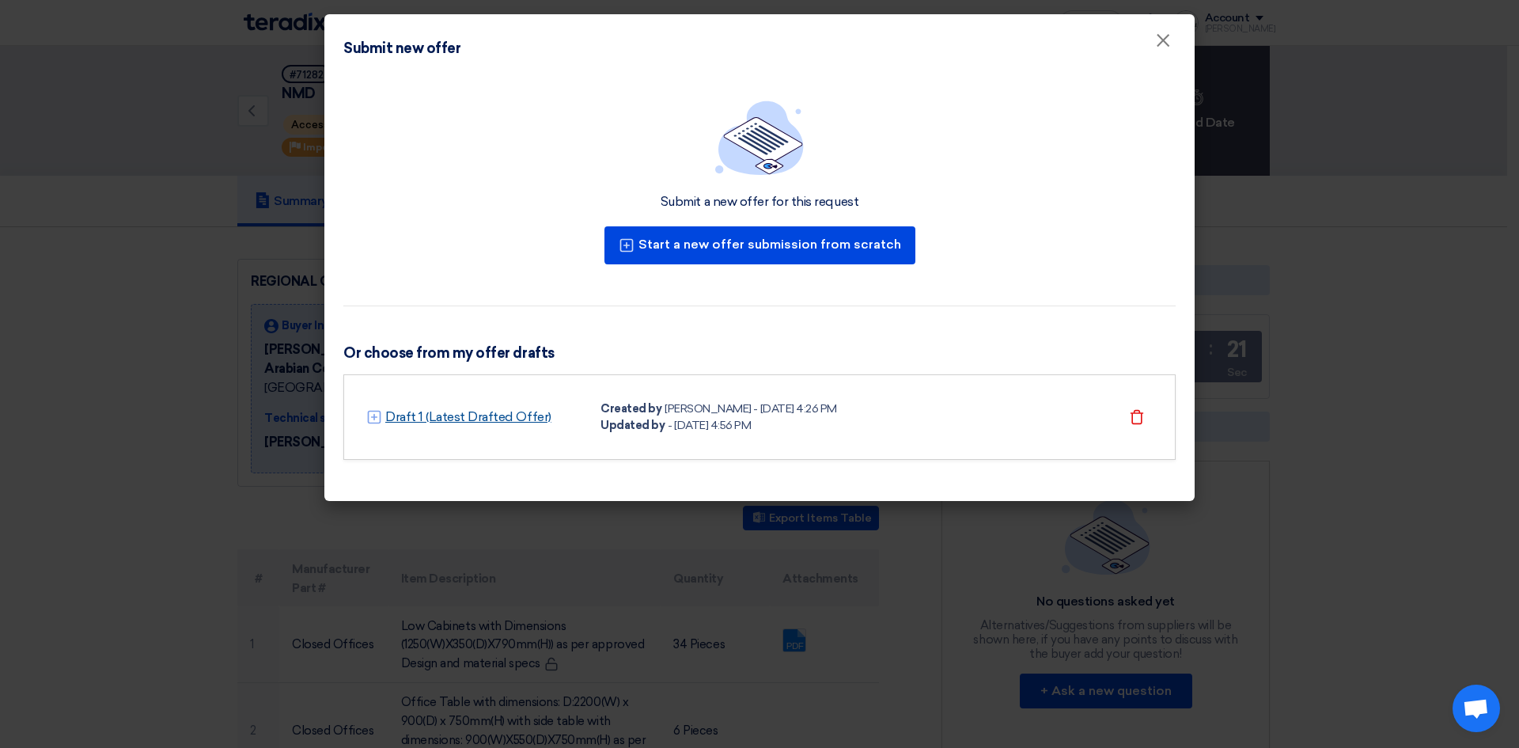
click at [529, 418] on font "Draft 1 (Latest Drafted Offer)" at bounding box center [468, 416] width 166 height 15
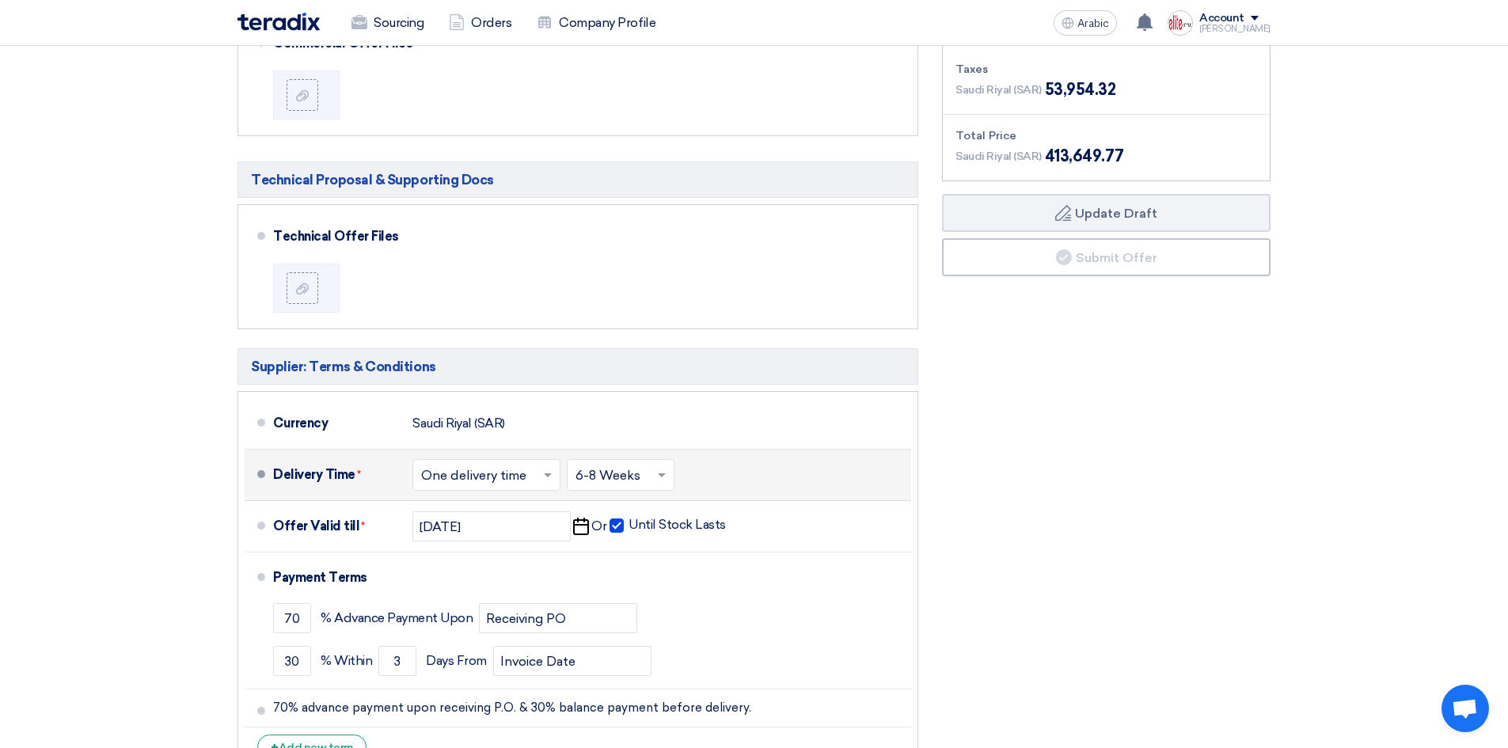
scroll to position [4138, 0]
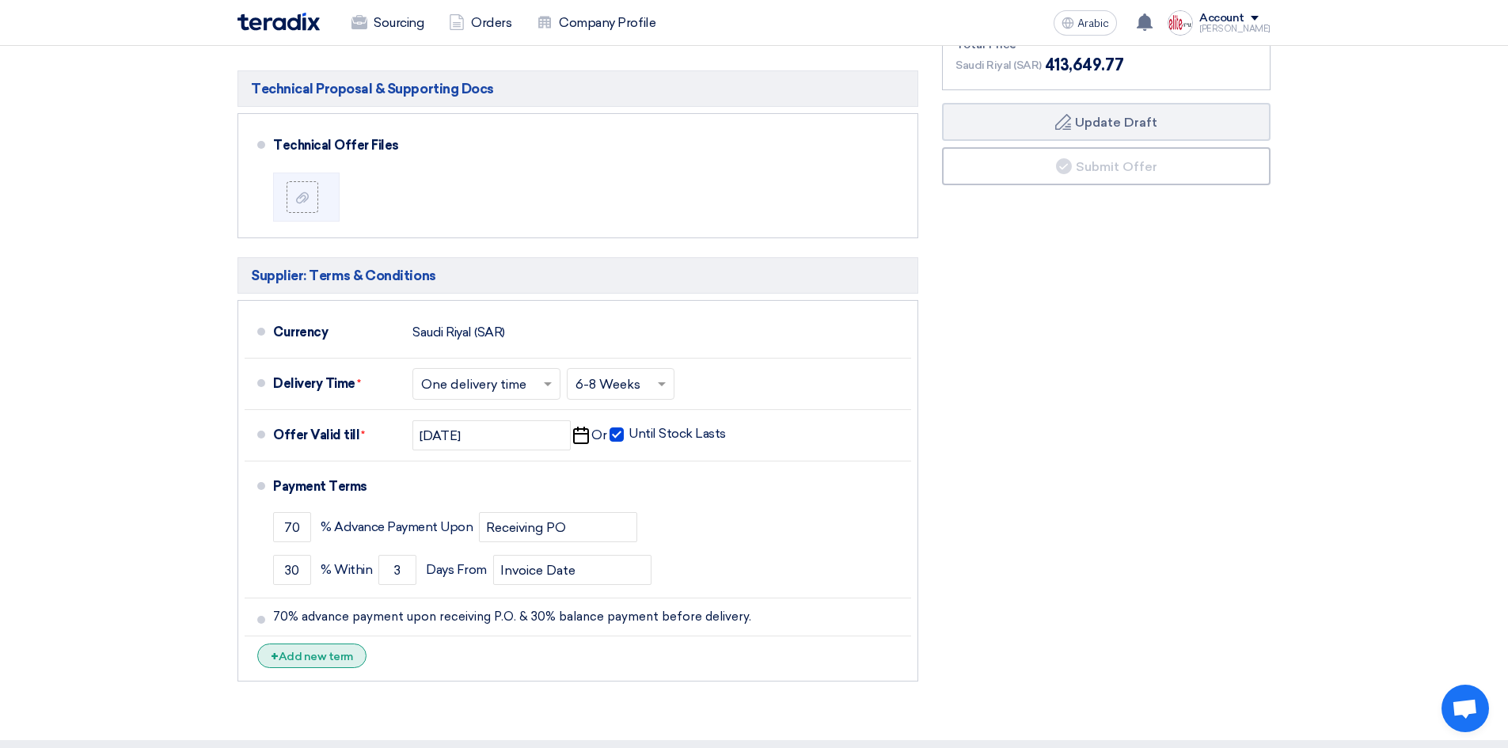
click at [336, 650] on font "Add new term" at bounding box center [316, 656] width 74 height 13
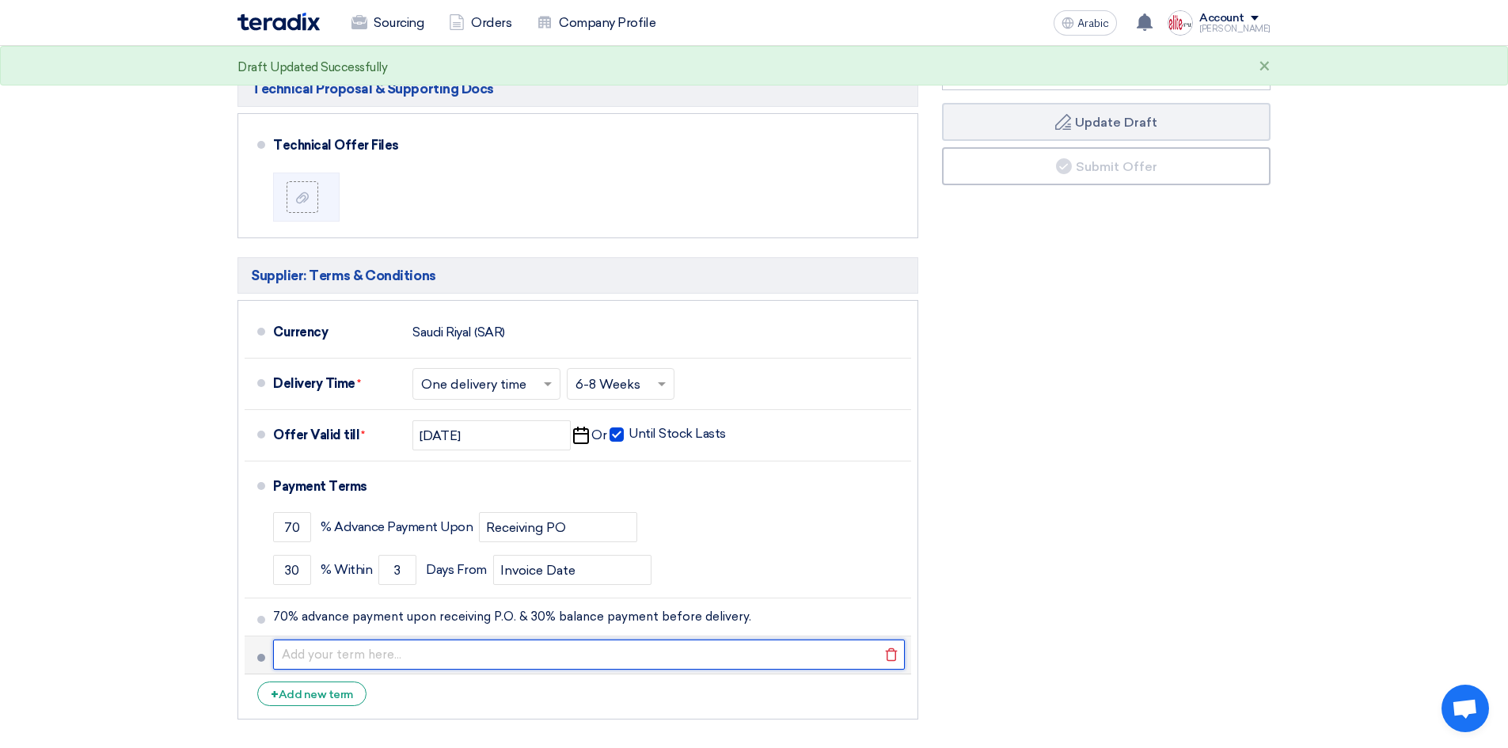
click at [810, 639] on input "text" at bounding box center [589, 654] width 632 height 30
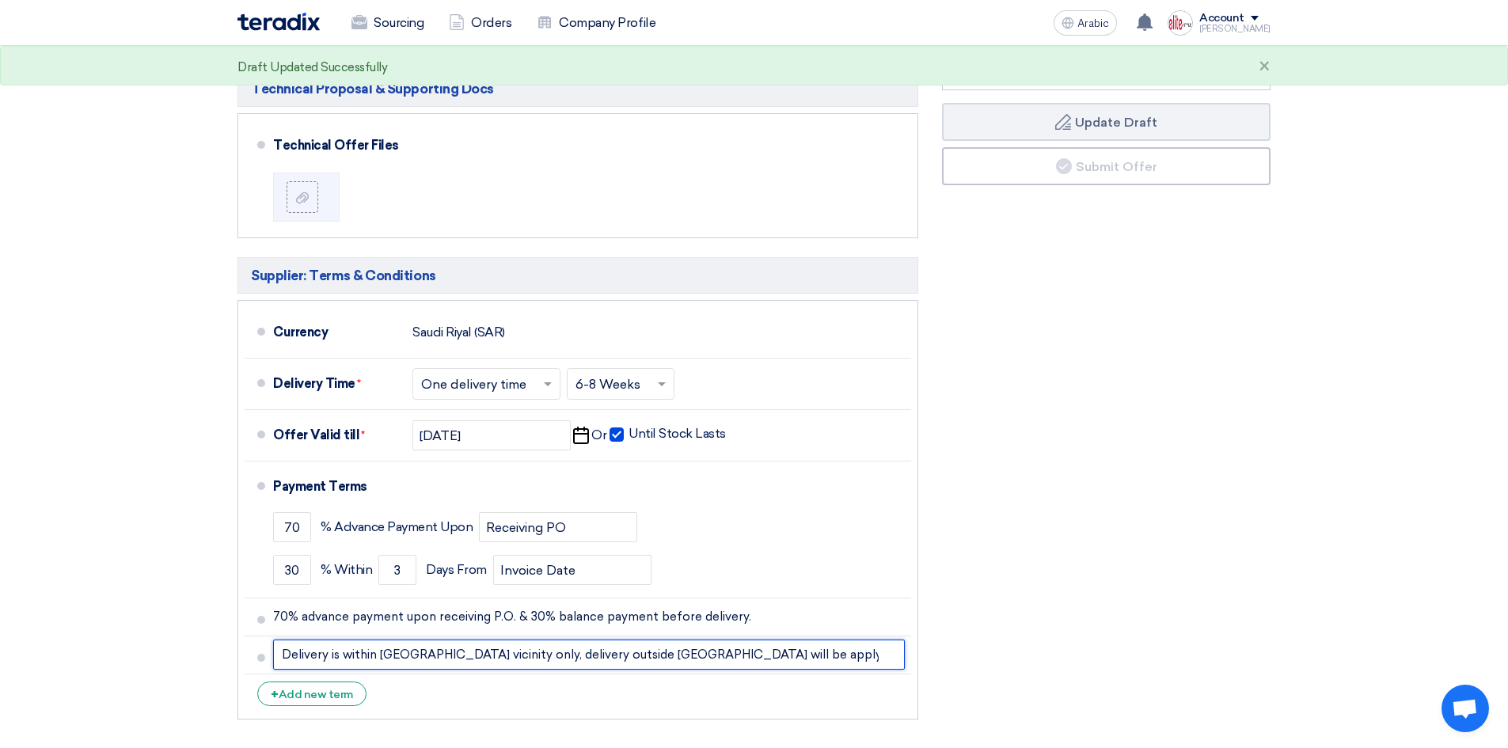
type input "Delivery is within [GEOGRAPHIC_DATA] vicinity only, delivery outside [GEOGRAPHI…"
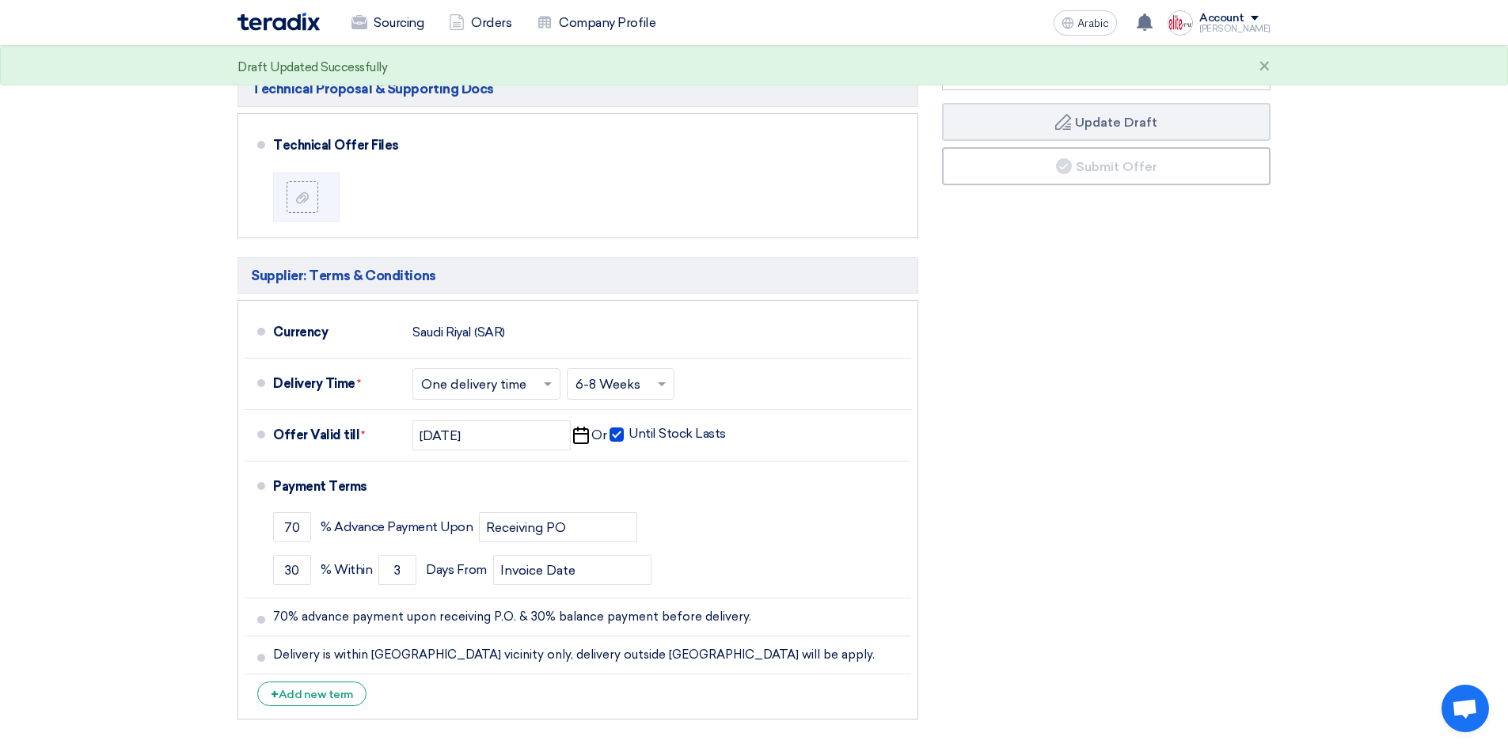
click at [1213, 453] on div "Financial Offer Summary Subtotal Saudi Riyal (SAR) 359,695.45 Taxes Draft" at bounding box center [1106, 299] width 352 height 856
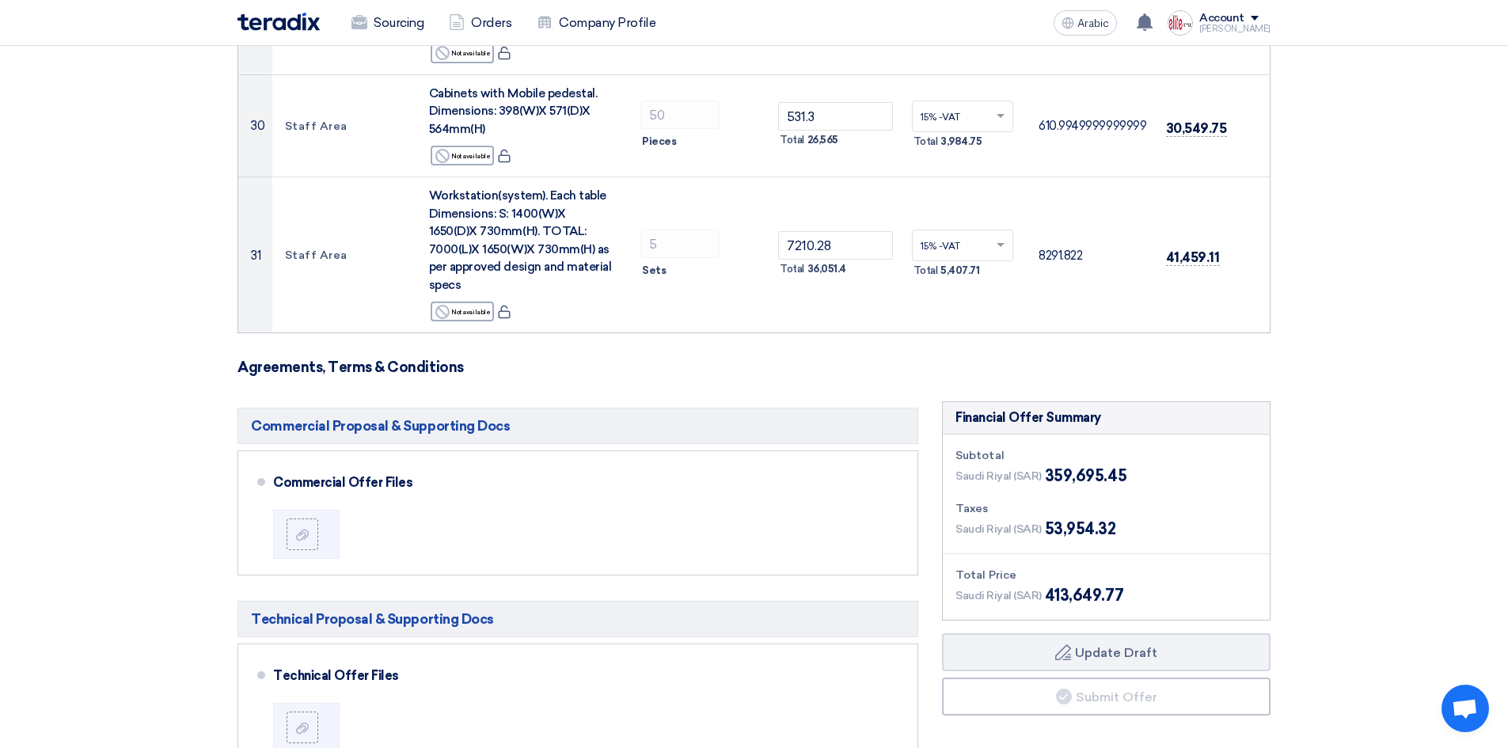
scroll to position [3584, 0]
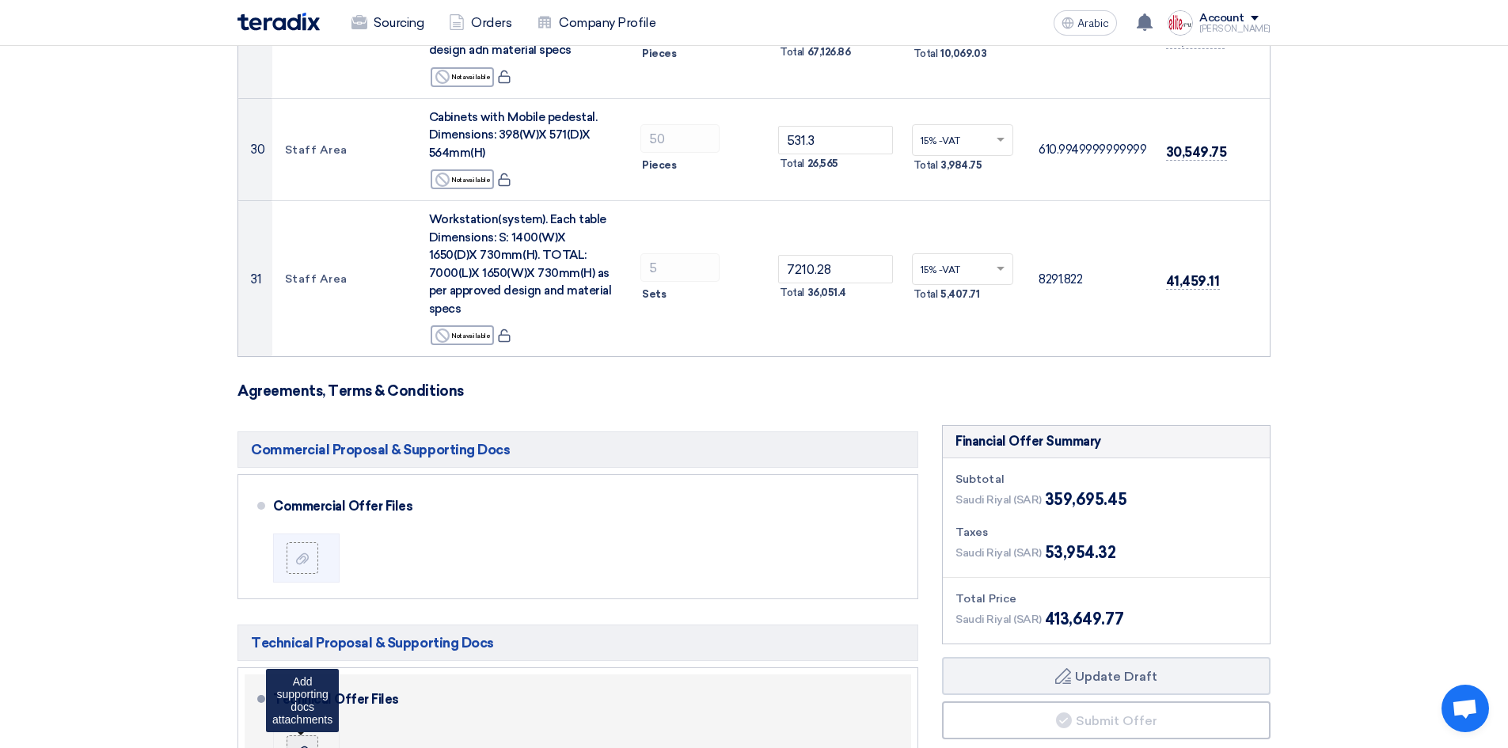
click at [306, 735] on label at bounding box center [302, 751] width 32 height 32
click at [0, 0] on input "file" at bounding box center [0, 0] width 0 height 0
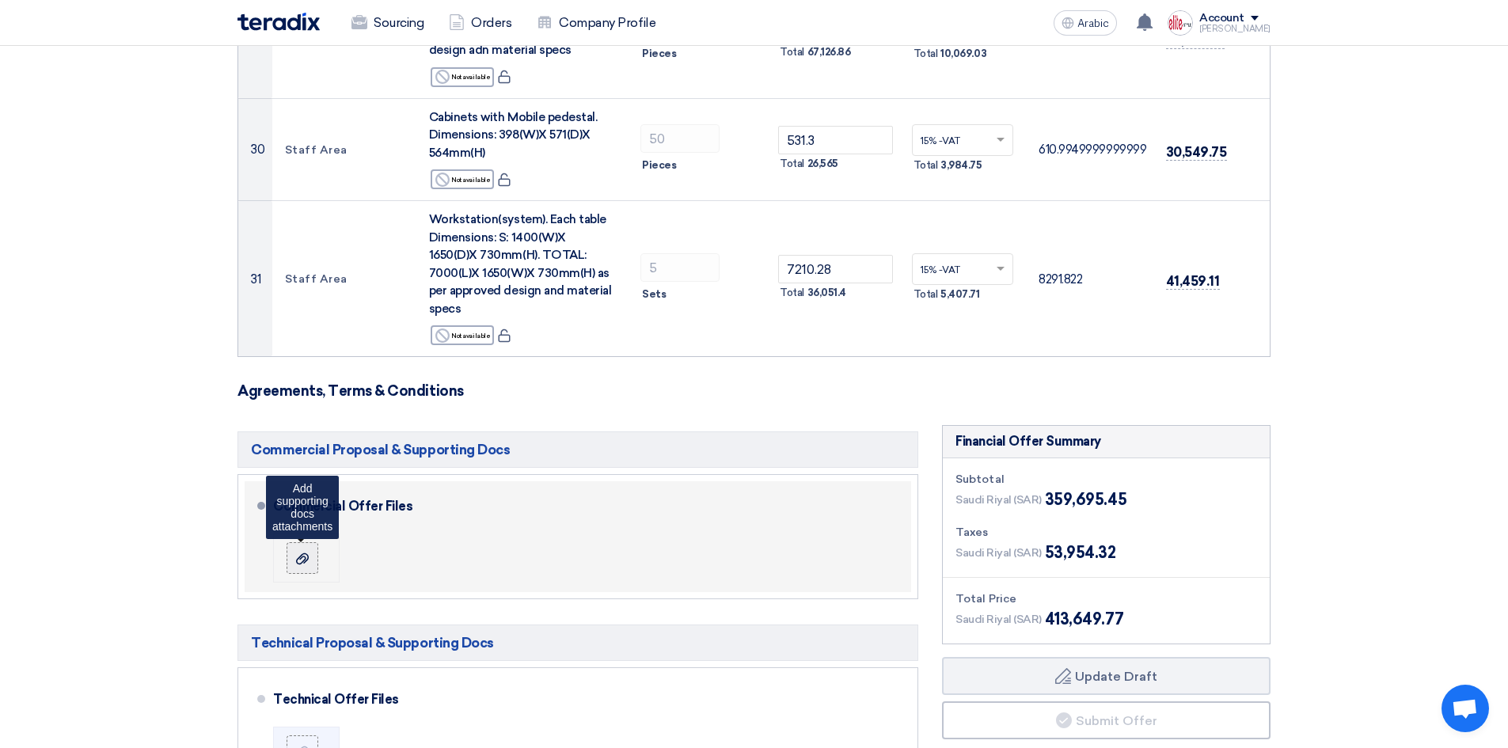
click at [305, 542] on label at bounding box center [302, 558] width 32 height 32
click at [0, 0] on input "file" at bounding box center [0, 0] width 0 height 0
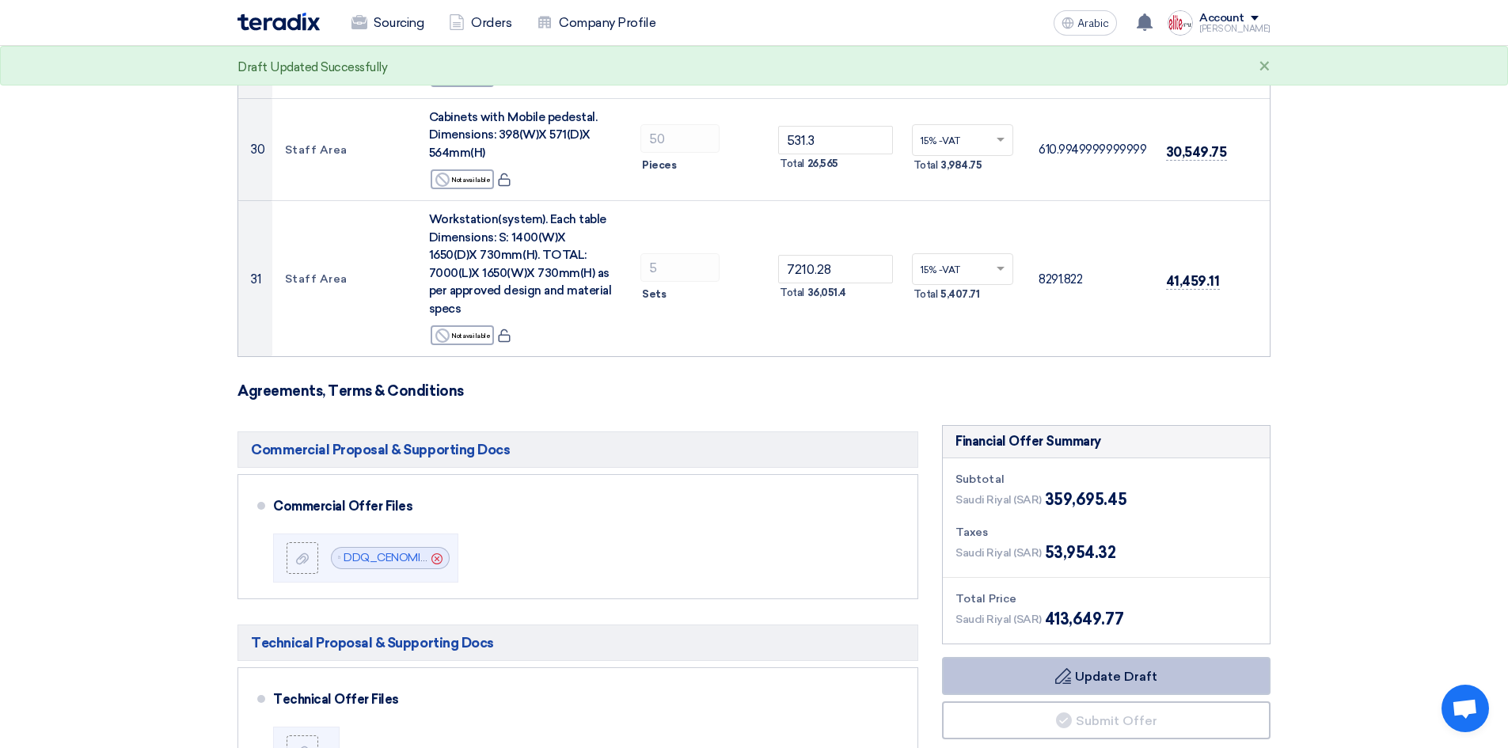
click at [1134, 669] on font "Update Draft" at bounding box center [1116, 676] width 82 height 15
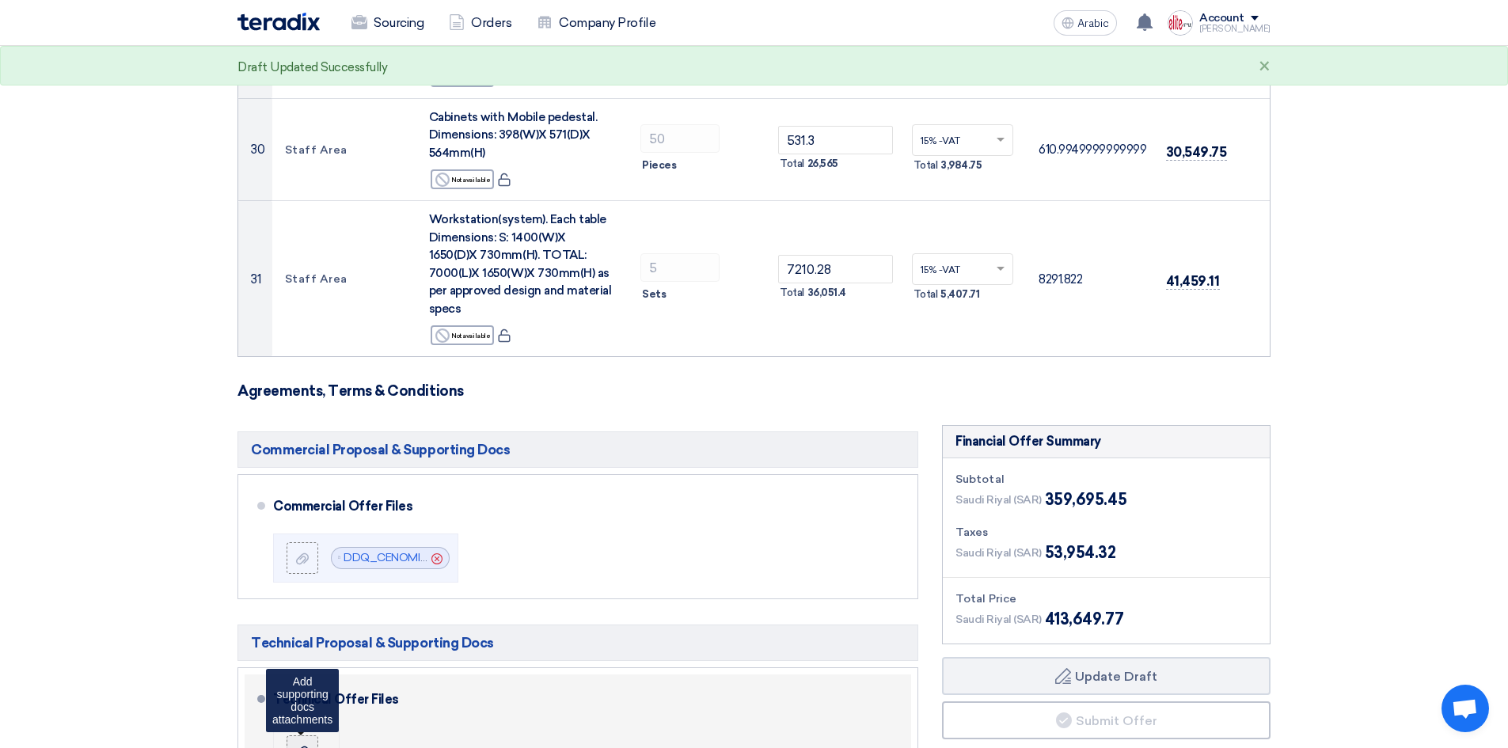
click at [297, 746] on use at bounding box center [302, 751] width 13 height 11
click at [0, 0] on input "file" at bounding box center [0, 0] width 0 height 0
click at [305, 746] on use at bounding box center [302, 751] width 13 height 11
click at [0, 0] on input "file" at bounding box center [0, 0] width 0 height 0
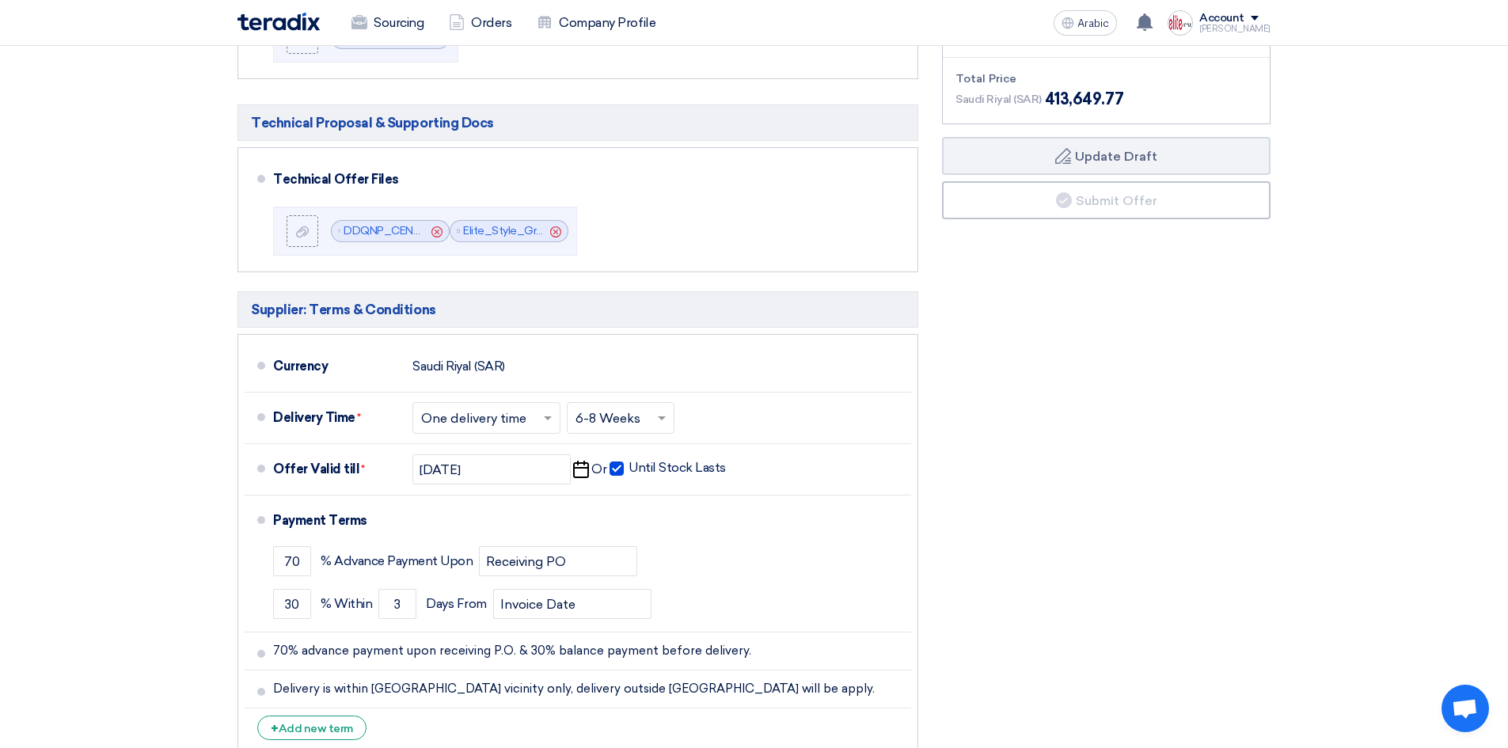
scroll to position [4122, 0]
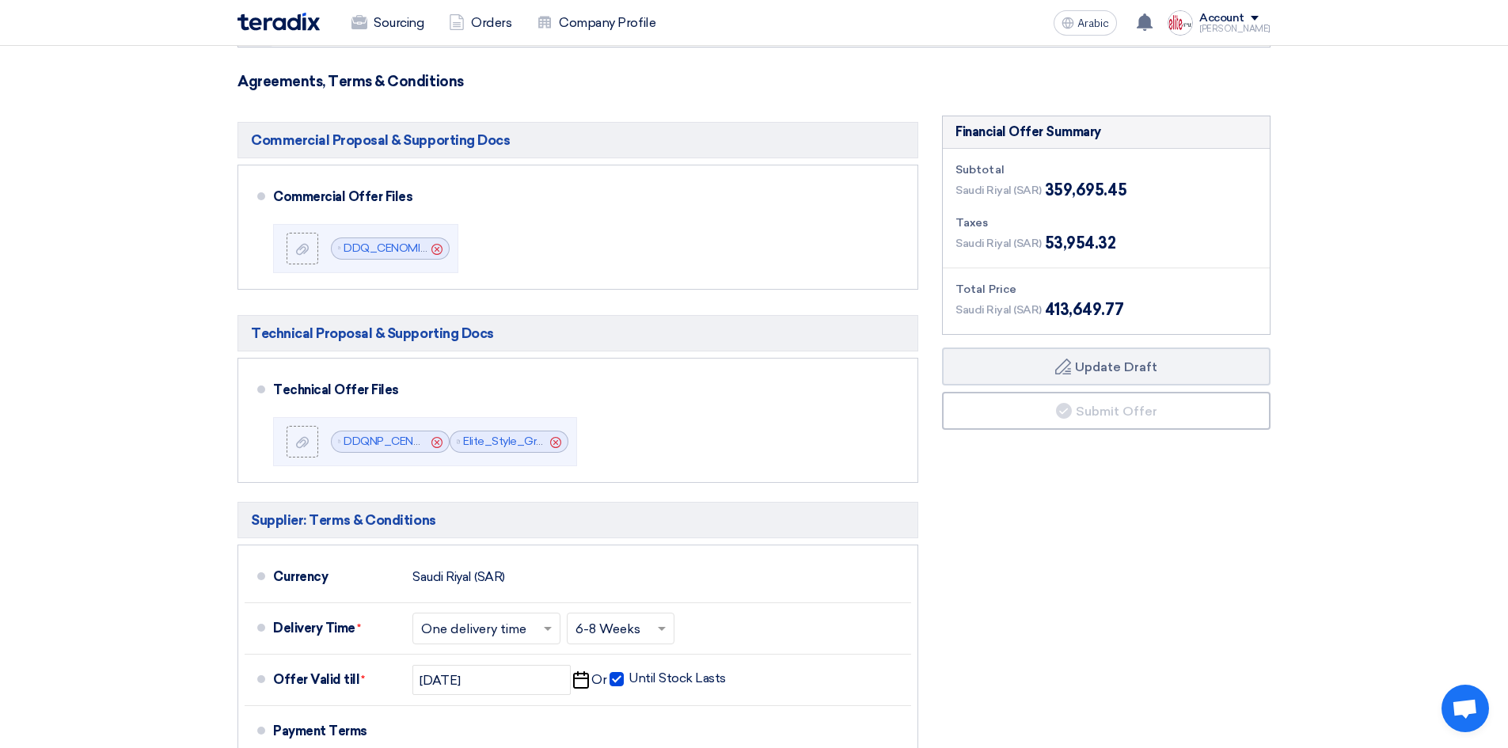
scroll to position [3884, 0]
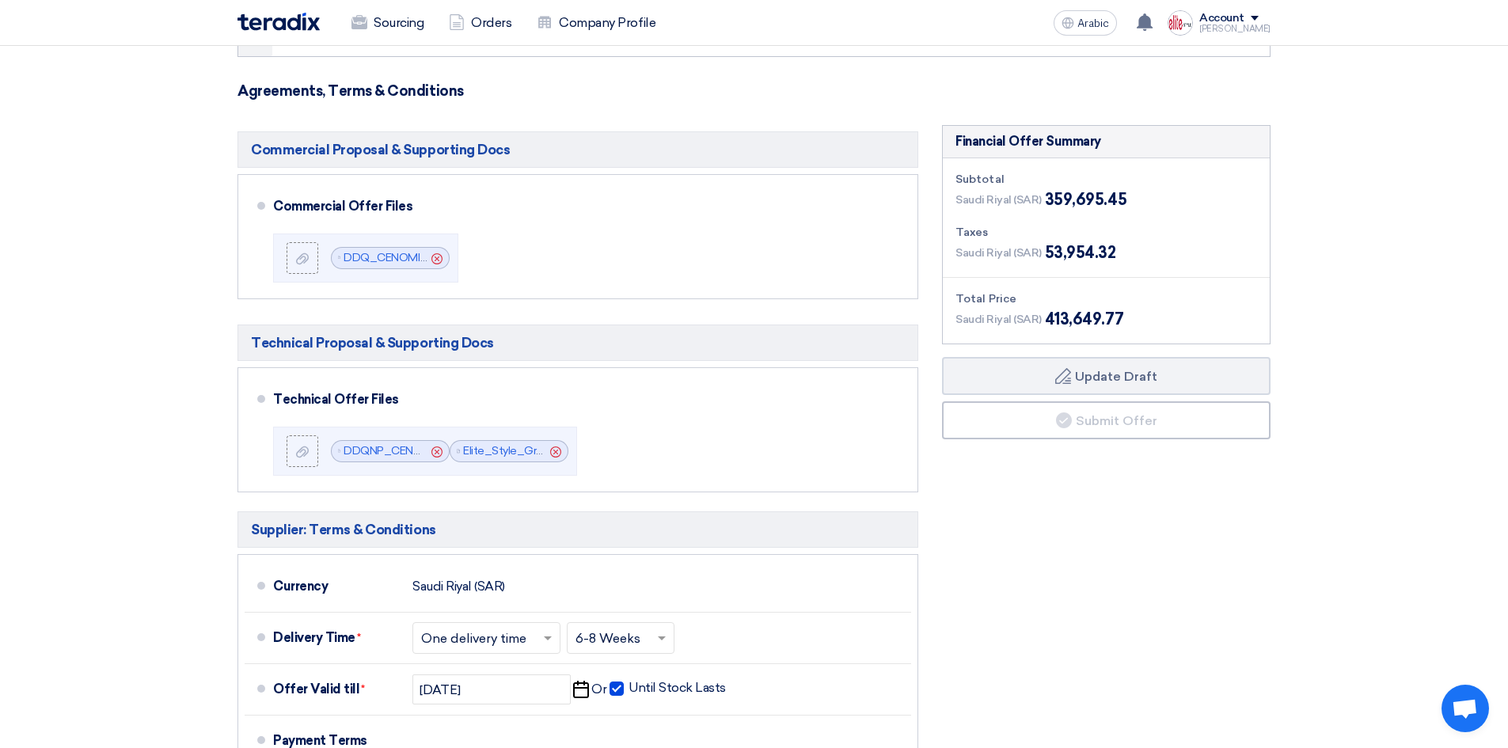
click at [1056, 536] on div "Financial Offer Summary Subtotal Saudi Riyal (SAR) 359,695.45 Taxes Draft" at bounding box center [1106, 553] width 352 height 856
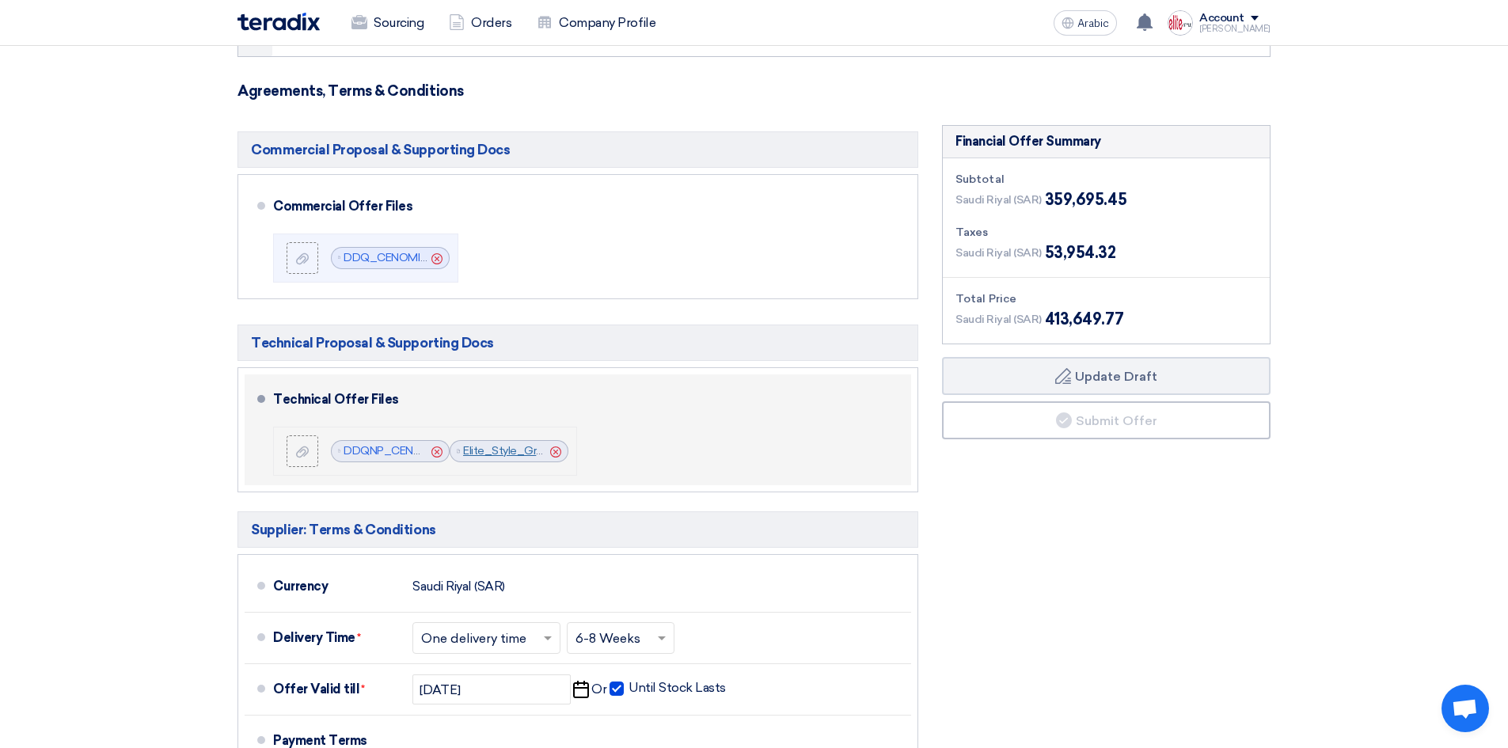
click at [508, 444] on font "Elite_Style_Group_Company_Profile_1757512785281.pdf" at bounding box center [607, 450] width 289 height 13
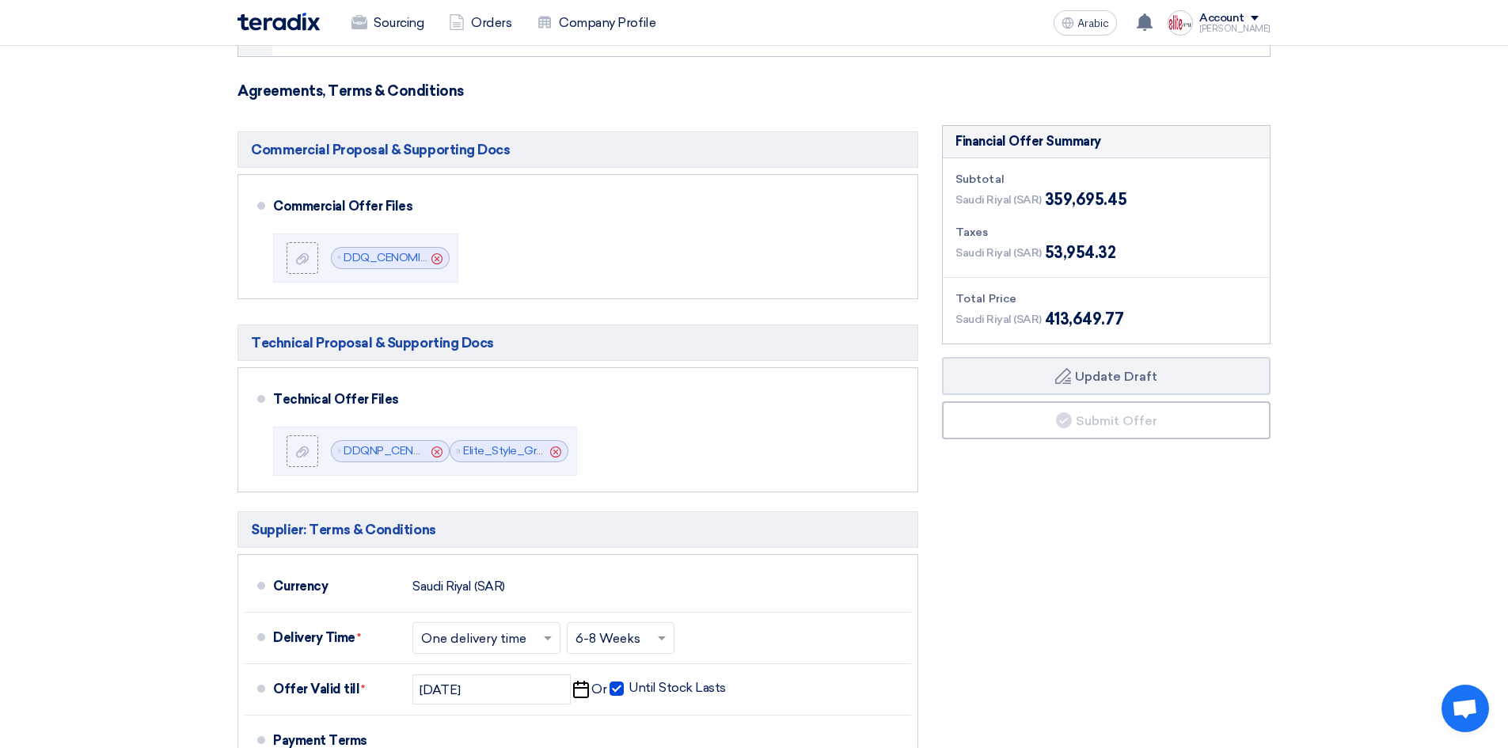
click at [1072, 479] on div "Financial Offer Summary Subtotal Saudi Riyal (SAR) 359,695.45 Taxes Draft" at bounding box center [1106, 553] width 352 height 856
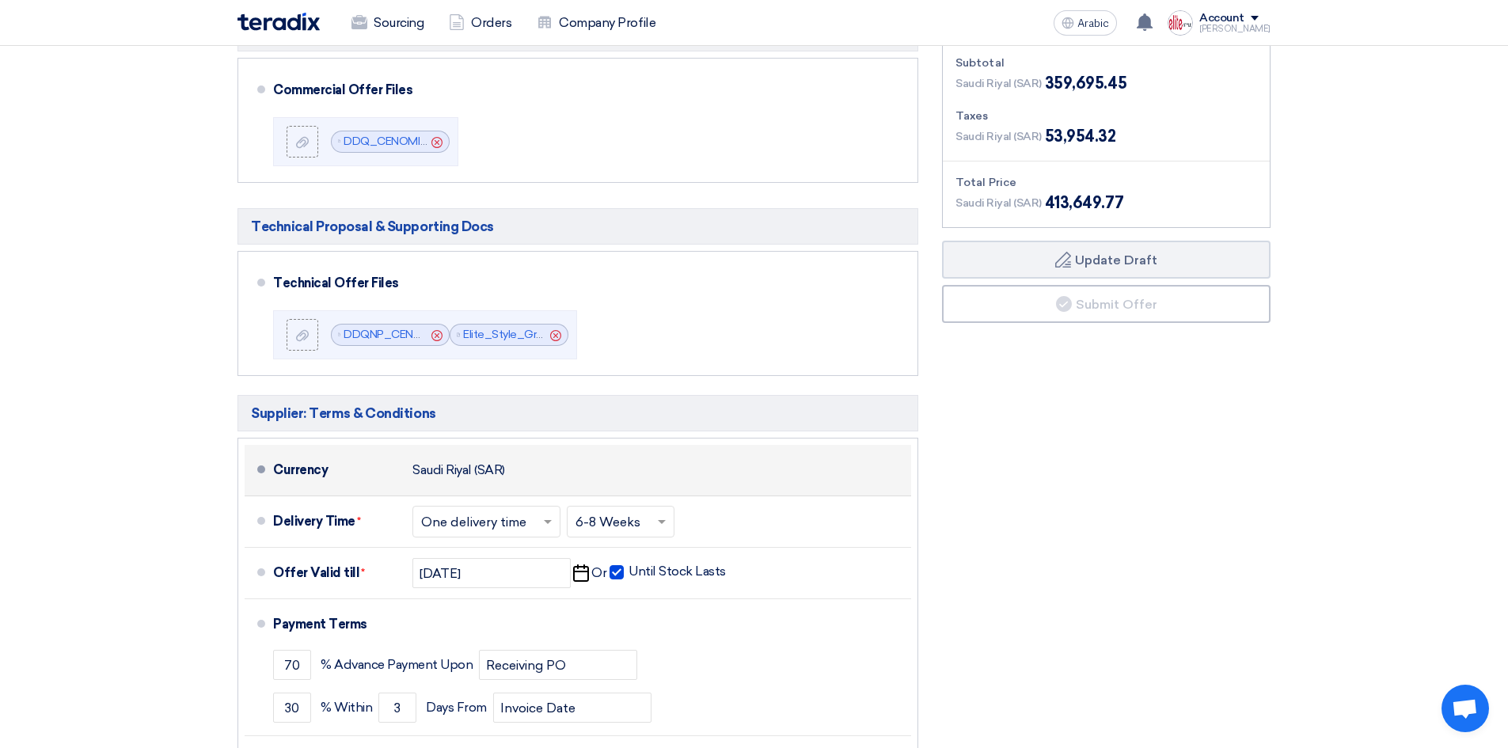
scroll to position [3963, 0]
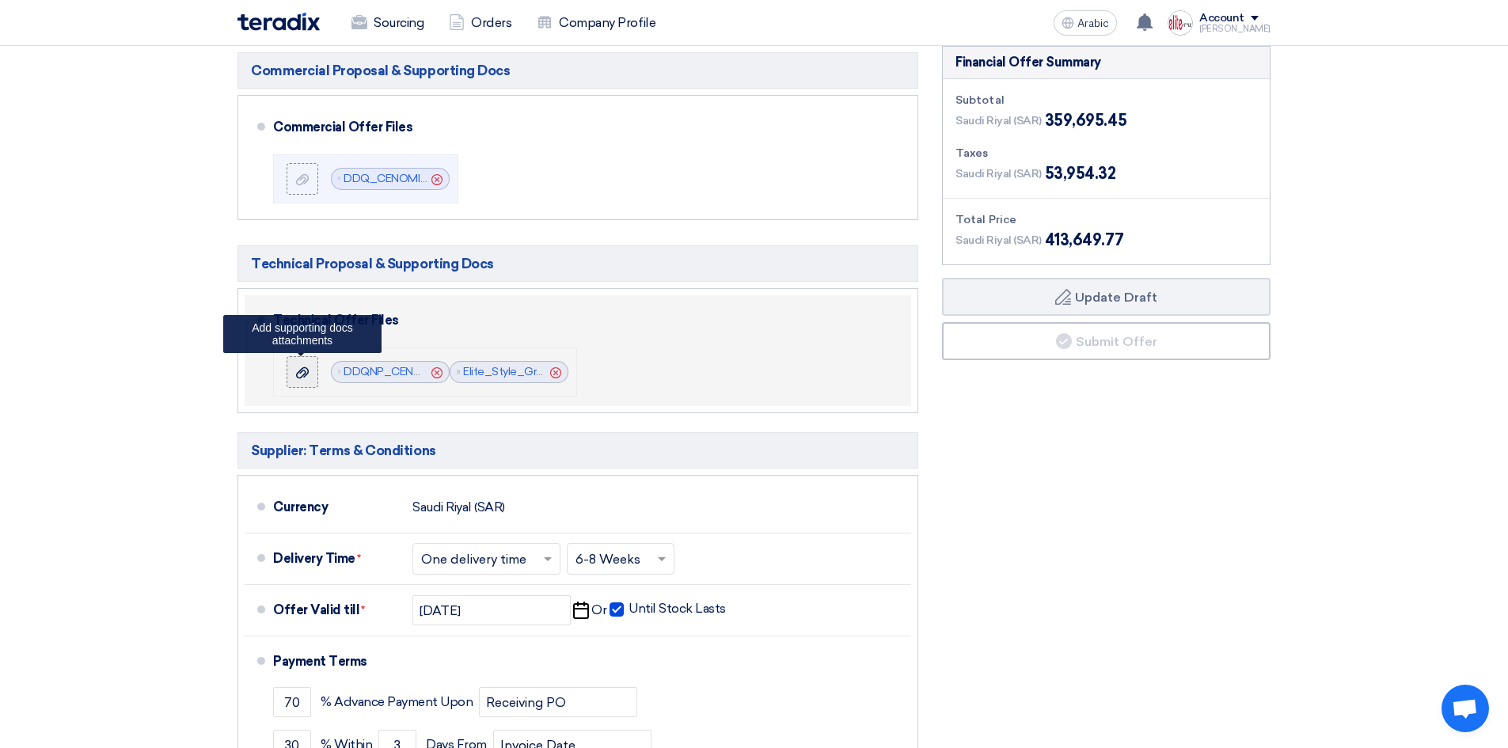
click at [309, 364] on div at bounding box center [302, 372] width 19 height 16
click at [0, 0] on input "file" at bounding box center [0, 0] width 0 height 0
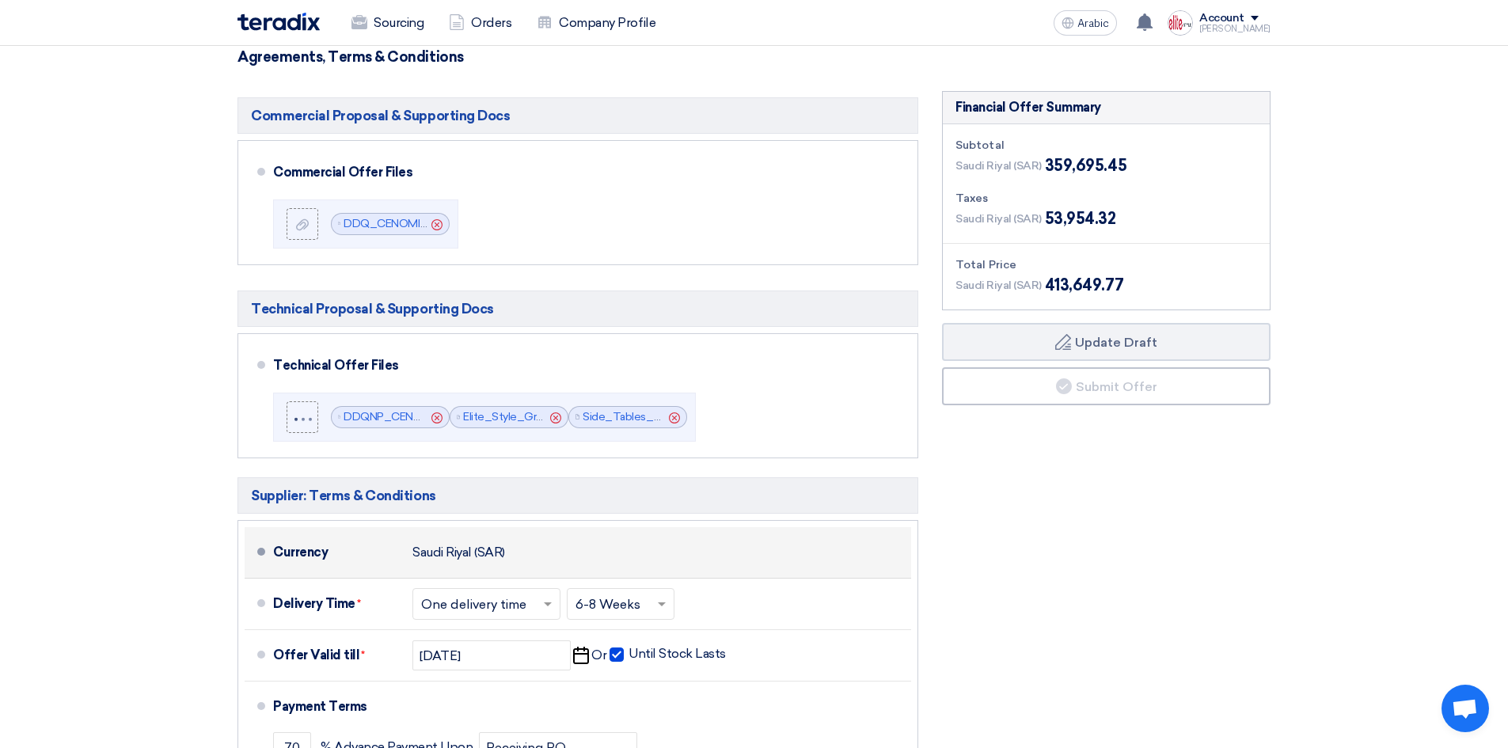
scroll to position [3884, 0]
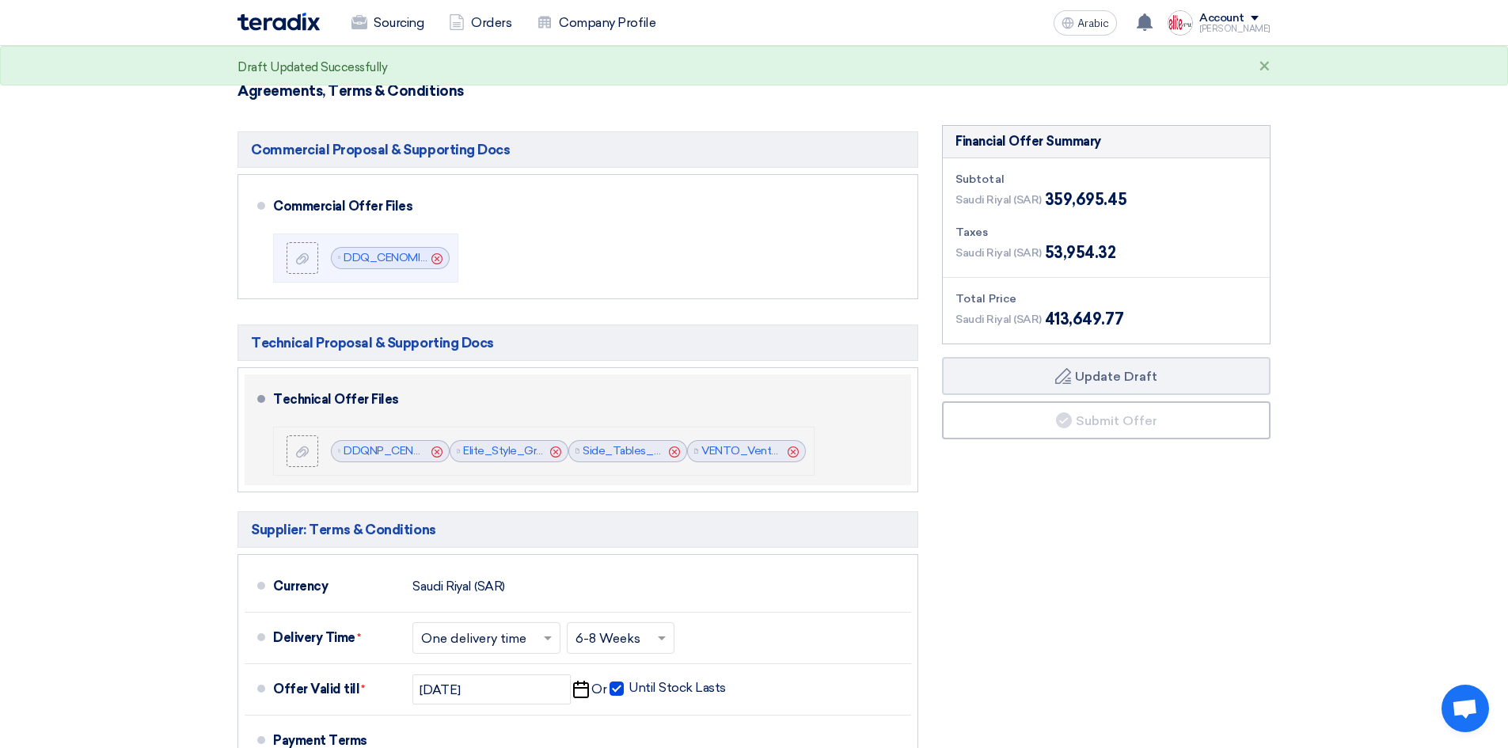
click at [795, 446] on icon "Cancel" at bounding box center [792, 451] width 11 height 11
click at [675, 446] on icon "Cancel" at bounding box center [674, 451] width 11 height 11
click at [1077, 412] on div "Financial Offer Summary Subtotal Saudi Riyal (SAR) 359,695.45 Taxes Draft" at bounding box center [1106, 553] width 352 height 856
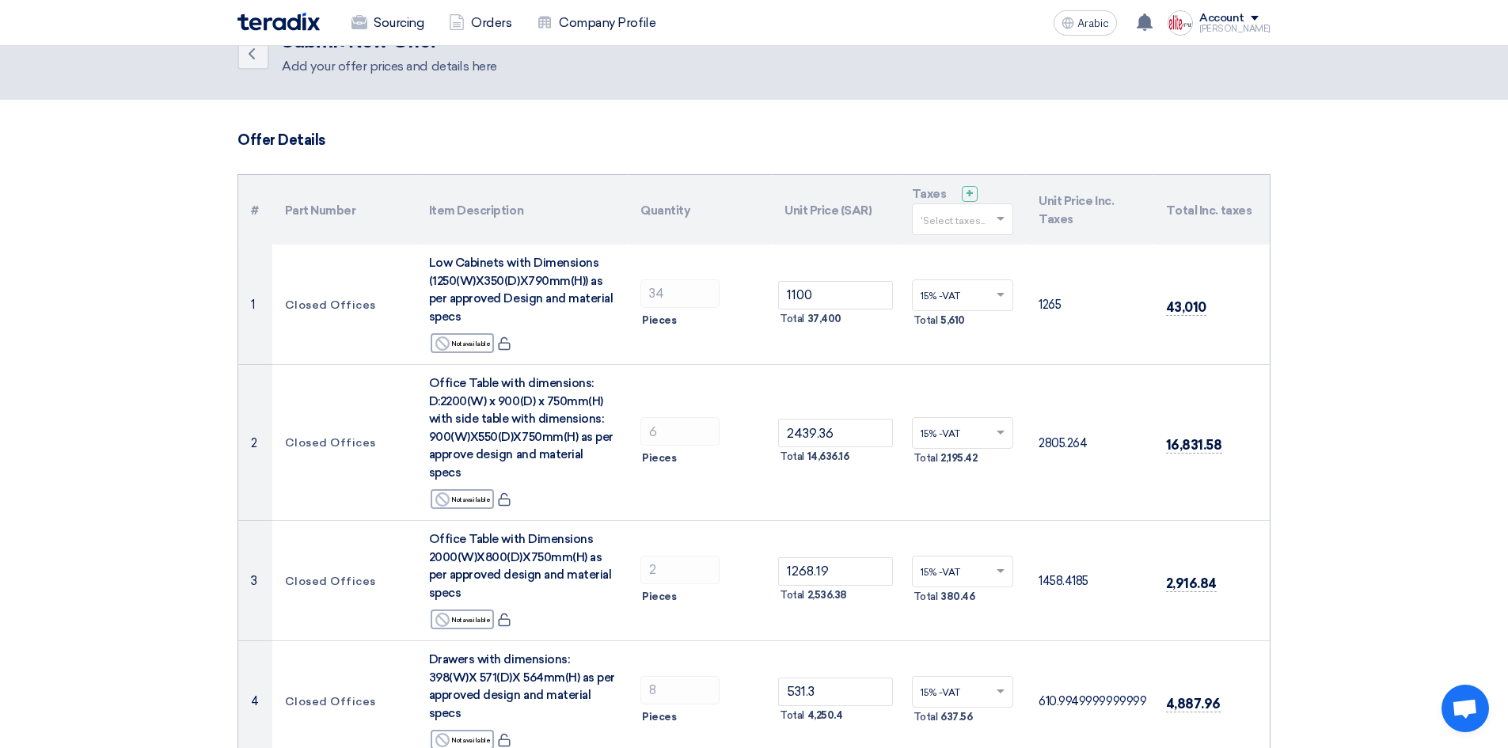
scroll to position [0, 0]
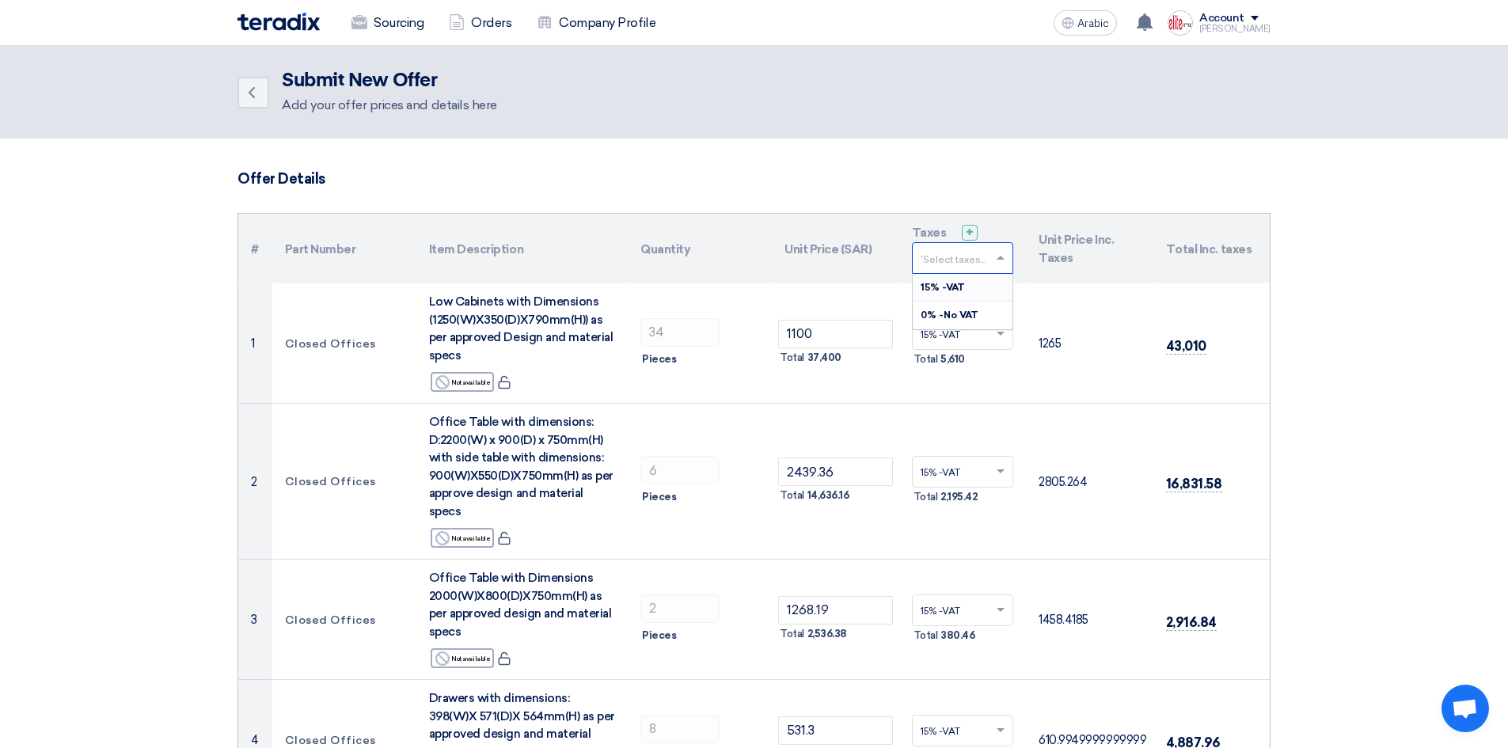
click at [1000, 255] on span at bounding box center [1002, 258] width 20 height 14
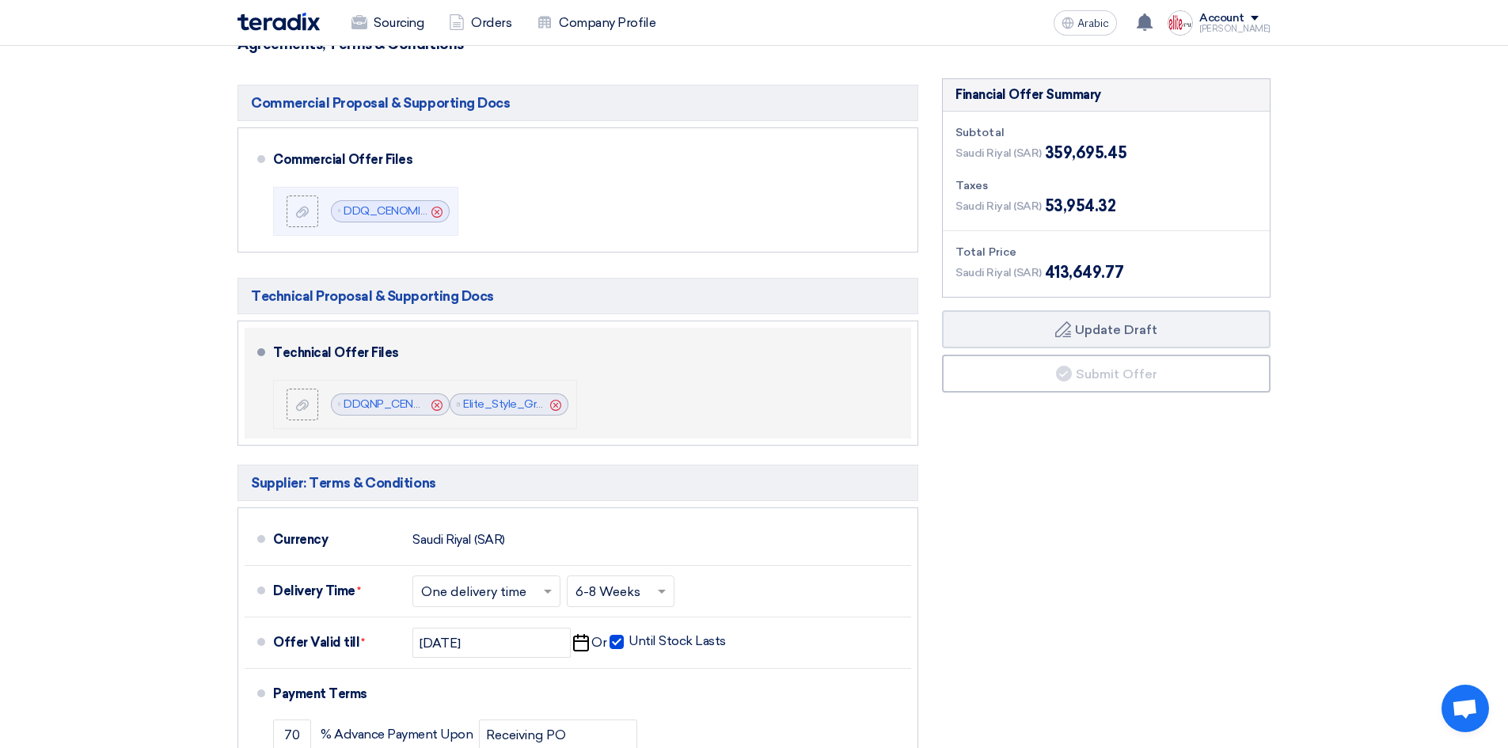
scroll to position [3952, 0]
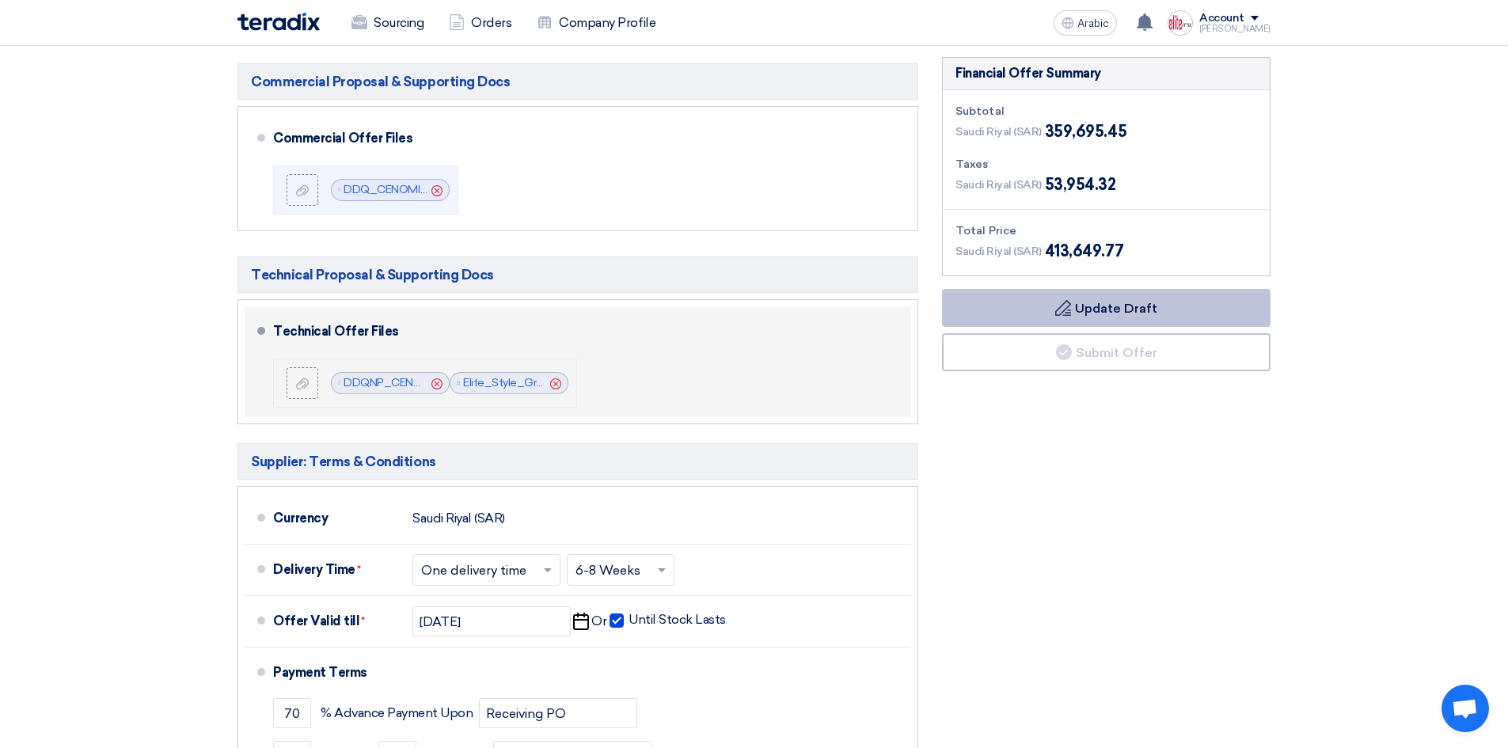
click at [1133, 289] on button "Draft Update Draft" at bounding box center [1106, 308] width 328 height 38
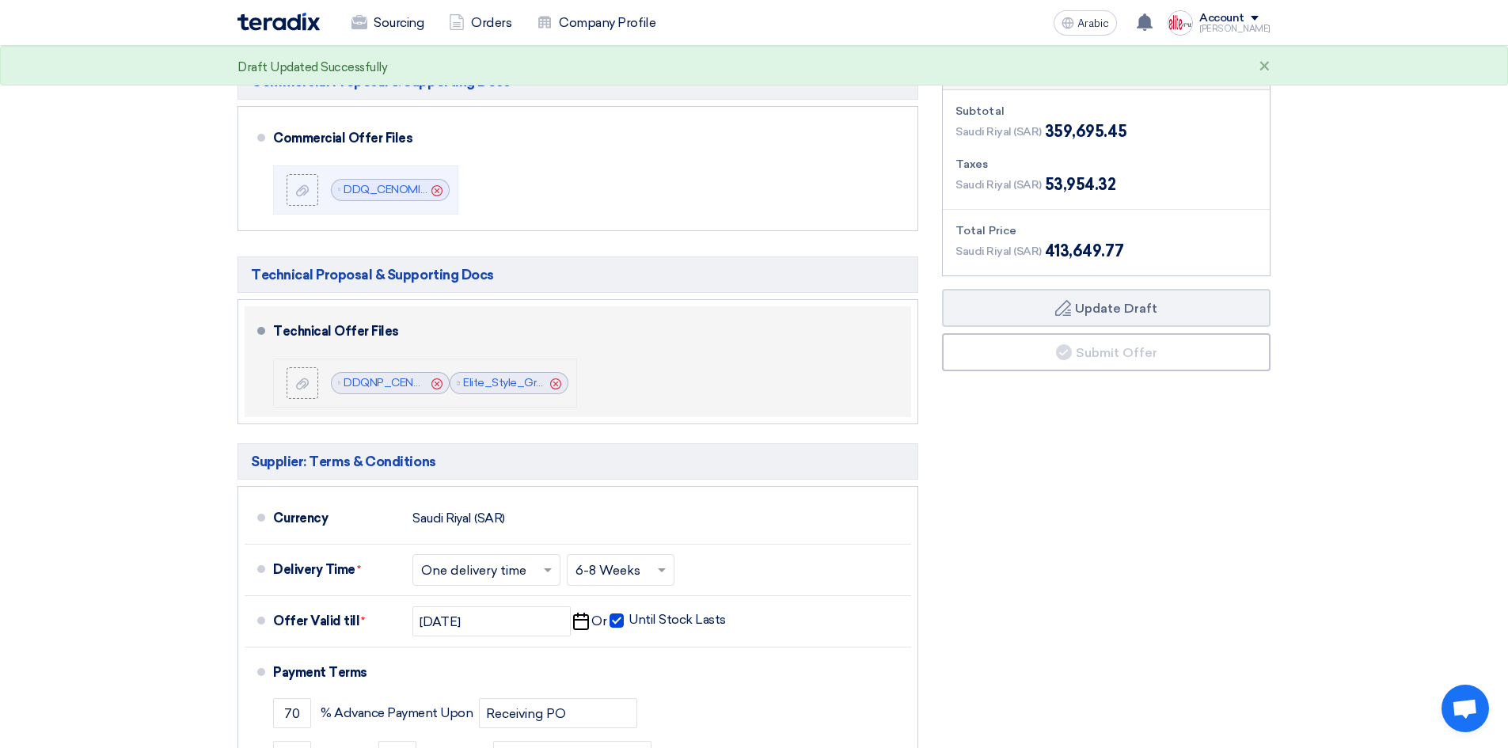
click at [1125, 617] on div "Financial Offer Summary Subtotal Saudi Riyal (SAR) 359,695.45 Taxes Draft" at bounding box center [1106, 485] width 352 height 856
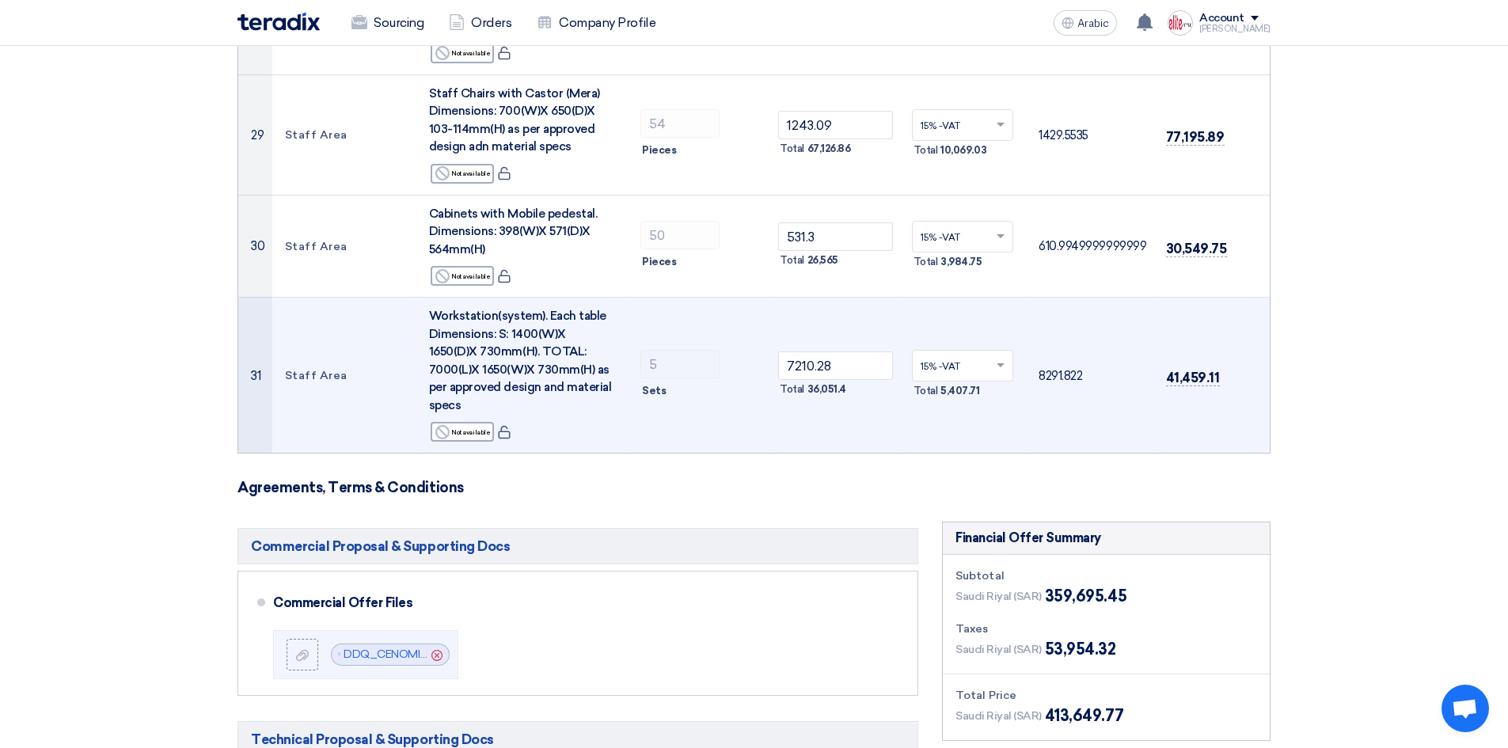
scroll to position [3286, 0]
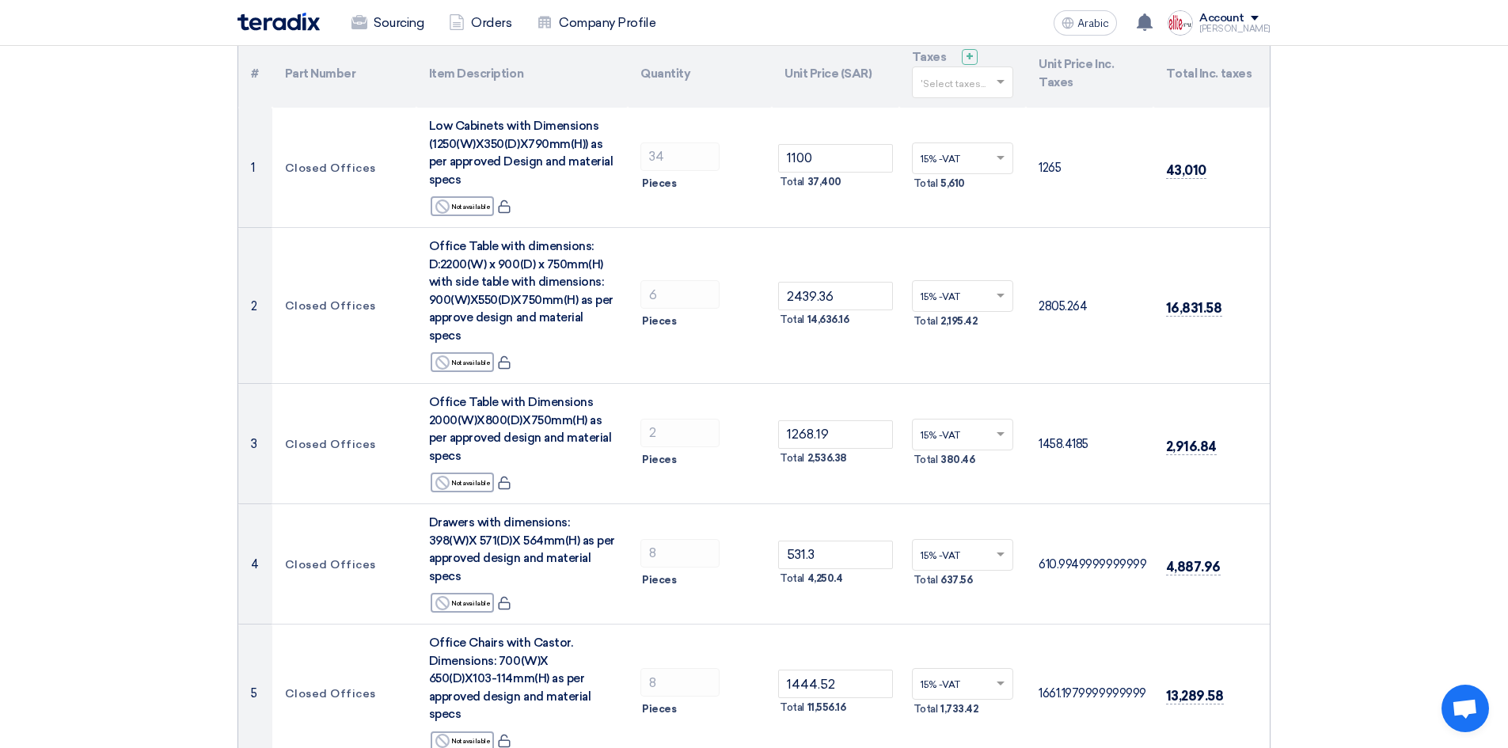
scroll to position [6, 0]
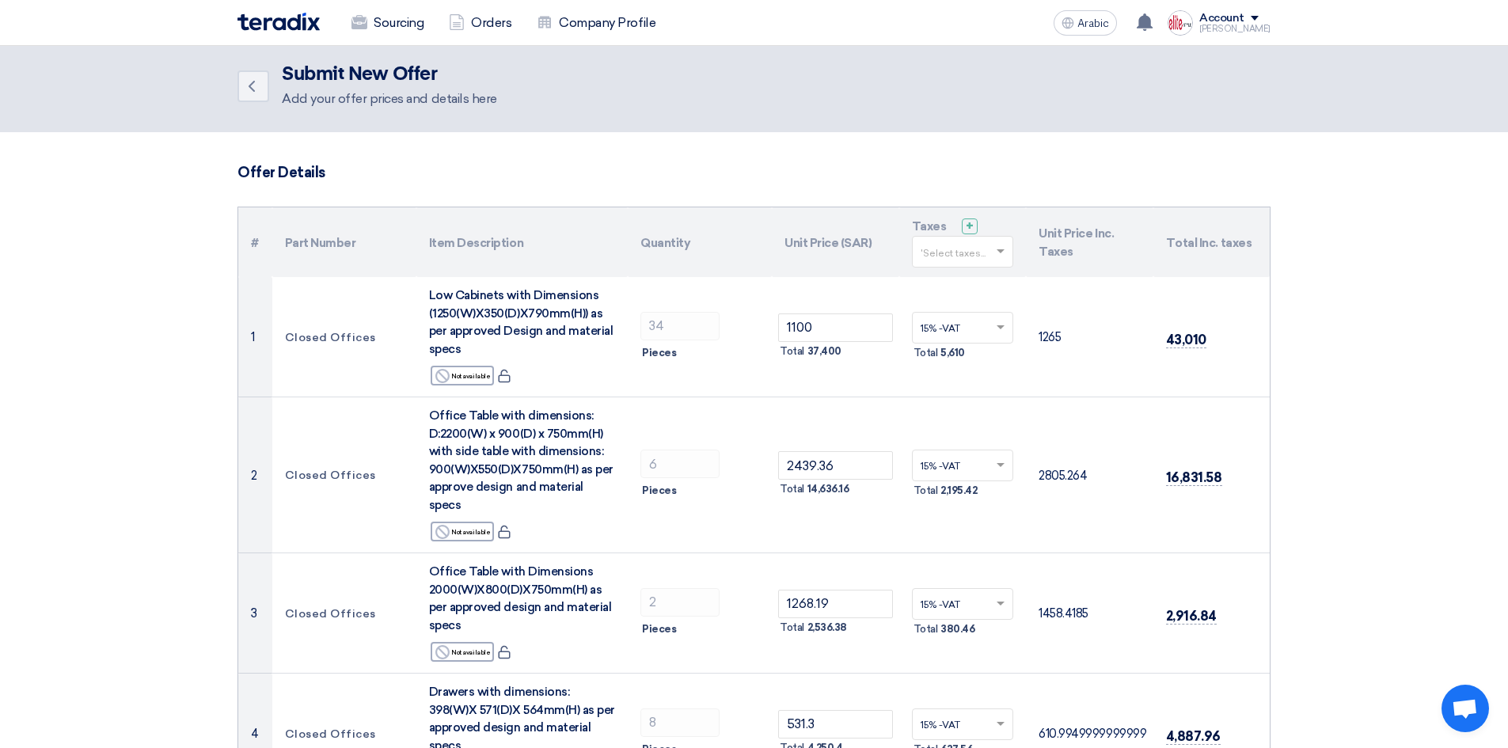
click at [1464, 704] on span "Open chat" at bounding box center [1464, 710] width 26 height 22
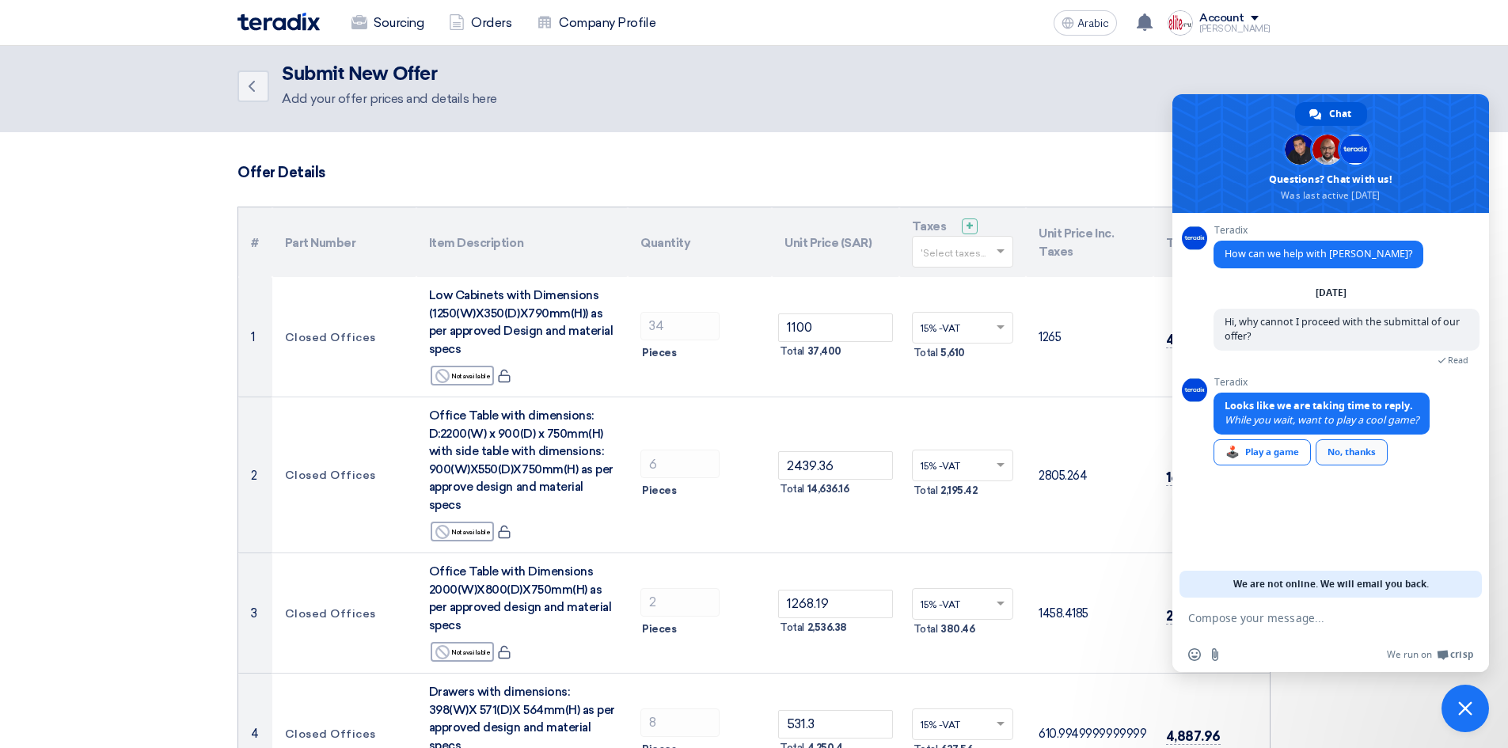
click at [1339, 451] on div "No, thanks" at bounding box center [1351, 452] width 72 height 26
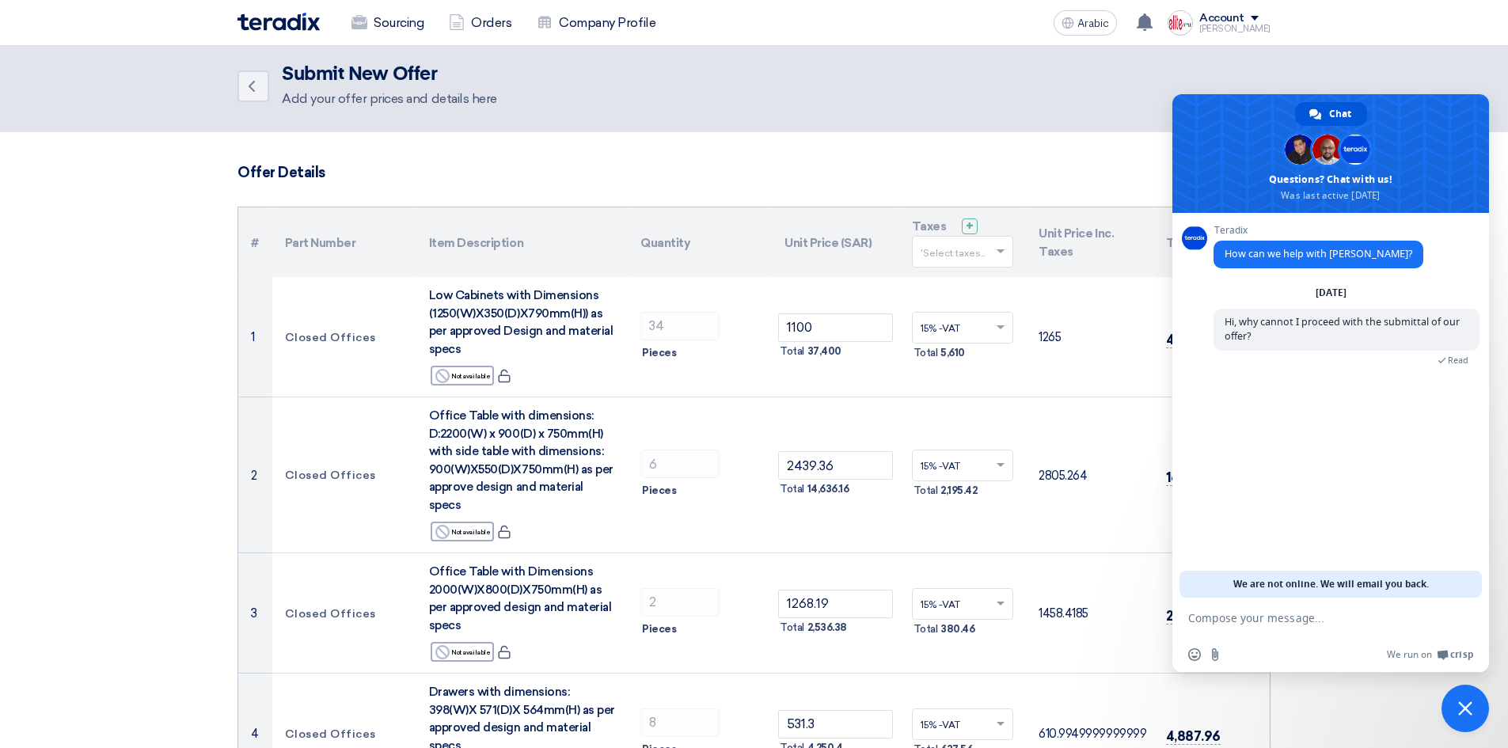
click at [1239, 70] on div "Back Submit New Offer Add your offer prices and details here" at bounding box center [753, 85] width 1033 height 45
click at [1459, 711] on span "Close chat" at bounding box center [1465, 708] width 14 height 14
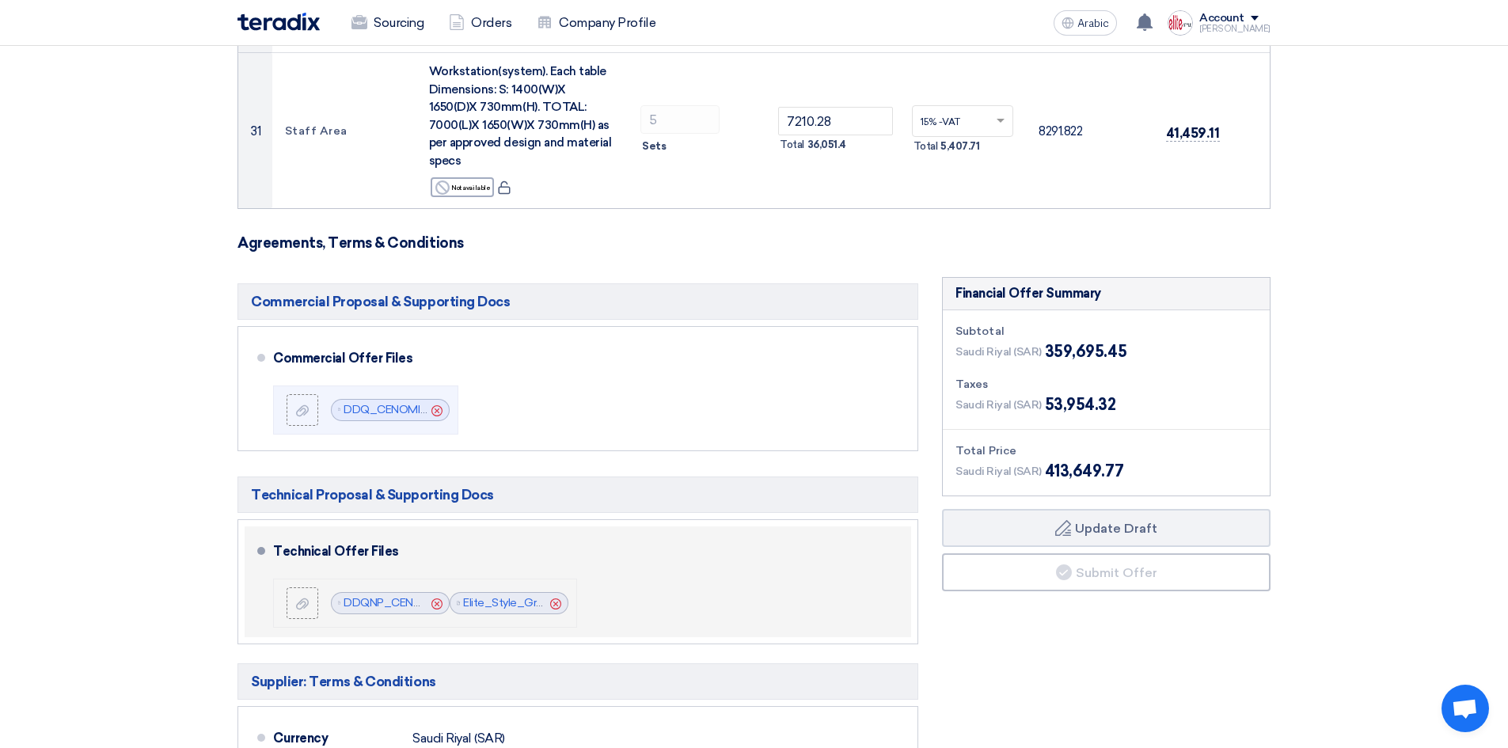
scroll to position [3840, 0]
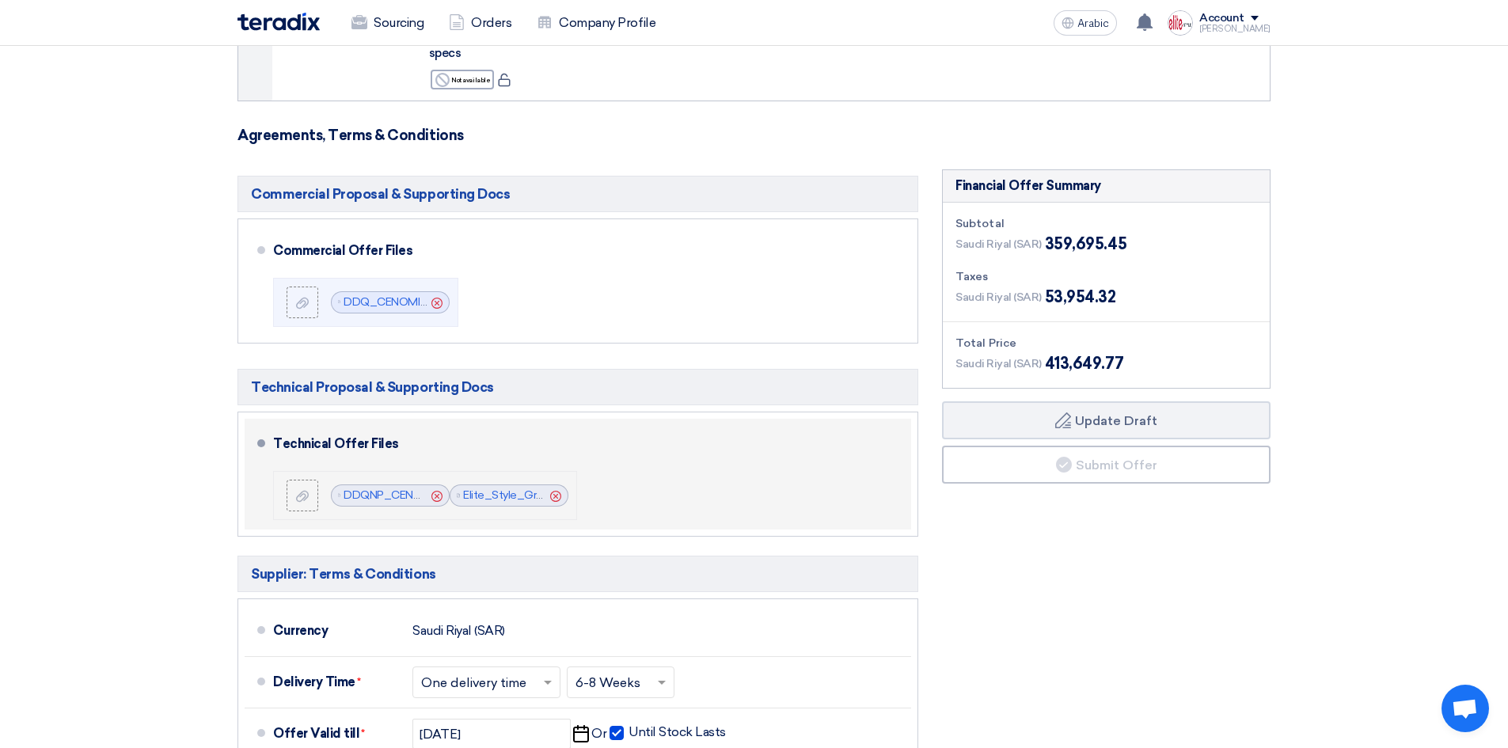
click at [1176, 483] on div "Financial Offer Summary Subtotal Saudi Riyal (SAR) 359,695.45 Taxes Draft" at bounding box center [1106, 597] width 352 height 856
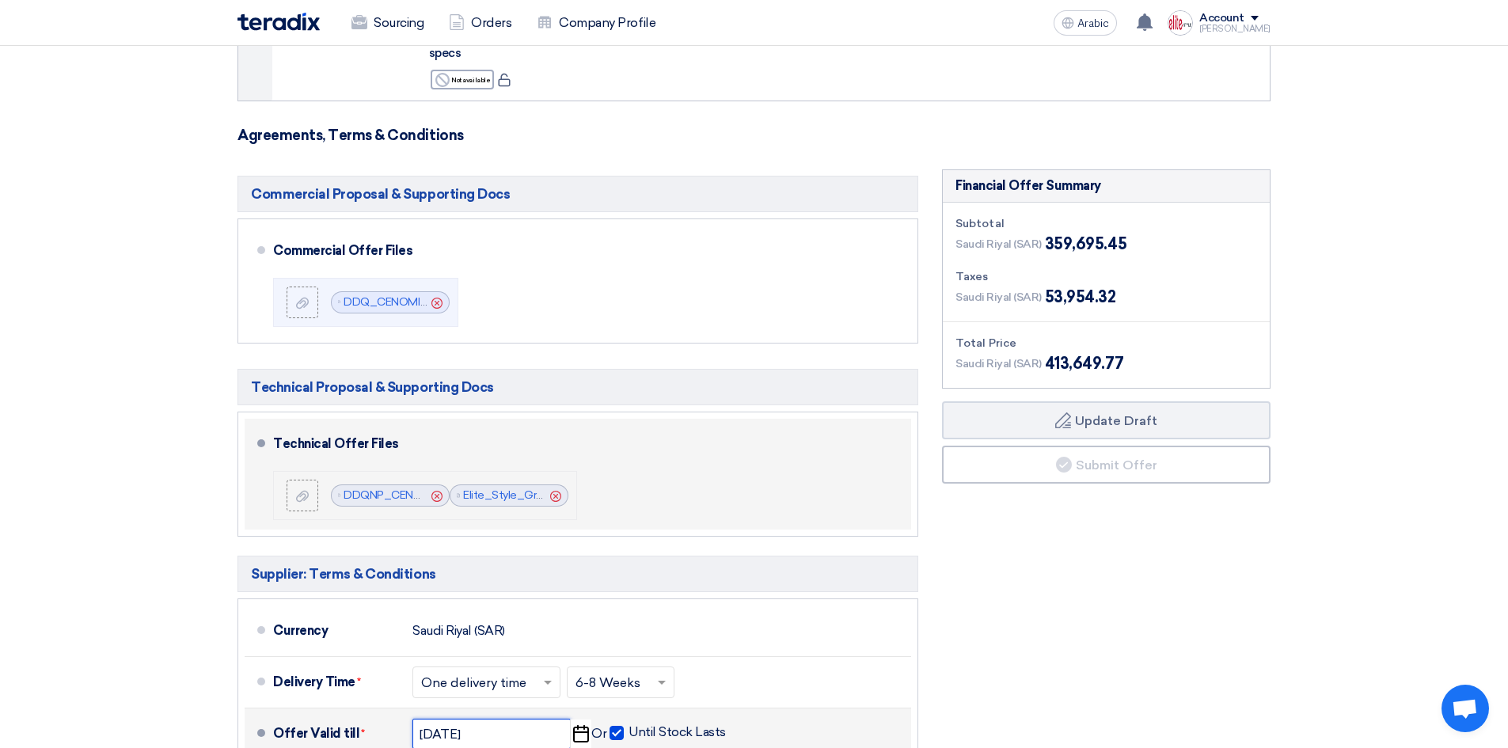
click at [493, 719] on input "9/20/2025" at bounding box center [491, 734] width 158 height 30
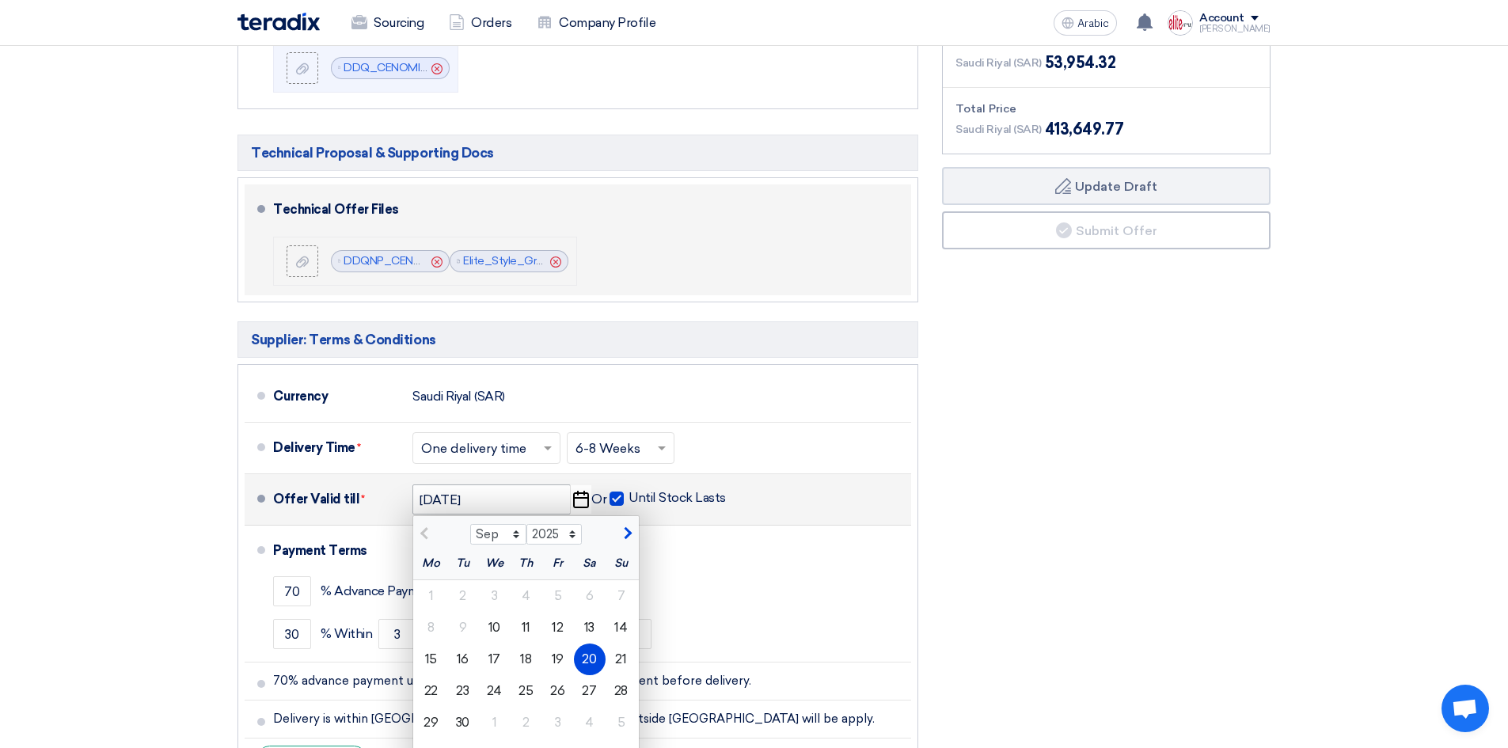
scroll to position [4077, 0]
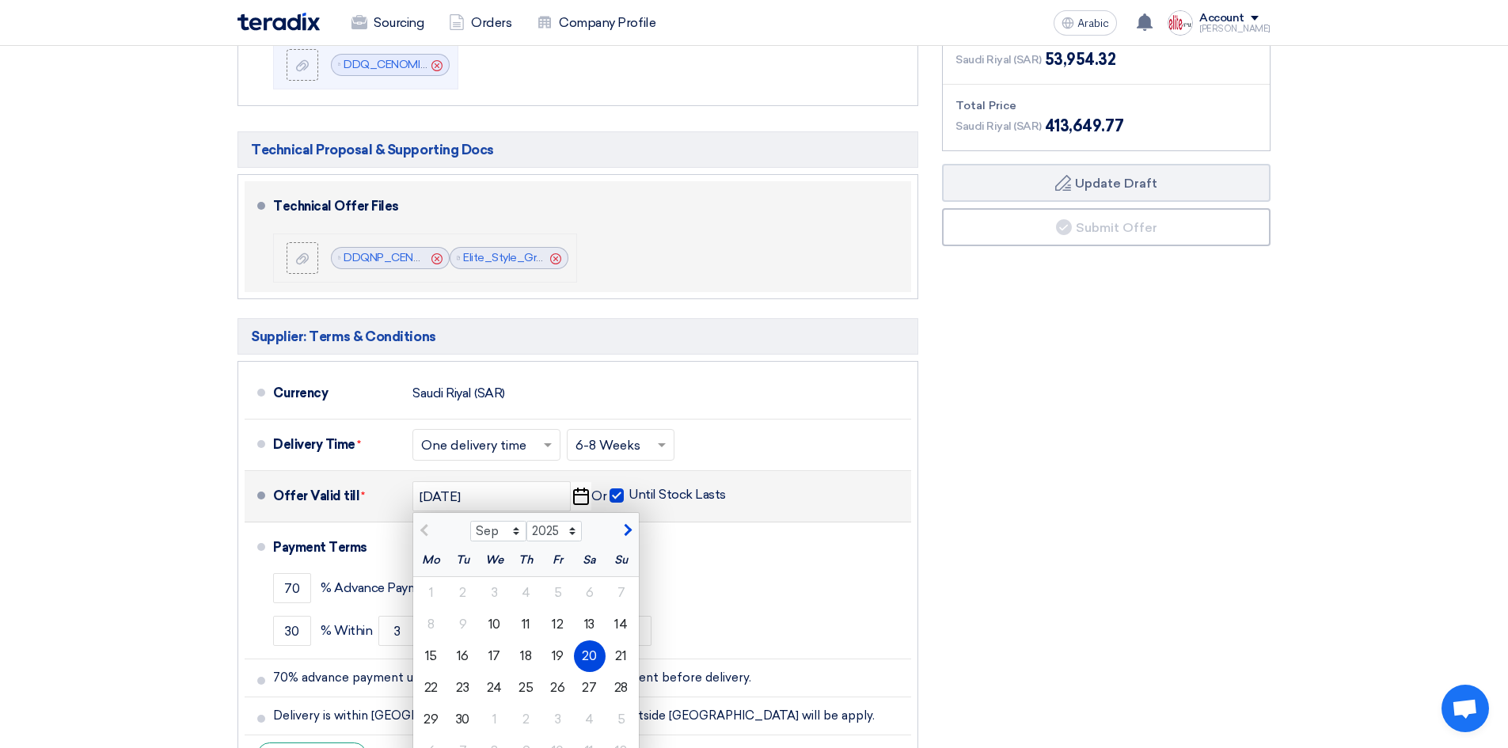
click at [626, 523] on span "button" at bounding box center [625, 530] width 9 height 14
select select "10"
click at [556, 616] on font "10" at bounding box center [558, 623] width 12 height 15
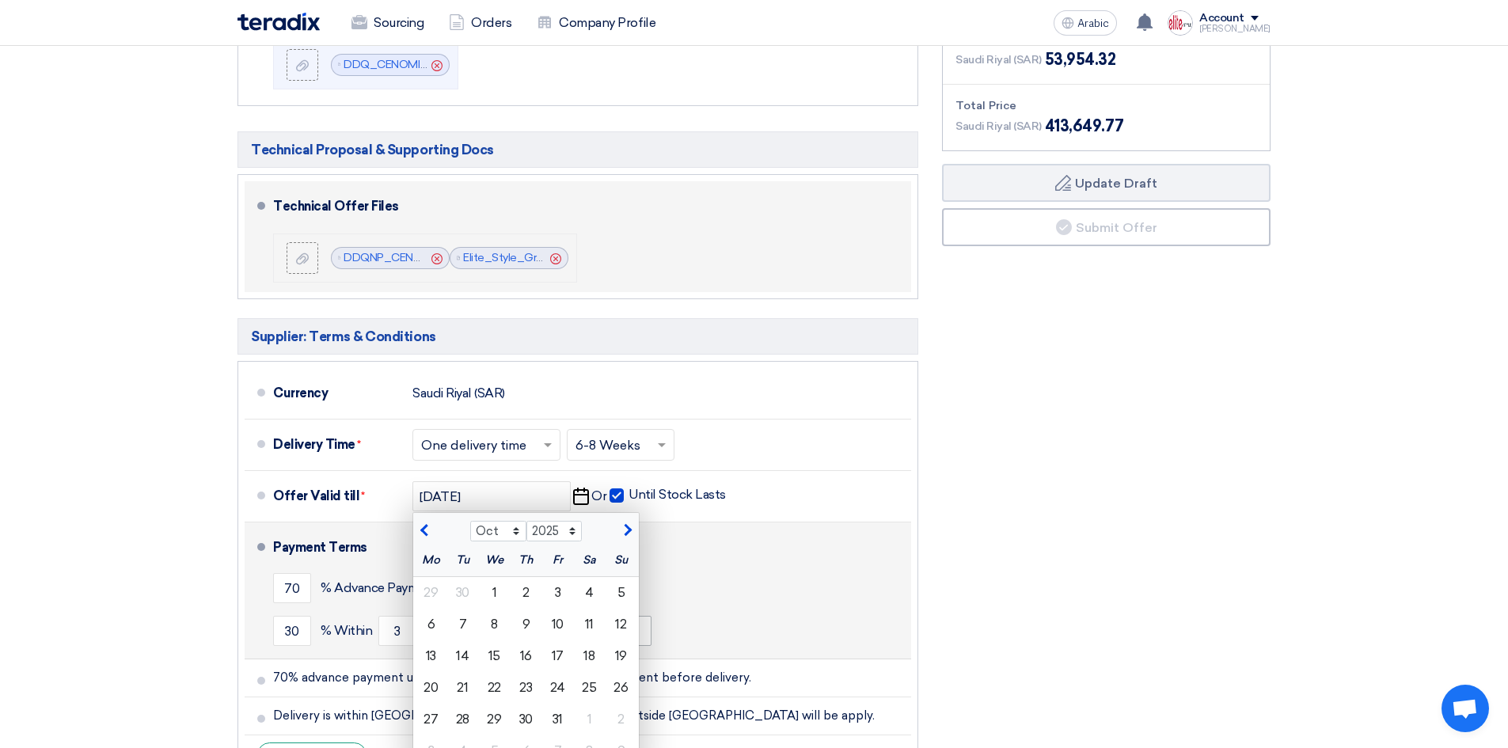
type input "10/10/2025"
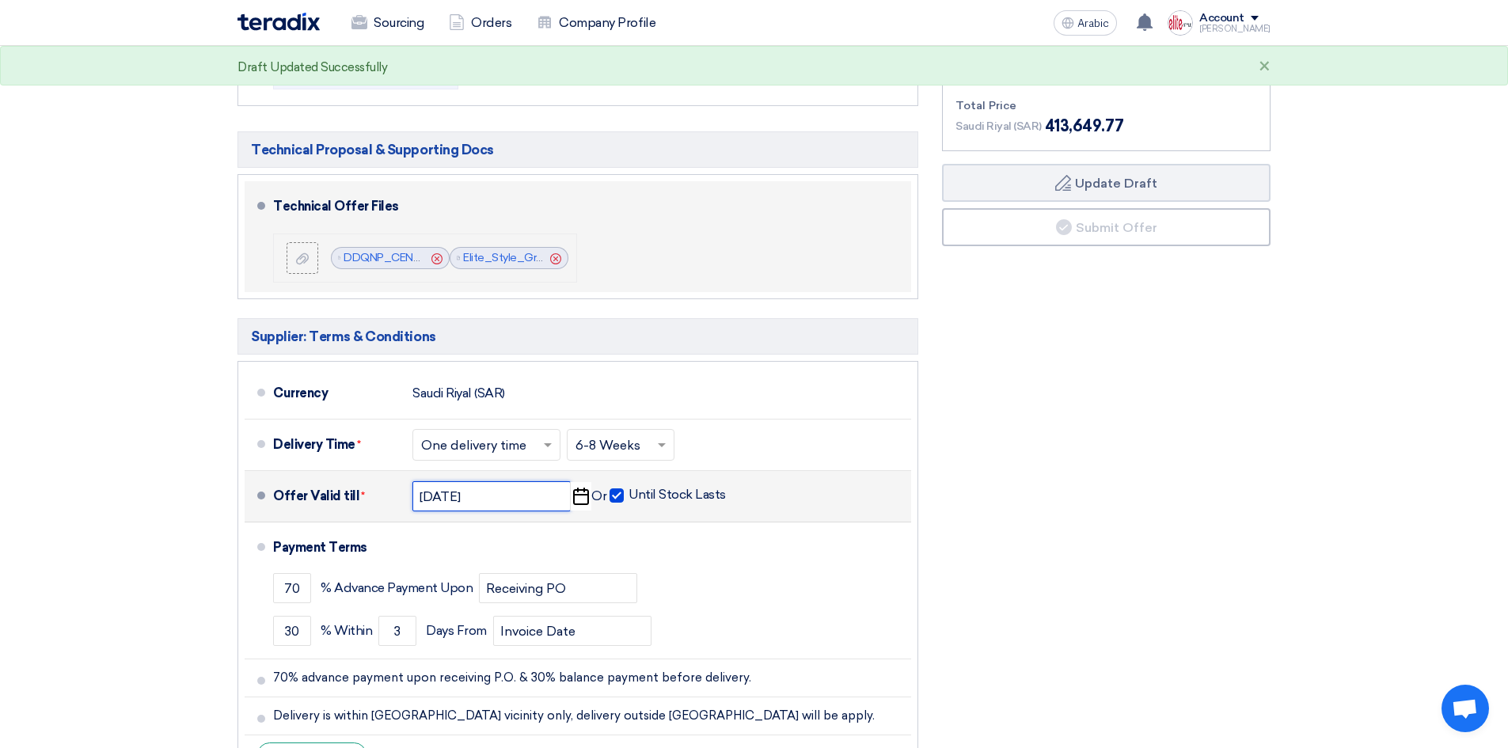
click at [538, 481] on input "10/10/2025" at bounding box center [491, 496] width 158 height 30
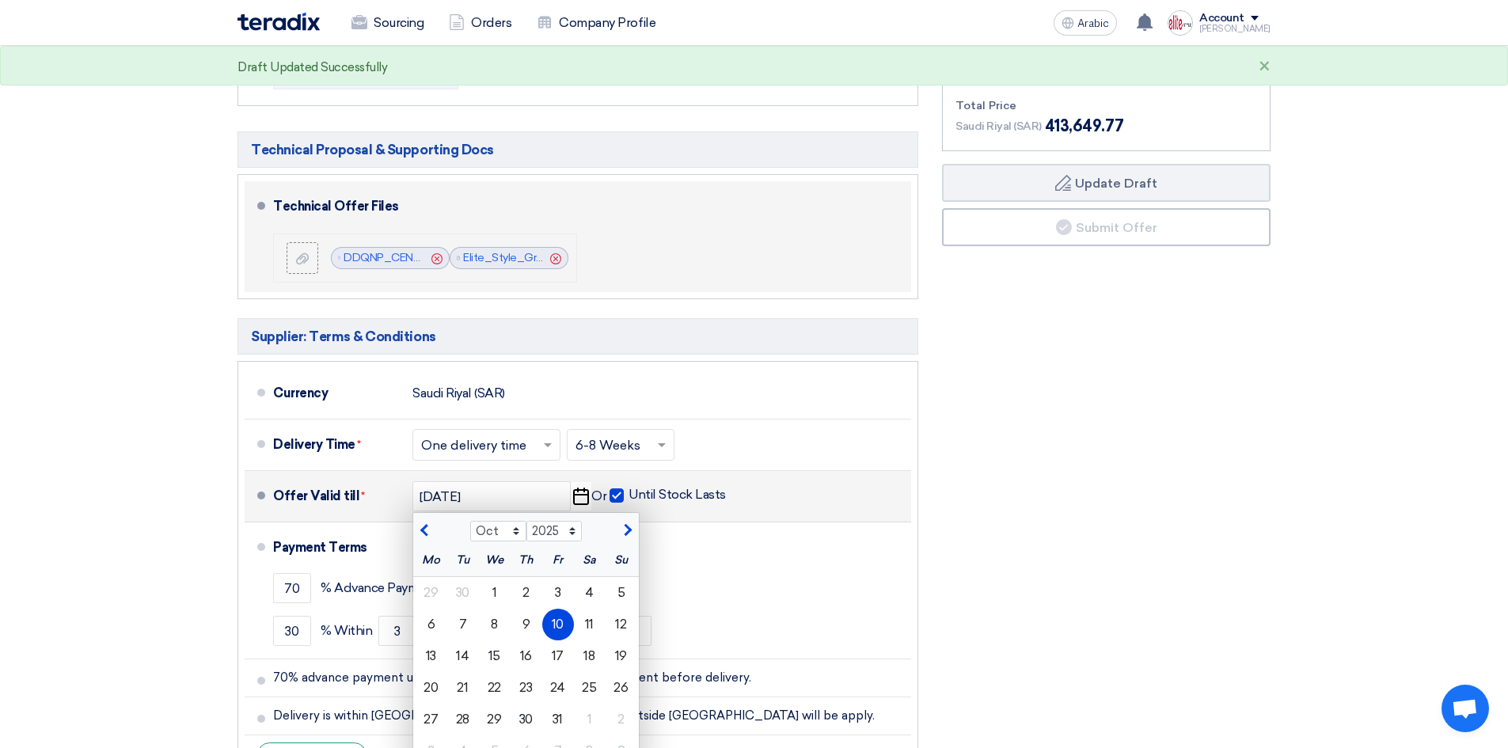
click at [428, 523] on span "button" at bounding box center [426, 530] width 9 height 14
select select "9"
click at [583, 648] on font "20" at bounding box center [589, 655] width 14 height 15
type input "9/20/2025"
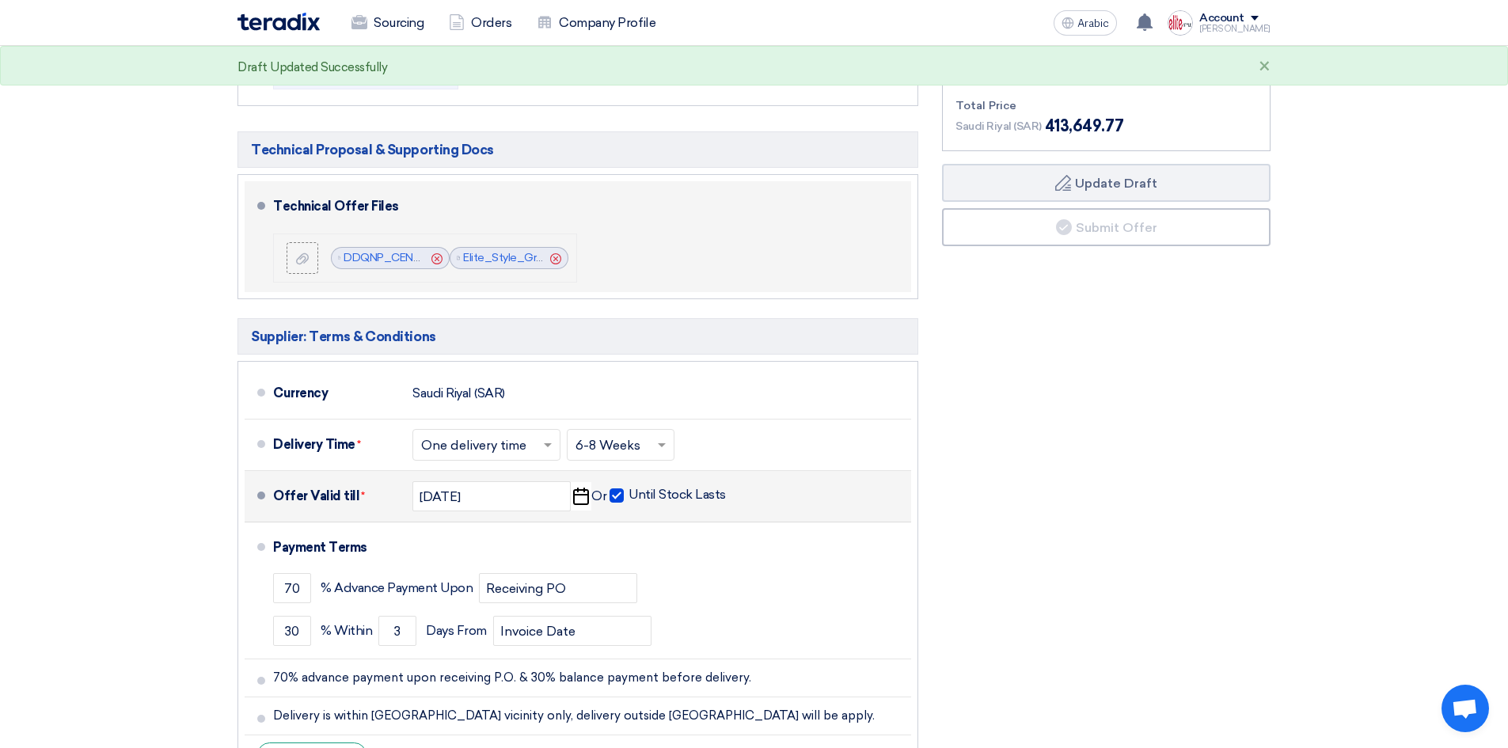
click at [1208, 445] on div "Financial Offer Summary Subtotal Saudi Riyal (SAR) 359,695.45 Taxes Draft" at bounding box center [1106, 360] width 352 height 856
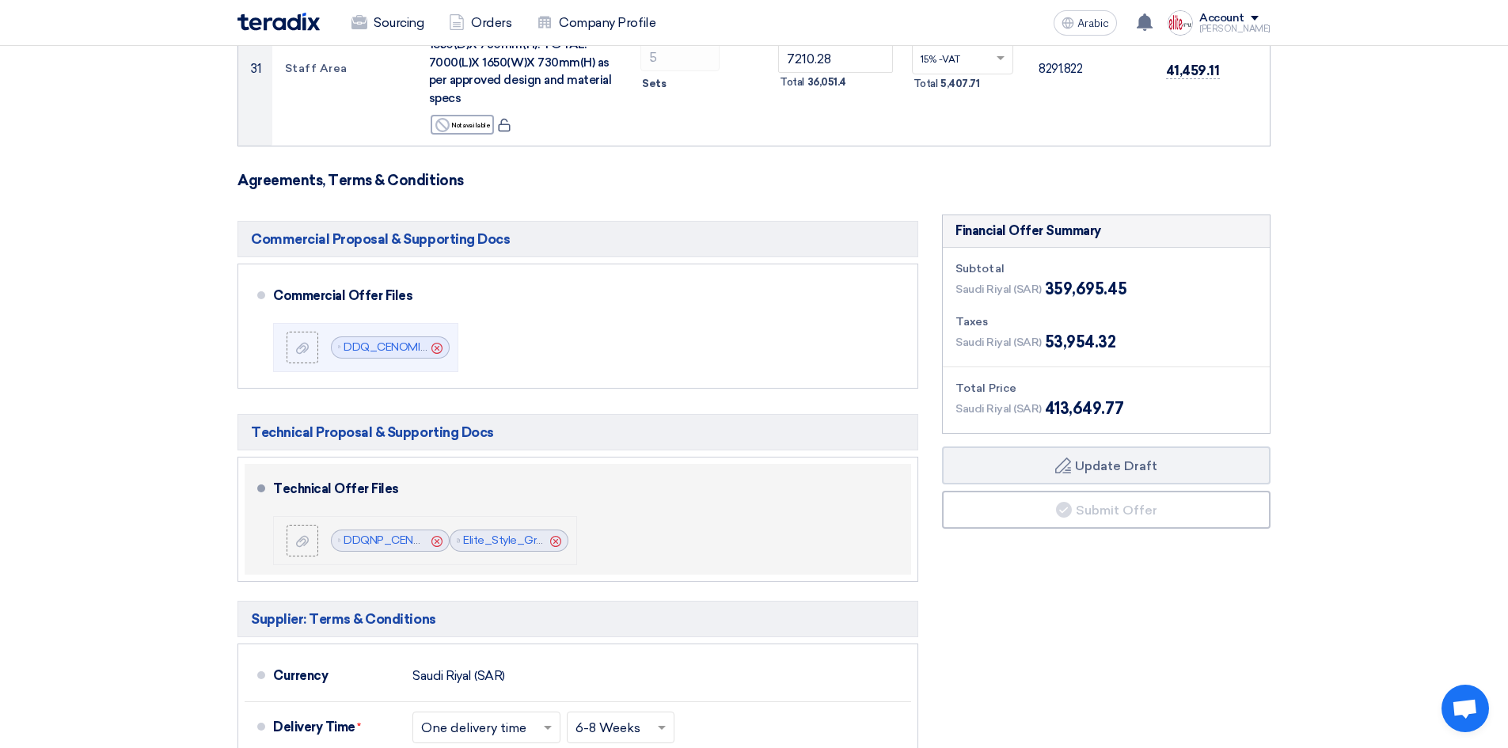
scroll to position [3761, 0]
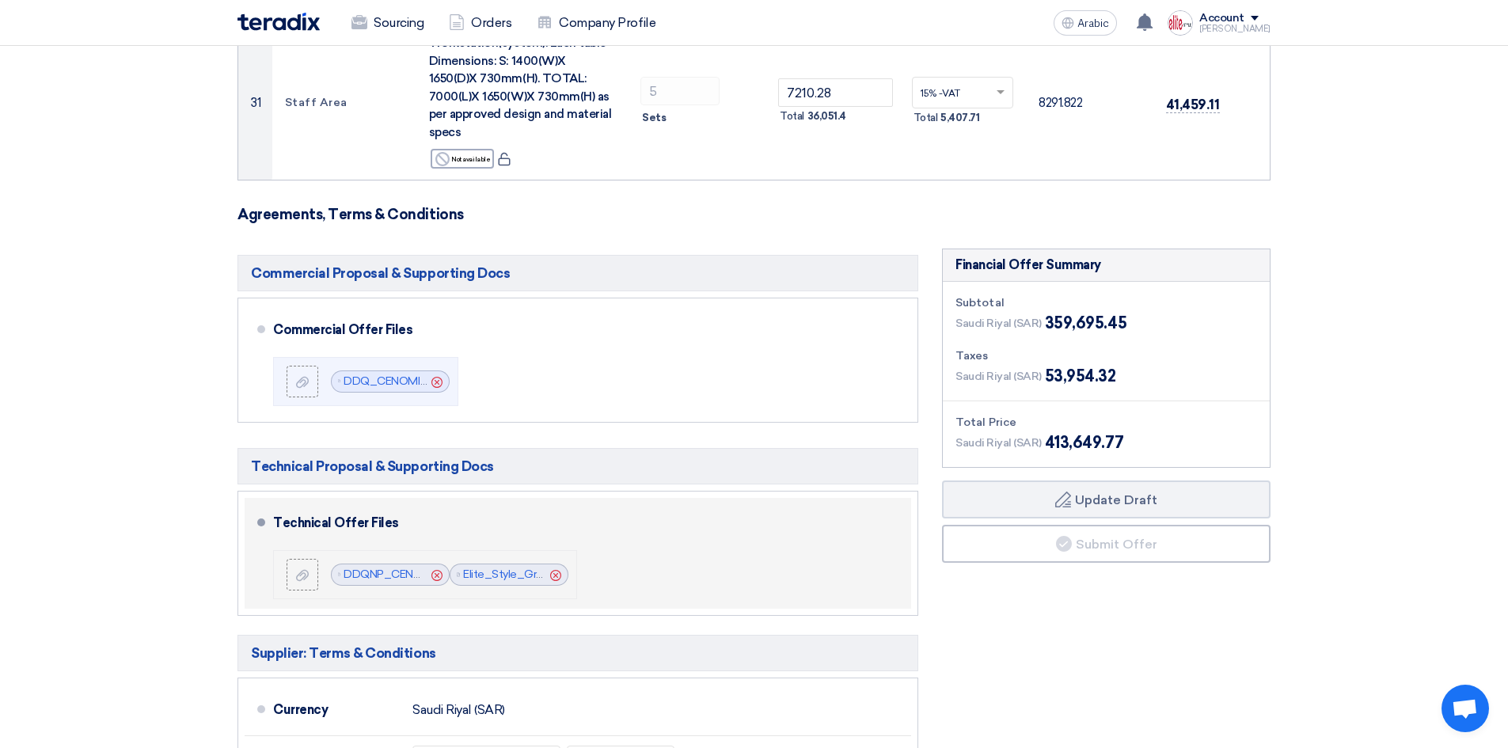
click at [1102, 548] on div "Financial Offer Summary Subtotal Saudi Riyal (SAR) 359,695.45 Taxes Draft" at bounding box center [1106, 676] width 352 height 856
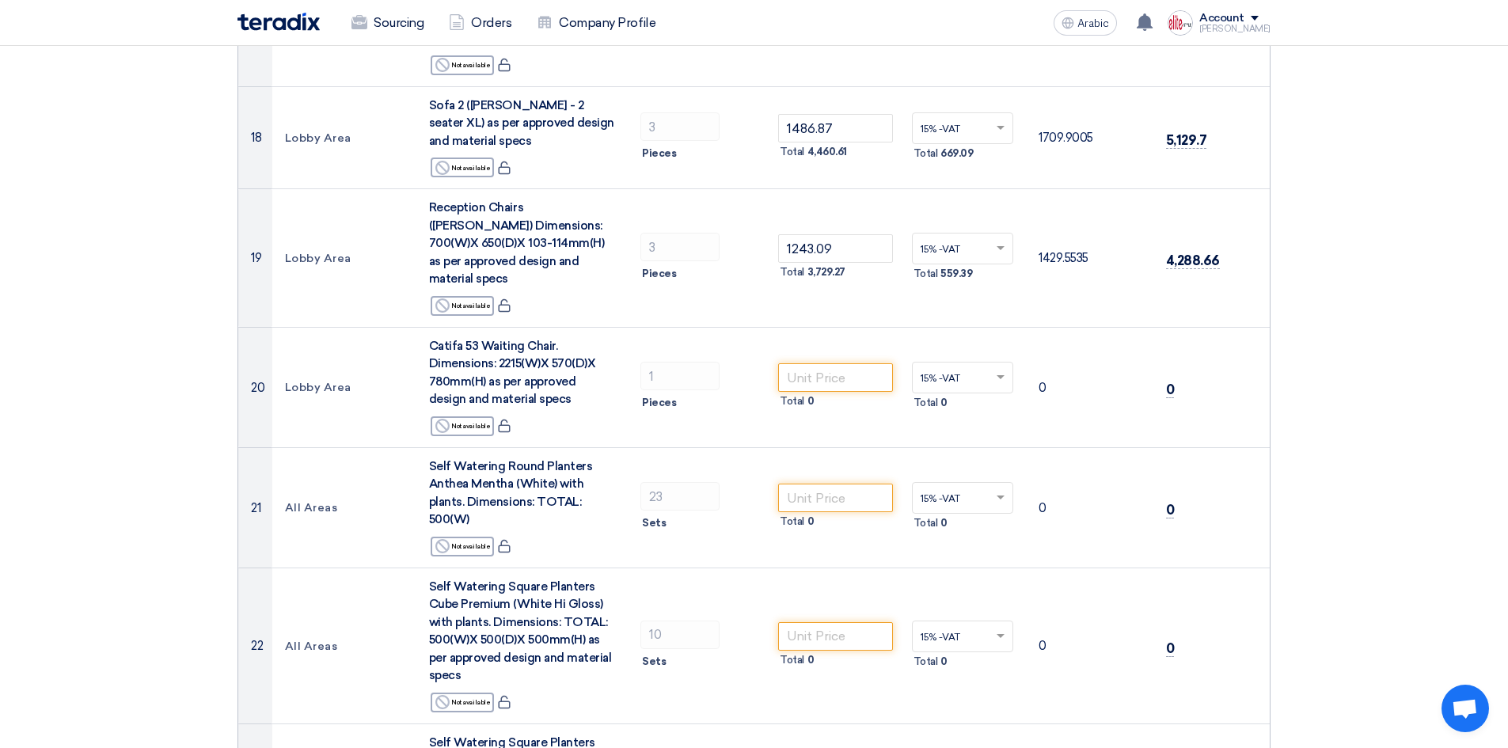
scroll to position [2075, 0]
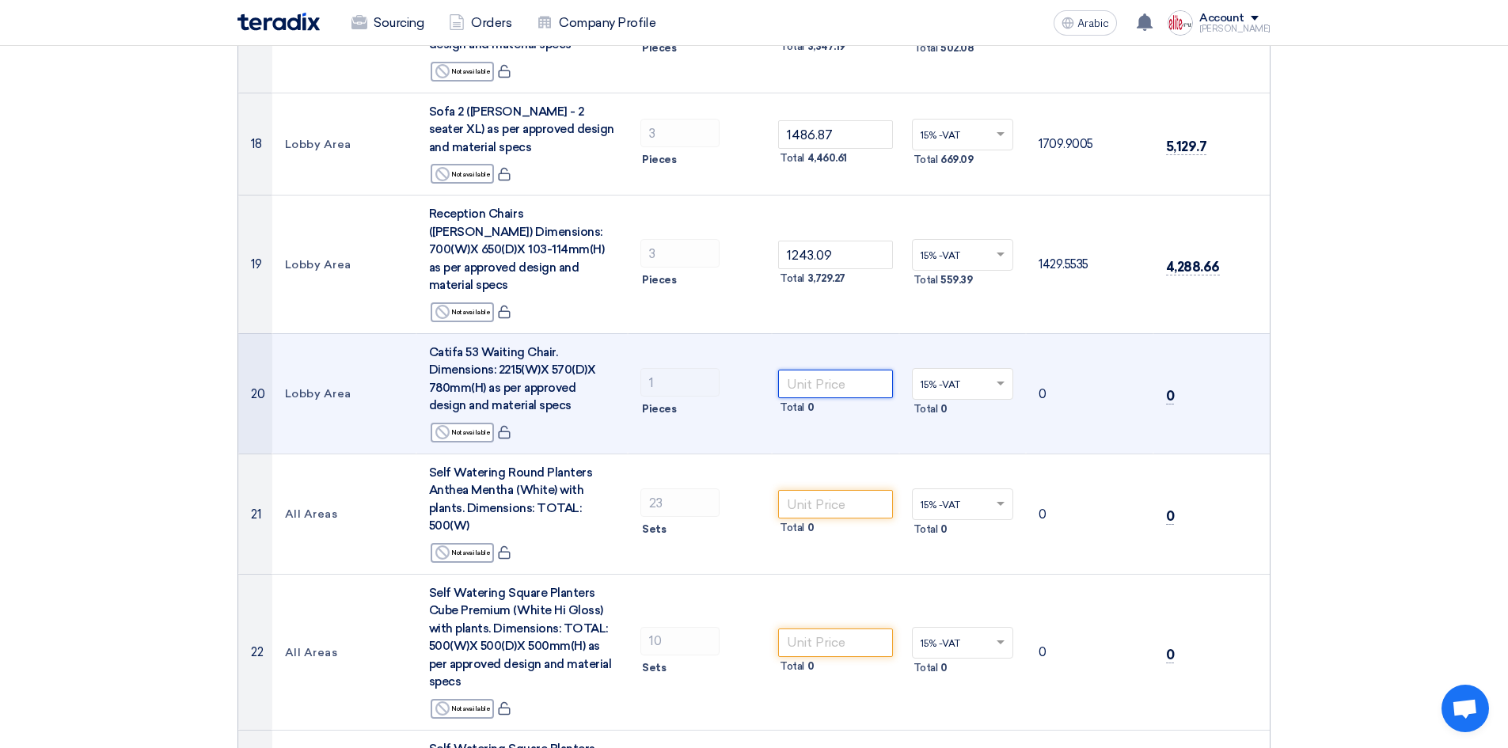
click at [825, 370] on input "number" at bounding box center [835, 384] width 115 height 28
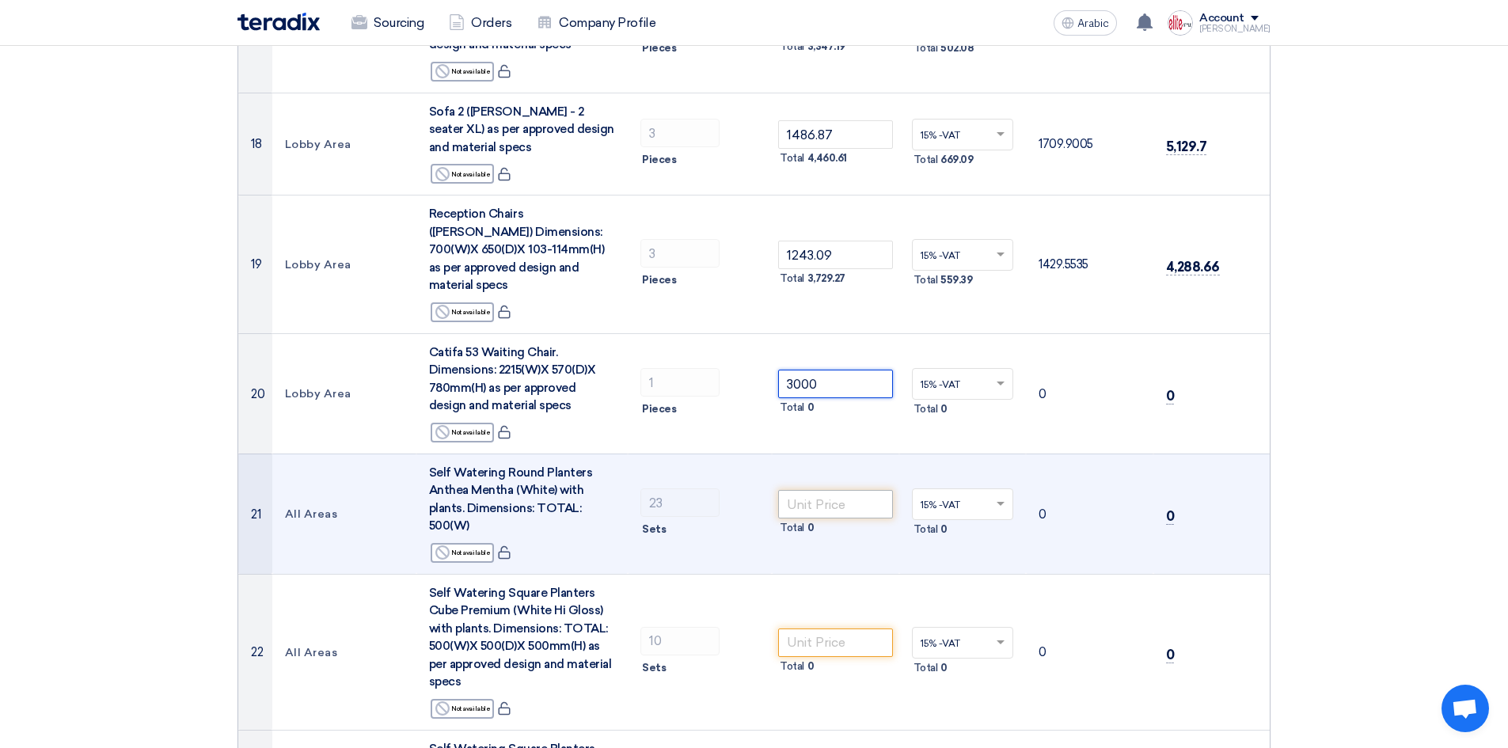
type input "3000"
click at [837, 490] on input "number" at bounding box center [835, 504] width 115 height 28
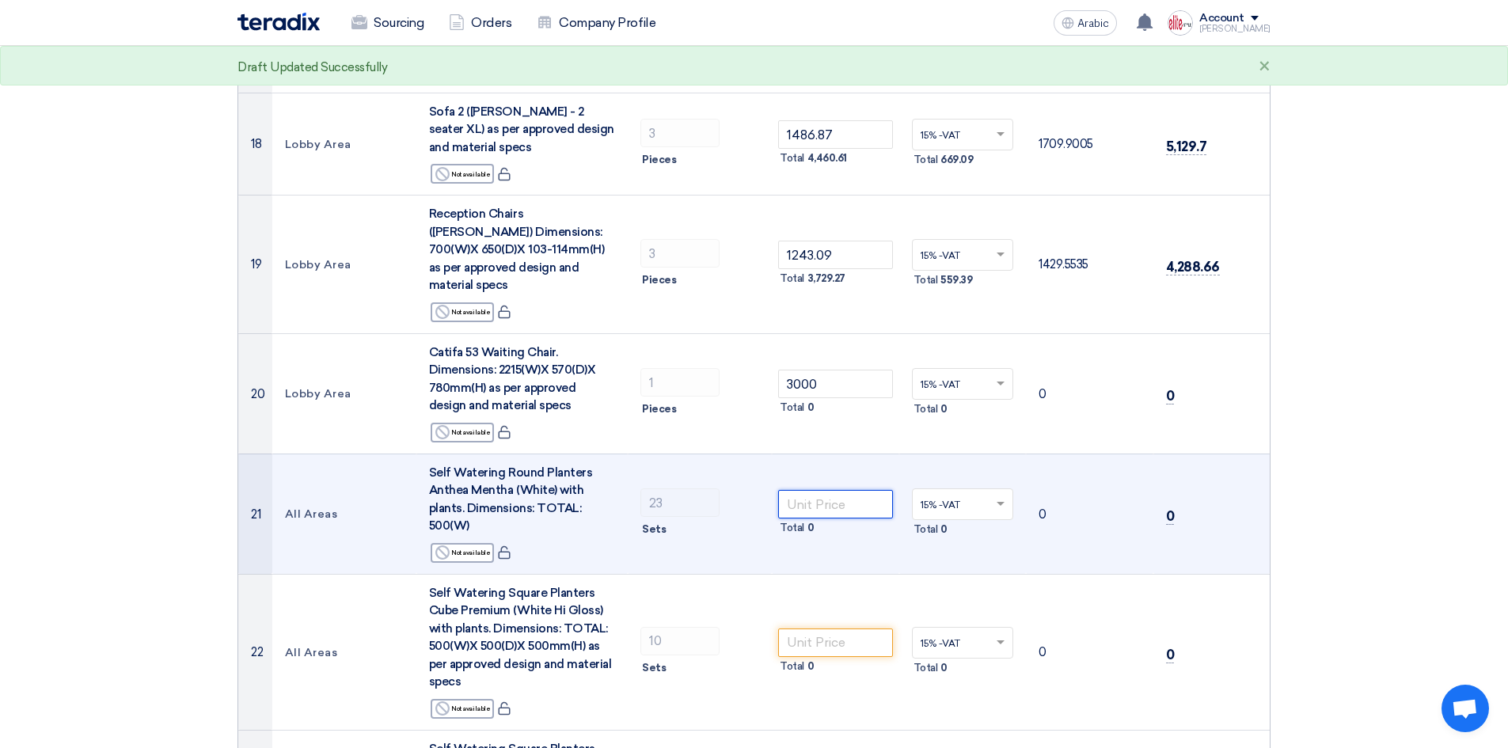
type input ".0"
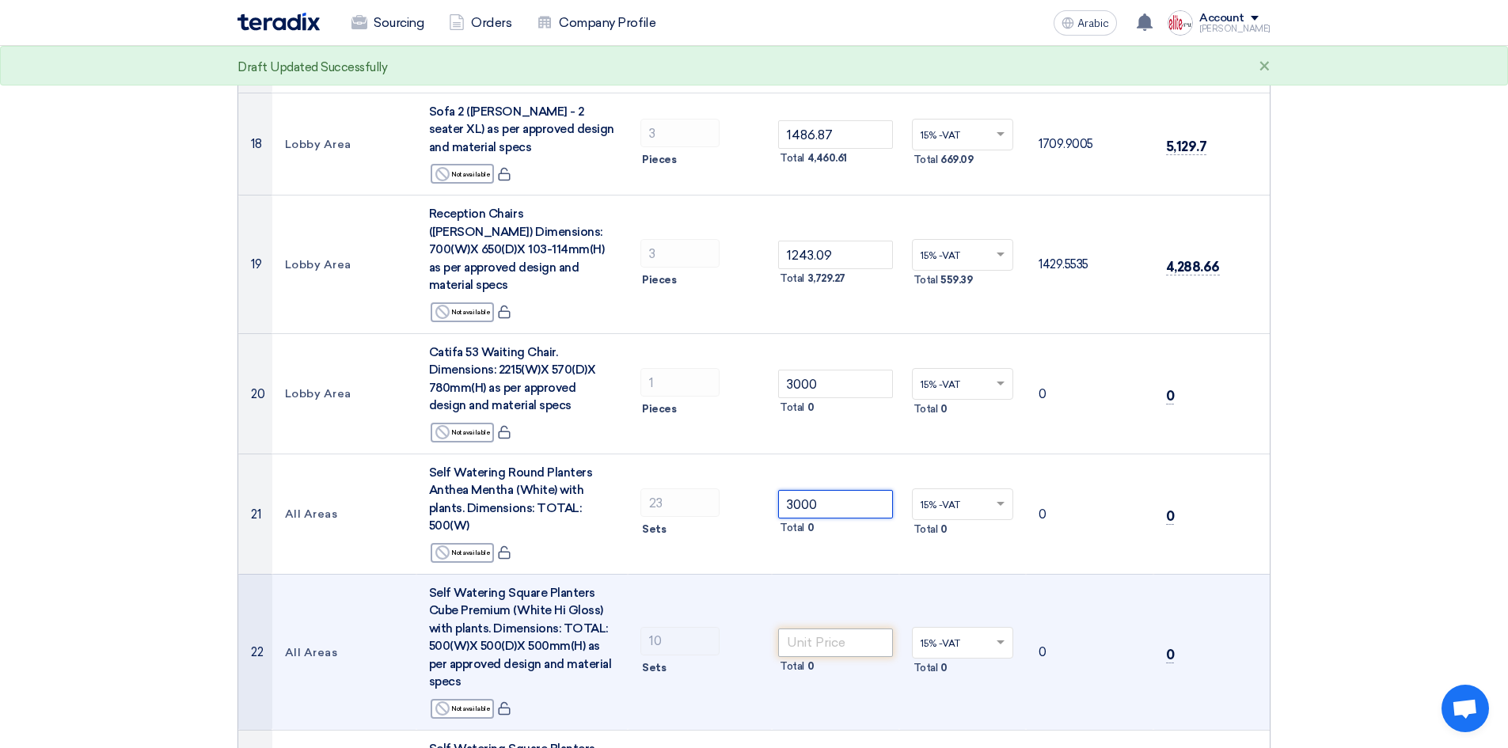
type input "3000"
click at [846, 628] on input "number" at bounding box center [835, 642] width 115 height 28
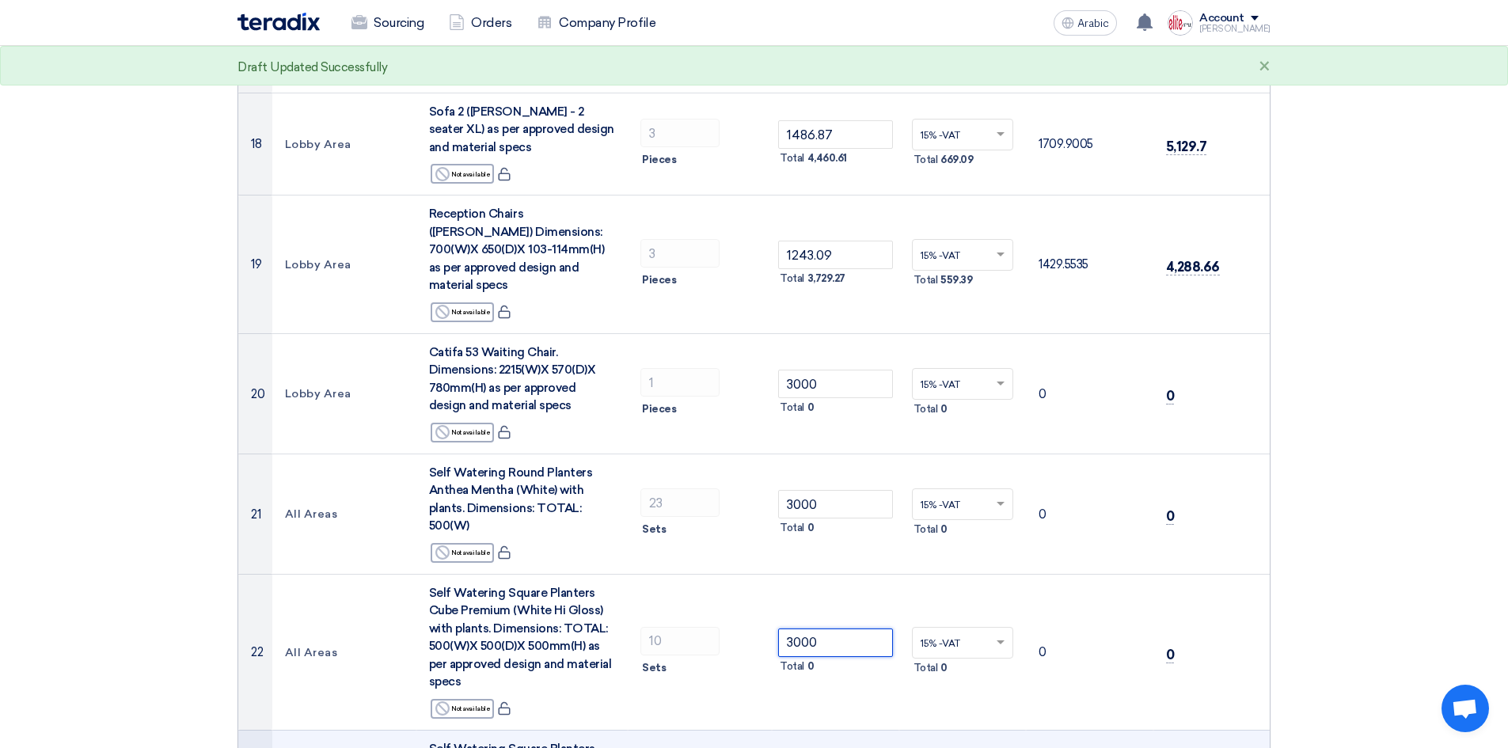
type input "3000"
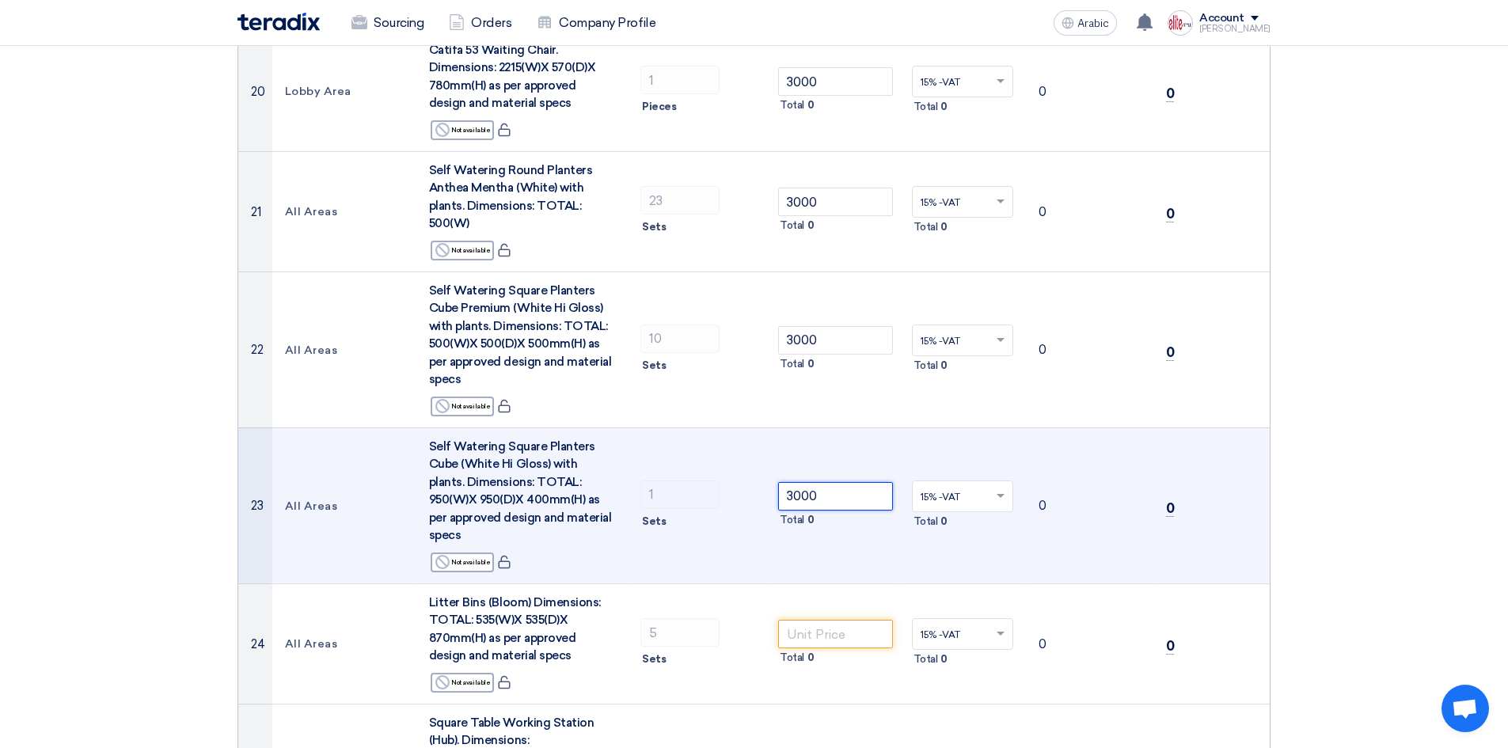
scroll to position [2392, 0]
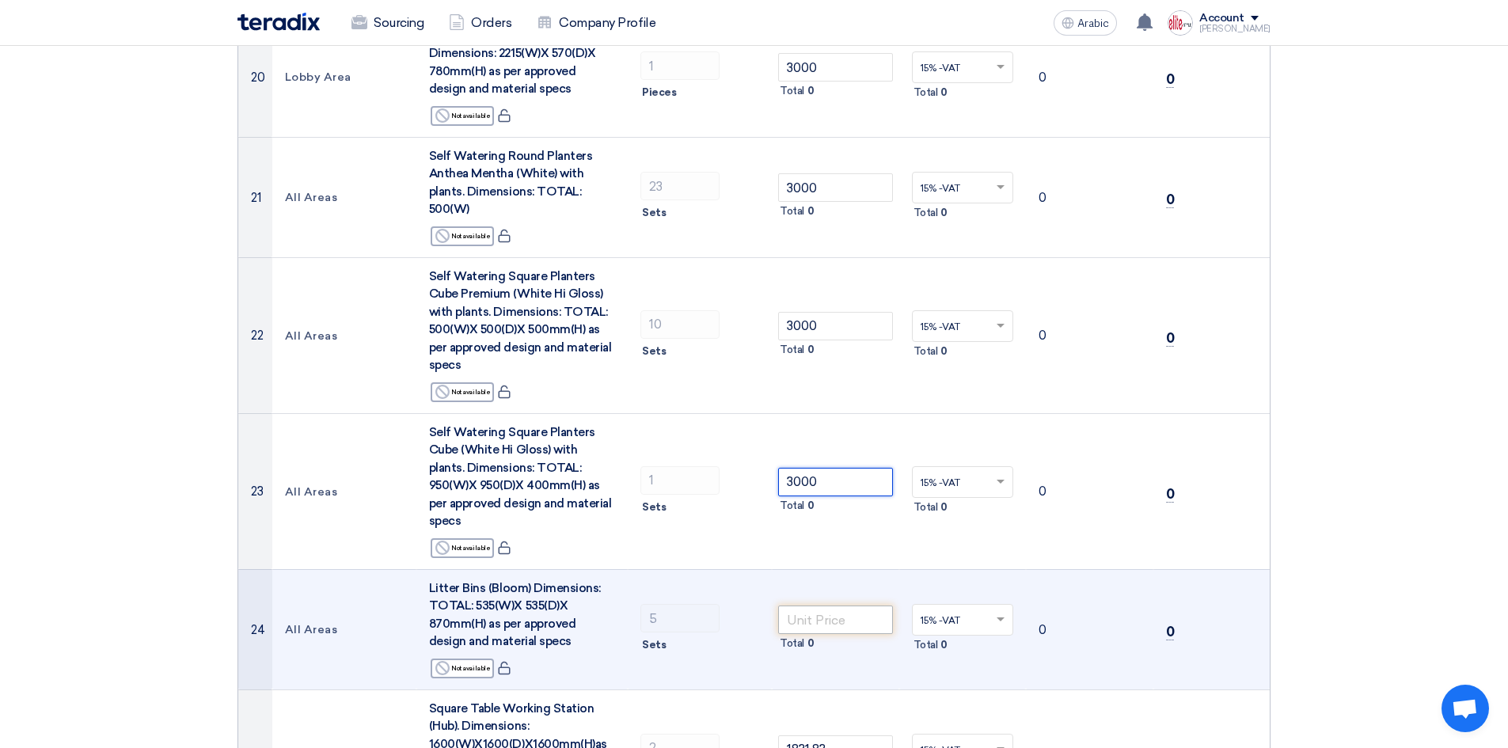
type input "3000"
click at [821, 605] on input "number" at bounding box center [835, 619] width 115 height 28
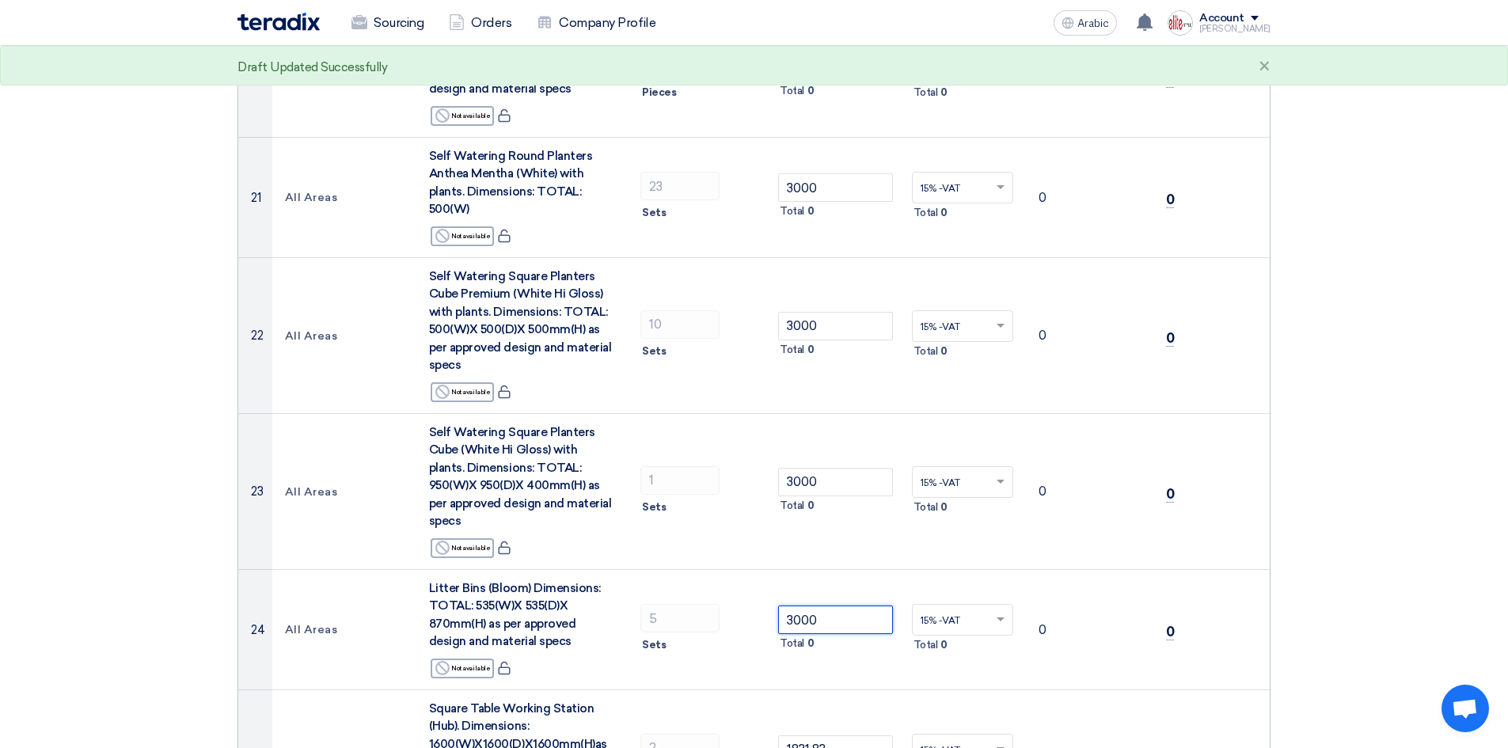
type input "3000"
click at [1368, 403] on section "Offer Details # Part Number Item Description Quantity Unit Price (SAR) Taxes + …" at bounding box center [754, 136] width 1508 height 4778
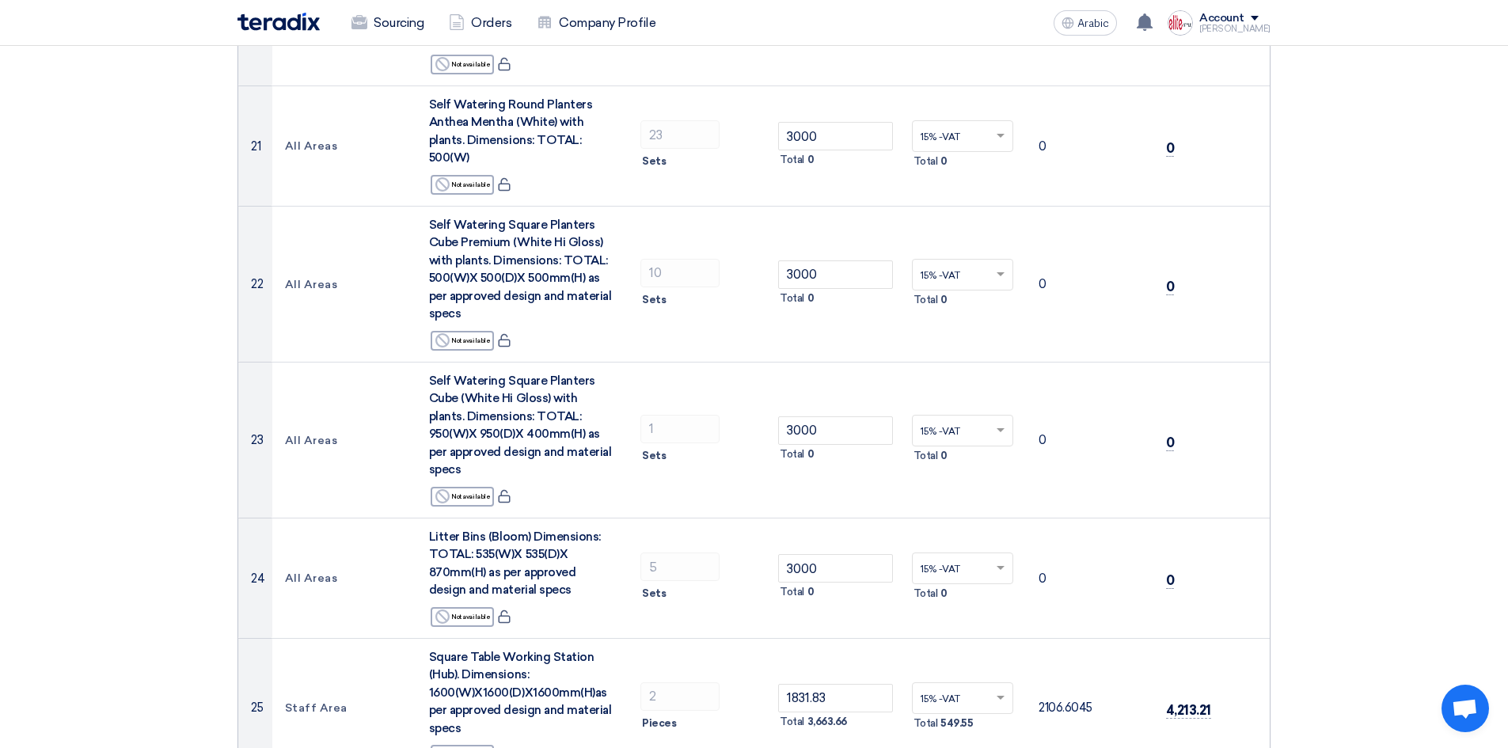
scroll to position [2431, 0]
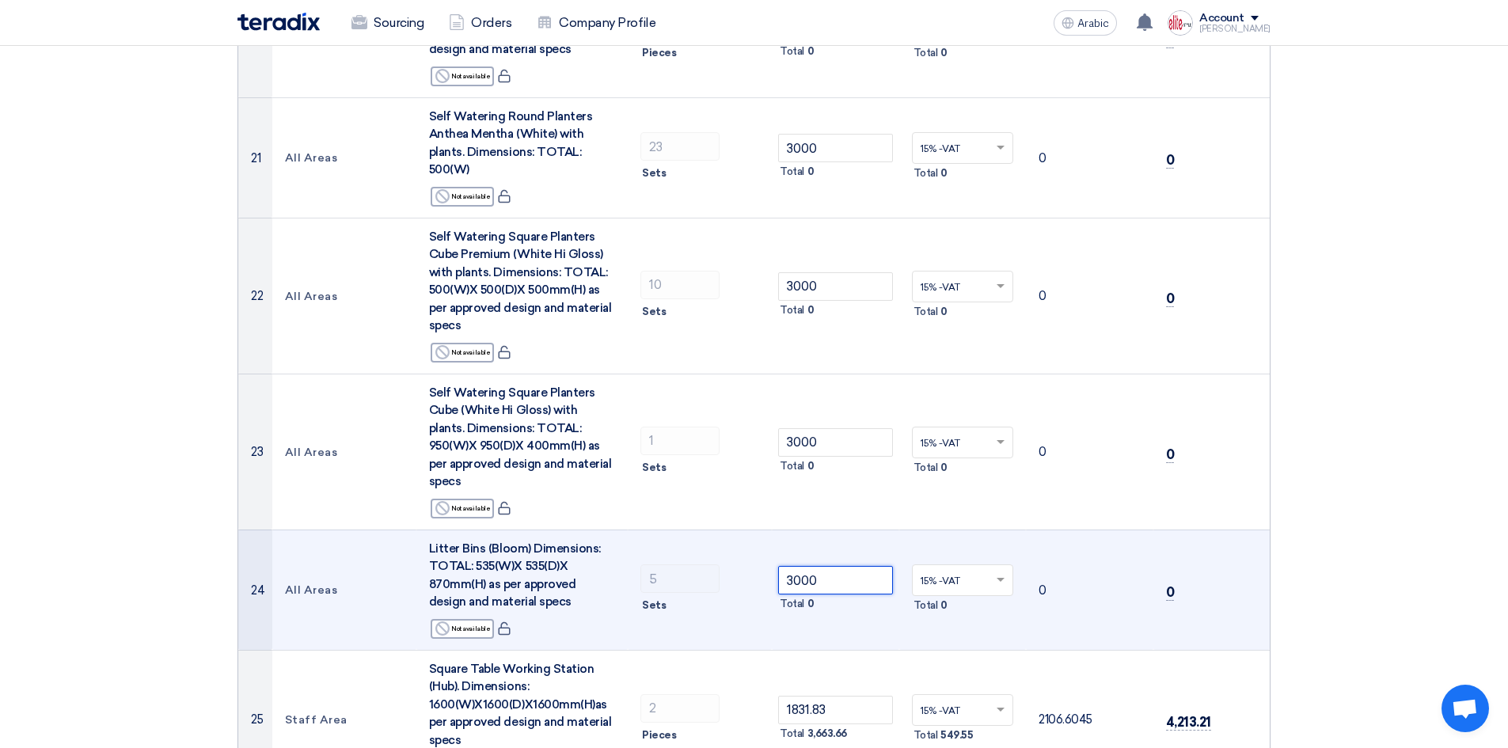
click at [687, 529] on tr "24 All Areas Litter Bins (Bloom) Dimensions: TOTAL: 535(W)X 535(D)X 870mm(H) as…" at bounding box center [753, 589] width 1031 height 120
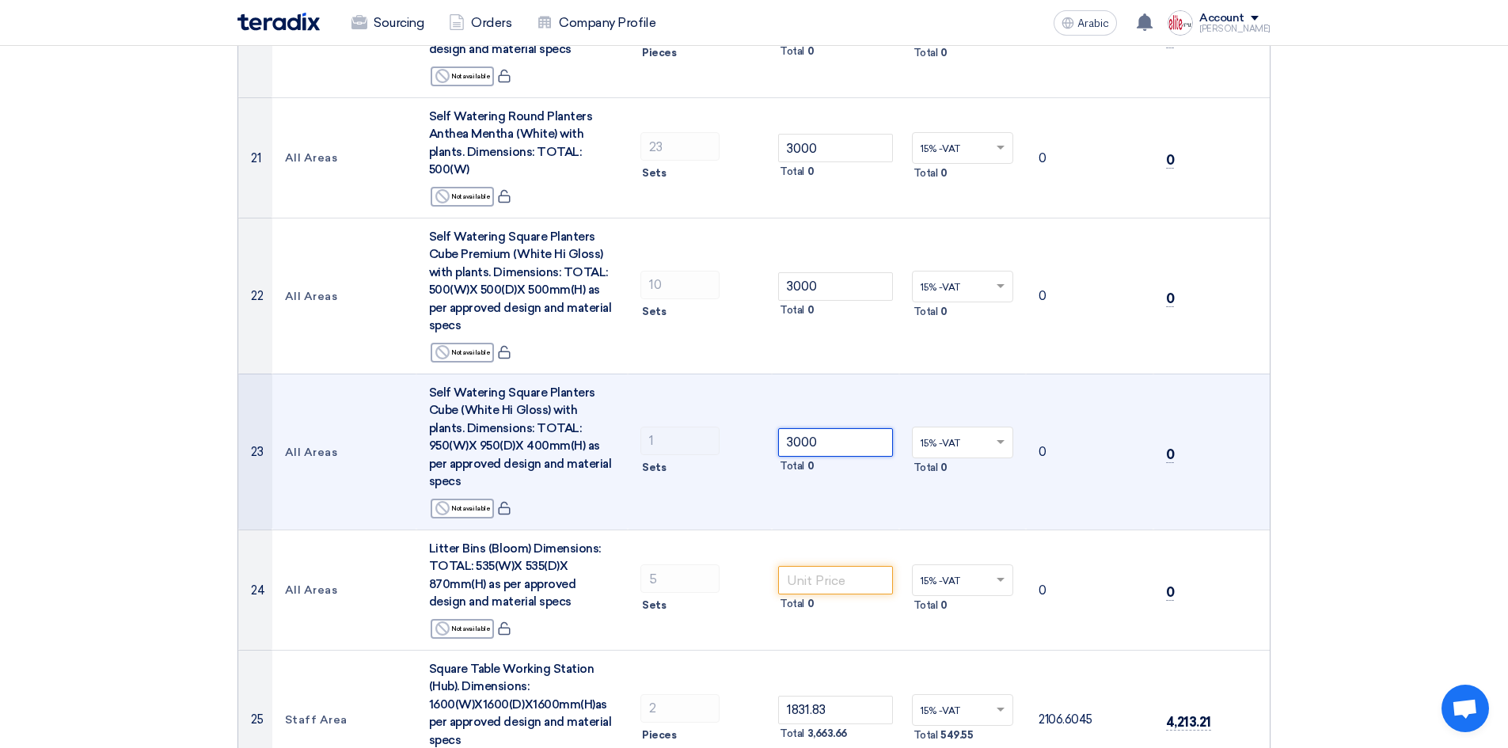
drag, startPoint x: 833, startPoint y: 302, endPoint x: 616, endPoint y: 285, distance: 217.5
click at [627, 374] on tr "23 All Areas Self Watering Square Planters Cube (White Hi Gloss) with plants. D…" at bounding box center [753, 452] width 1031 height 156
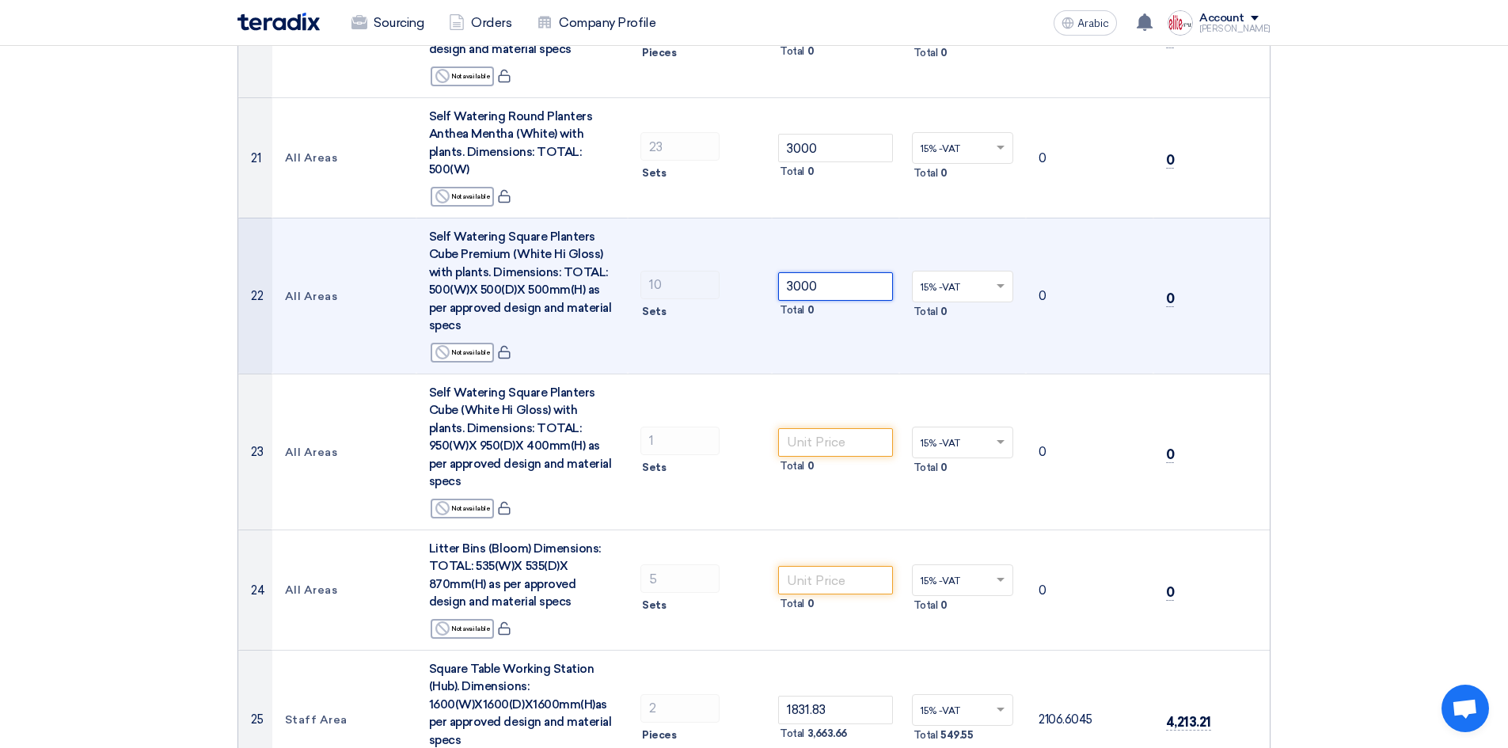
click at [711, 218] on tr "22 All Areas Self Watering Square Planters Cube Premium (White Hi Gloss) with p…" at bounding box center [753, 296] width 1031 height 156
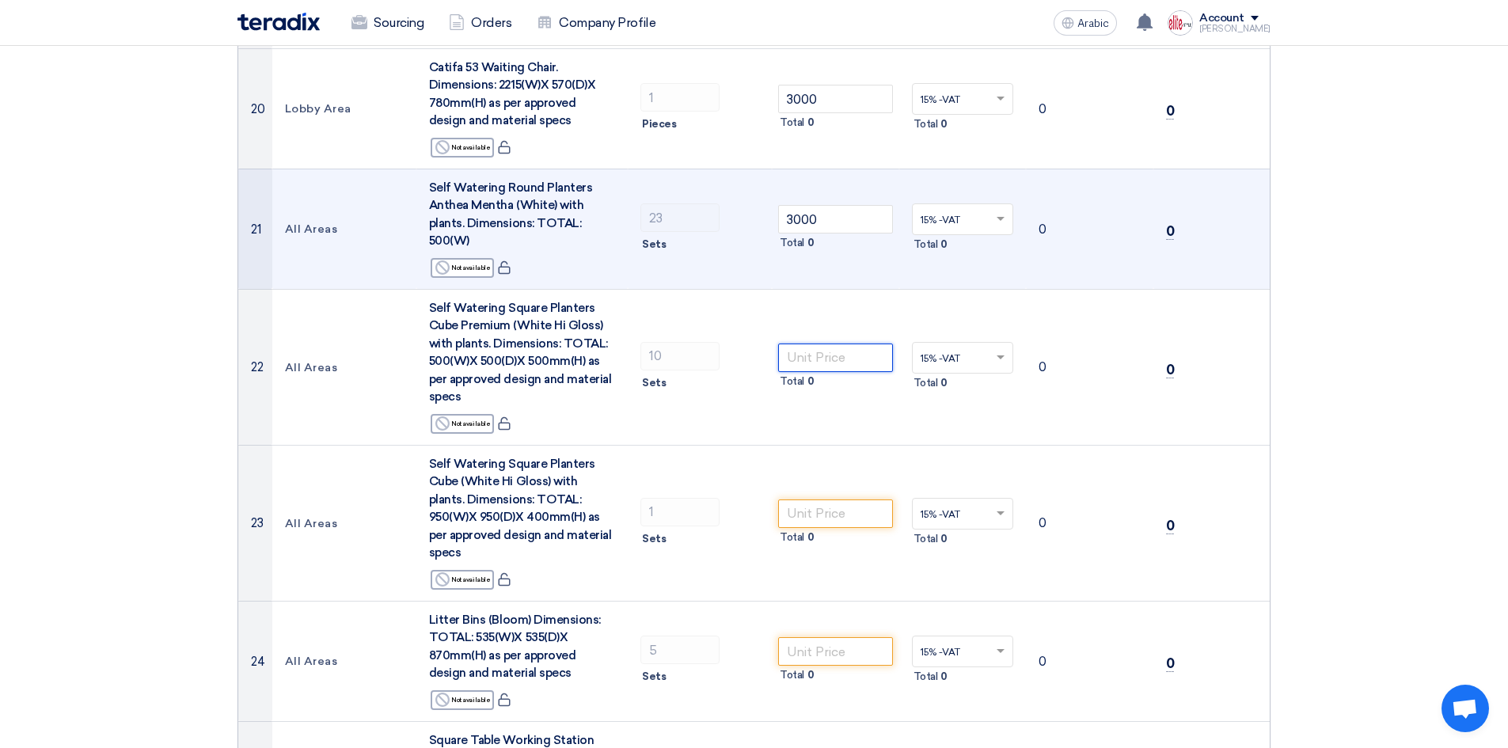
scroll to position [2352, 0]
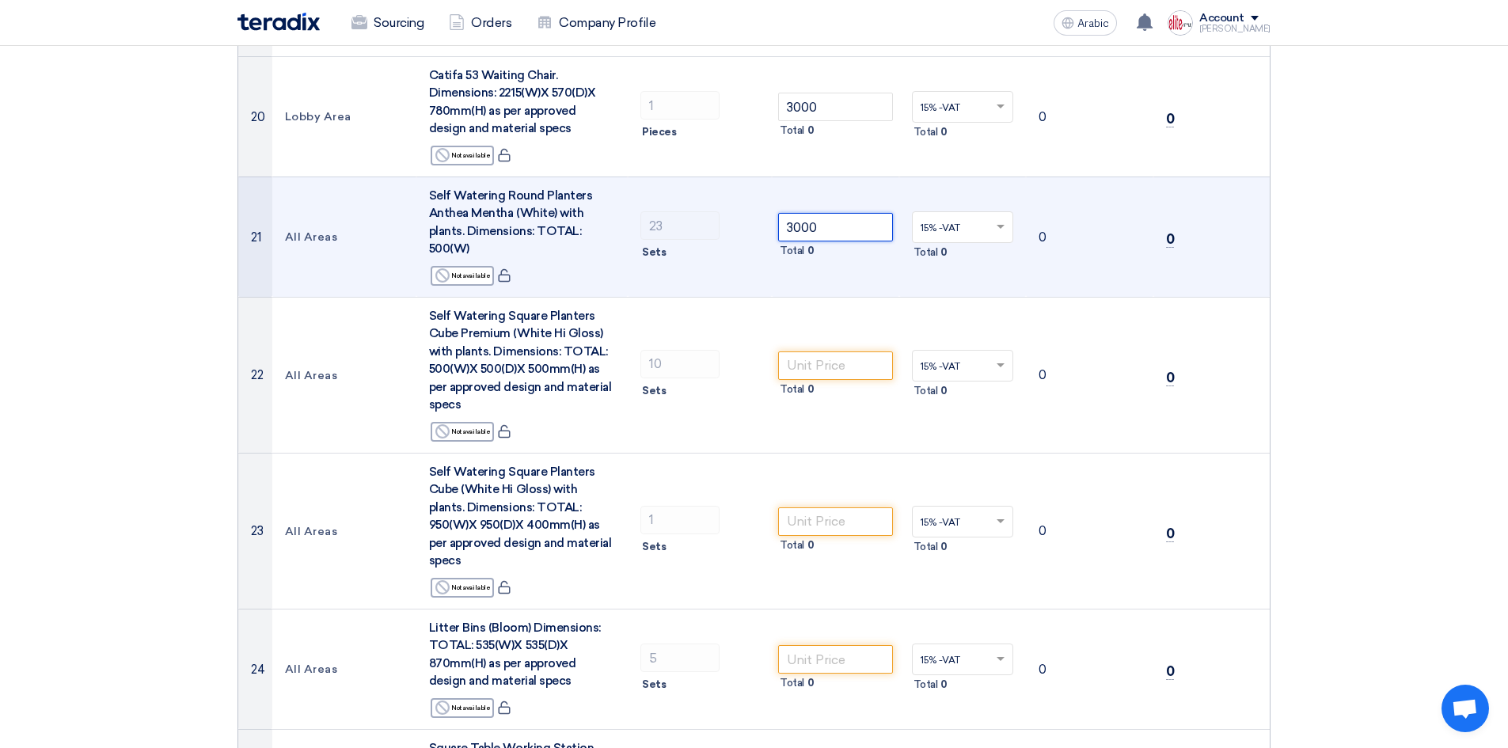
click at [666, 176] on tr "21 All Areas Self Watering Round Planters Anthea Mentha (White) with plants. Di…" at bounding box center [753, 236] width 1031 height 120
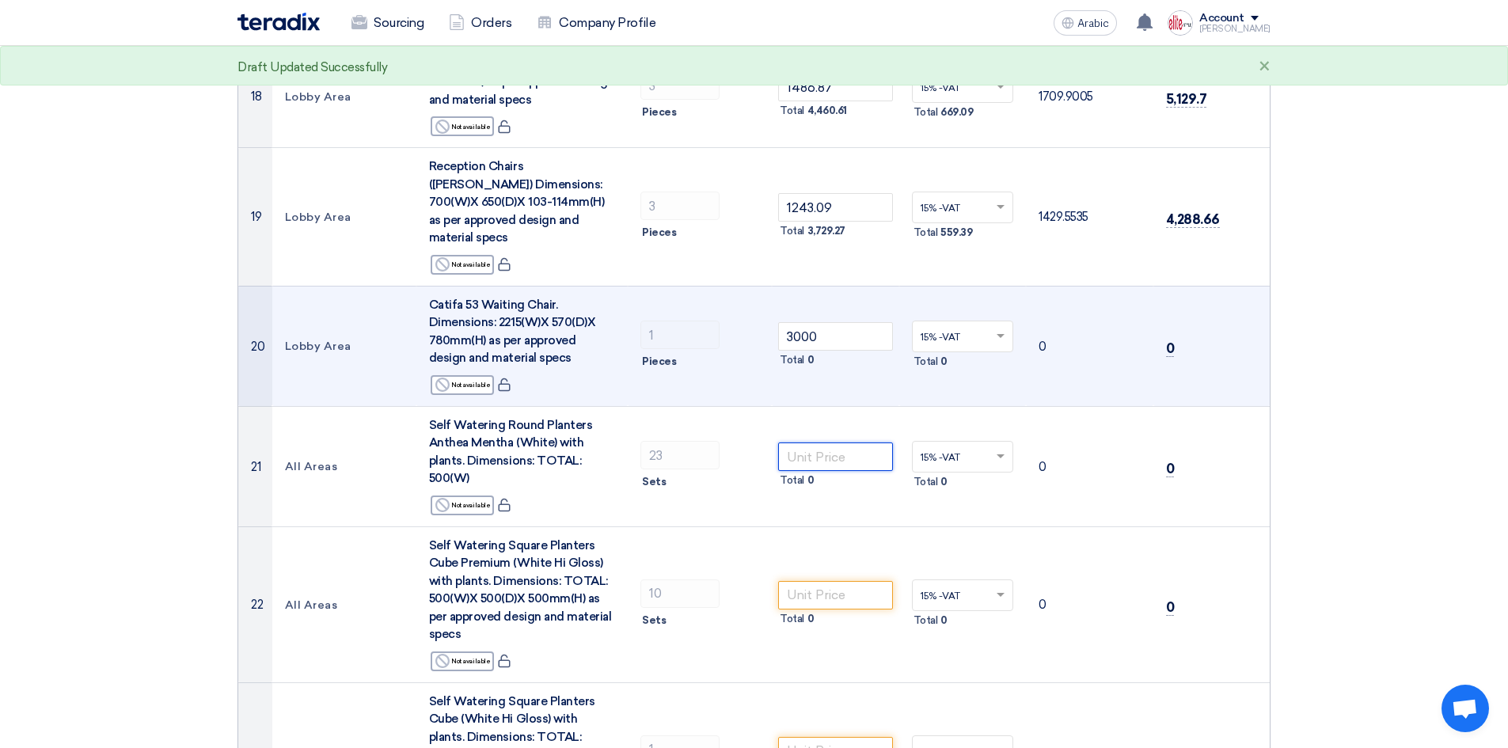
scroll to position [2115, 0]
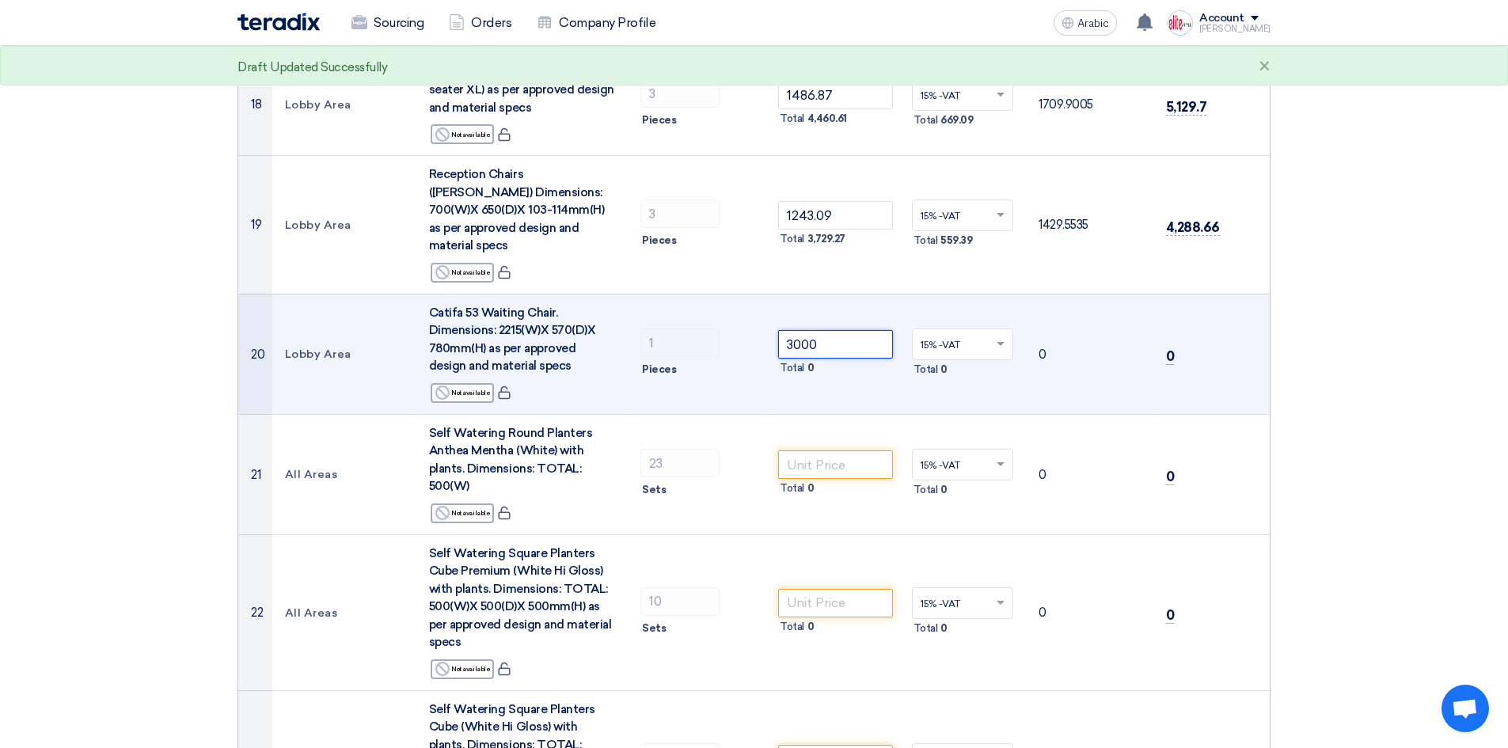
click at [709, 294] on tr "20 Lobby Area Catifa 53 Waiting Chair. Dimensions: 2215(W)X 570(D)X 780mm(H) as…" at bounding box center [753, 354] width 1031 height 120
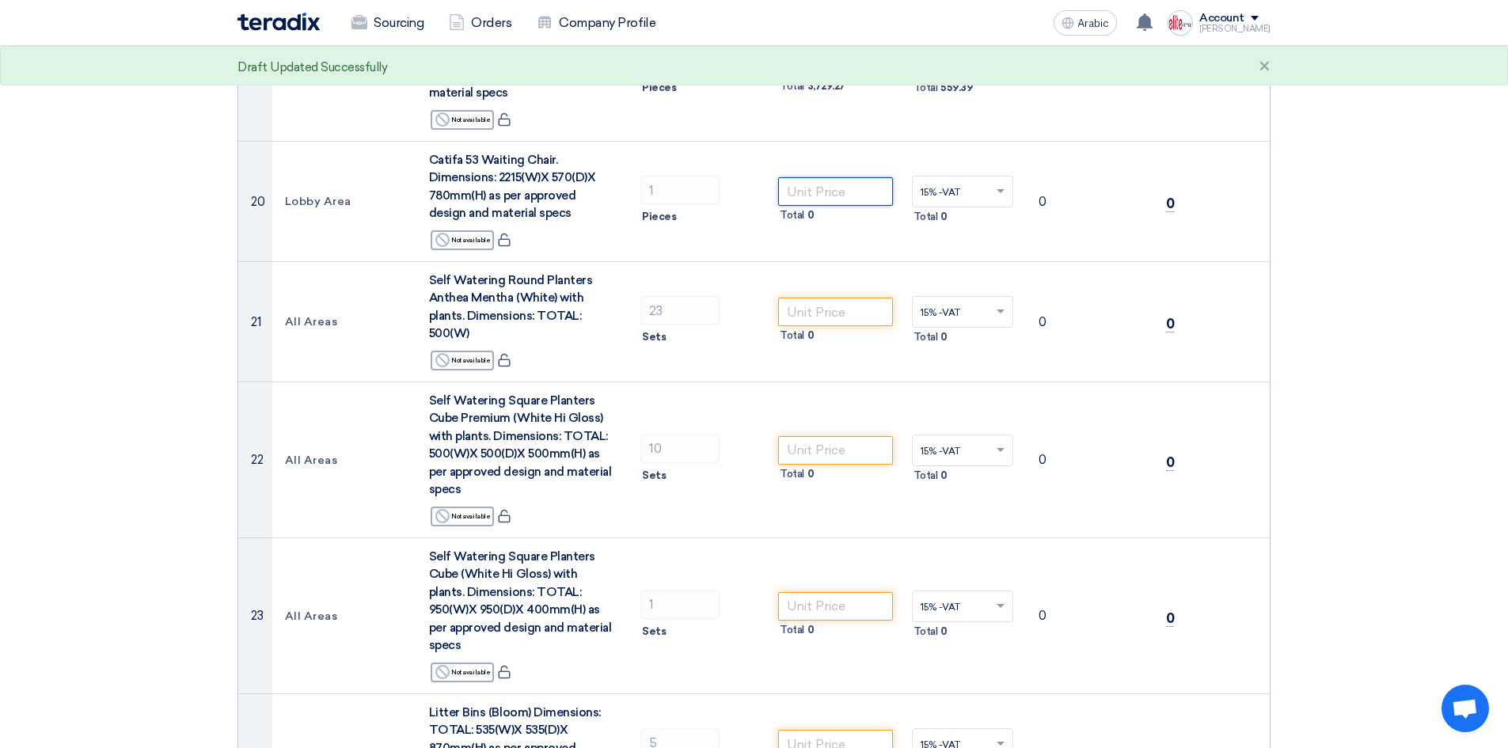
scroll to position [2222, 0]
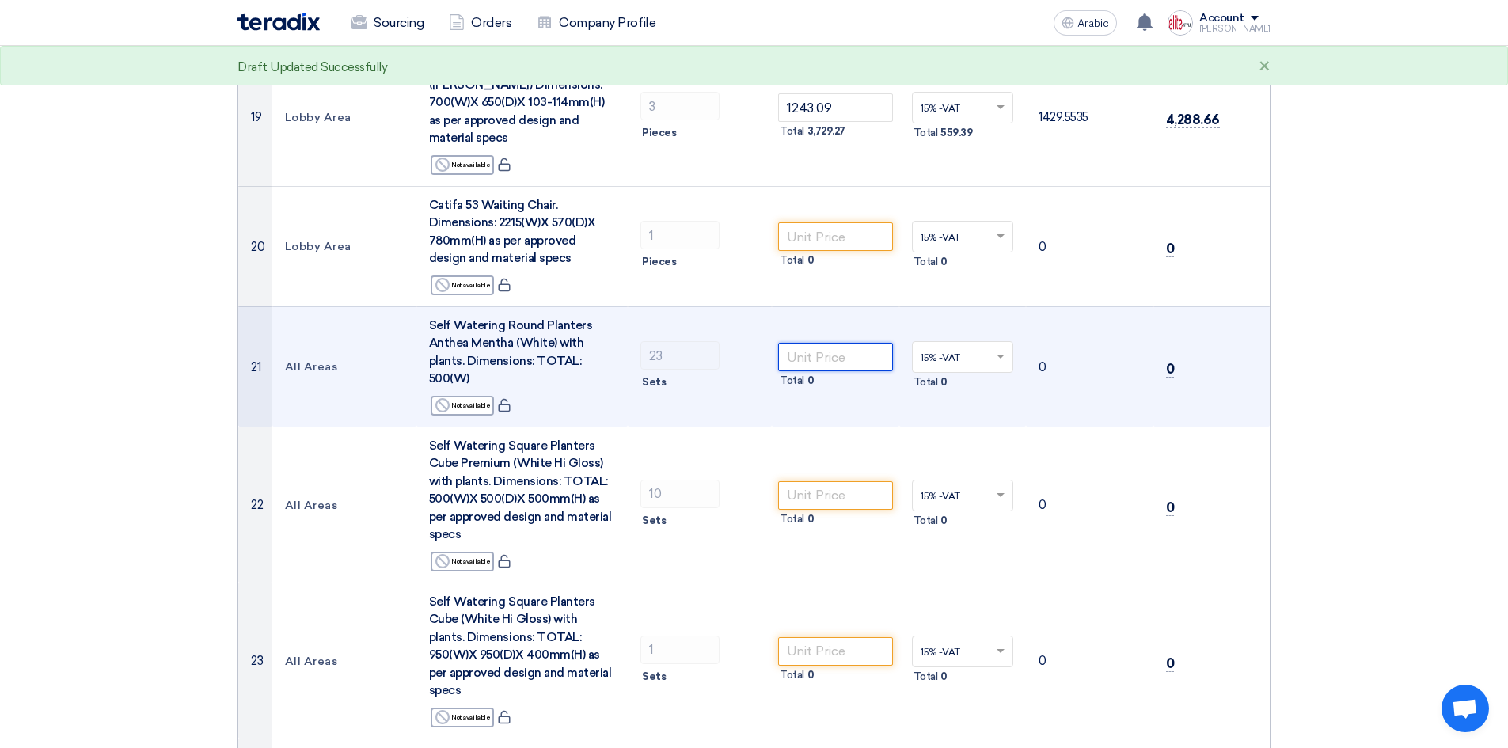
click at [798, 343] on input "number" at bounding box center [835, 357] width 115 height 28
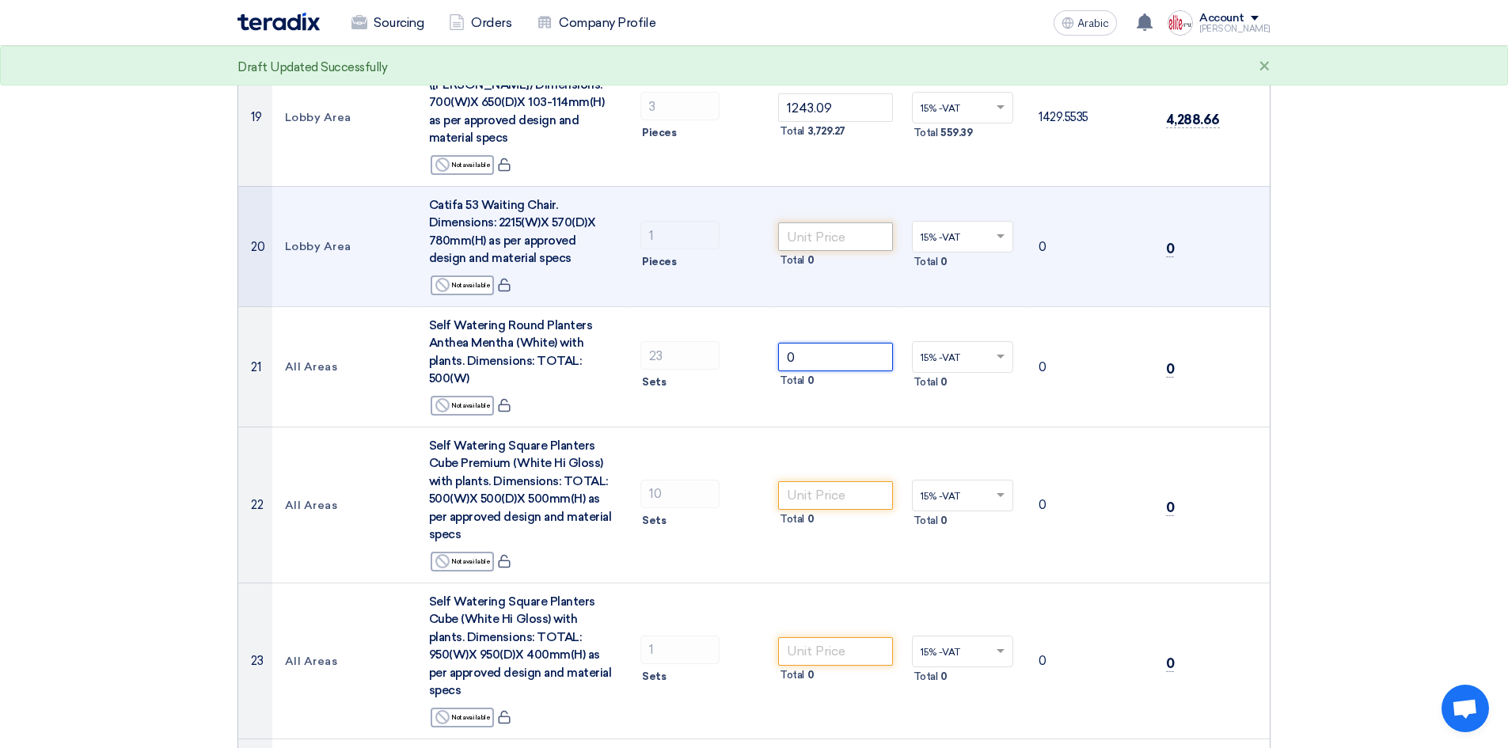
type input "0"
click at [833, 222] on input "number" at bounding box center [835, 236] width 115 height 28
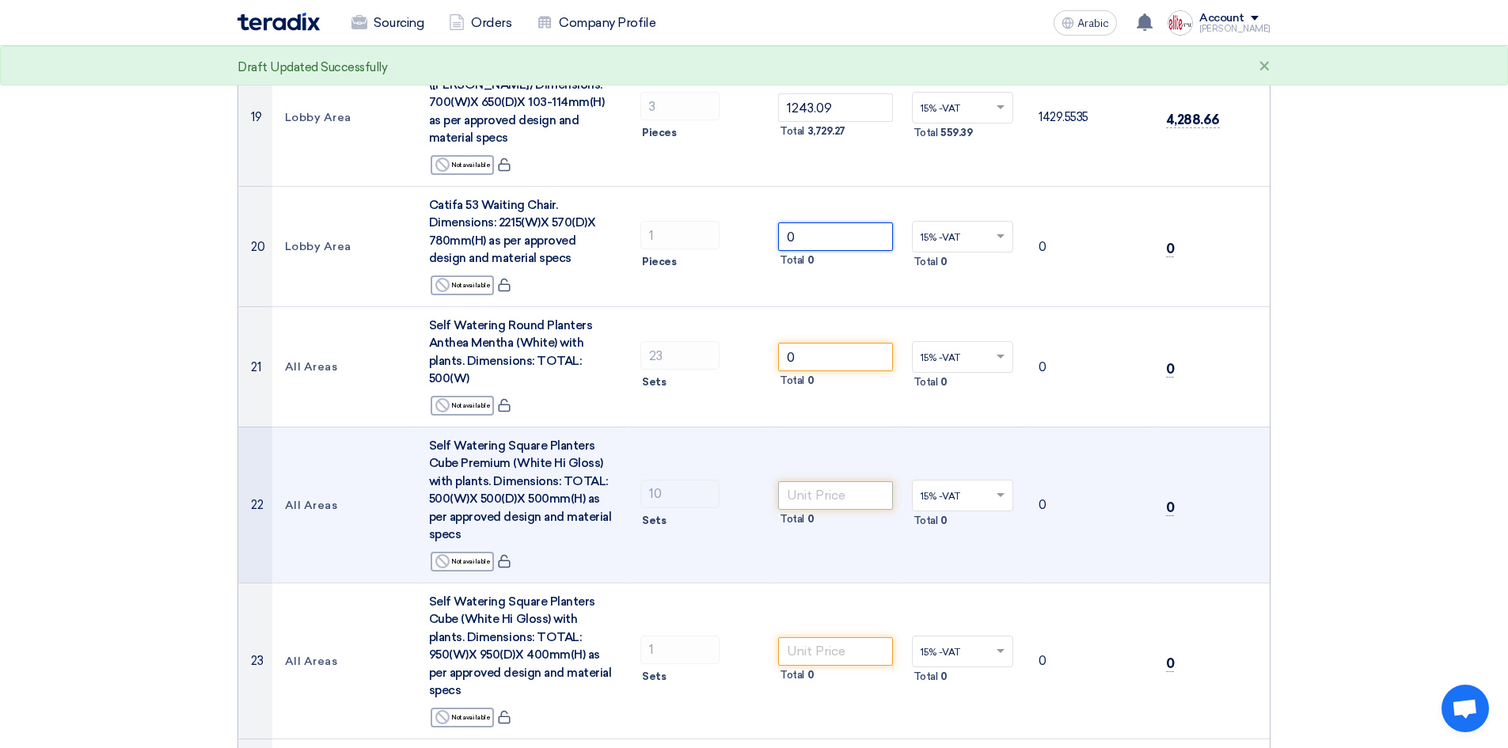
type input "0"
click at [835, 481] on input "number" at bounding box center [835, 495] width 115 height 28
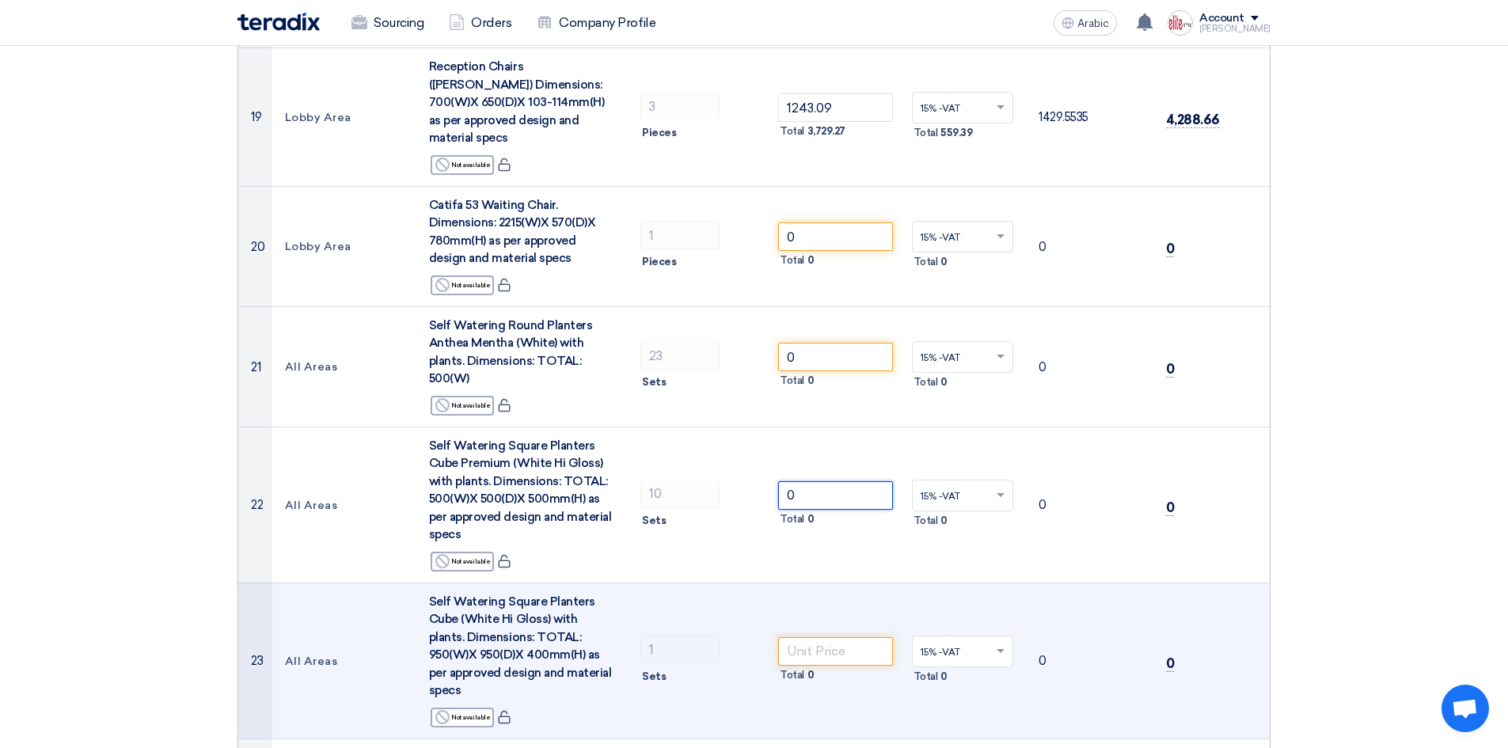
type input "0"
click at [852, 582] on td "Total 0" at bounding box center [835, 660] width 127 height 156
click at [853, 637] on input "number" at bounding box center [835, 651] width 115 height 28
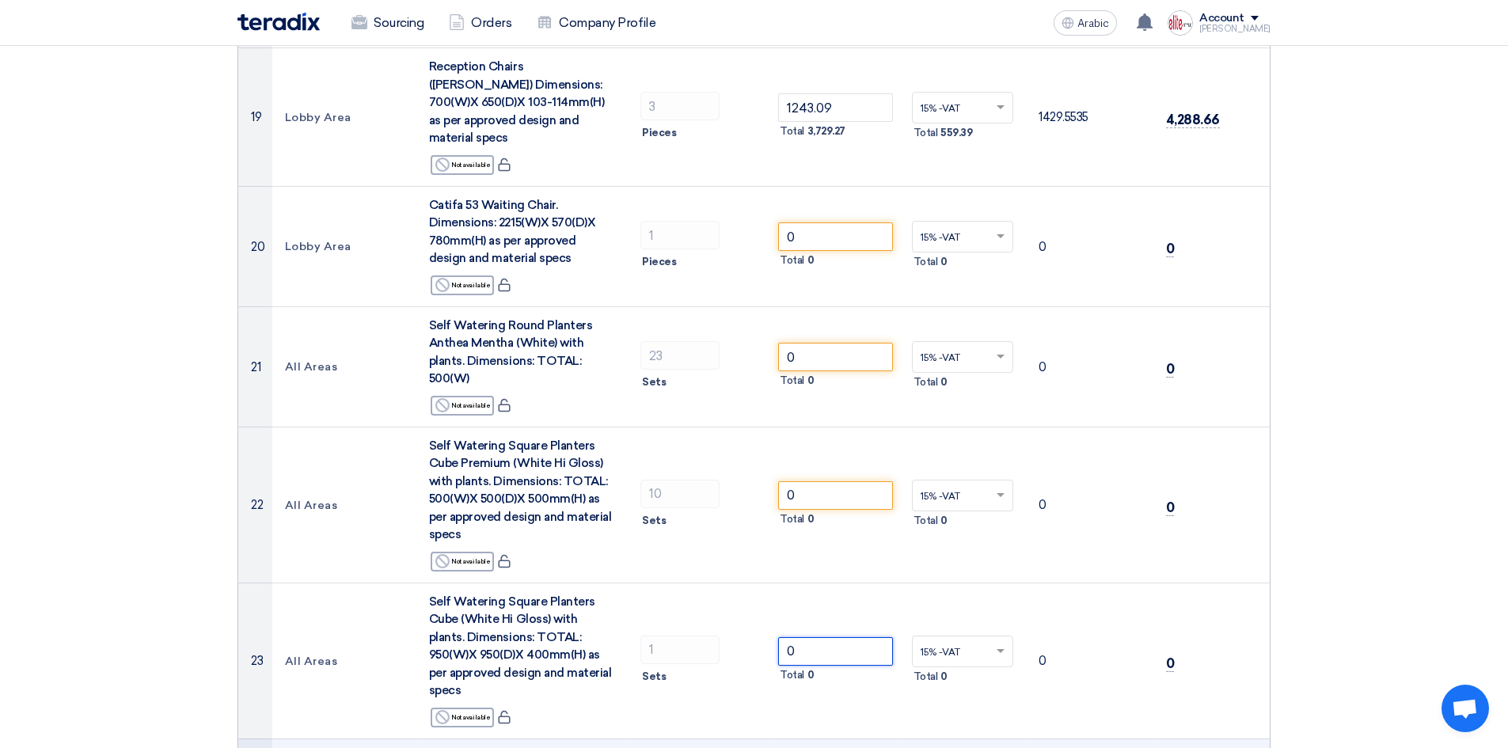
type input "0"
click at [1380, 405] on section "Offer Details # Part Number Item Description Quantity Unit Price (SAR) Taxes + …" at bounding box center [754, 305] width 1508 height 4778
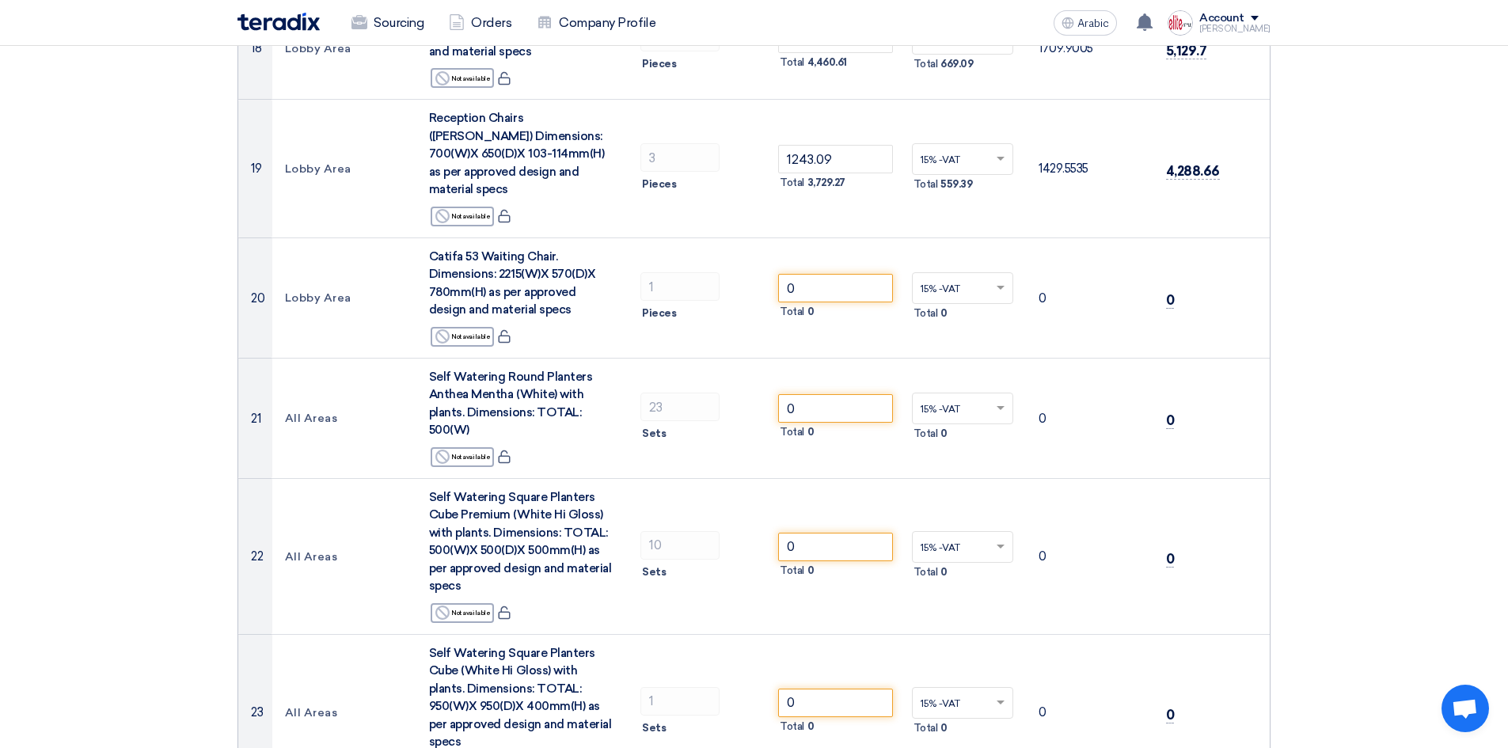
scroll to position [2205, 0]
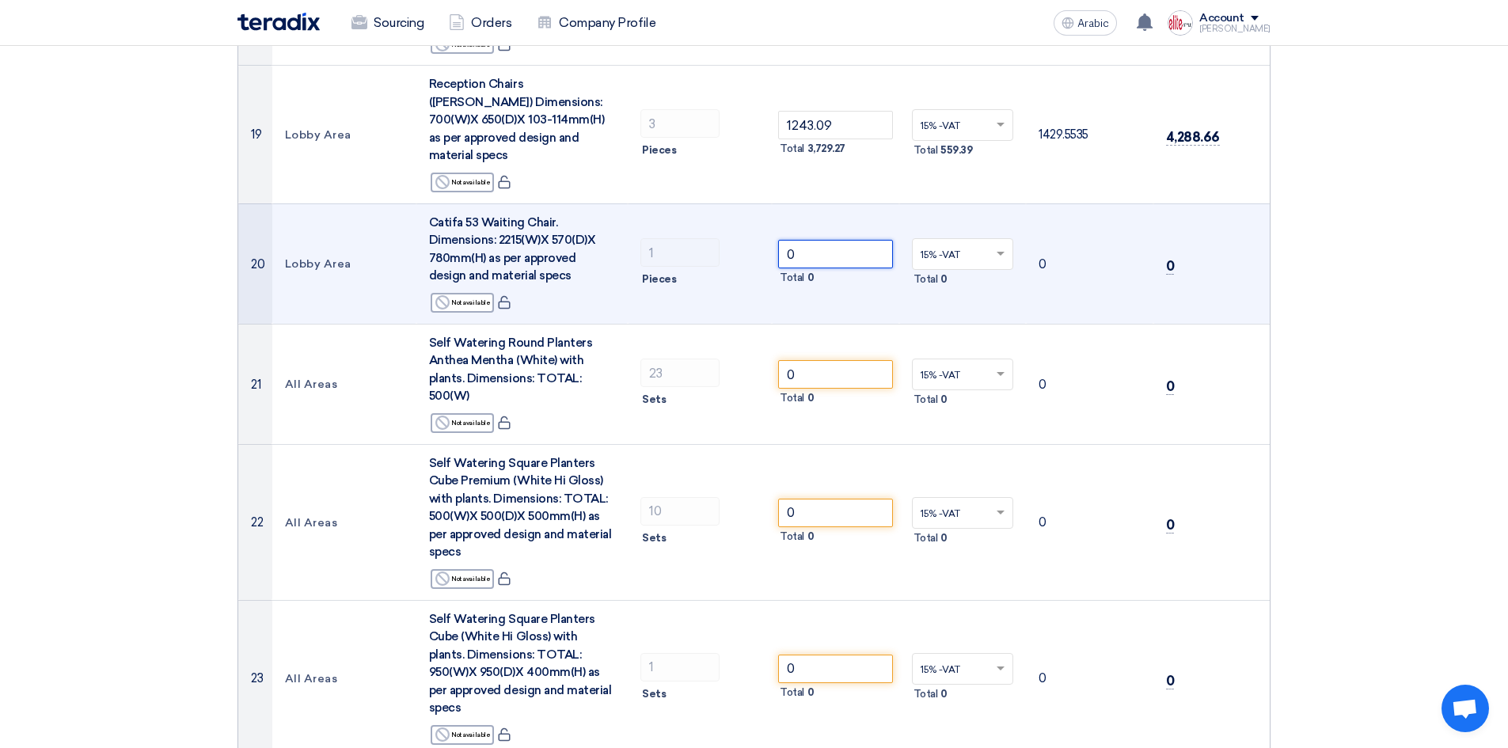
drag, startPoint x: 811, startPoint y: 122, endPoint x: 731, endPoint y: 110, distance: 80.8
click at [732, 203] on tr "20 Lobby Area Catifa 53 Waiting Chair. Dimensions: 2215(W)X 570(D)X 780mm(H) as…" at bounding box center [753, 263] width 1031 height 120
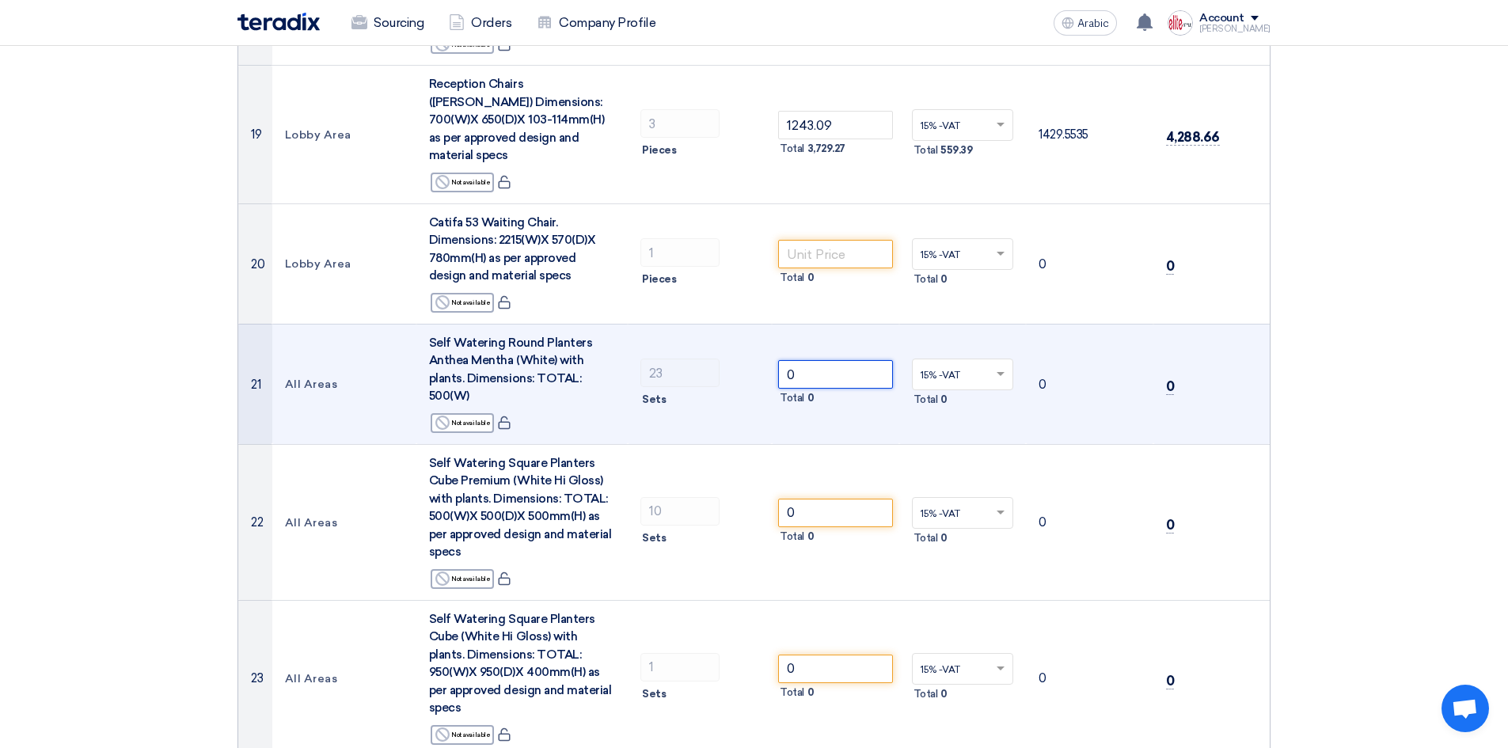
drag, startPoint x: 805, startPoint y: 234, endPoint x: 736, endPoint y: 236, distance: 68.9
click at [736, 324] on tr "21 All Areas Self Watering Round Planters Anthea Mentha (White) with plants. Di…" at bounding box center [753, 384] width 1031 height 120
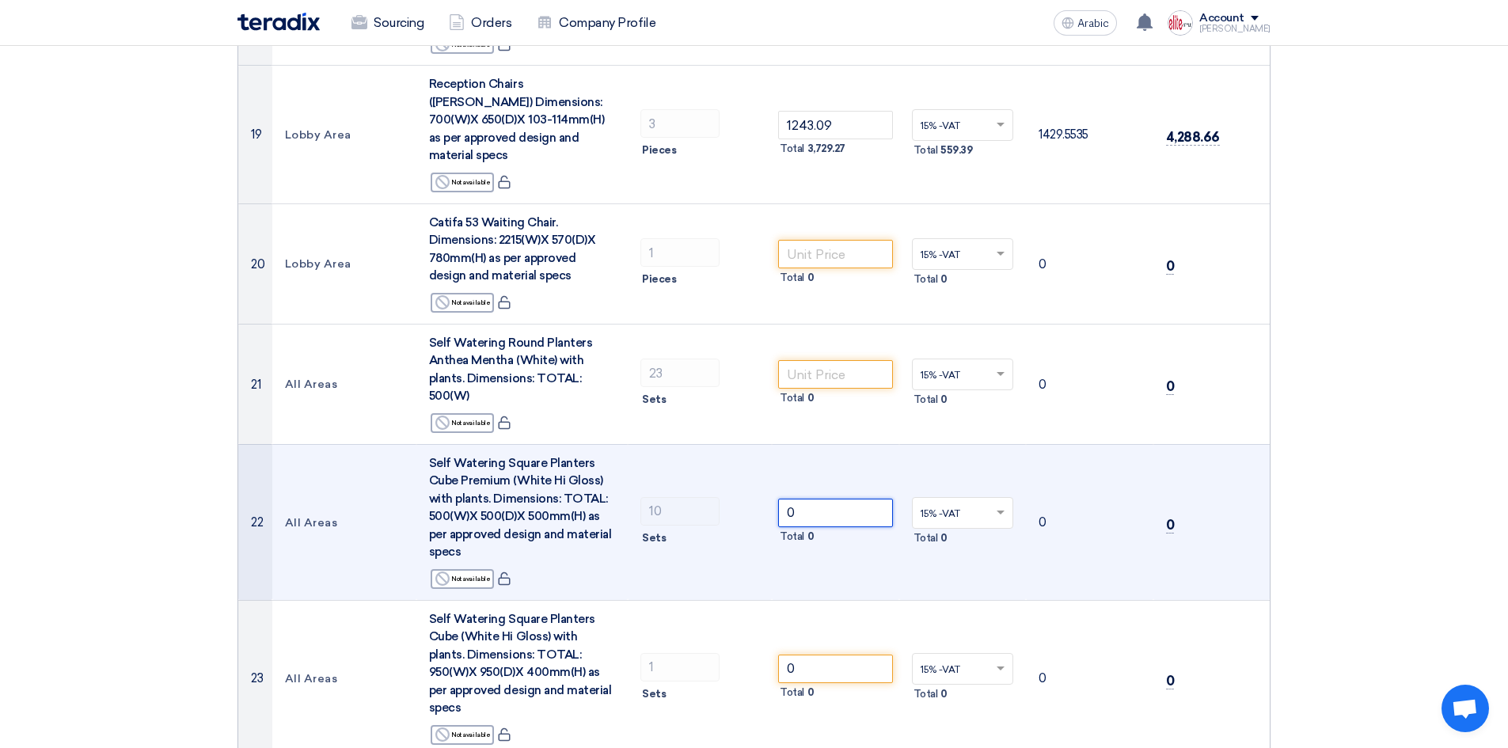
drag, startPoint x: 788, startPoint y: 385, endPoint x: 772, endPoint y: 385, distance: 16.6
click at [772, 444] on td "0 Total 0" at bounding box center [835, 522] width 127 height 156
click at [751, 444] on tr "22 All Areas Self Watering Square Planters Cube Premium (White Hi Gloss) with p…" at bounding box center [753, 522] width 1031 height 156
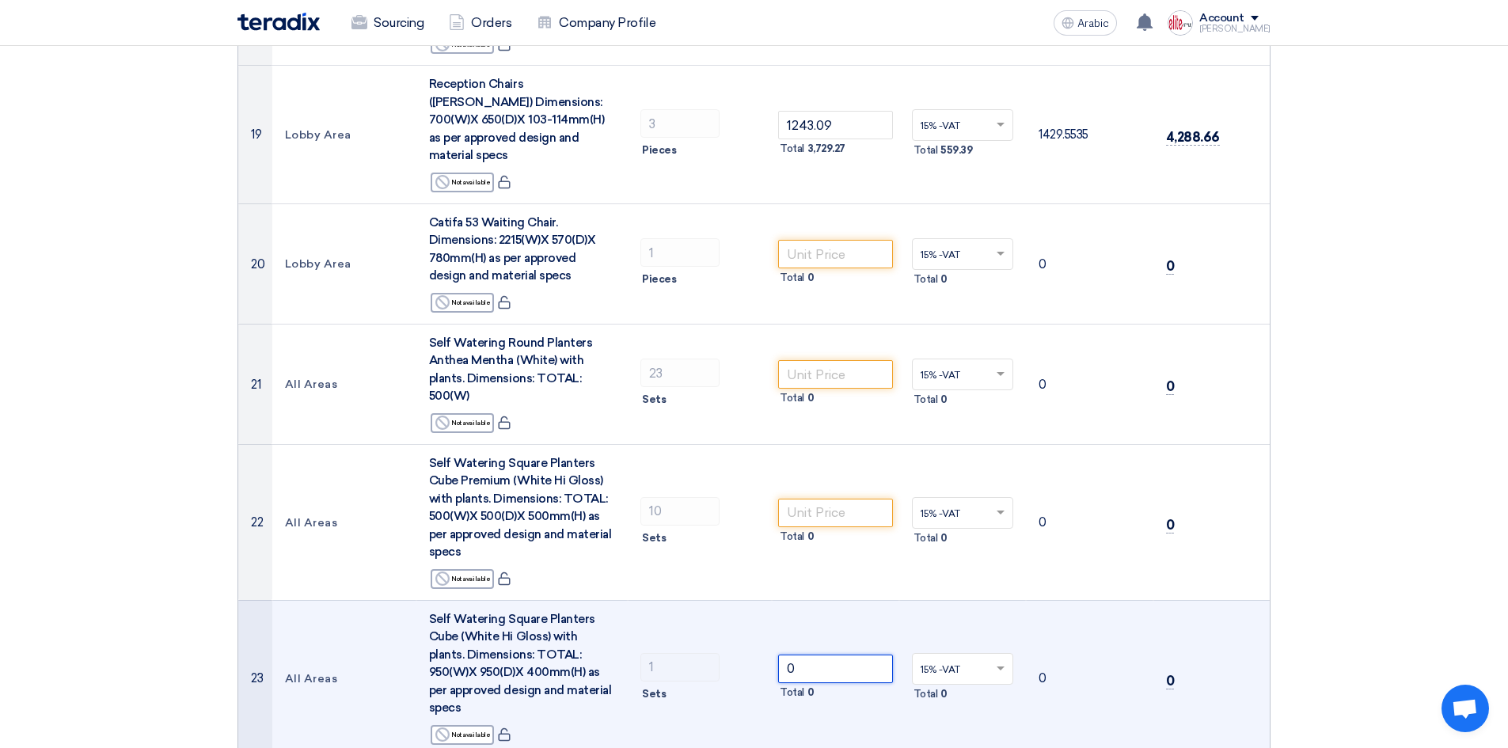
drag, startPoint x: 780, startPoint y: 532, endPoint x: 753, endPoint y: 531, distance: 26.1
click at [753, 600] on tr "23 All Areas Self Watering Square Planters Cube (White Hi Gloss) with plants. D…" at bounding box center [753, 678] width 1031 height 156
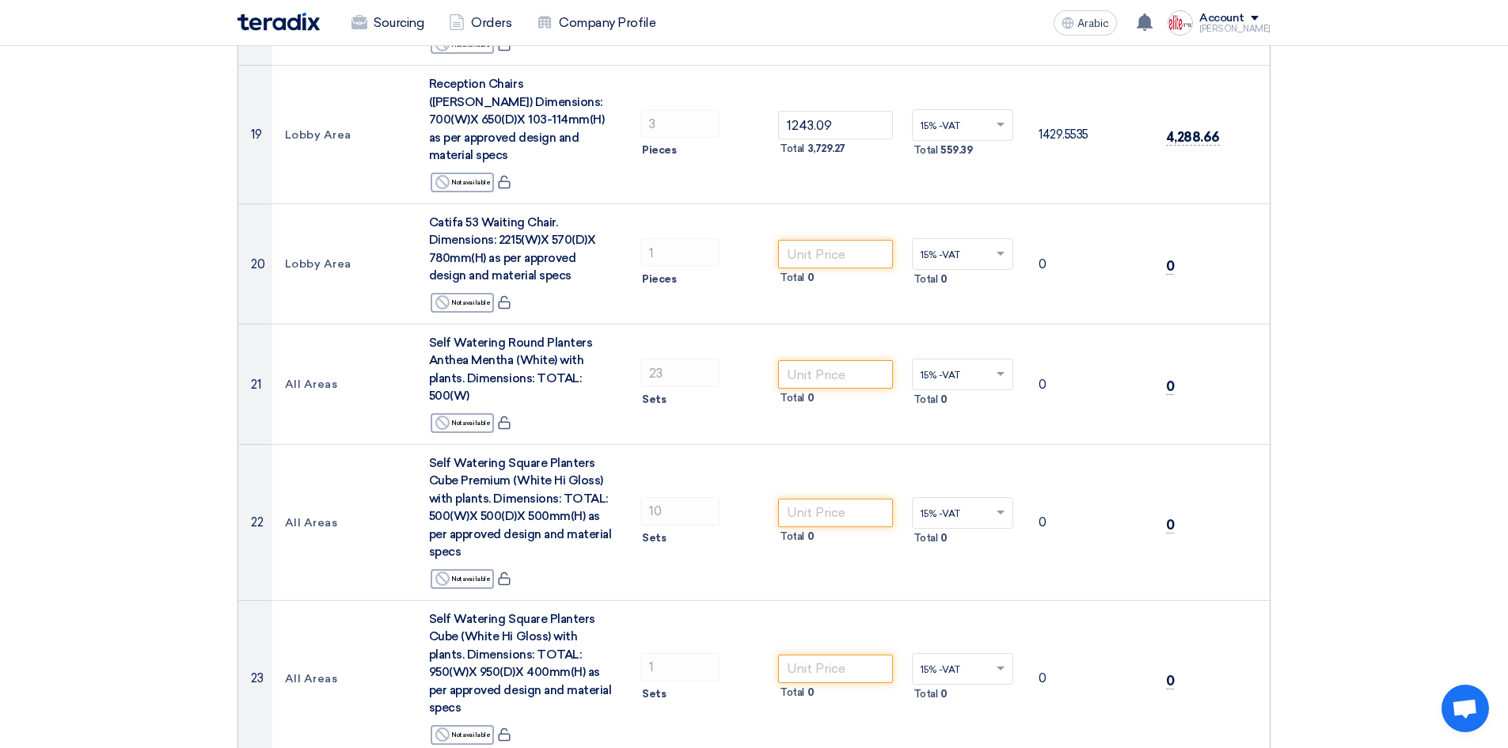
drag, startPoint x: 802, startPoint y: 665, endPoint x: 744, endPoint y: 657, distance: 59.1
click at [1484, 384] on section "Offer Details # Part Number Item Description Quantity Unit Price (SAR) Taxes + …" at bounding box center [754, 323] width 1508 height 4778
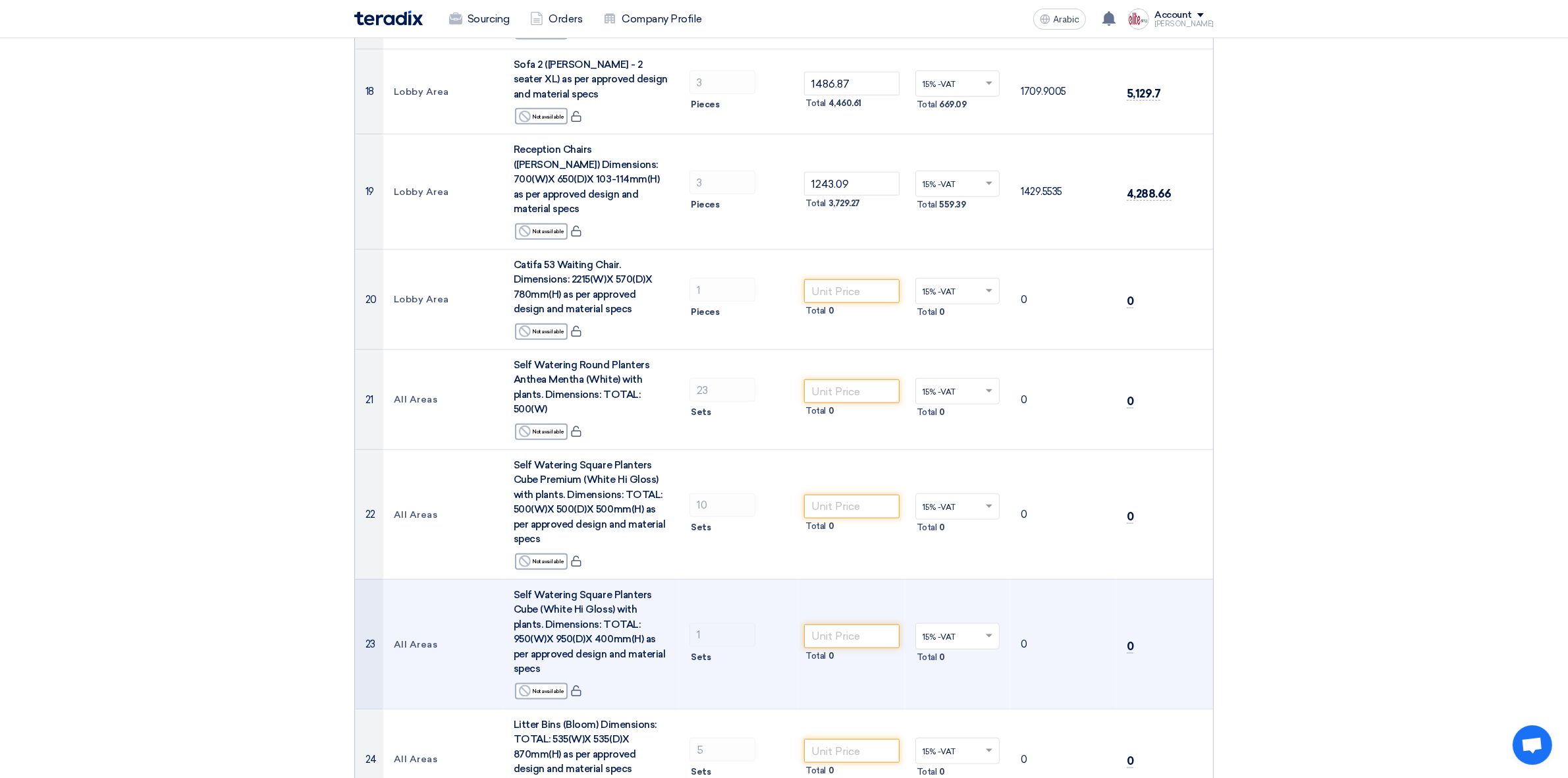
scroll to position [1672, 0]
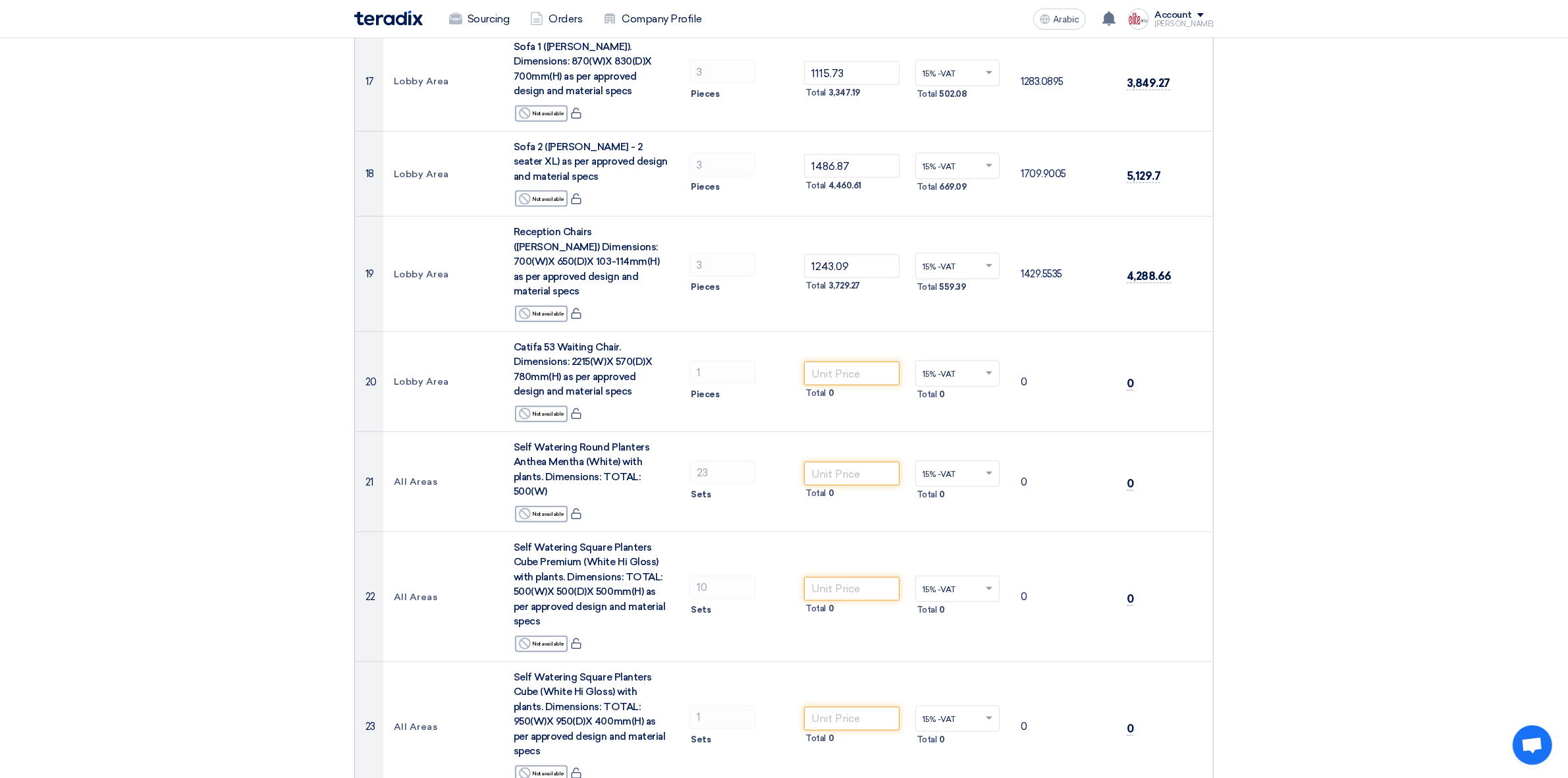
click at [7, 484] on section "Offer Details # Part Number Item Description Quantity Unit Price (SAR) Taxes + …" at bounding box center [784, 430] width 1568 height 3976
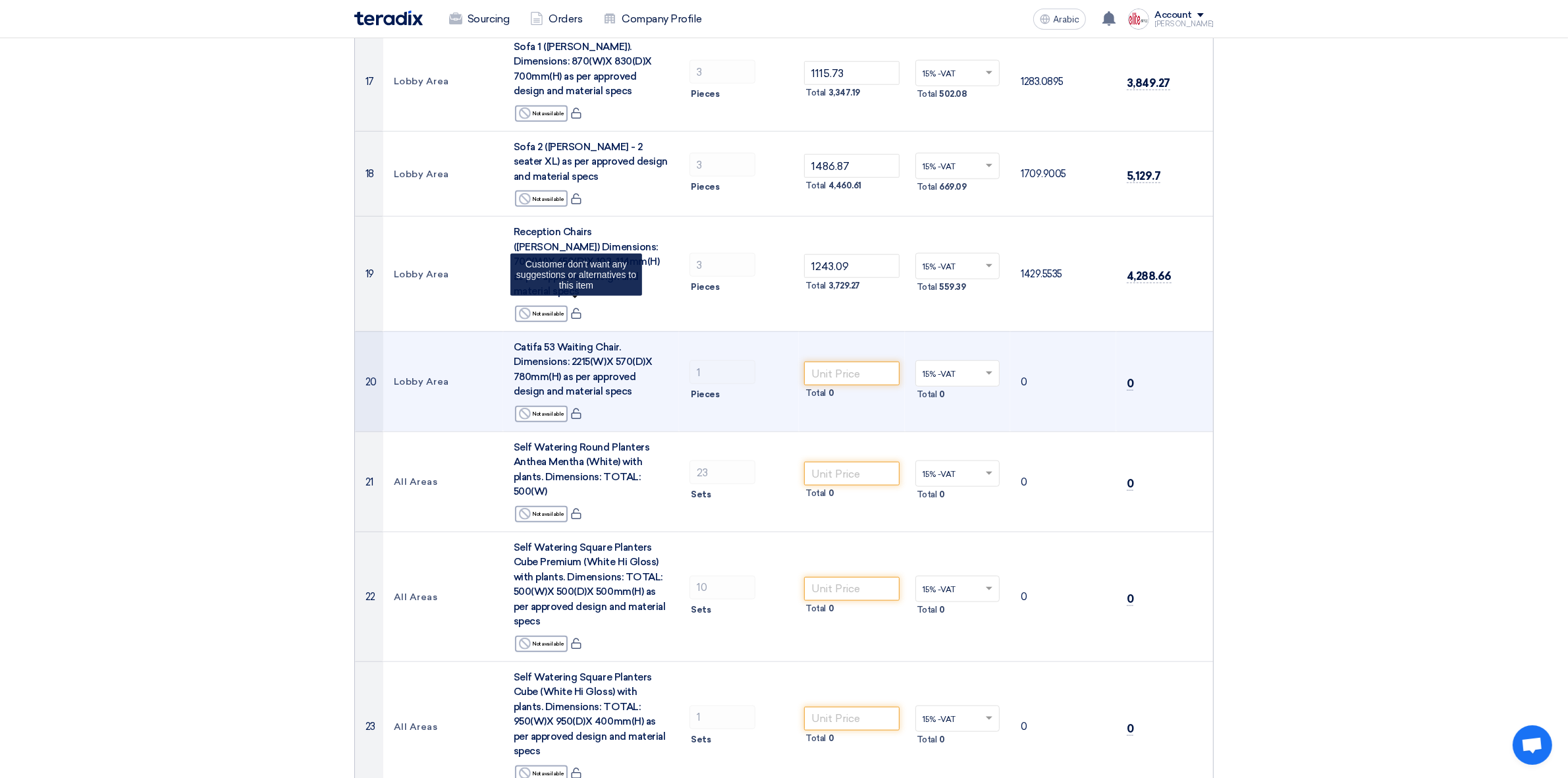
click at [575, 408] on icon at bounding box center [576, 414] width 12 height 12
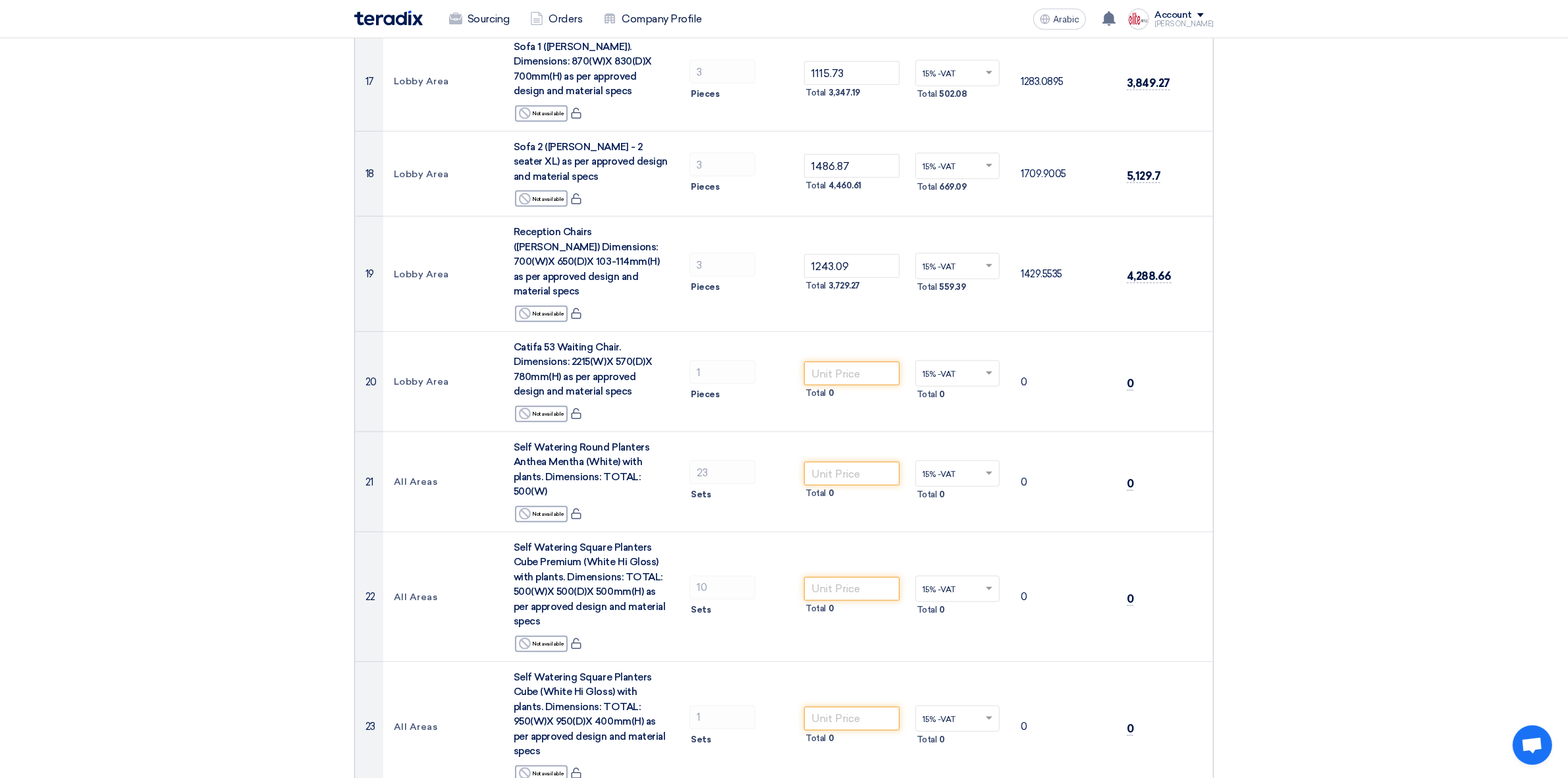
click at [14, 235] on section "Offer Details # Part Number Item Description Quantity Unit Price (SAR) Taxes + …" at bounding box center [784, 430] width 1568 height 3976
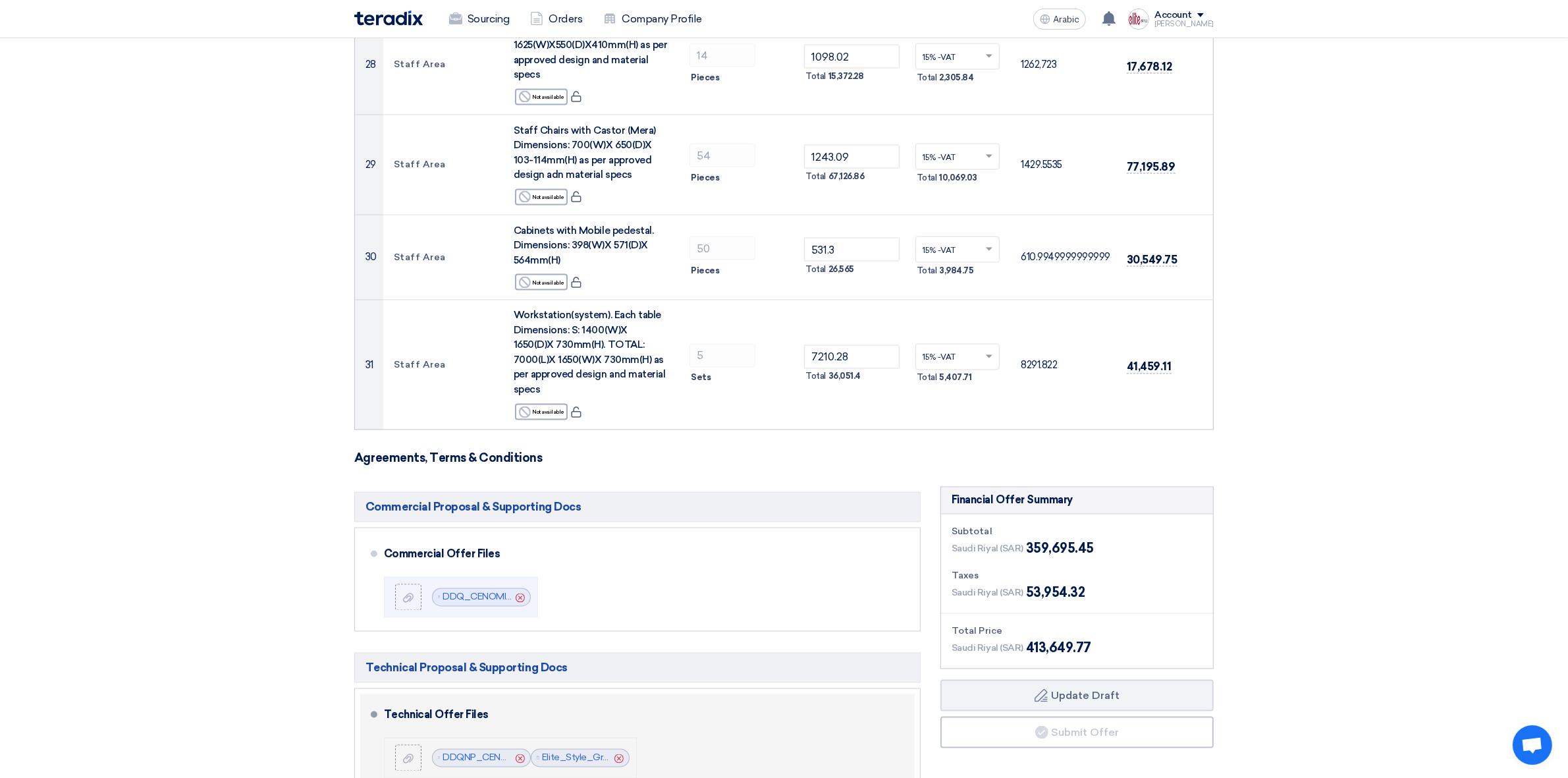
scroll to position [2868, 0]
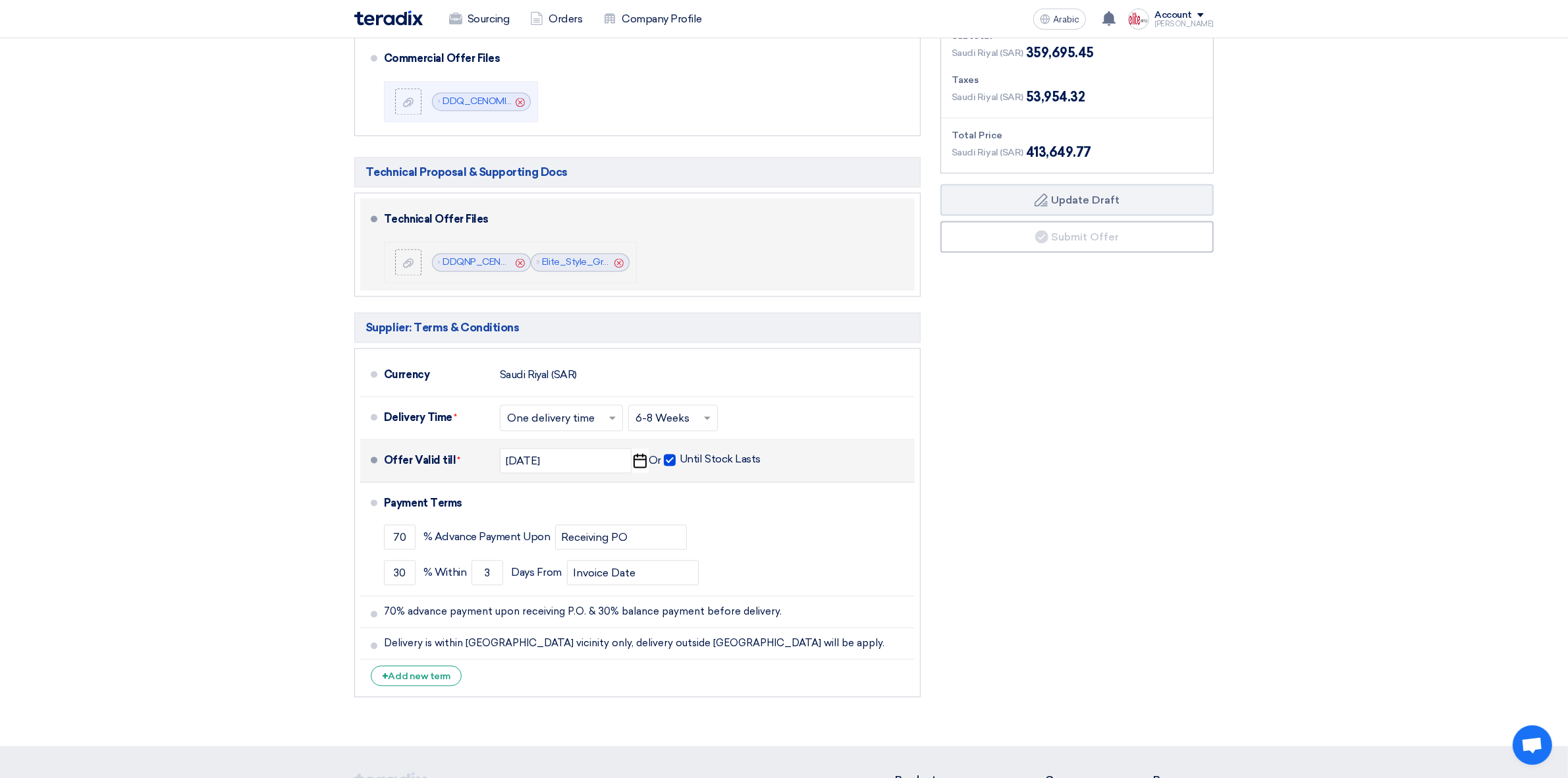
scroll to position [3362, 0]
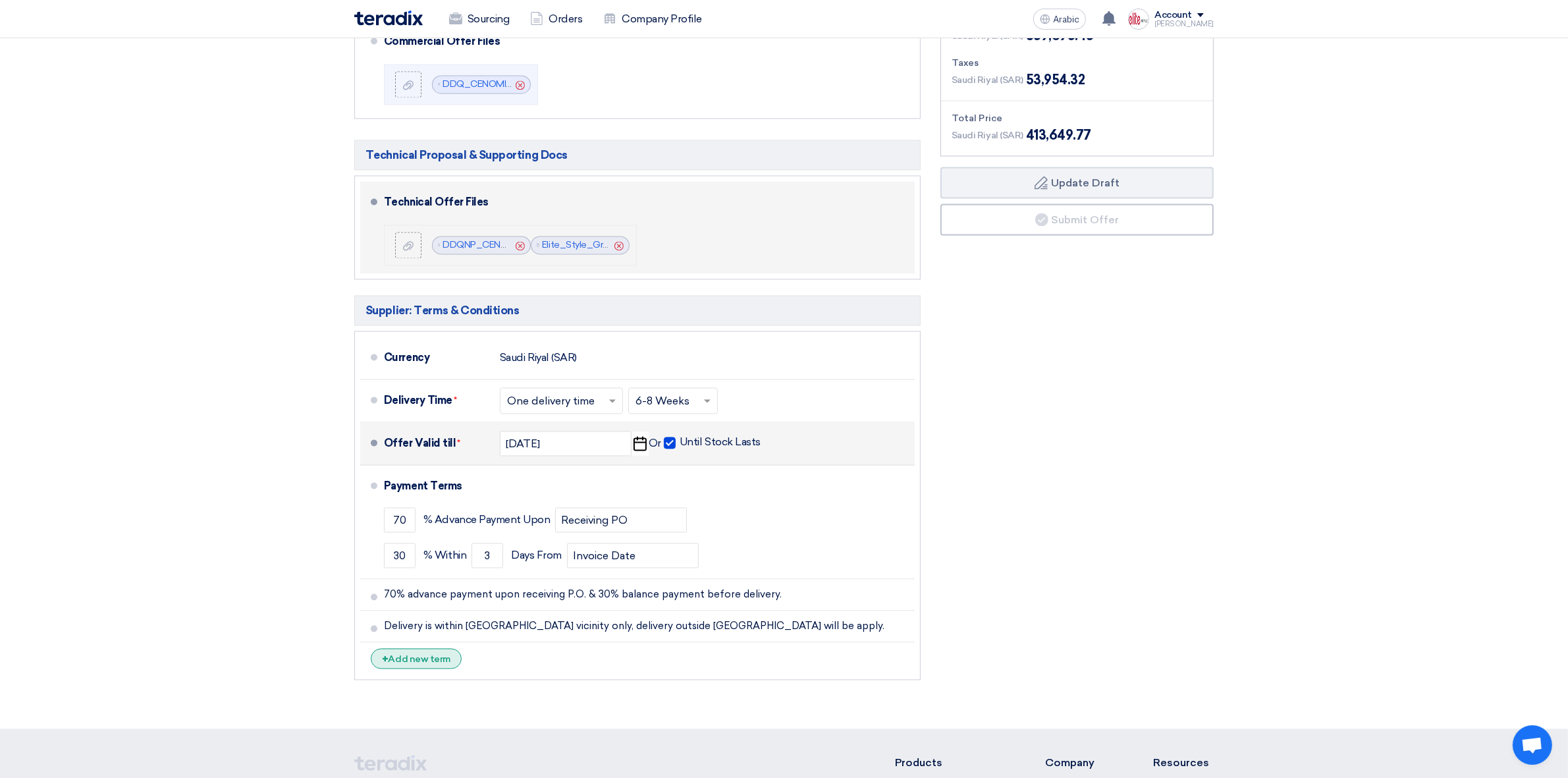
click at [444, 622] on font "Add new term" at bounding box center [419, 658] width 62 height 11
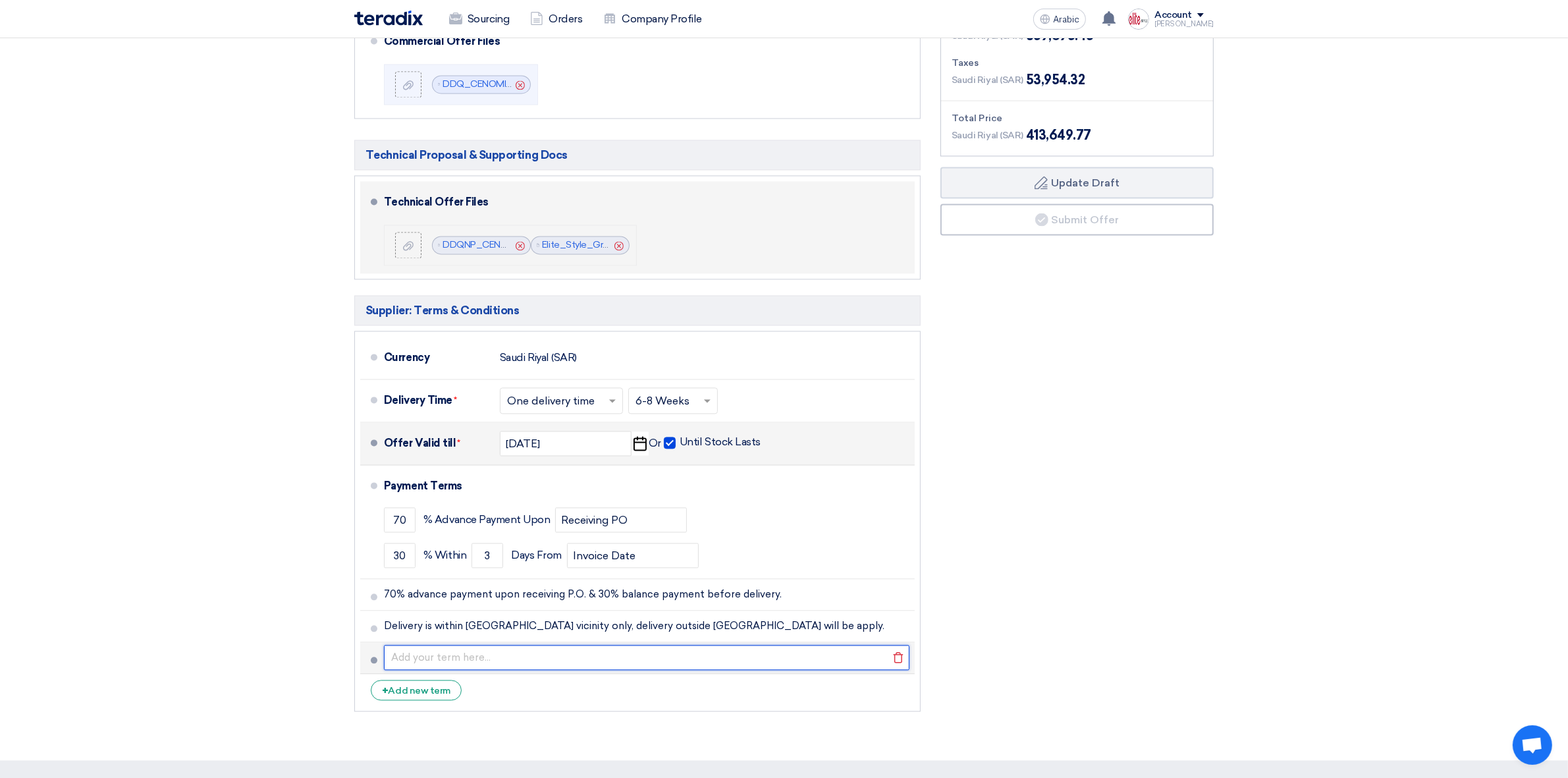
click at [507, 622] on input "text" at bounding box center [647, 657] width 526 height 25
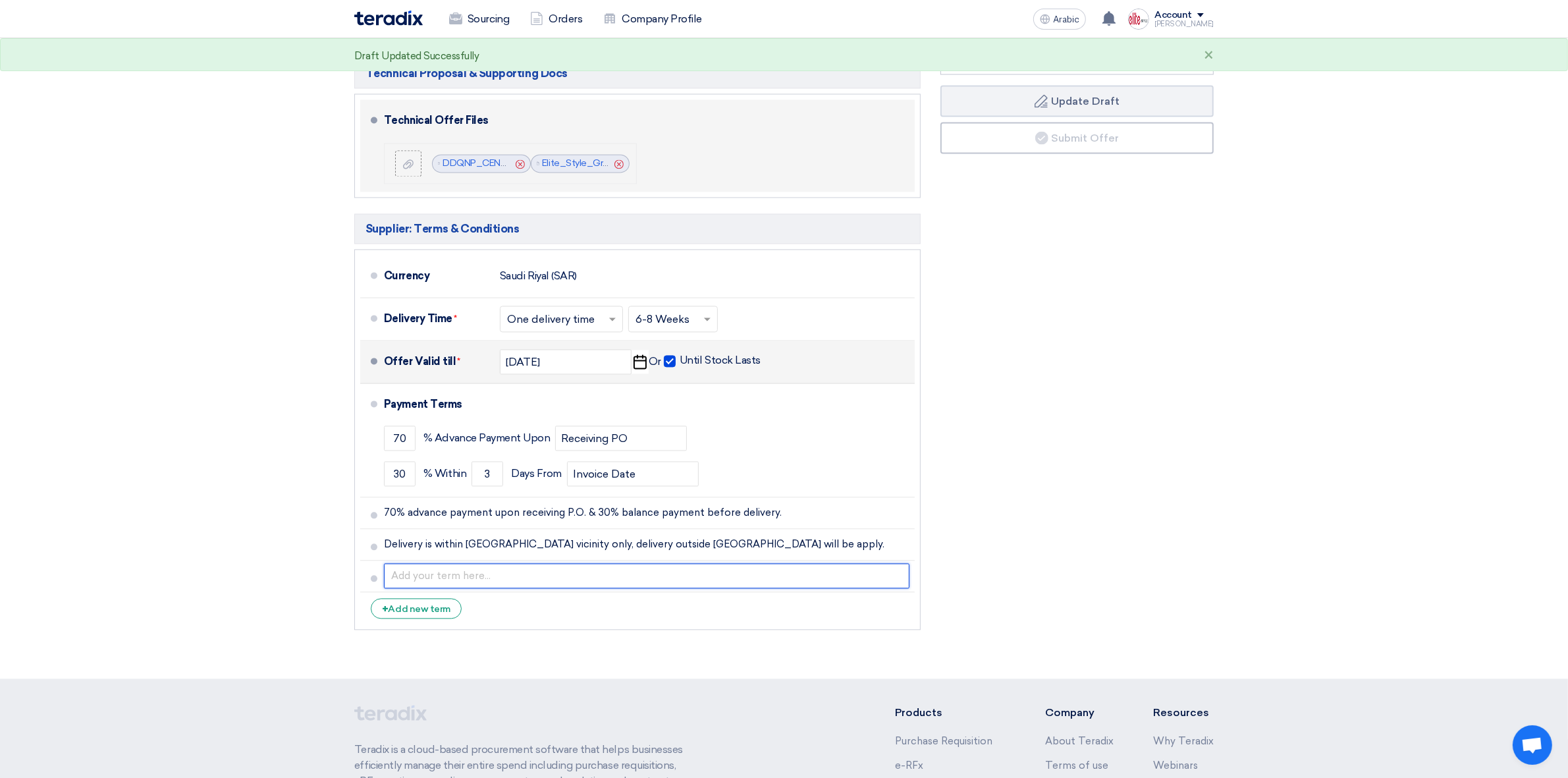
scroll to position [3527, 0]
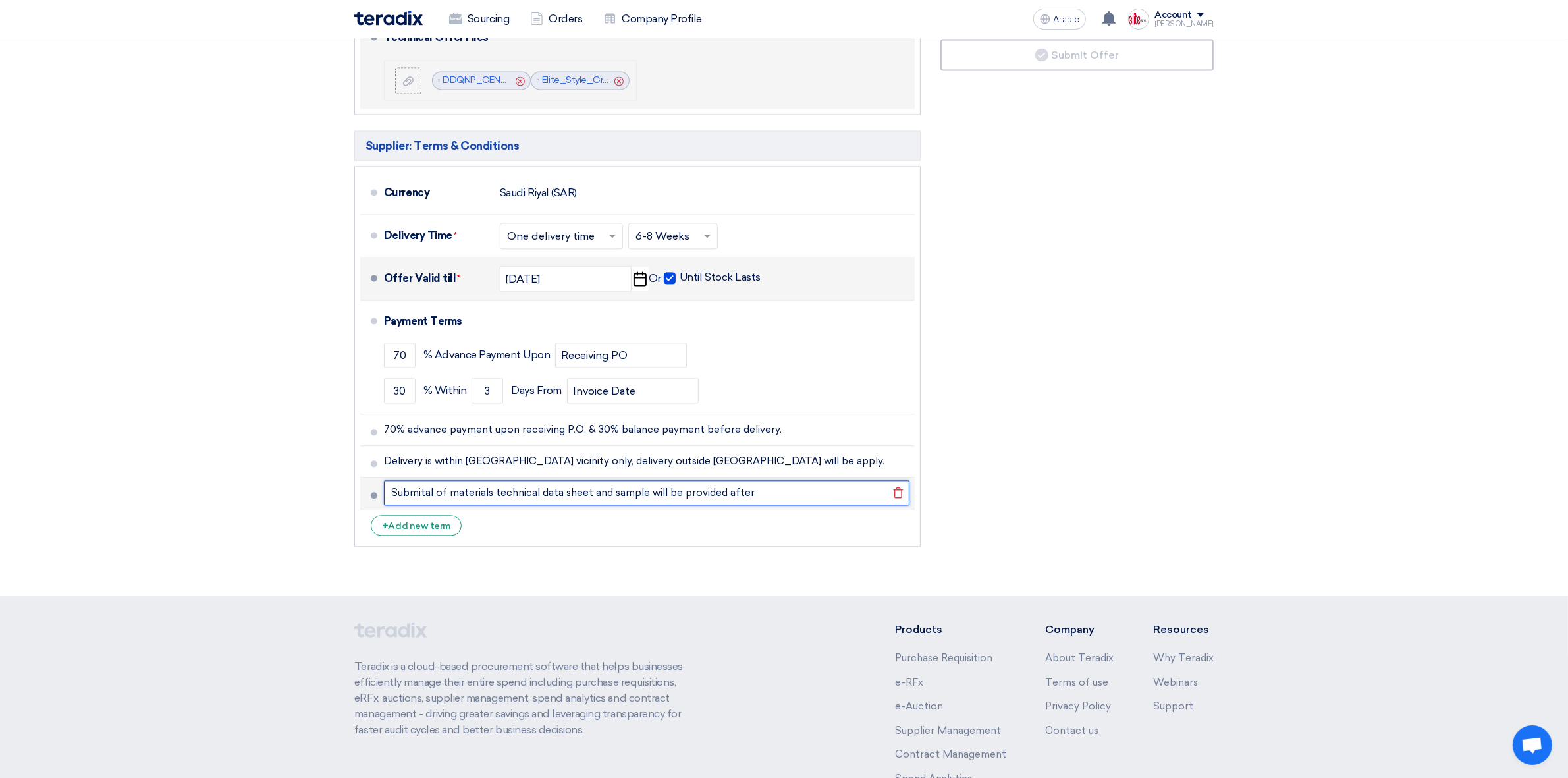
click at [412, 480] on input "Submital of materials technical data sheet and sample will be provided after" at bounding box center [647, 493] width 526 height 25
type input "Submittal of materials technical data sheet and sample will be provided after"
click at [794, 480] on input "Submittal of materials technical data sheet and sample will be provided after" at bounding box center [647, 493] width 526 height 25
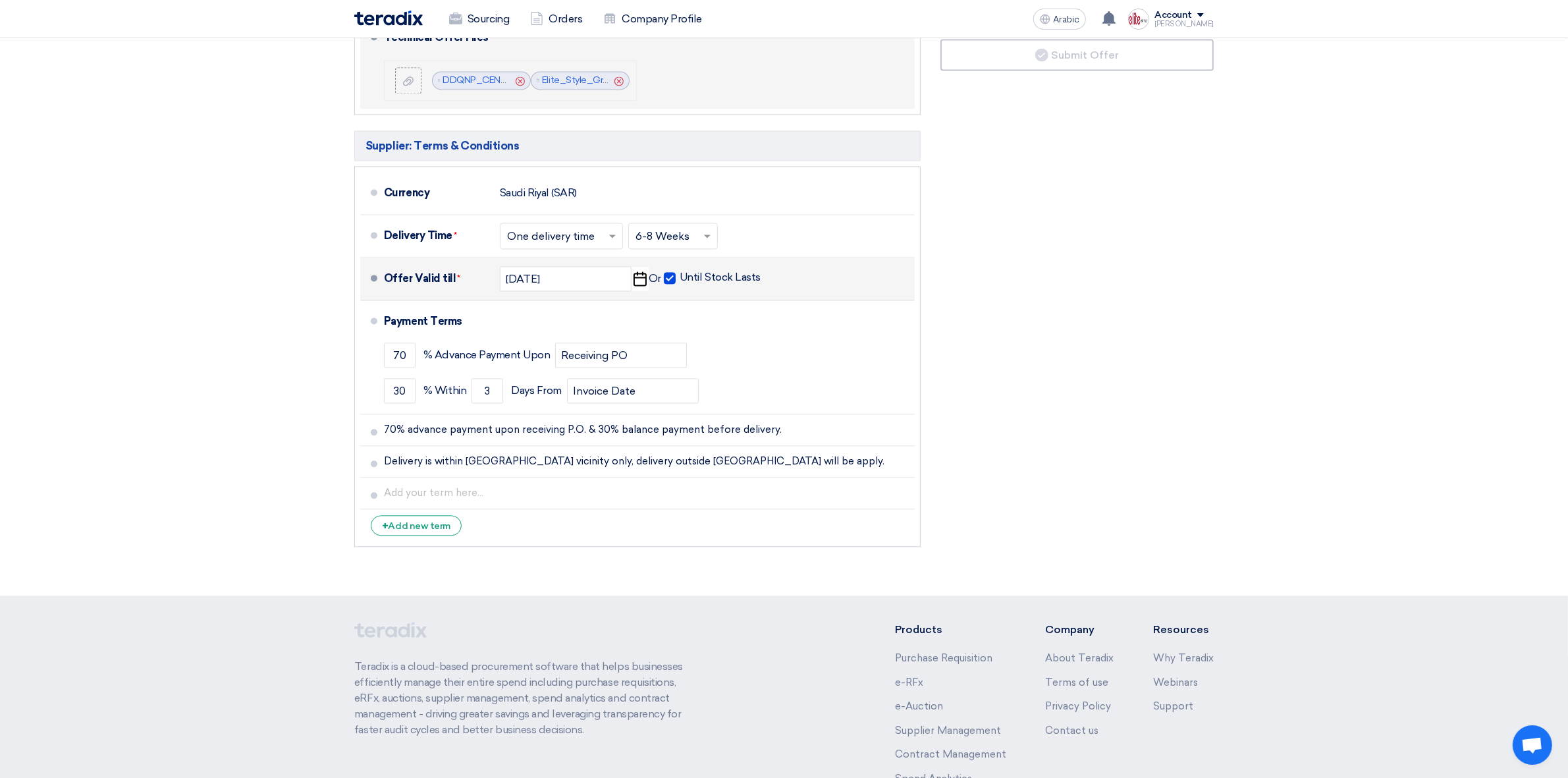
click at [1184, 315] on div "Financial Offer Summary Subtotal Saudi Riyal (SAR) 359,695.45 Taxes Draft" at bounding box center [1077, 181] width 293 height 744
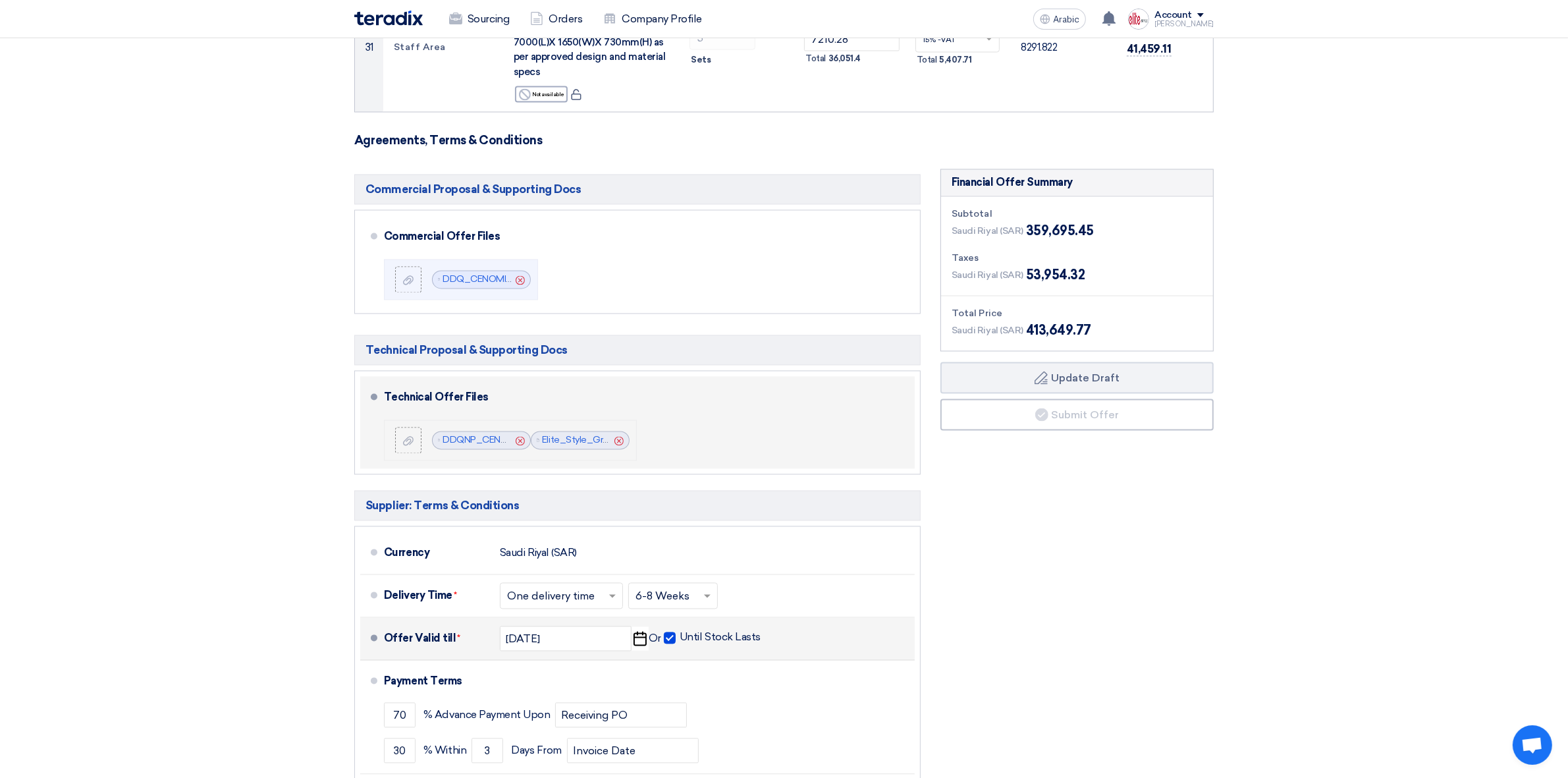
scroll to position [3126, 0]
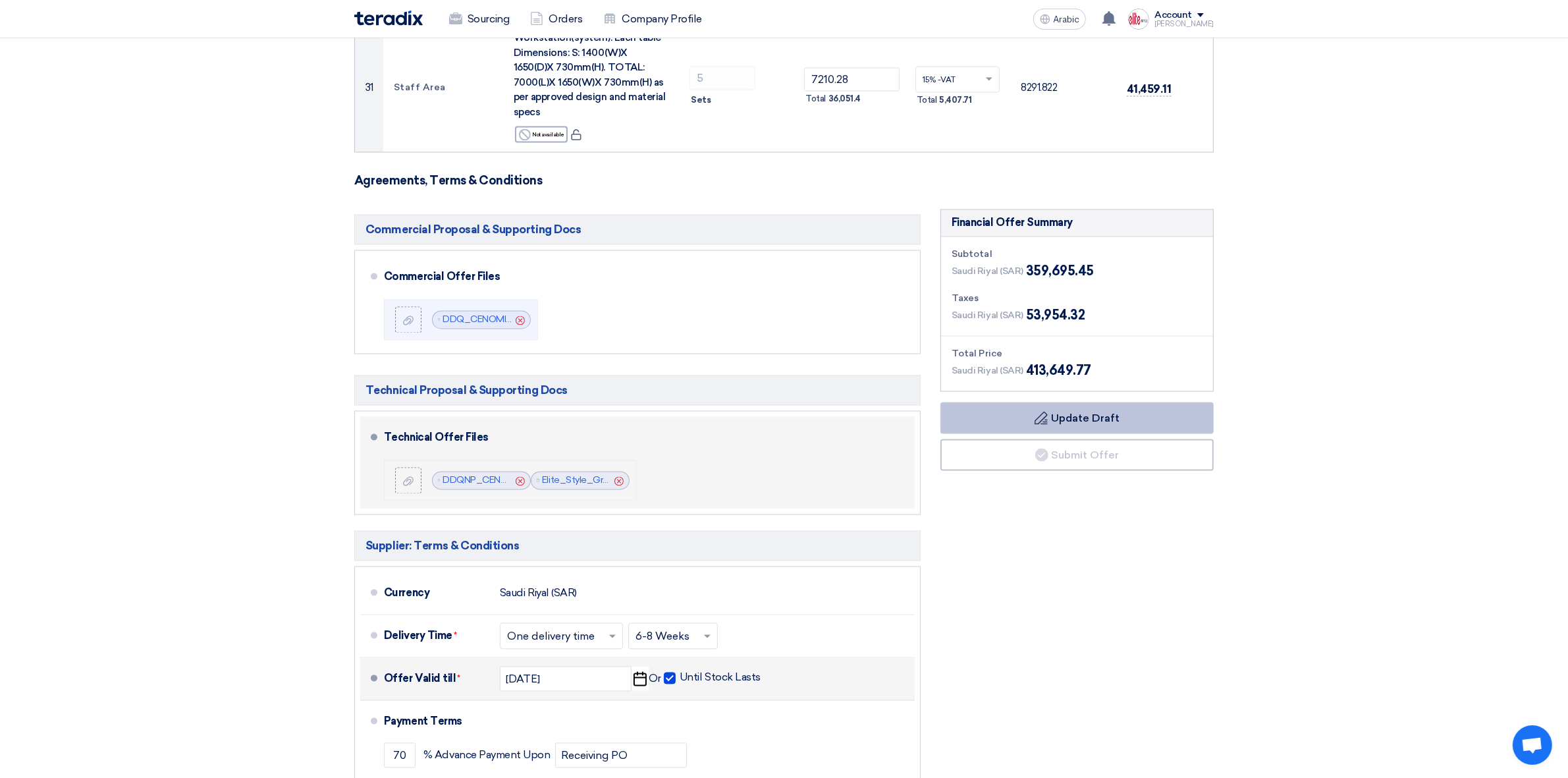
click at [1183, 403] on button "Draft Update Draft" at bounding box center [1077, 419] width 273 height 32
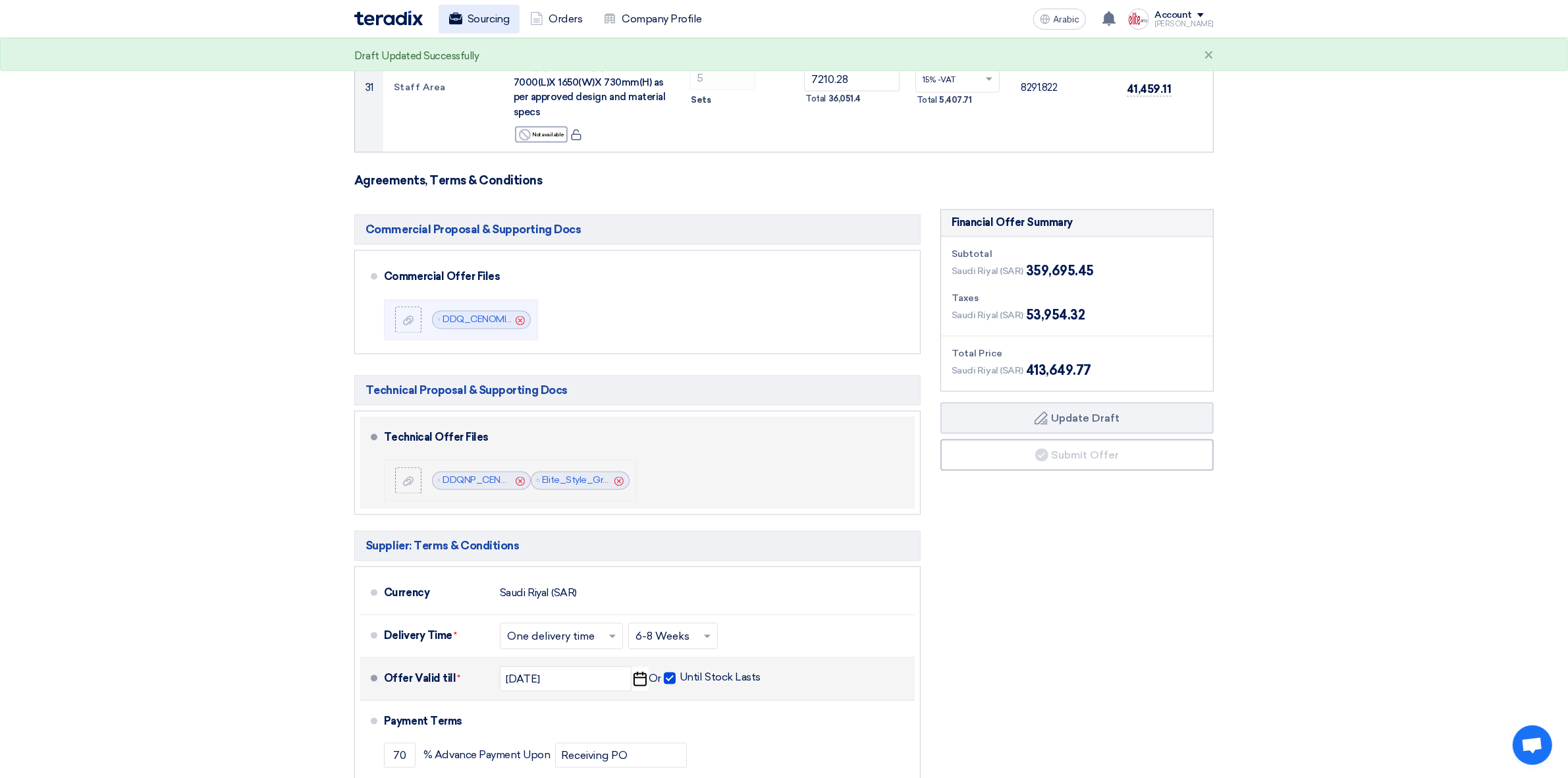
click at [495, 17] on font "Sourcing" at bounding box center [489, 18] width 42 height 12
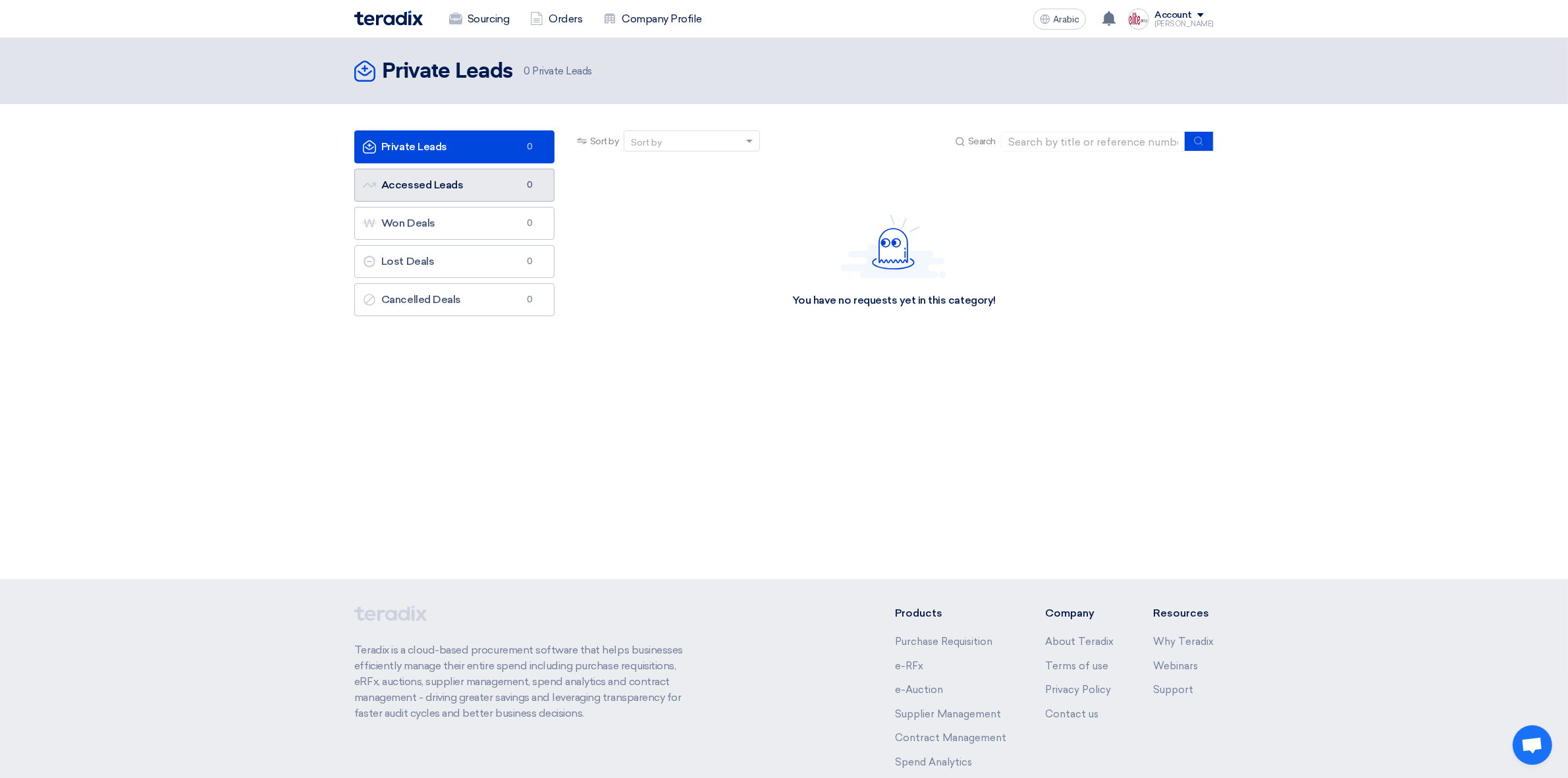
click at [496, 176] on link "Accessed Leads Accessed Leads 0" at bounding box center [454, 186] width 201 height 33
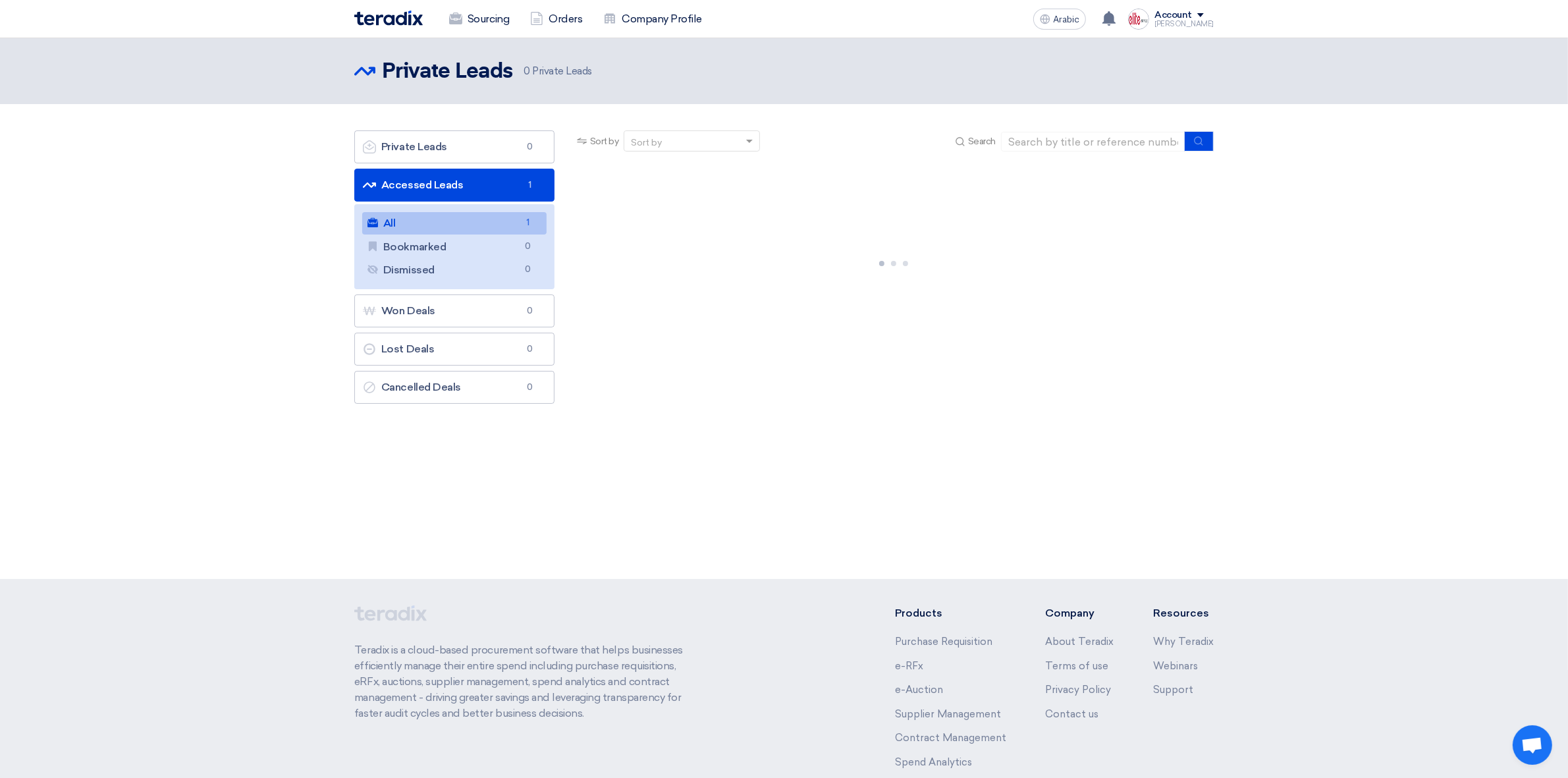
click at [489, 221] on link "All All 1" at bounding box center [454, 223] width 185 height 22
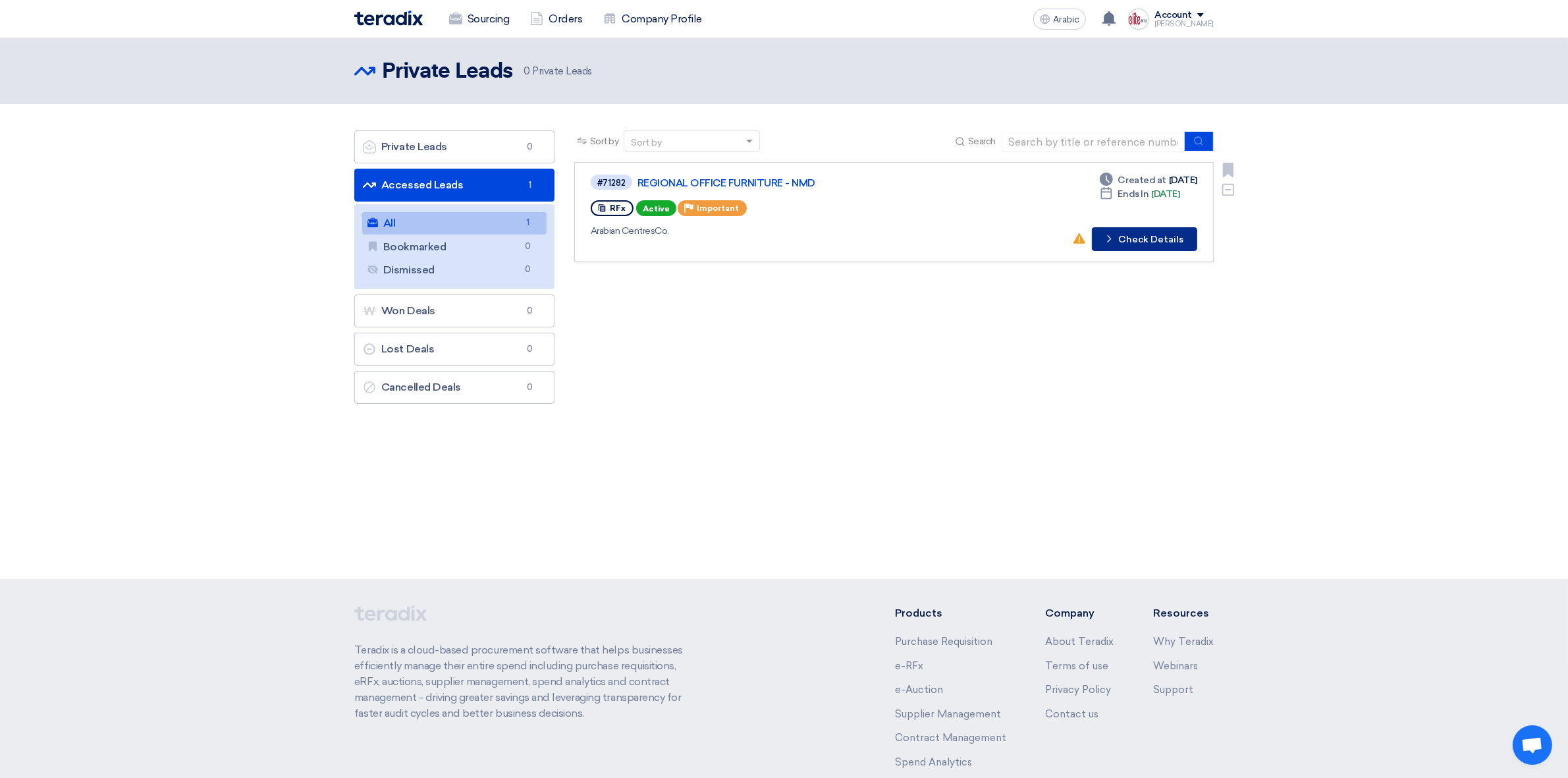
click at [1144, 242] on font "Check Details" at bounding box center [1151, 239] width 65 height 11
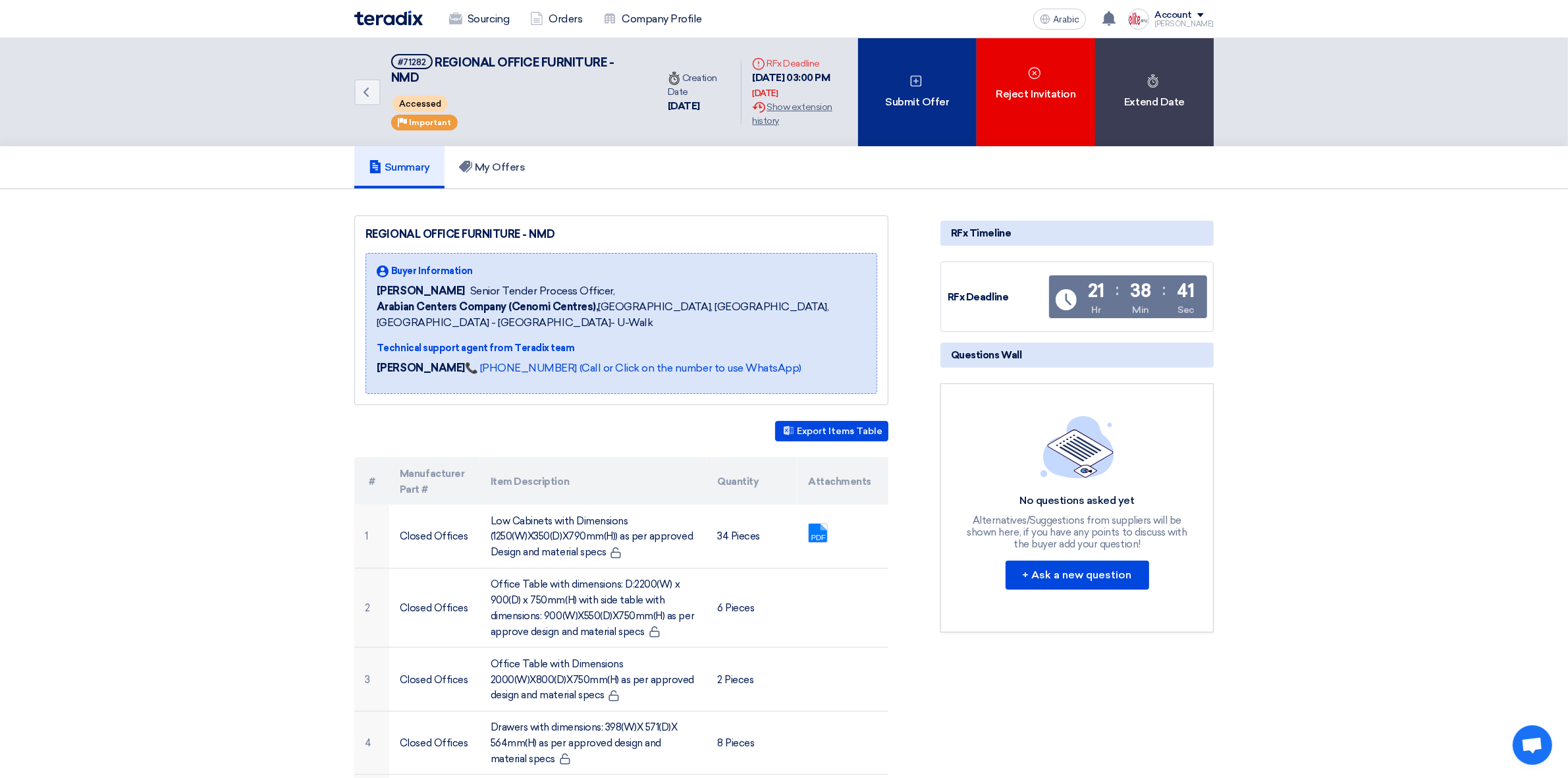
click at [933, 94] on font "Submit Offer" at bounding box center [917, 102] width 64 height 16
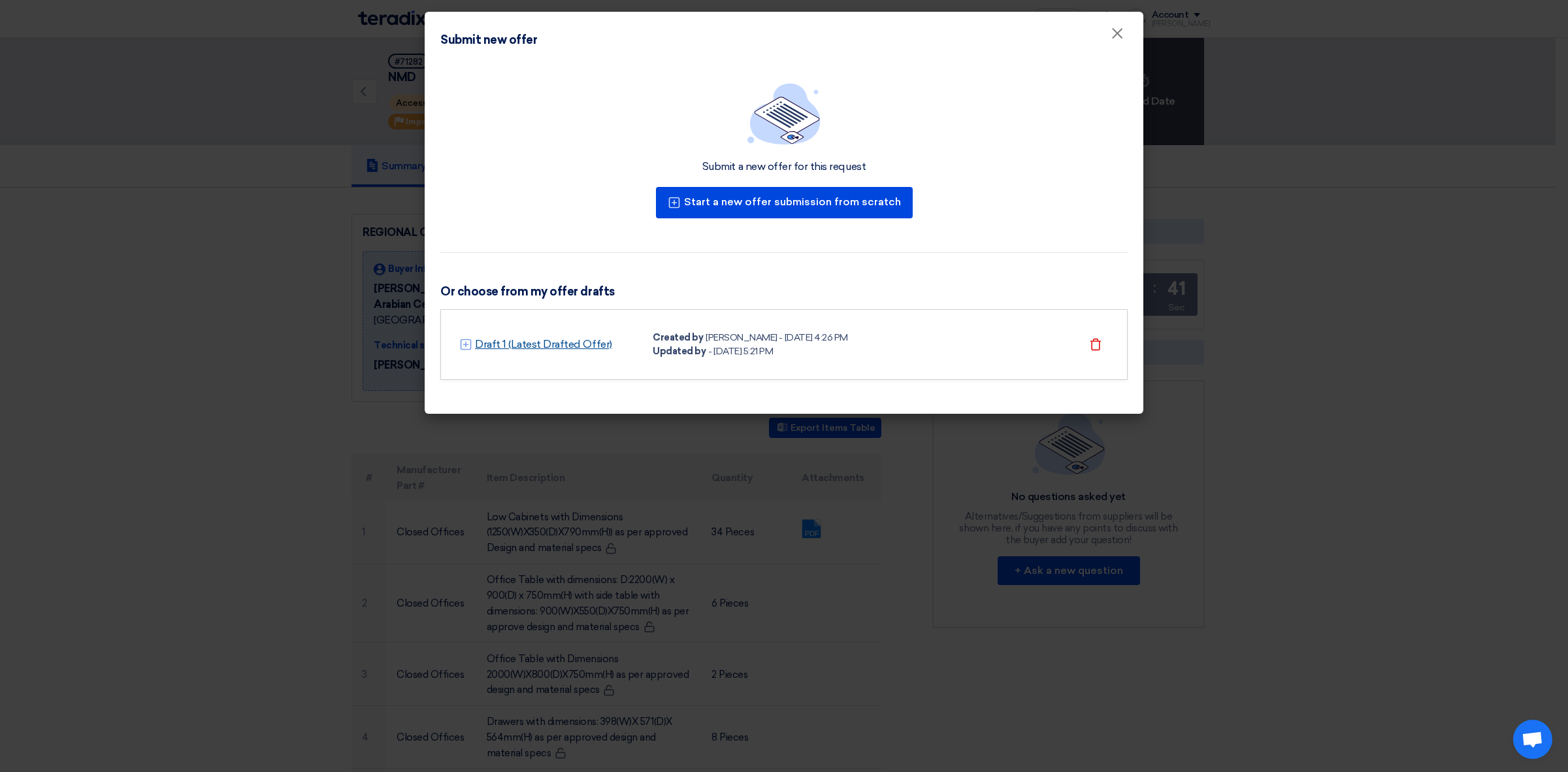
click at [503, 347] on font "Draft 1 (Latest Drafted Offer)" at bounding box center [543, 343] width 137 height 12
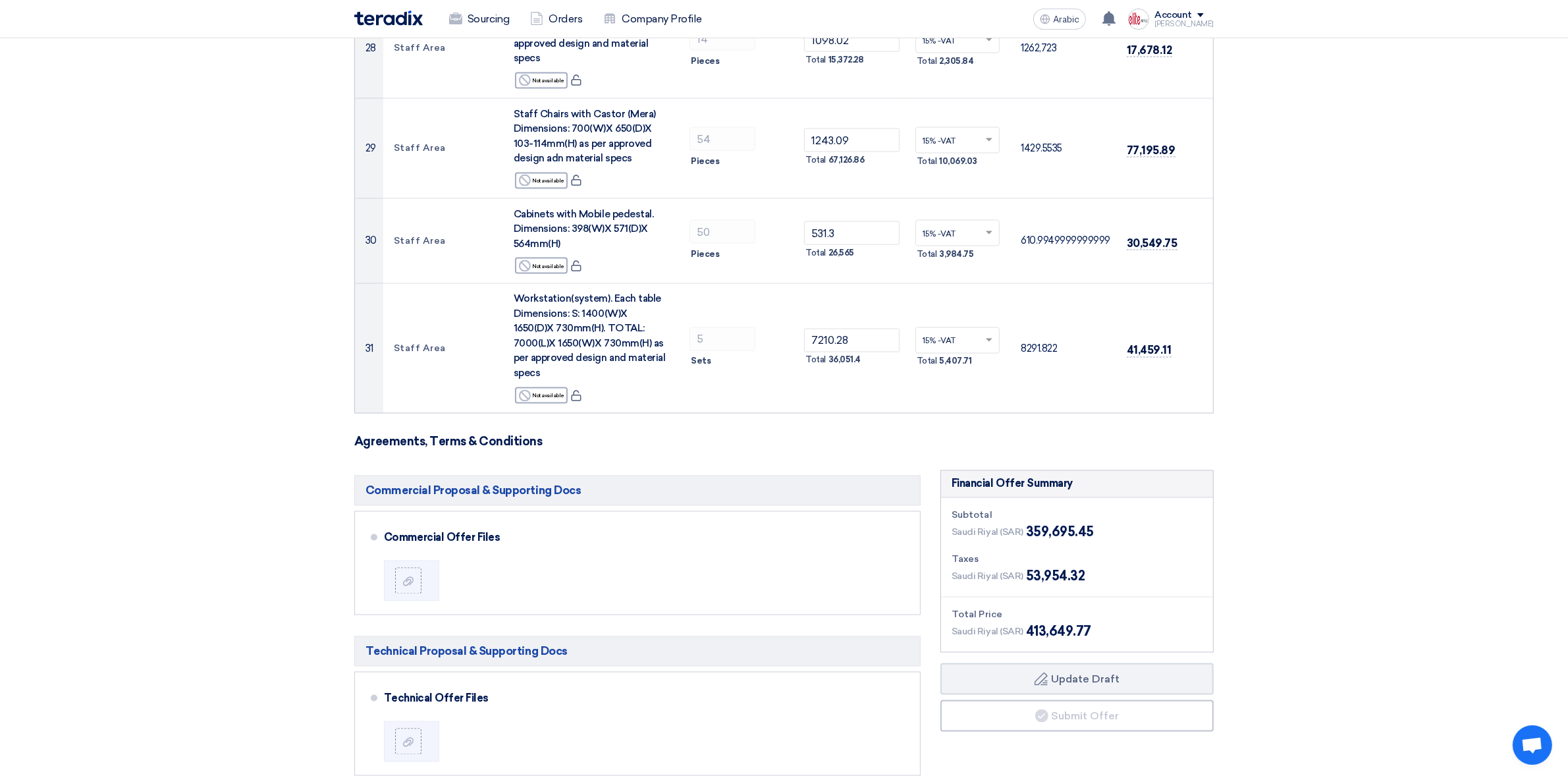
scroll to position [2838, 0]
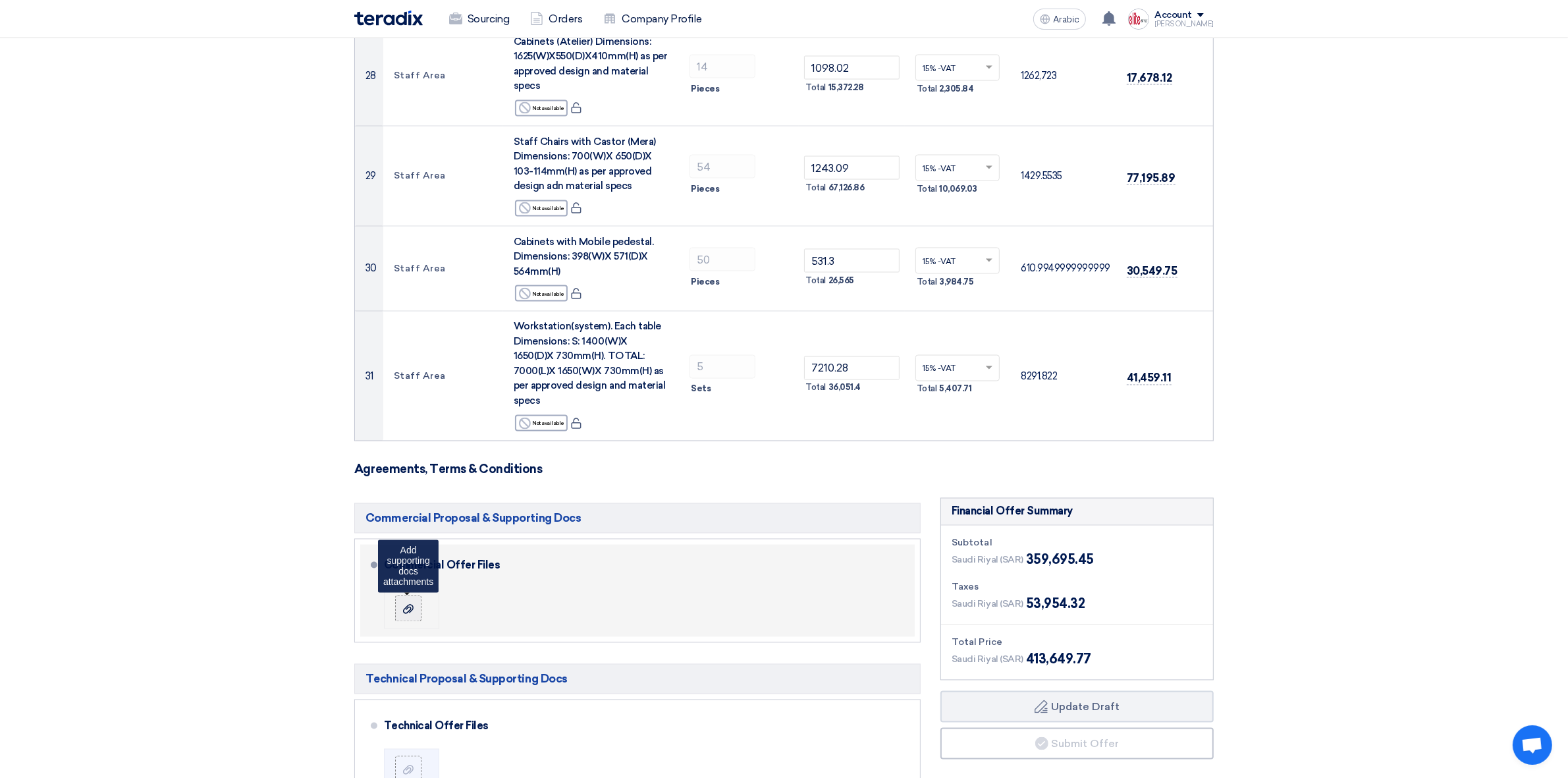
click at [407, 604] on icon at bounding box center [408, 609] width 11 height 11
click at [0, 0] on input "file" at bounding box center [0, 0] width 0 height 0
click at [428, 595] on div at bounding box center [414, 608] width 37 height 27
click at [405, 604] on use at bounding box center [408, 608] width 11 height 9
click at [0, 0] on input "file" at bounding box center [0, 0] width 0 height 0
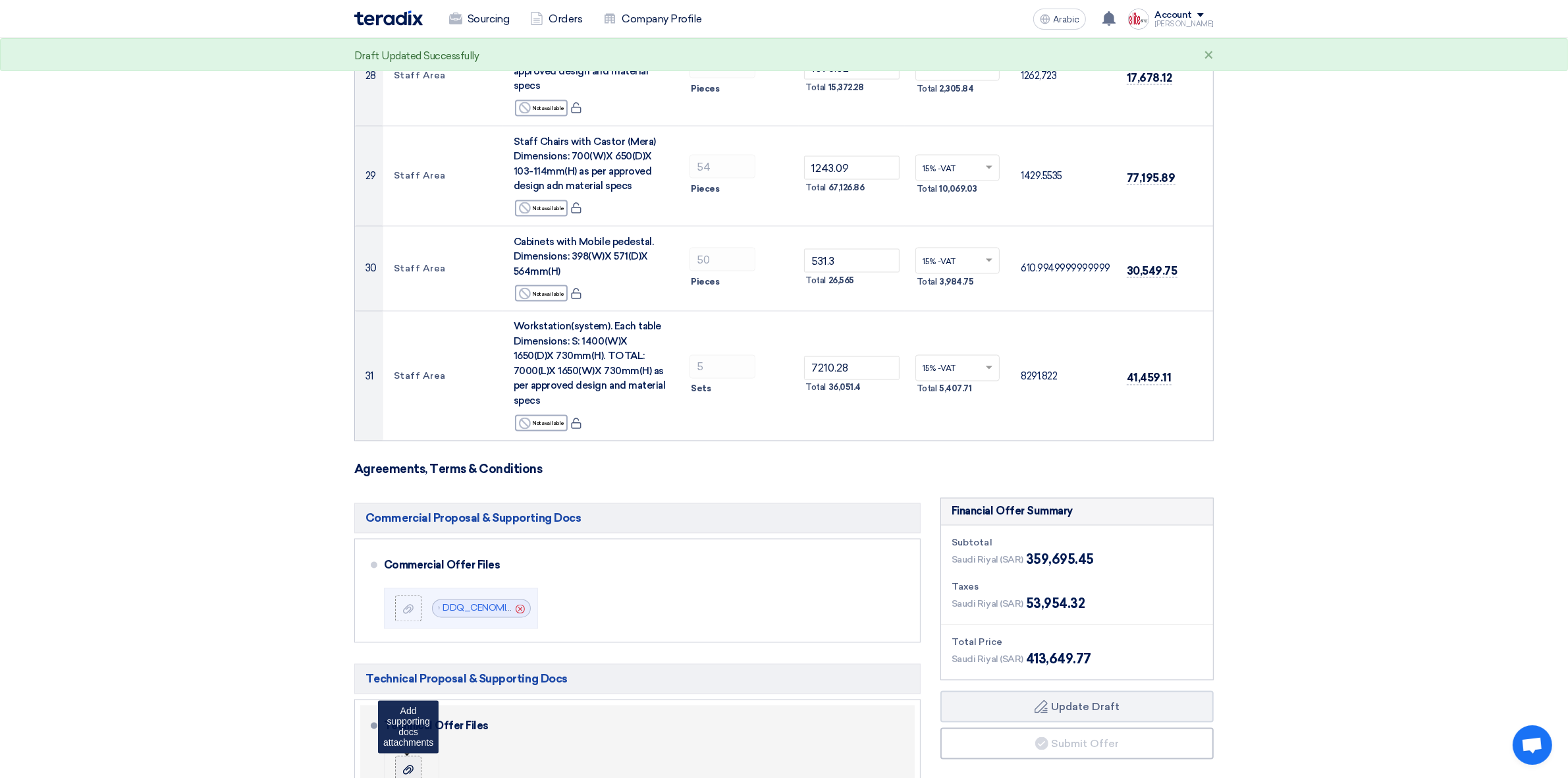
click at [399, 622] on label at bounding box center [409, 770] width 27 height 27
click at [0, 0] on input "file" at bounding box center [0, 0] width 0 height 0
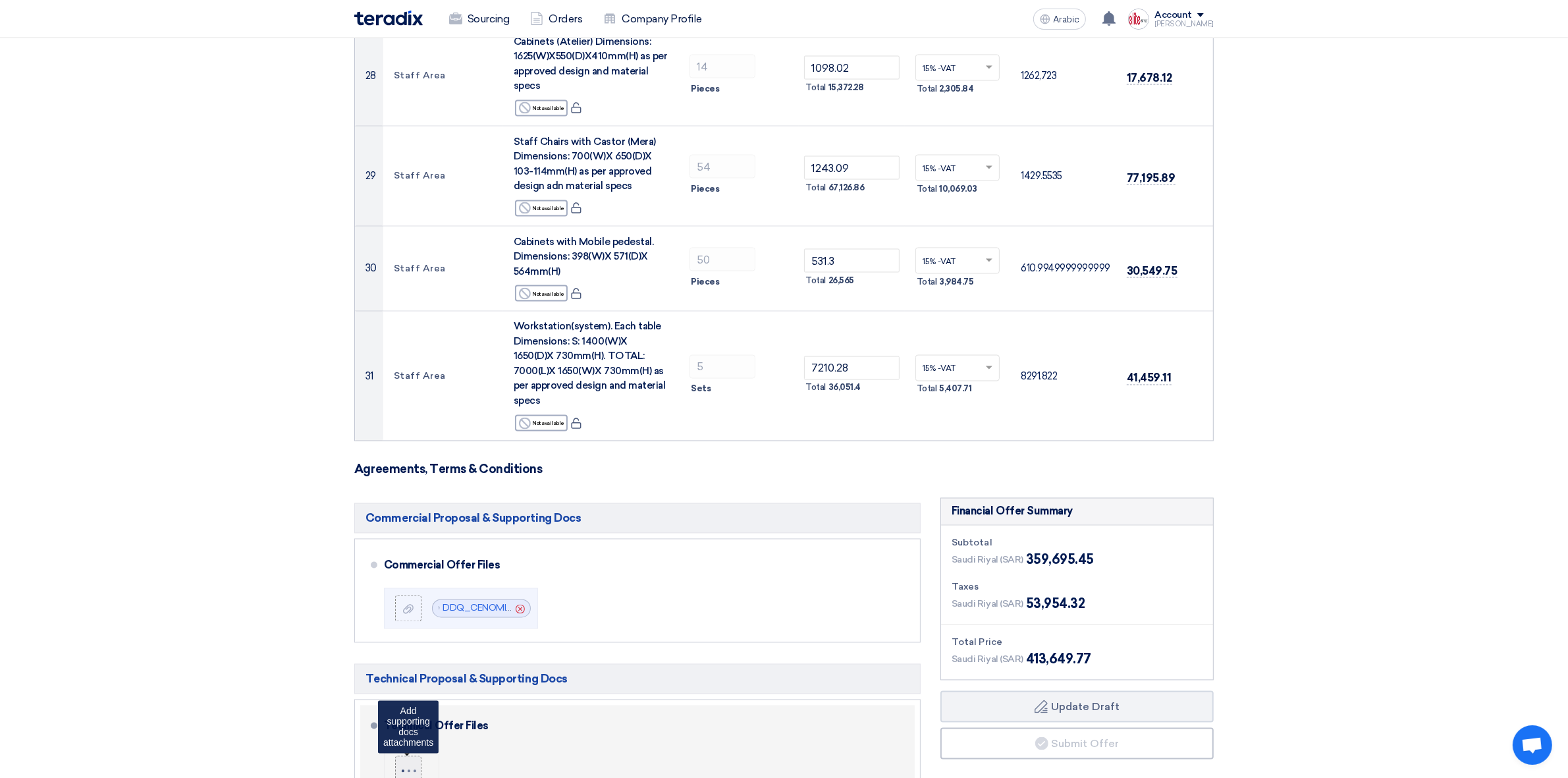
click at [412, 622] on div at bounding box center [409, 768] width 17 height 7
click at [0, 0] on input "file" at bounding box center [0, 0] width 0 height 0
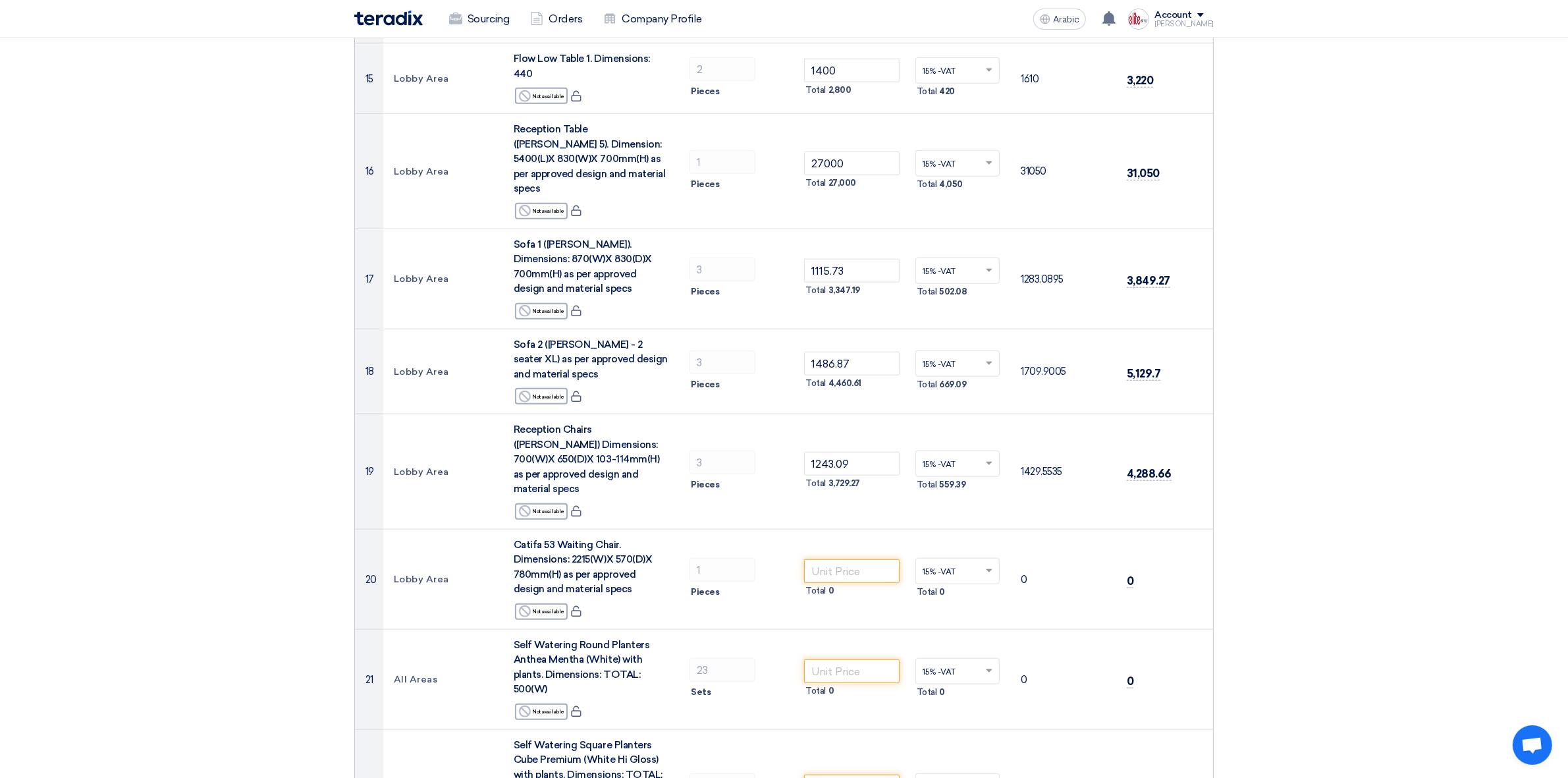
scroll to position [1526, 0]
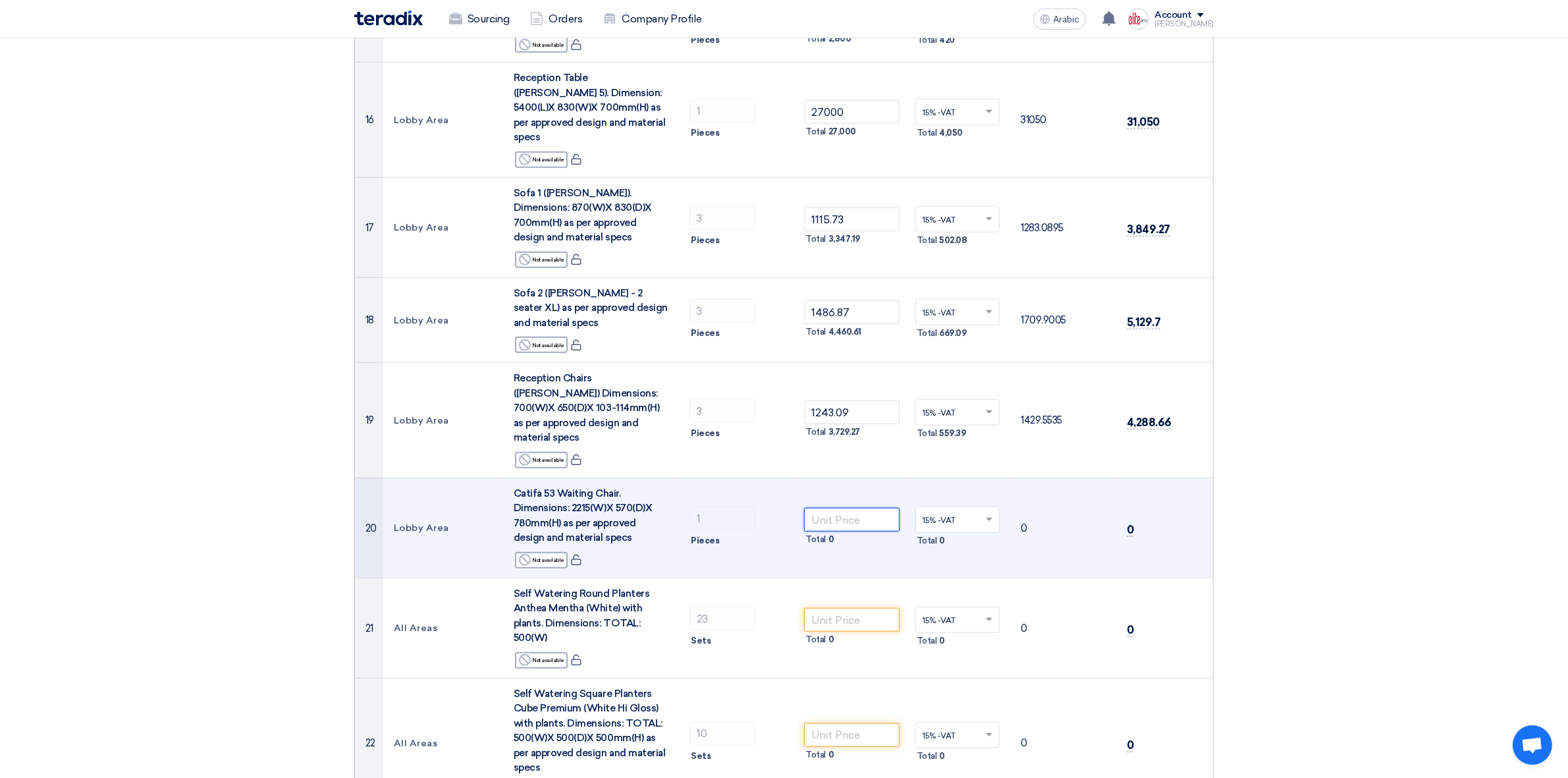
click at [853, 508] on input "number" at bounding box center [851, 519] width 96 height 23
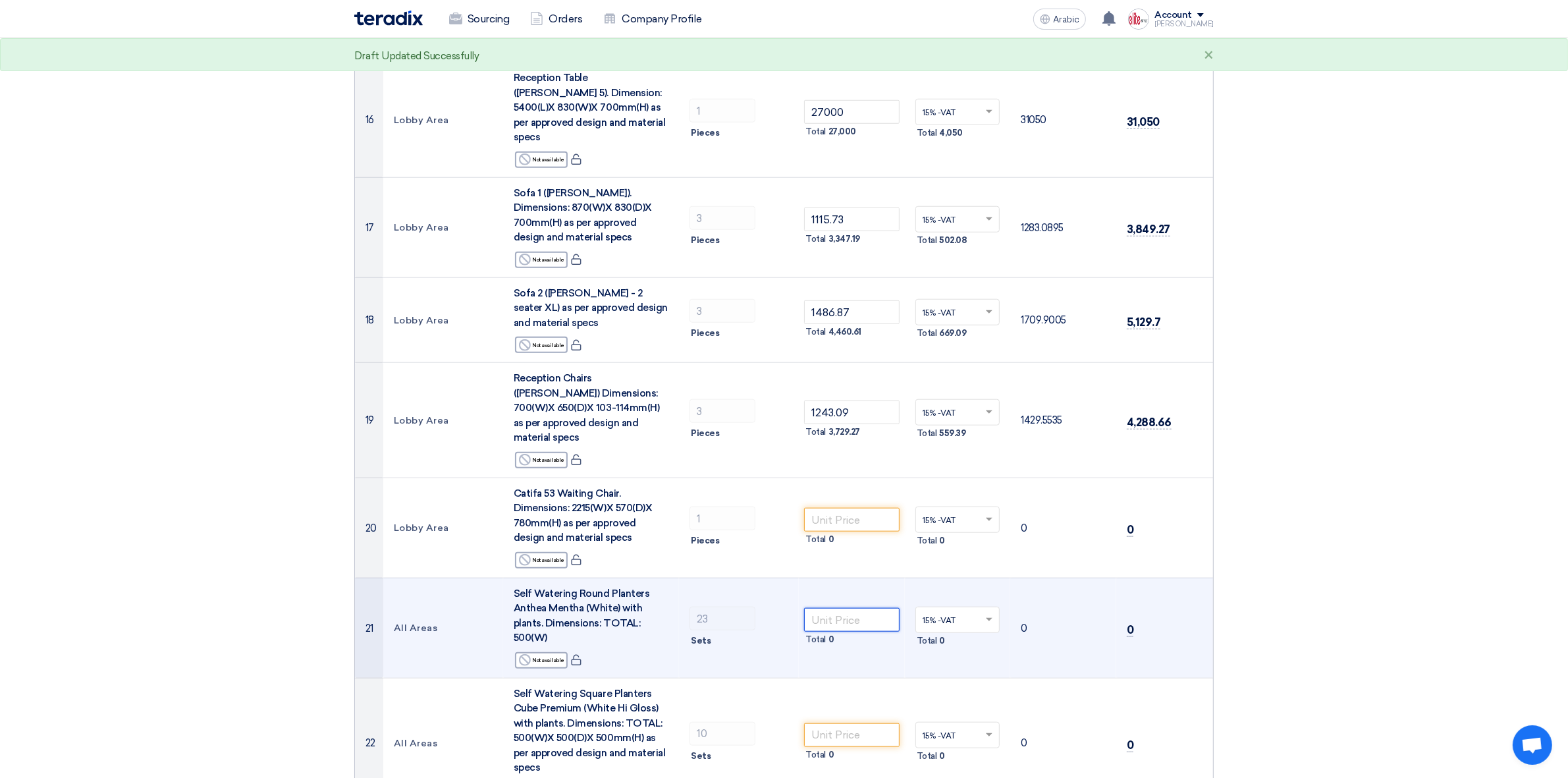
click at [823, 607] on input "number" at bounding box center [851, 619] width 96 height 23
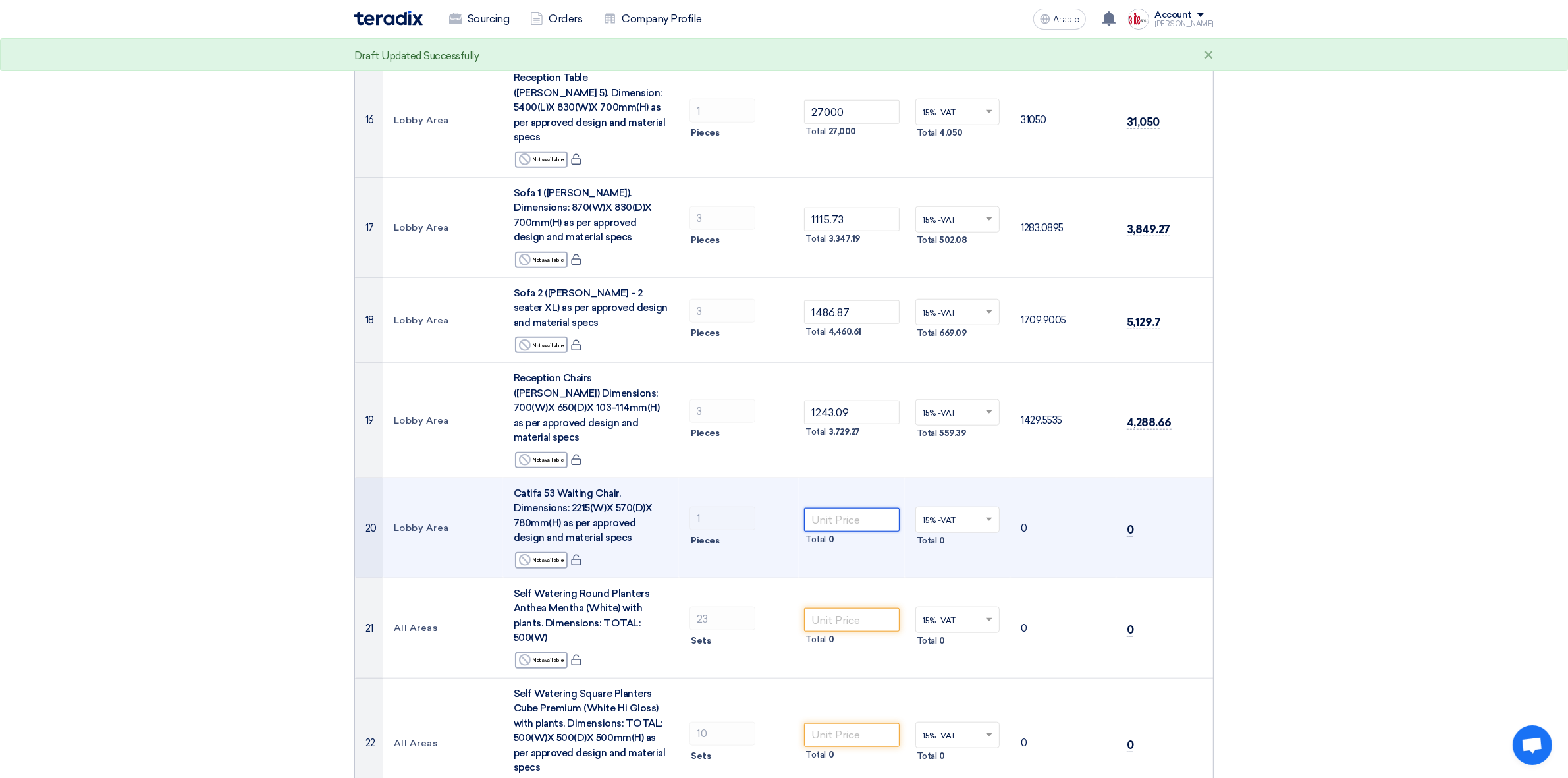
click at [838, 508] on input "number" at bounding box center [851, 519] width 96 height 23
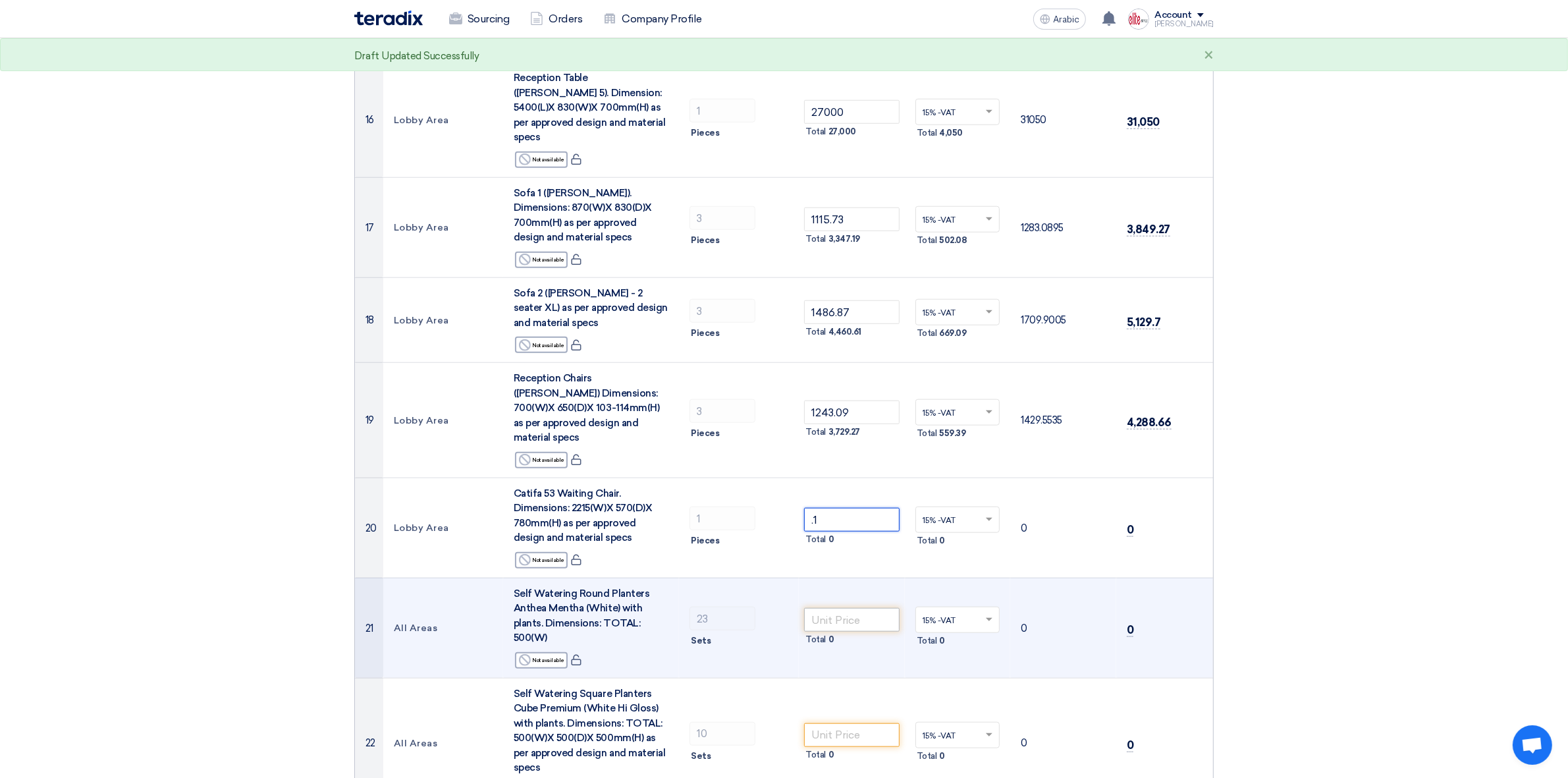
type input ".1"
click at [844, 607] on input "number" at bounding box center [851, 619] width 96 height 23
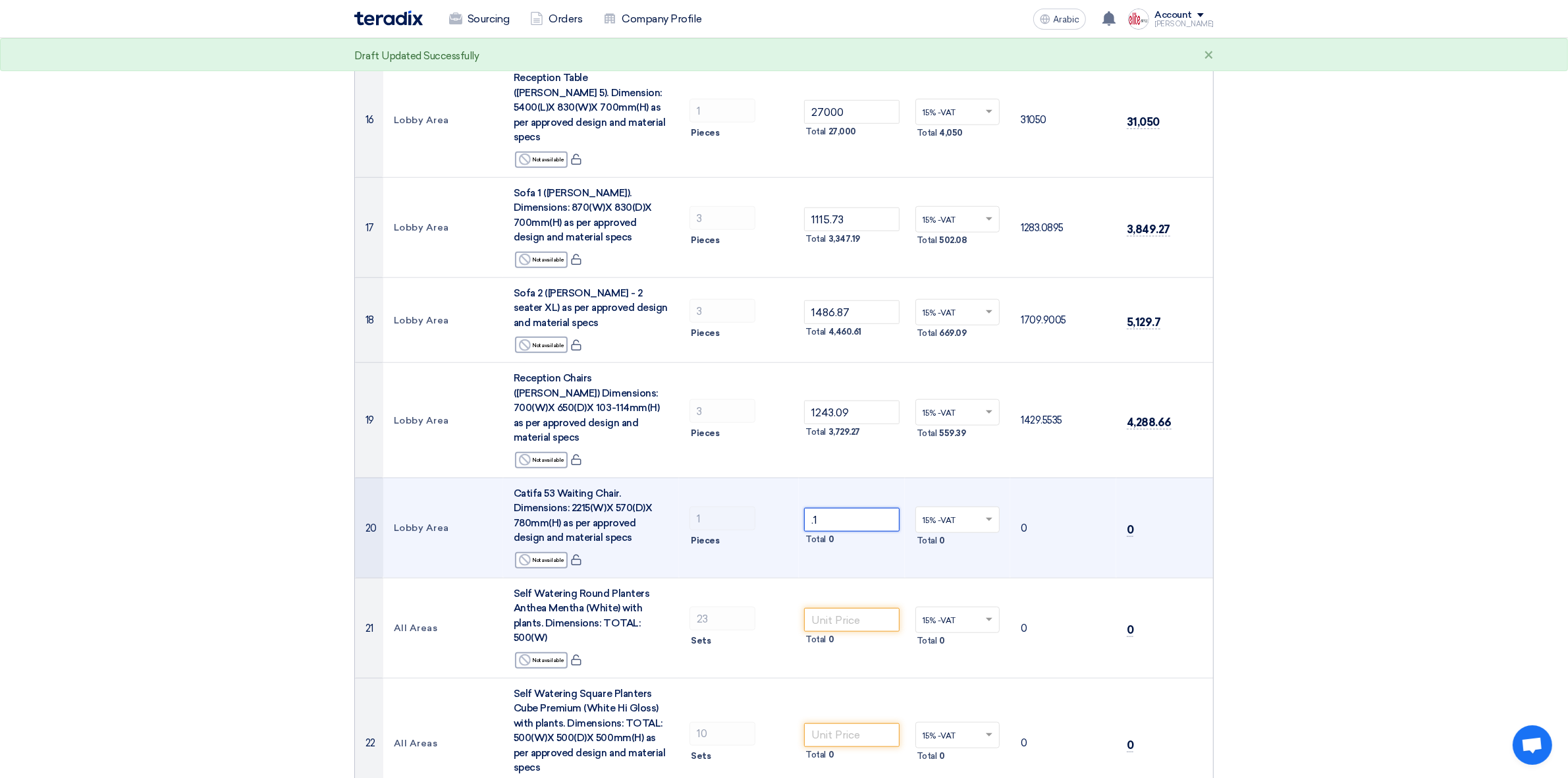
drag, startPoint x: 829, startPoint y: 412, endPoint x: 769, endPoint y: 412, distance: 60.0
click at [769, 478] on tr "20 Lobby Area Catifa 53 Waiting Chair. Dimensions: 2215(W)X 570(D)X 780mm(H) as…" at bounding box center [784, 528] width 858 height 100
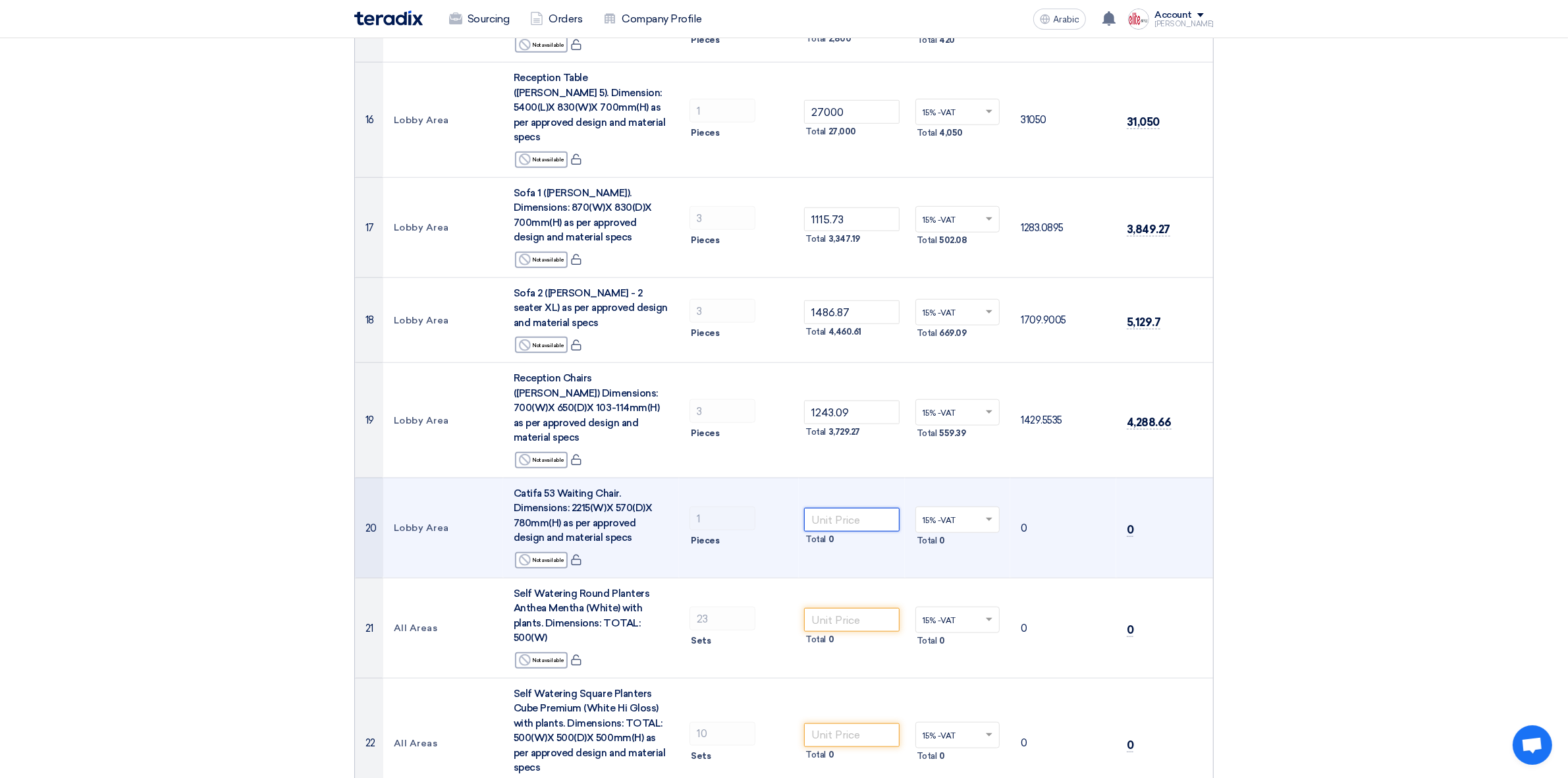
type input ".1"
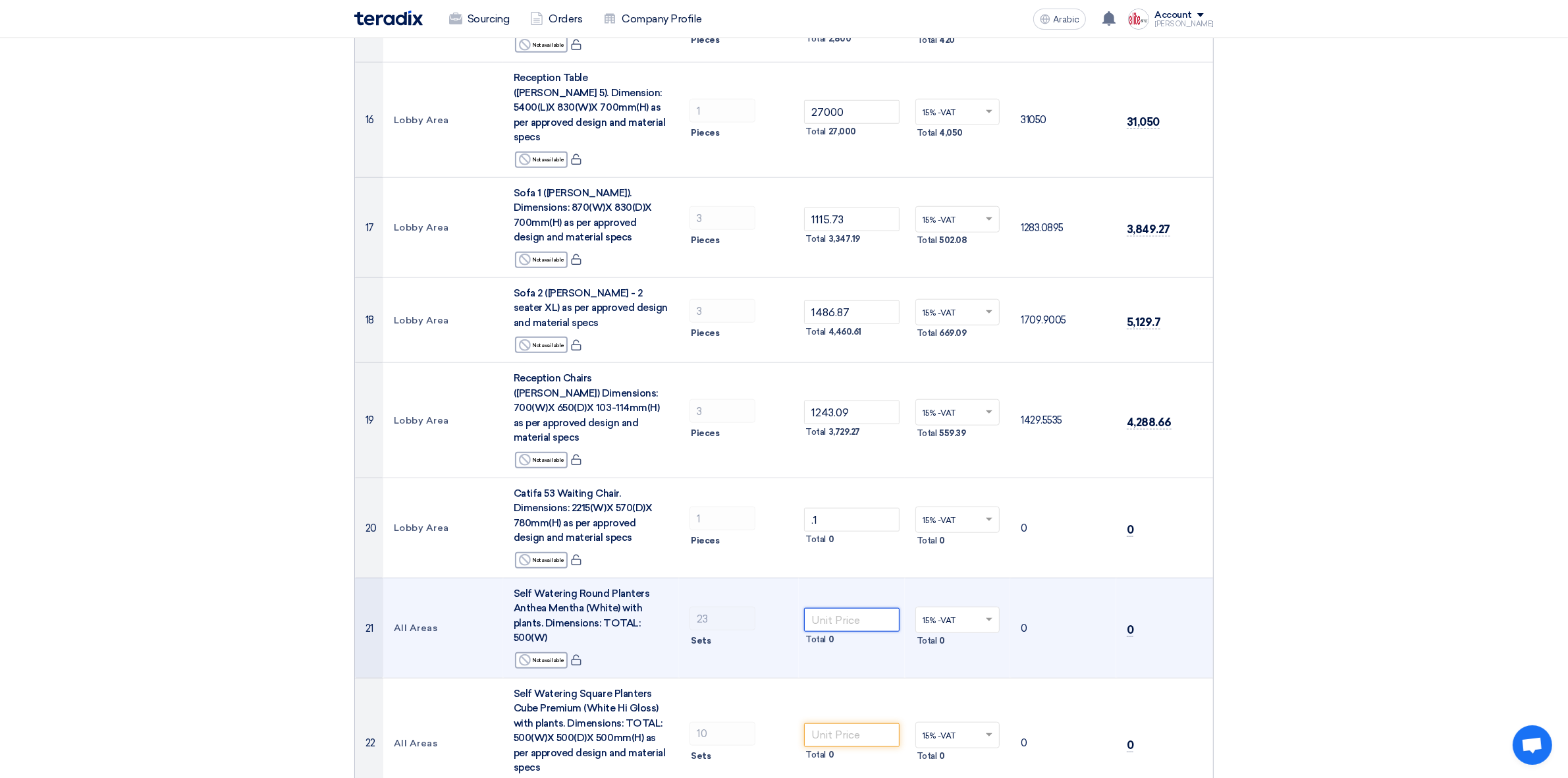
click at [833, 607] on input "number" at bounding box center [851, 619] width 96 height 23
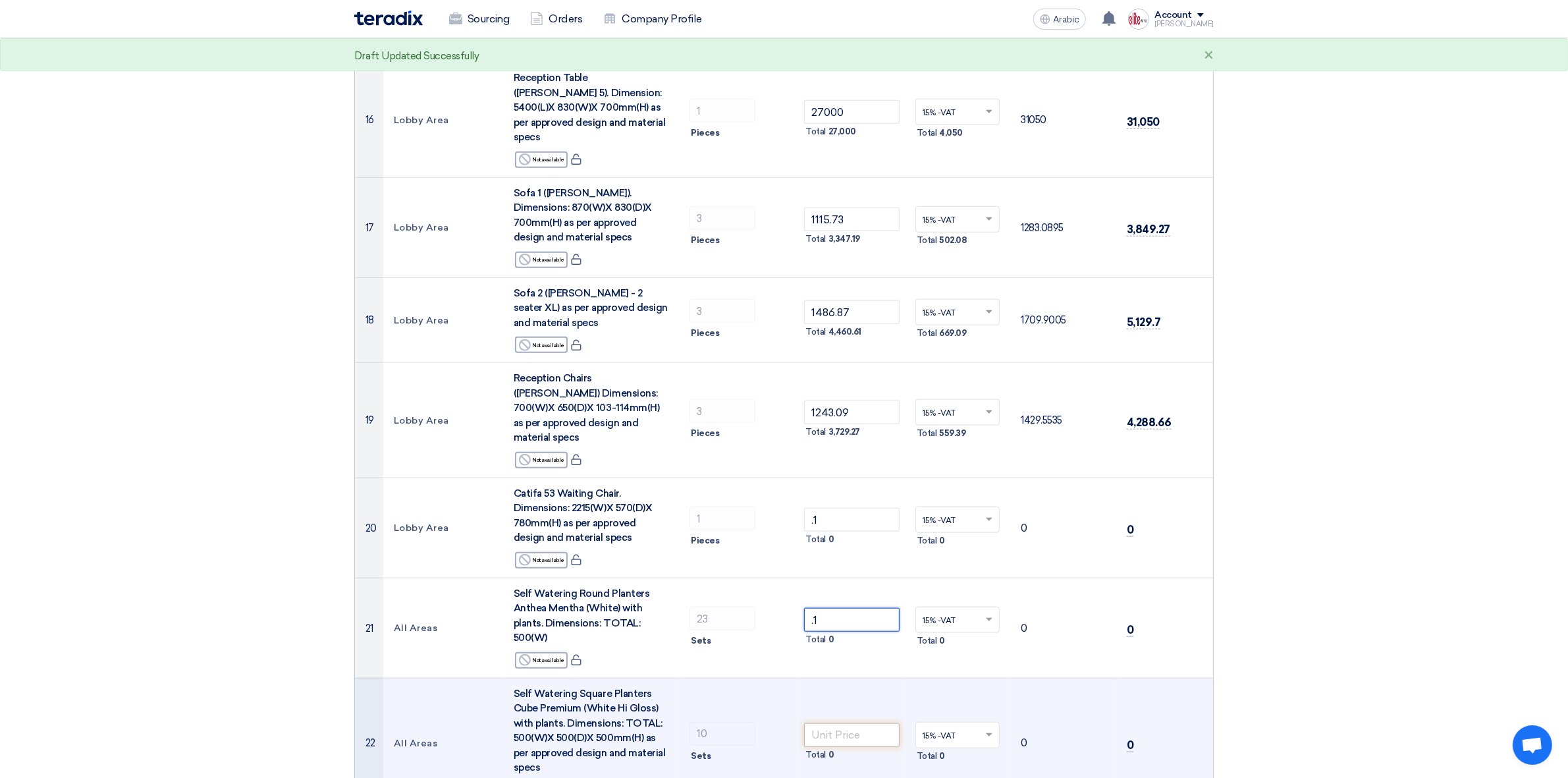
type input ".1"
click at [853, 622] on input "number" at bounding box center [851, 735] width 96 height 23
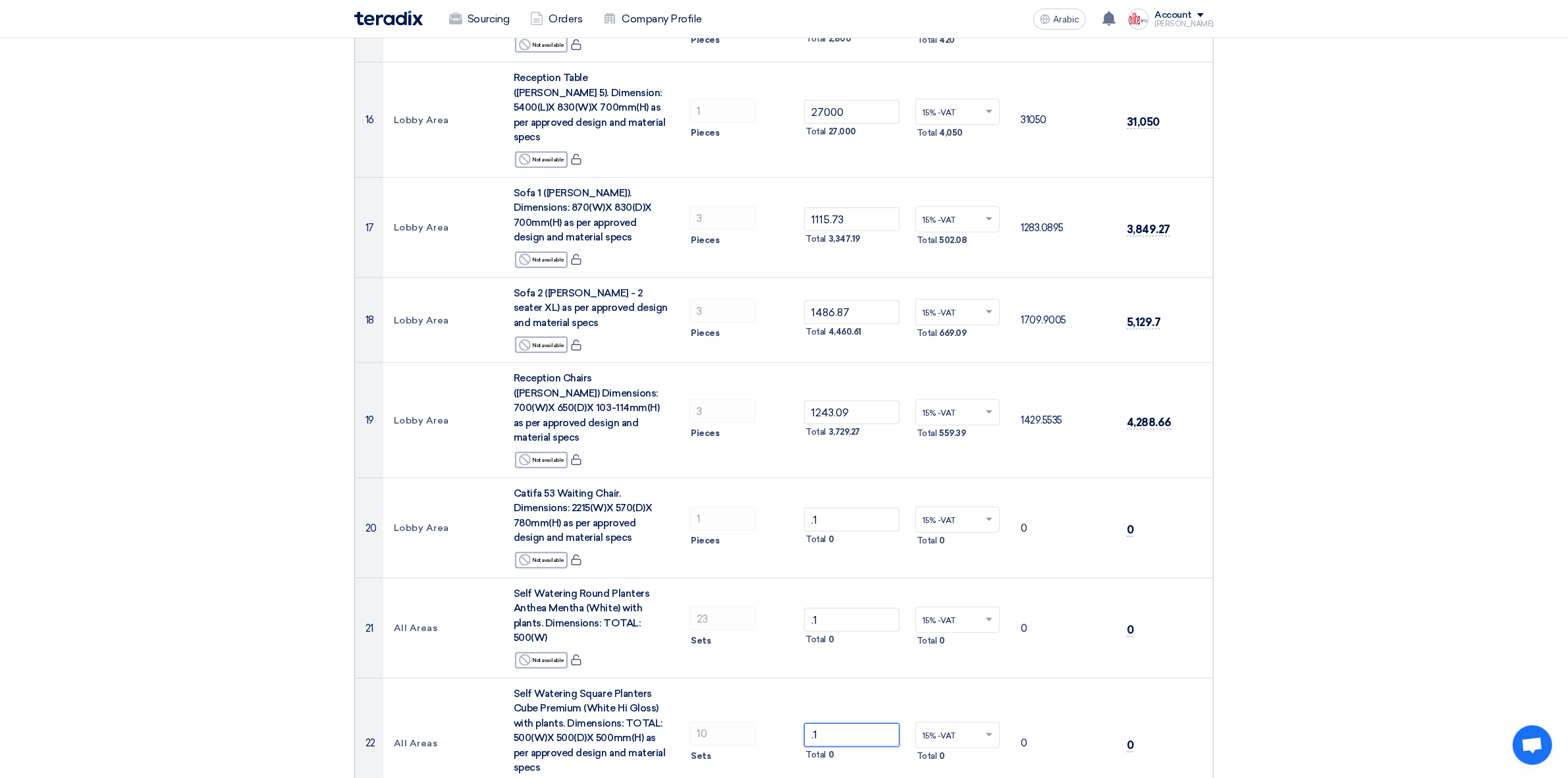
type input ".1"
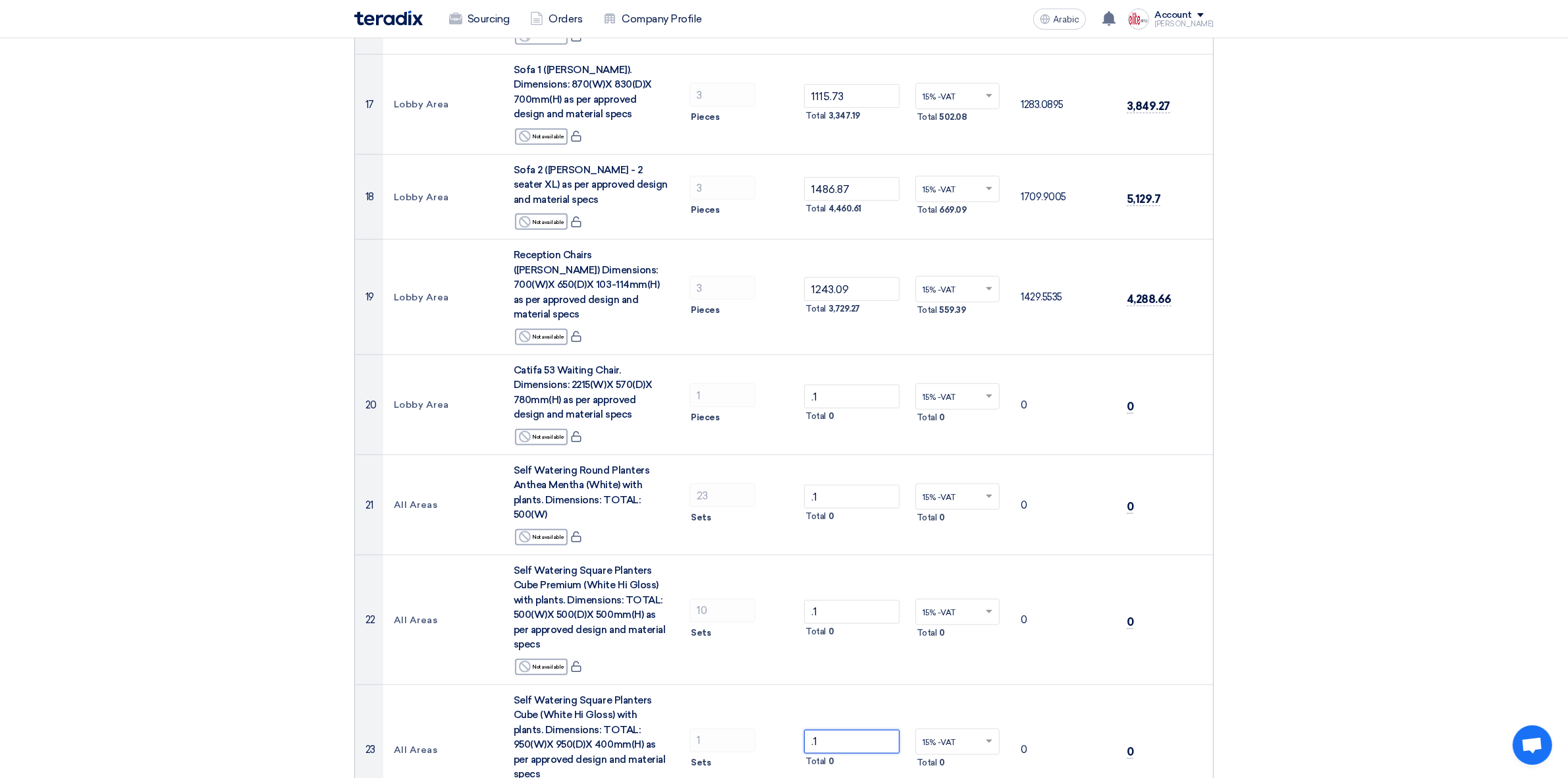
scroll to position [1773, 0]
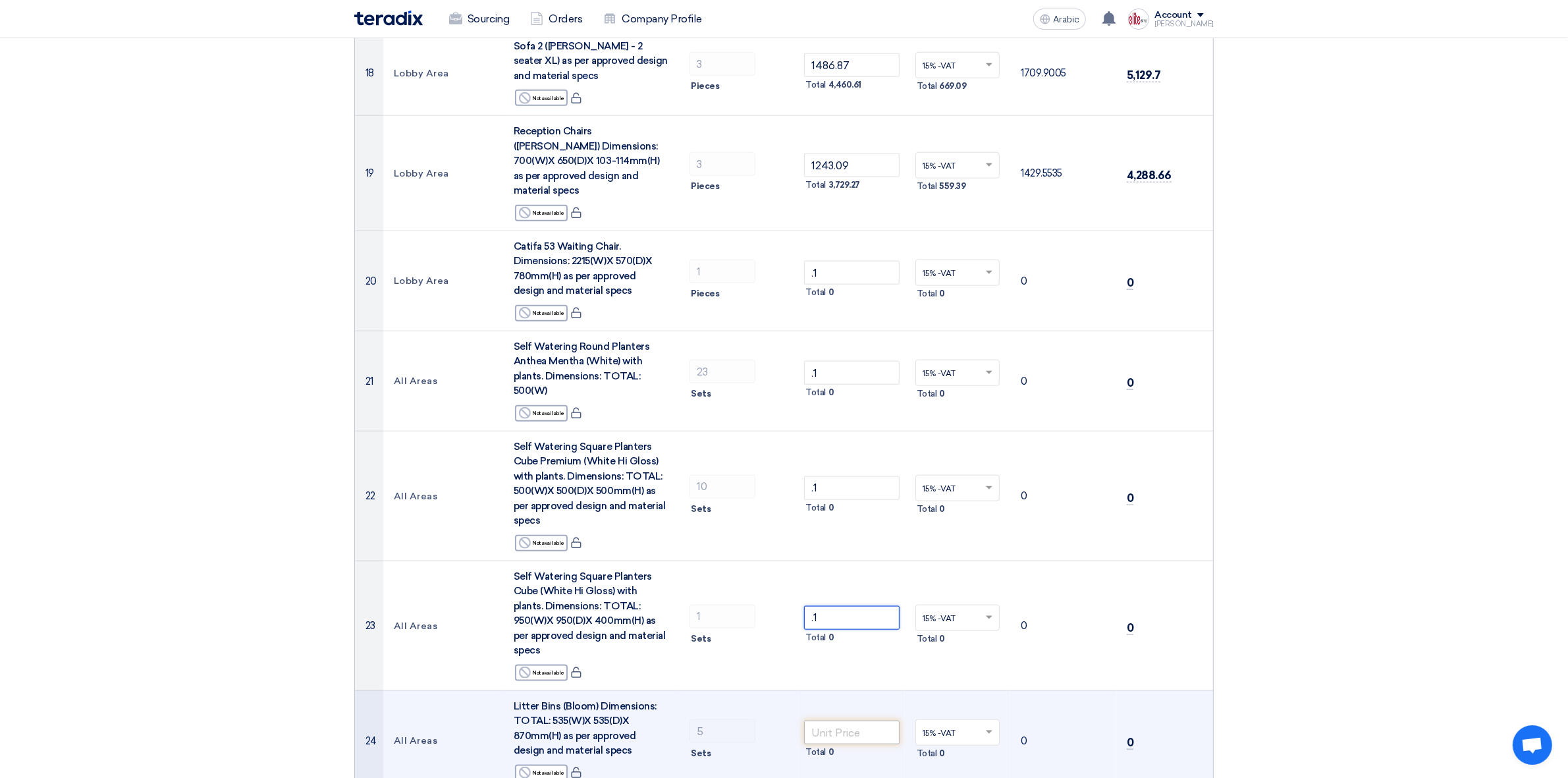
type input ".1"
click at [861, 622] on input "number" at bounding box center [851, 732] width 96 height 23
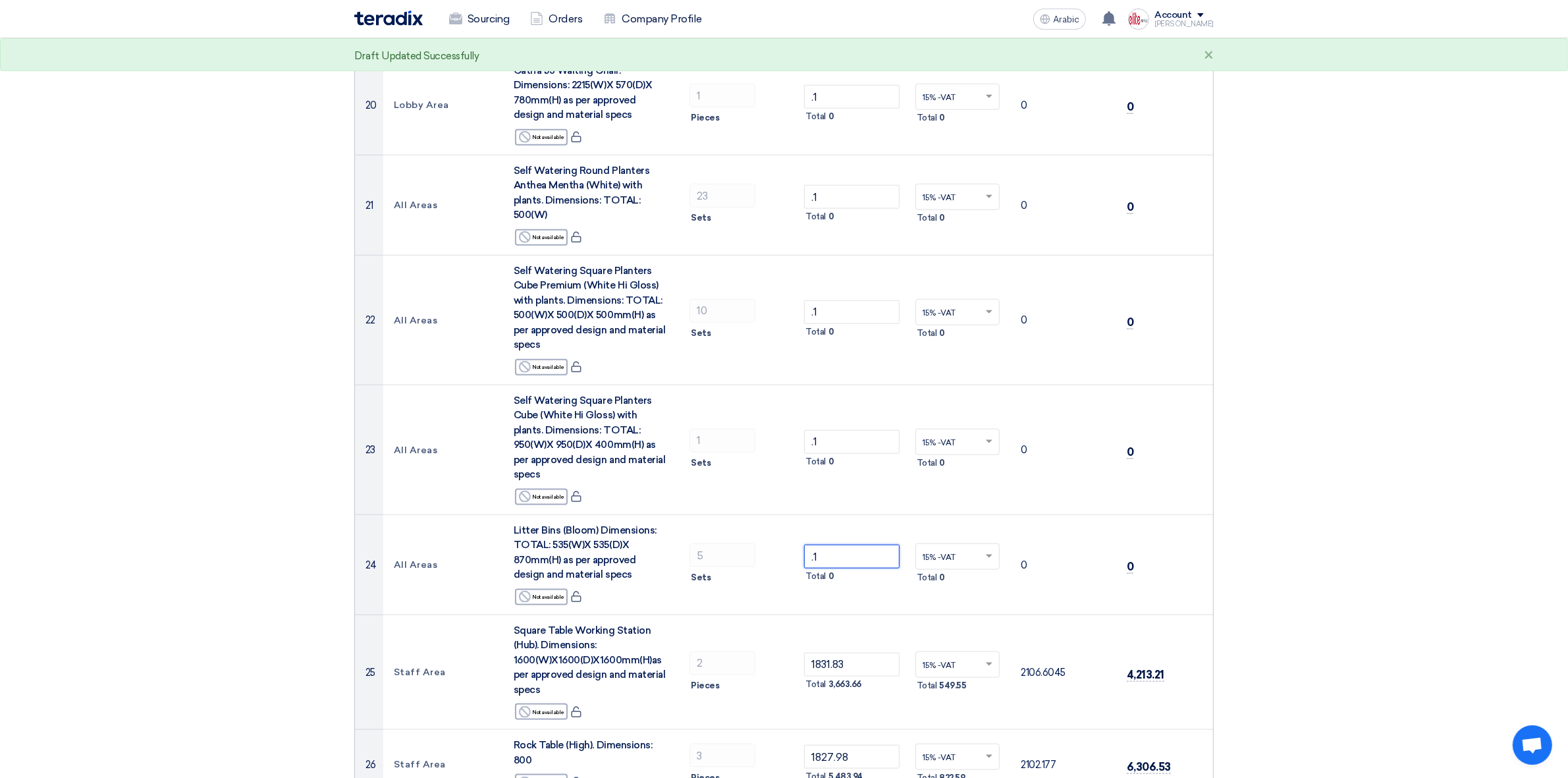
scroll to position [2020, 0]
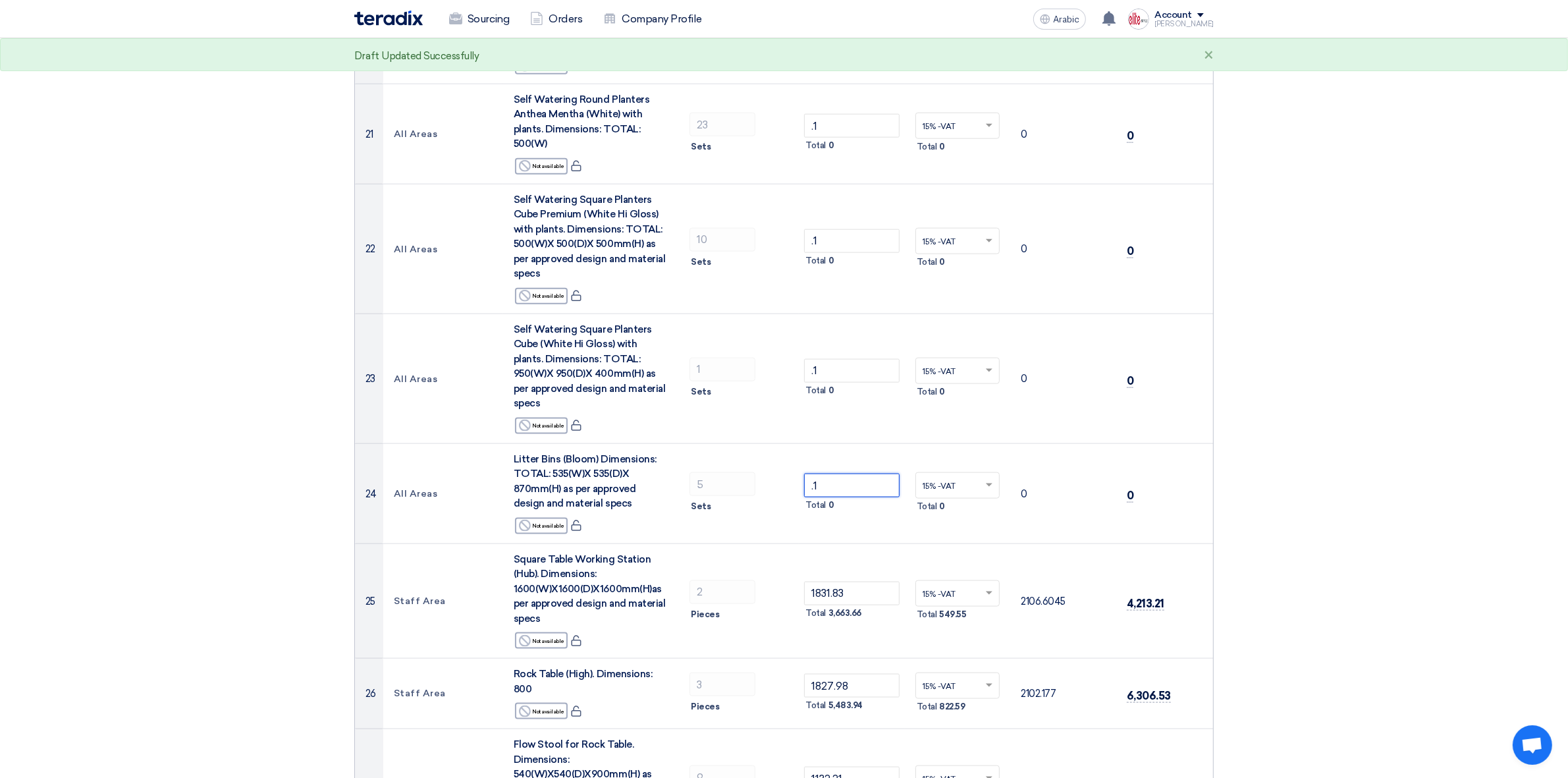
type input ".1"
click at [1260, 564] on section "Offer Details # Part Number Item Description Quantity Unit Price (SAR) Taxes + …" at bounding box center [784, 83] width 1568 height 3976
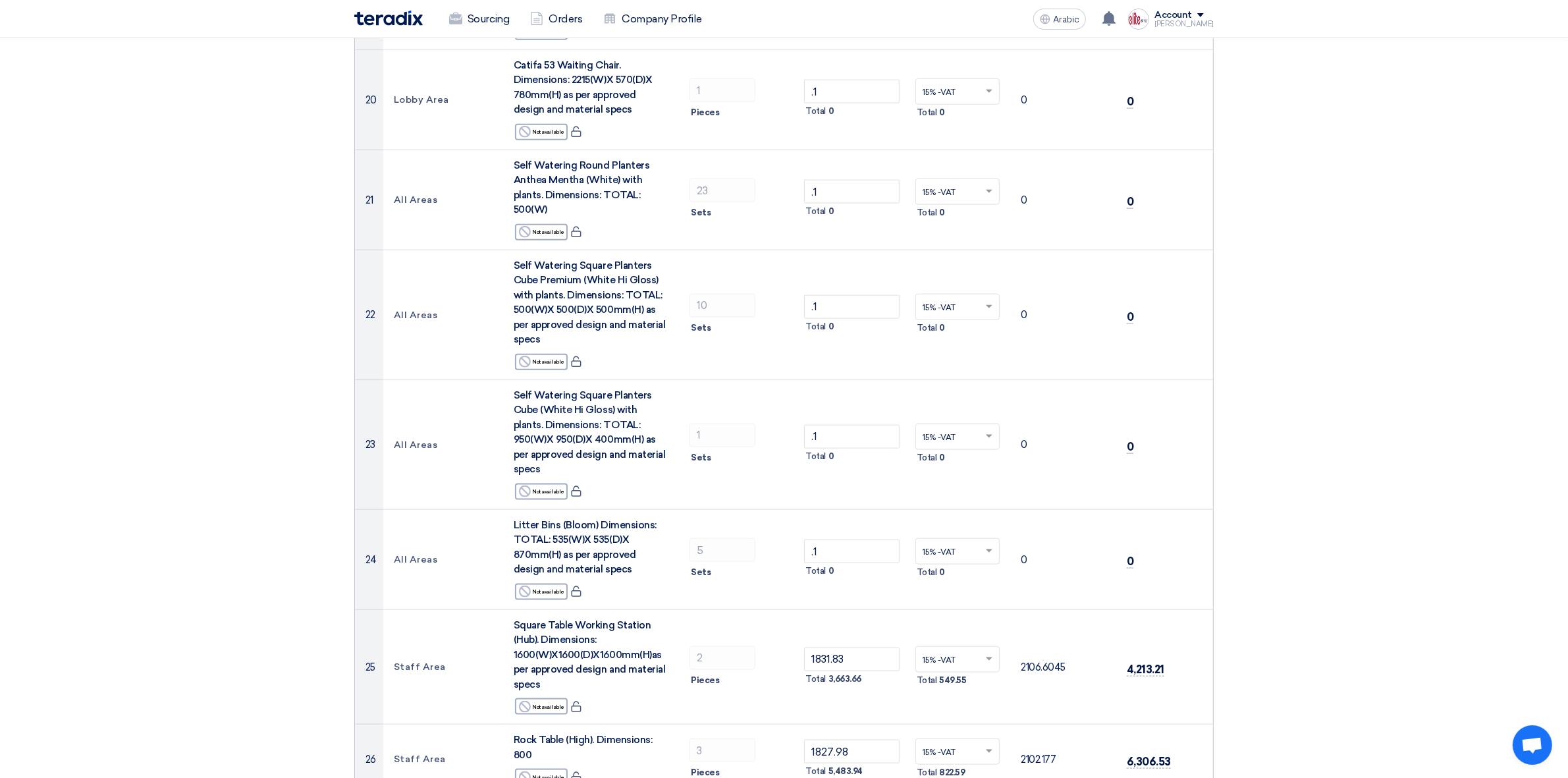
scroll to position [1940, 0]
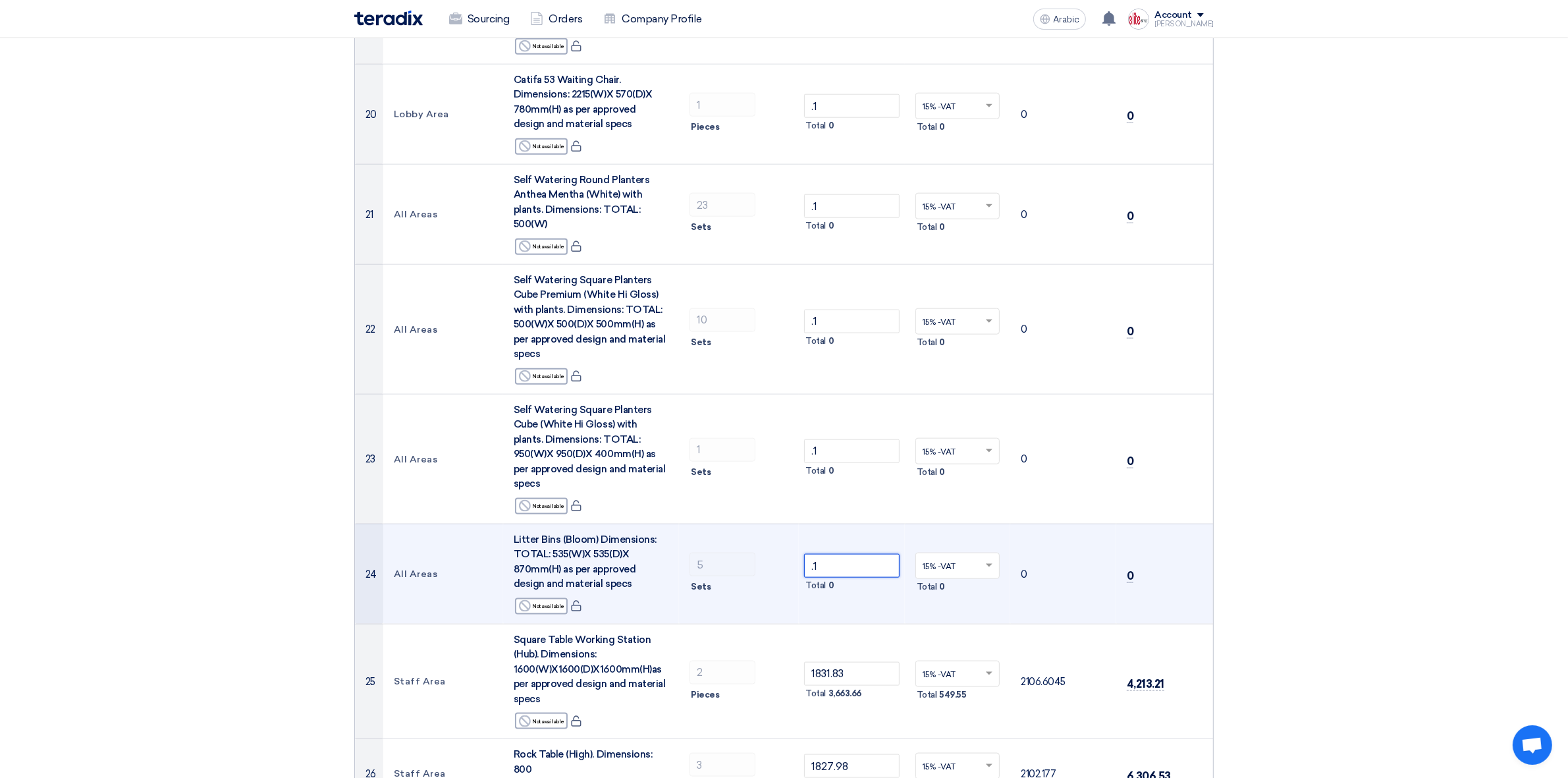
drag, startPoint x: 826, startPoint y: 462, endPoint x: 785, endPoint y: 454, distance: 41.8
click at [785, 523] on tr "24 All Areas Litter Bins (Bloom) Dimensions: TOTAL: 535(W)X 535(D)X 870mm(H) as…" at bounding box center [784, 573] width 858 height 100
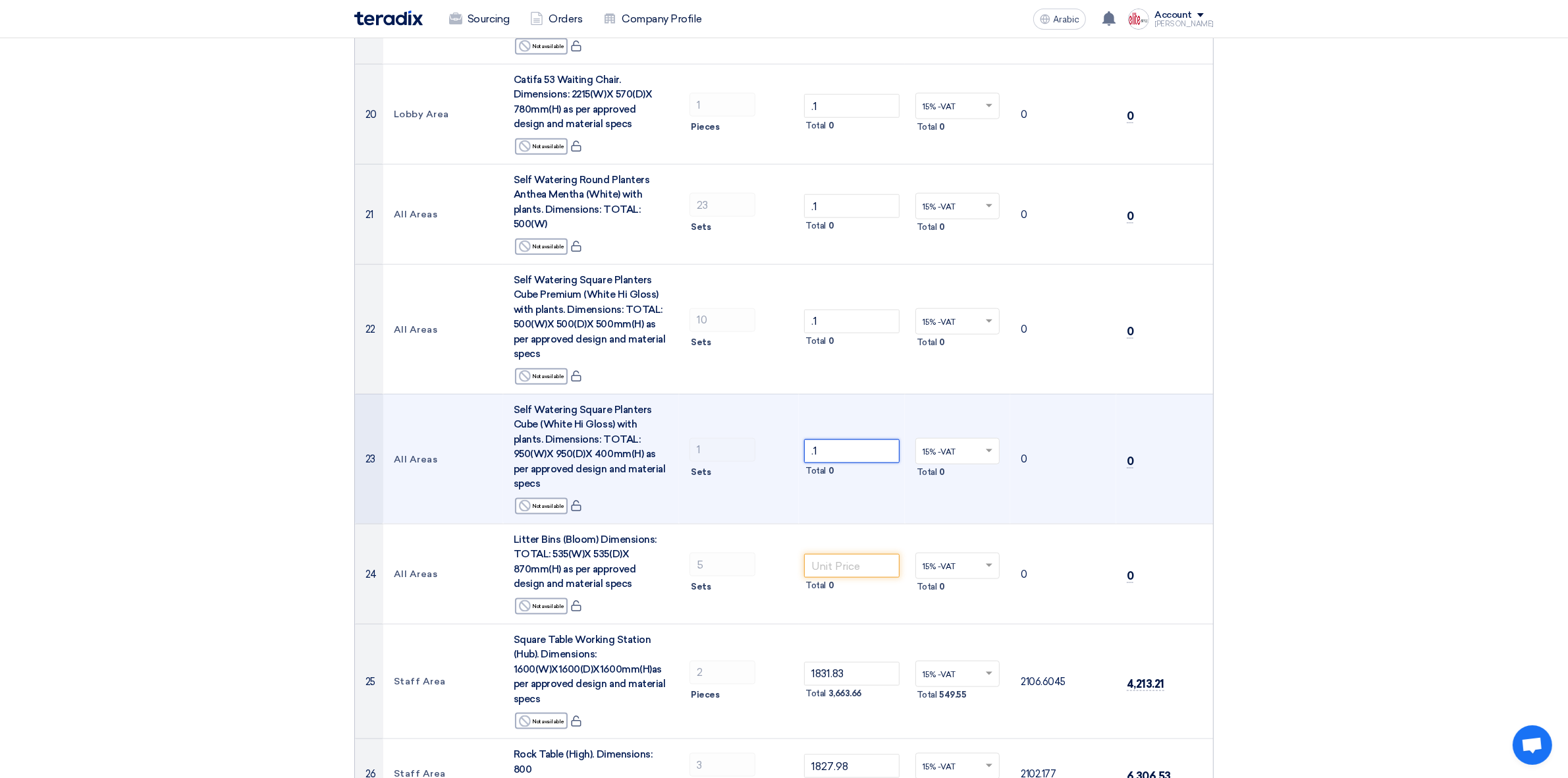
drag, startPoint x: 830, startPoint y: 343, endPoint x: 702, endPoint y: 321, distance: 129.9
click at [703, 394] on tr "23 All Areas Self Watering Square Planters Cube (White Hi Gloss) with plants. D…" at bounding box center [784, 458] width 858 height 130
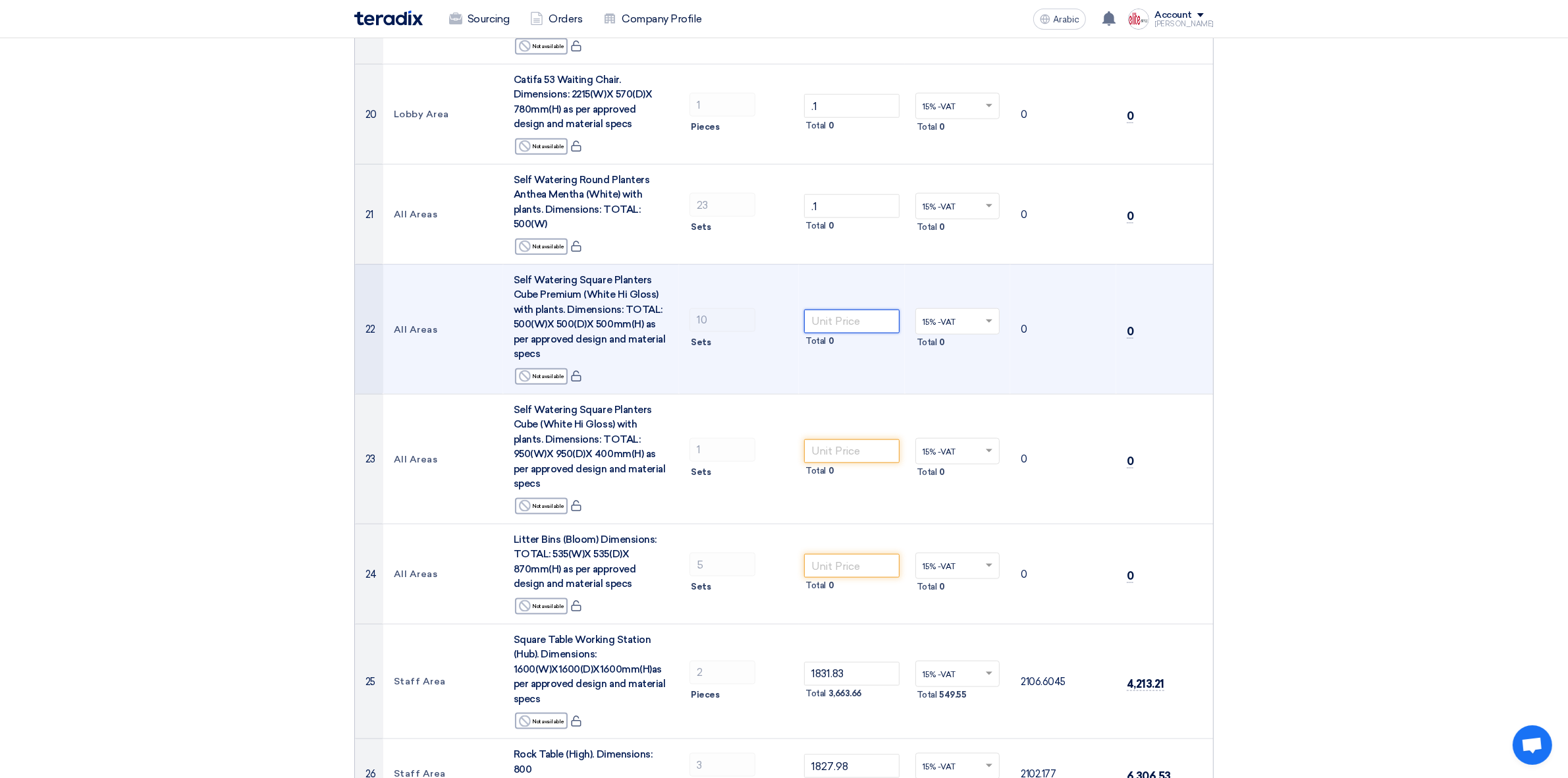
drag, startPoint x: 766, startPoint y: 199, endPoint x: 735, endPoint y: 190, distance: 32.3
click at [736, 264] on tr "22 All Areas Self Watering Square Planters Cube Premium (White Hi Gloss) with p…" at bounding box center [784, 329] width 858 height 130
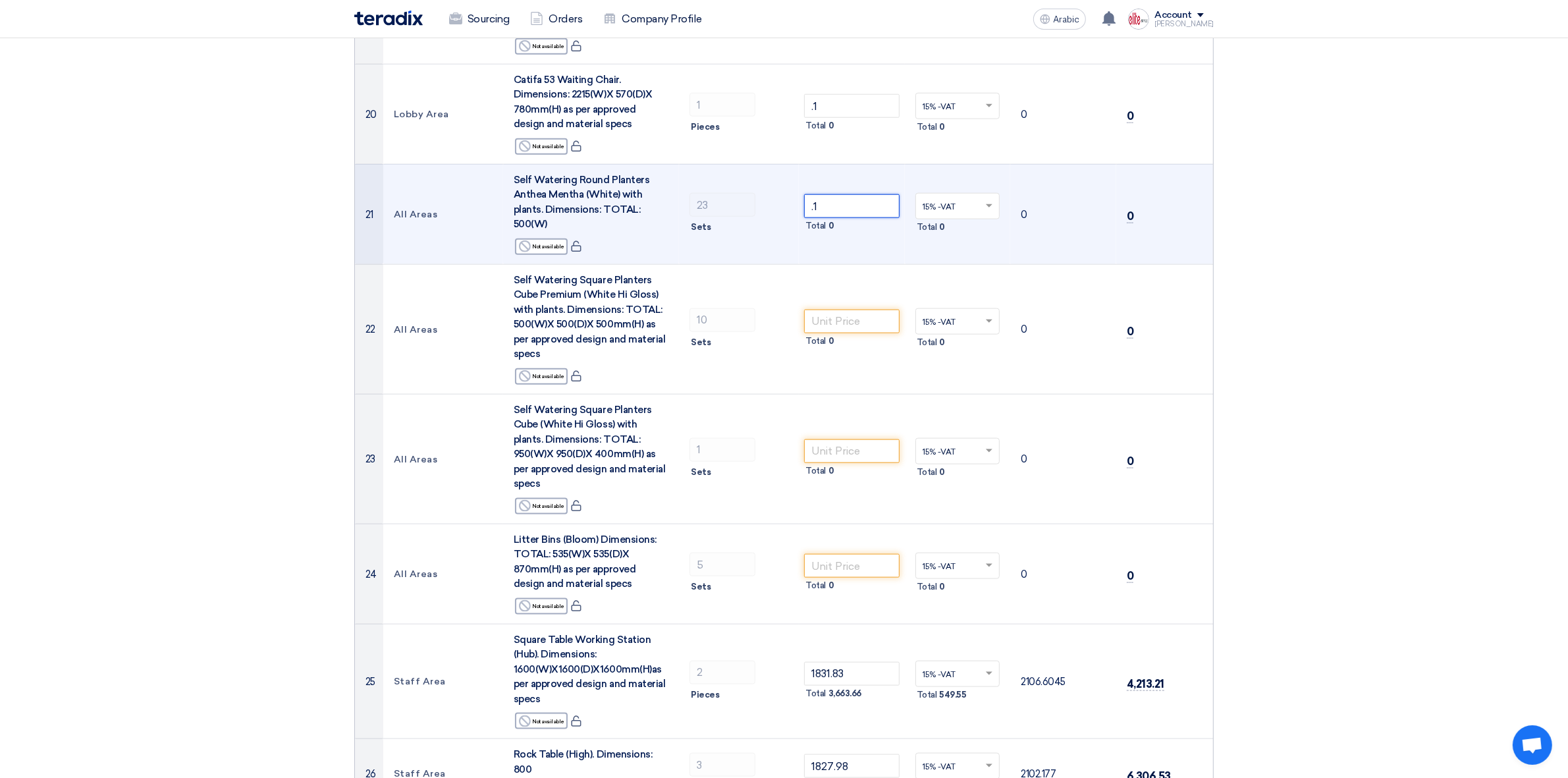
drag, startPoint x: 835, startPoint y: 87, endPoint x: 784, endPoint y: 87, distance: 51.0
click at [769, 164] on tr "21 All Areas Self Watering Round Planters Anthea Mentha (White) with plants. Di…" at bounding box center [784, 214] width 858 height 100
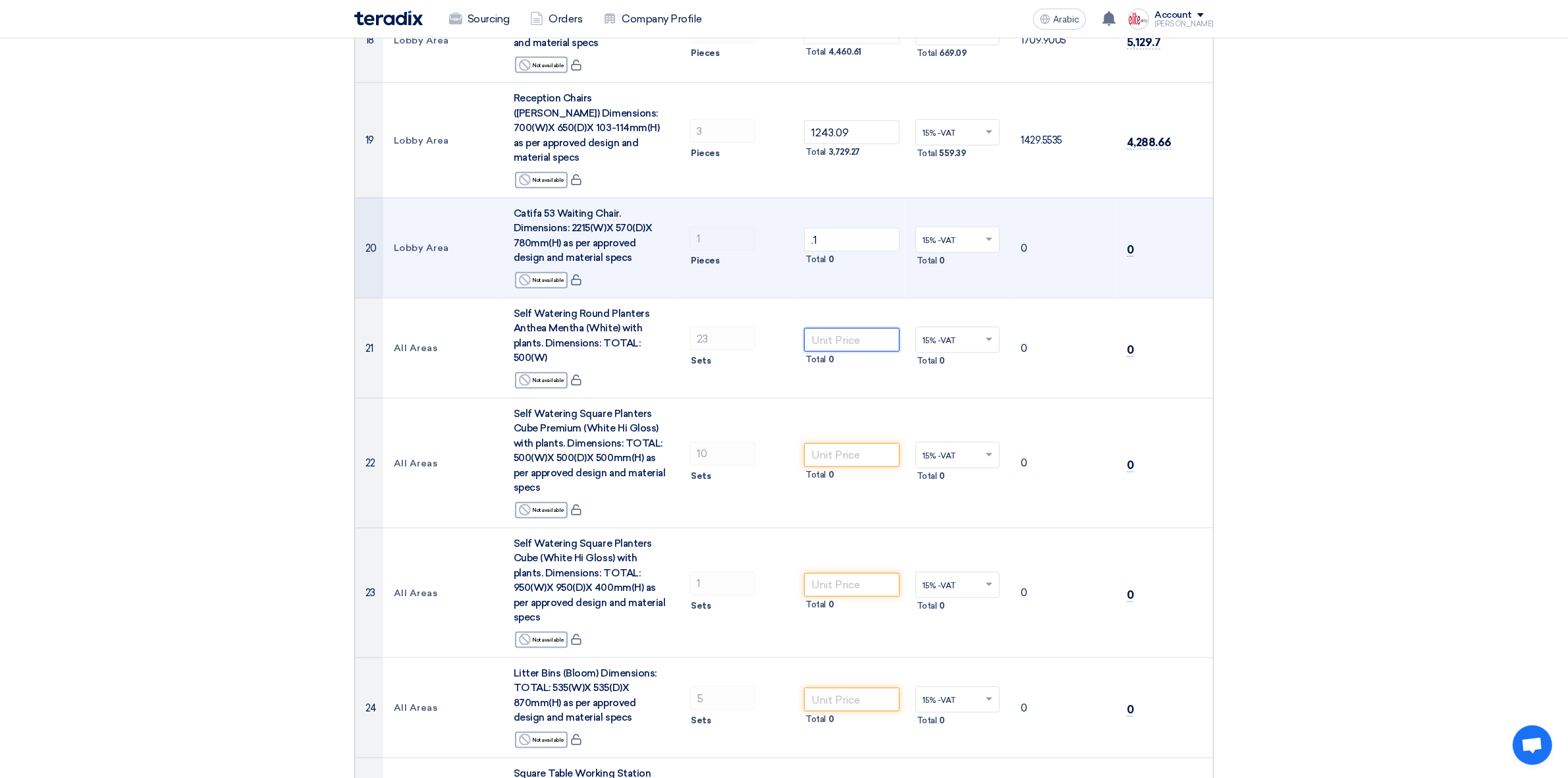
scroll to position [1776, 0]
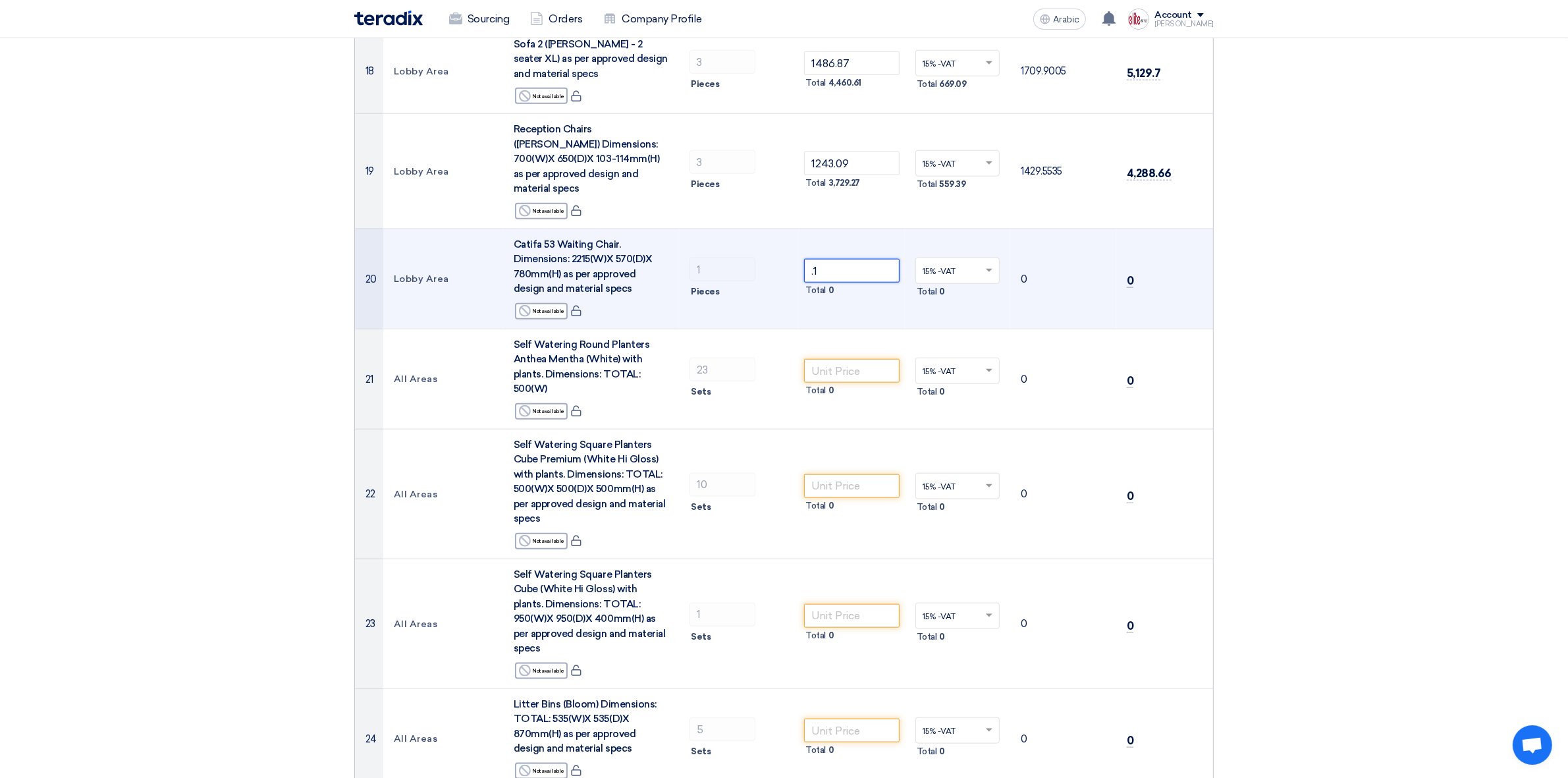
click at [712, 229] on tr "20 Lobby Area Catifa 53 Waiting Chair. Dimensions: 2215(W)X 570(D)X 780mm(H) as…" at bounding box center [784, 279] width 858 height 100
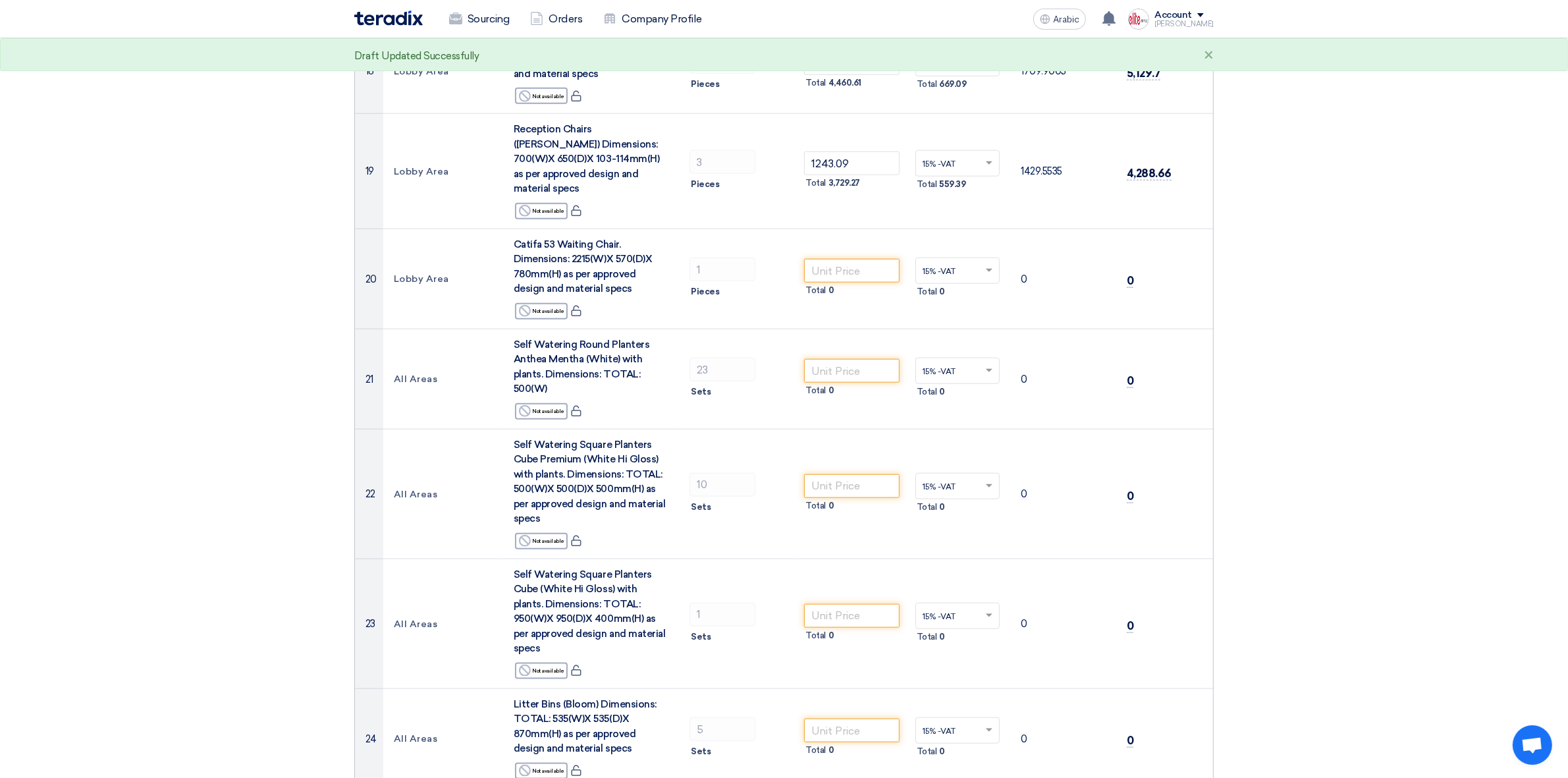
click at [1264, 344] on section "Offer Details # Part Number Item Description Quantity Unit Price (SAR) Taxes + …" at bounding box center [784, 328] width 1568 height 3976
click at [1264, 622] on span "Open chat" at bounding box center [1532, 746] width 22 height 18
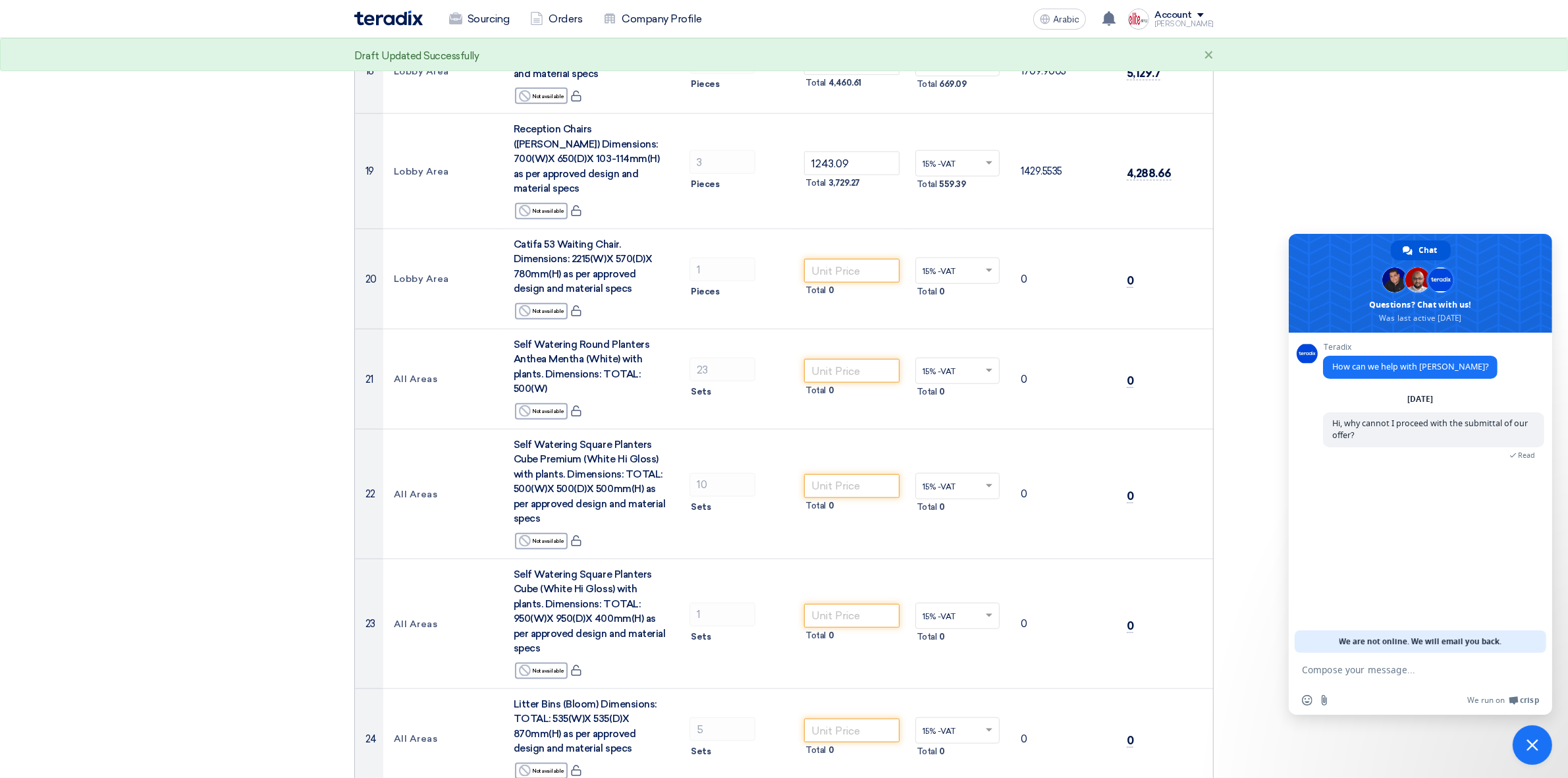
click at [1264, 622] on form at bounding box center [1407, 670] width 208 height 36
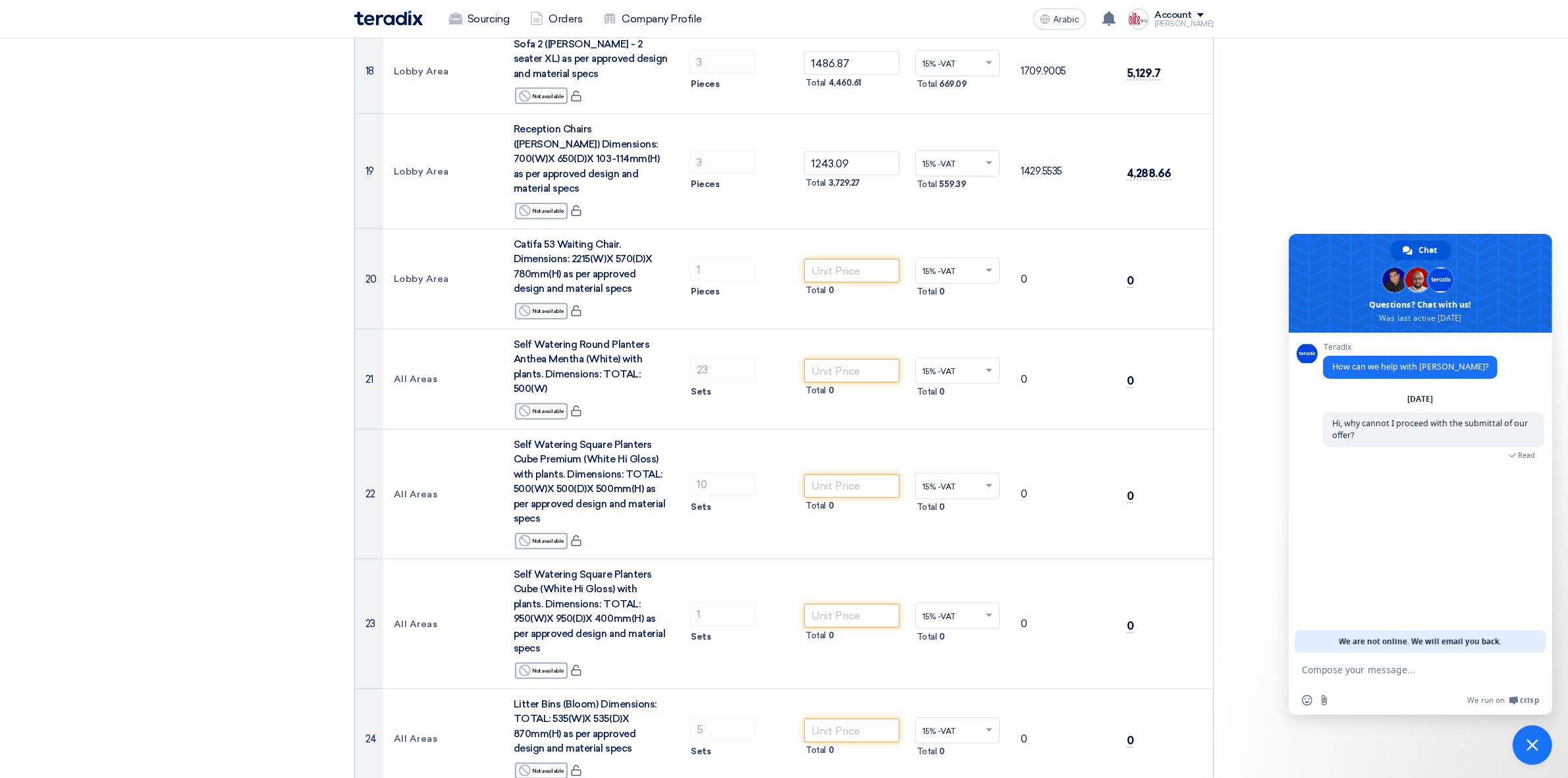
click at [1264, 102] on section "Offer Details # Part Number Item Description Quantity Unit Price (SAR) Taxes + …" at bounding box center [784, 328] width 1568 height 3976
click at [1264, 622] on span "Close chat" at bounding box center [1532, 744] width 39 height 39
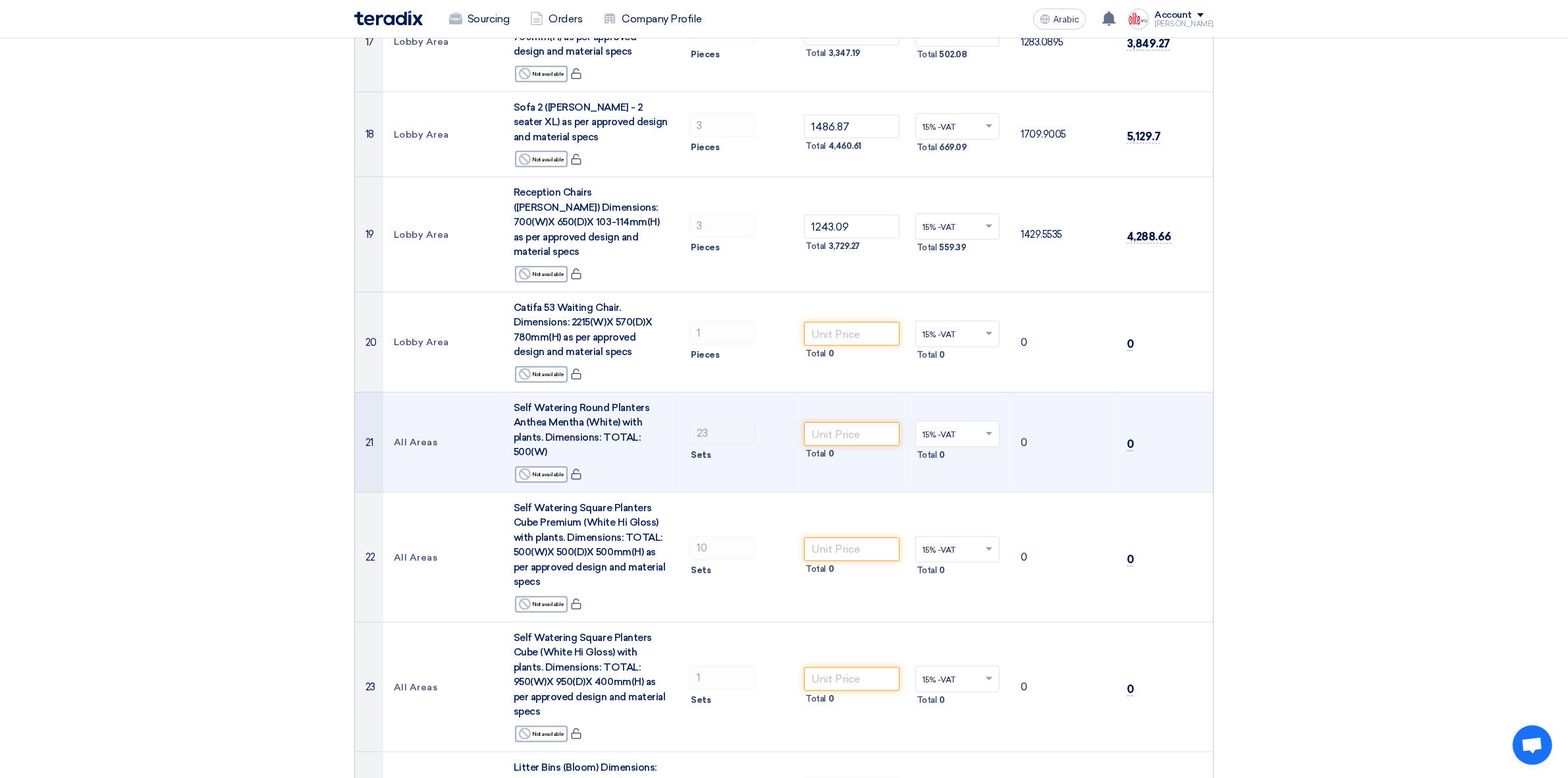
scroll to position [1693, 0]
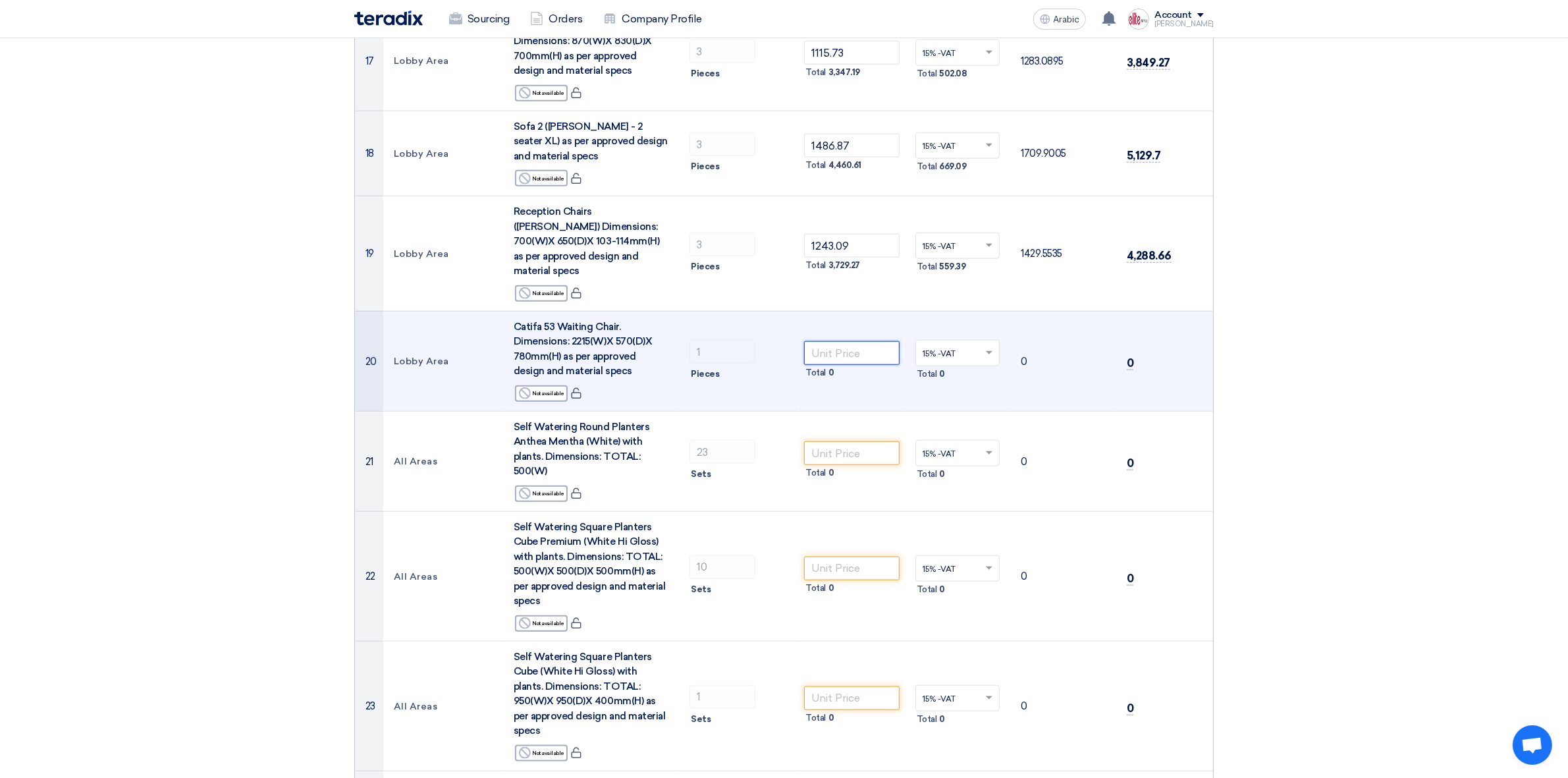
click at [868, 341] on input "number" at bounding box center [851, 353] width 96 height 23
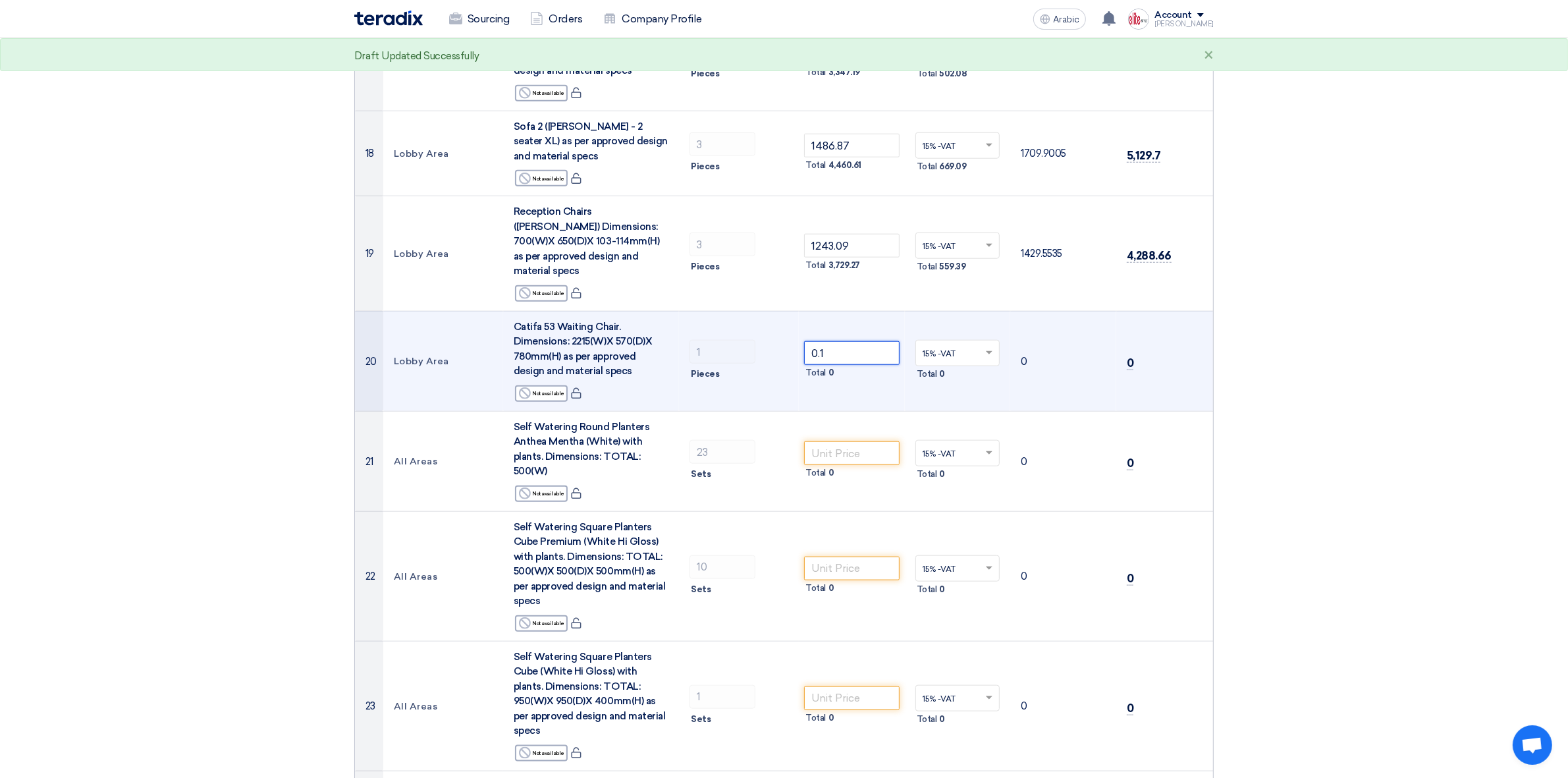
drag, startPoint x: 835, startPoint y: 241, endPoint x: 687, endPoint y: 222, distance: 149.2
click at [687, 311] on tr "20 Lobby Area Catifa 53 Waiting Chair. Dimensions: 2215(W)X 570(D)X 780mm(H) as…" at bounding box center [784, 361] width 858 height 100
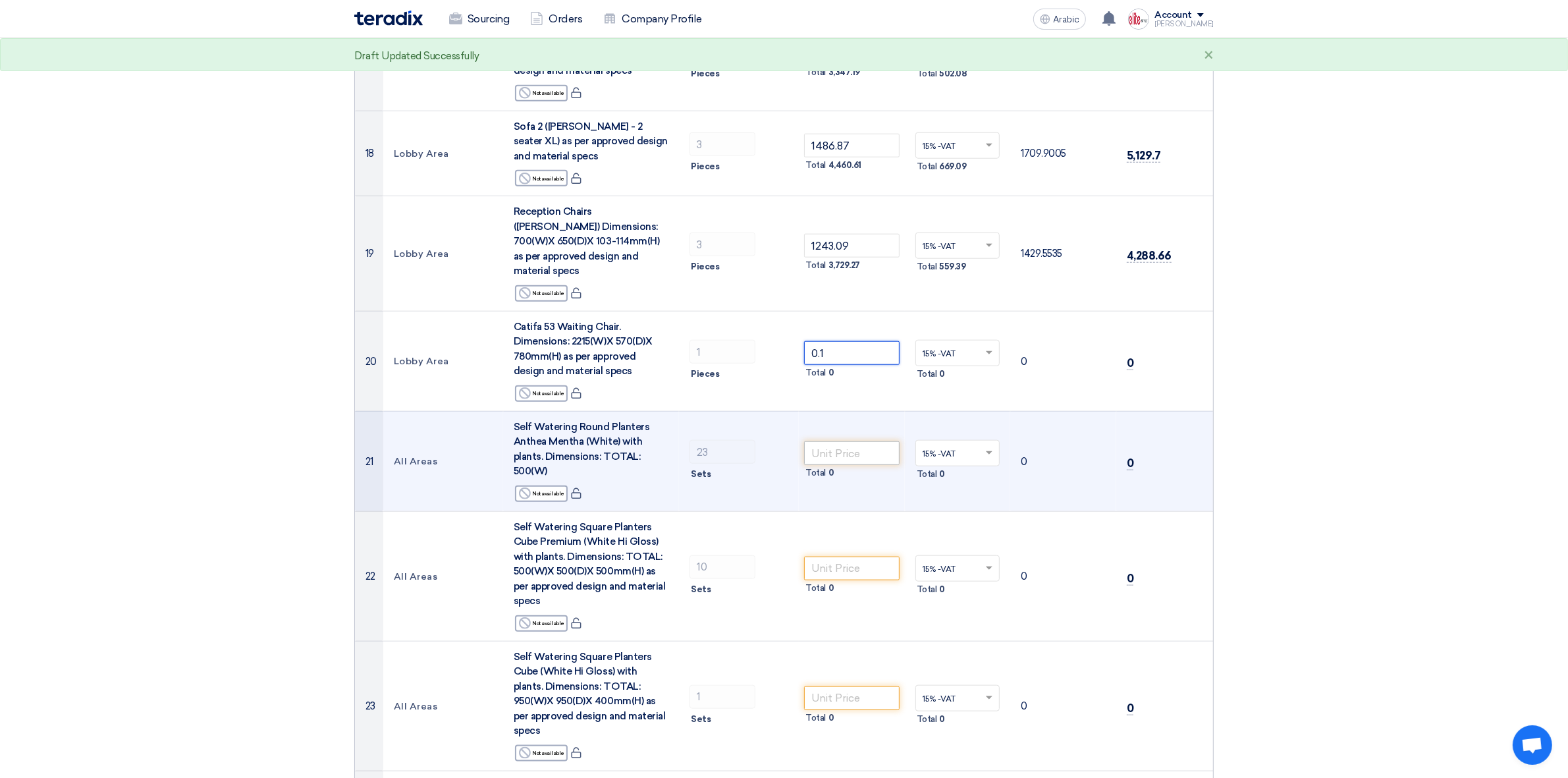
type input "0.1"
click at [833, 441] on input "number" at bounding box center [851, 453] width 96 height 23
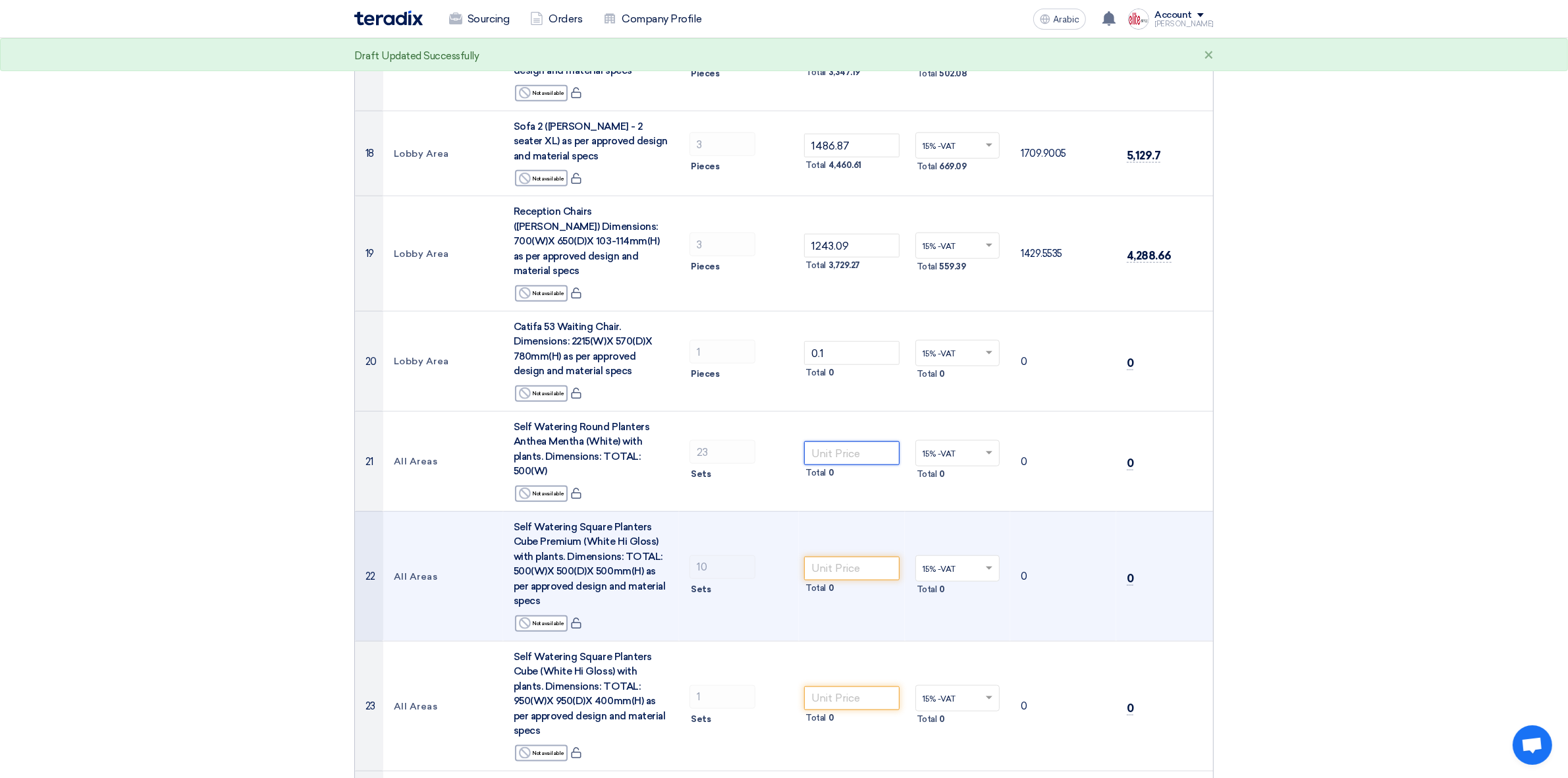
paste input "0.1"
type input "0.1"
click at [863, 557] on input "number" at bounding box center [851, 568] width 96 height 23
paste input "0.1"
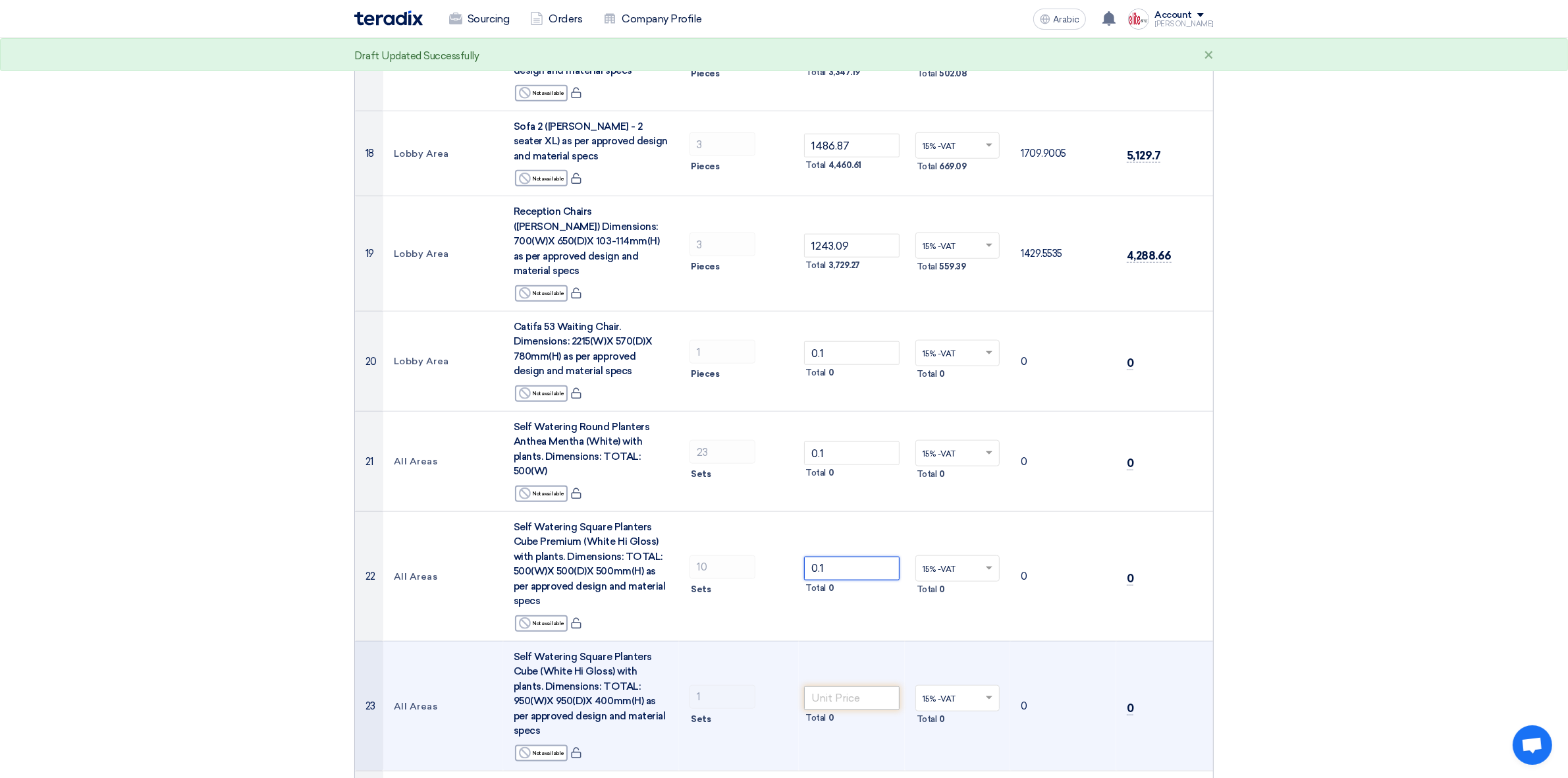
type input "0.1"
click at [857, 622] on input "number" at bounding box center [851, 698] width 96 height 23
paste input "0.1"
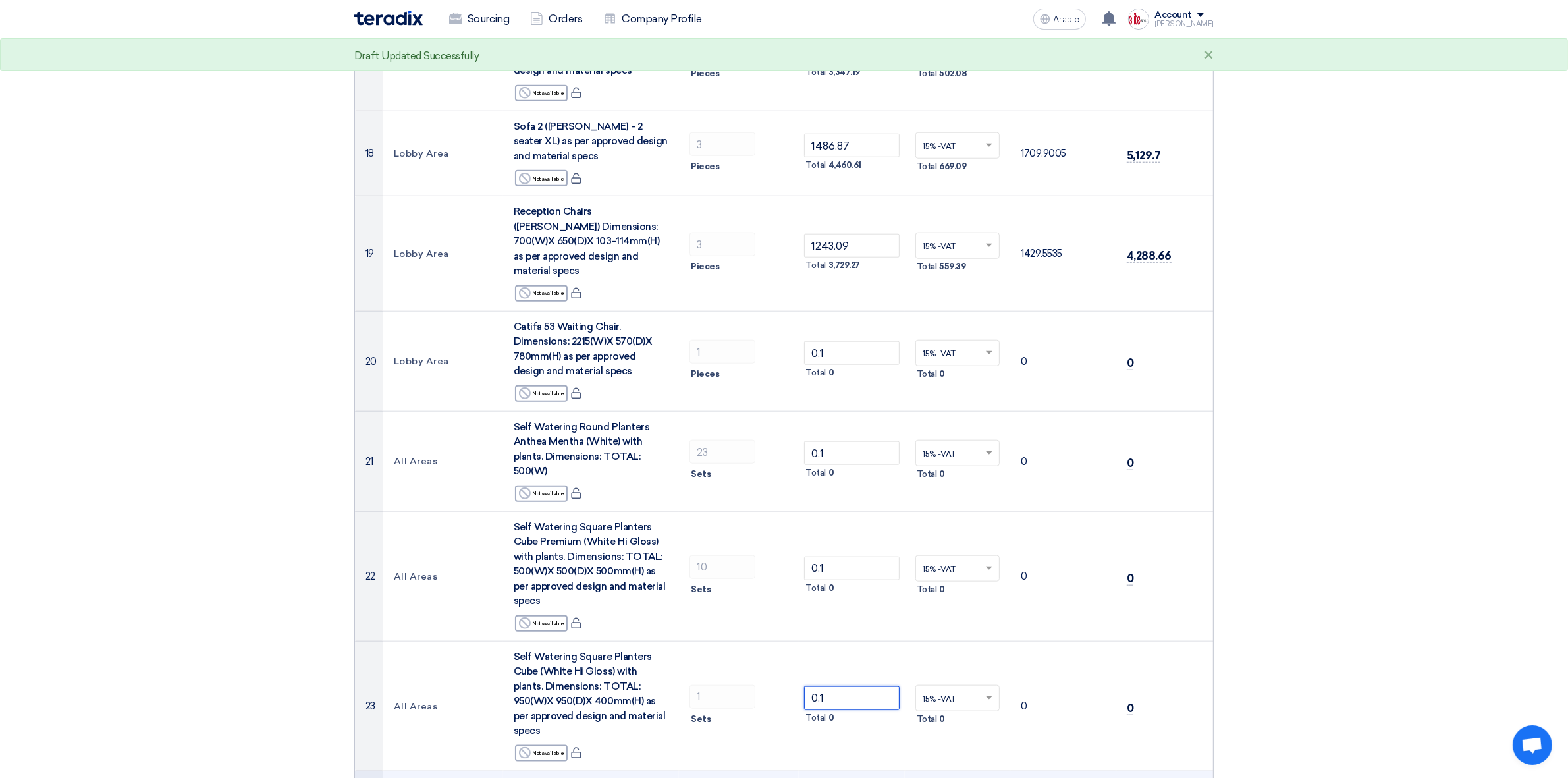
type input "0.1"
paste input "0.1"
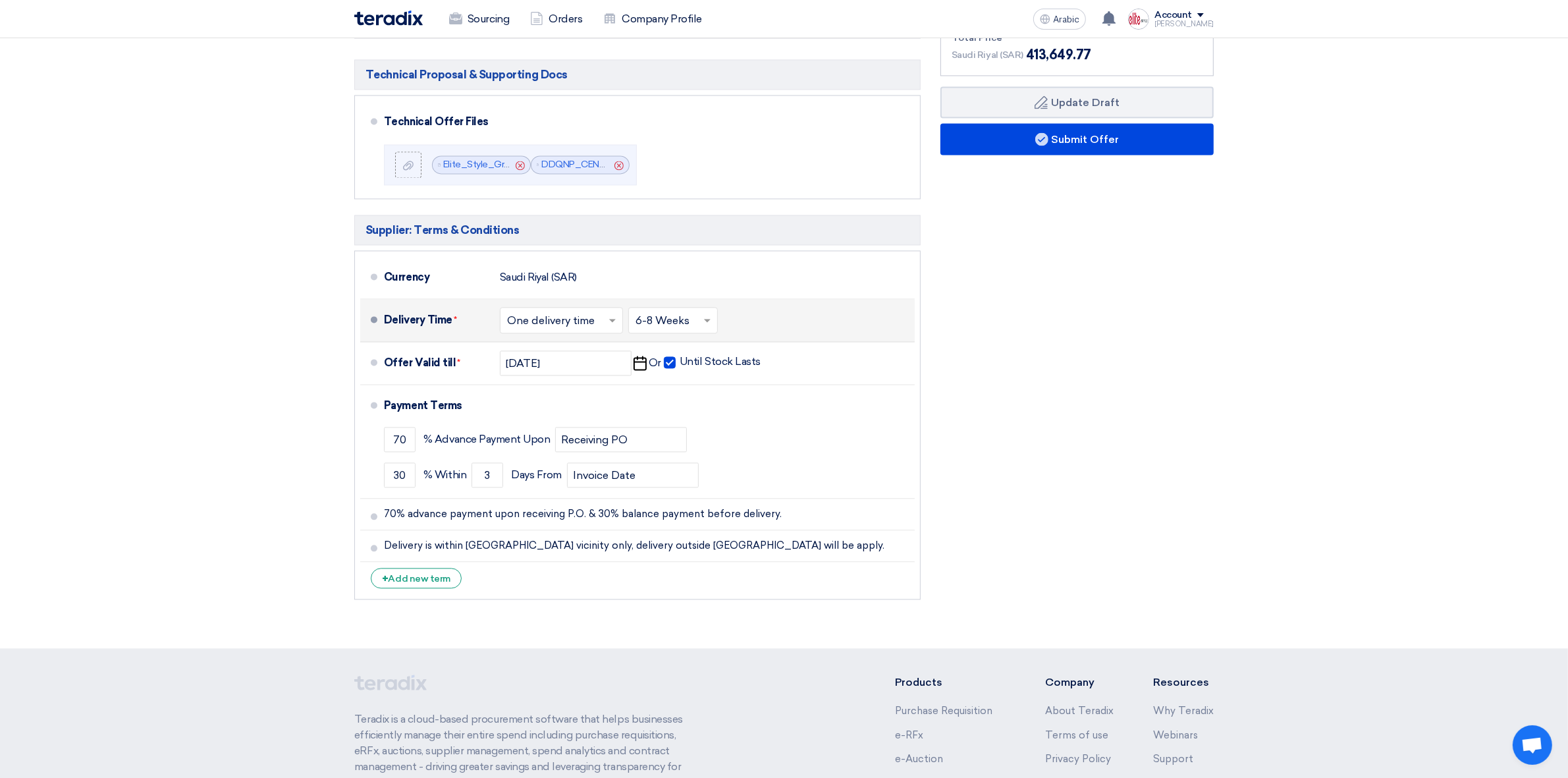
scroll to position [3445, 0]
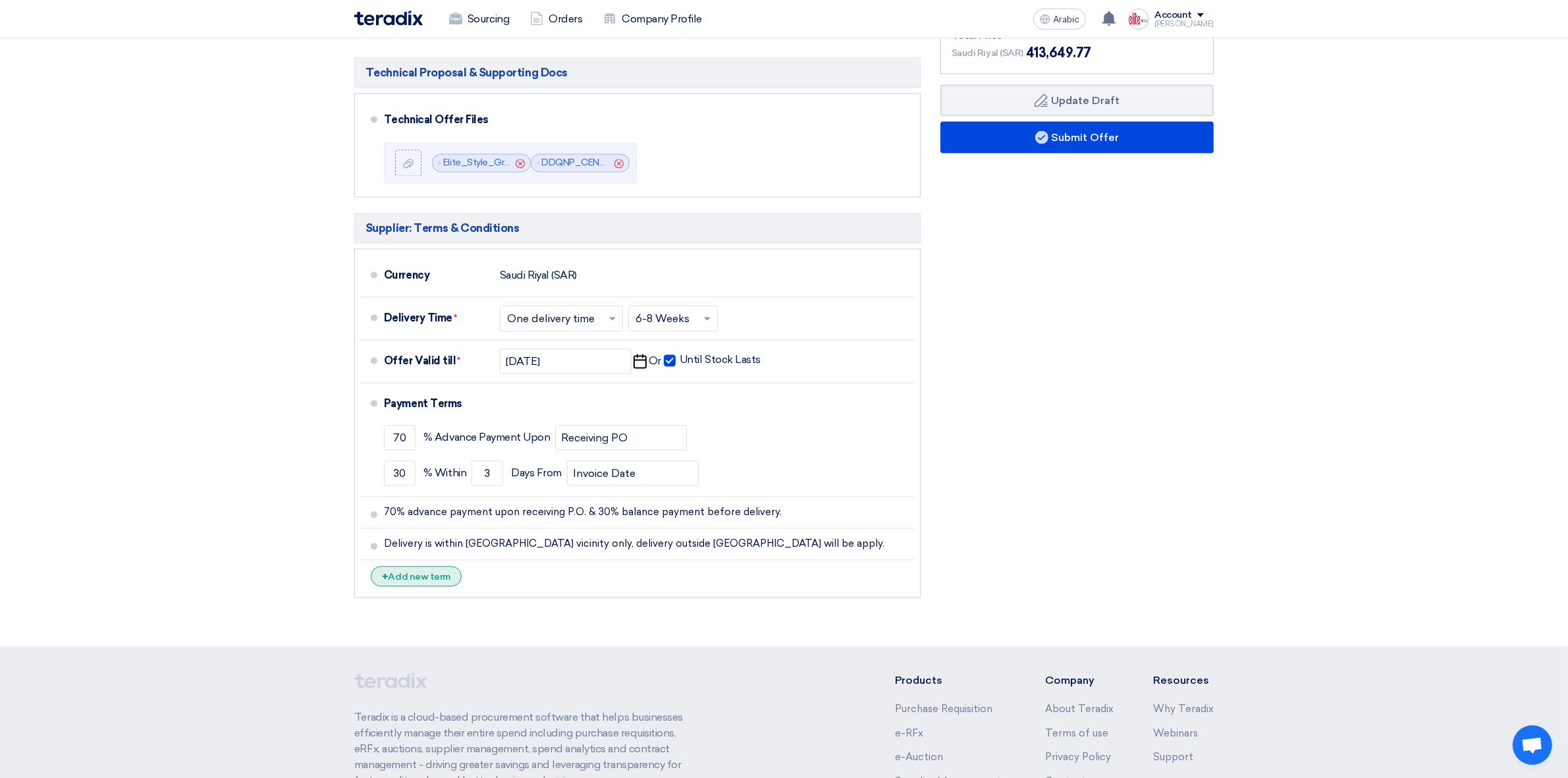
type input "0.1"
click at [434, 571] on font "Add new term" at bounding box center [419, 576] width 62 height 11
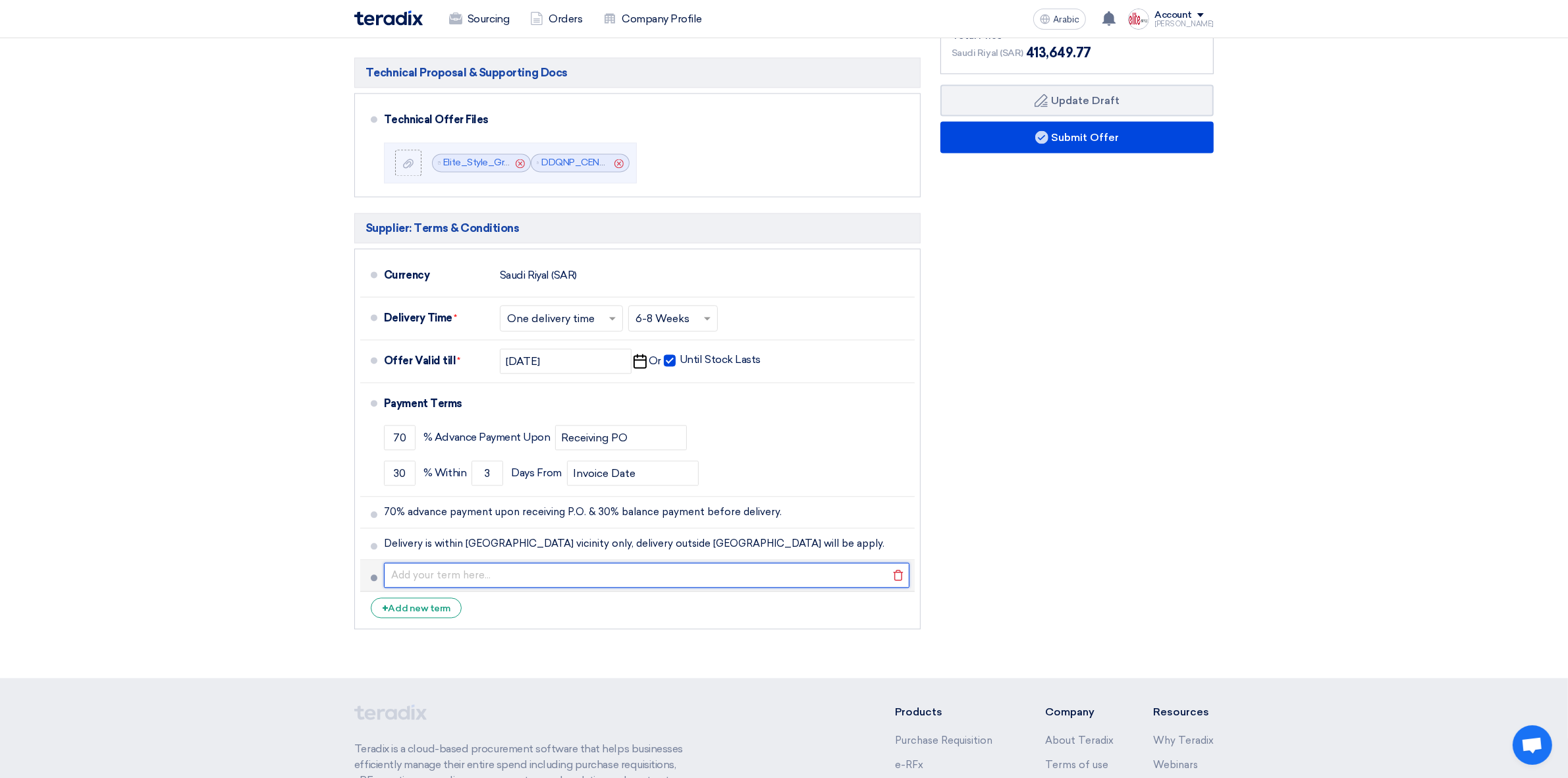
click at [463, 562] on input "text" at bounding box center [647, 575] width 526 height 25
type input "Number 20, 21, 22, 23 & 24 are not included in our offer."
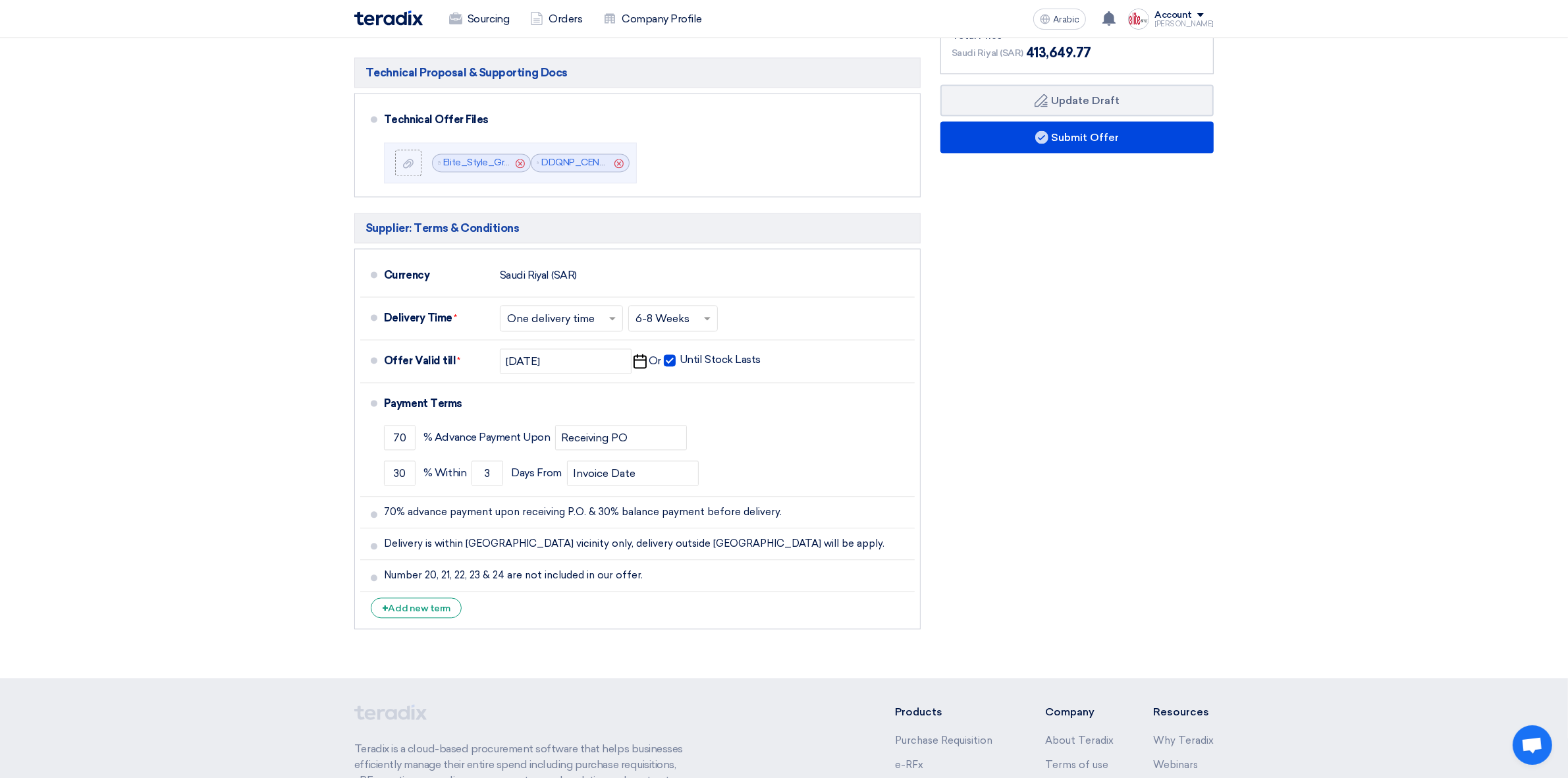
click at [1200, 364] on div "Financial Offer Summary Subtotal Saudi Riyal (SAR) 359,695.45 Taxes Draft" at bounding box center [1077, 263] width 293 height 744
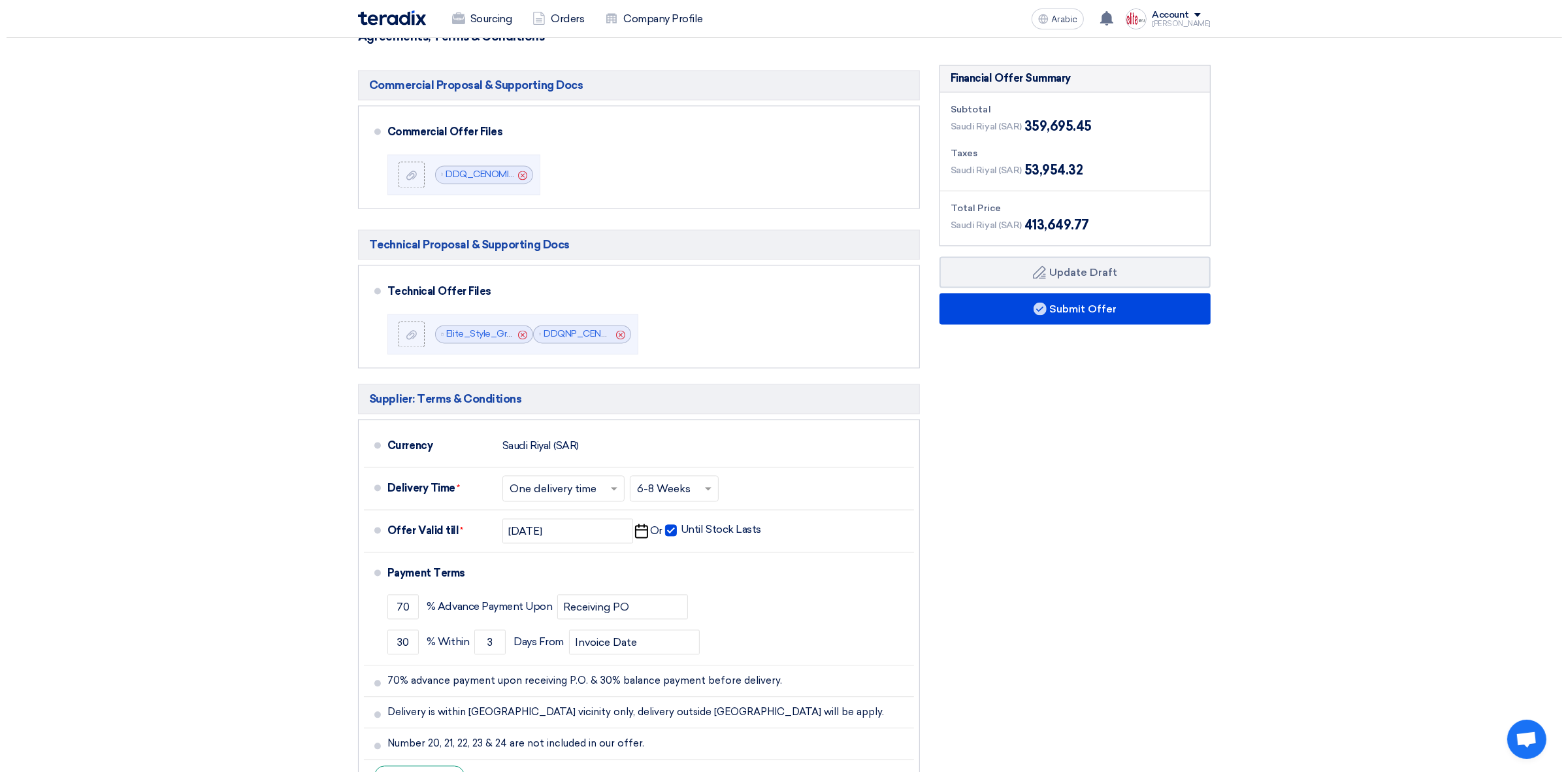
scroll to position [3173, 0]
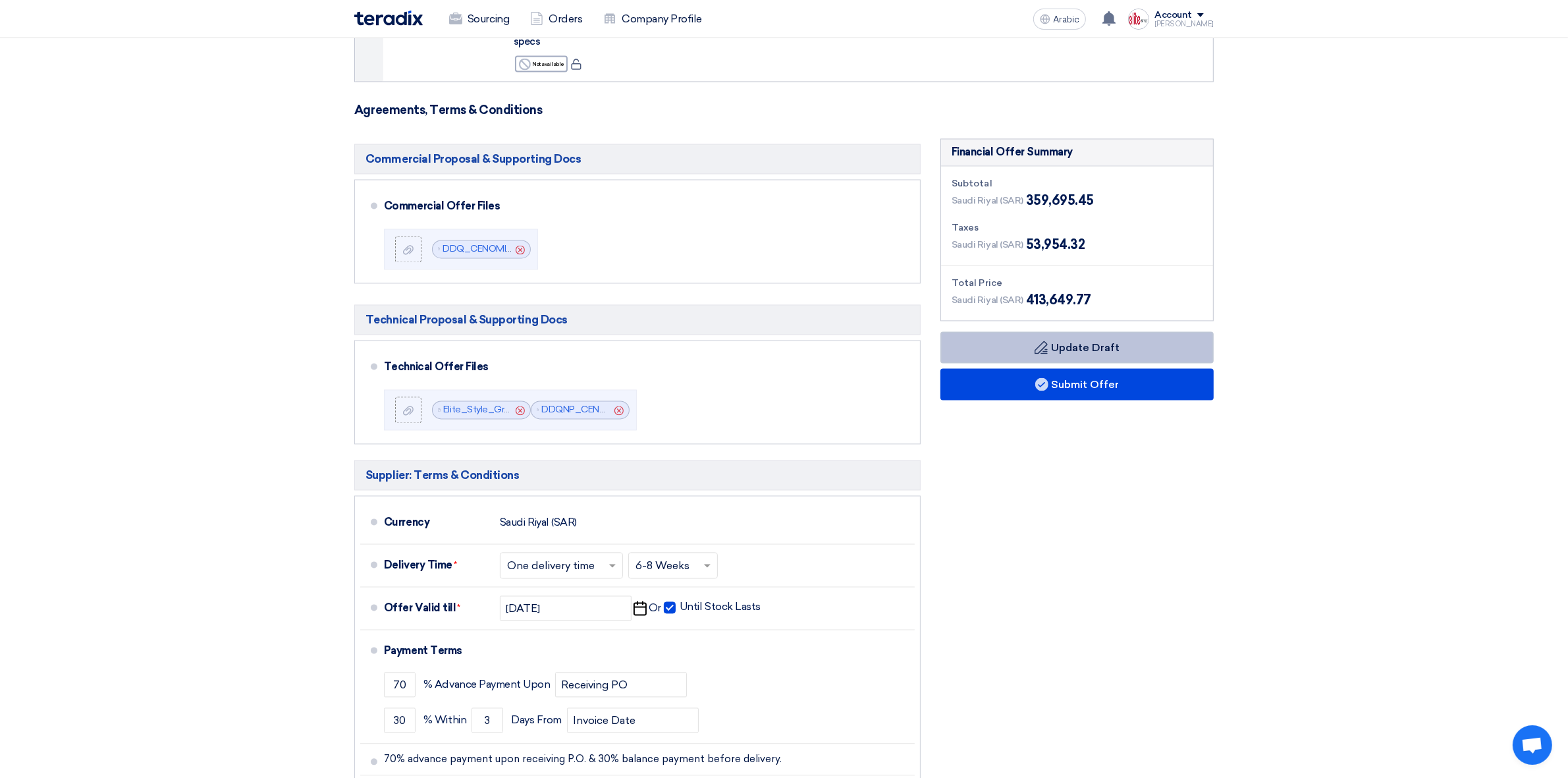
click at [1118, 341] on font "Update Draft" at bounding box center [1085, 347] width 68 height 12
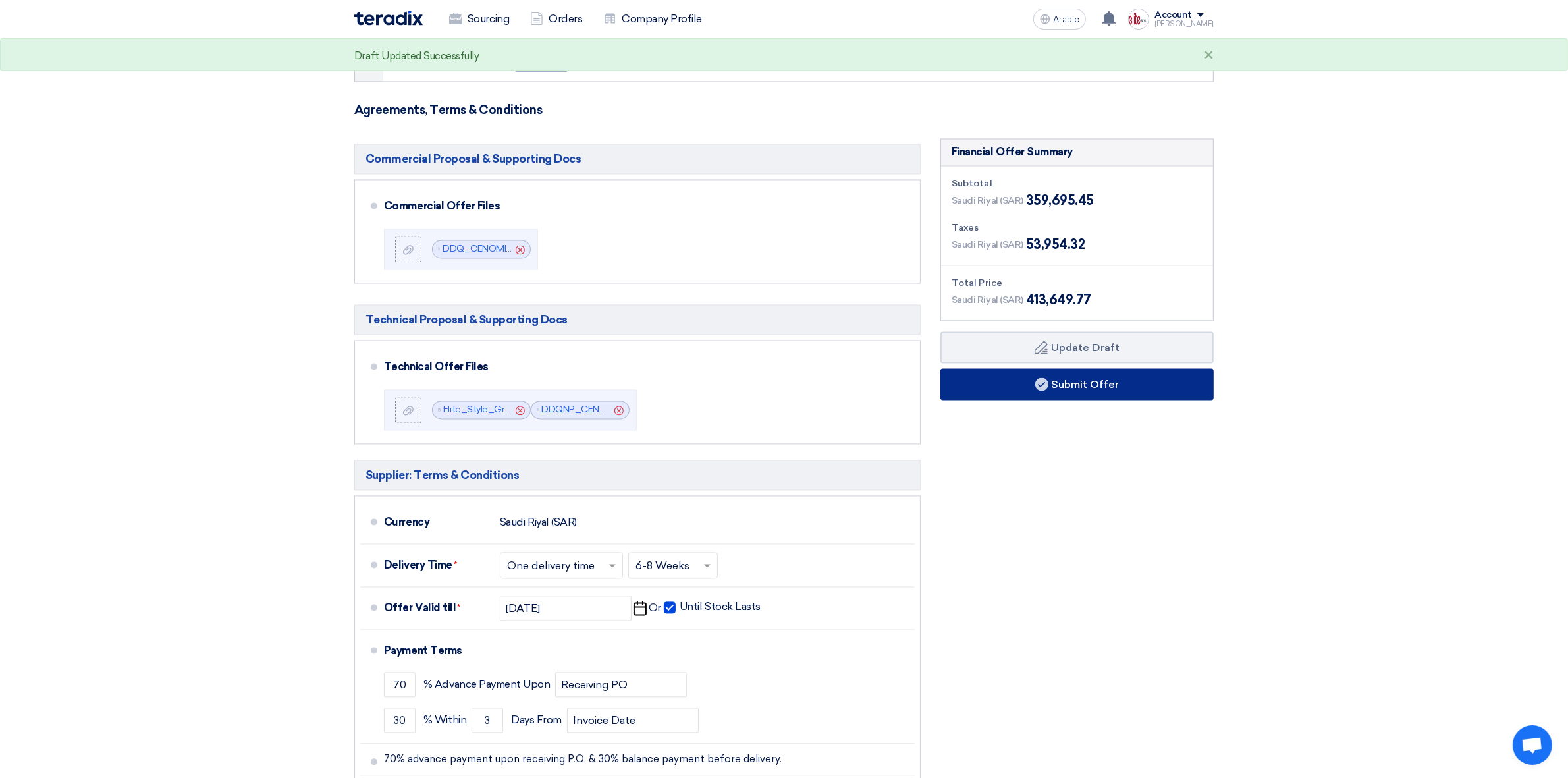
click at [1028, 368] on button "Submit Offer" at bounding box center [1077, 384] width 273 height 32
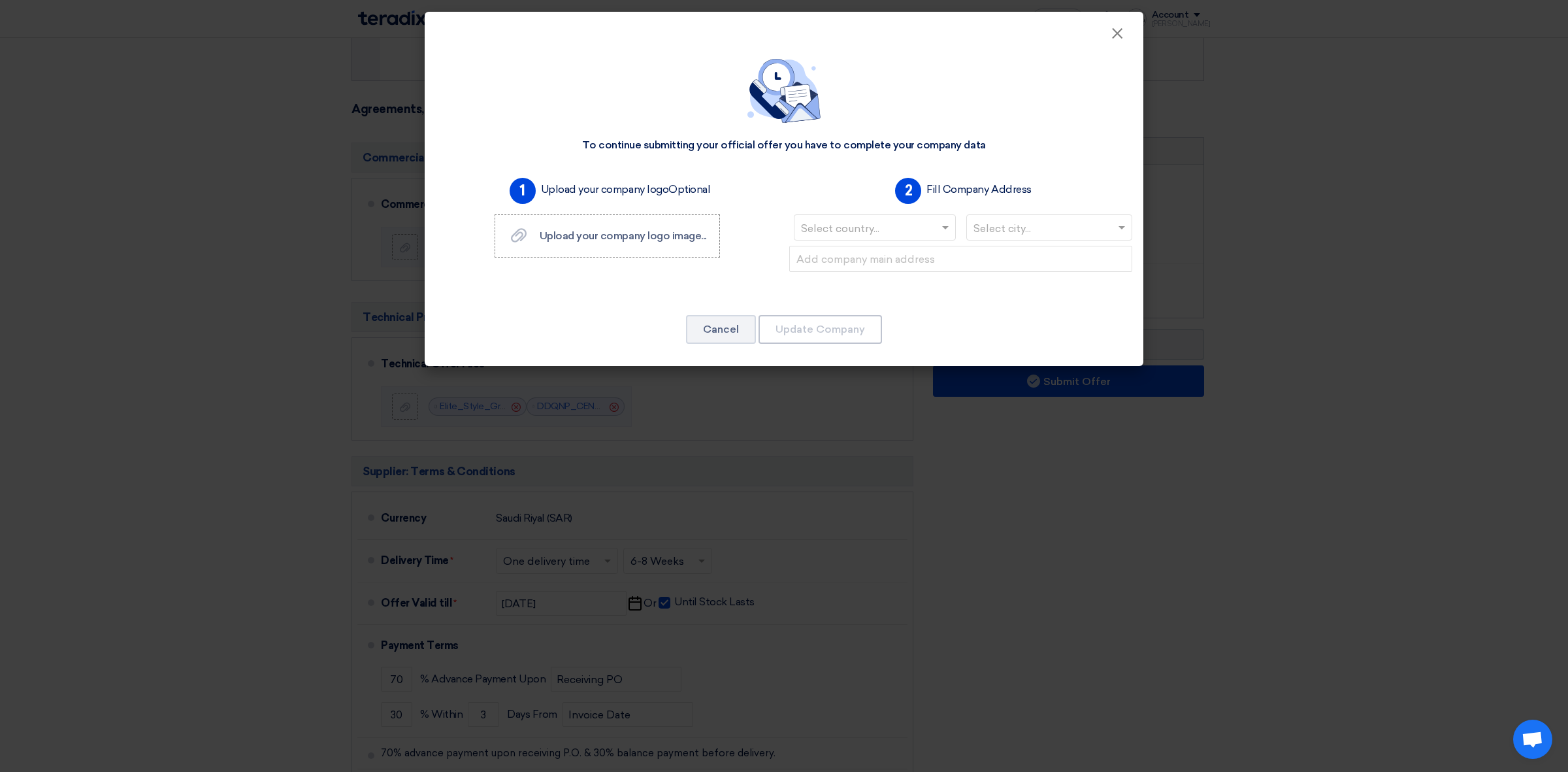
click at [883, 237] on input "text" at bounding box center [868, 229] width 135 height 21
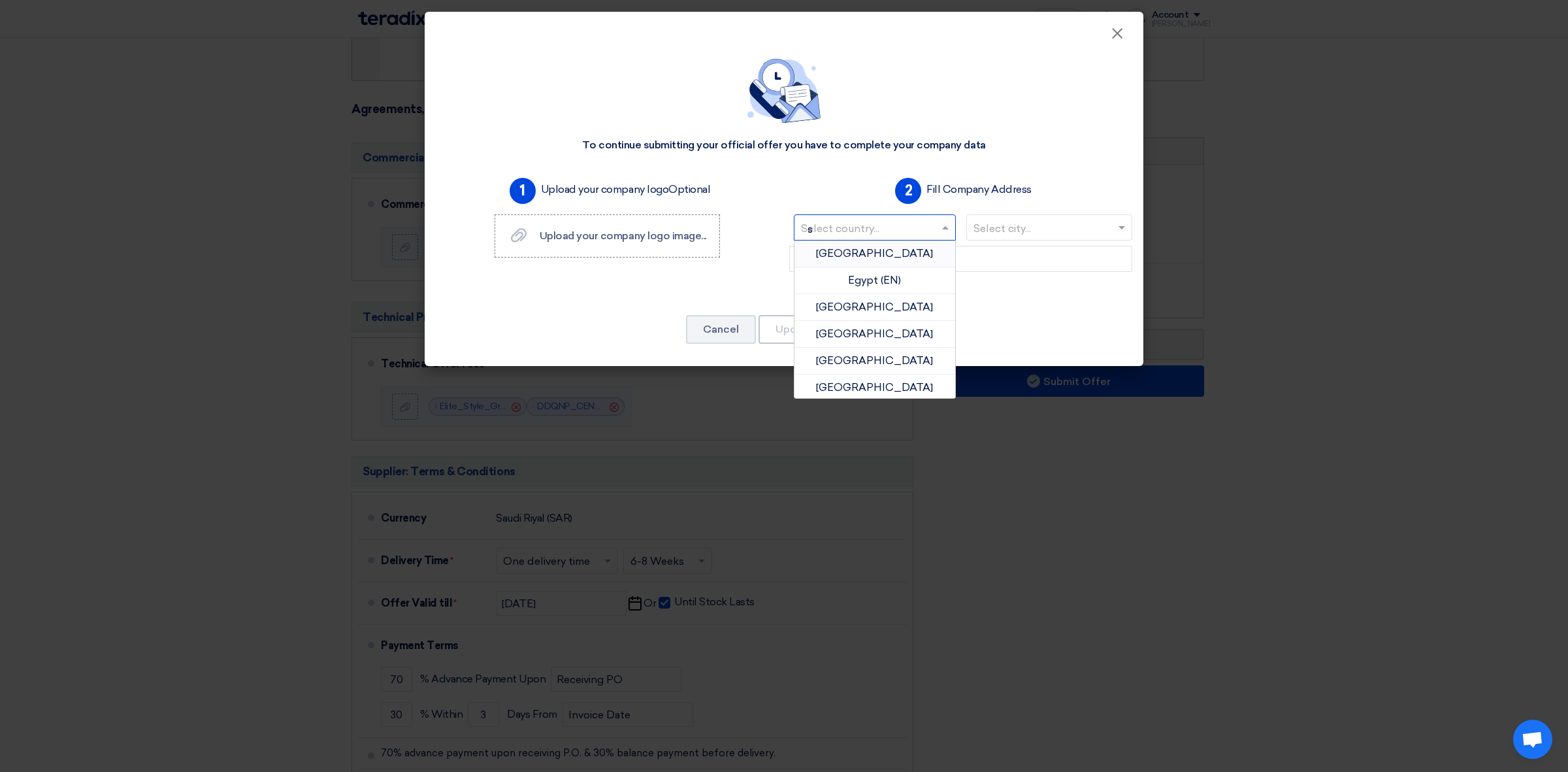
type input "sa"
click at [888, 331] on font "Saudi Arabia" at bounding box center [889, 333] width 117 height 12
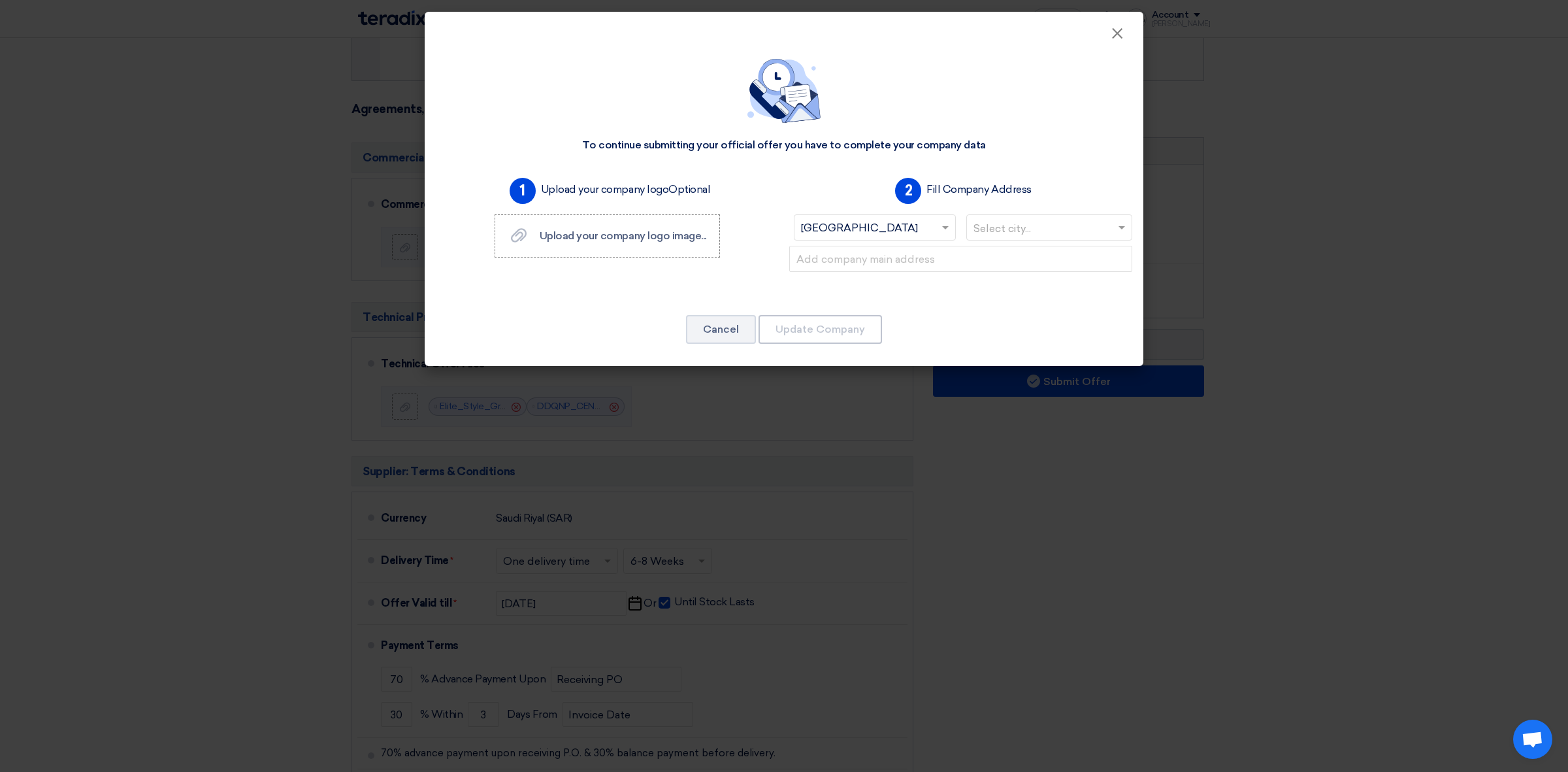
click at [1010, 230] on input "text" at bounding box center [1043, 229] width 140 height 21
type input "riyadh"
click at [1005, 253] on div "Riyadh" at bounding box center [1049, 253] width 165 height 26
click at [974, 262] on input "text" at bounding box center [960, 259] width 343 height 26
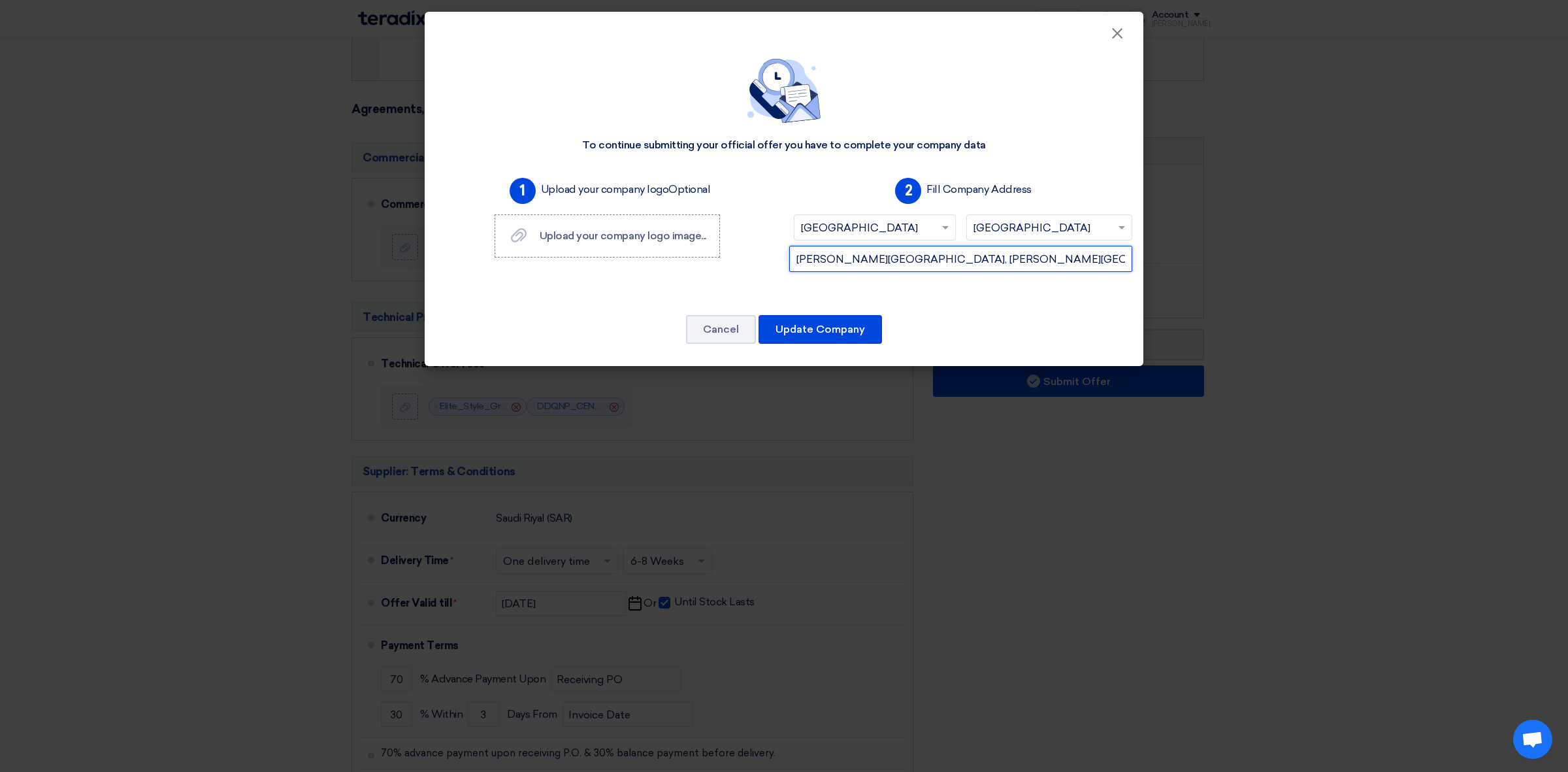
type input "Olaya District, Olaya St. Riyadh, Saudi Arabia"
click at [646, 234] on font "Upload your company logo image..." at bounding box center [623, 235] width 167 height 12
click at [0, 0] on input "Upload your company logo image... Upload your company logo image..." at bounding box center [0, 0] width 0 height 0
click at [661, 271] on icon "Delete" at bounding box center [667, 272] width 13 height 13
click at [542, 247] on label "Upload your company logo image... Upload your company logo image..." at bounding box center [607, 236] width 225 height 43
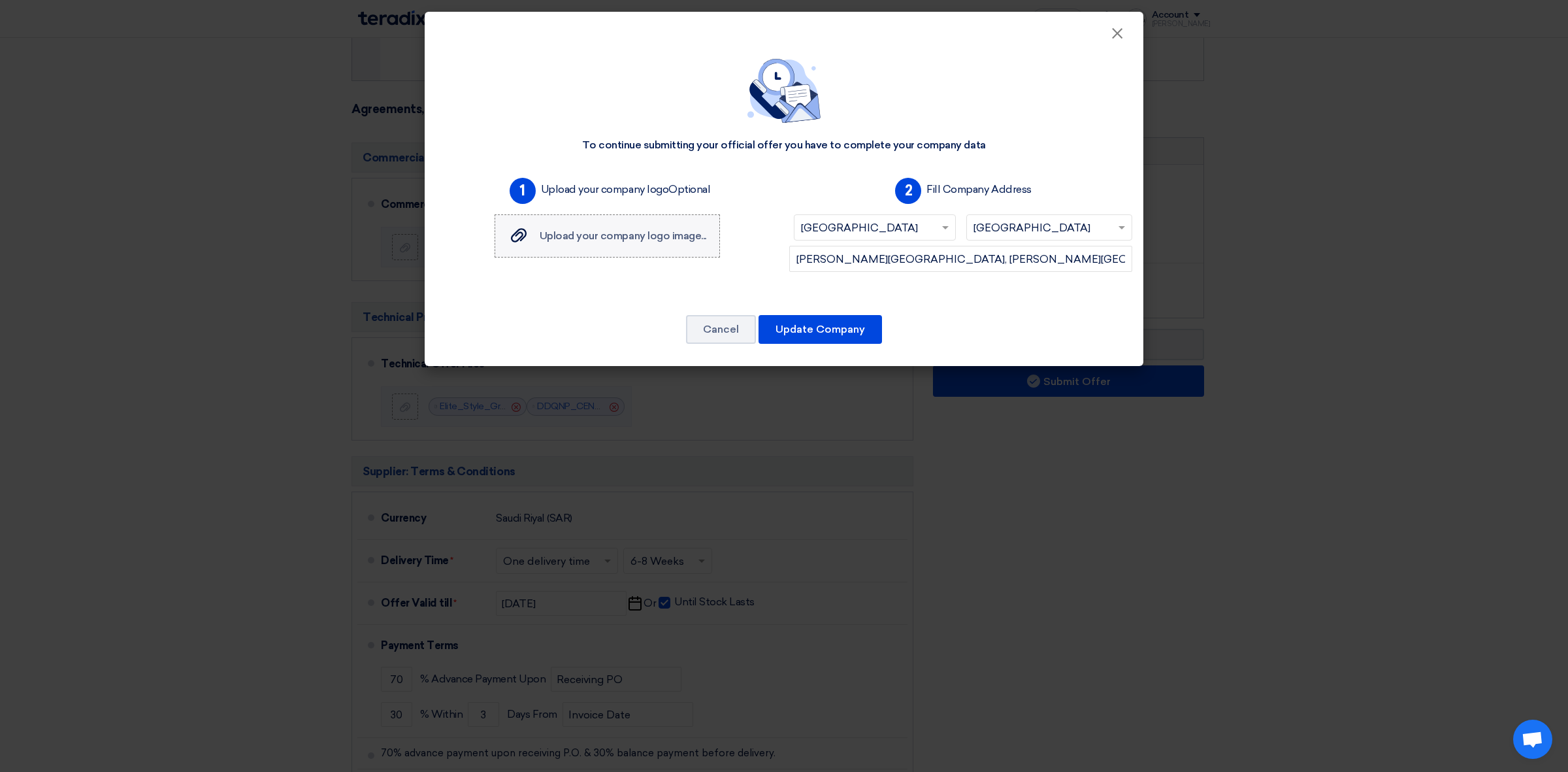
click at [0, 0] on input "Upload your company logo image... Upload your company logo image..." at bounding box center [0, 0] width 0 height 0
click at [677, 268] on icon "Delete" at bounding box center [682, 272] width 13 height 13
click at [653, 249] on label "Upload your company logo image... Upload your company logo image..." at bounding box center [607, 236] width 225 height 43
click at [0, 0] on input "Upload your company logo image... Upload your company logo image..." at bounding box center [0, 0] width 0 height 0
click at [837, 337] on button "Update Company" at bounding box center [821, 329] width 124 height 29
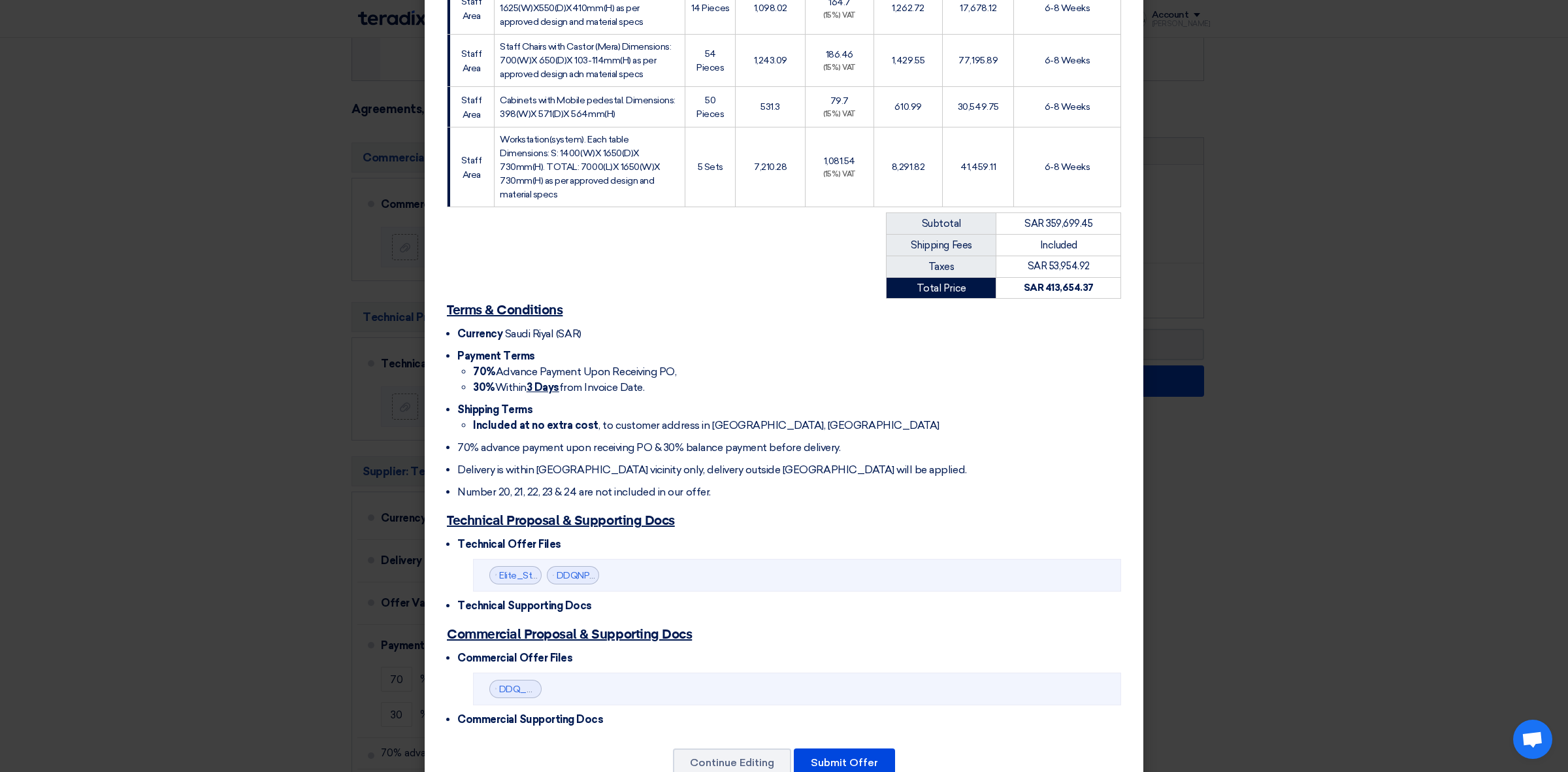
scroll to position [1677, 0]
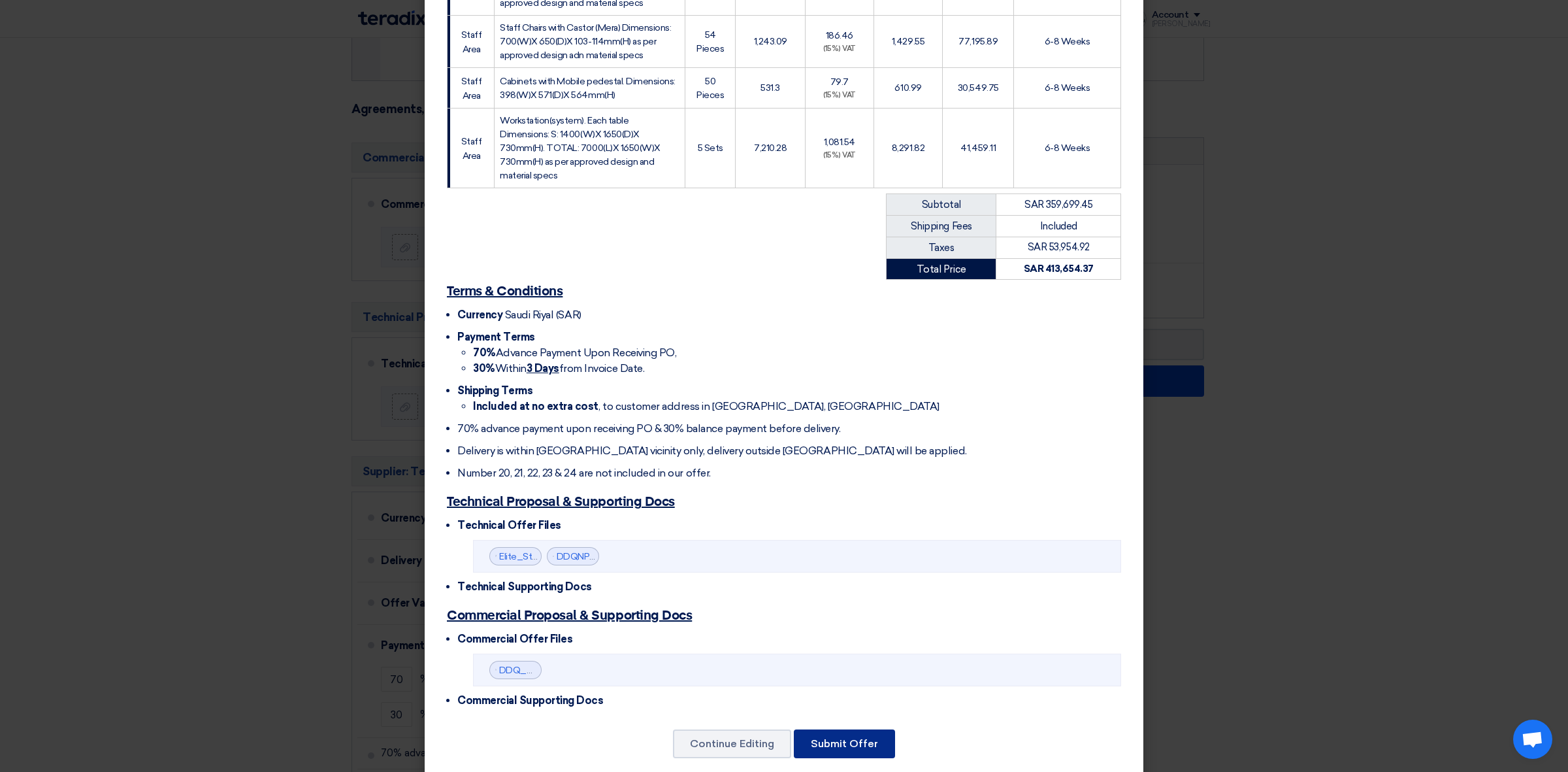
click at [846, 617] on font "Submit Offer" at bounding box center [845, 743] width 68 height 12
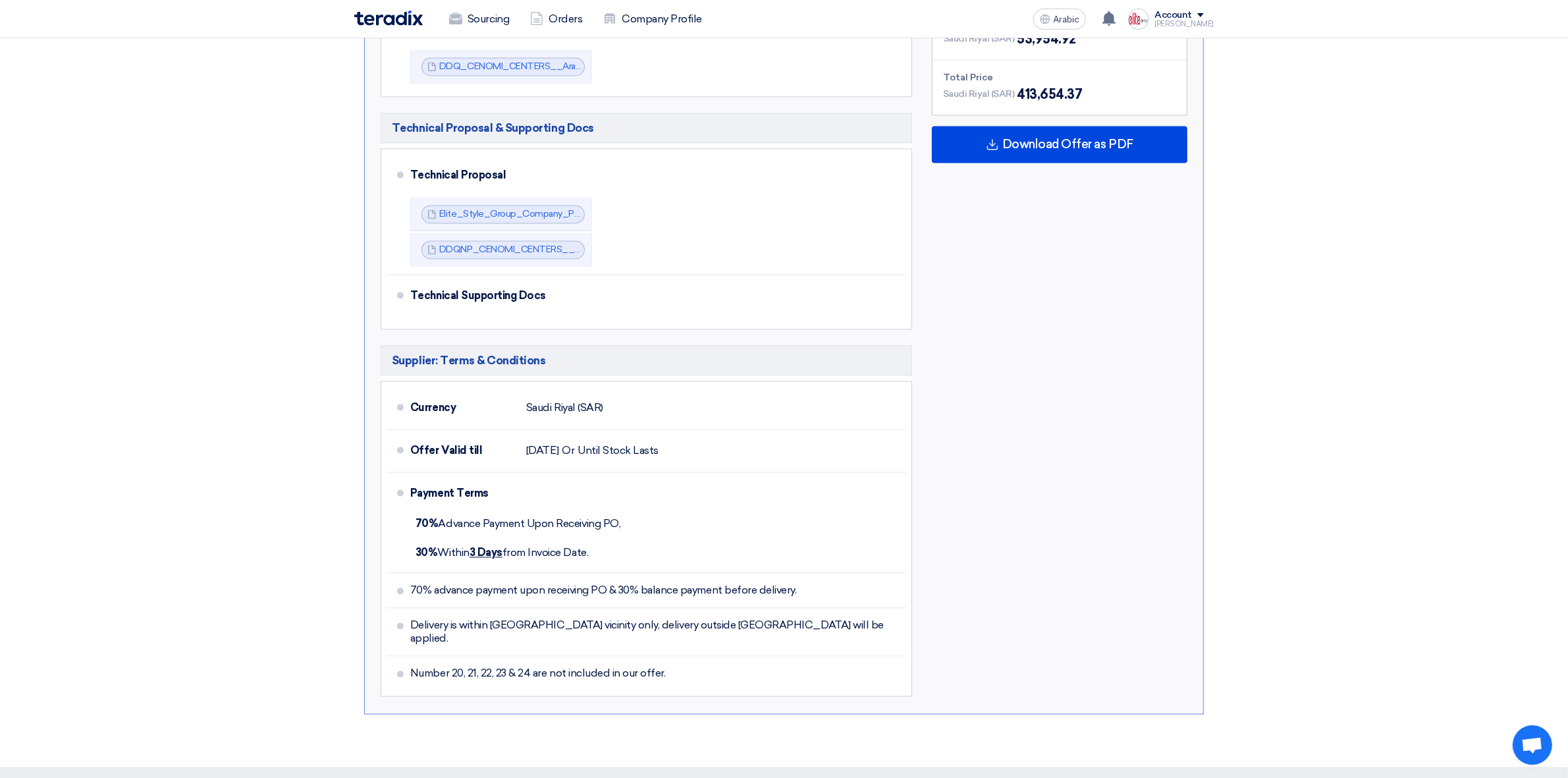
scroll to position [3622, 0]
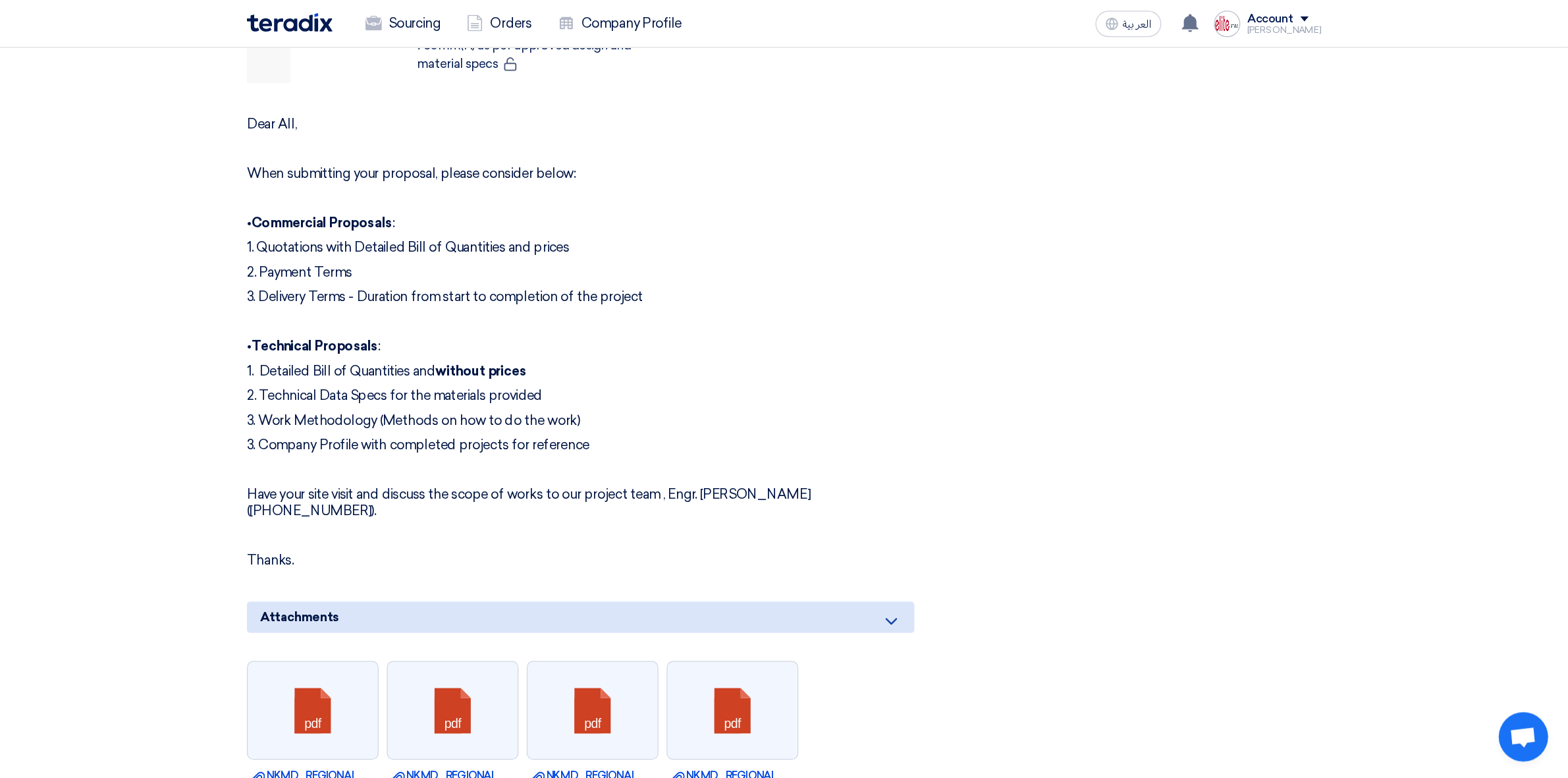
scroll to position [2441, 0]
